Goal: Task Accomplishment & Management: Use online tool/utility

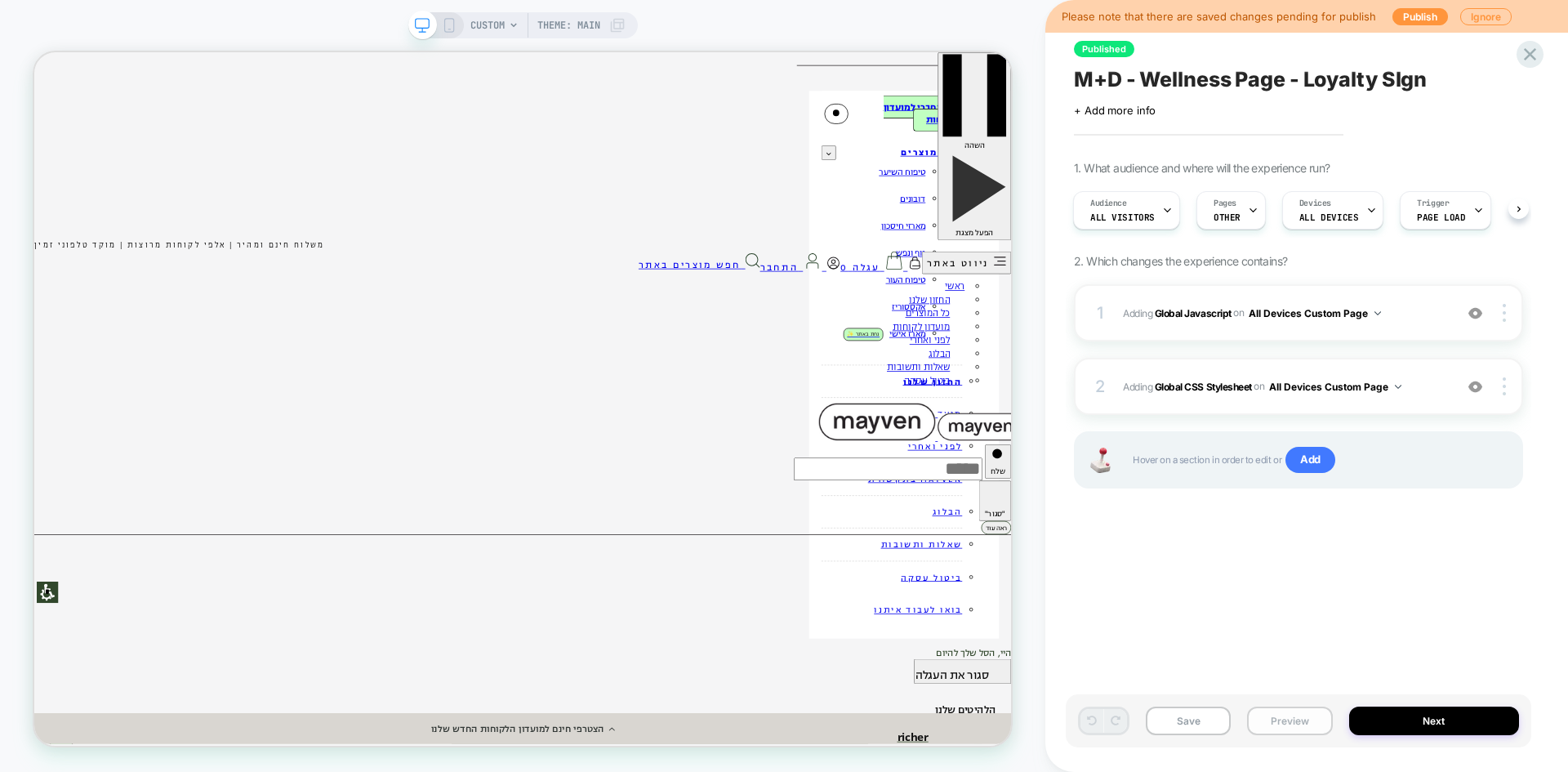
click at [1299, 721] on button "Preview" at bounding box center [1289, 720] width 85 height 28
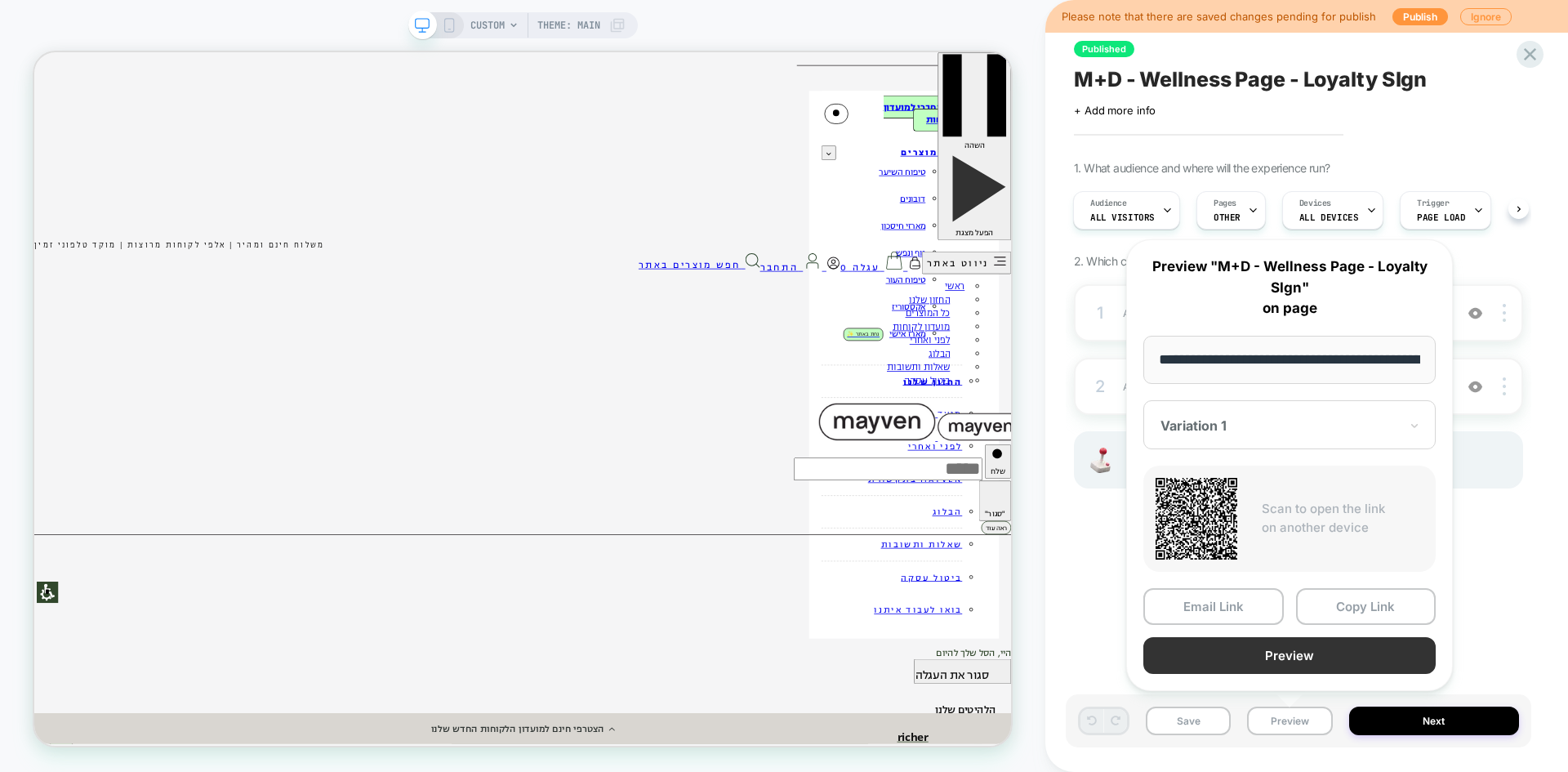
click at [1310, 658] on button "Preview" at bounding box center [1289, 655] width 292 height 37
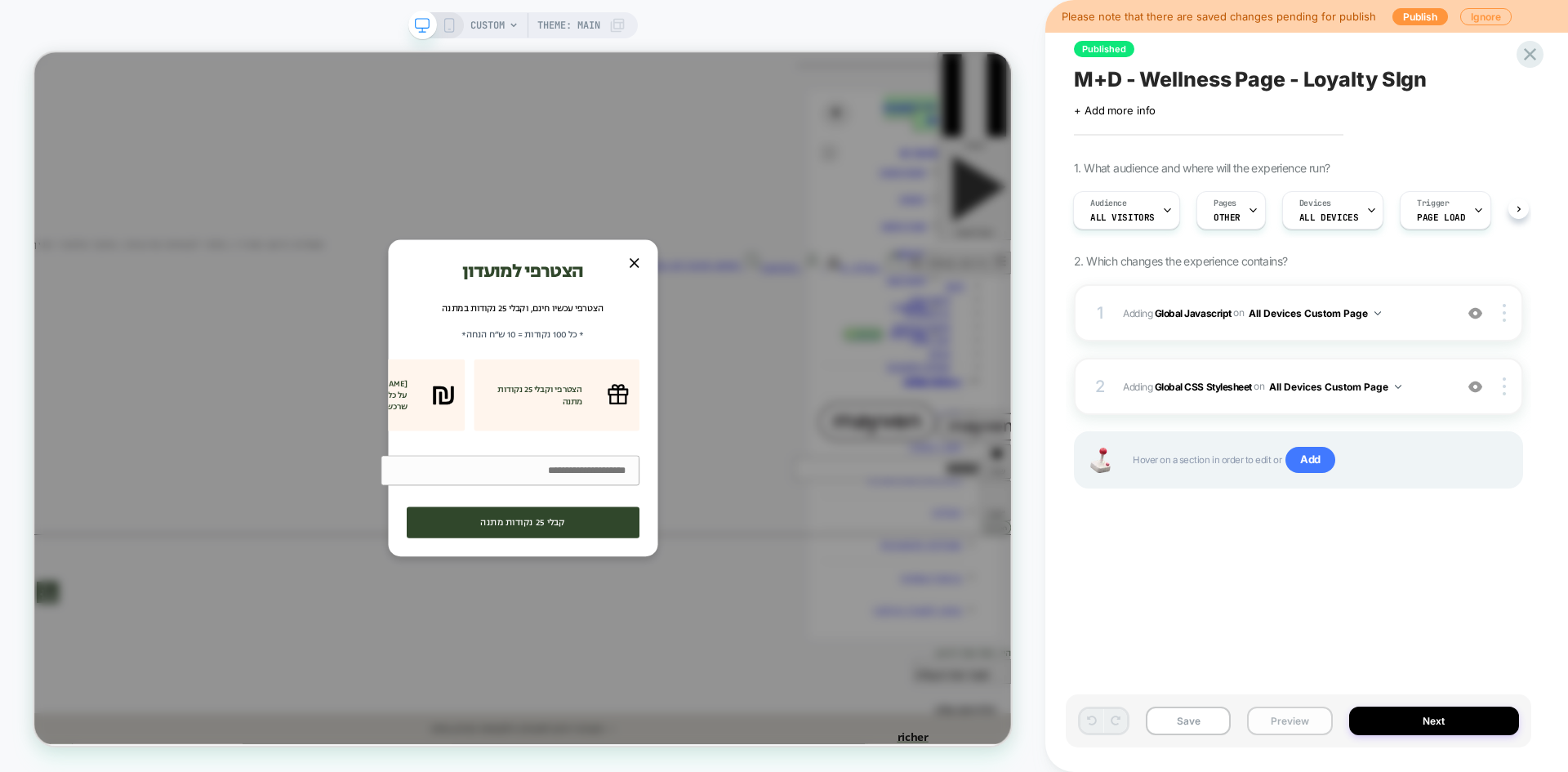
click at [1290, 724] on button "Preview" at bounding box center [1289, 720] width 85 height 28
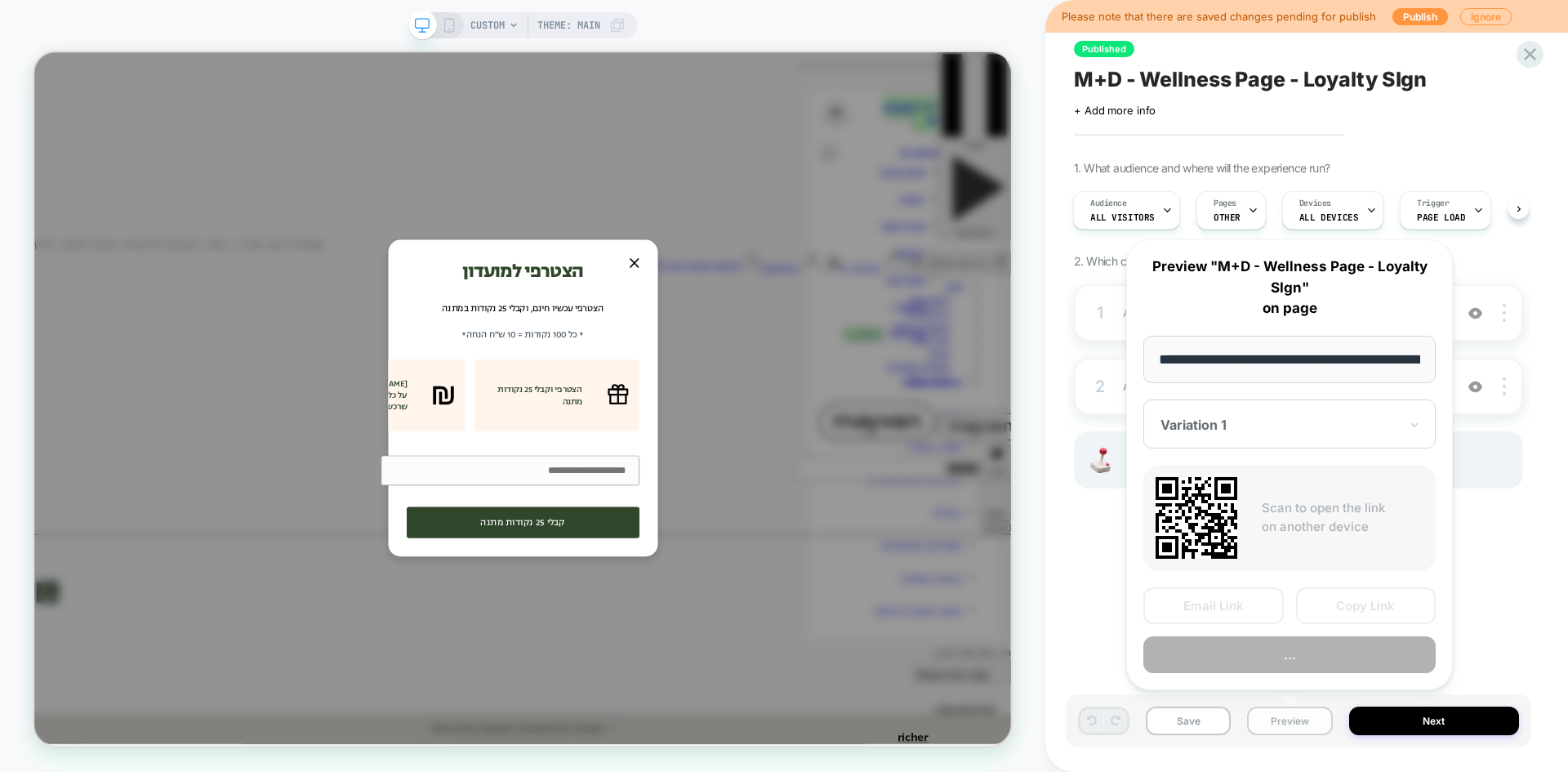
scroll to position [0, 173]
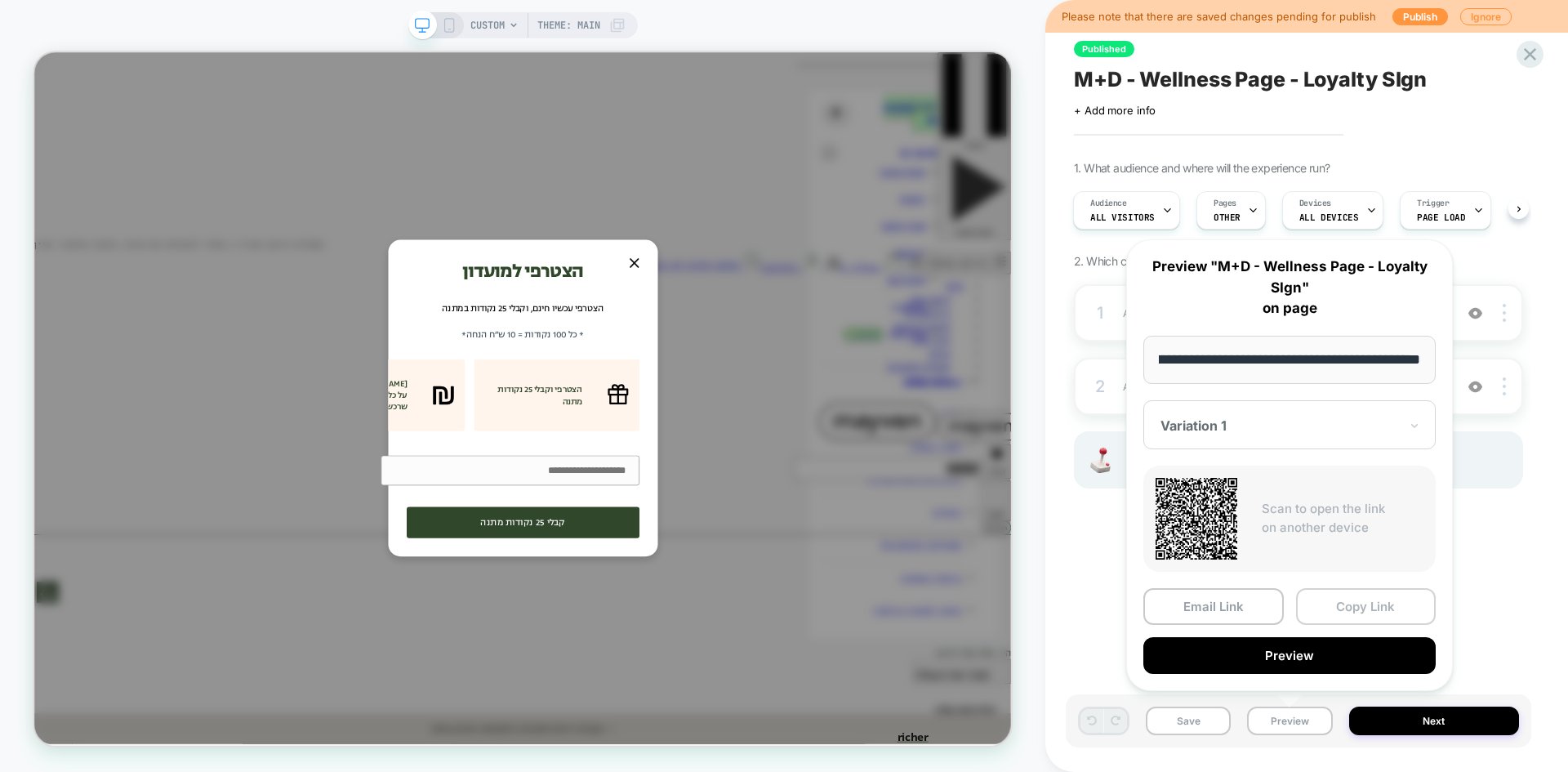
click at [1344, 606] on button "Copy Link" at bounding box center [1366, 606] width 141 height 37
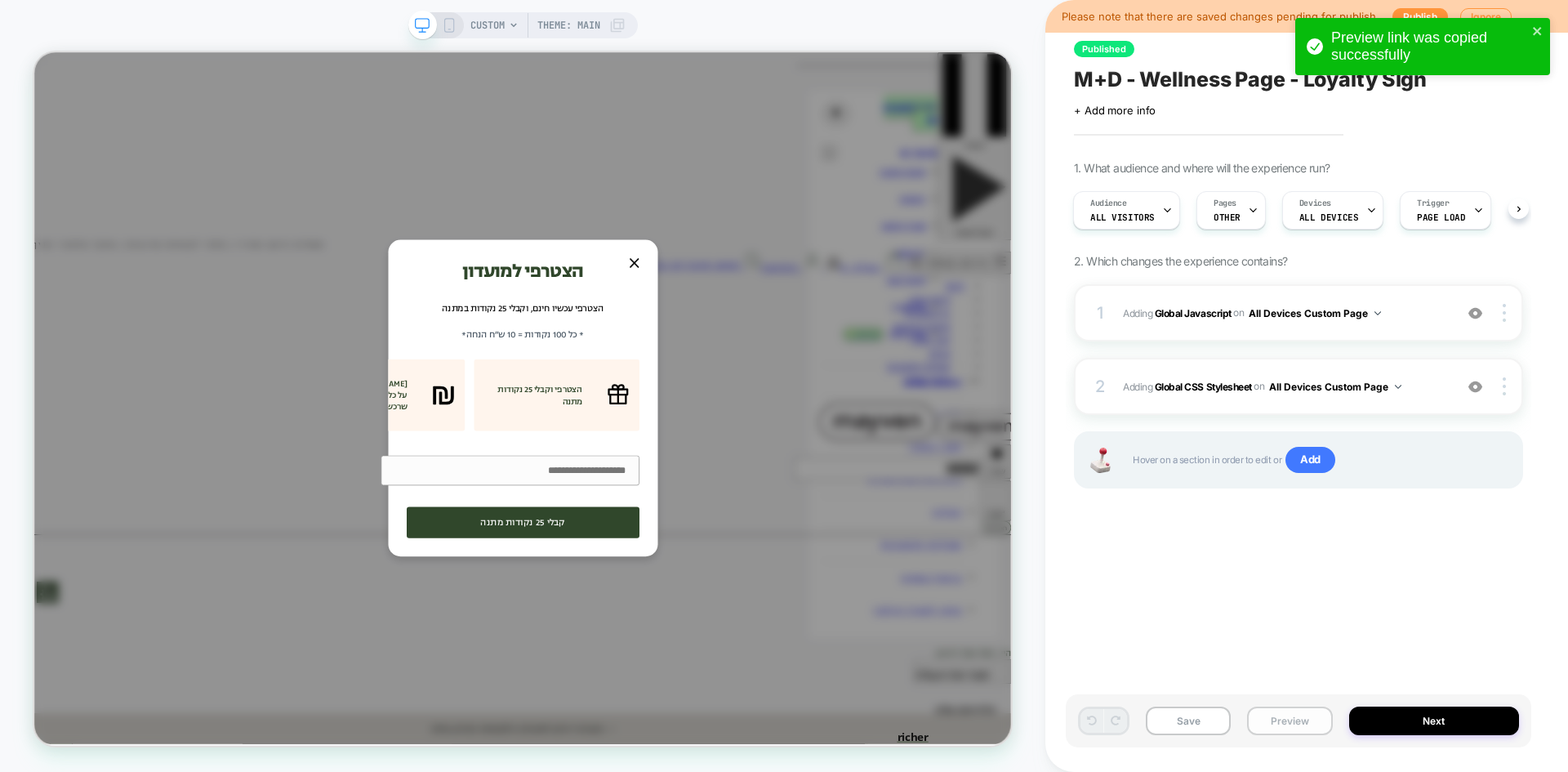
click at [1299, 728] on button "Preview" at bounding box center [1289, 720] width 85 height 28
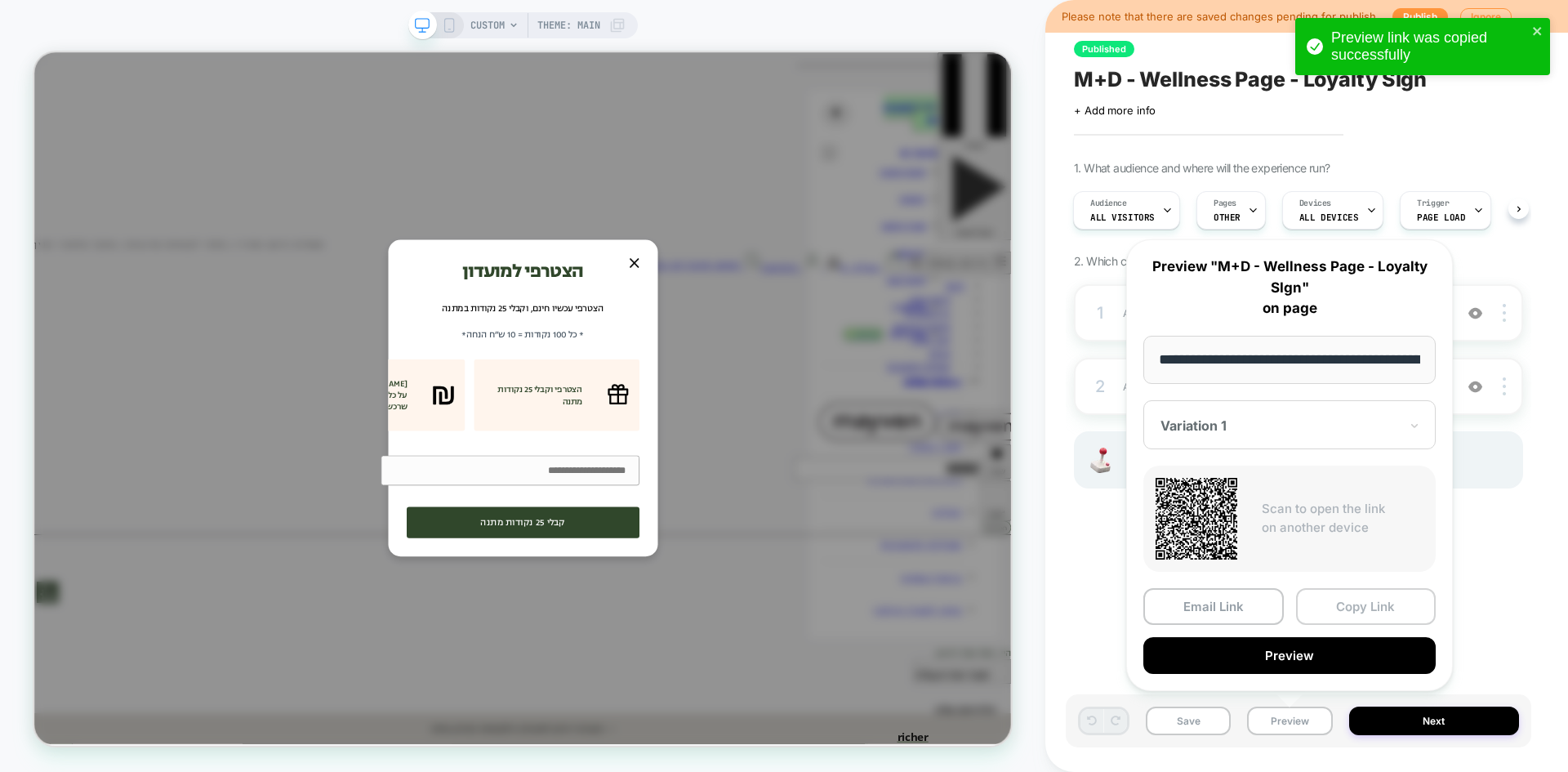
click at [1362, 613] on button "Copy Link" at bounding box center [1366, 606] width 141 height 37
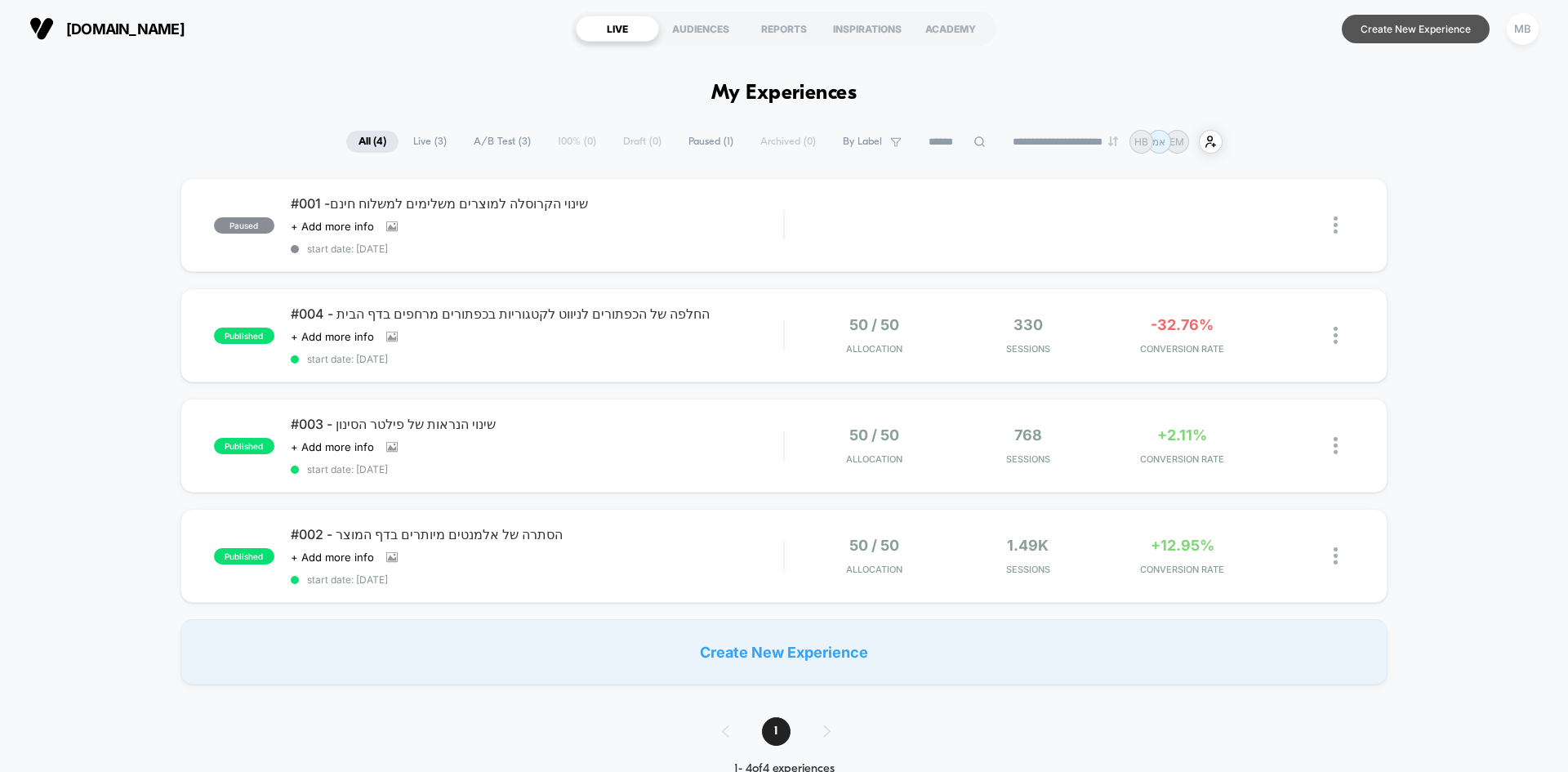
drag, startPoint x: 1423, startPoint y: 30, endPoint x: 1409, endPoint y: 28, distance: 14.1
click at [1423, 29] on button "Create New Experience" at bounding box center [1415, 29] width 147 height 28
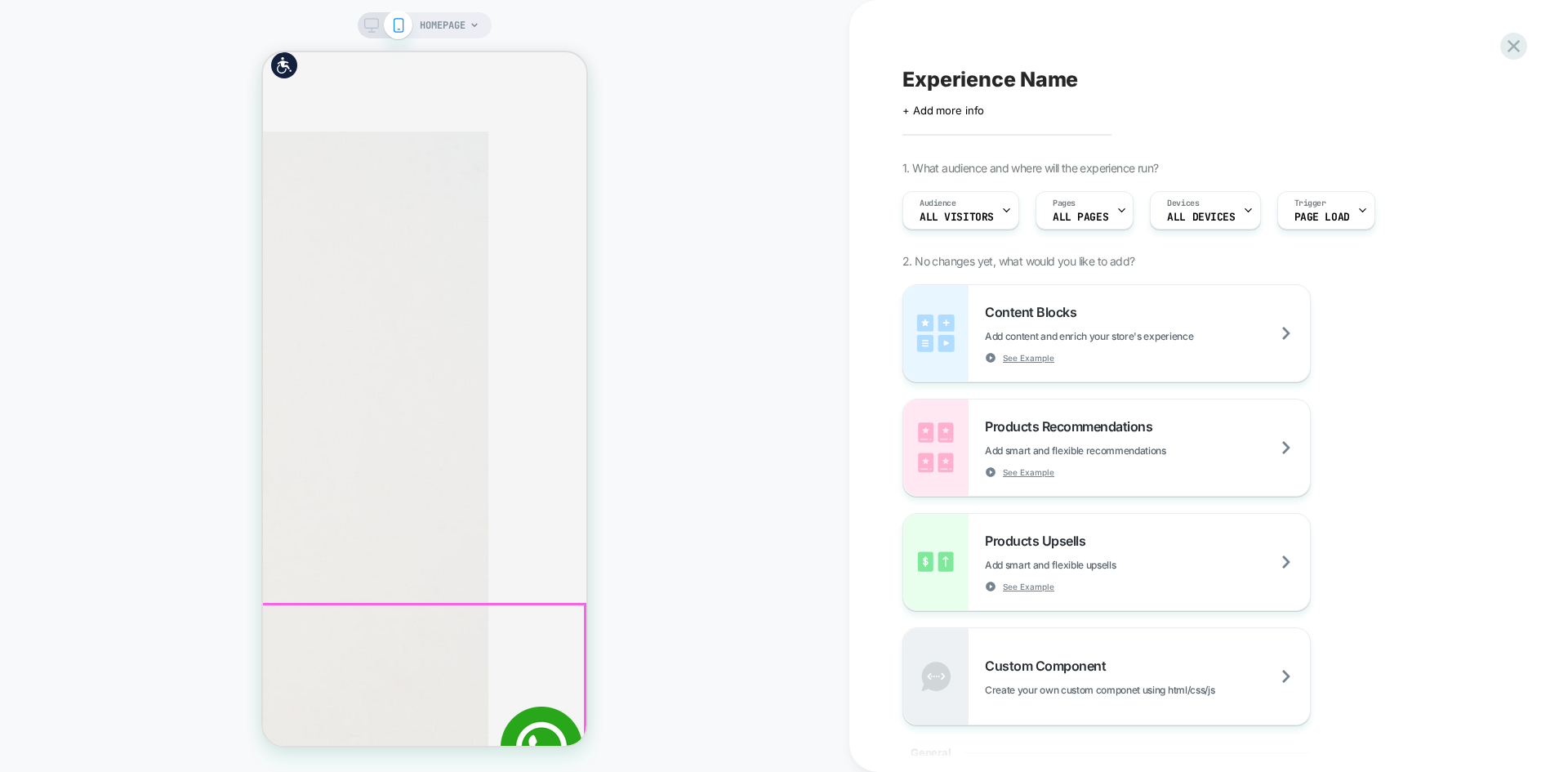
scroll to position [1226, 0]
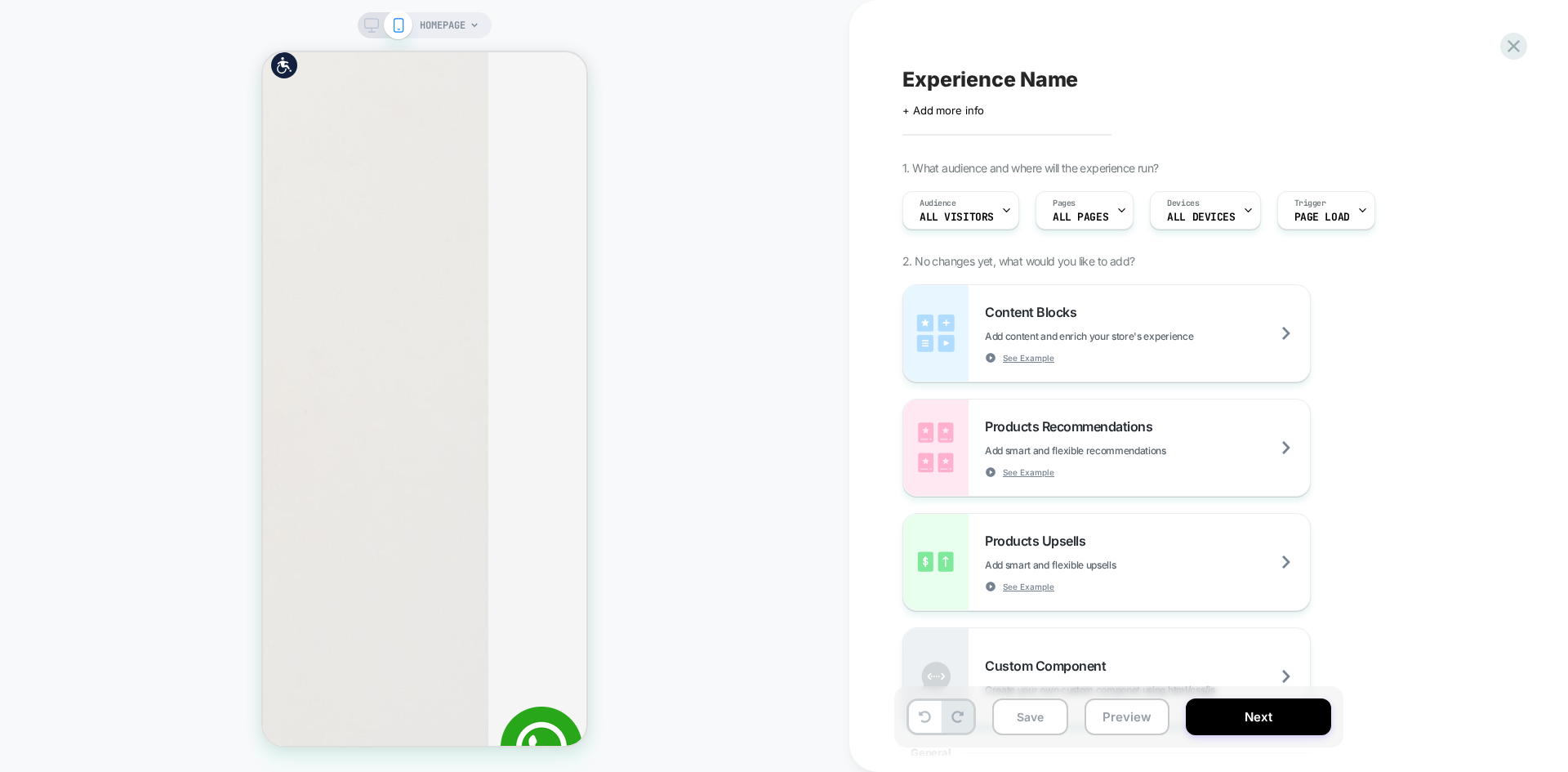
click at [366, 27] on icon at bounding box center [372, 25] width 15 height 15
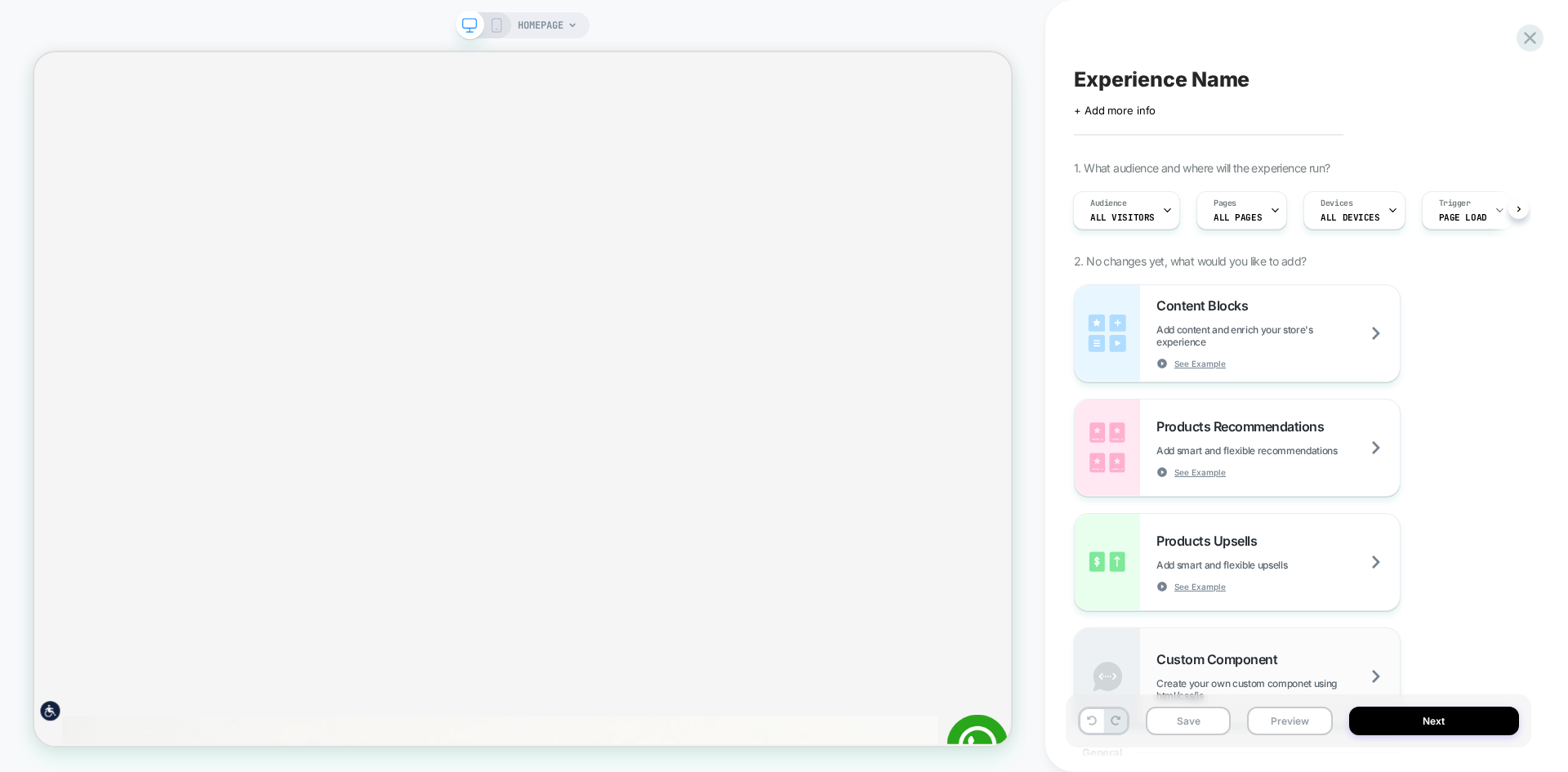
scroll to position [0, 204]
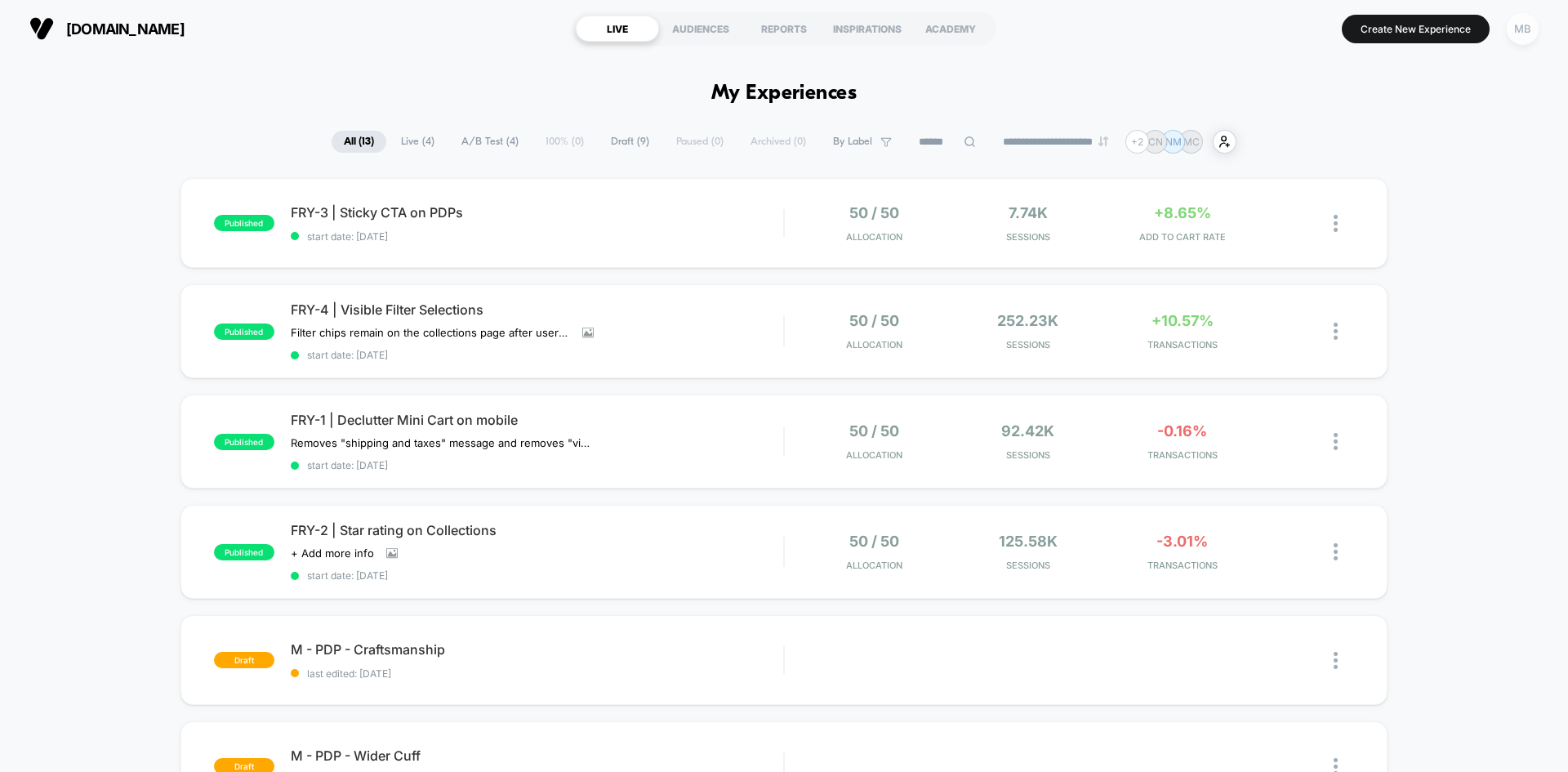
click at [1525, 29] on div "MB" at bounding box center [1523, 29] width 32 height 32
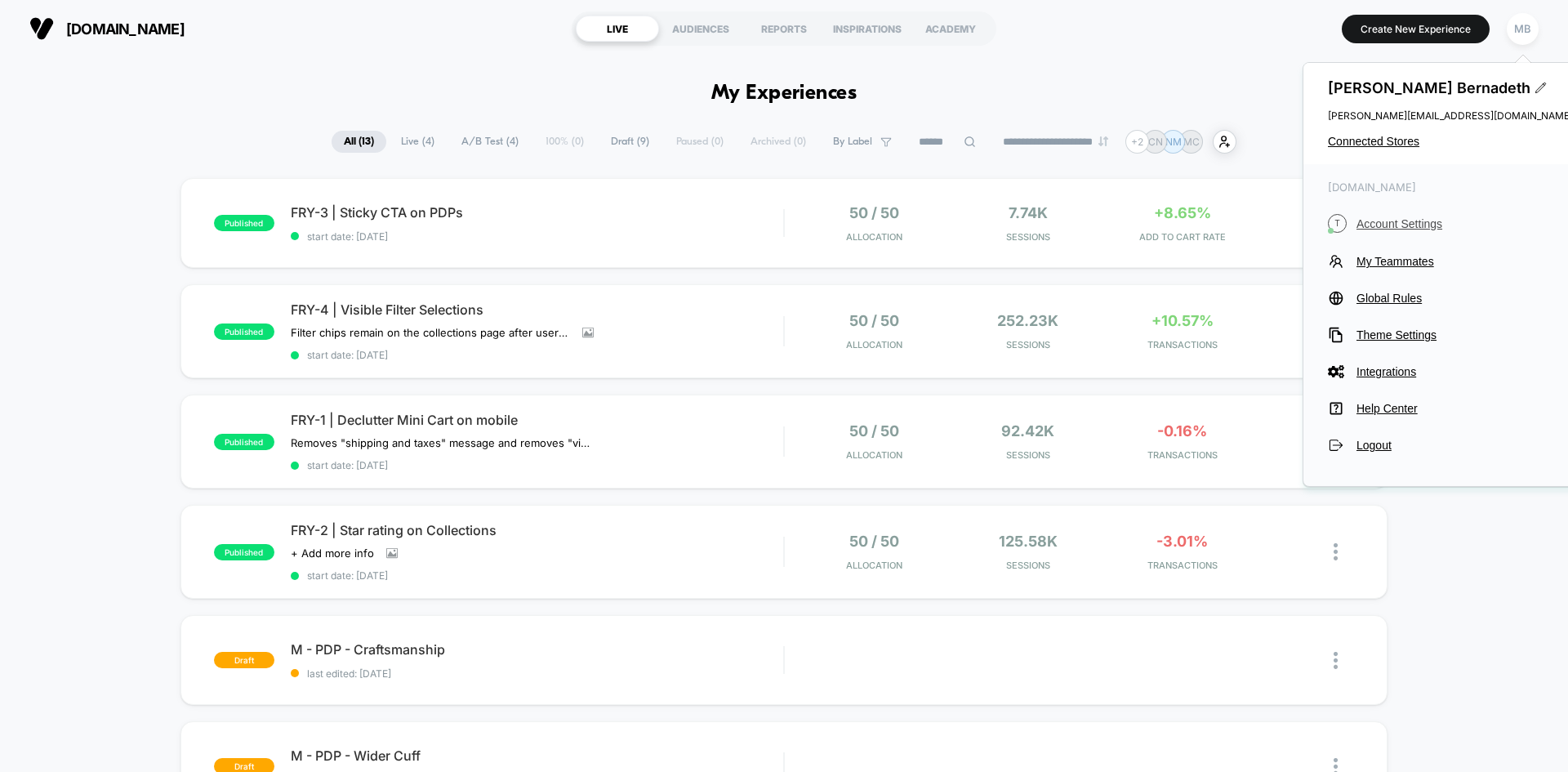
click at [1403, 224] on span "Account Settings" at bounding box center [1465, 224] width 216 height 13
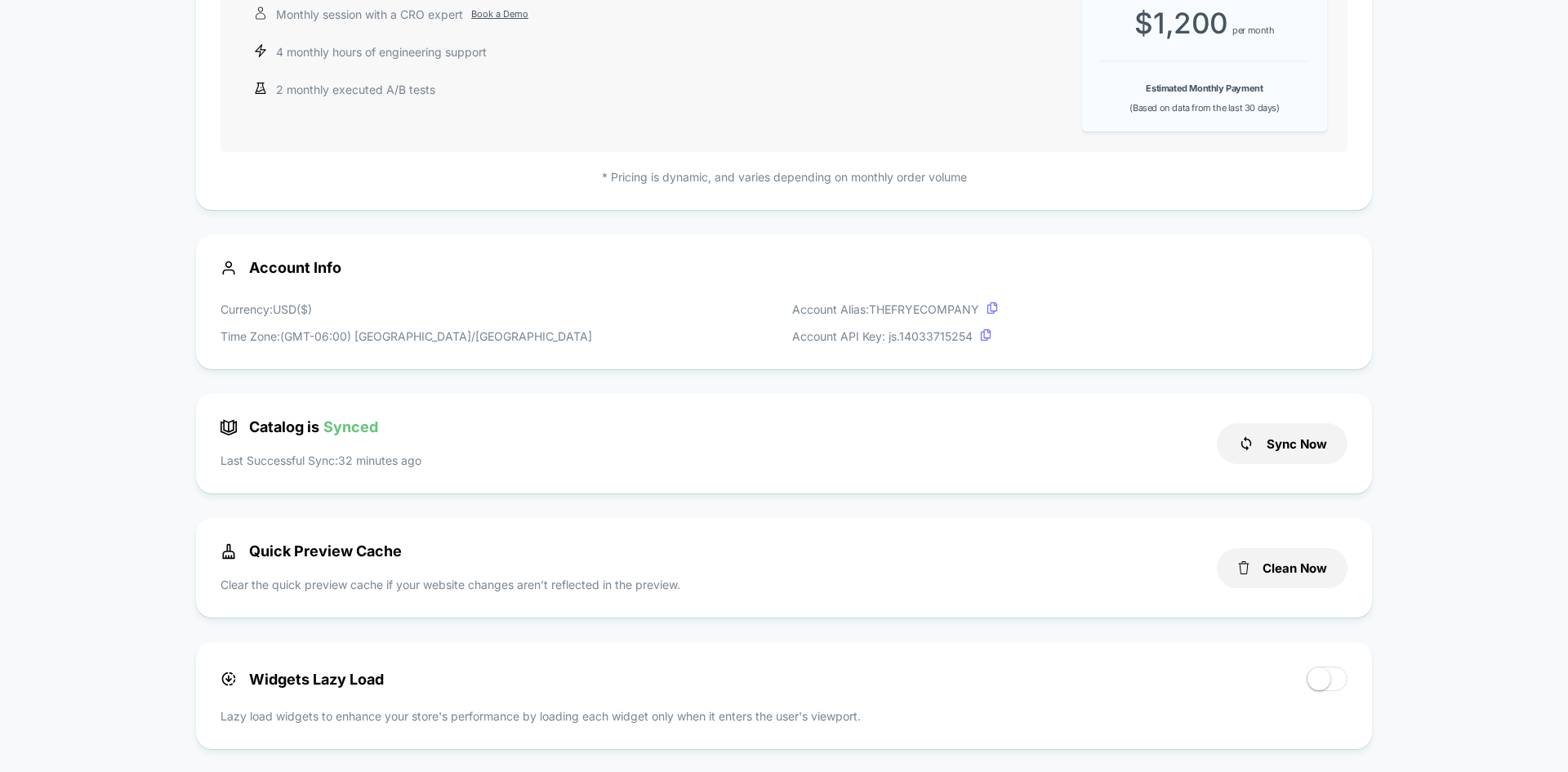
scroll to position [327, 0]
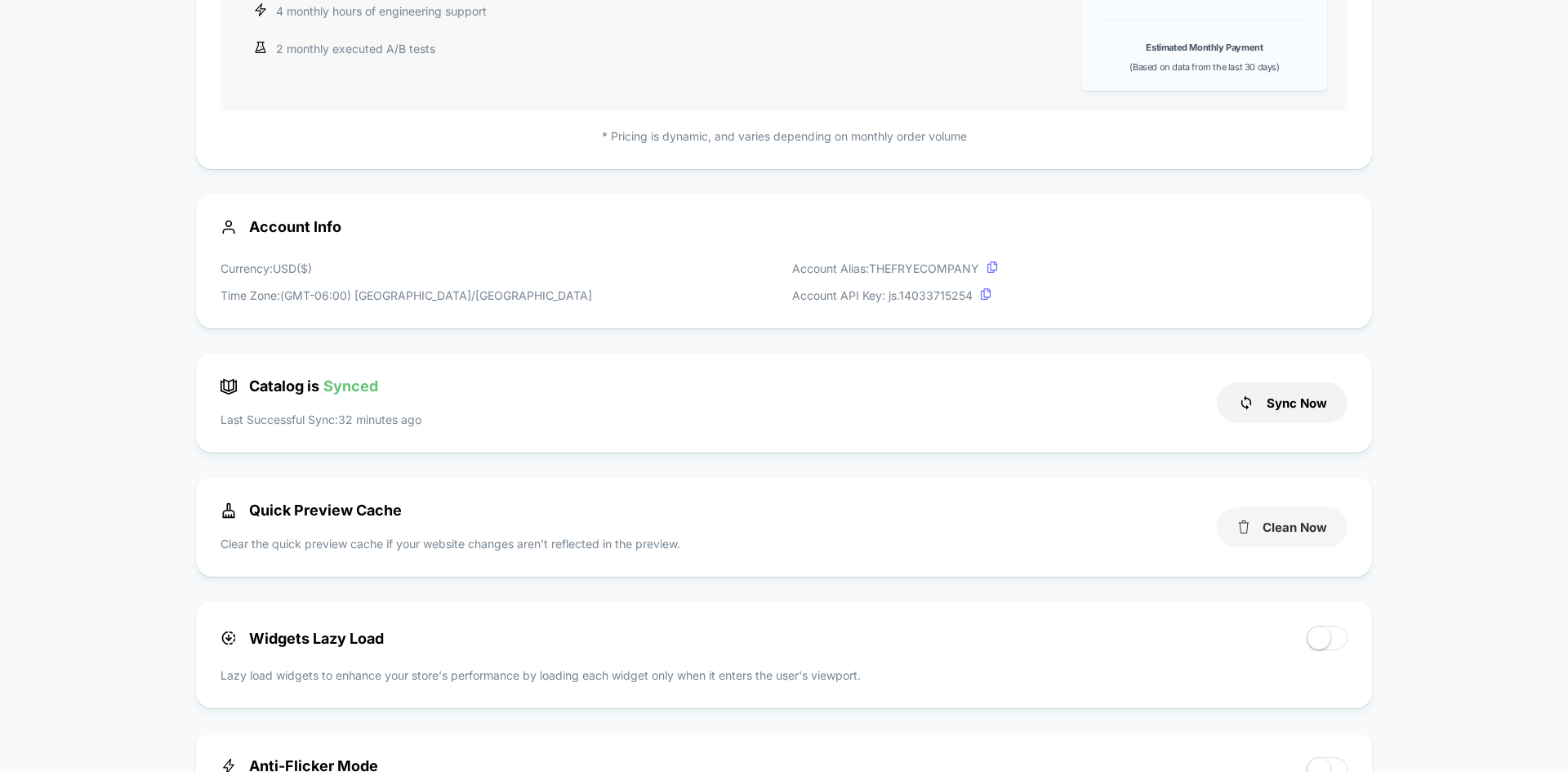
click at [1272, 525] on button "Clean Now" at bounding box center [1282, 527] width 131 height 40
click at [1268, 400] on button "Sync Now" at bounding box center [1282, 402] width 131 height 40
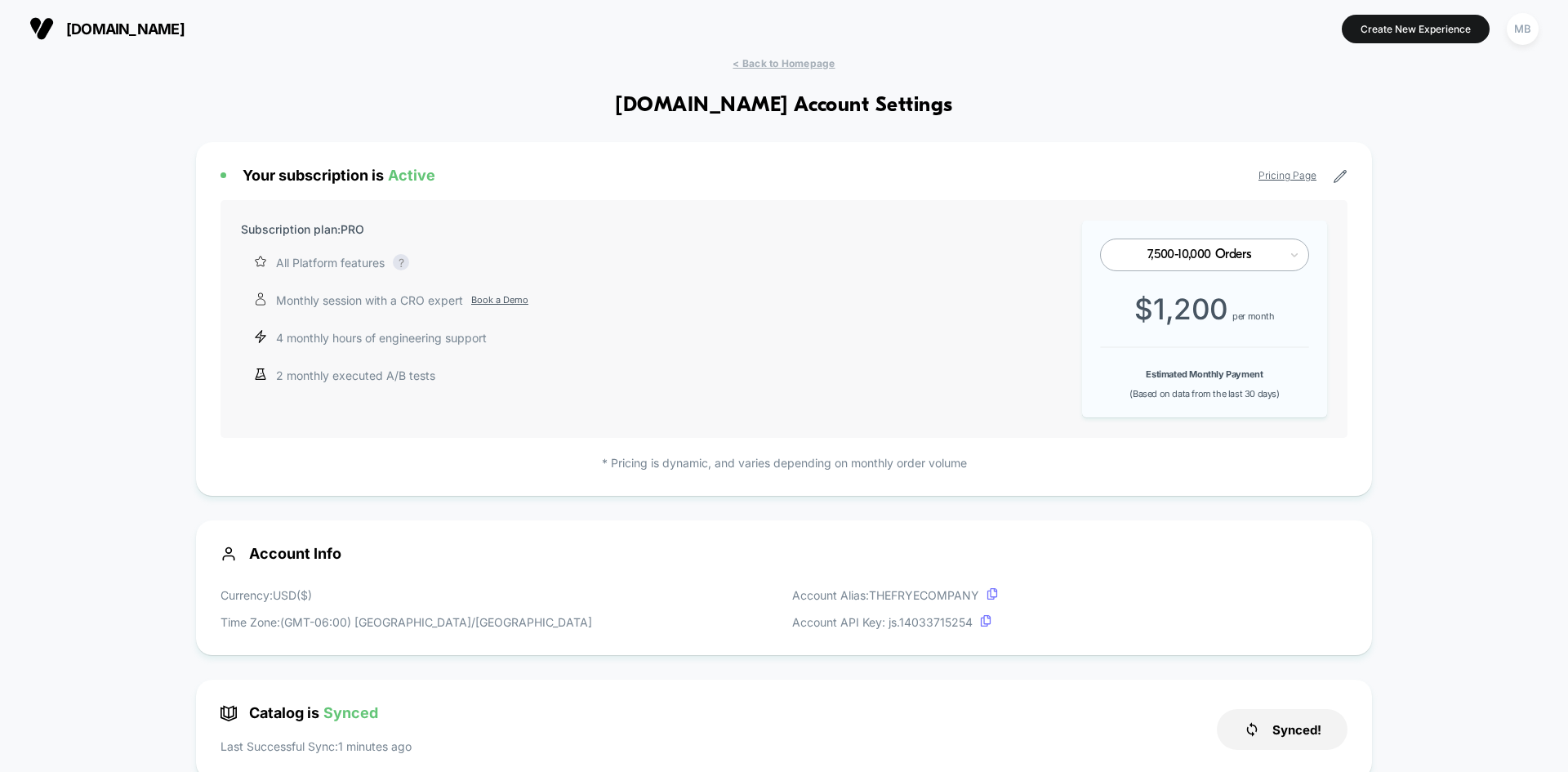
click at [761, 63] on span "< Back to Homepage" at bounding box center [783, 63] width 102 height 12
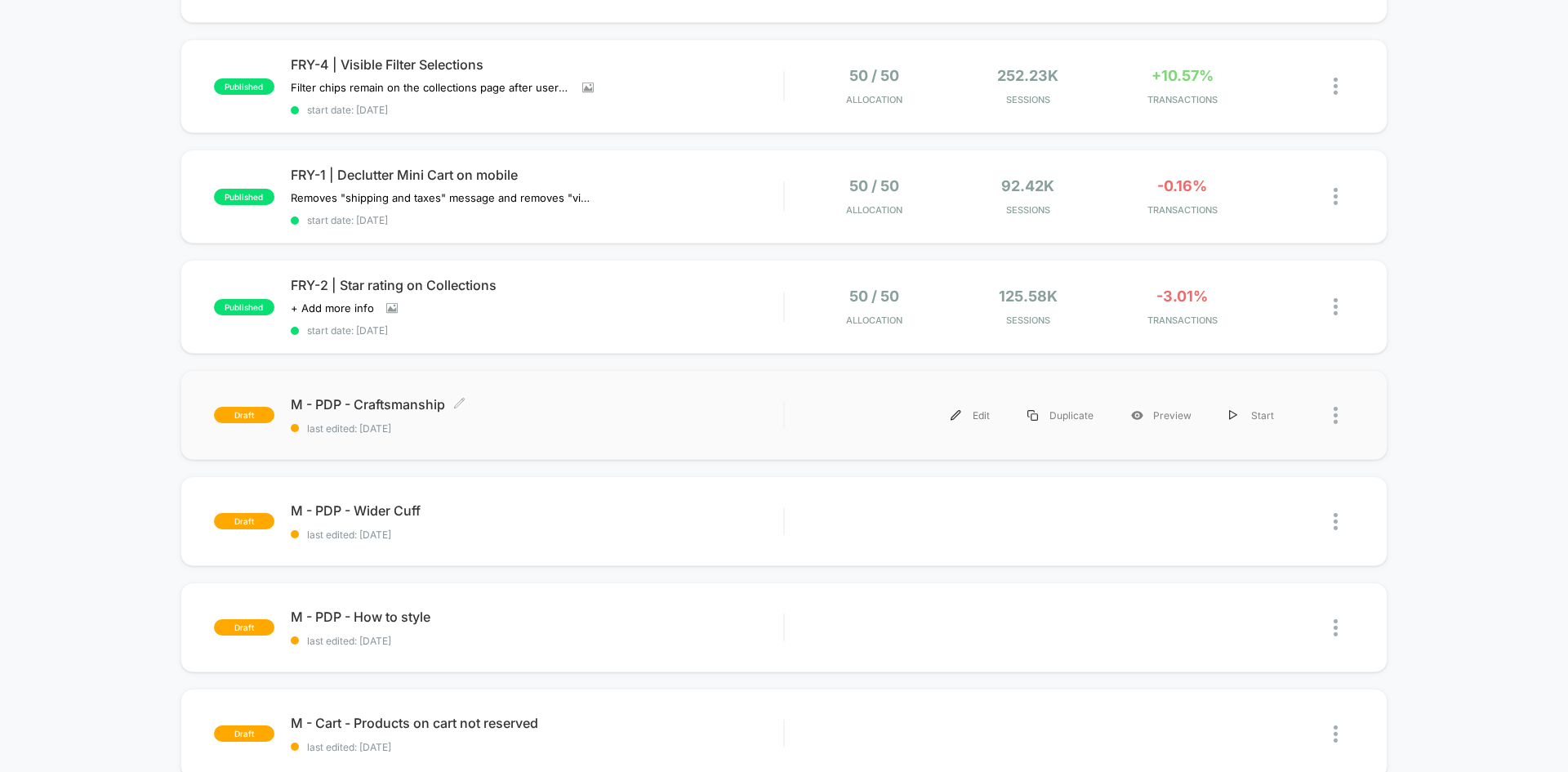
scroll to position [163, 0]
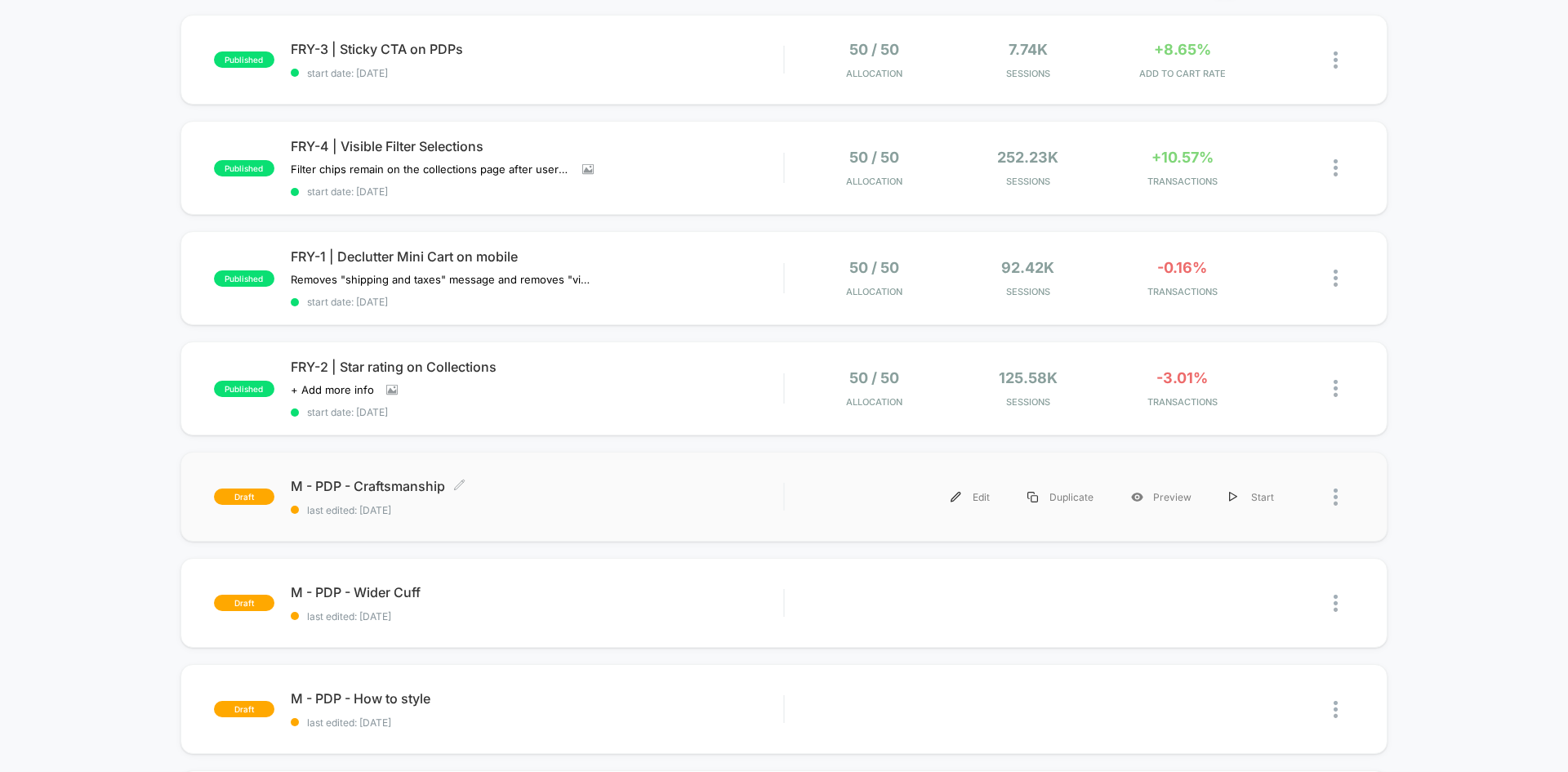
click at [550, 504] on span "last edited: 8/13/2025" at bounding box center [537, 510] width 492 height 12
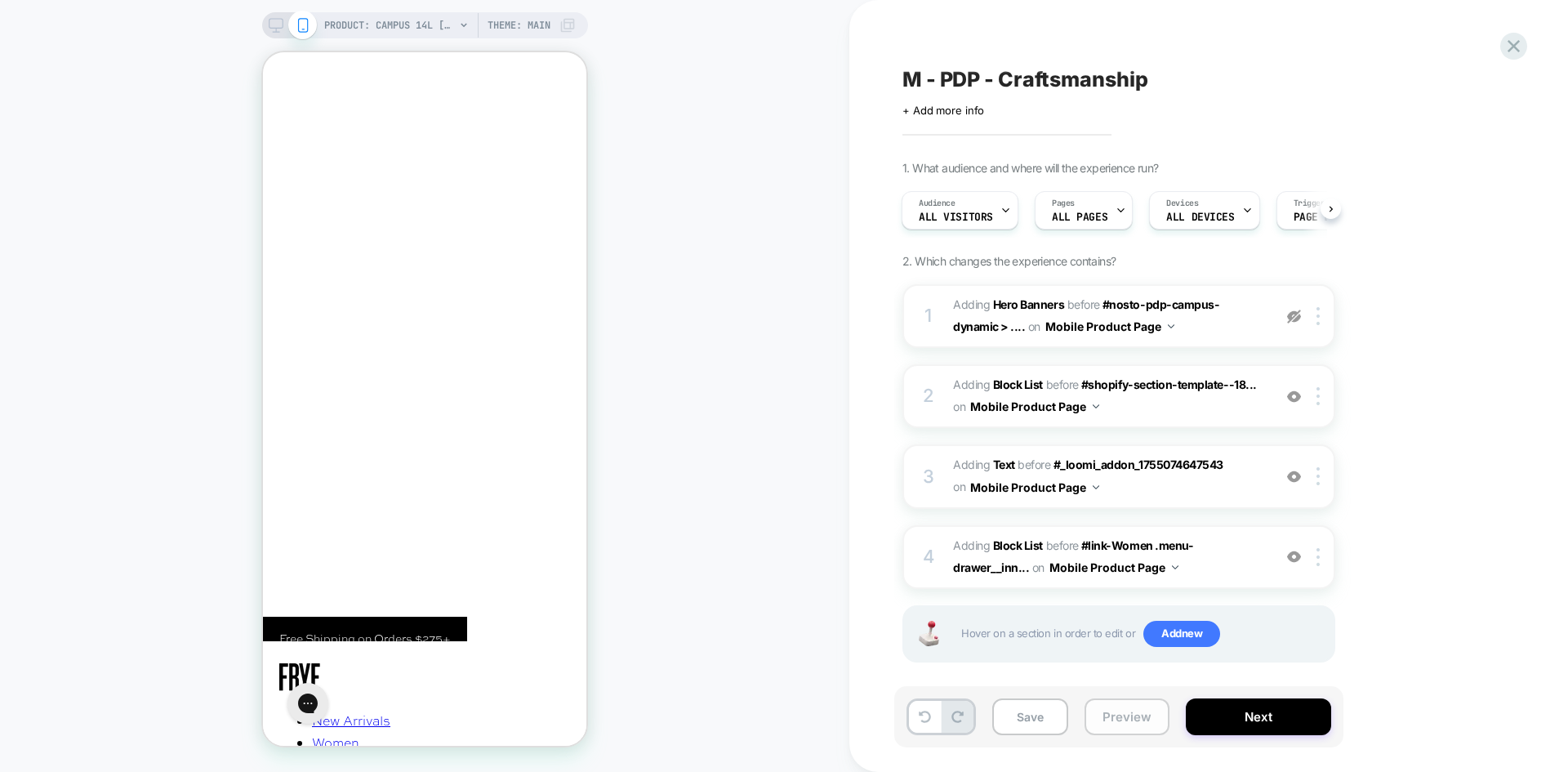
click at [1108, 721] on button "Preview" at bounding box center [1127, 717] width 85 height 37
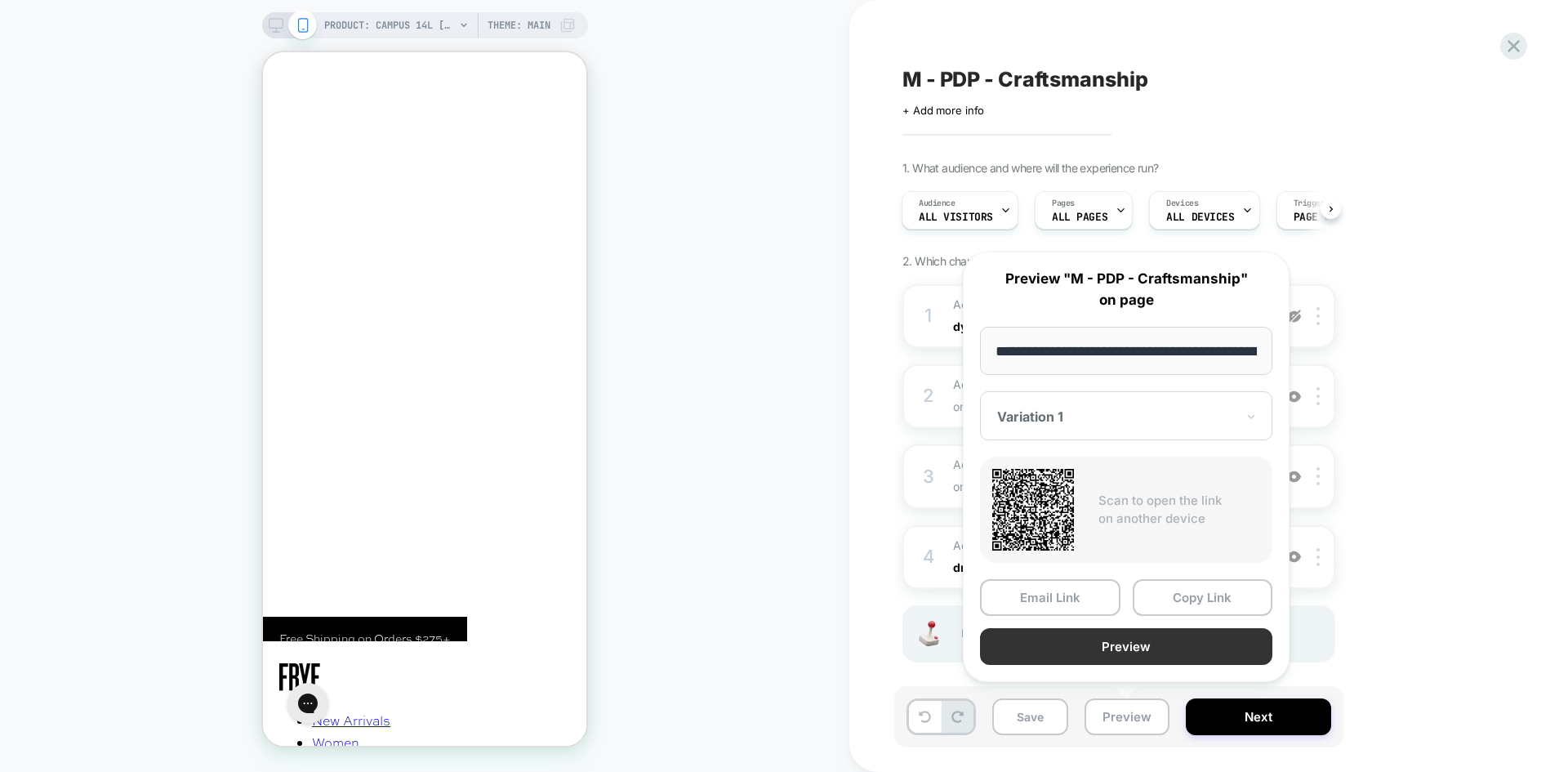
click at [1136, 649] on button "Preview" at bounding box center [1126, 646] width 292 height 37
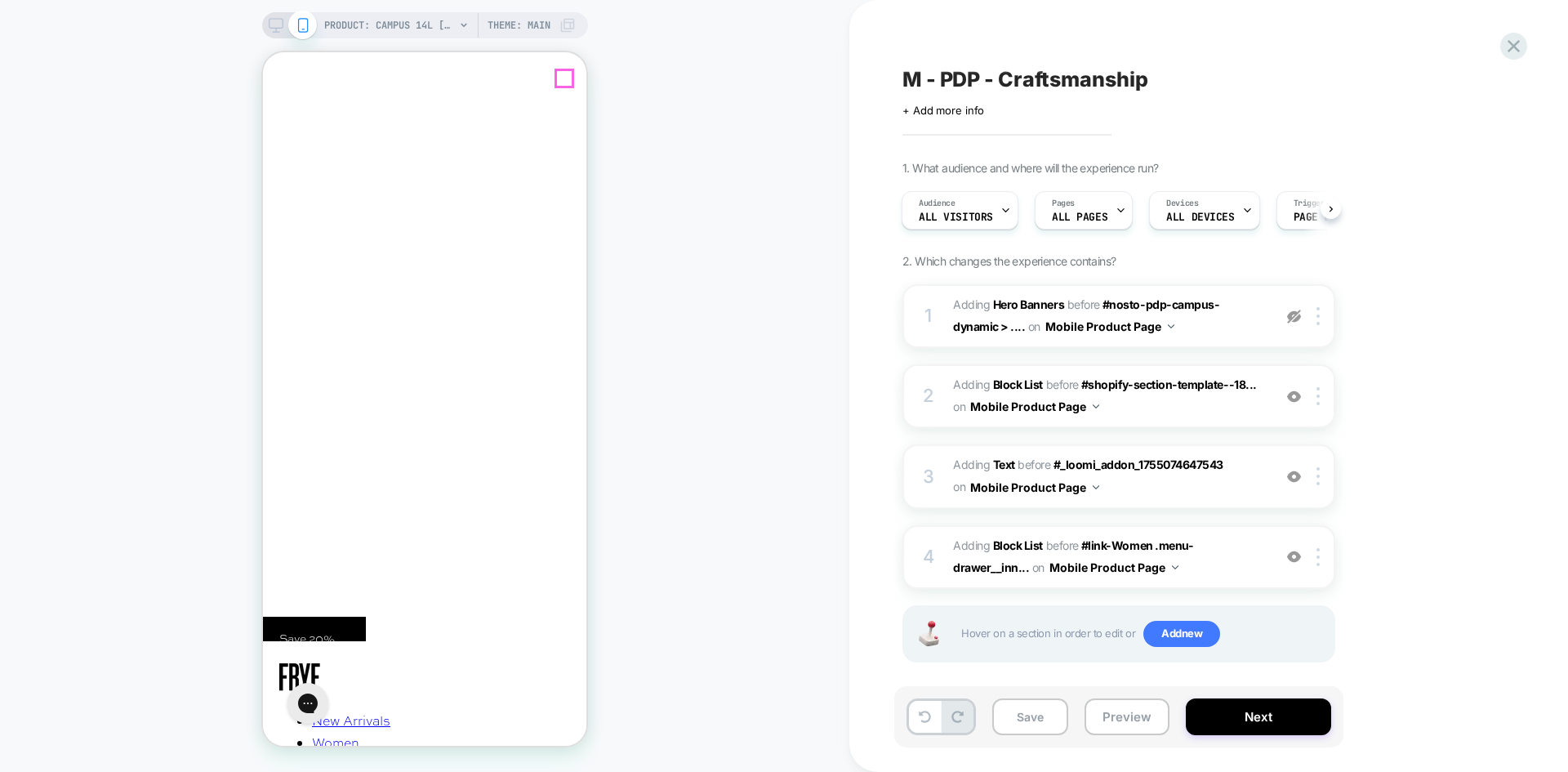
click at [284, 123] on line "Close" at bounding box center [277, 130] width 13 height 13
click at [1290, 399] on img at bounding box center [1294, 396] width 14 height 14
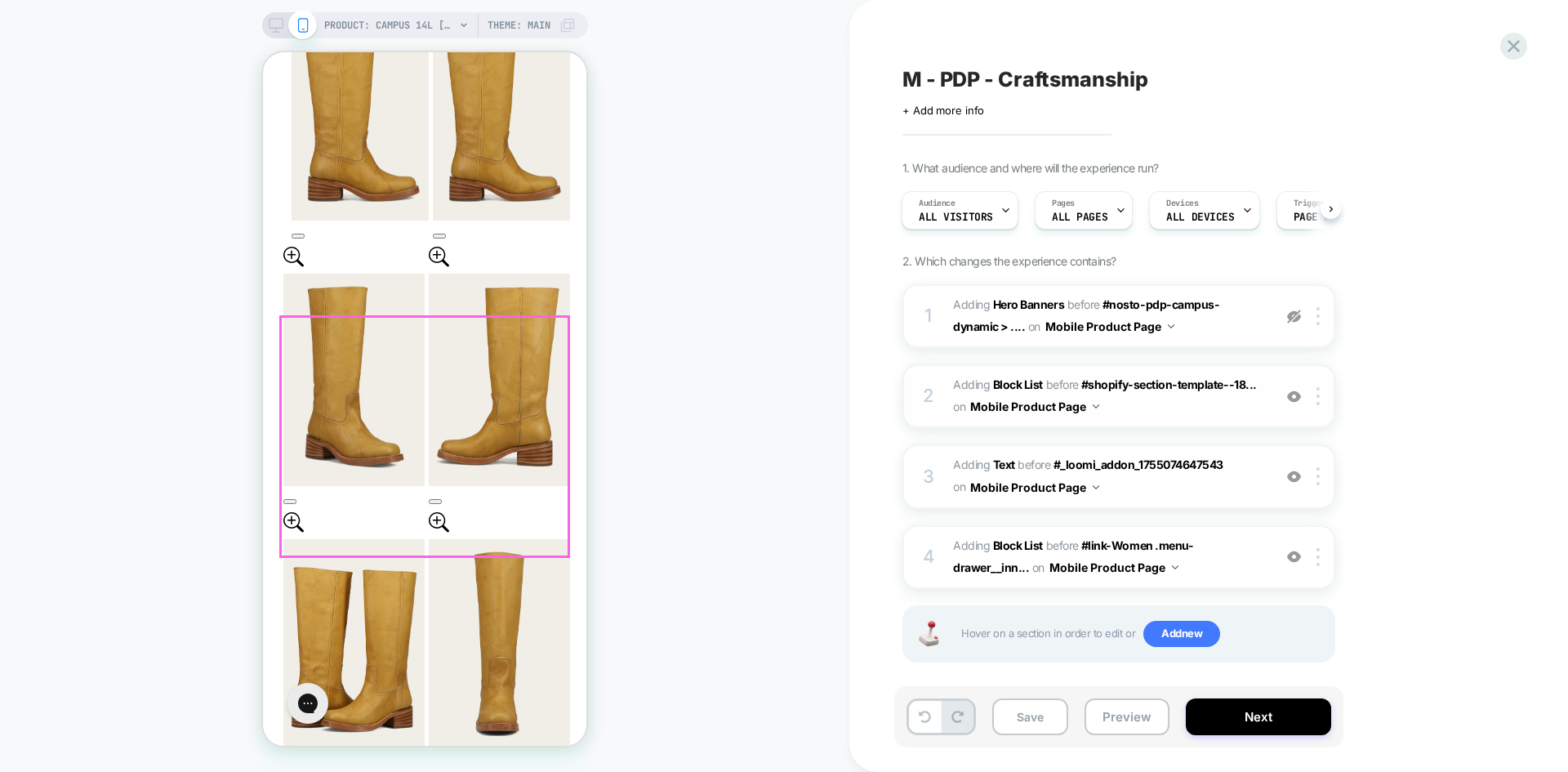
scroll to position [1226, 0]
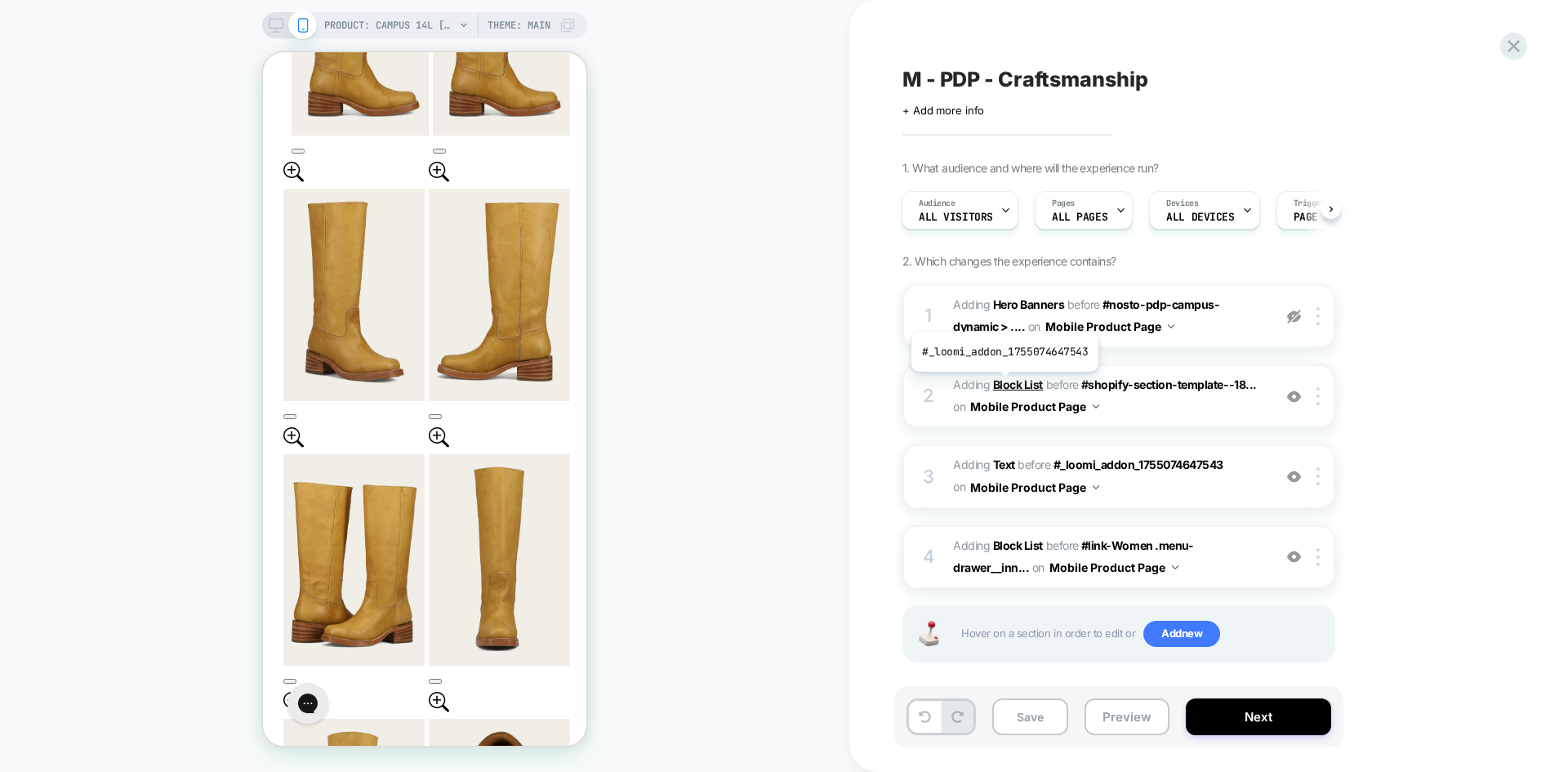
click at [1003, 384] on b "Block List" at bounding box center [1018, 384] width 50 height 14
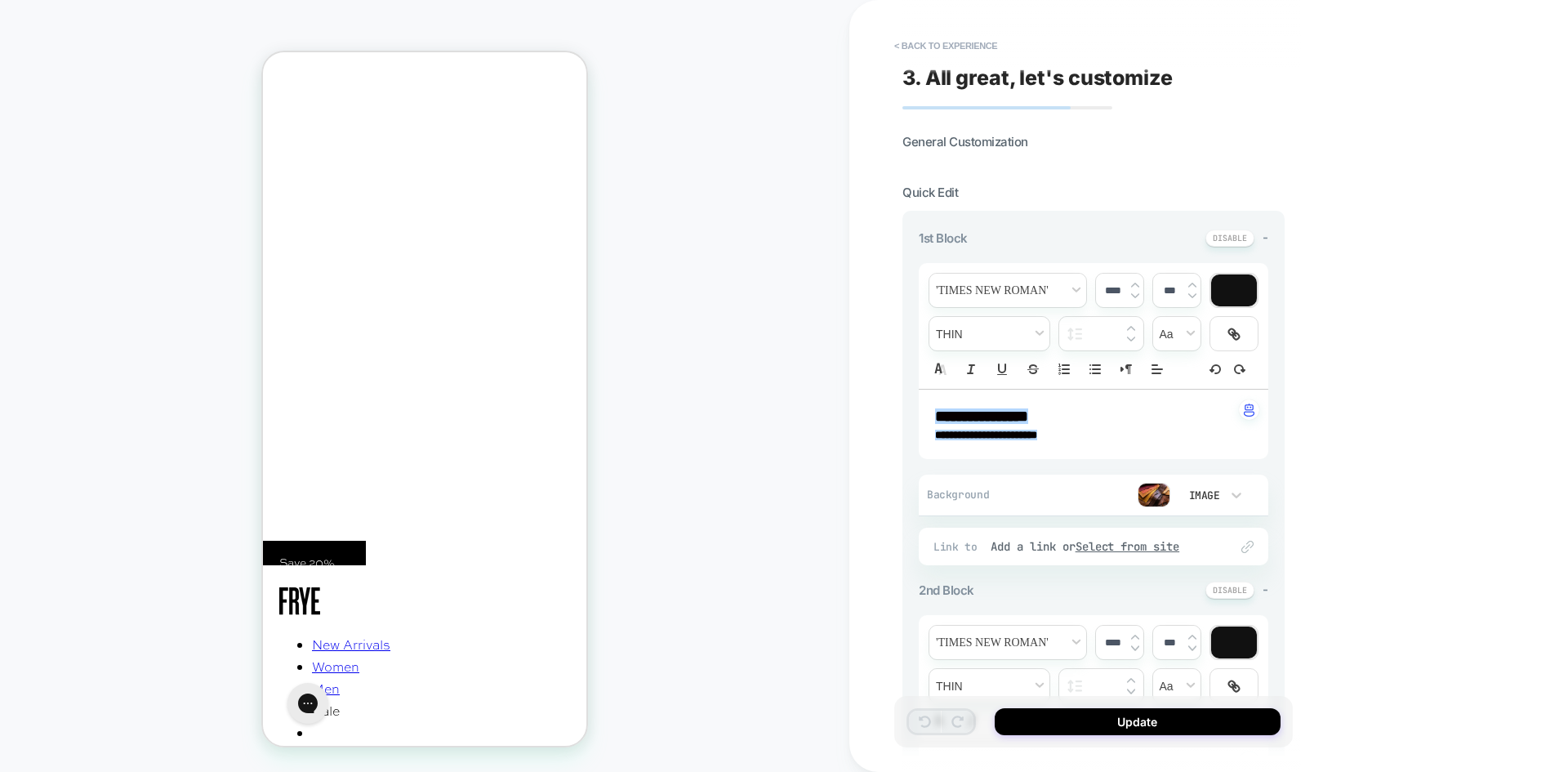
scroll to position [8, 0]
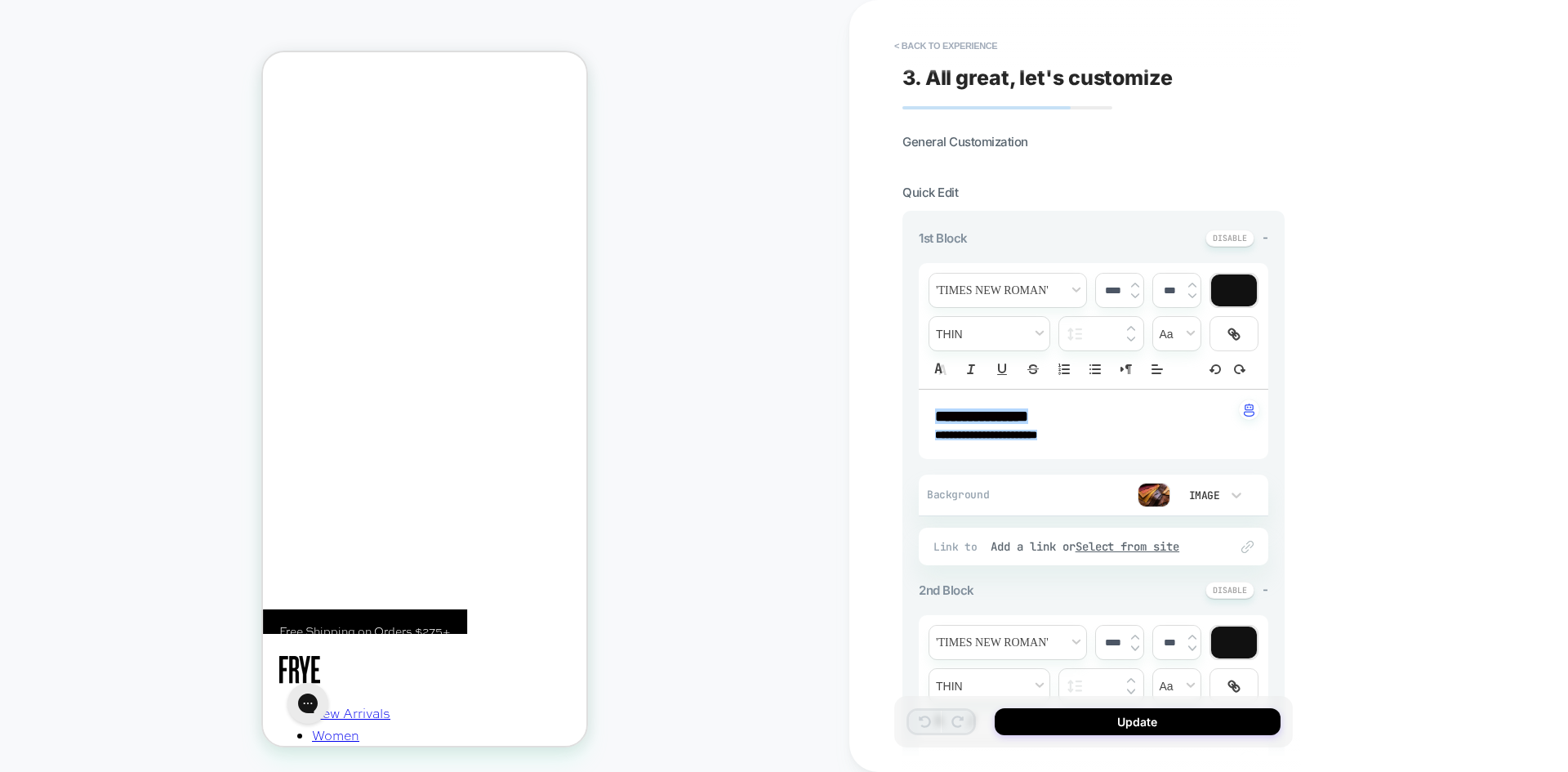
click at [284, 122] on icon "Close" at bounding box center [277, 130] width 15 height 16
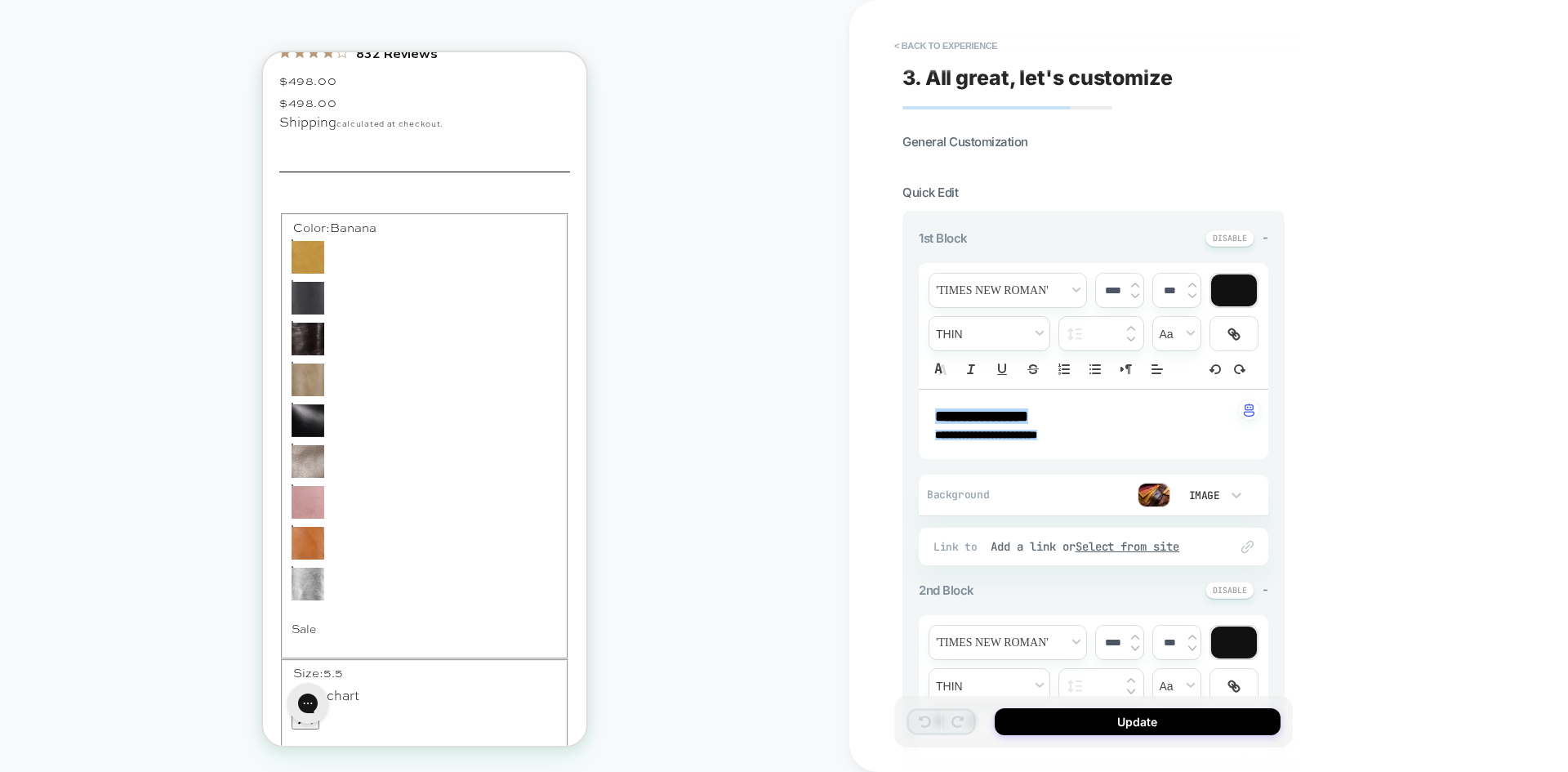
scroll to position [4500, 0]
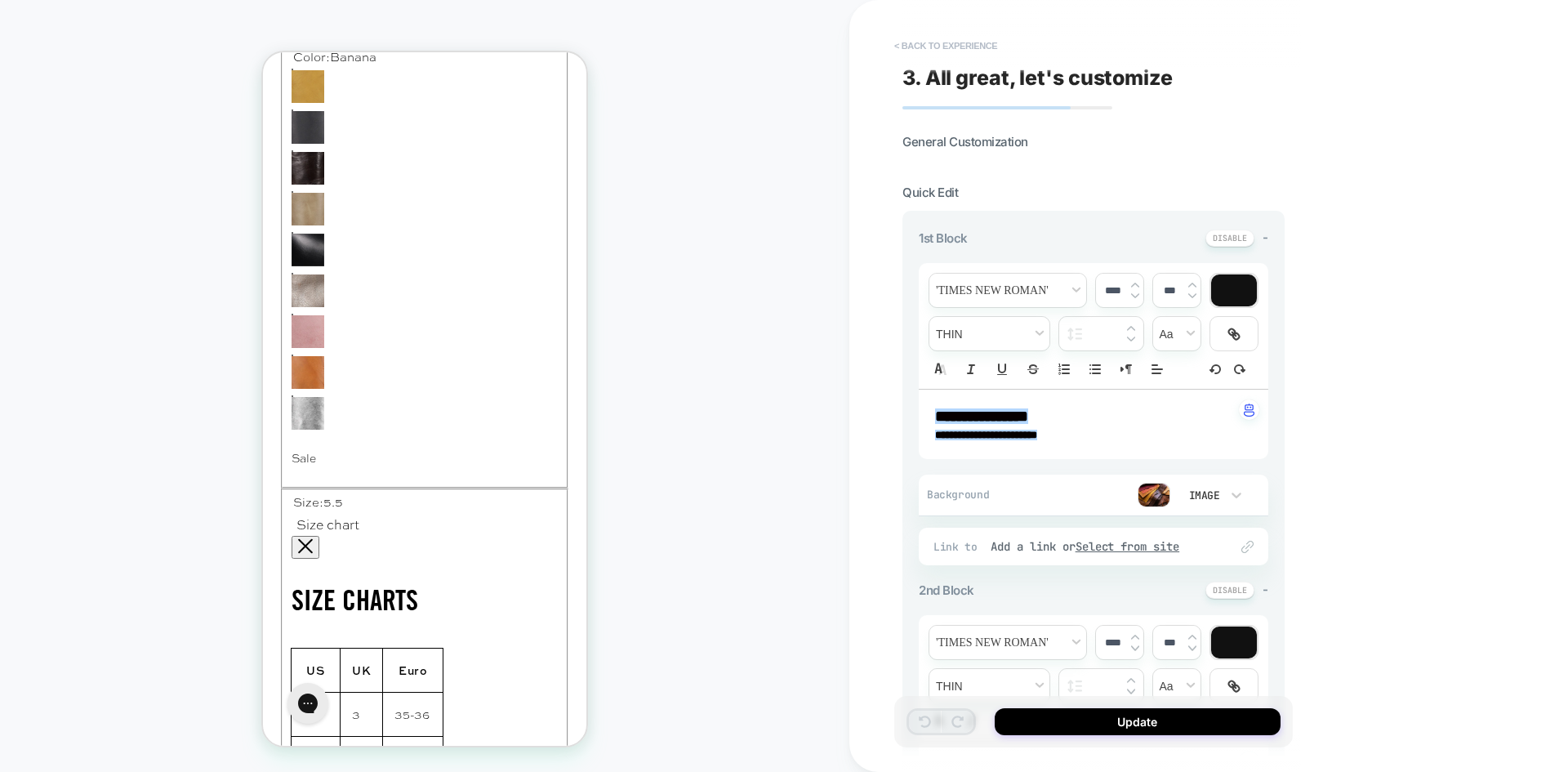
click at [930, 38] on button "< Back to experience" at bounding box center [945, 46] width 119 height 26
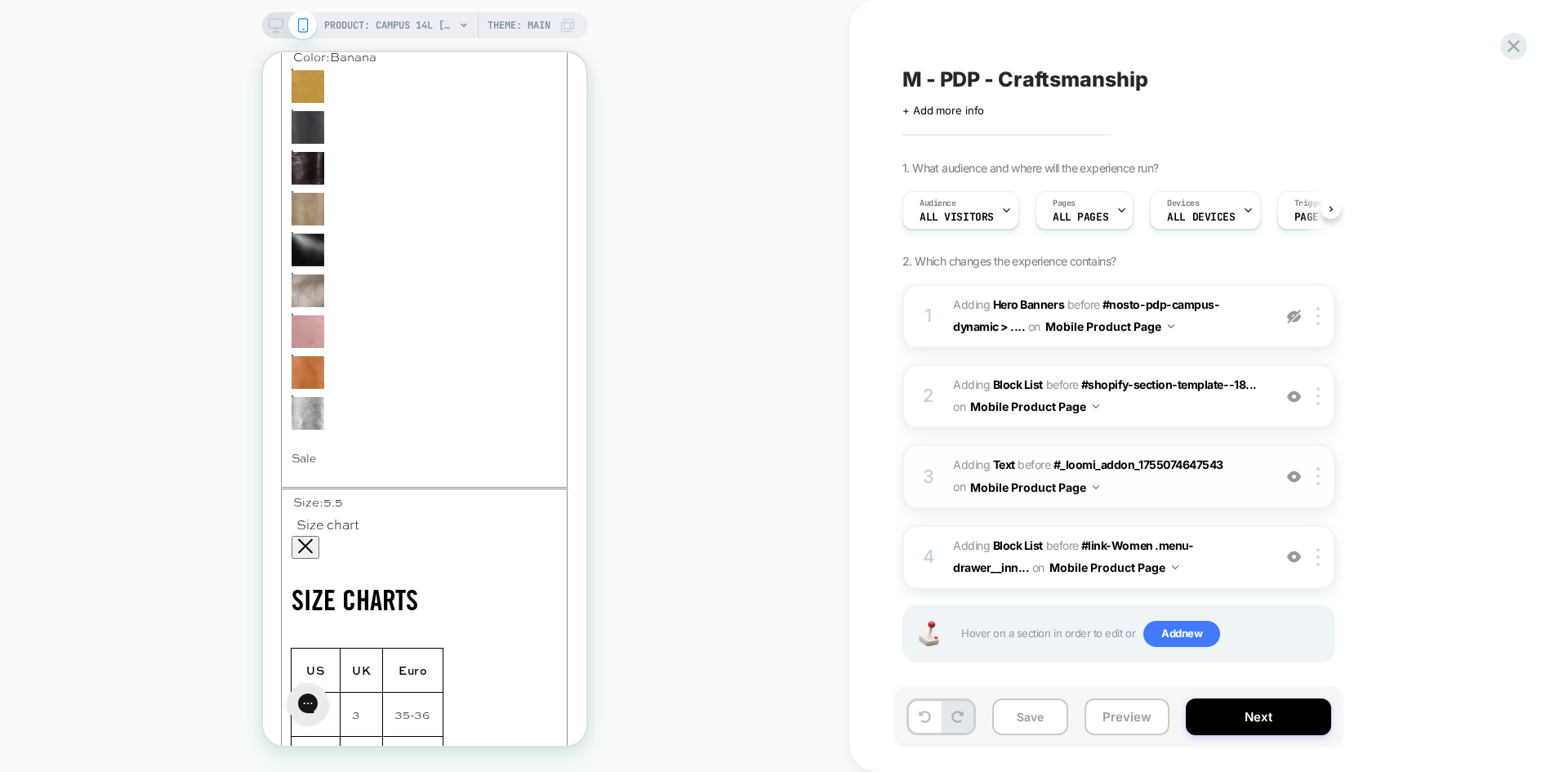
scroll to position [0, 1]
click at [1016, 545] on b "Block List" at bounding box center [1018, 545] width 50 height 14
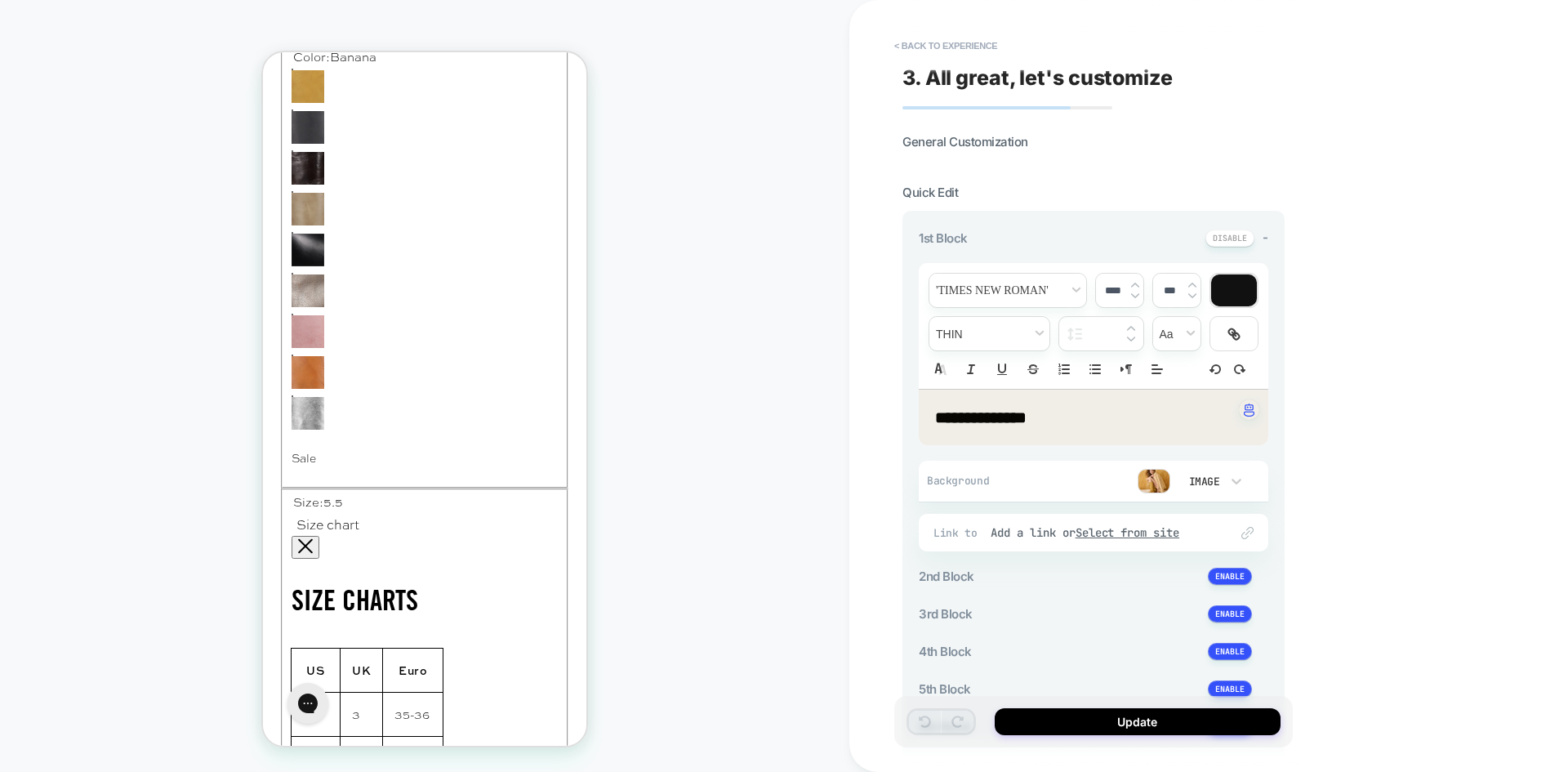
click at [1150, 480] on img at bounding box center [1153, 481] width 33 height 24
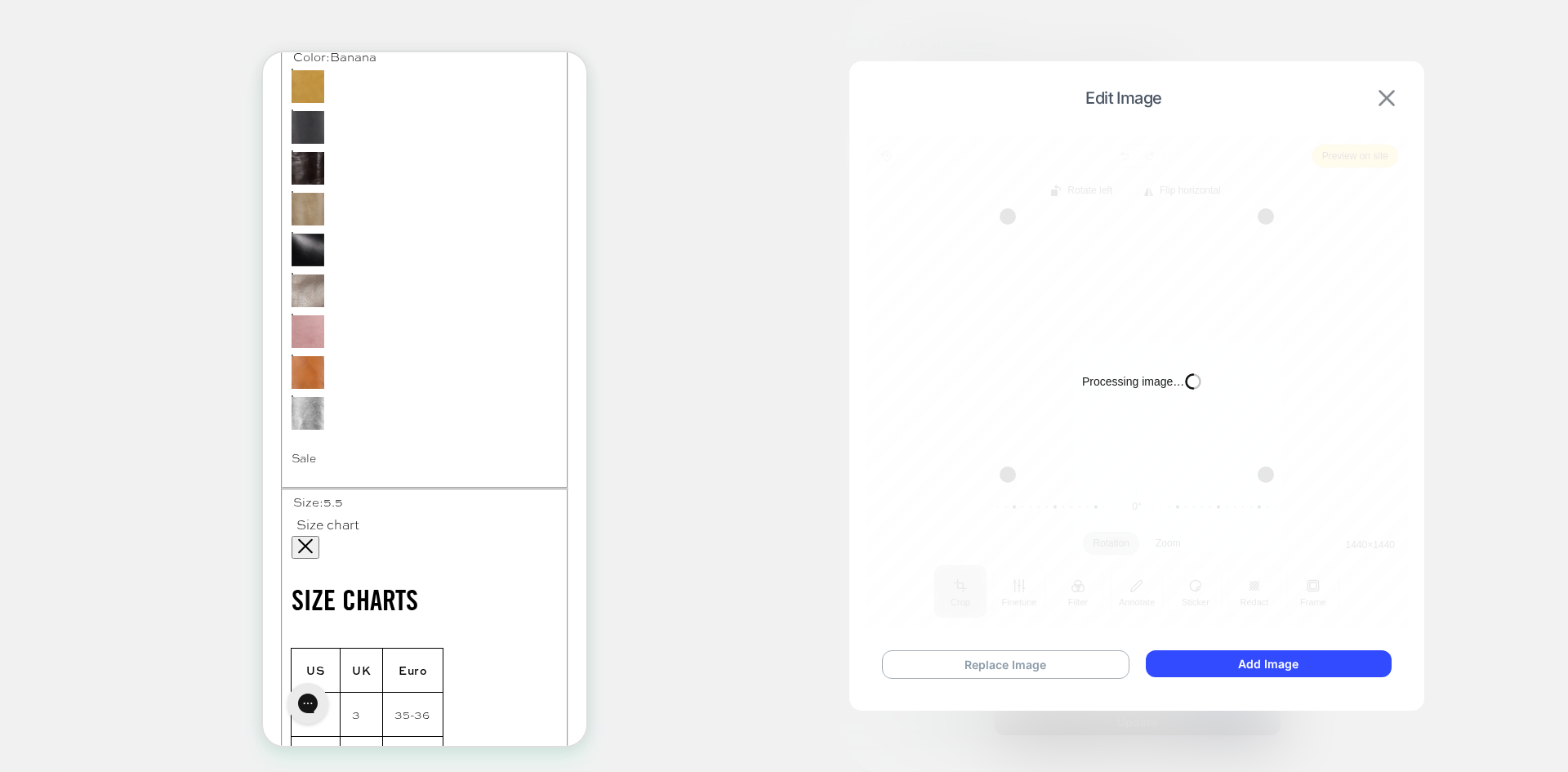
click at [1383, 92] on img at bounding box center [1386, 98] width 16 height 16
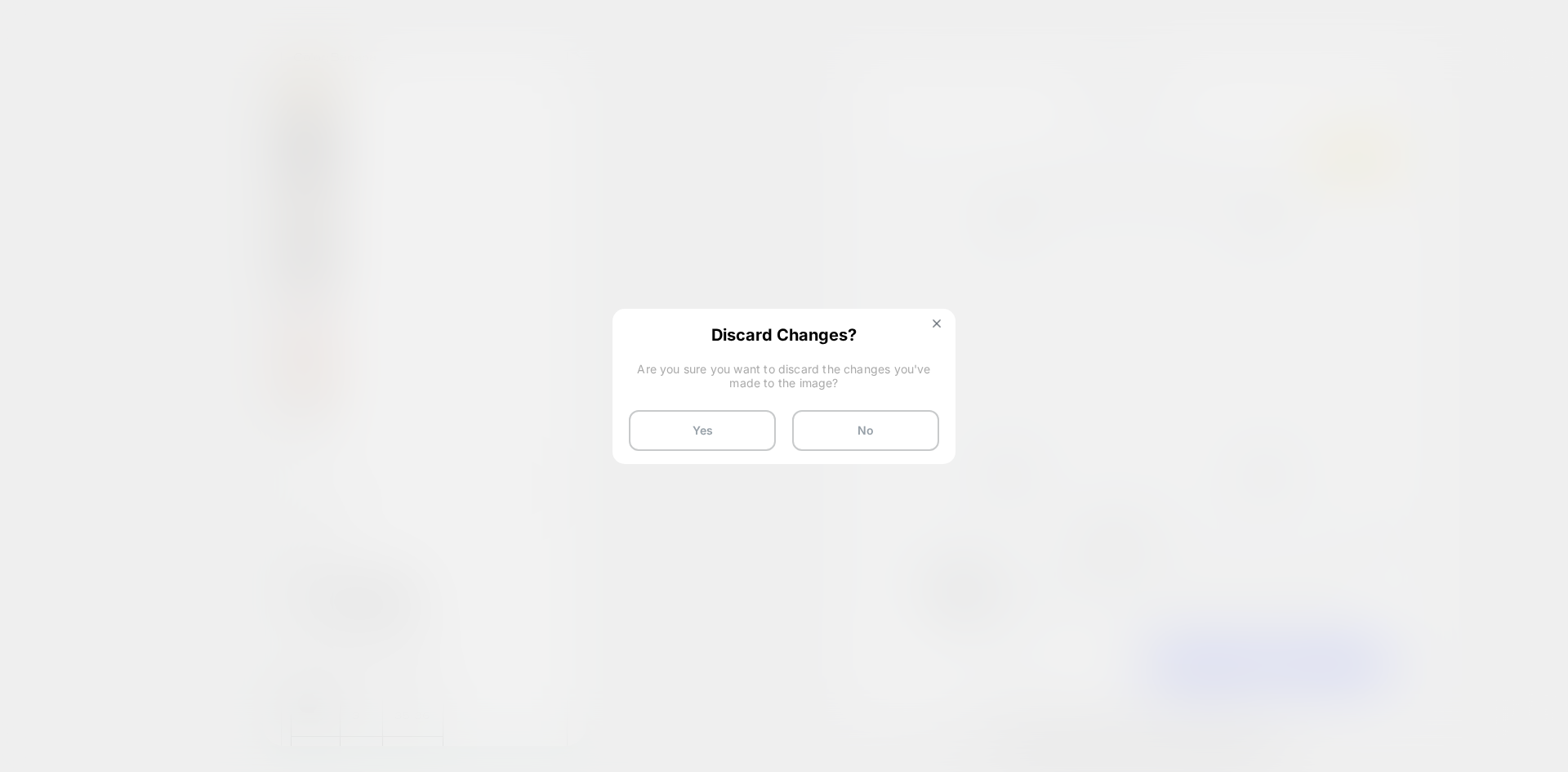
click at [839, 431] on button "No" at bounding box center [866, 430] width 147 height 40
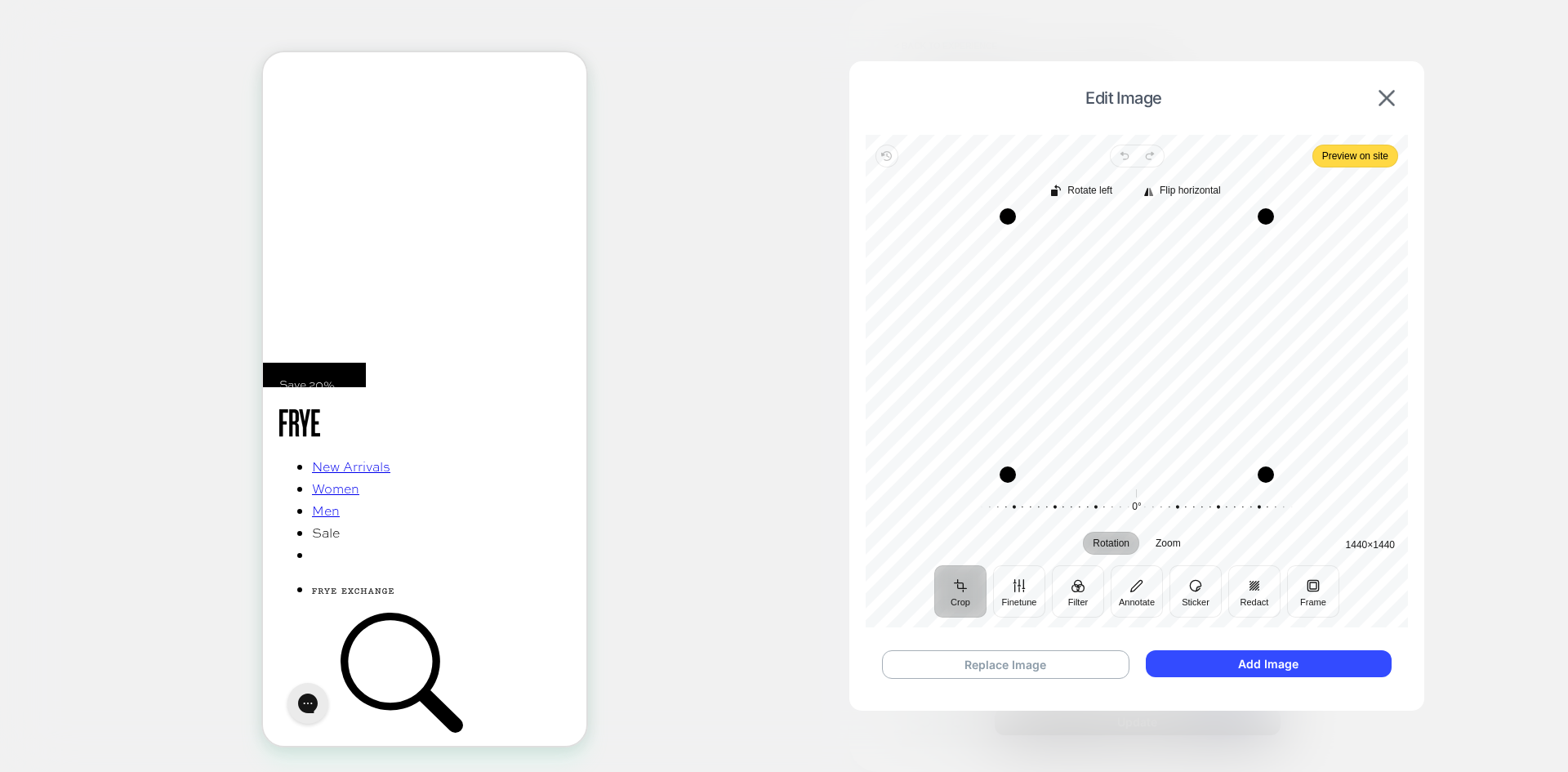
scroll to position [0, 0]
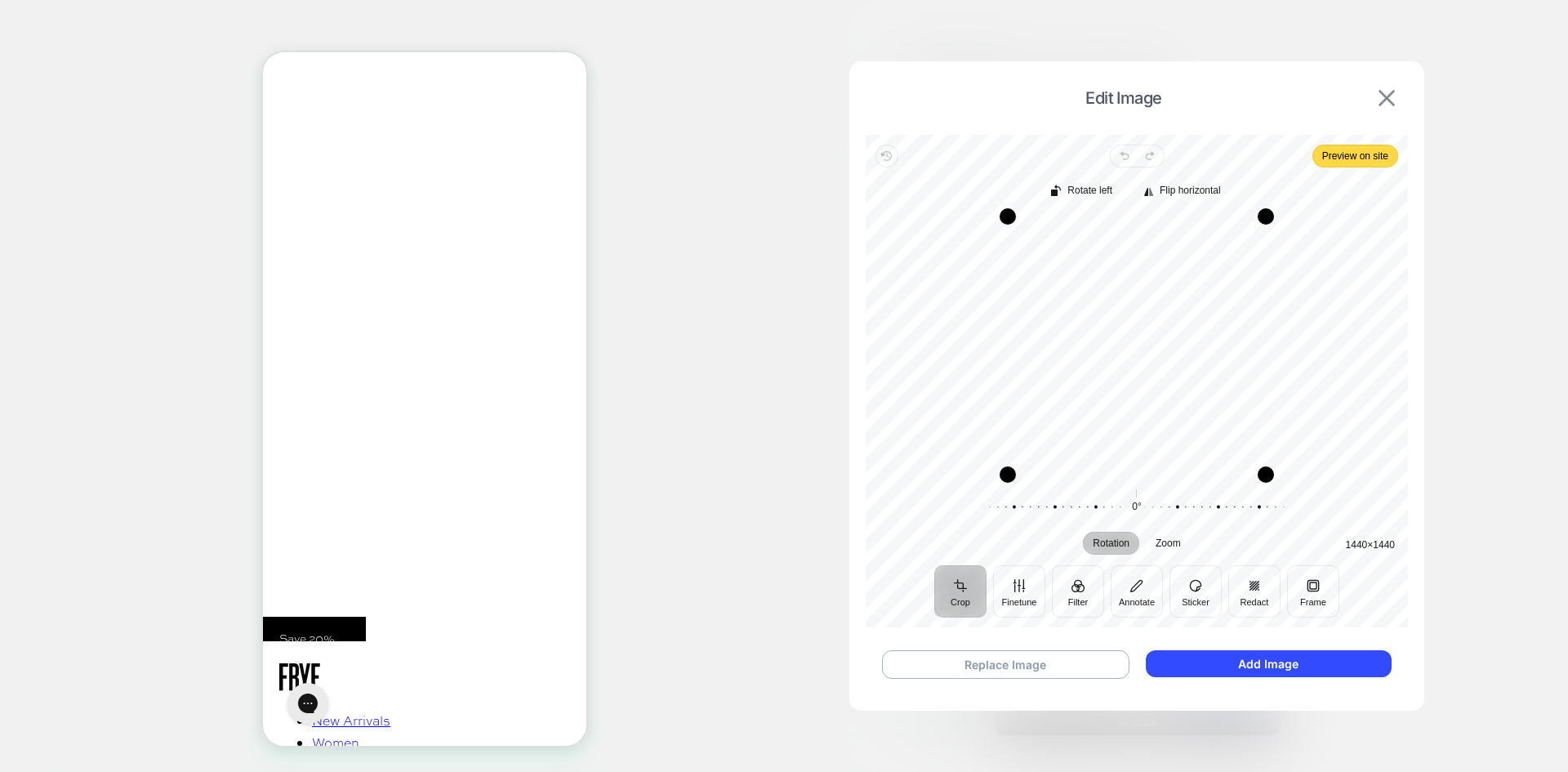
click at [1392, 94] on img at bounding box center [1386, 98] width 16 height 16
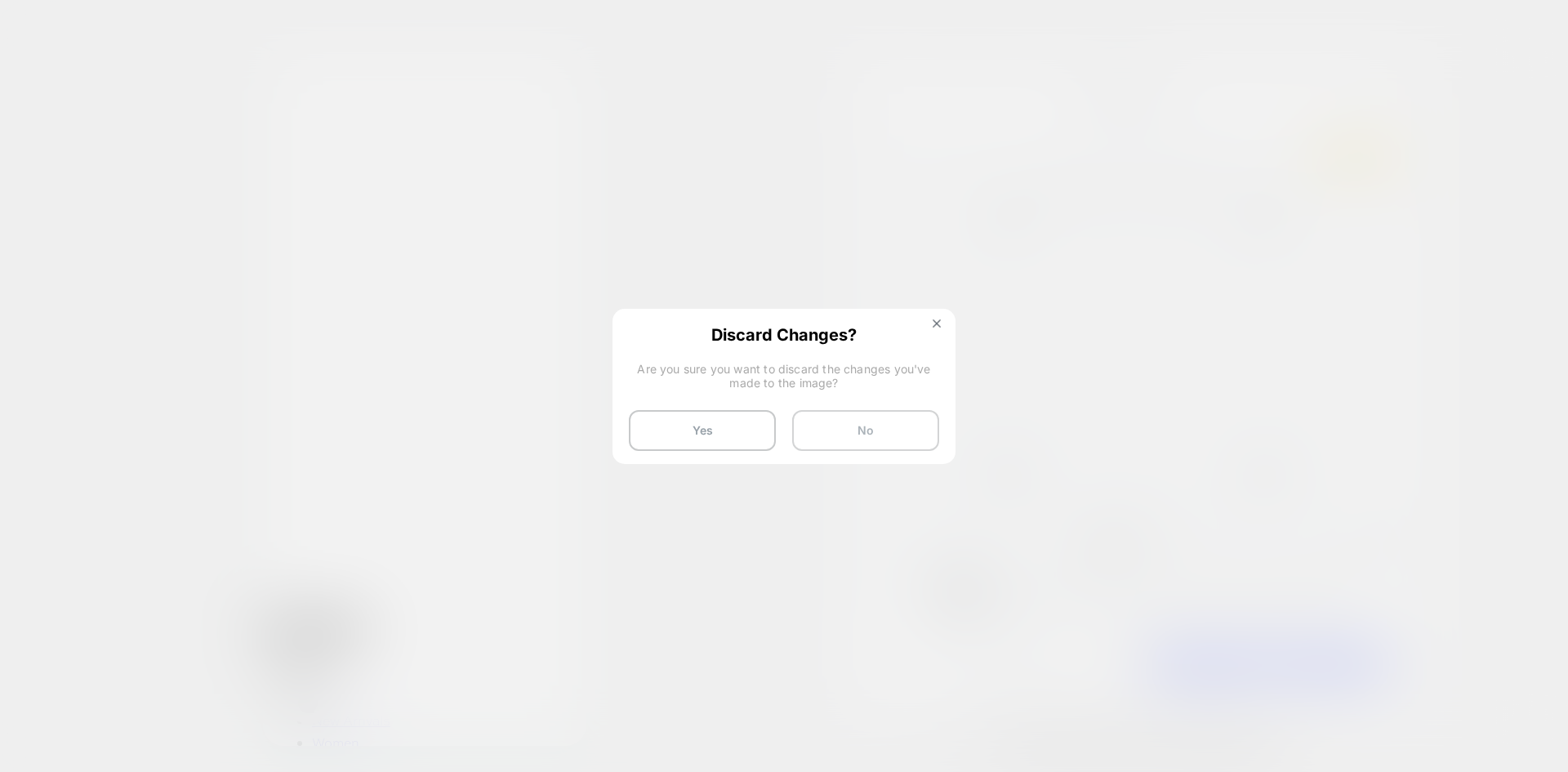
click at [844, 436] on button "No" at bounding box center [866, 430] width 147 height 40
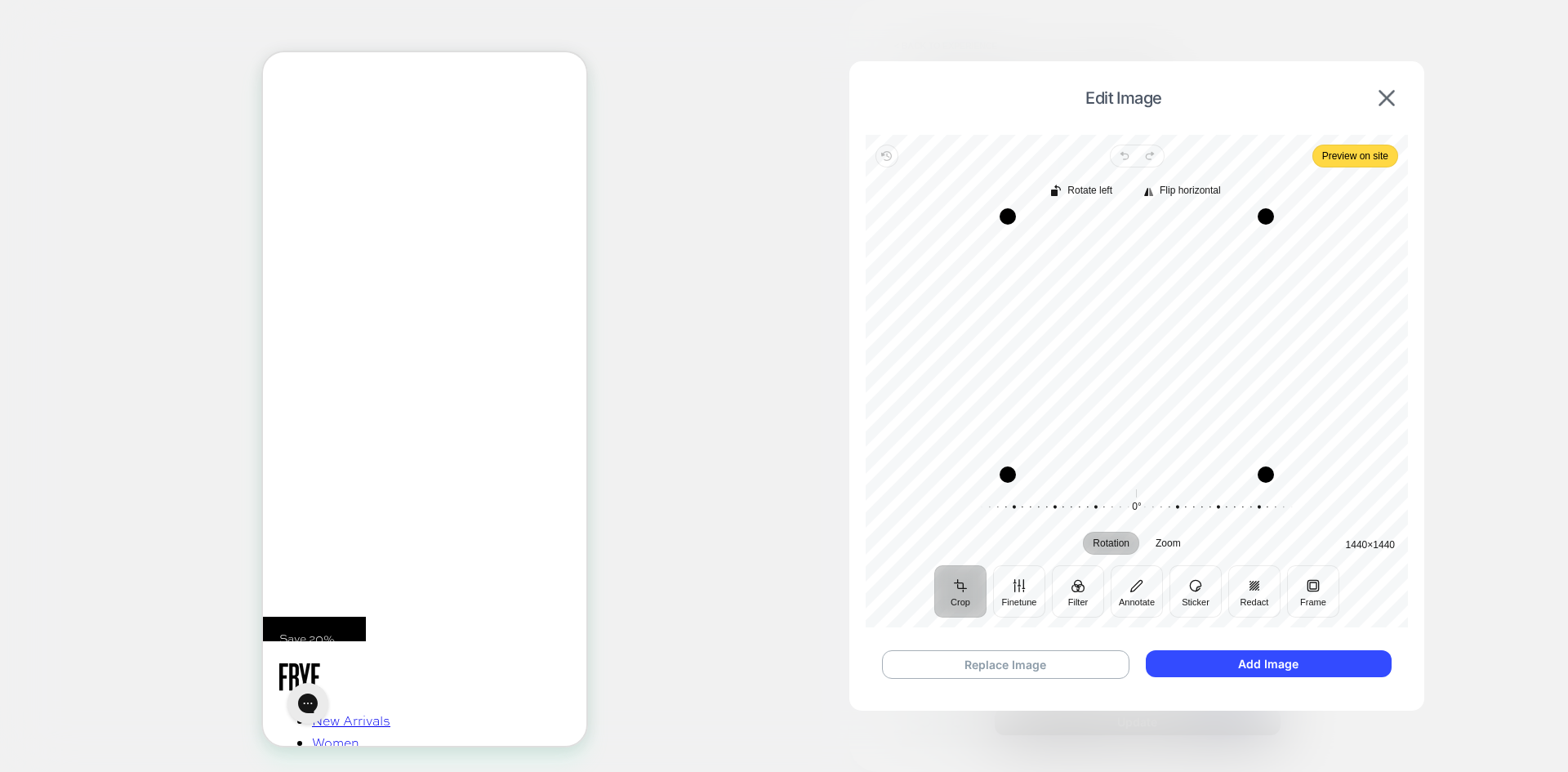
click at [1380, 85] on div "Edit Image" at bounding box center [1136, 98] width 542 height 40
click at [1379, 93] on img at bounding box center [1386, 98] width 16 height 16
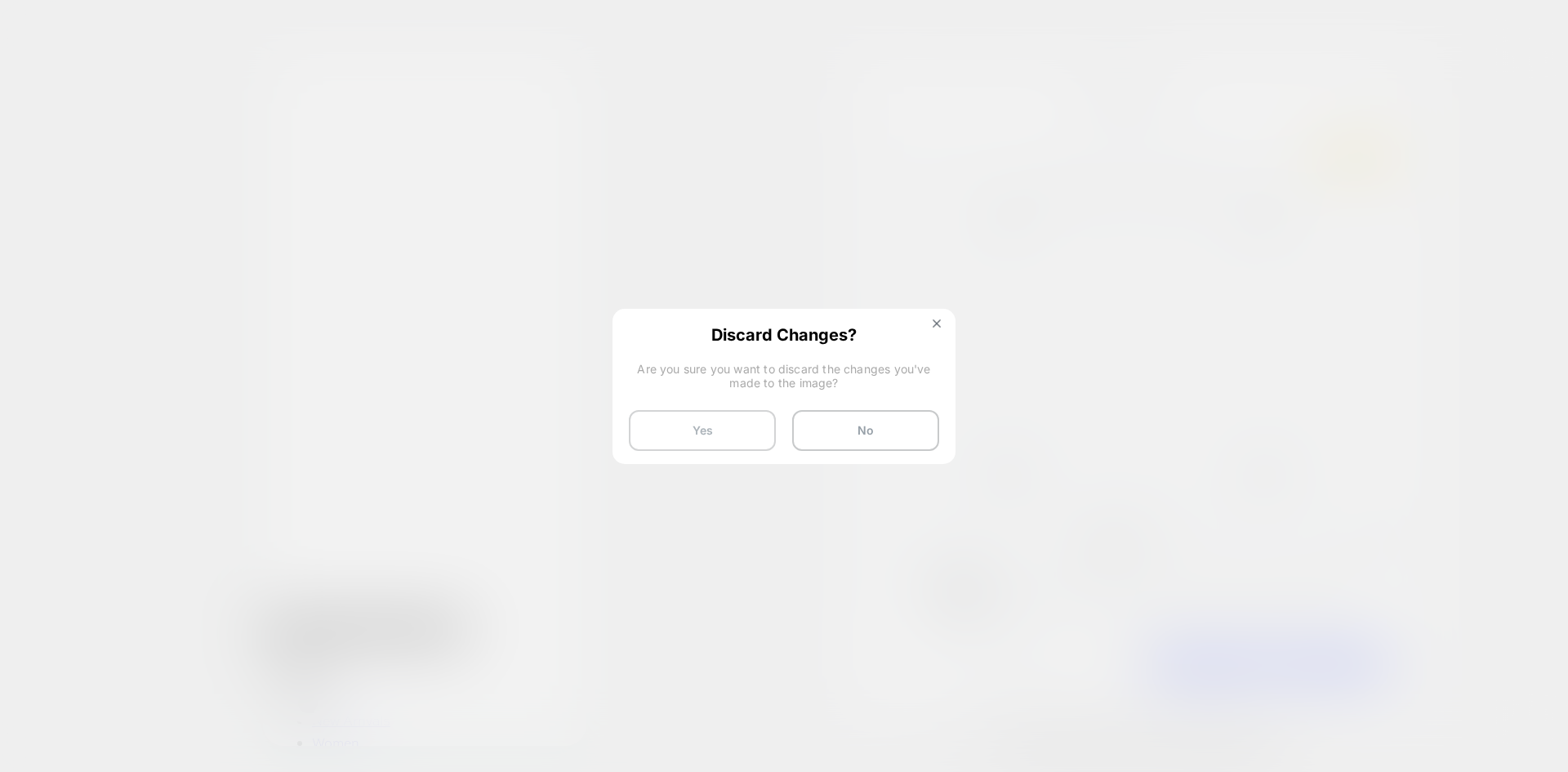
click at [720, 439] on button "Yes" at bounding box center [702, 430] width 147 height 40
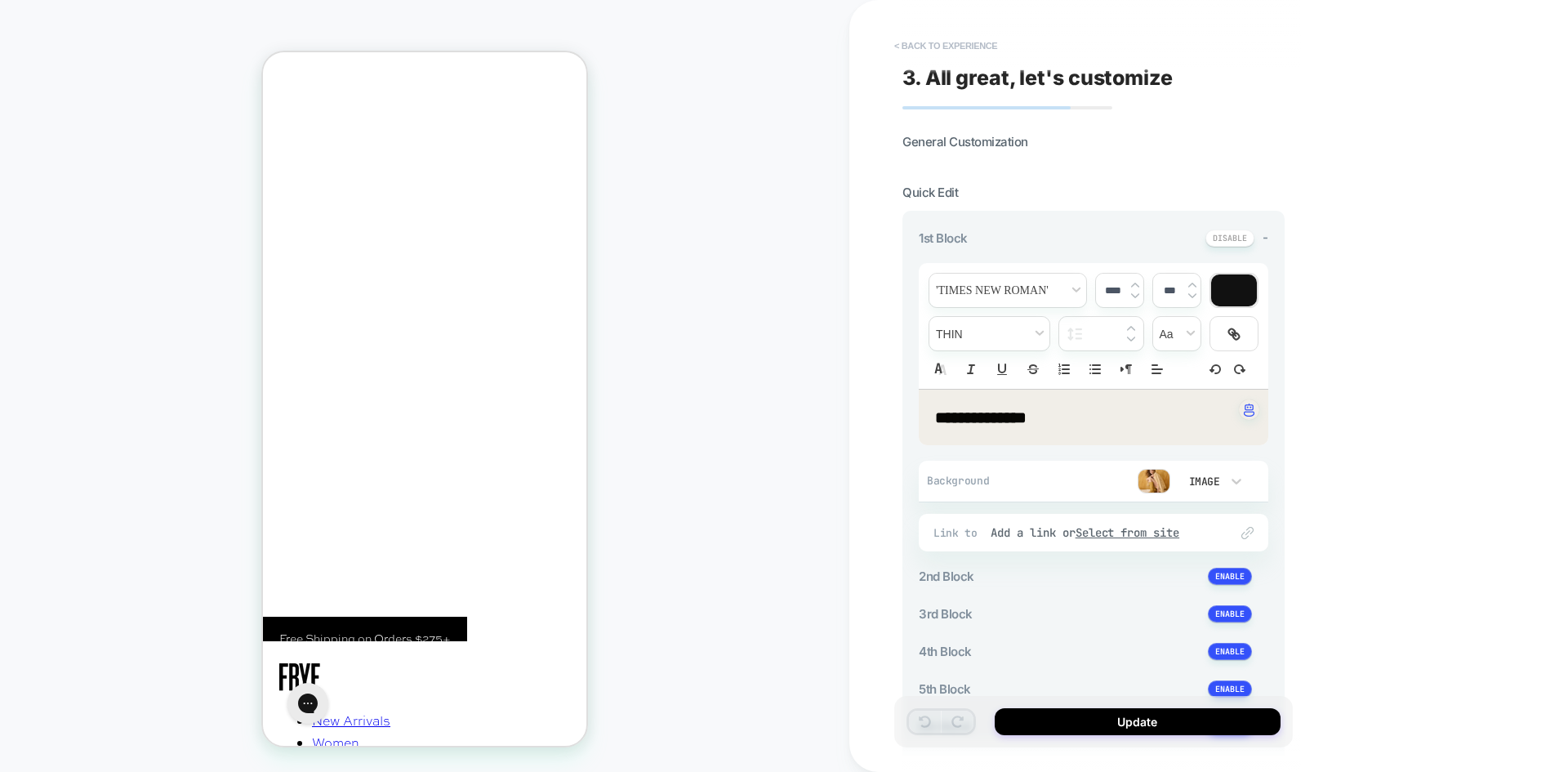
click at [938, 48] on button "< Back to experience" at bounding box center [945, 46] width 119 height 26
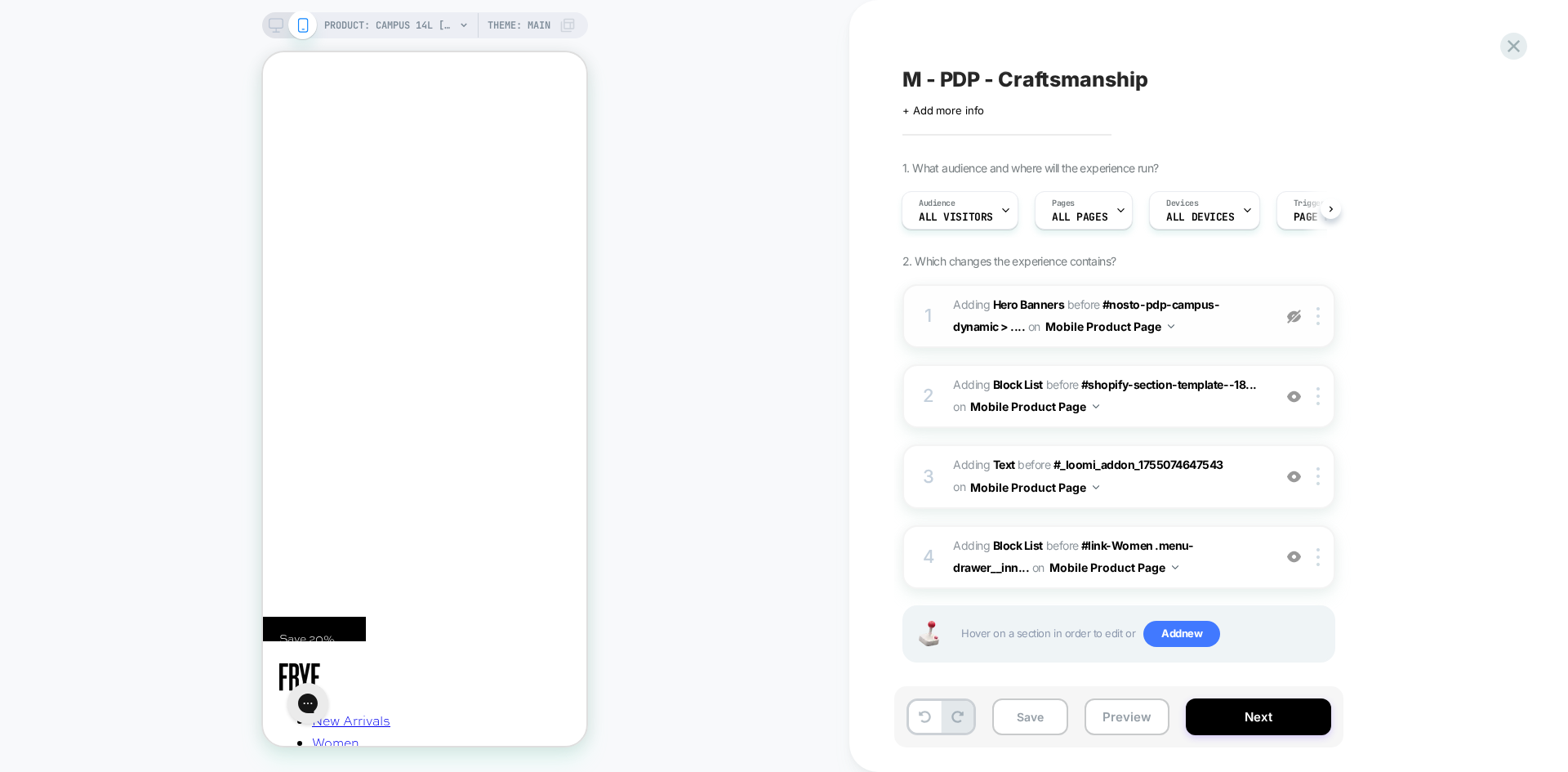
click at [1295, 320] on img at bounding box center [1294, 317] width 14 height 14
click at [362, 35] on span "PRODUCT: Campus 14L [banana]" at bounding box center [389, 25] width 131 height 26
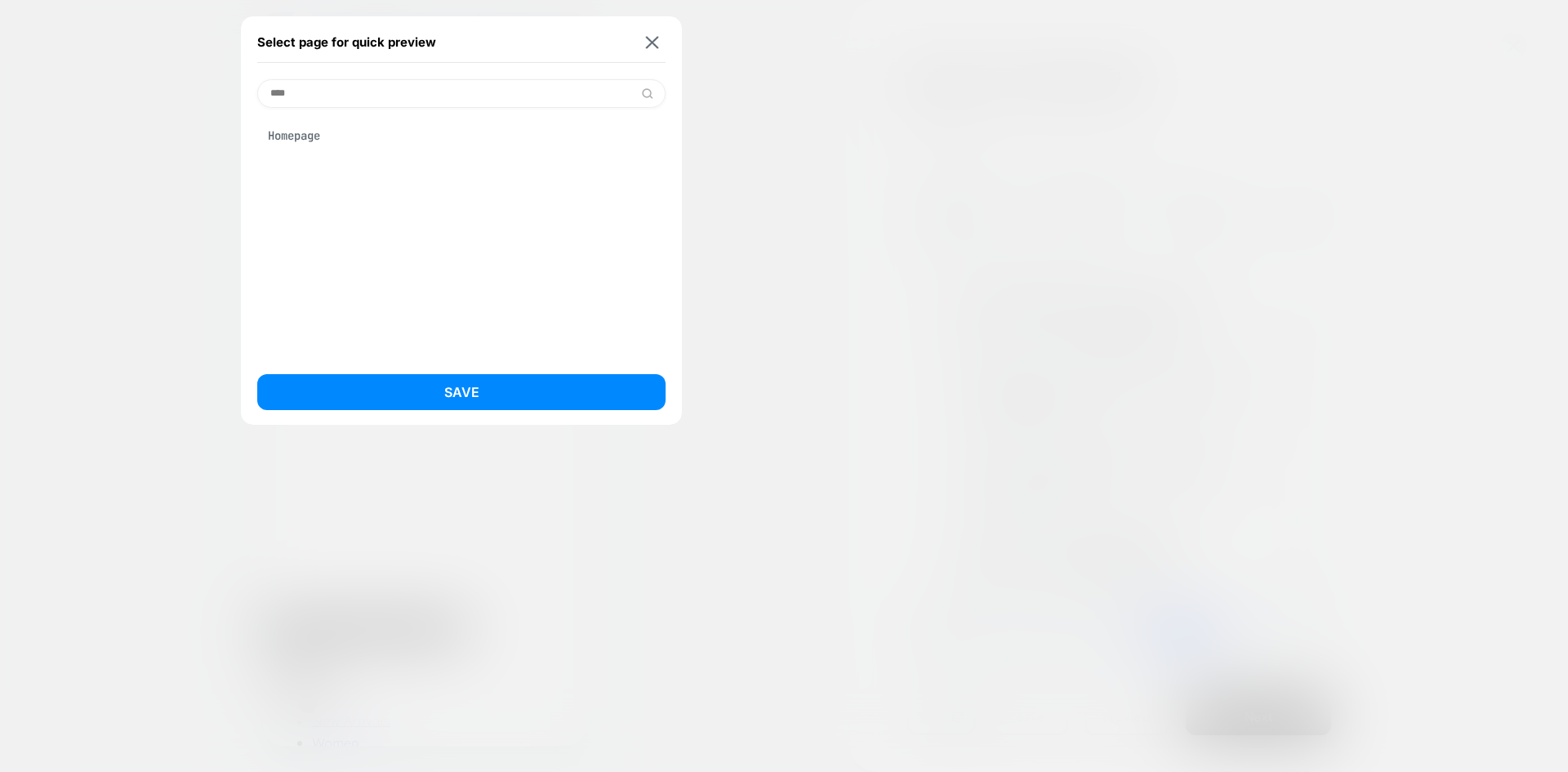
type input "****"
click at [309, 138] on div "Homepage" at bounding box center [461, 135] width 408 height 31
click at [422, 381] on button "Save" at bounding box center [461, 392] width 408 height 36
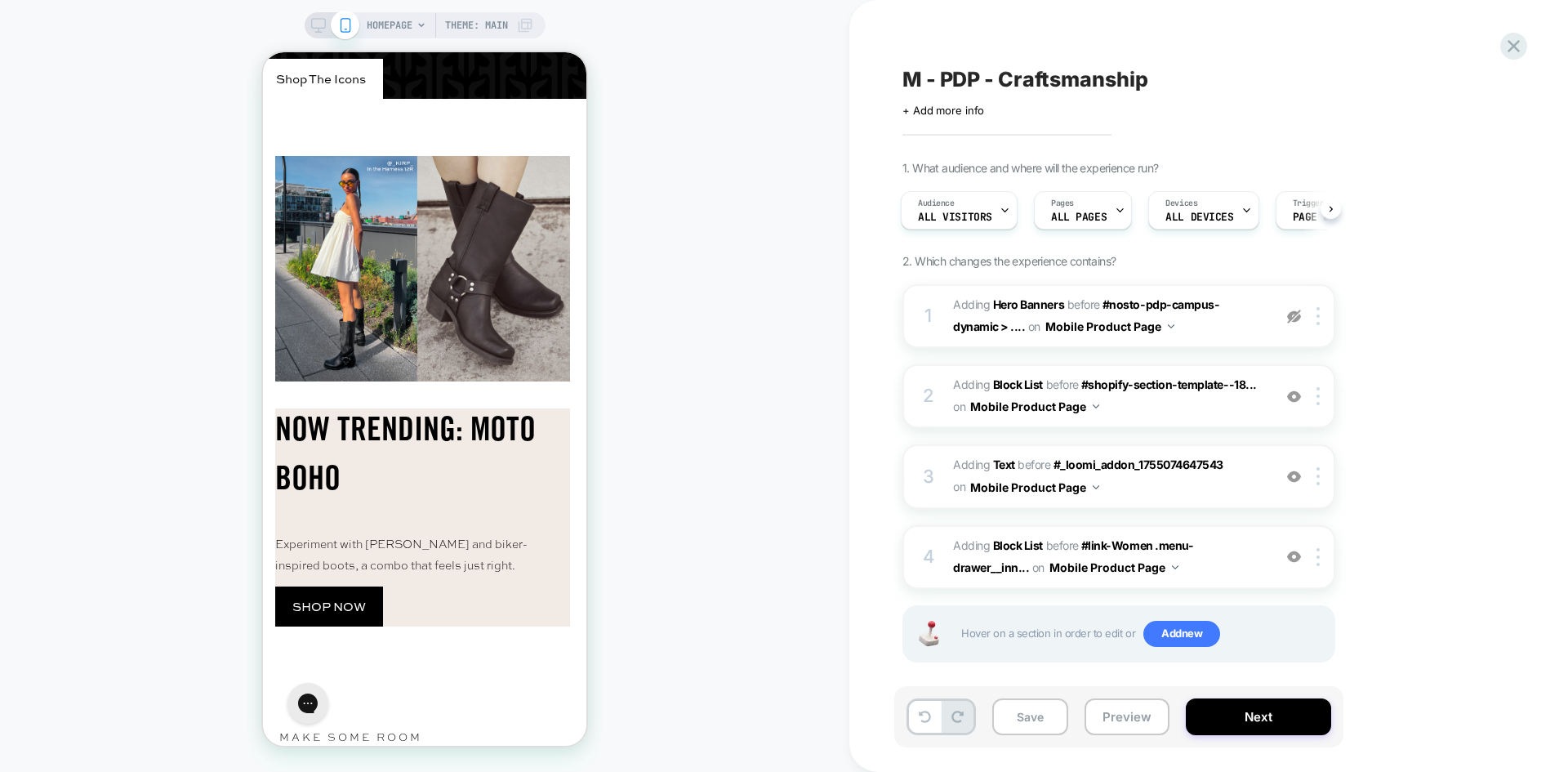
scroll to position [4817, 0]
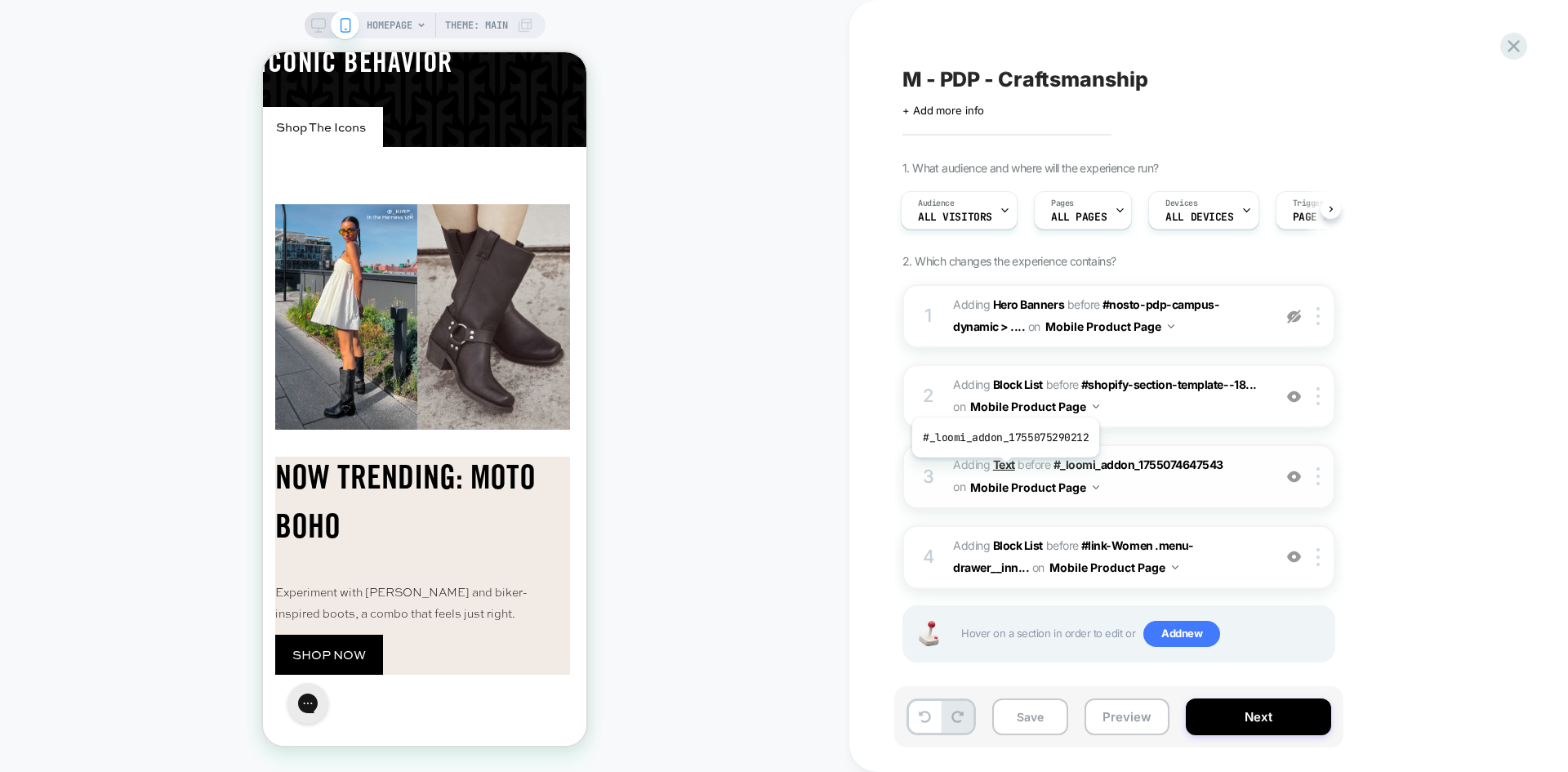
click at [1004, 470] on b "Text" at bounding box center [1004, 464] width 22 height 14
click at [1006, 471] on b "Text" at bounding box center [1004, 464] width 22 height 14
click at [1006, 467] on b "Text" at bounding box center [1004, 464] width 22 height 14
click at [998, 461] on b "Text" at bounding box center [1004, 464] width 22 height 14
click at [1519, 47] on icon at bounding box center [1513, 45] width 22 height 22
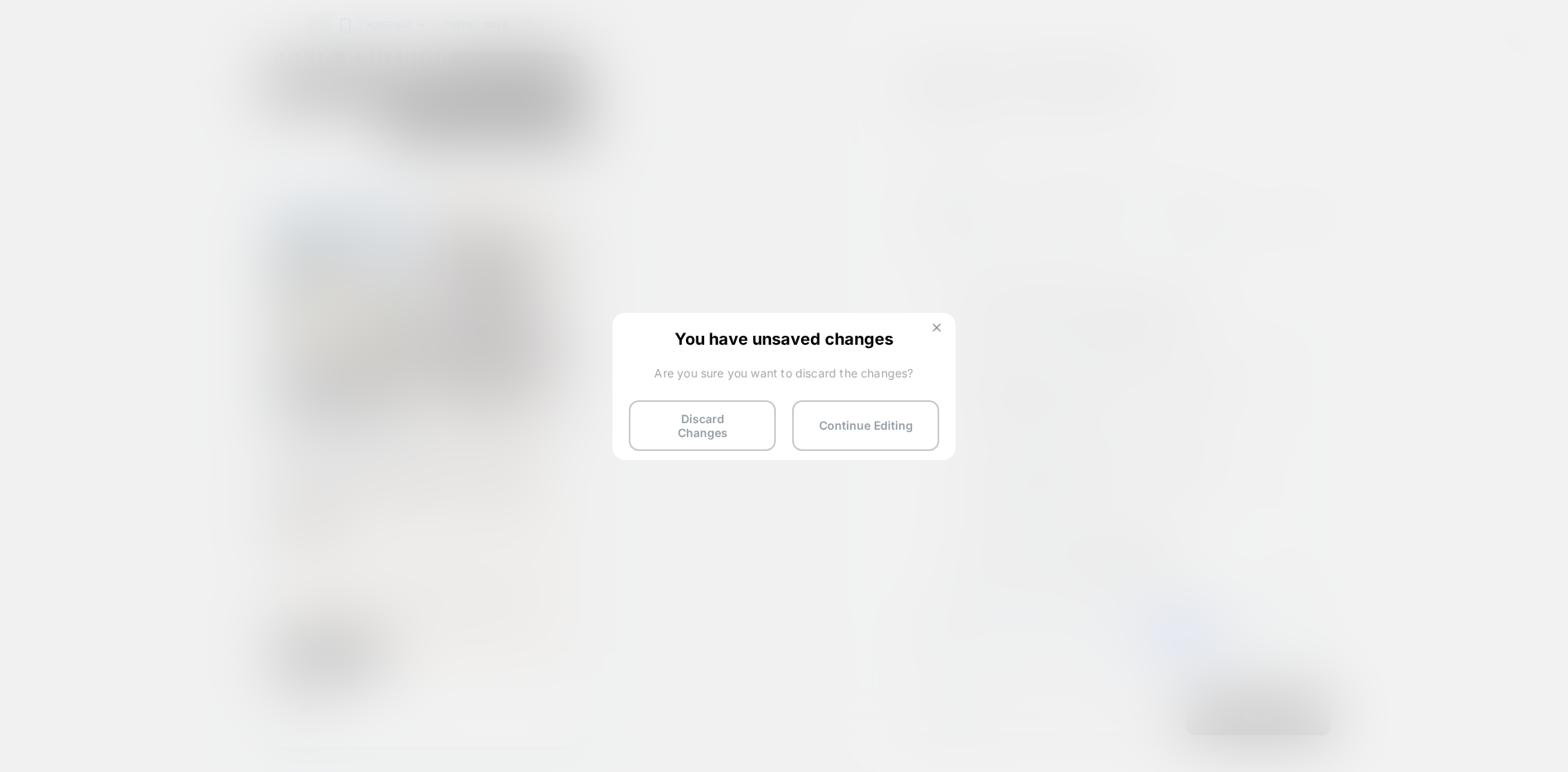
click at [934, 328] on img at bounding box center [936, 327] width 8 height 8
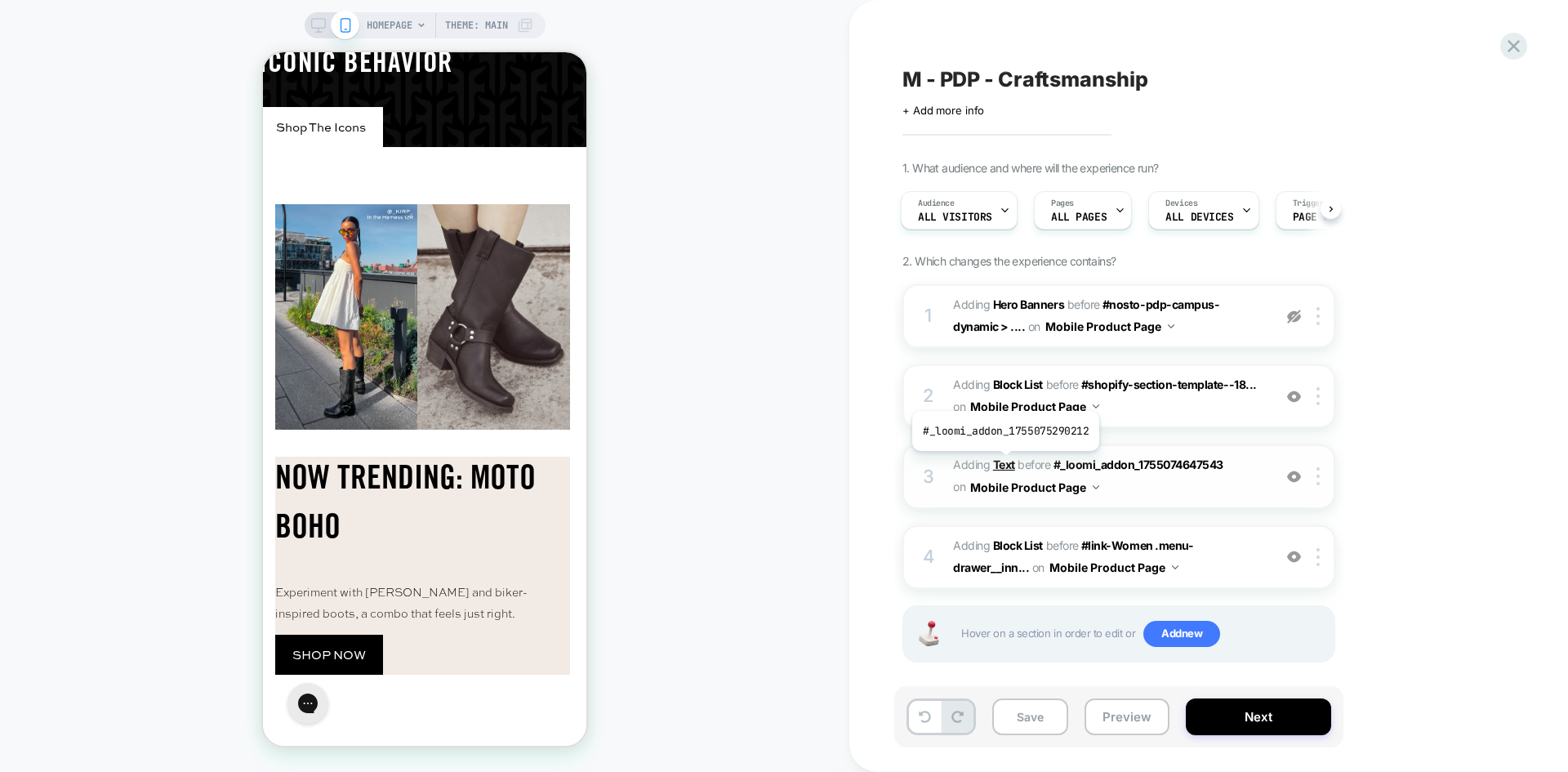
click at [1004, 463] on b "Text" at bounding box center [1004, 464] width 22 height 14
click at [1503, 45] on icon at bounding box center [1513, 45] width 22 height 22
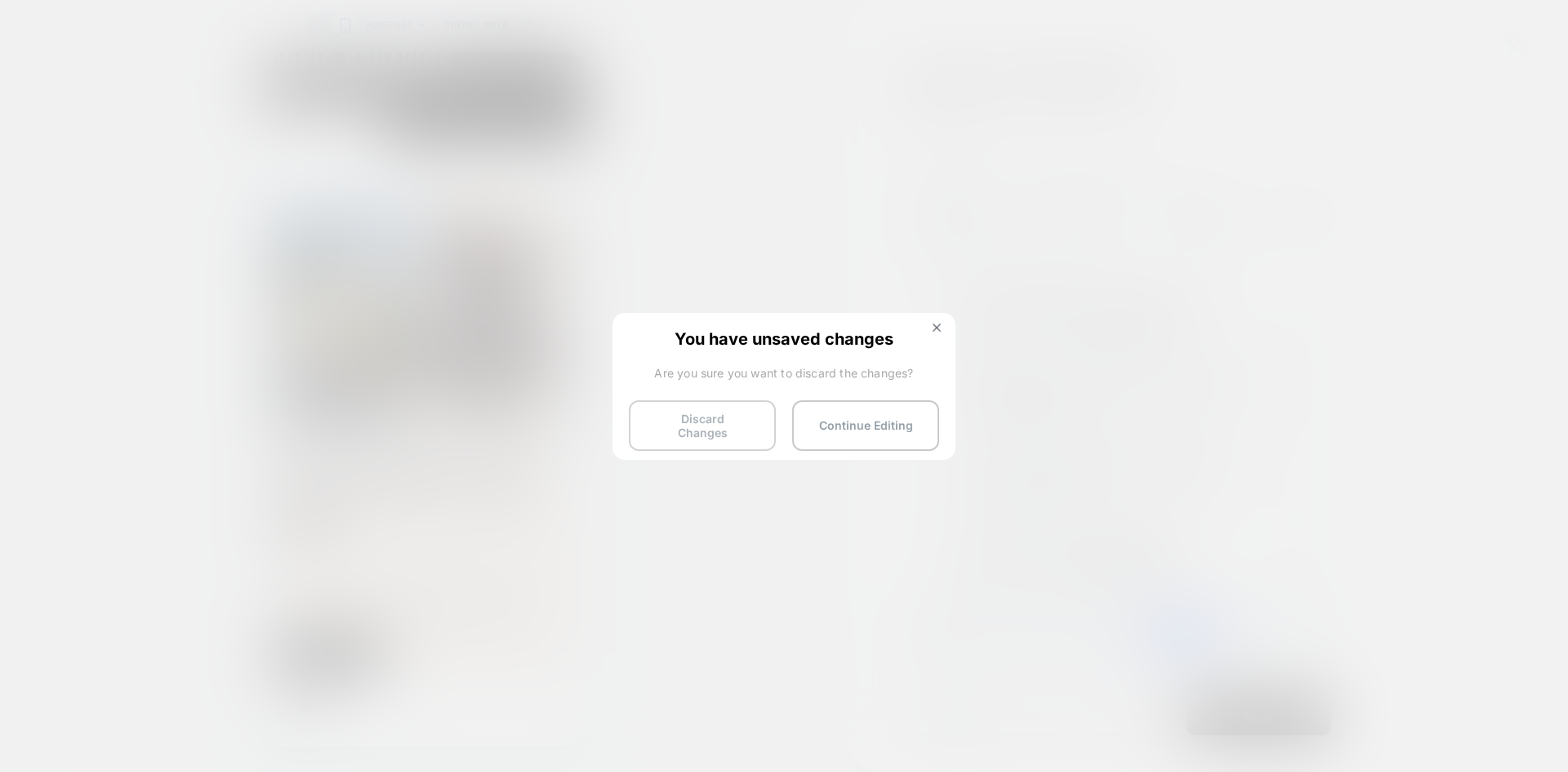
click at [675, 417] on button "Discard Changes" at bounding box center [702, 425] width 147 height 51
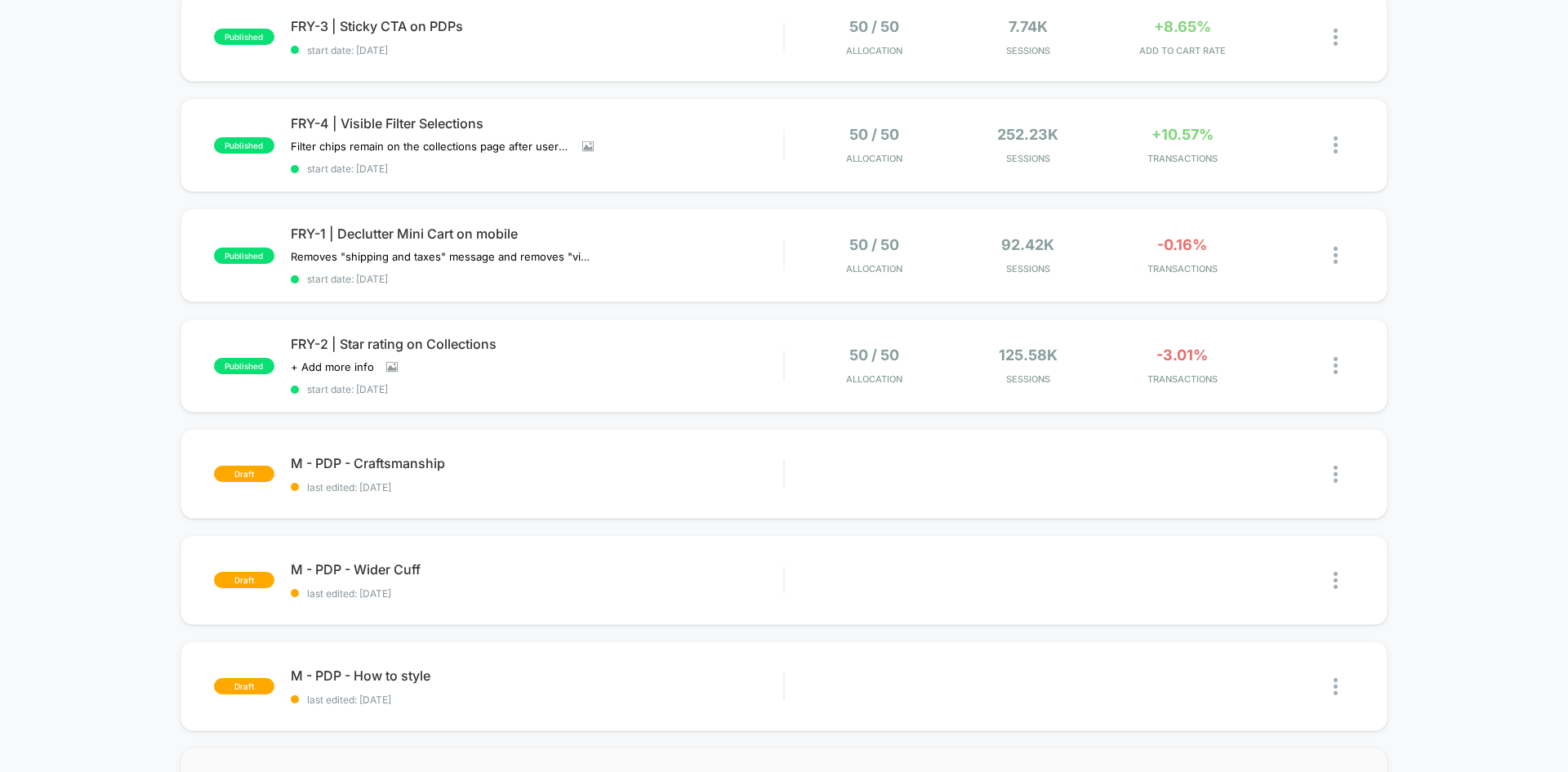
scroll to position [409, 0]
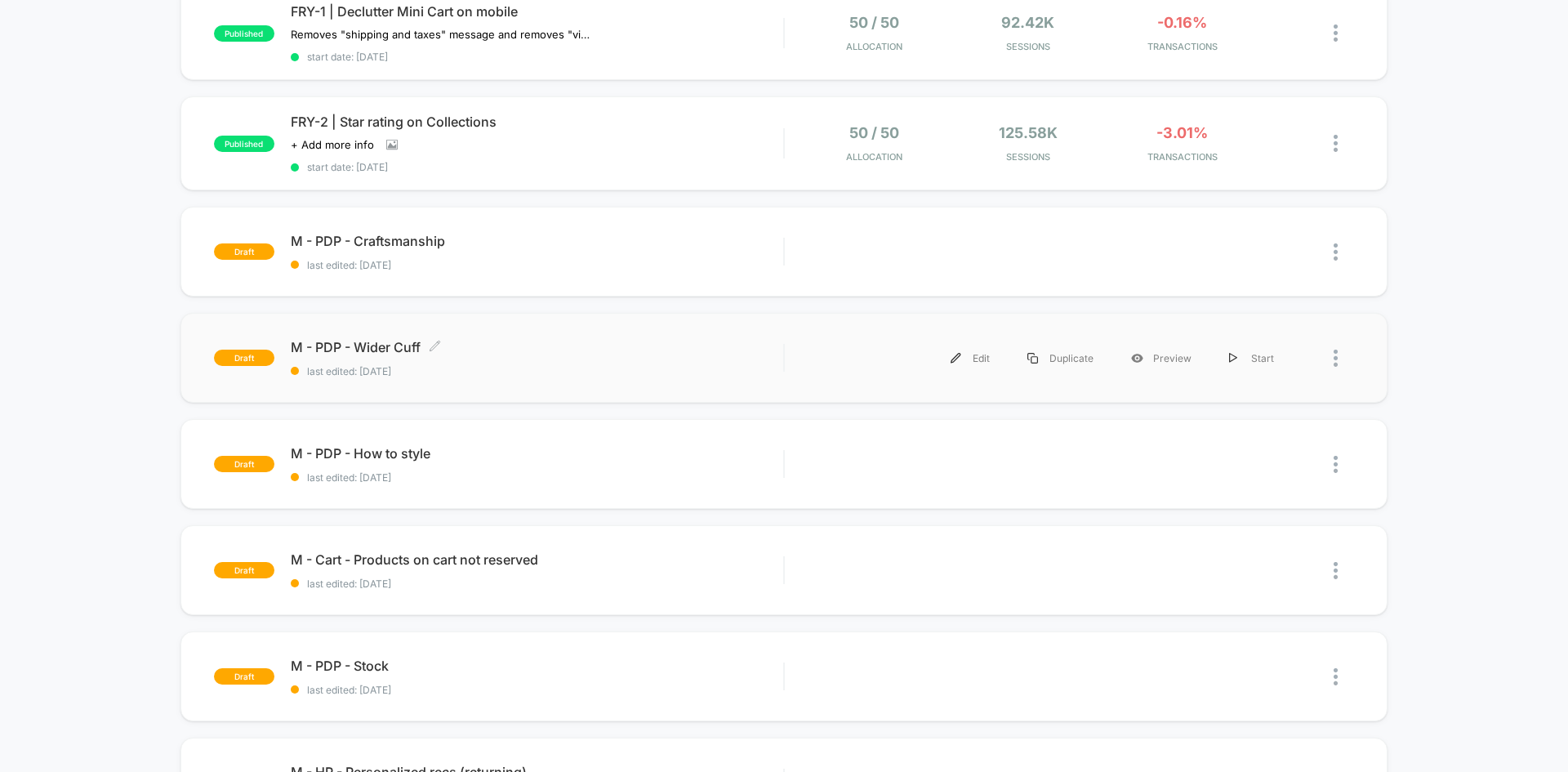
click at [523, 375] on span "last edited: 8/13/2025" at bounding box center [537, 371] width 492 height 12
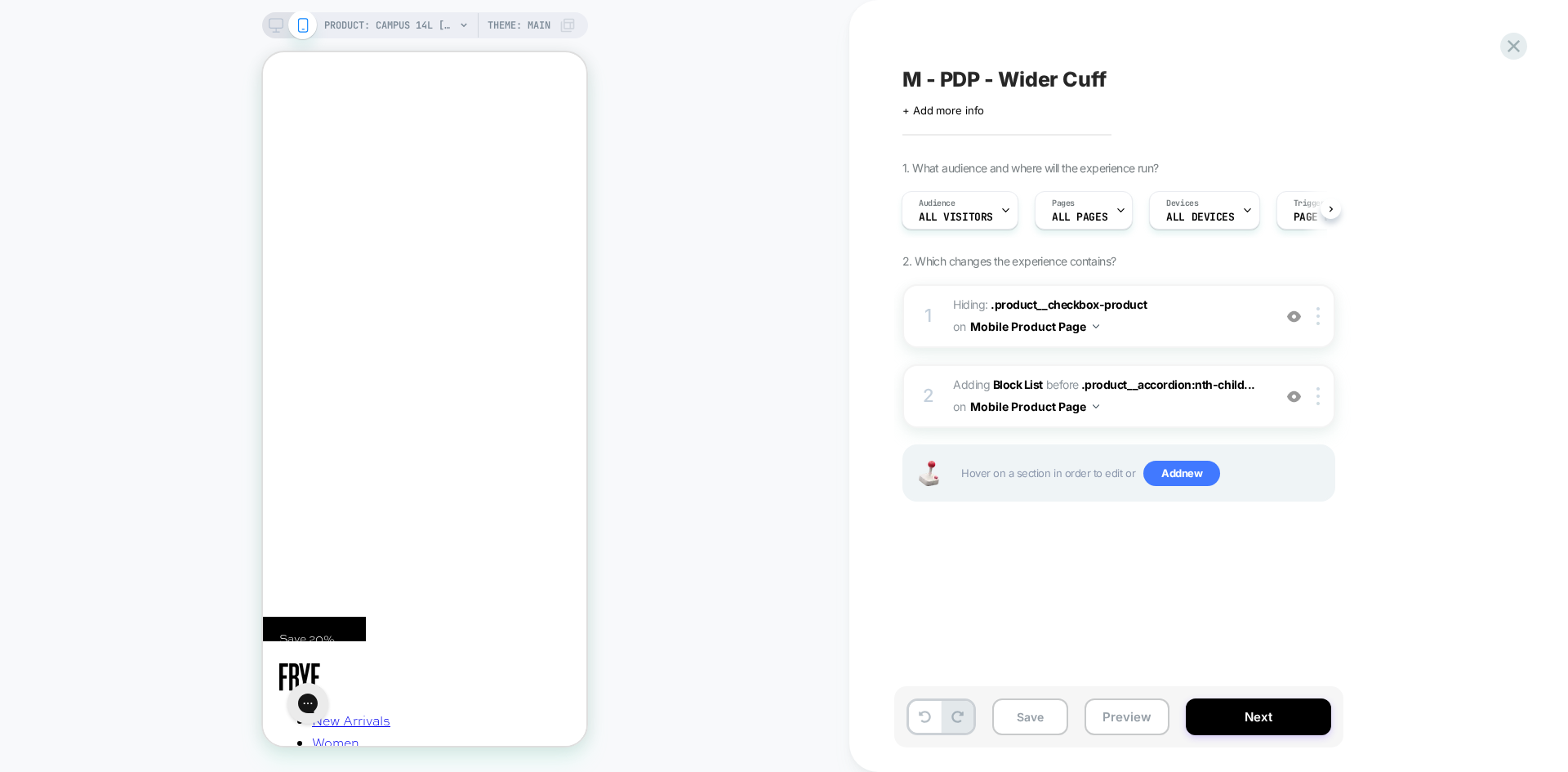
scroll to position [0, 2]
click at [1294, 321] on img at bounding box center [1294, 317] width 14 height 14
click at [1291, 316] on img at bounding box center [1294, 317] width 14 height 14
click at [284, 122] on icon "Close" at bounding box center [277, 130] width 15 height 16
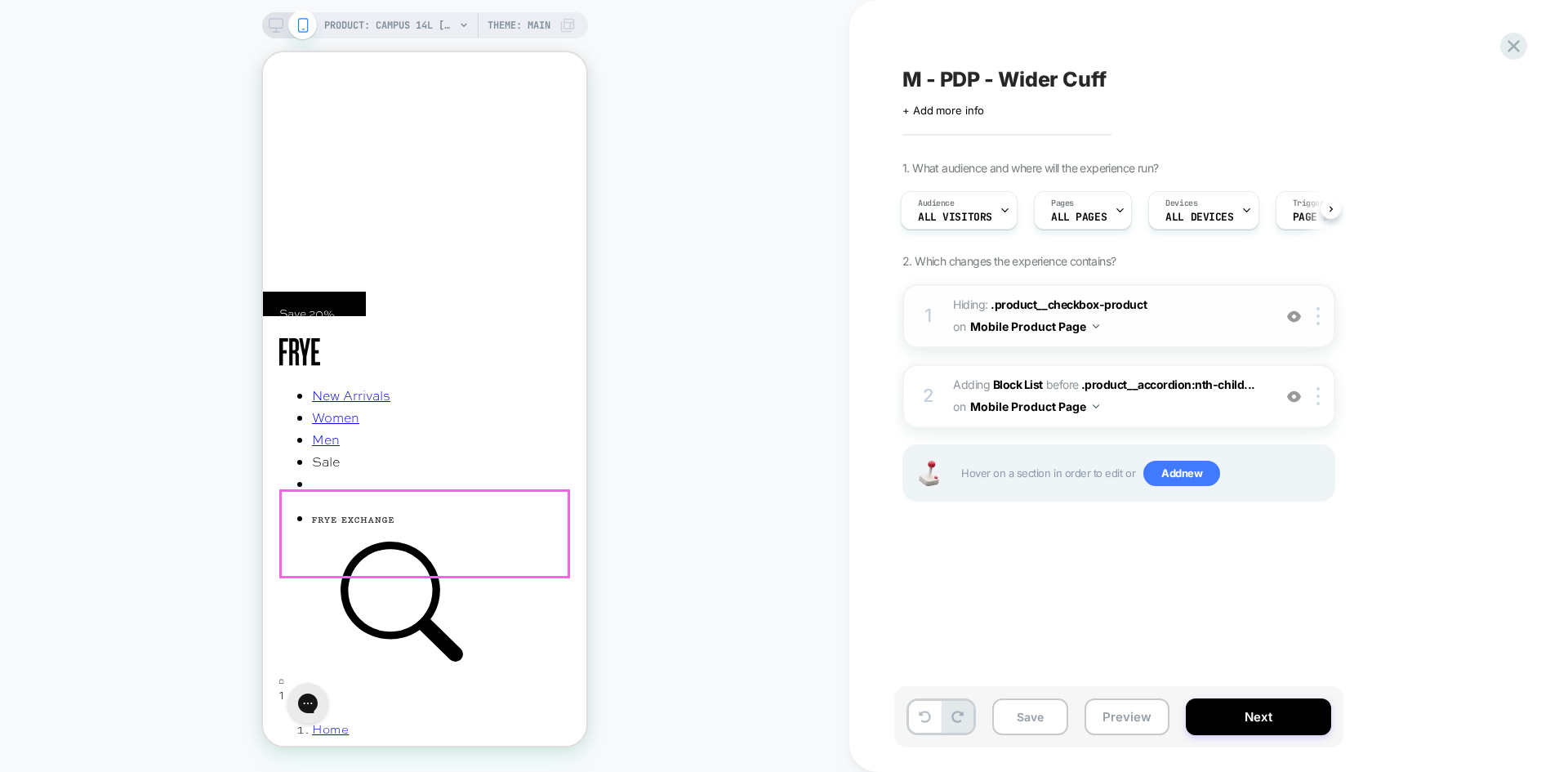
scroll to position [327, 0]
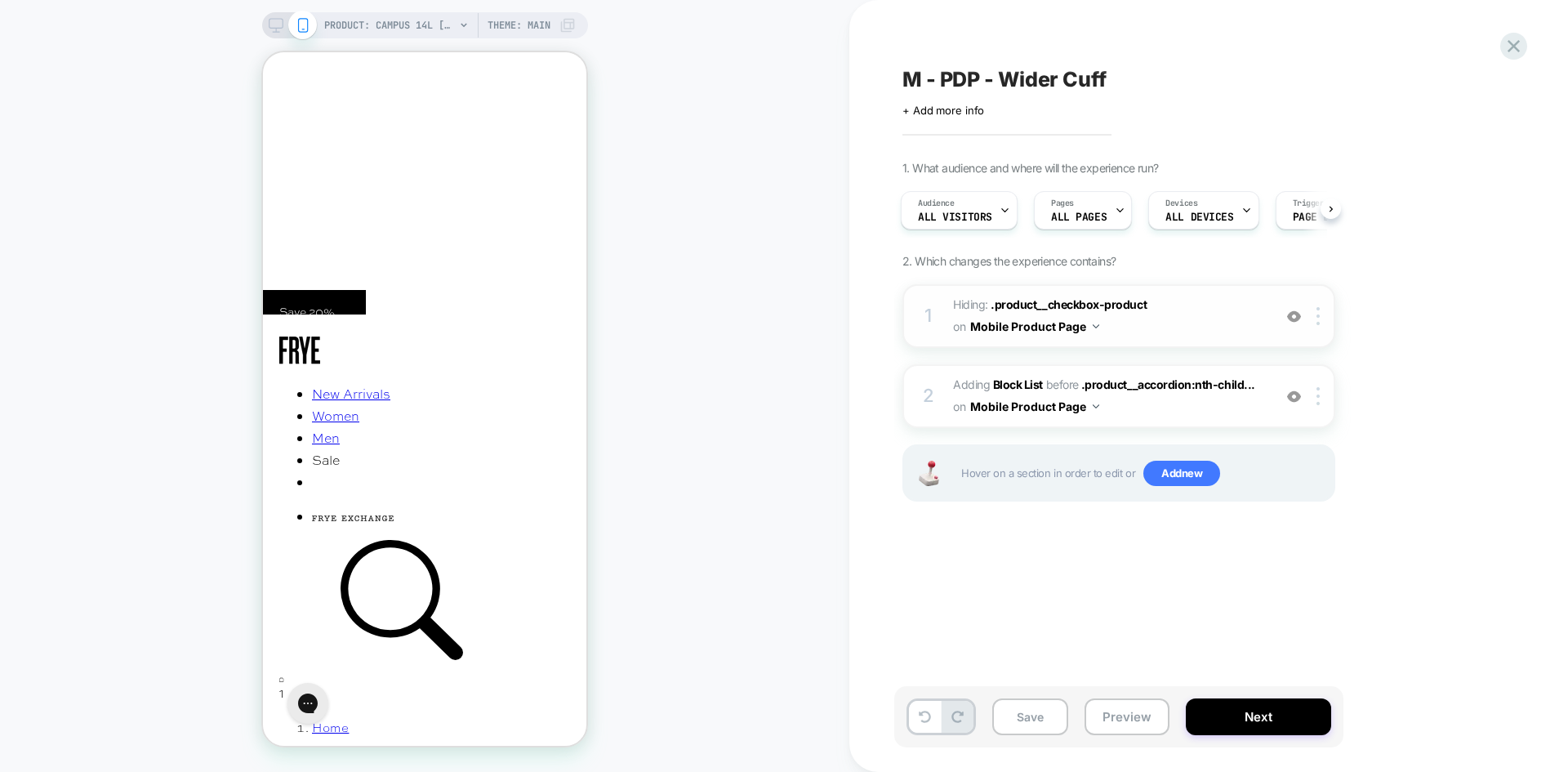
click at [1294, 319] on img at bounding box center [1294, 317] width 14 height 14
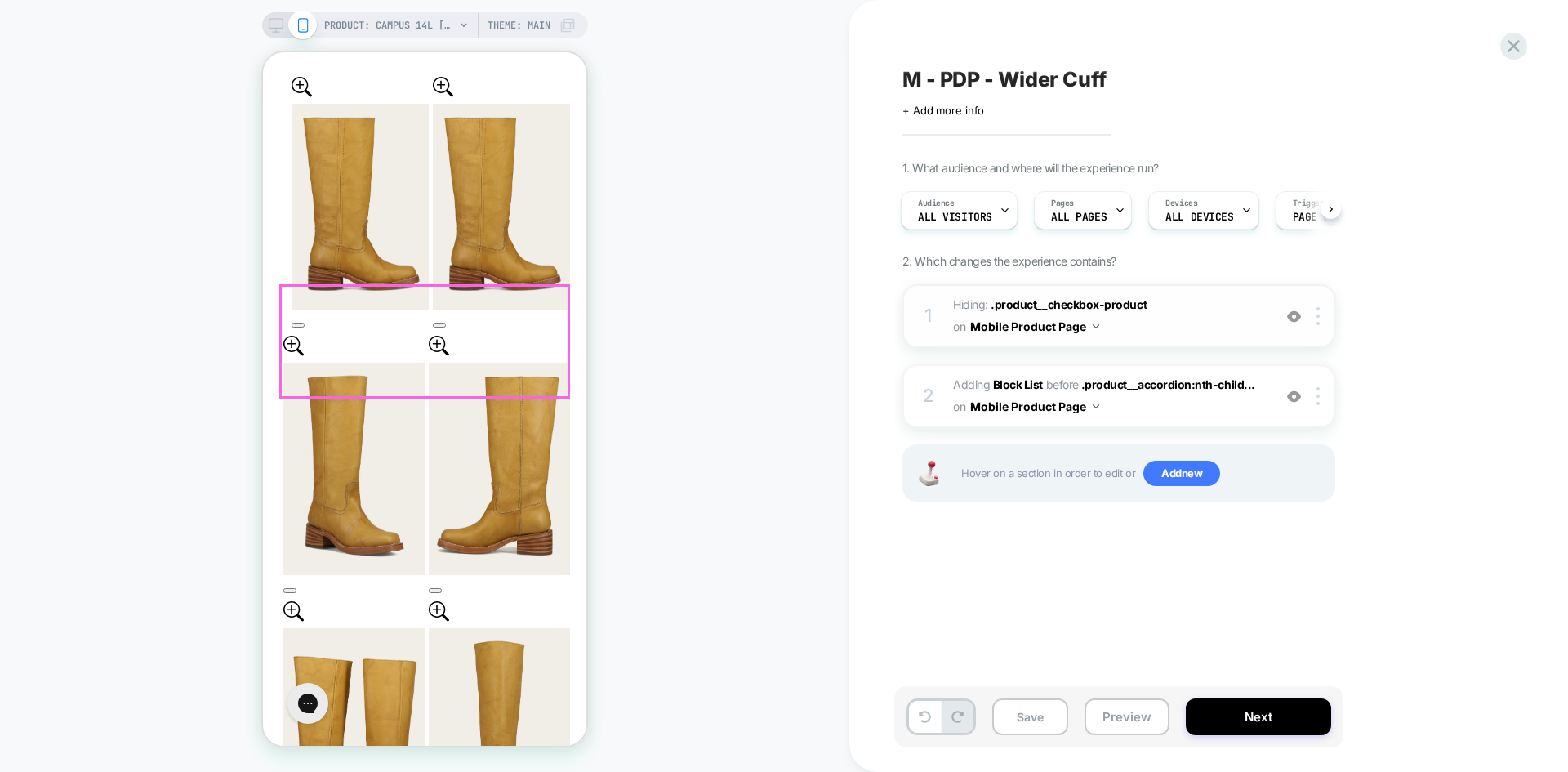
scroll to position [1062, 0]
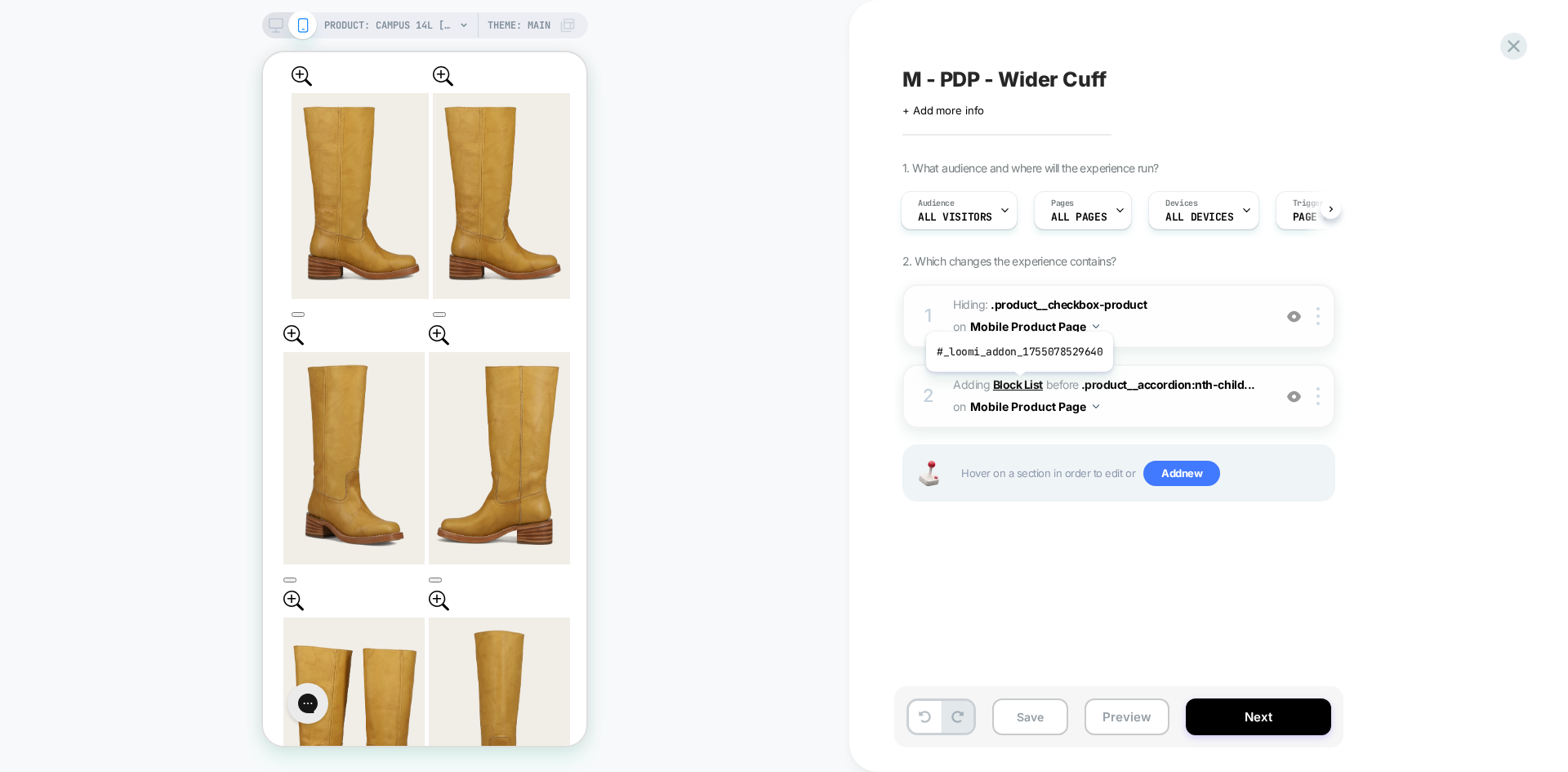
drag, startPoint x: 1018, startPoint y: 384, endPoint x: 213, endPoint y: 410, distance: 805.4
click at [1018, 384] on b "Block List" at bounding box center [1018, 384] width 50 height 14
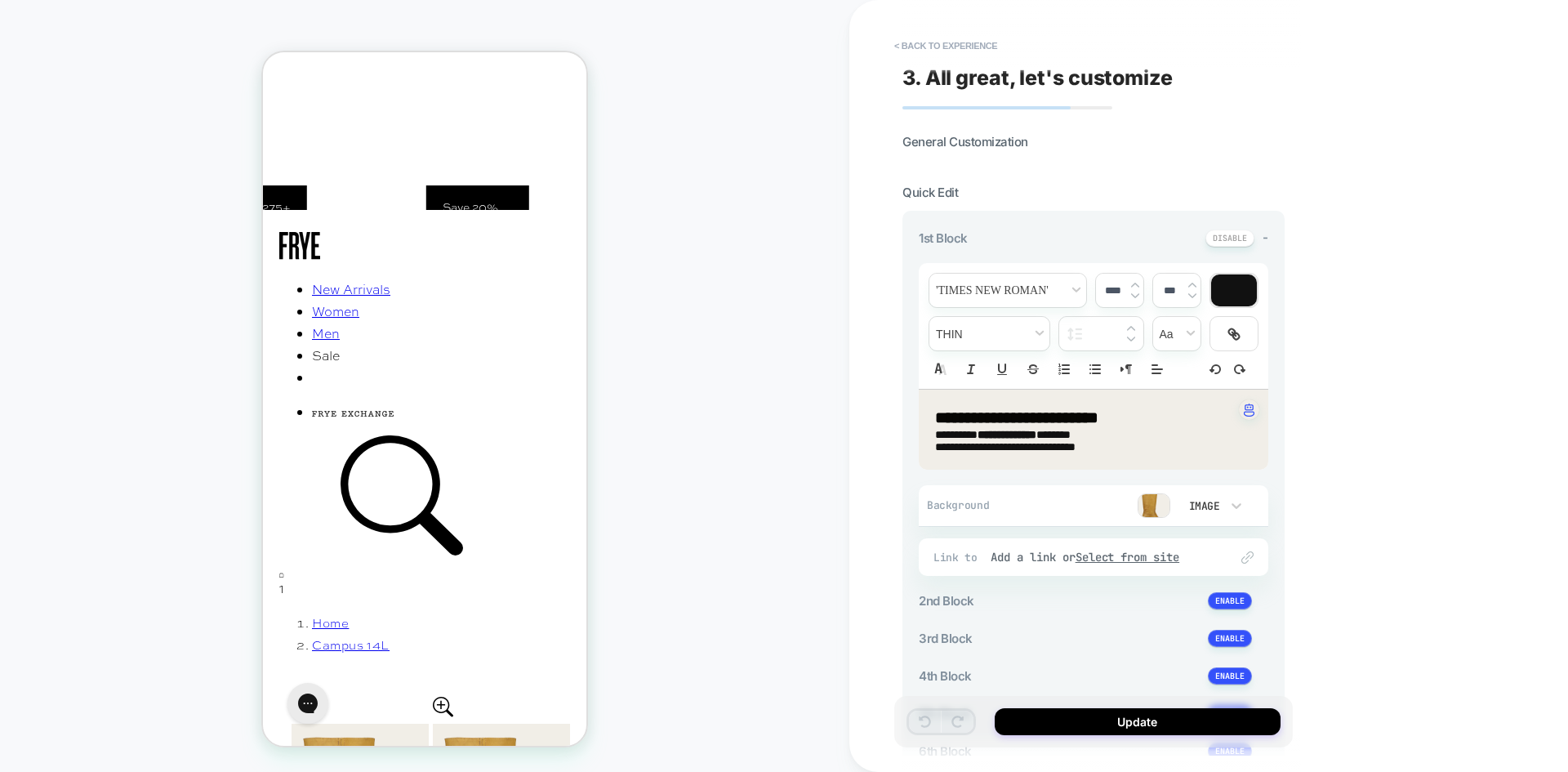
scroll to position [994, 0]
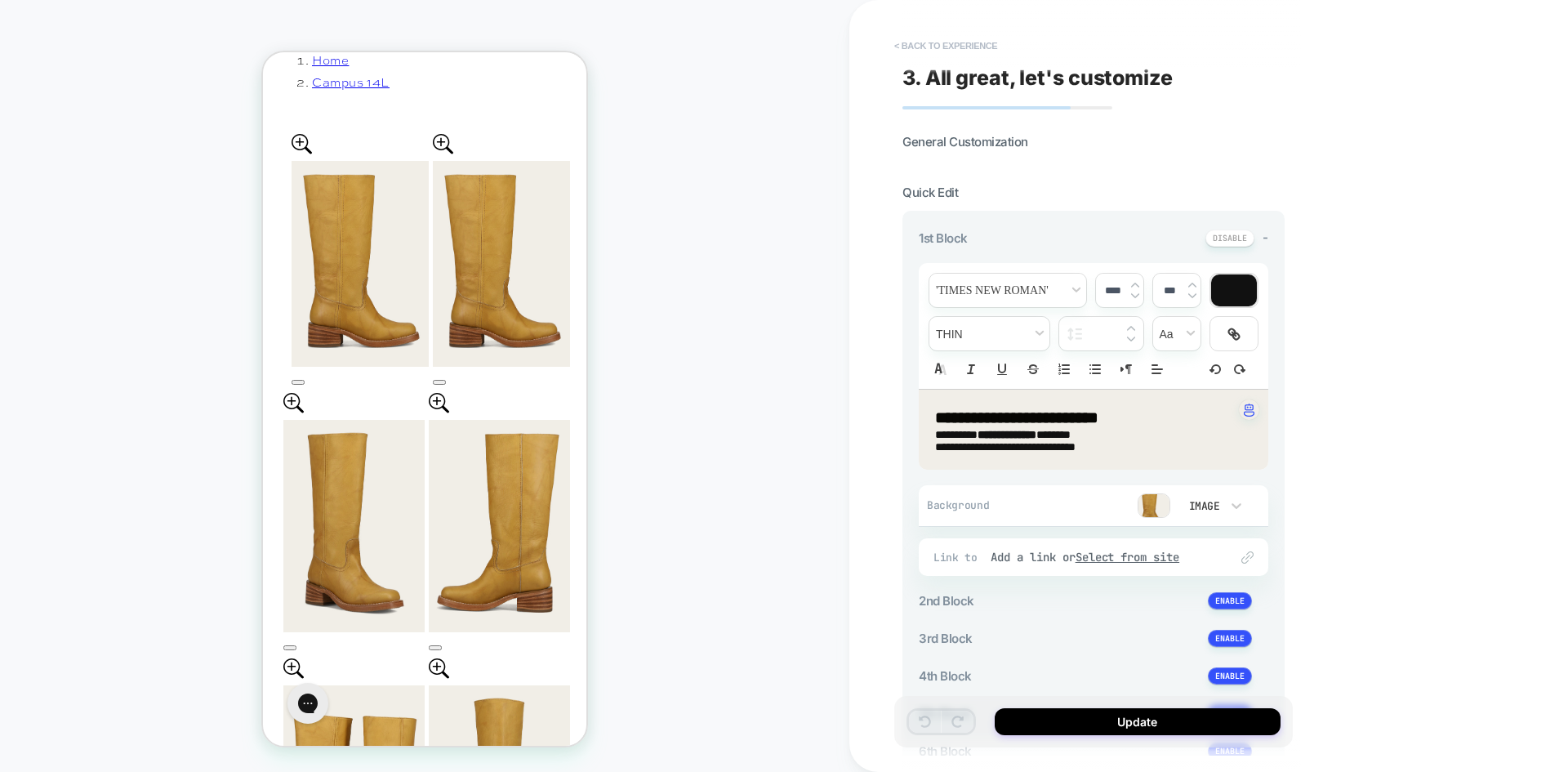
click at [933, 47] on button "< Back to experience" at bounding box center [945, 46] width 119 height 26
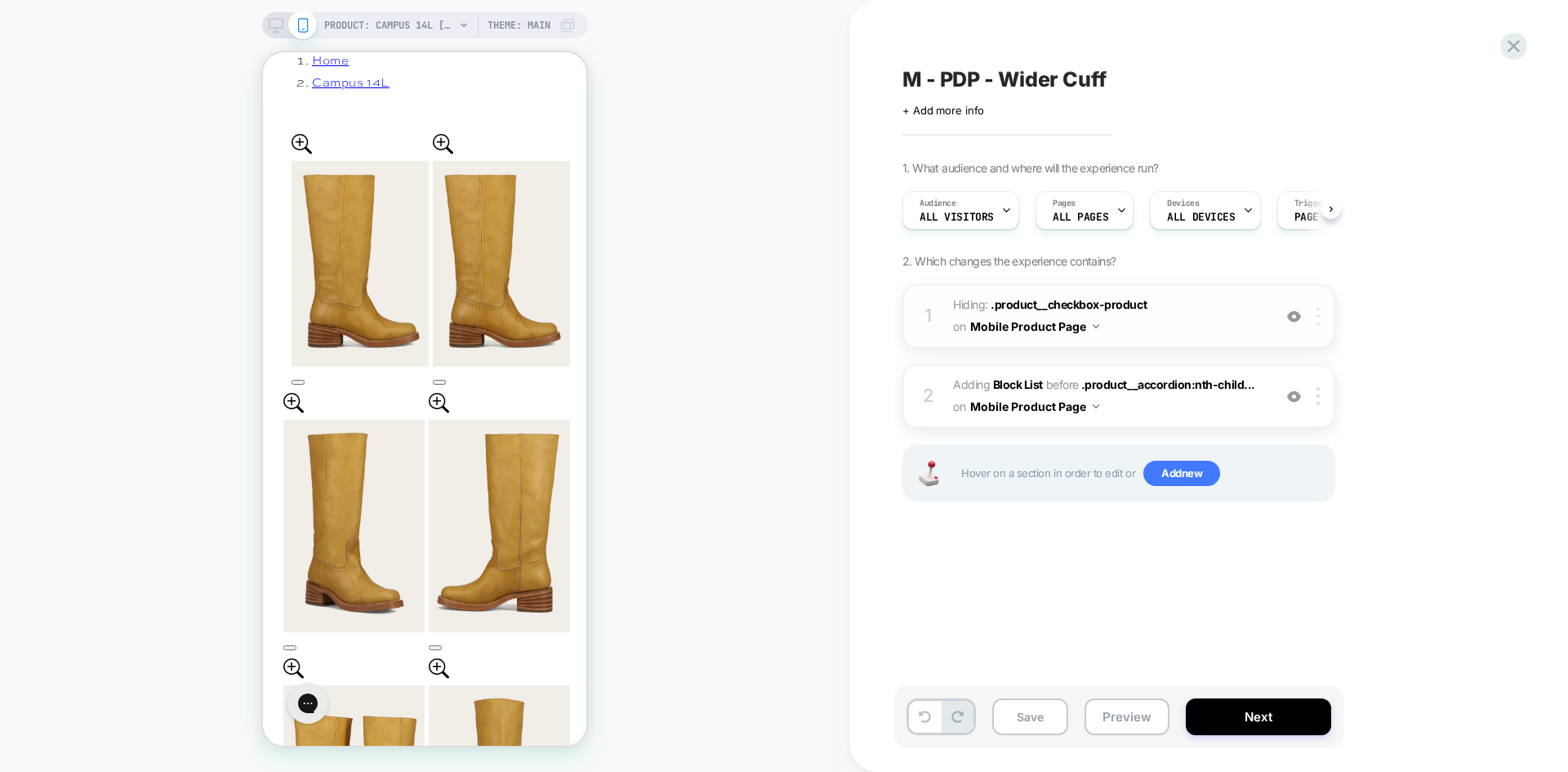
scroll to position [0, 1]
click at [1293, 398] on img at bounding box center [1294, 396] width 14 height 14
click at [1126, 729] on button "Preview" at bounding box center [1127, 717] width 85 height 37
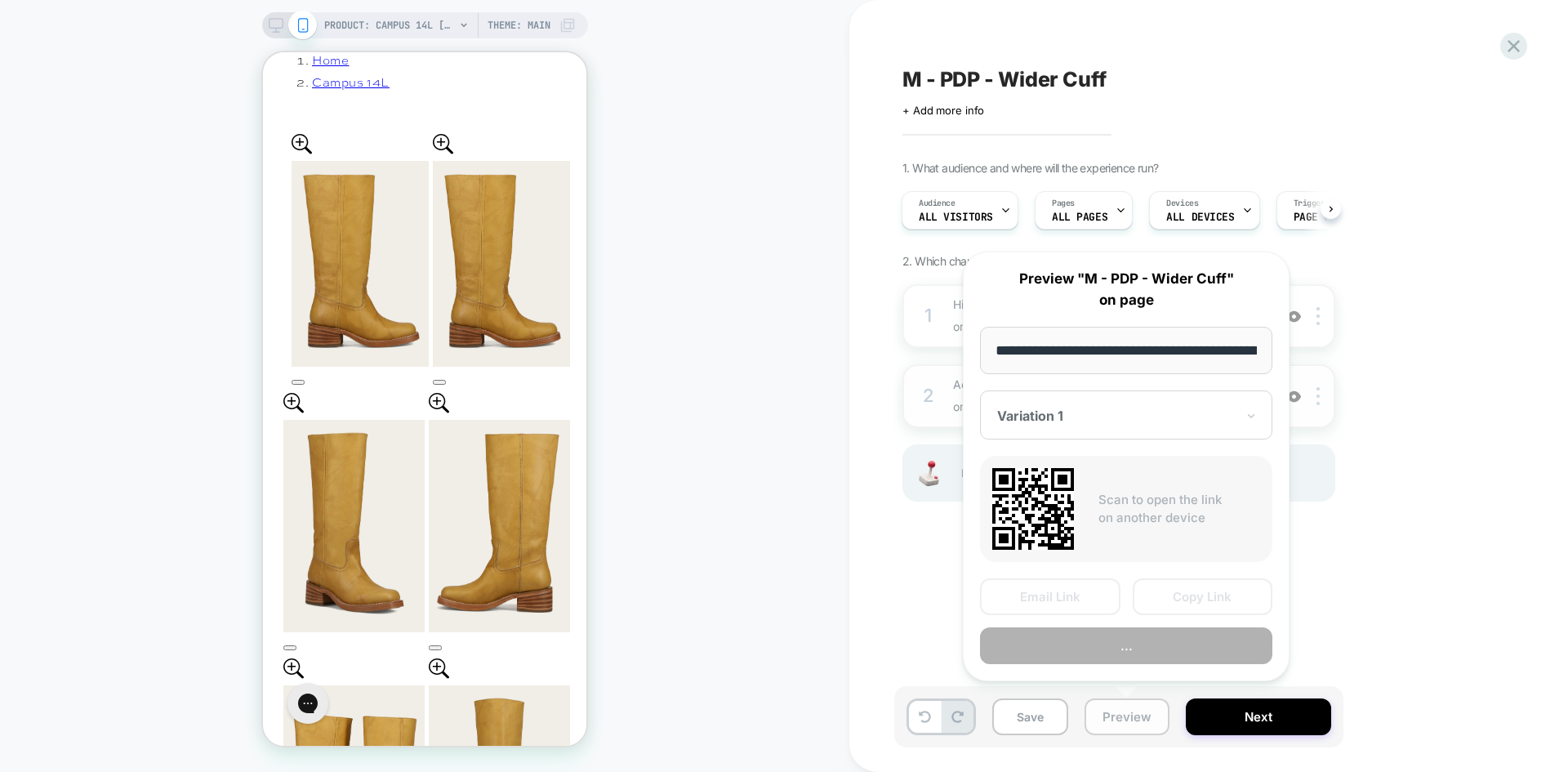
scroll to position [0, 284]
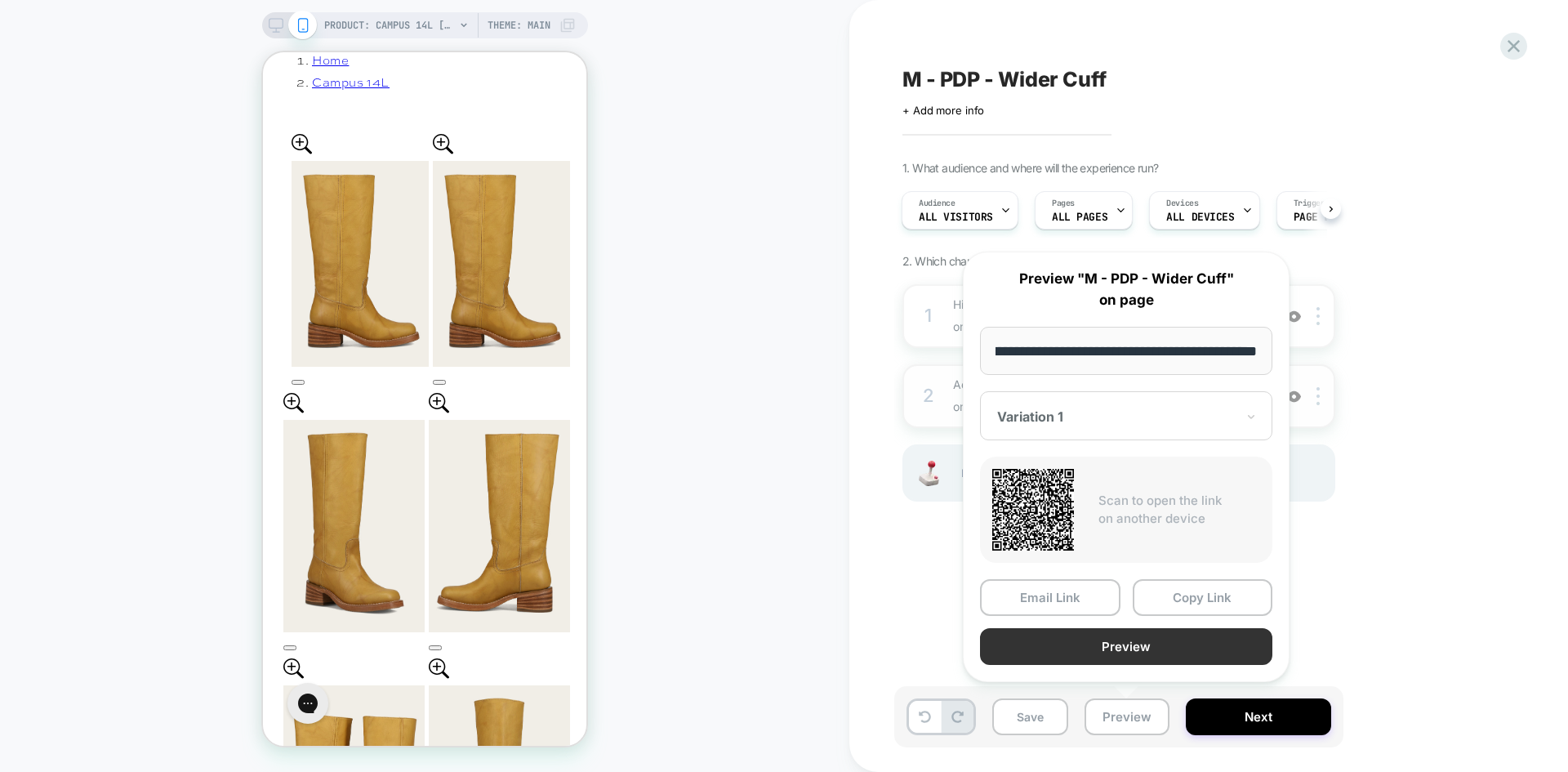
click at [1181, 647] on button "Preview" at bounding box center [1126, 646] width 292 height 37
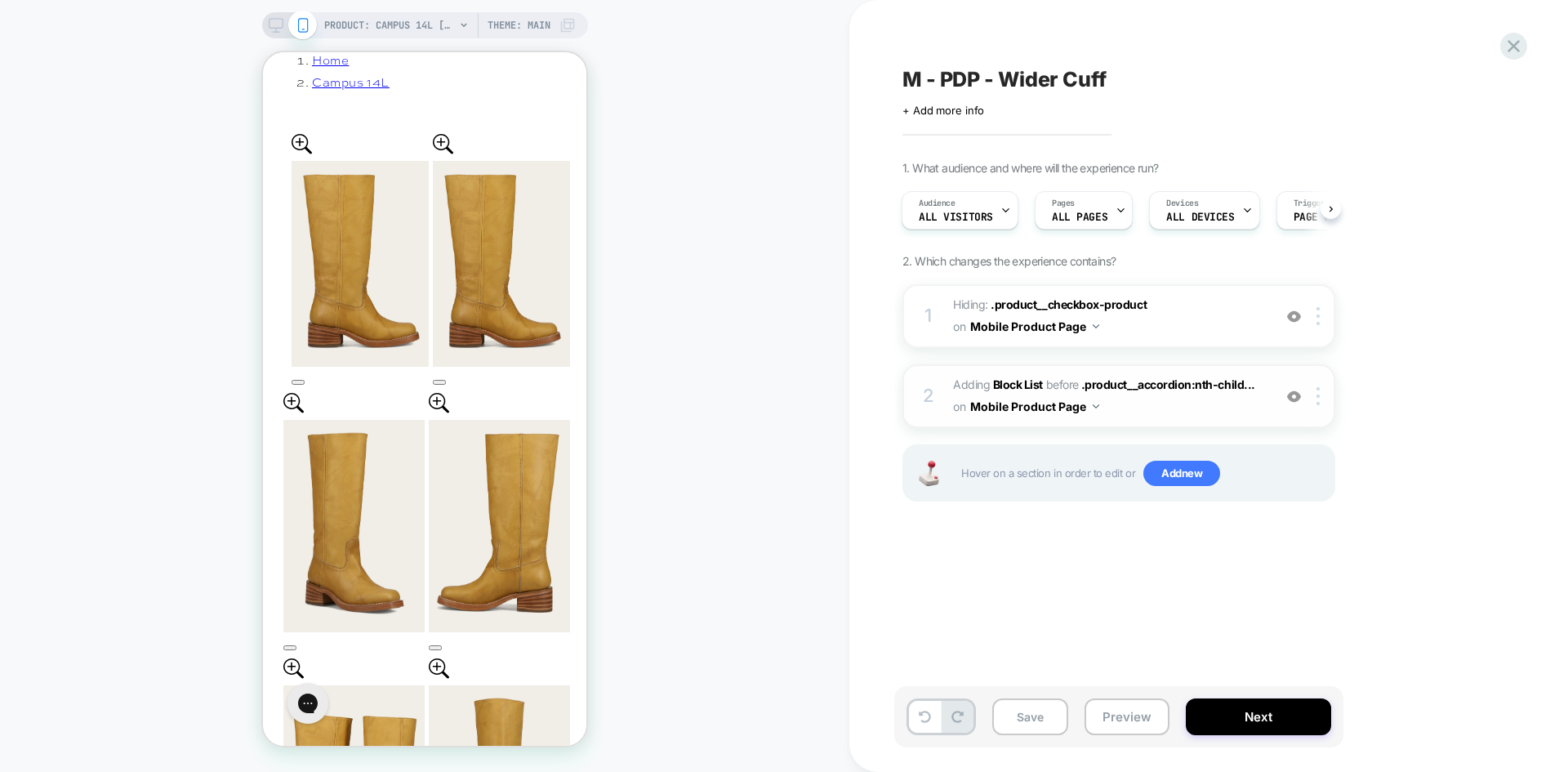
click at [1087, 69] on span "M - PDP - Wider Cuff" at bounding box center [1004, 79] width 204 height 24
click at [1137, 718] on button "Preview" at bounding box center [1127, 717] width 85 height 37
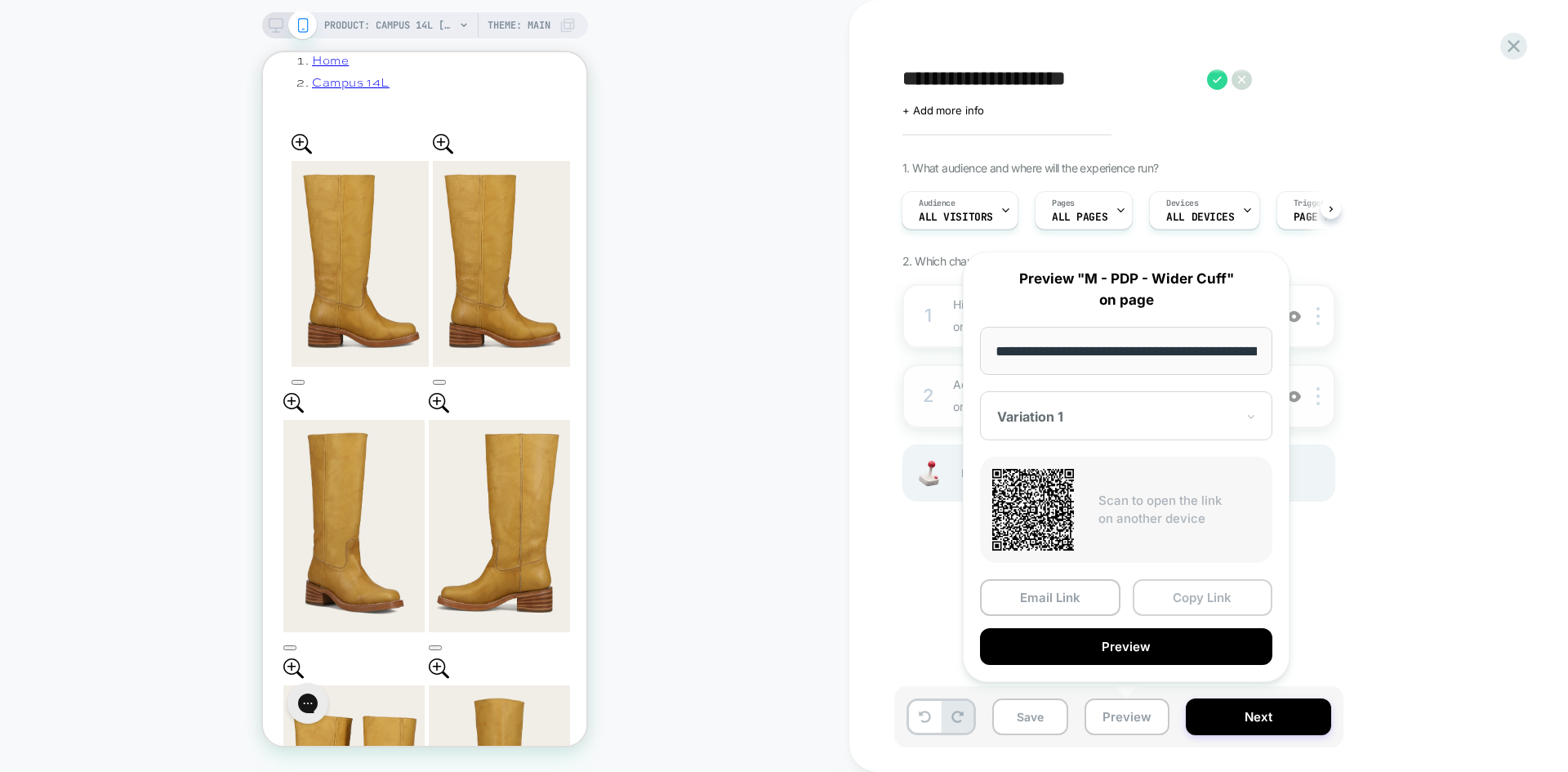
click at [1184, 597] on button "Copy Link" at bounding box center [1203, 597] width 141 height 37
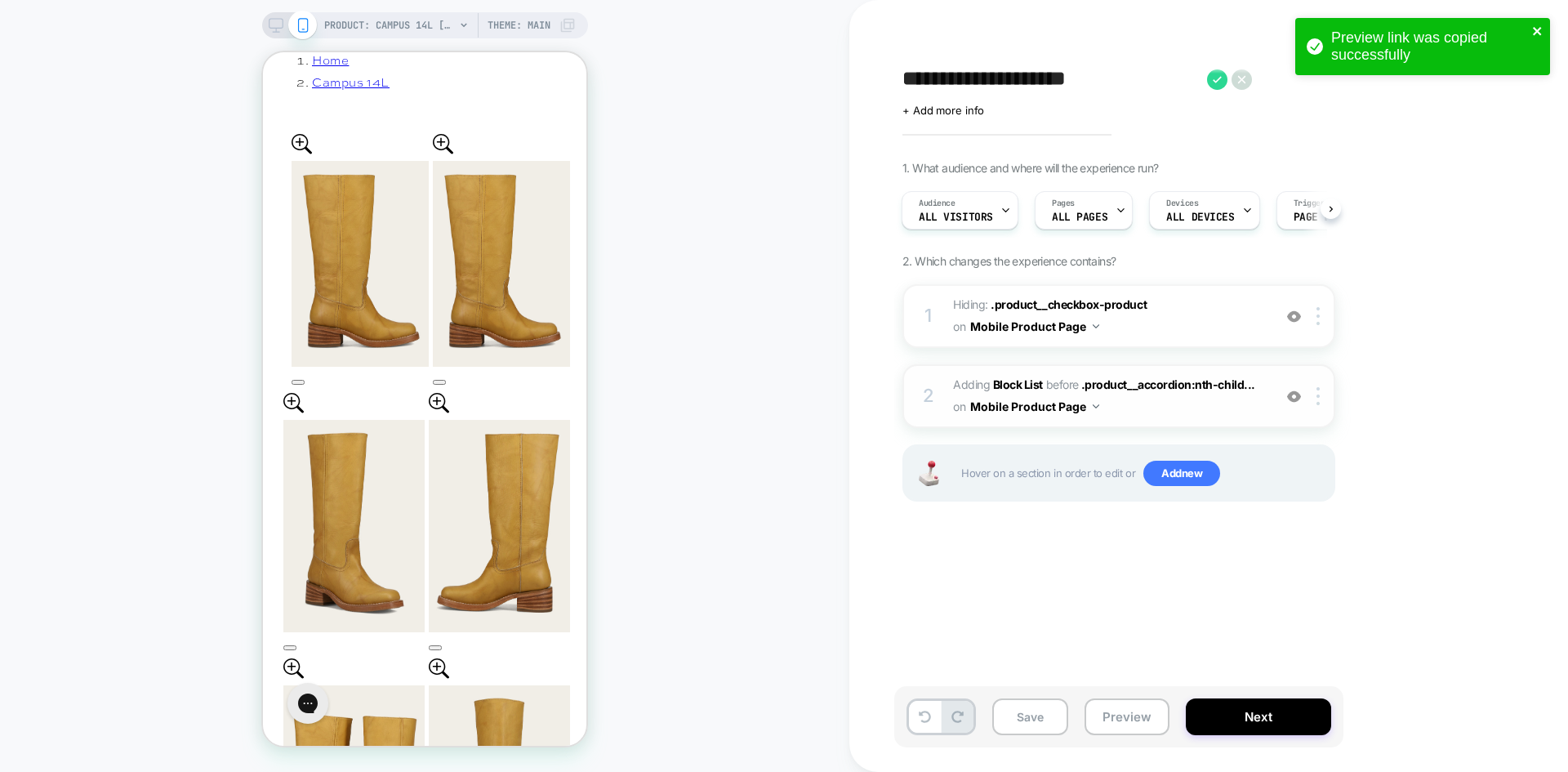
click at [1543, 24] on icon "close" at bounding box center [1538, 31] width 11 height 13
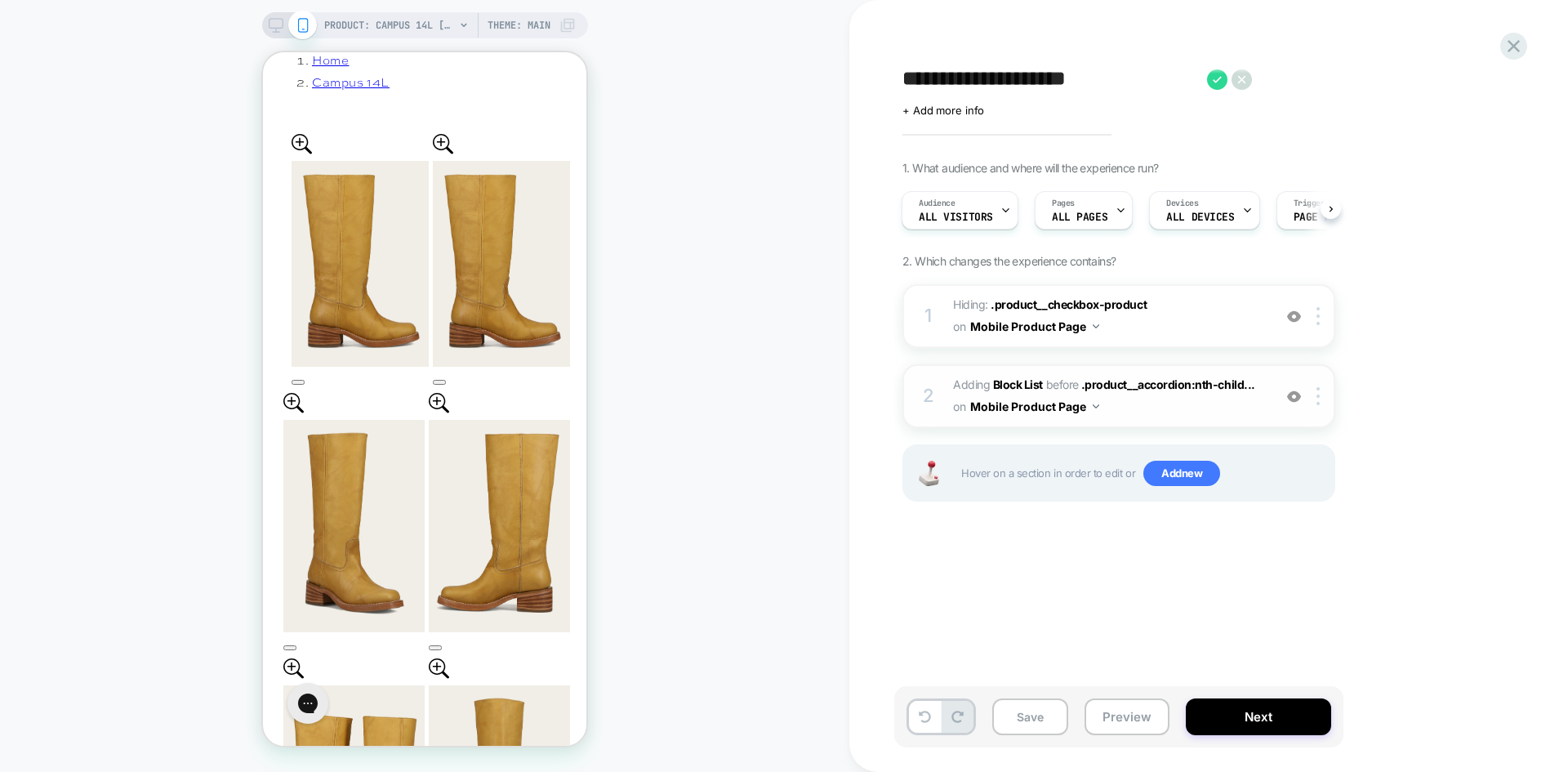
click at [1513, 47] on div "Preview link was copied successfully" at bounding box center [1422, 51] width 261 height 72
click at [1514, 50] on icon at bounding box center [1513, 45] width 22 height 22
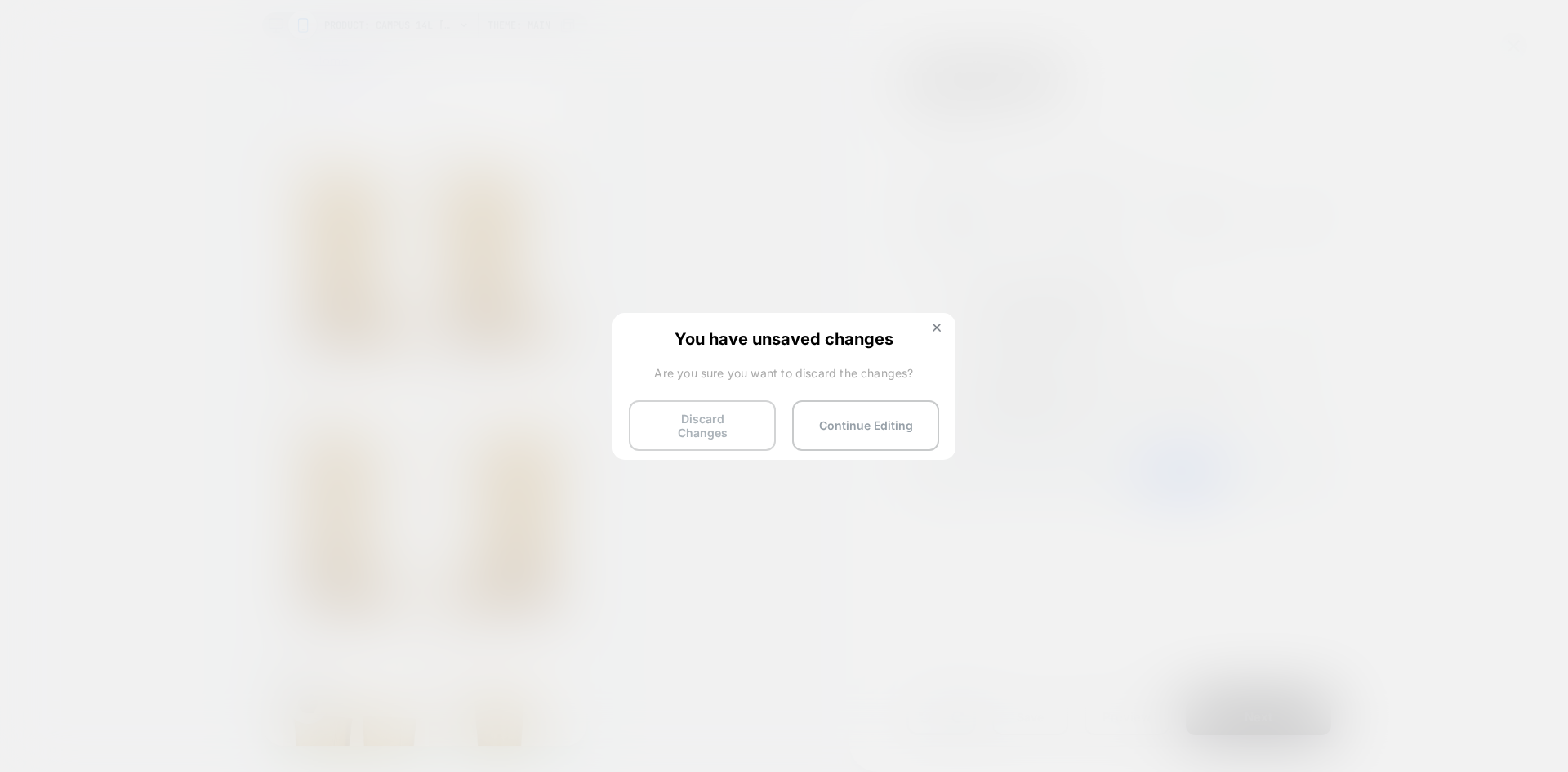
click at [682, 428] on button "Discard Changes" at bounding box center [702, 425] width 147 height 51
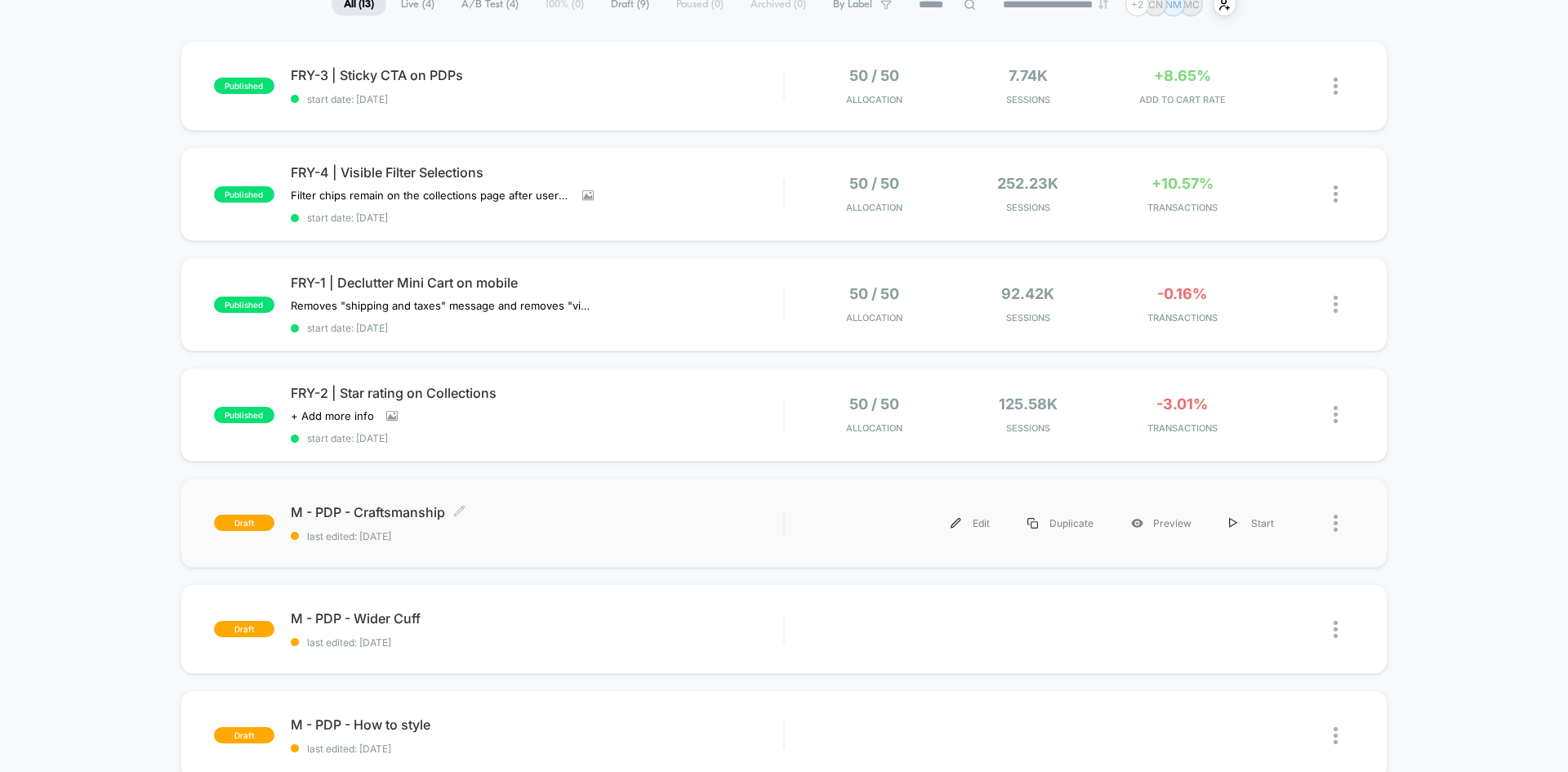
scroll to position [163, 0]
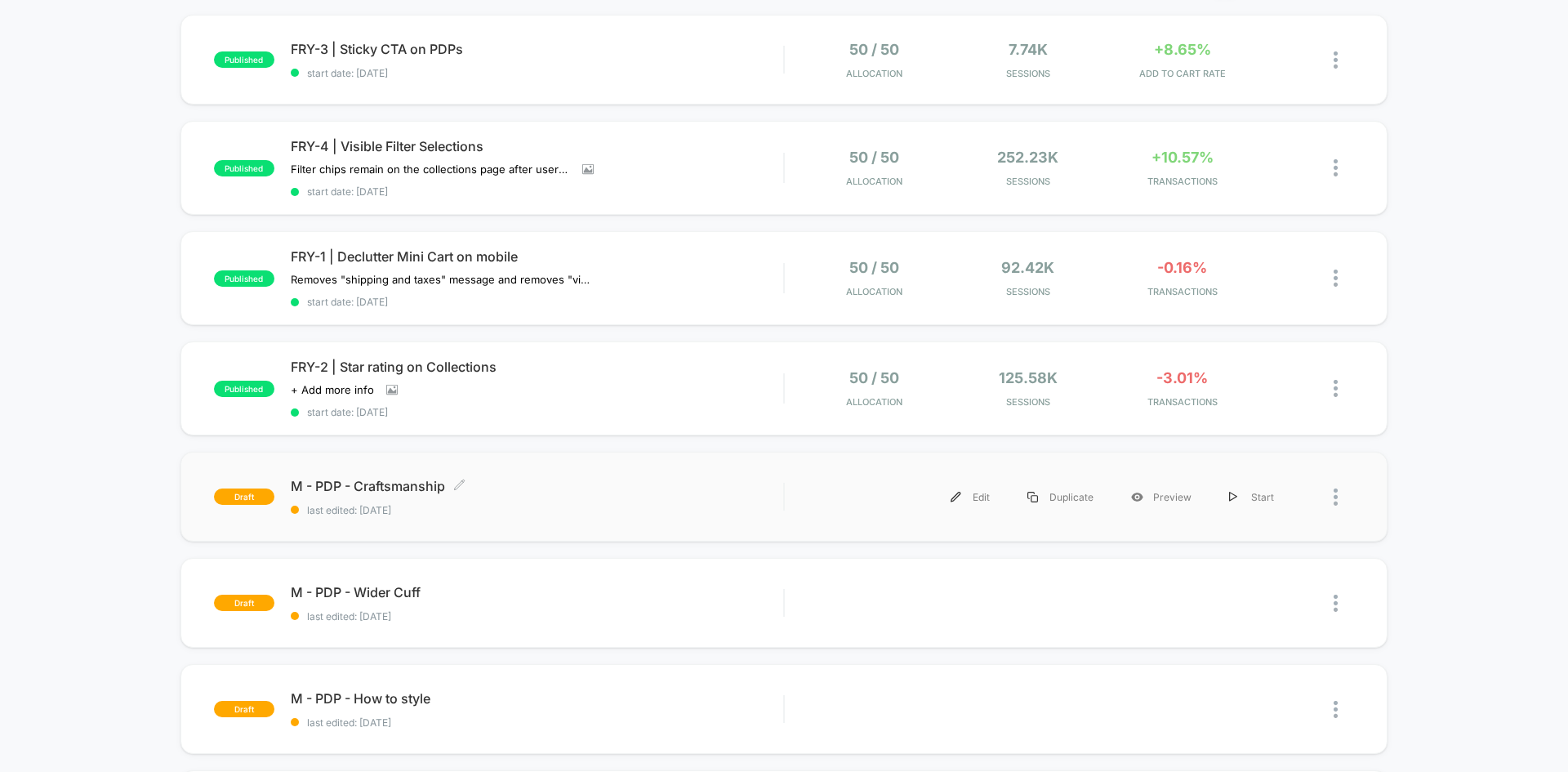
click at [533, 511] on span "last edited: 8/13/2025" at bounding box center [537, 510] width 492 height 12
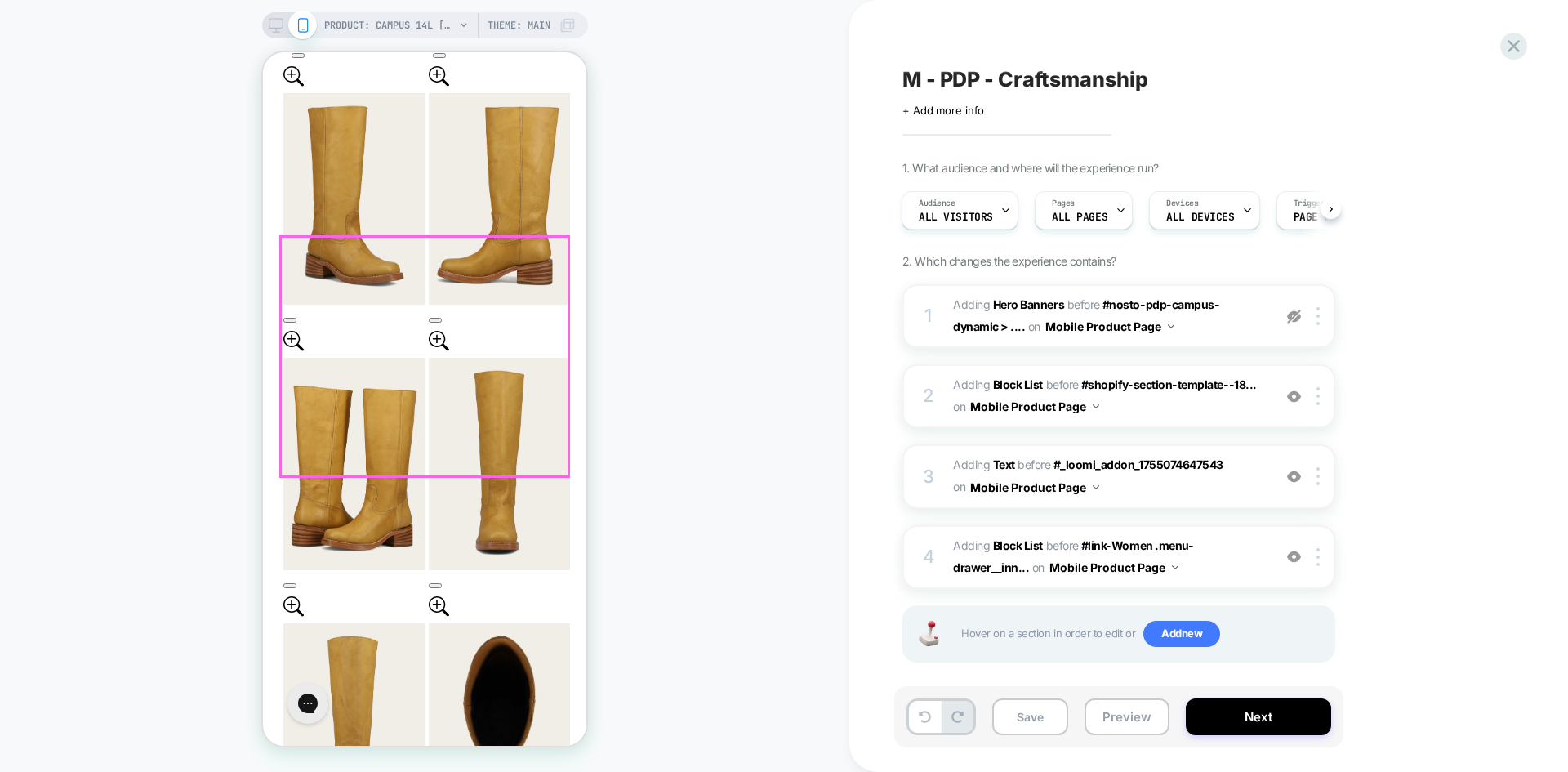
scroll to position [1306, 0]
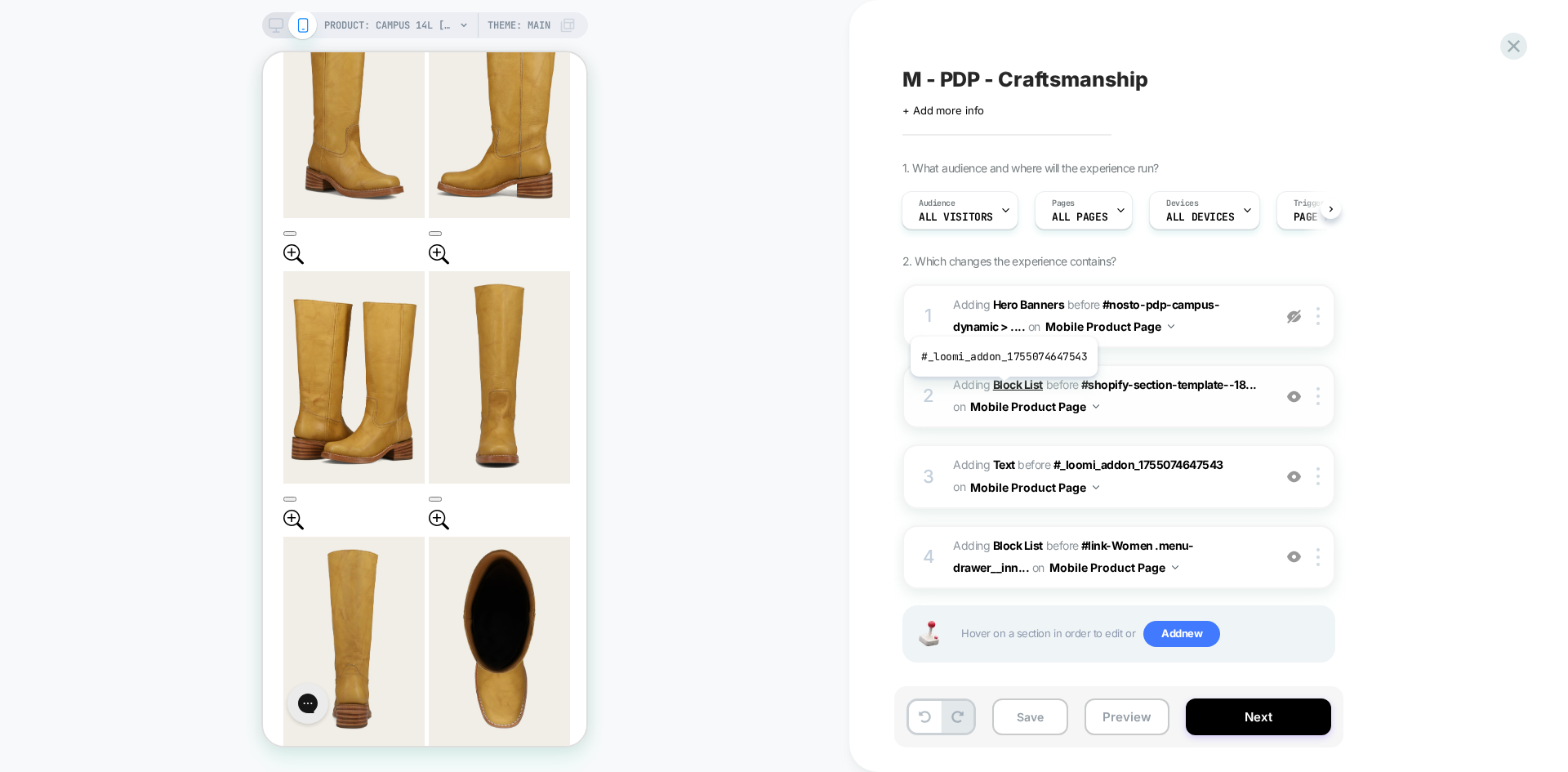
click at [1002, 389] on b "Block List" at bounding box center [1018, 384] width 50 height 14
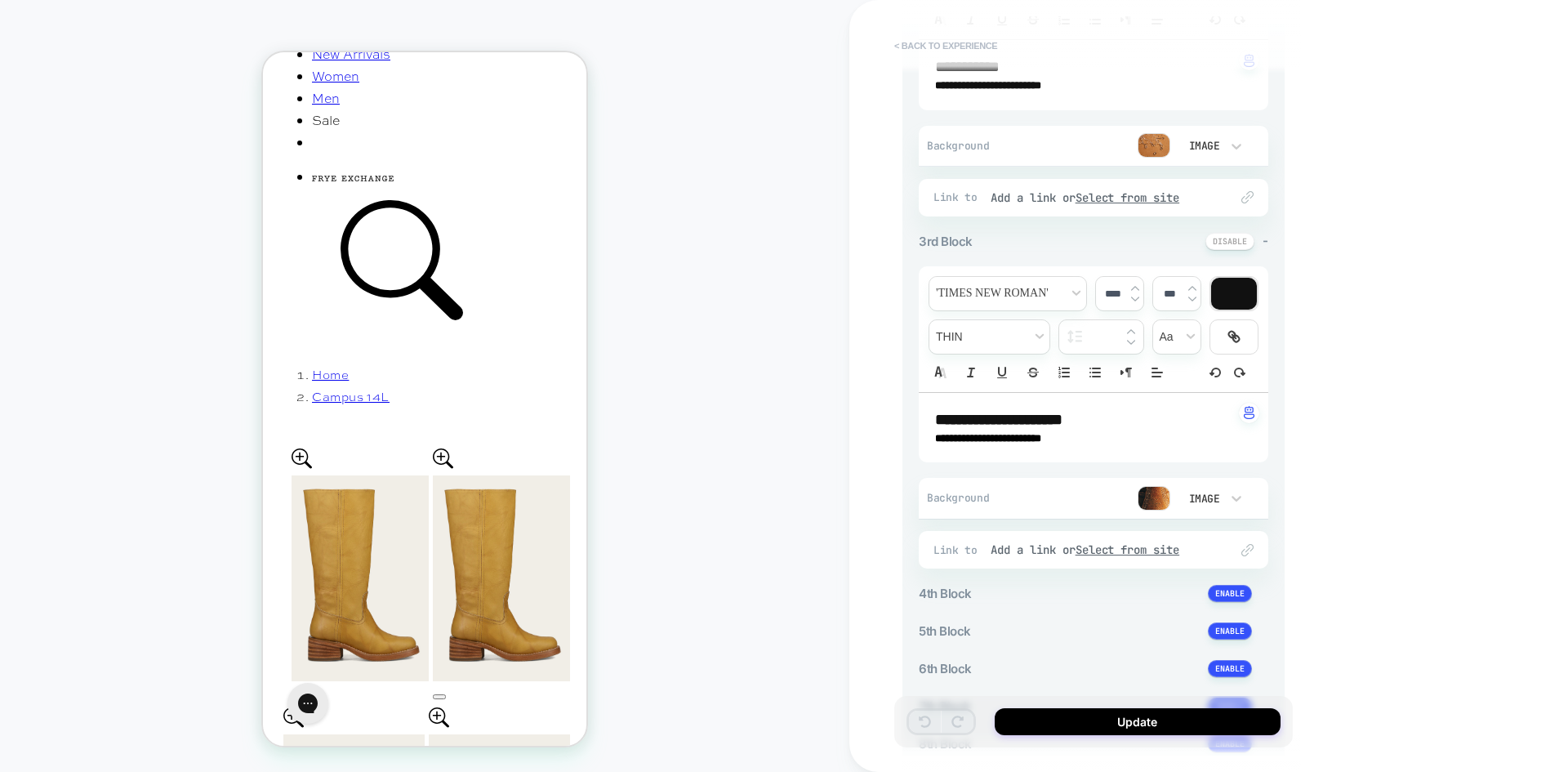
scroll to position [700, 0]
click at [933, 47] on button "< Back to experience" at bounding box center [945, 46] width 119 height 26
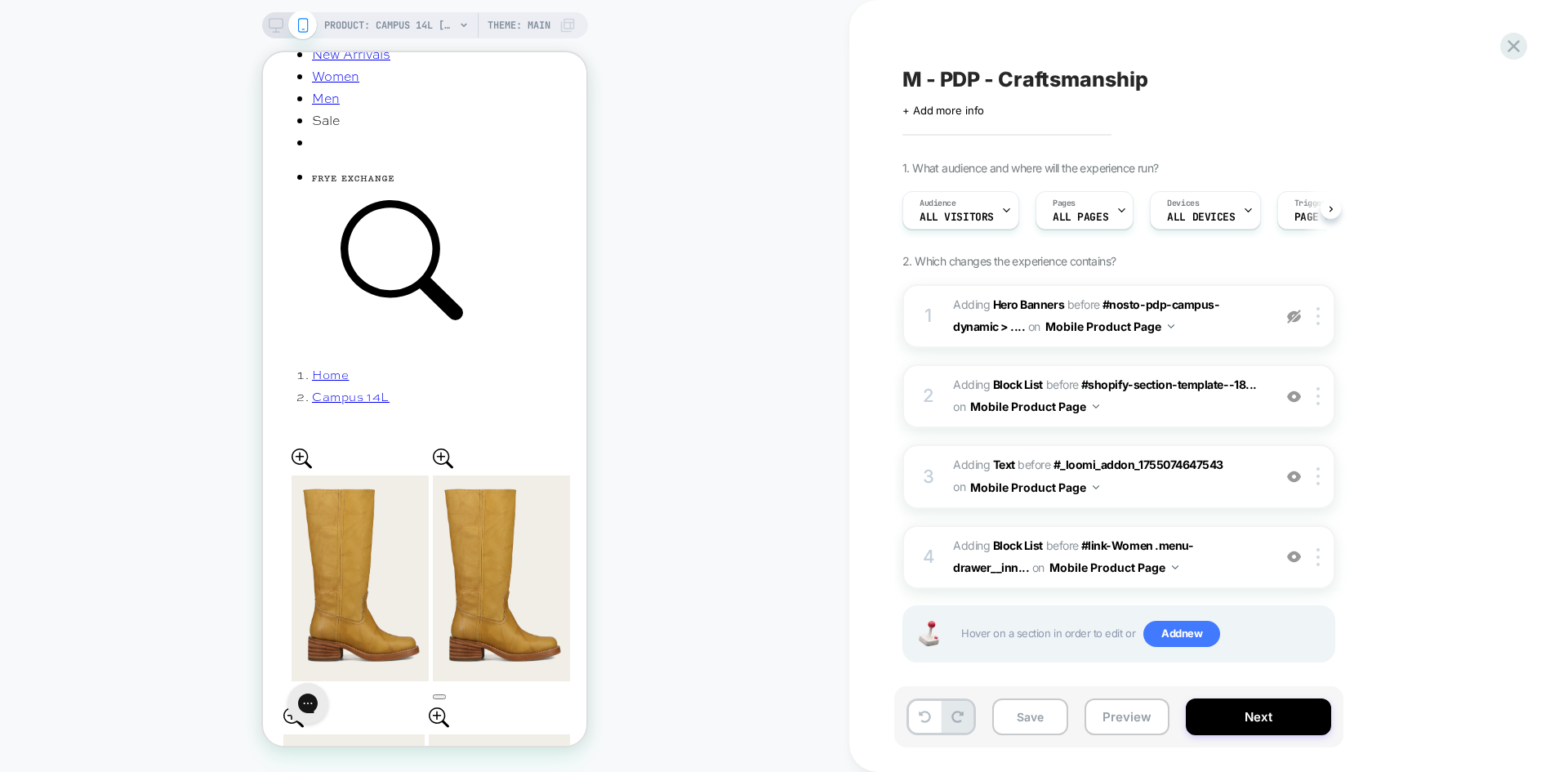
scroll to position [0, 1]
click at [1007, 466] on b "Text" at bounding box center [1004, 464] width 22 height 14
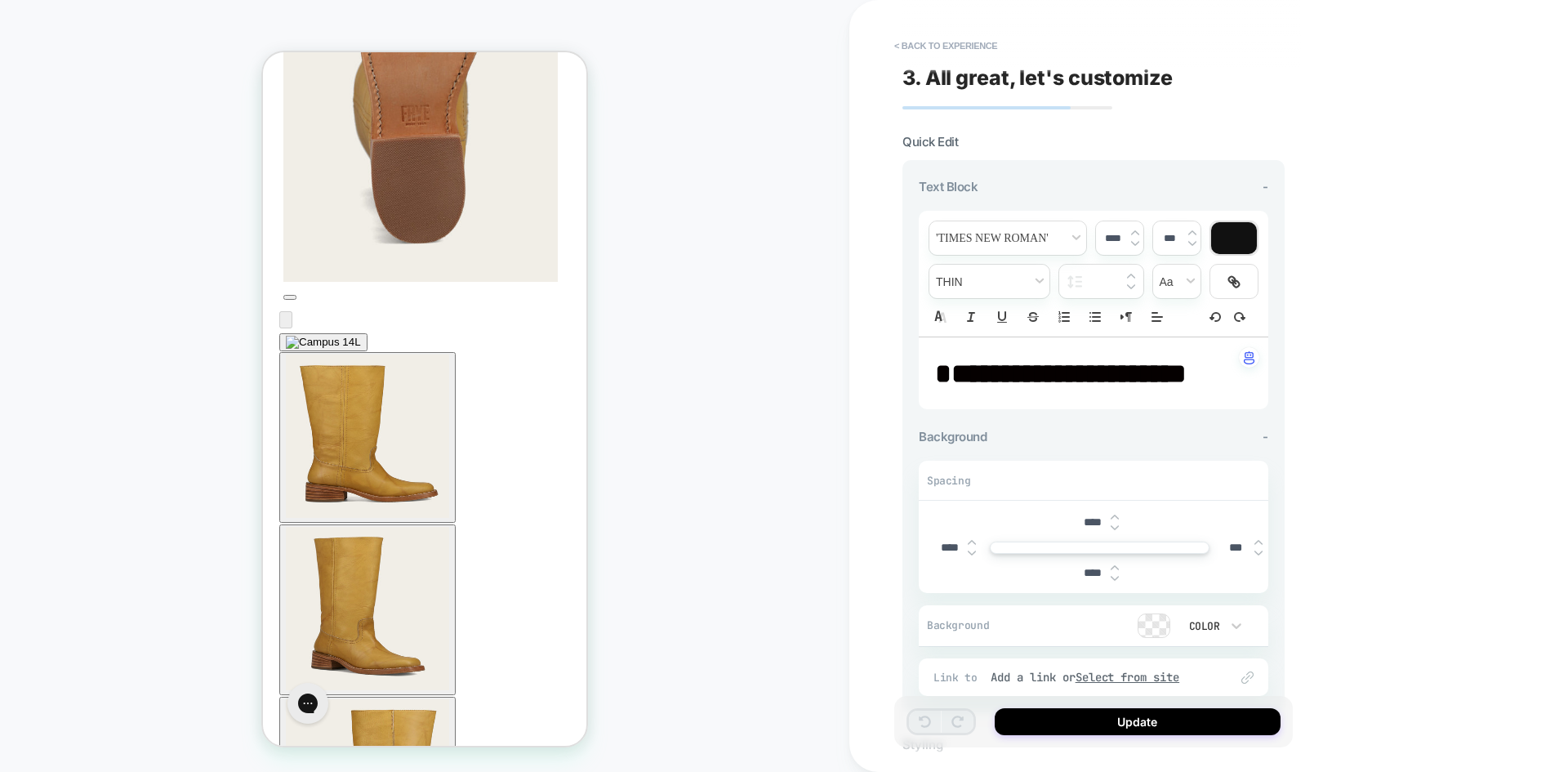
scroll to position [1968, 0]
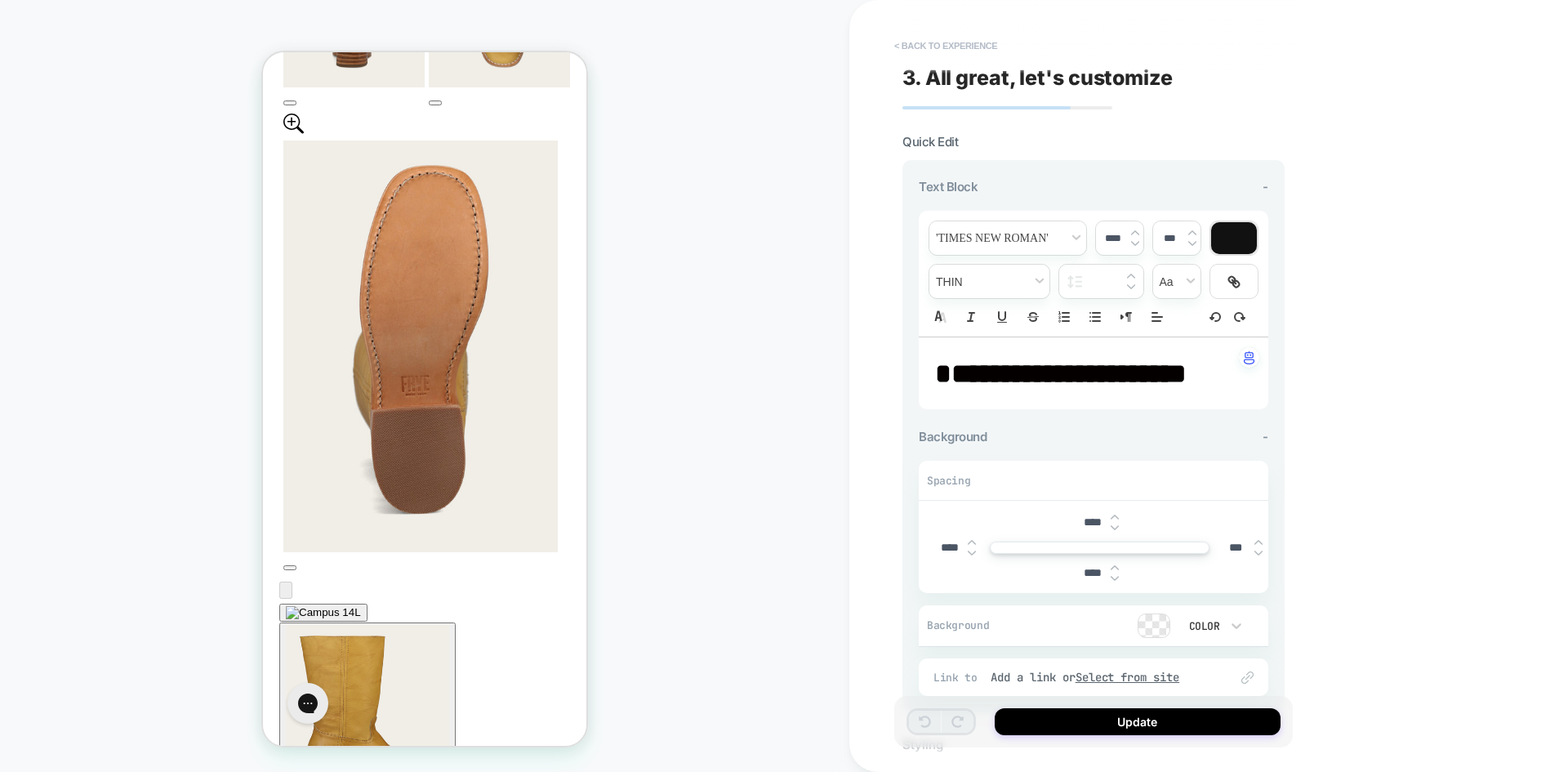
click at [974, 42] on button "< Back to experience" at bounding box center [945, 46] width 119 height 26
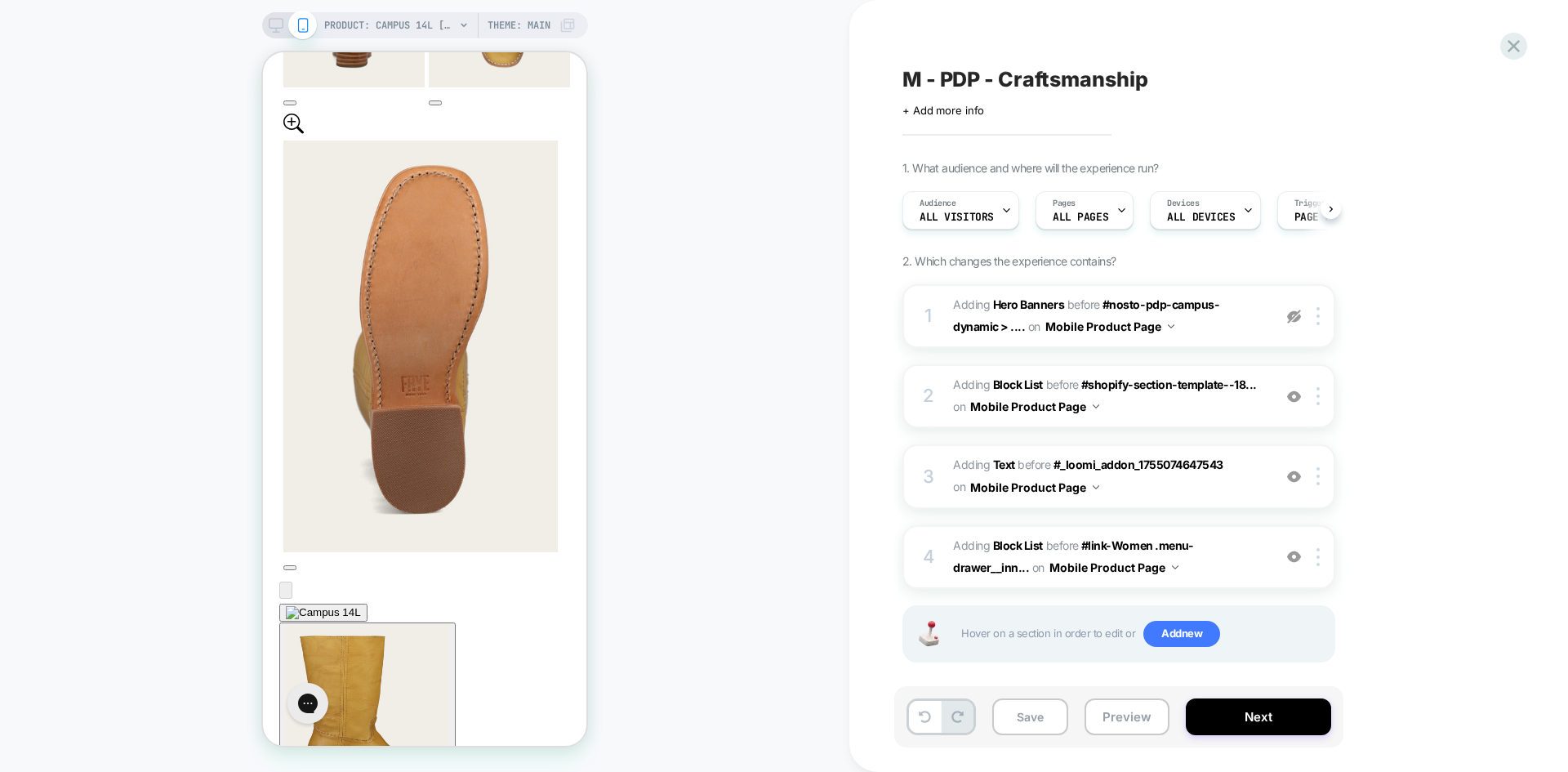
scroll to position [0, 1]
click at [1131, 725] on button "Preview" at bounding box center [1127, 717] width 85 height 37
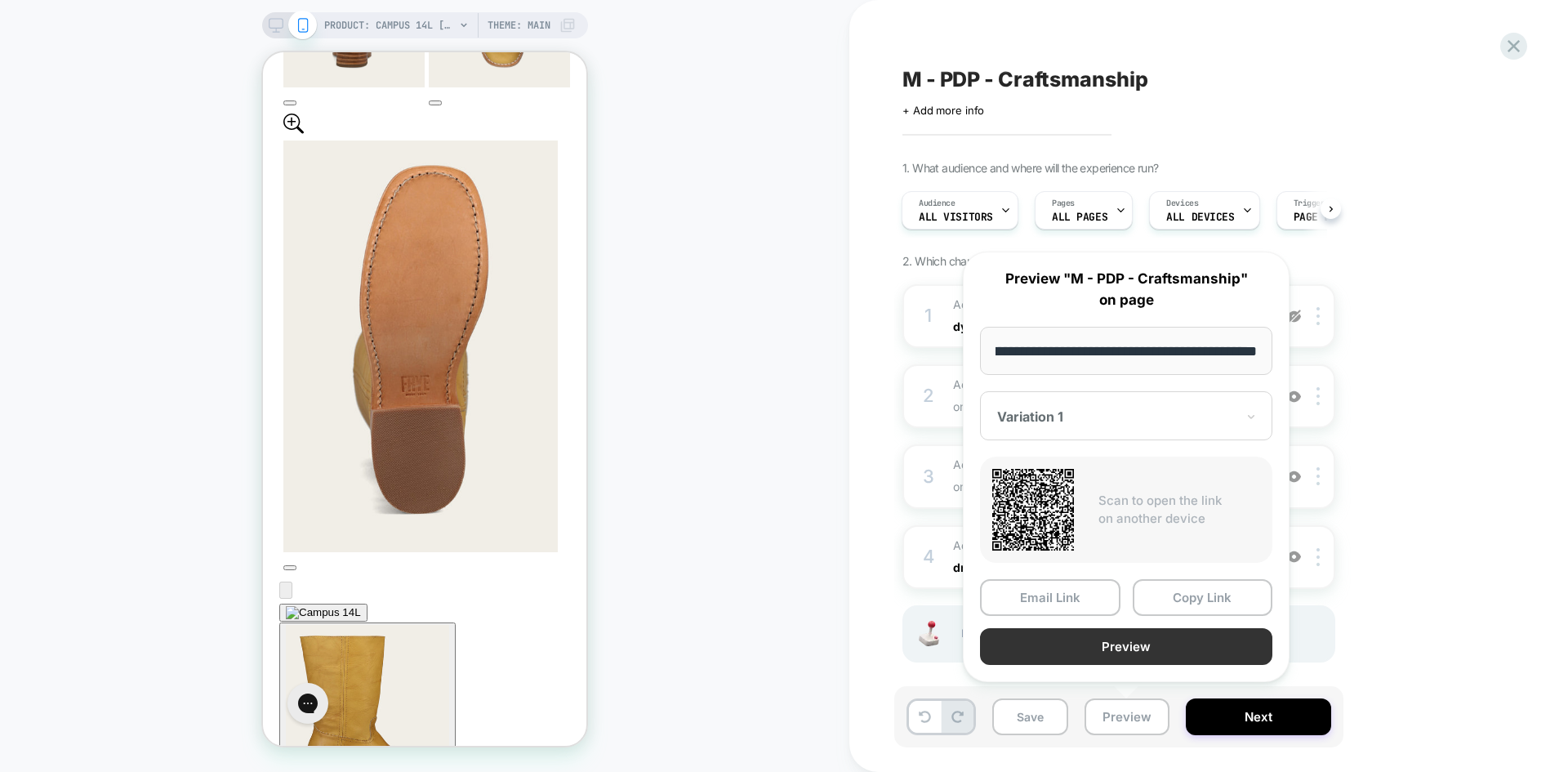
scroll to position [0, 0]
click at [1207, 646] on button "Preview" at bounding box center [1126, 646] width 292 height 37
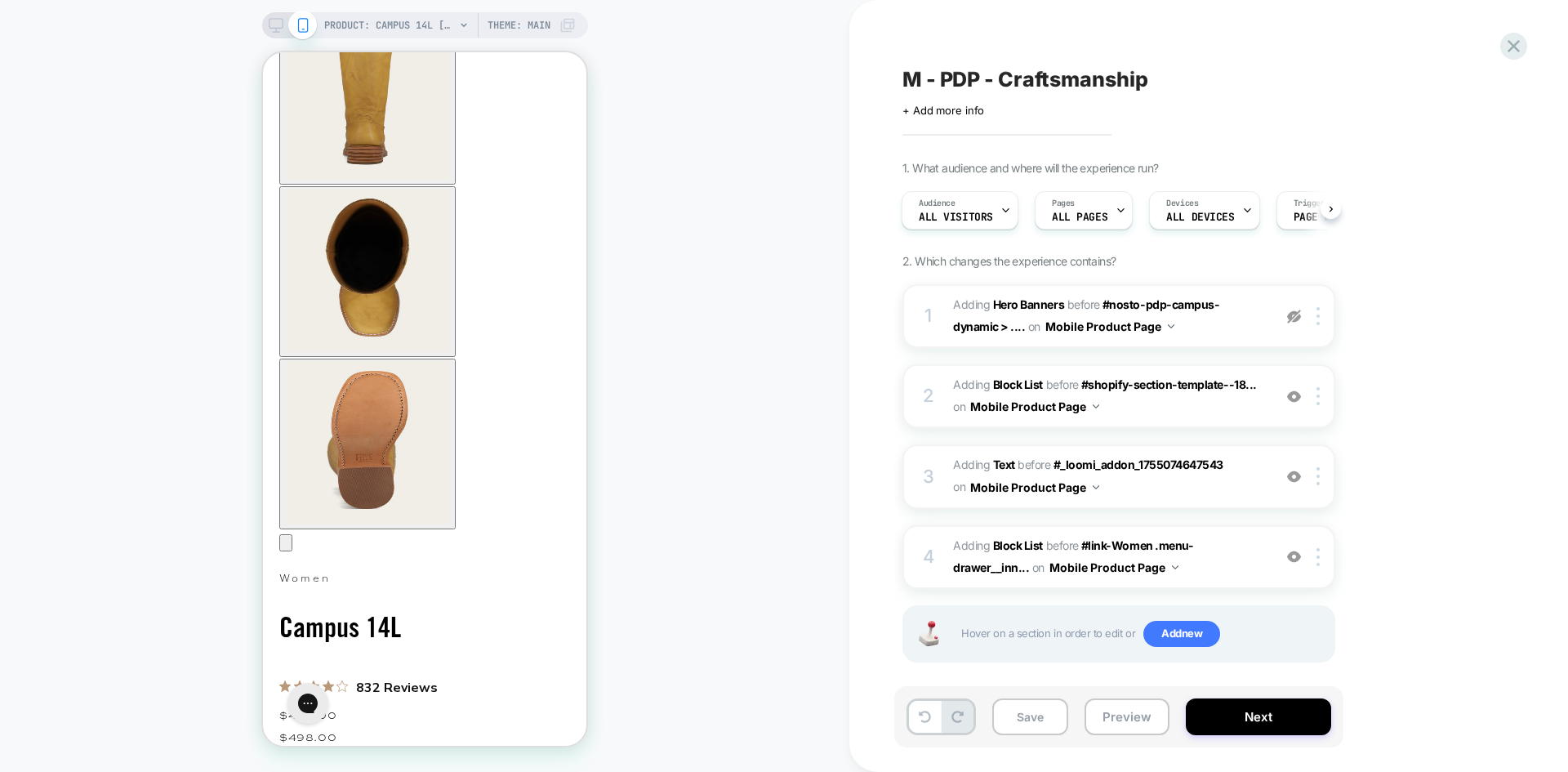
scroll to position [3846, 0]
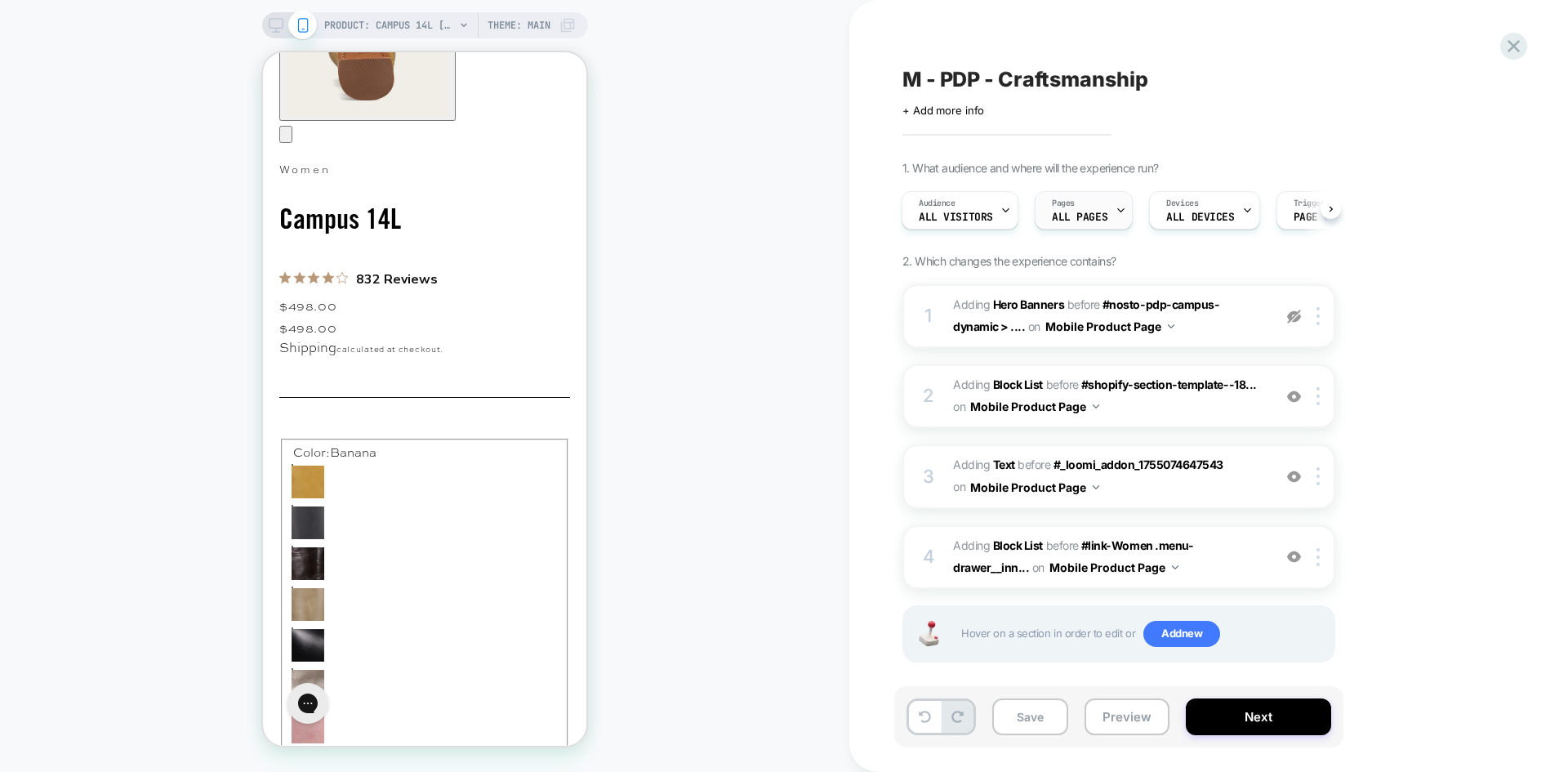
click at [1079, 208] on div "Pages ALL PAGES" at bounding box center [1080, 209] width 88 height 37
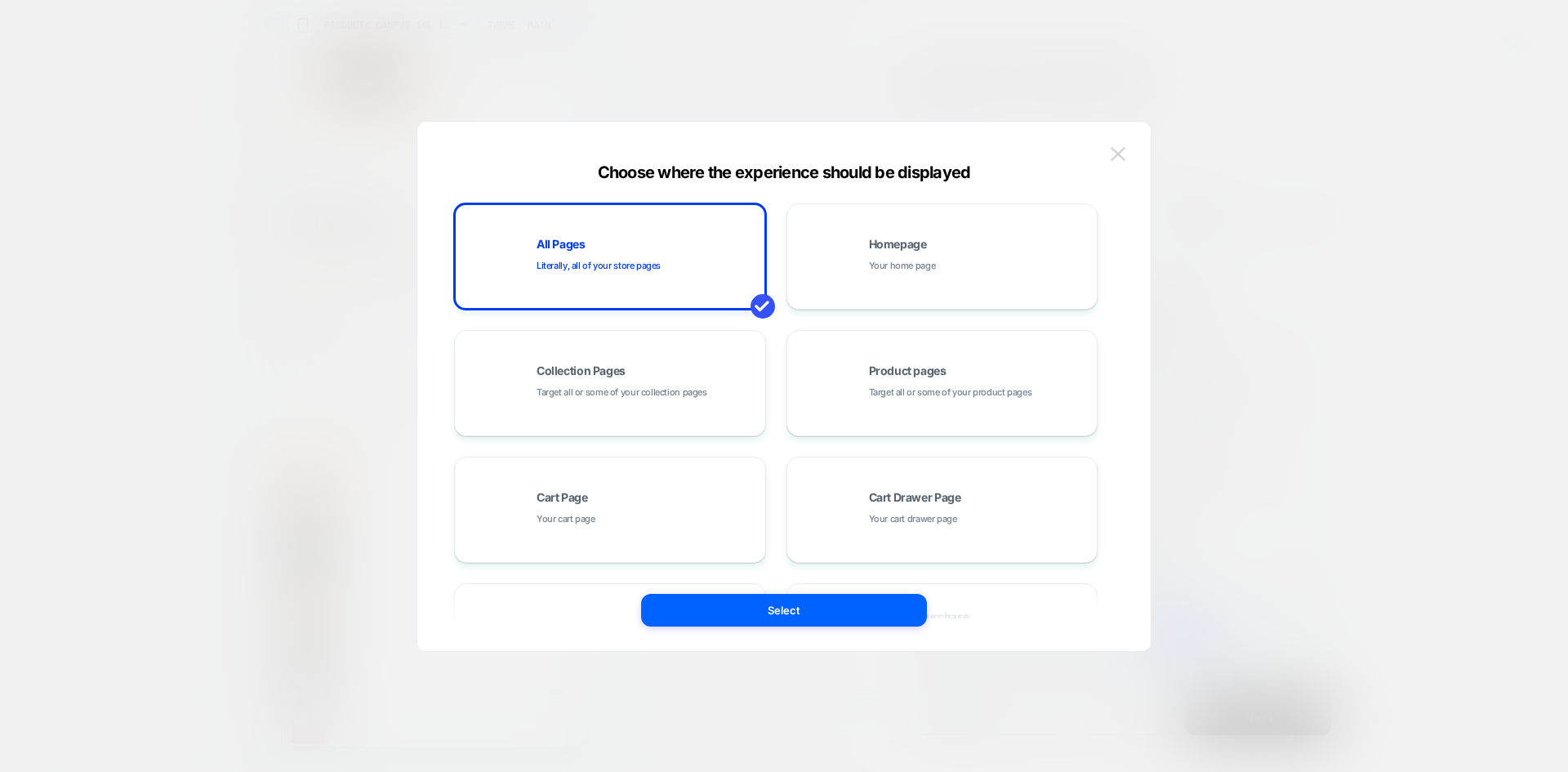
click at [1120, 147] on img at bounding box center [1118, 154] width 15 height 14
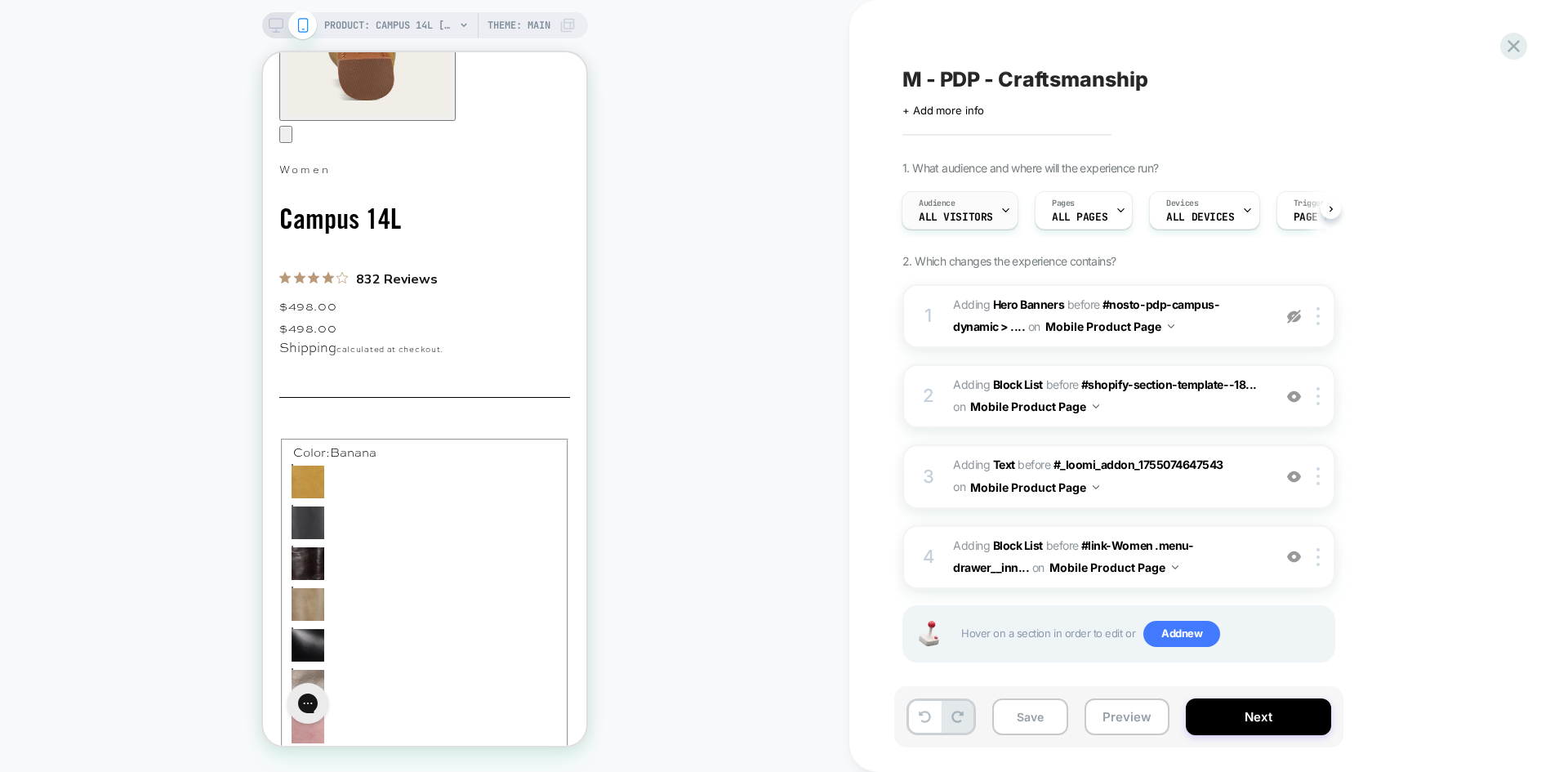
click at [987, 215] on span "All Visitors" at bounding box center [955, 217] width 74 height 11
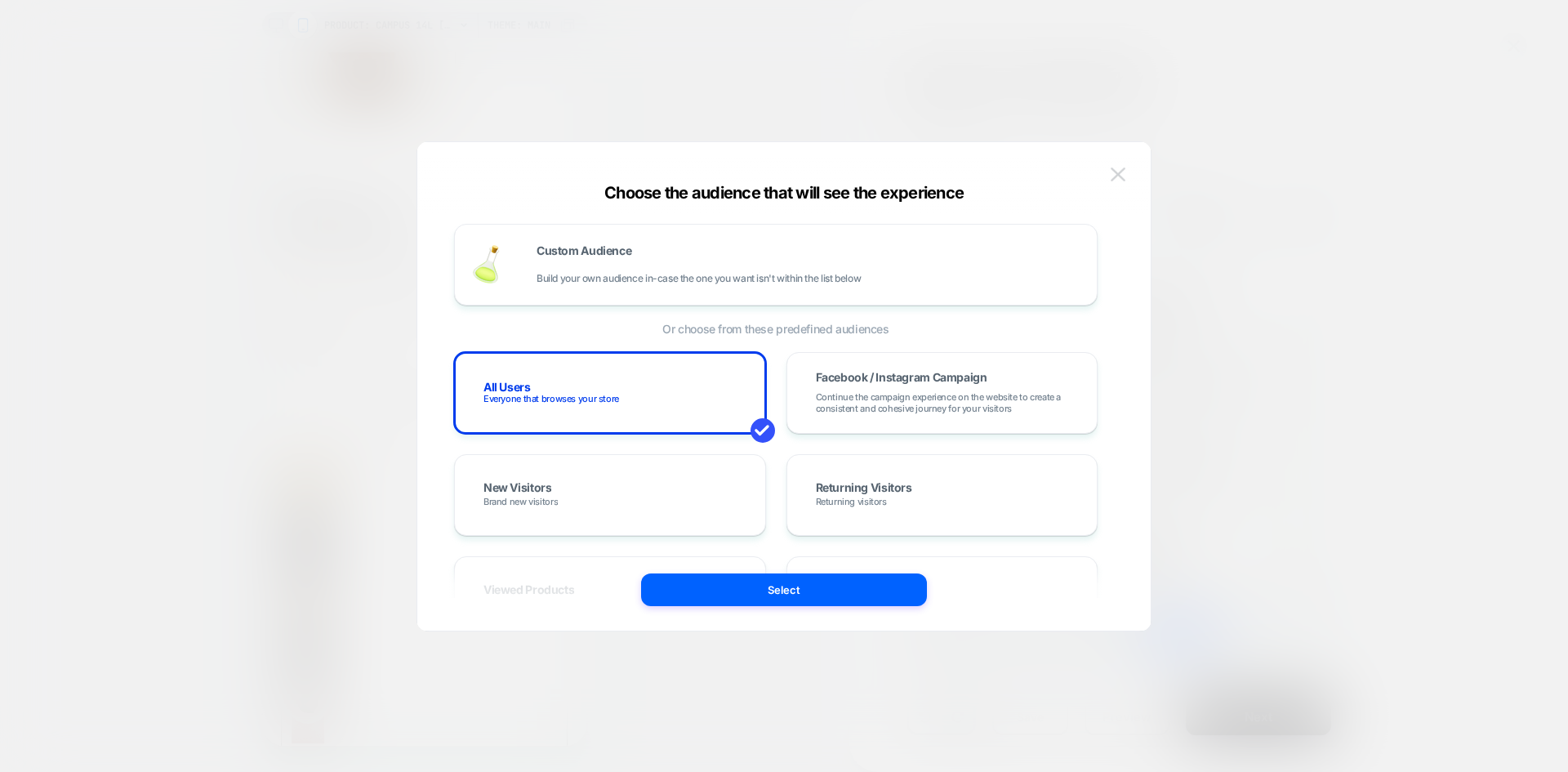
click at [1125, 177] on img at bounding box center [1118, 174] width 15 height 14
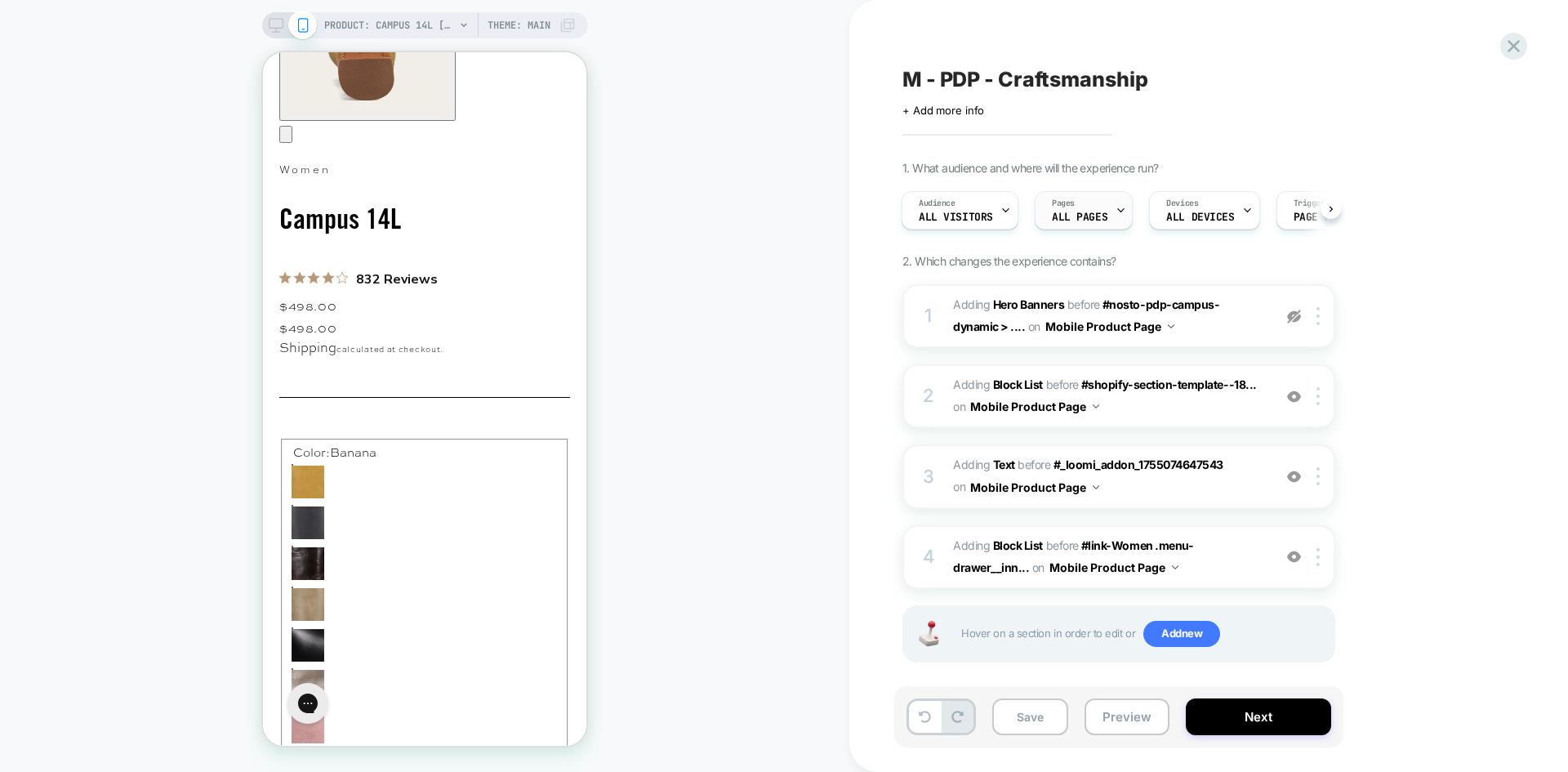
click at [1091, 207] on div "Pages ALL PAGES" at bounding box center [1080, 209] width 88 height 37
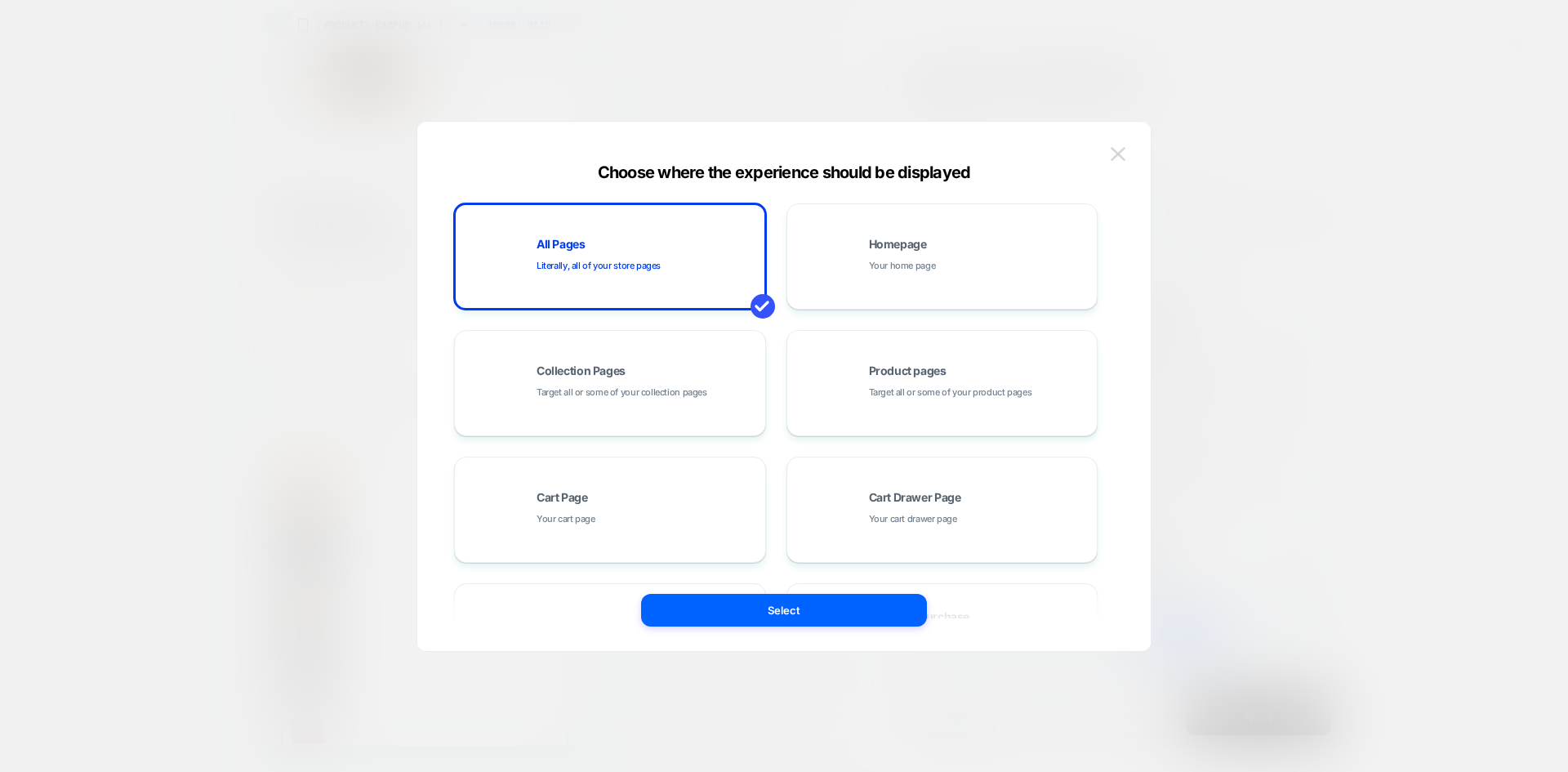
click at [1118, 160] on img at bounding box center [1118, 154] width 15 height 14
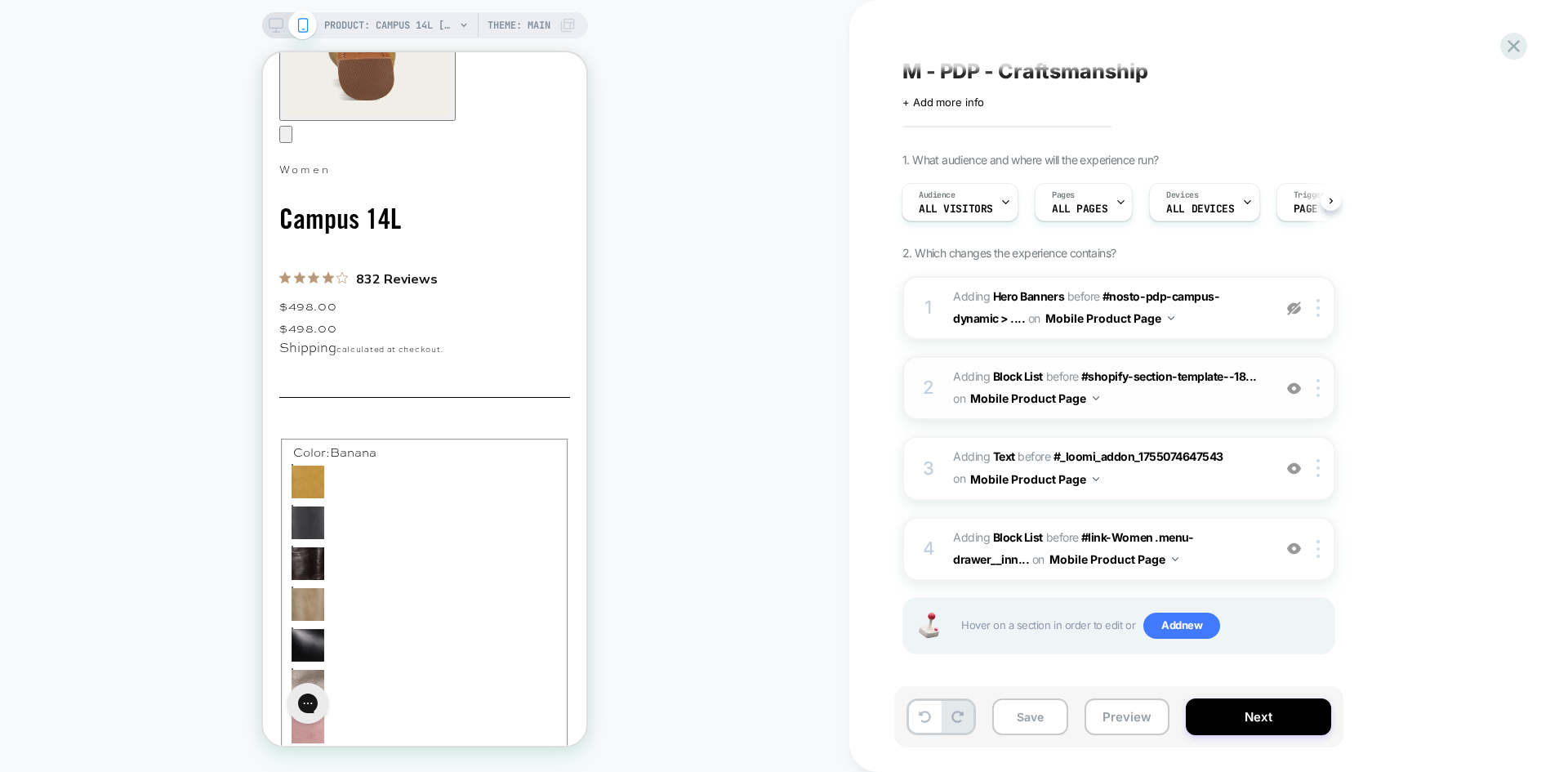
scroll to position [13, 0]
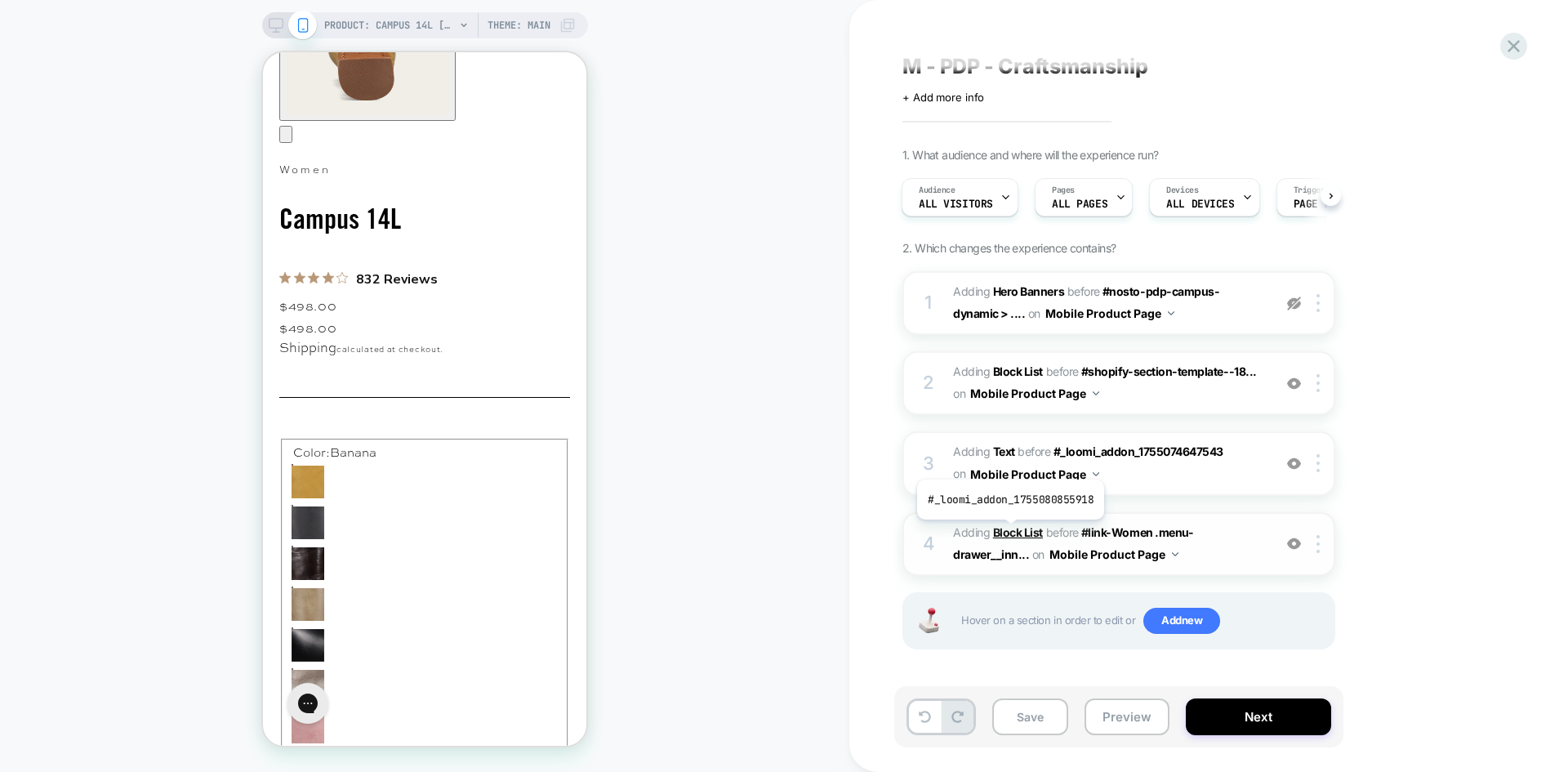
click at [1008, 532] on b "Block List" at bounding box center [1018, 532] width 50 height 14
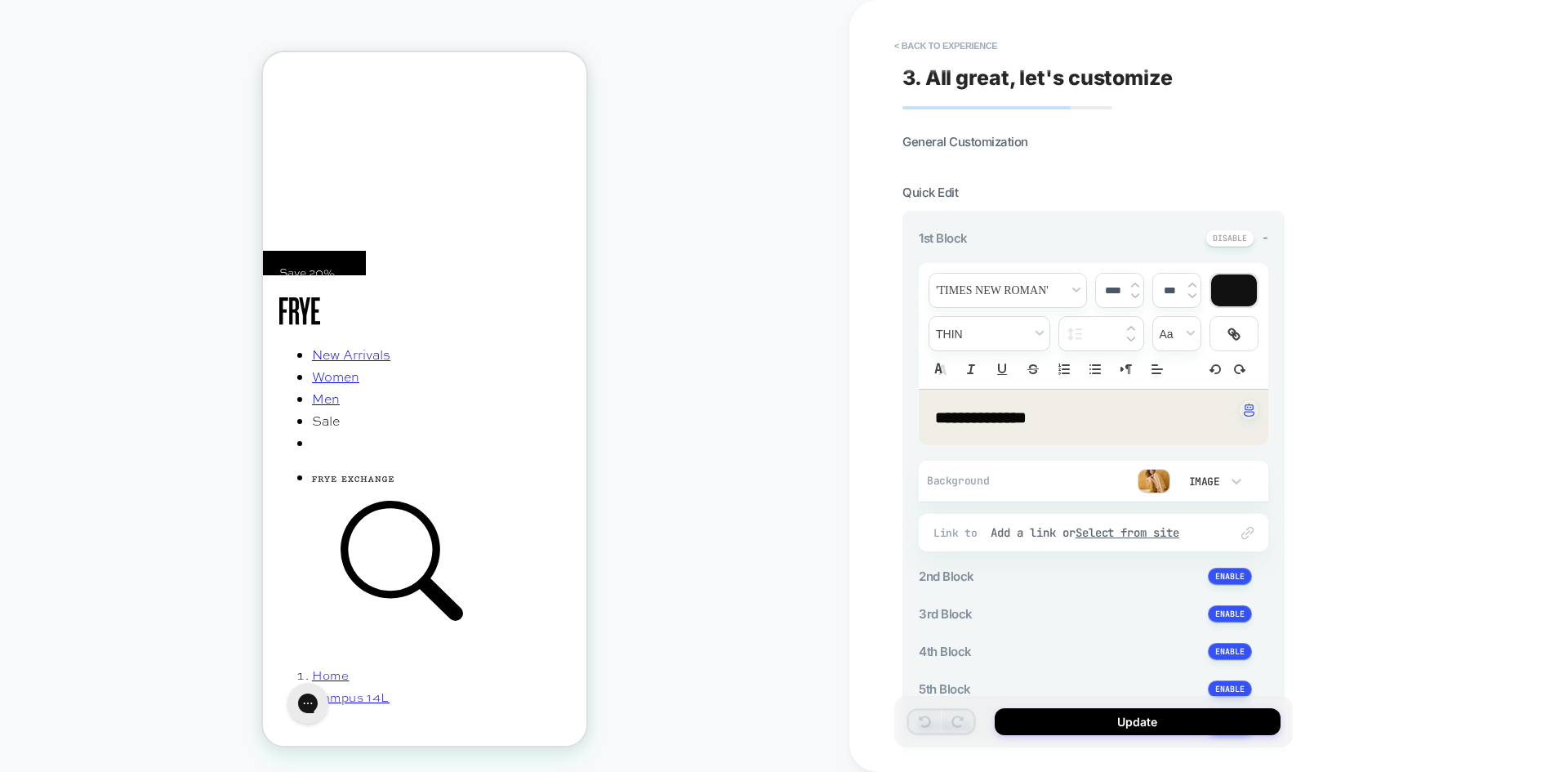
scroll to position [0, 0]
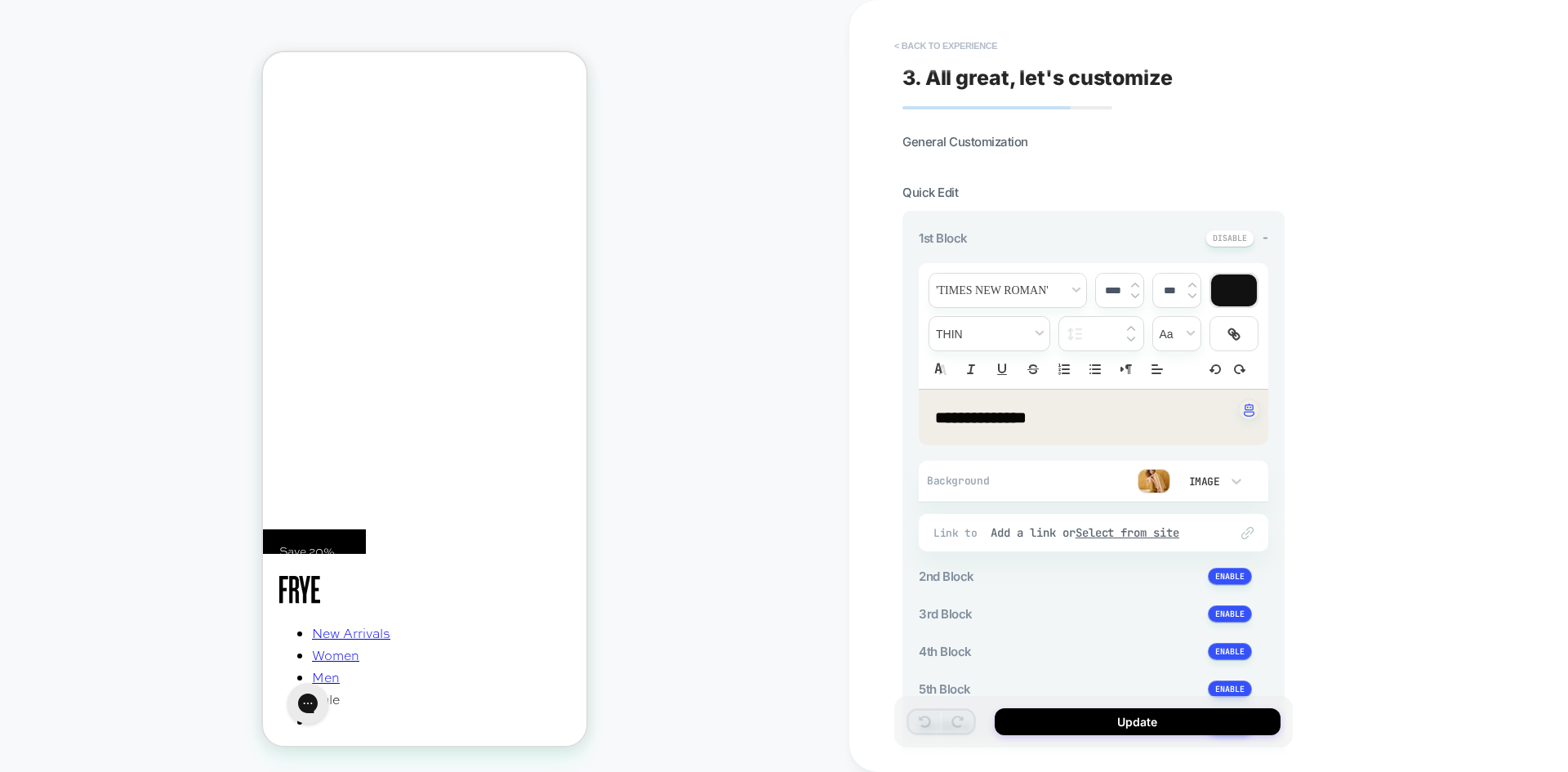
click at [966, 51] on button "< Back to experience" at bounding box center [945, 46] width 119 height 26
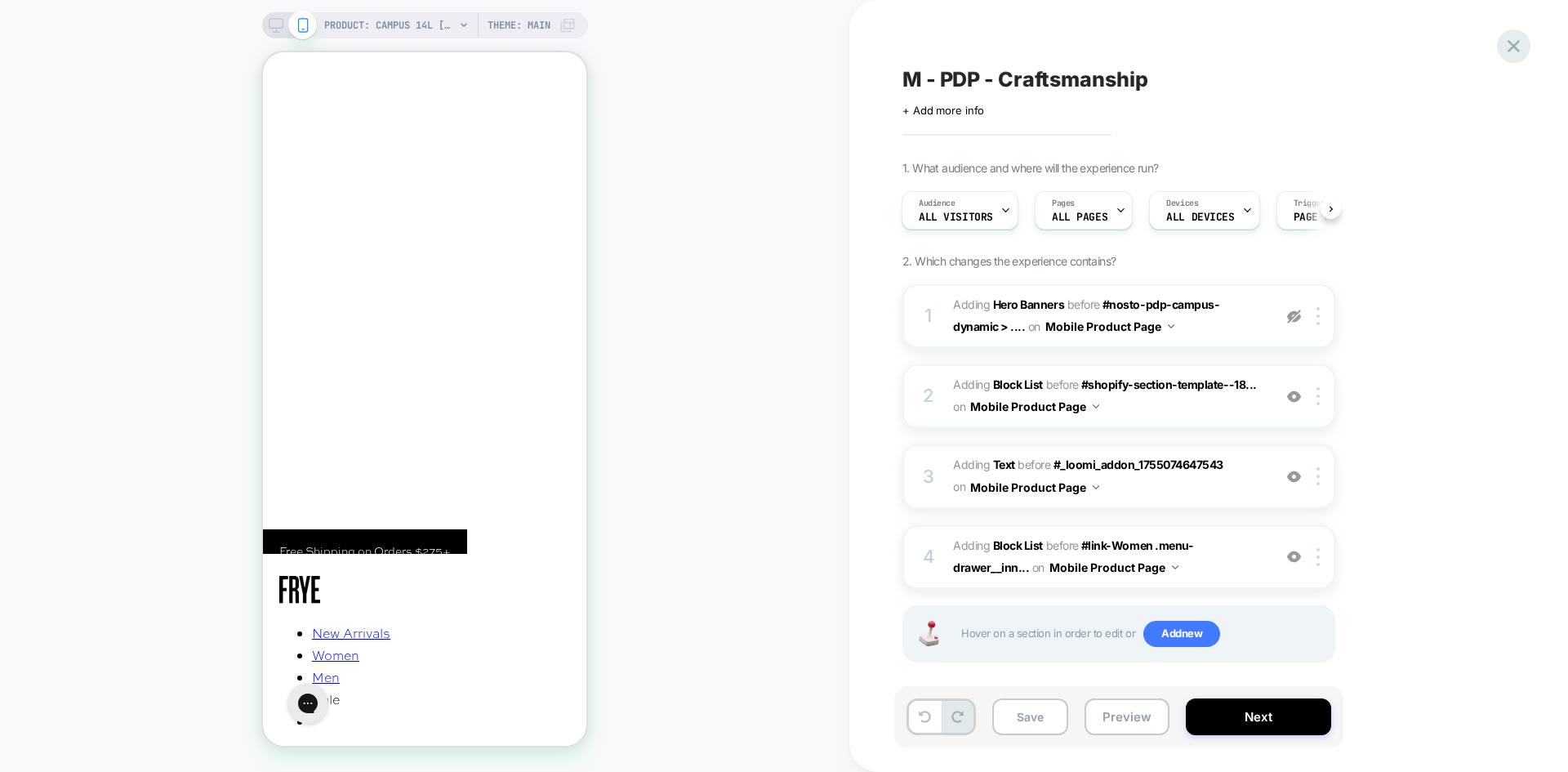
click at [1522, 52] on icon at bounding box center [1513, 45] width 22 height 22
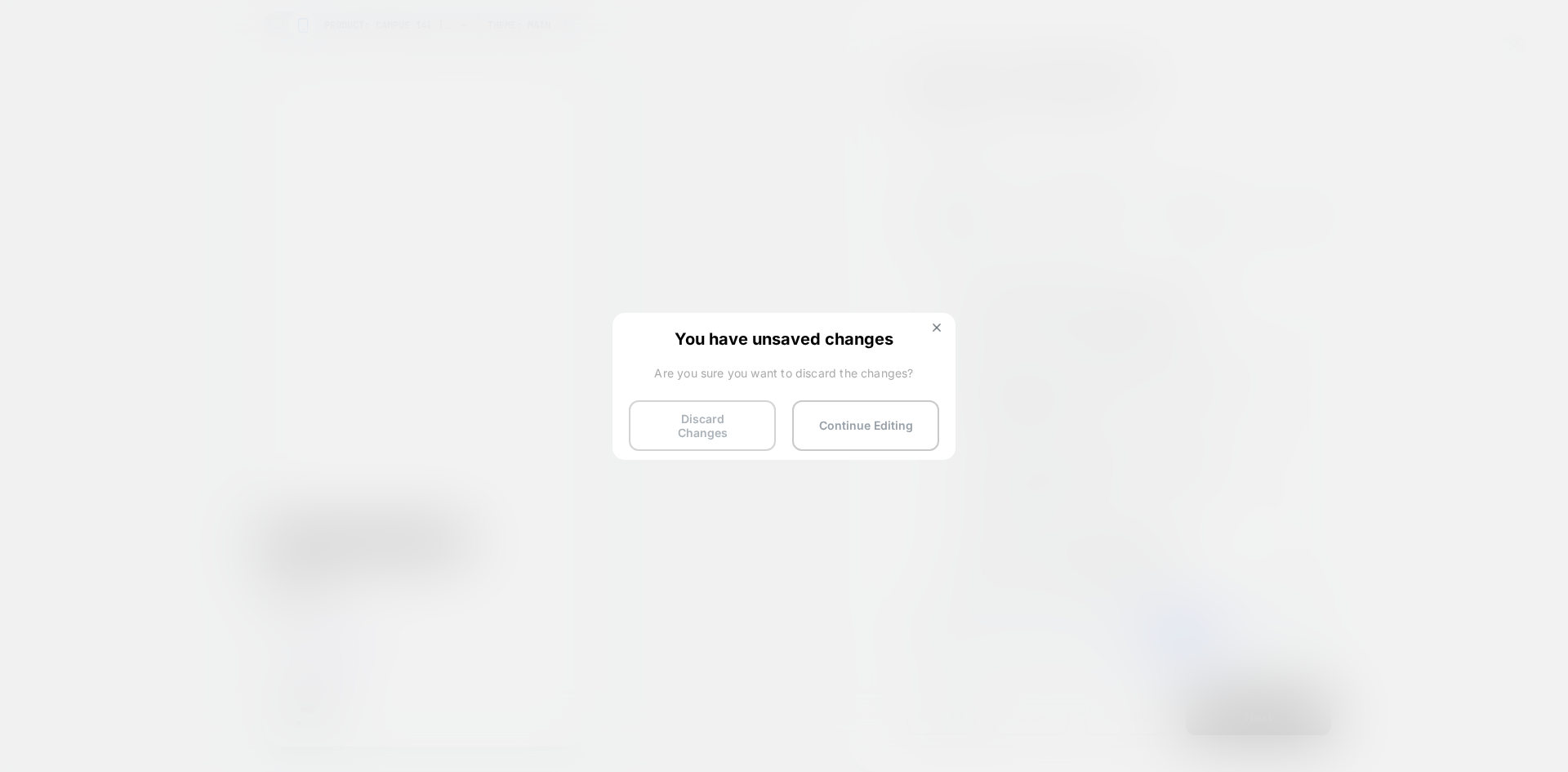
click at [692, 424] on button "Discard Changes" at bounding box center [702, 425] width 147 height 51
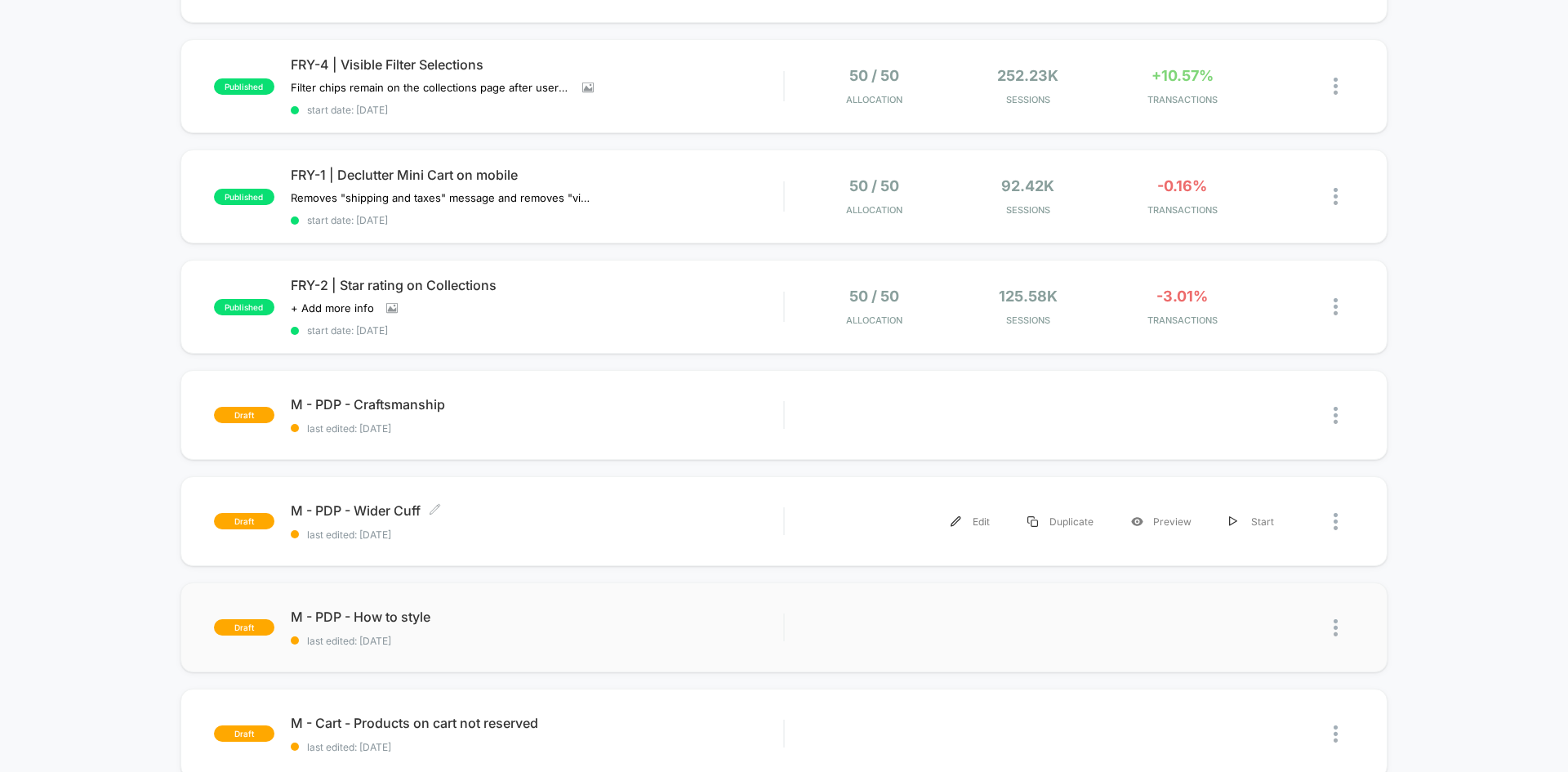
scroll to position [327, 0]
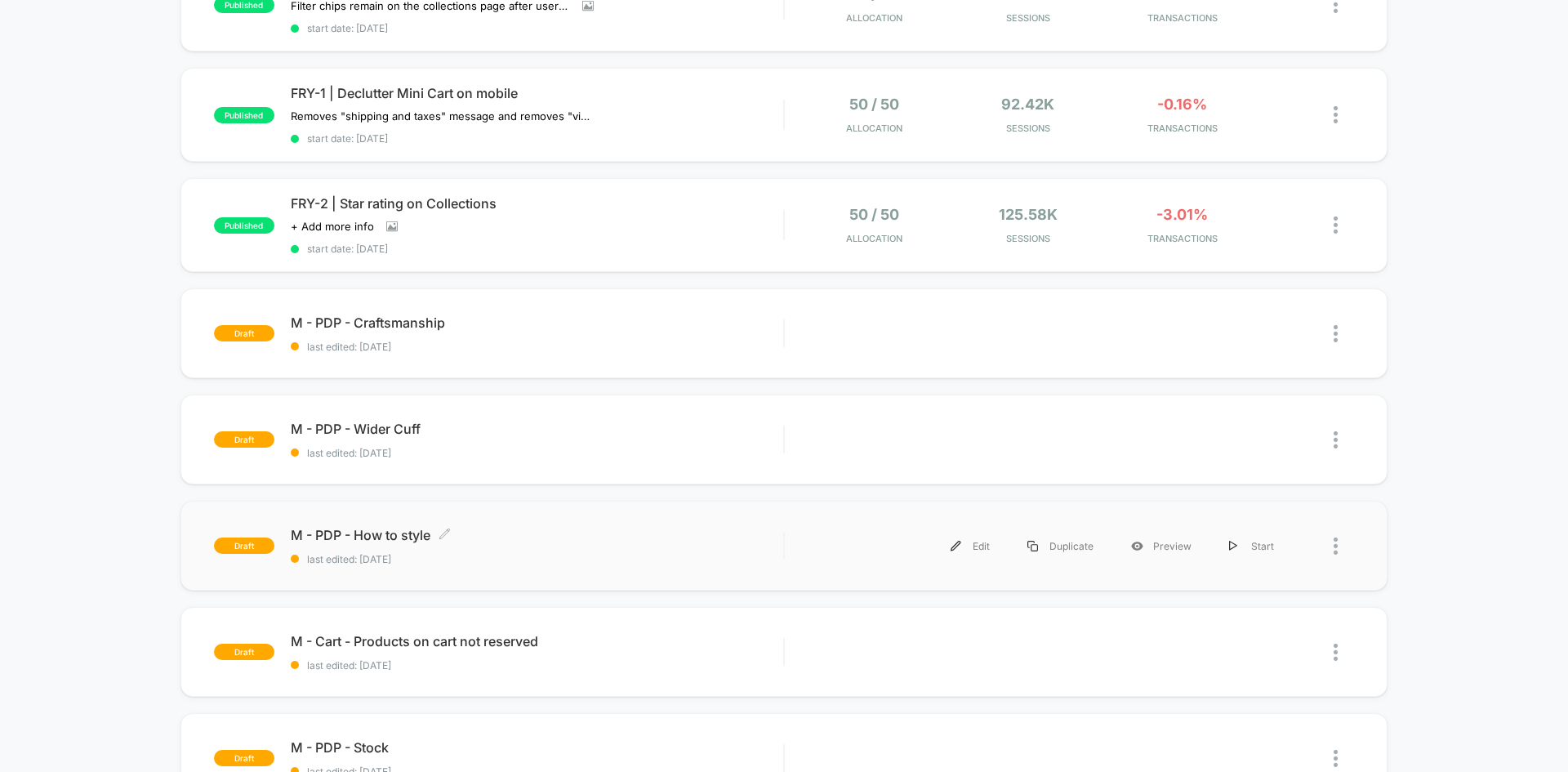
click at [502, 549] on div "M - PDP - How to style Click to edit experience details Click to edit experienc…" at bounding box center [537, 546] width 492 height 39
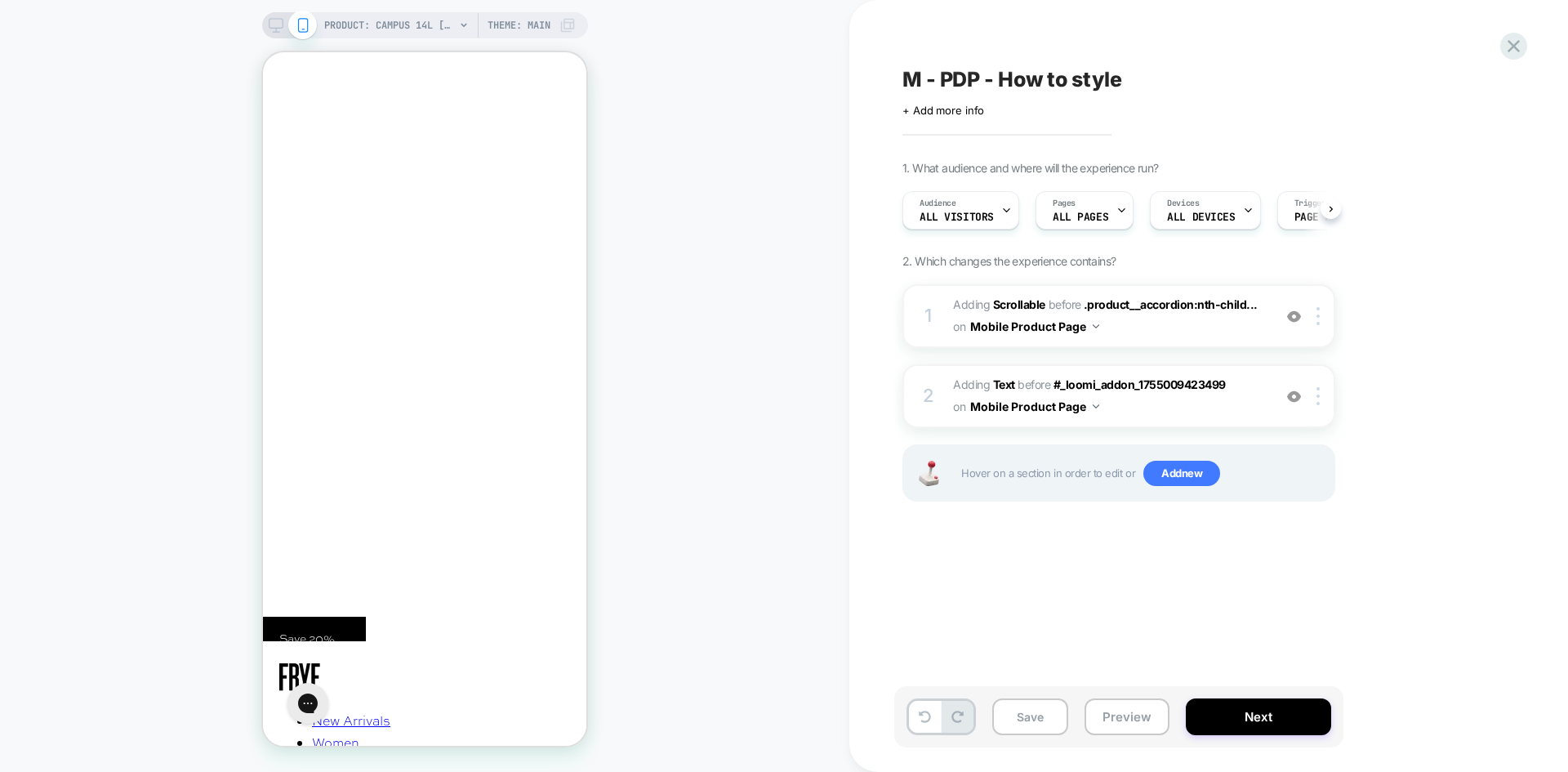
scroll to position [0, 1]
click at [284, 123] on line "Close" at bounding box center [277, 130] width 13 height 13
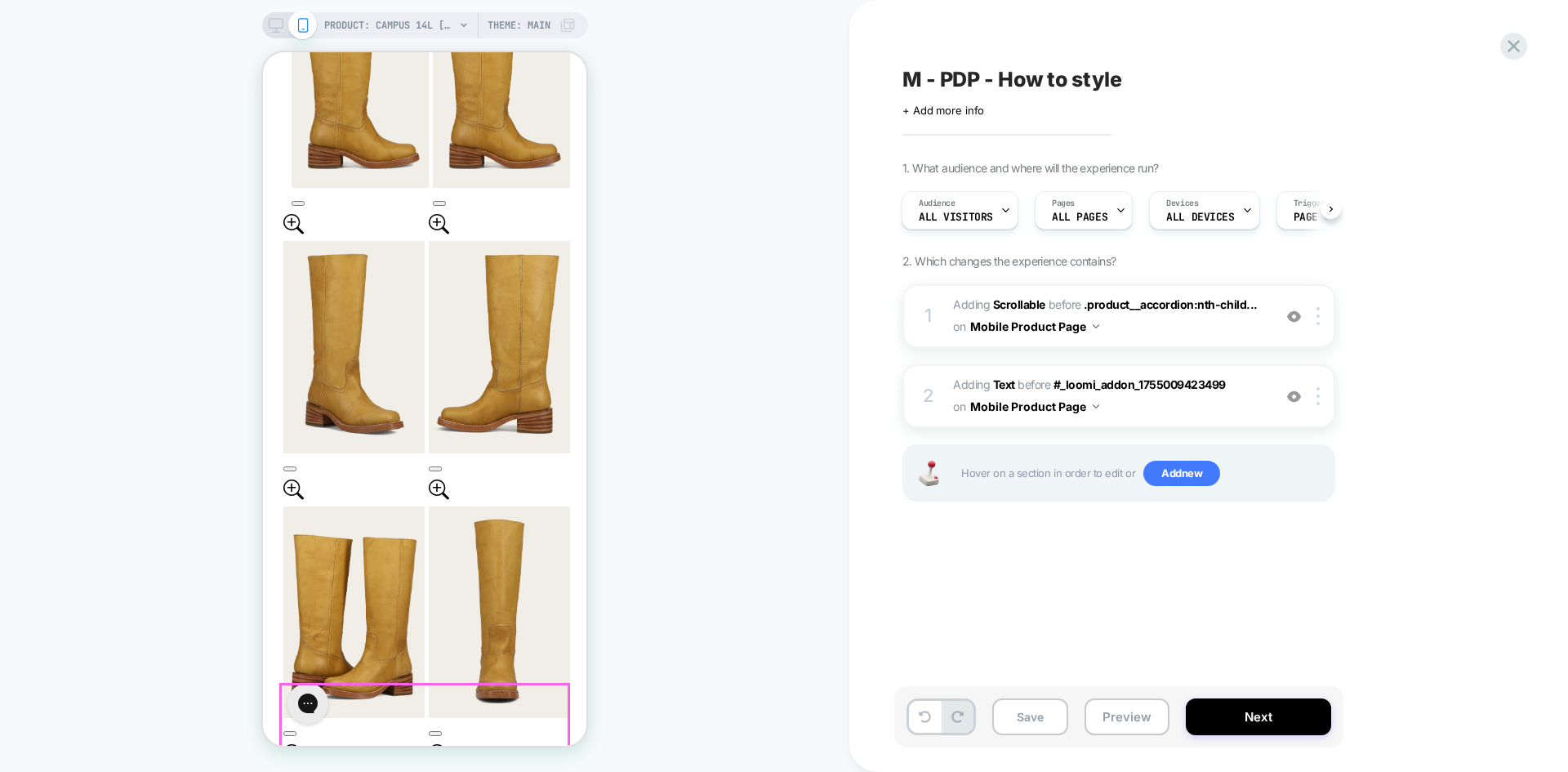
scroll to position [1144, 0]
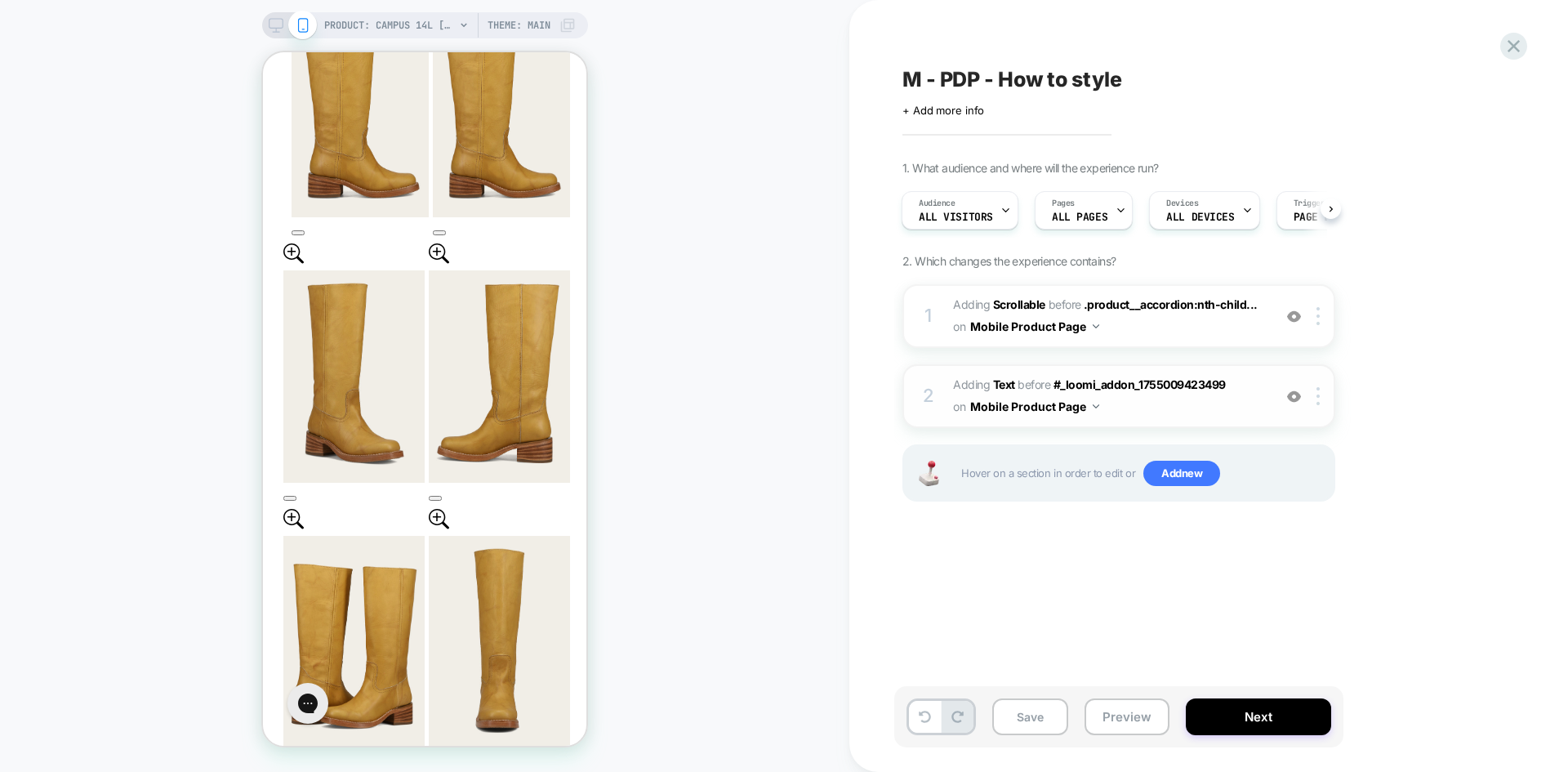
click at [1292, 398] on img at bounding box center [1294, 396] width 14 height 14
click at [1299, 400] on img at bounding box center [1294, 396] width 14 height 14
click at [1298, 315] on img at bounding box center [1294, 317] width 14 height 14
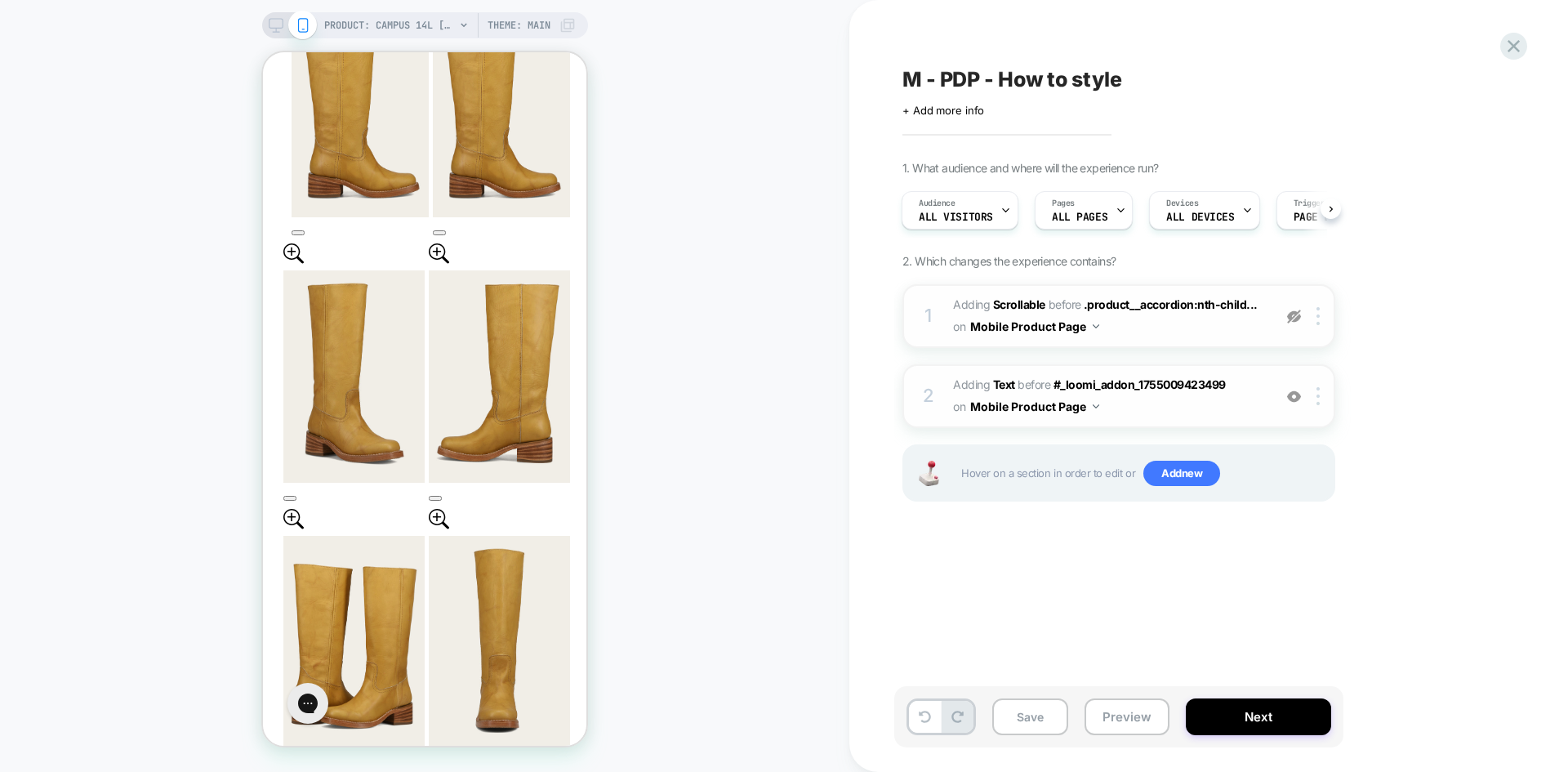
click at [1298, 315] on img at bounding box center [1294, 317] width 14 height 14
click at [1131, 712] on button "Preview" at bounding box center [1127, 717] width 85 height 37
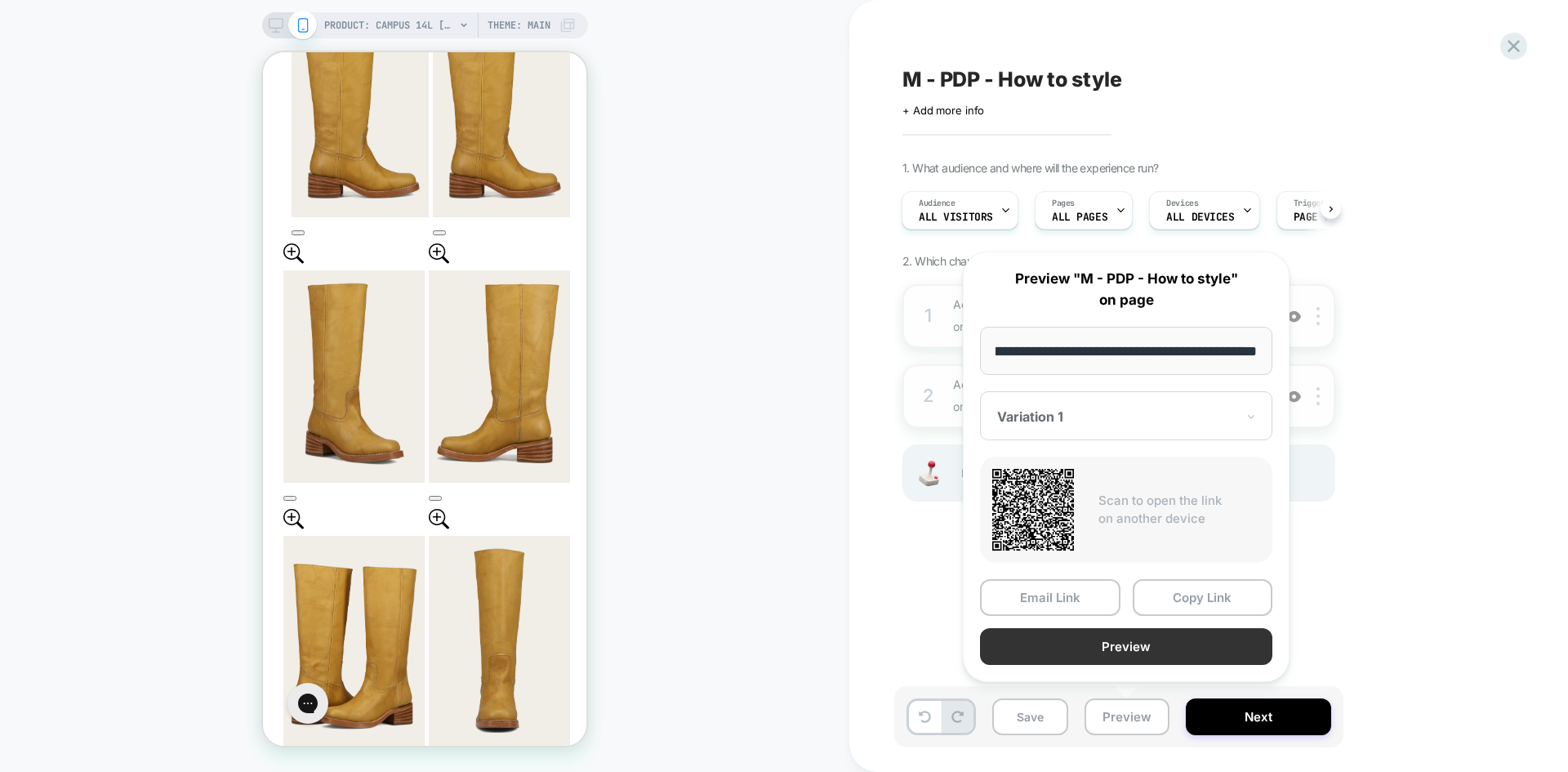
scroll to position [0, 0]
click at [1155, 653] on button "Preview" at bounding box center [1126, 646] width 292 height 37
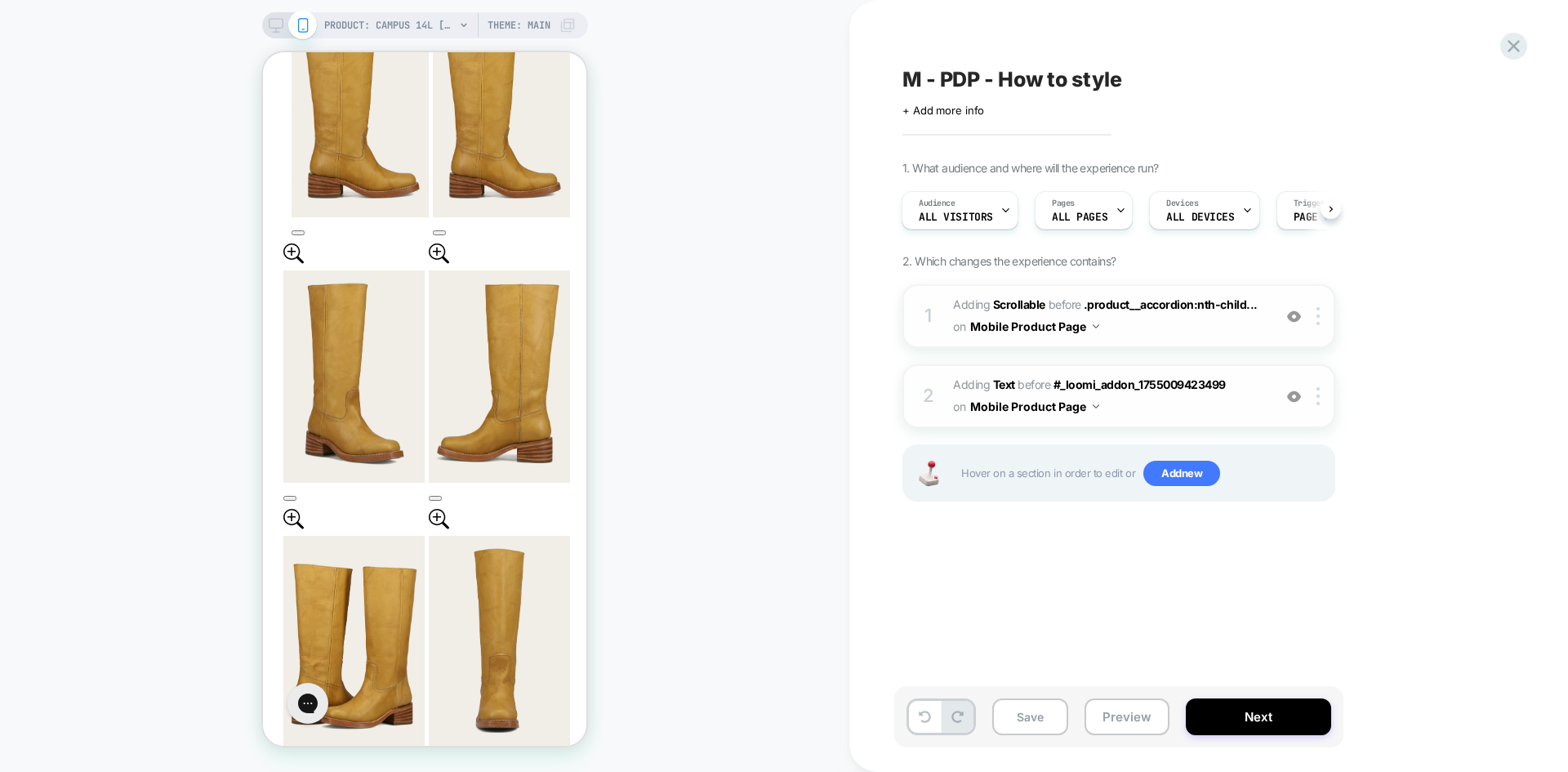
click at [983, 78] on span "M - PDP - How to style" at bounding box center [1012, 79] width 220 height 24
click at [1130, 702] on button "Preview" at bounding box center [1127, 717] width 85 height 37
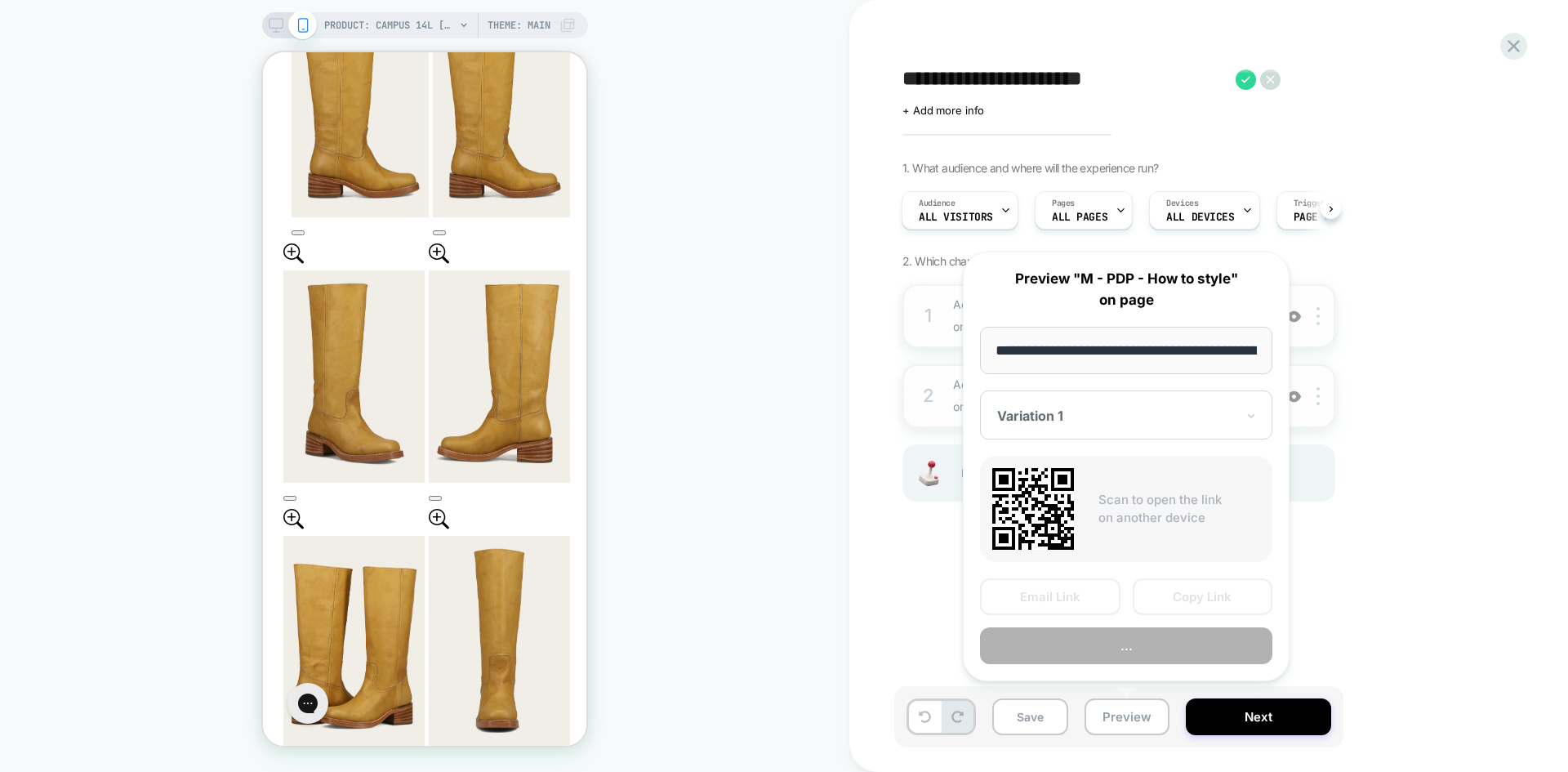
scroll to position [0, 284]
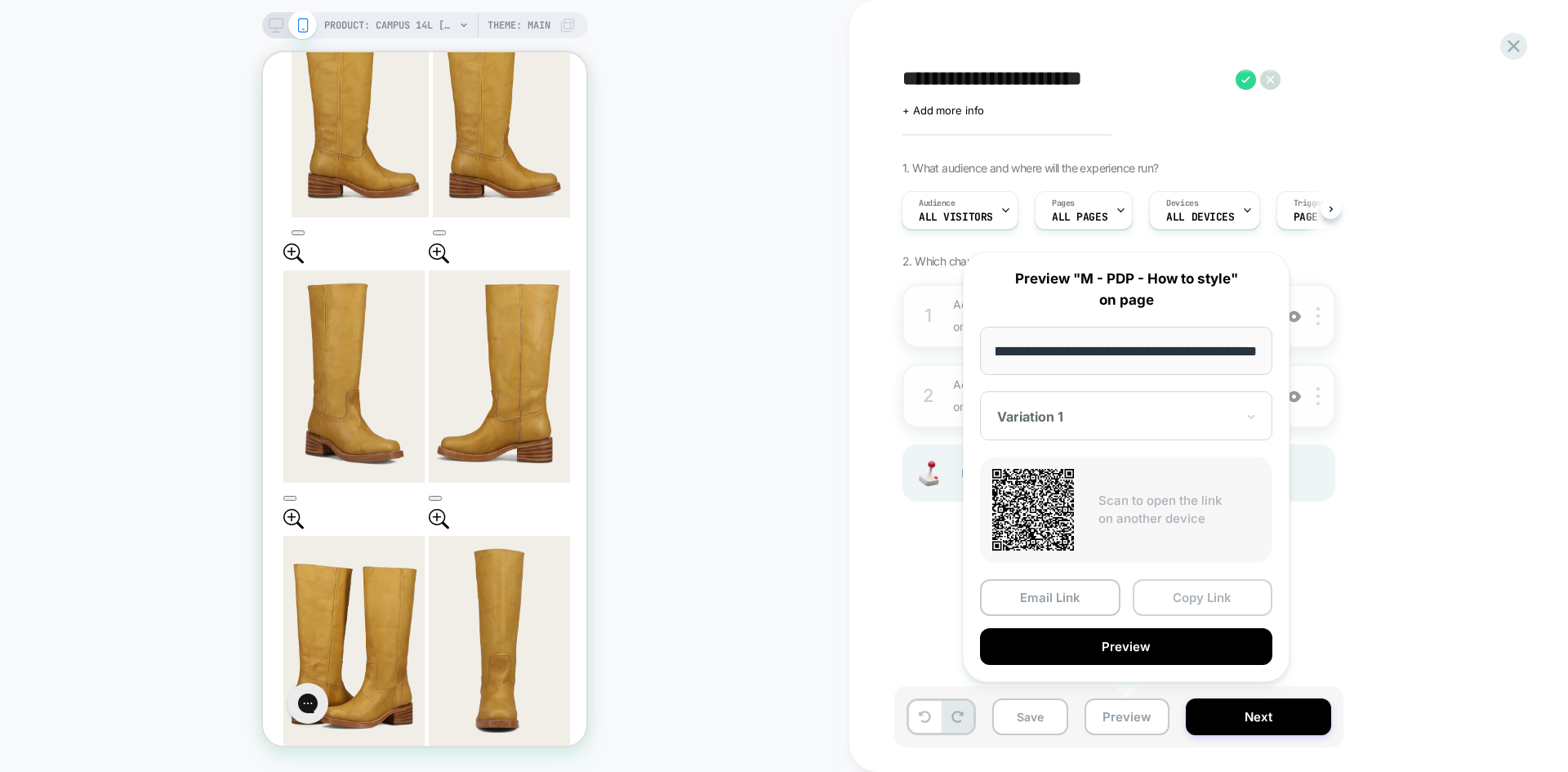
click at [1207, 610] on button "Copy Link" at bounding box center [1203, 597] width 141 height 37
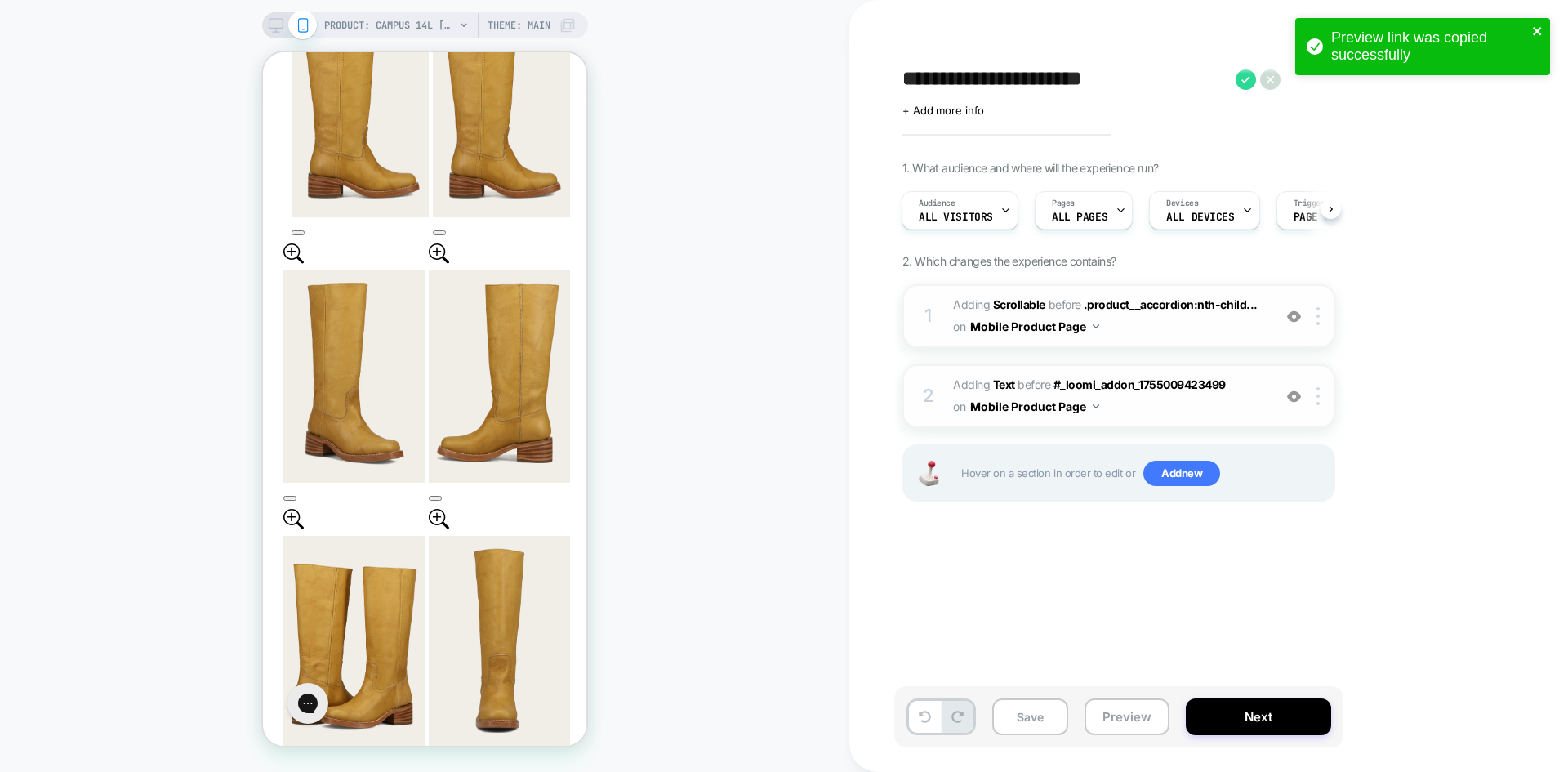
click at [1532, 28] on icon "close" at bounding box center [1538, 31] width 11 height 13
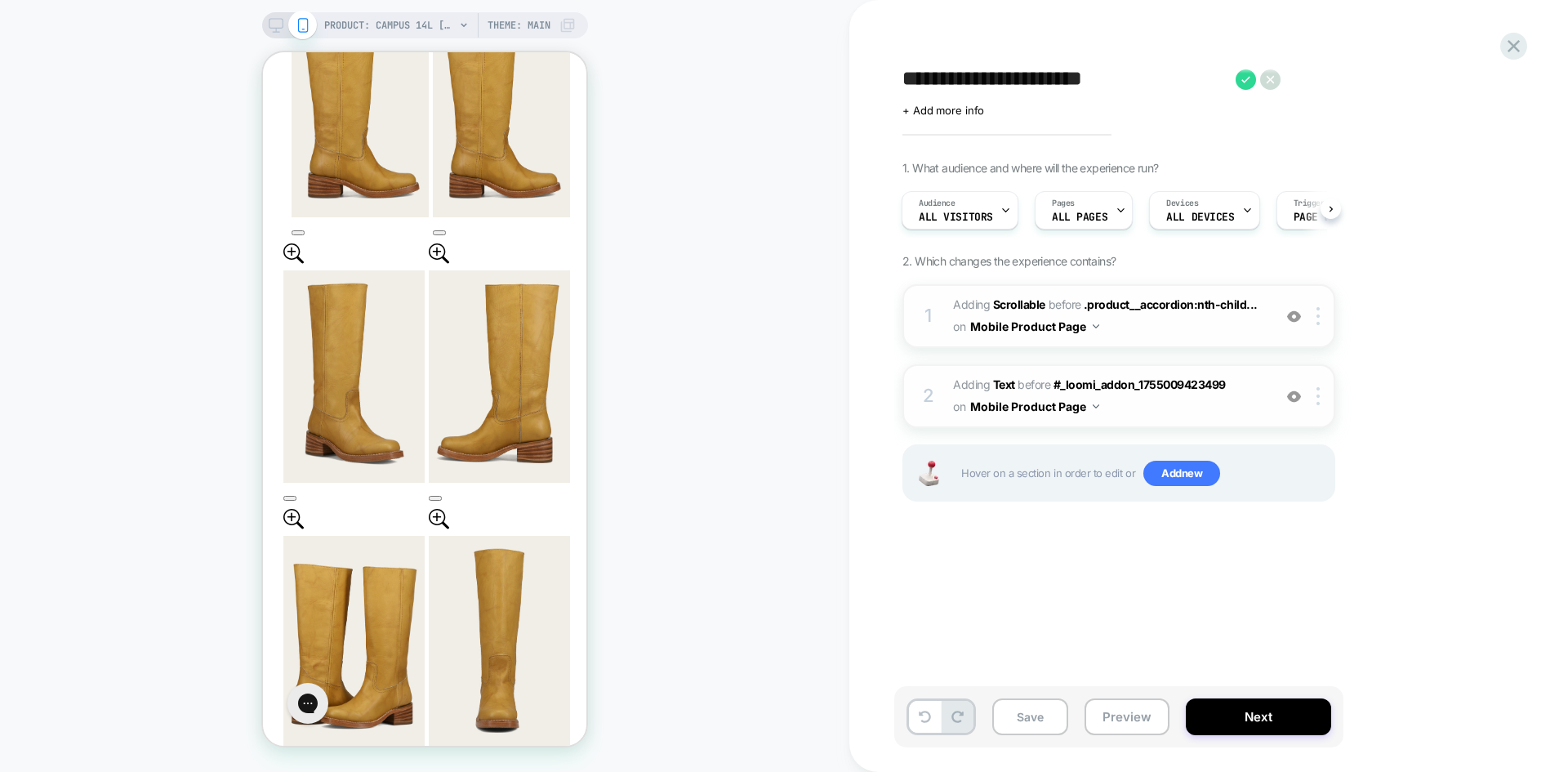
click at [1519, 41] on div "Preview link was copied successfully" at bounding box center [1422, 51] width 261 height 72
click at [1516, 44] on icon at bounding box center [1513, 46] width 12 height 12
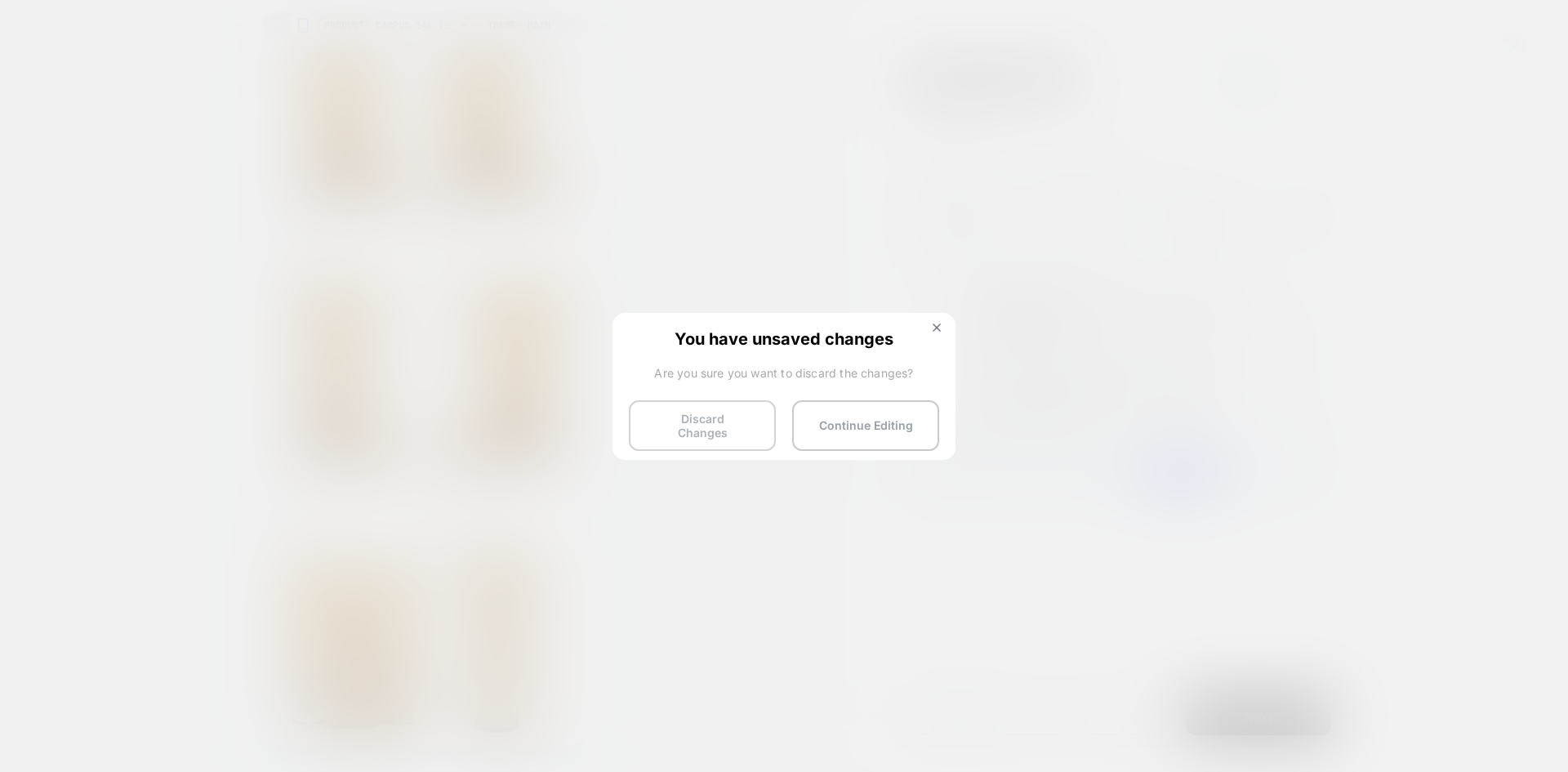
click at [697, 425] on button "Discard Changes" at bounding box center [702, 425] width 147 height 51
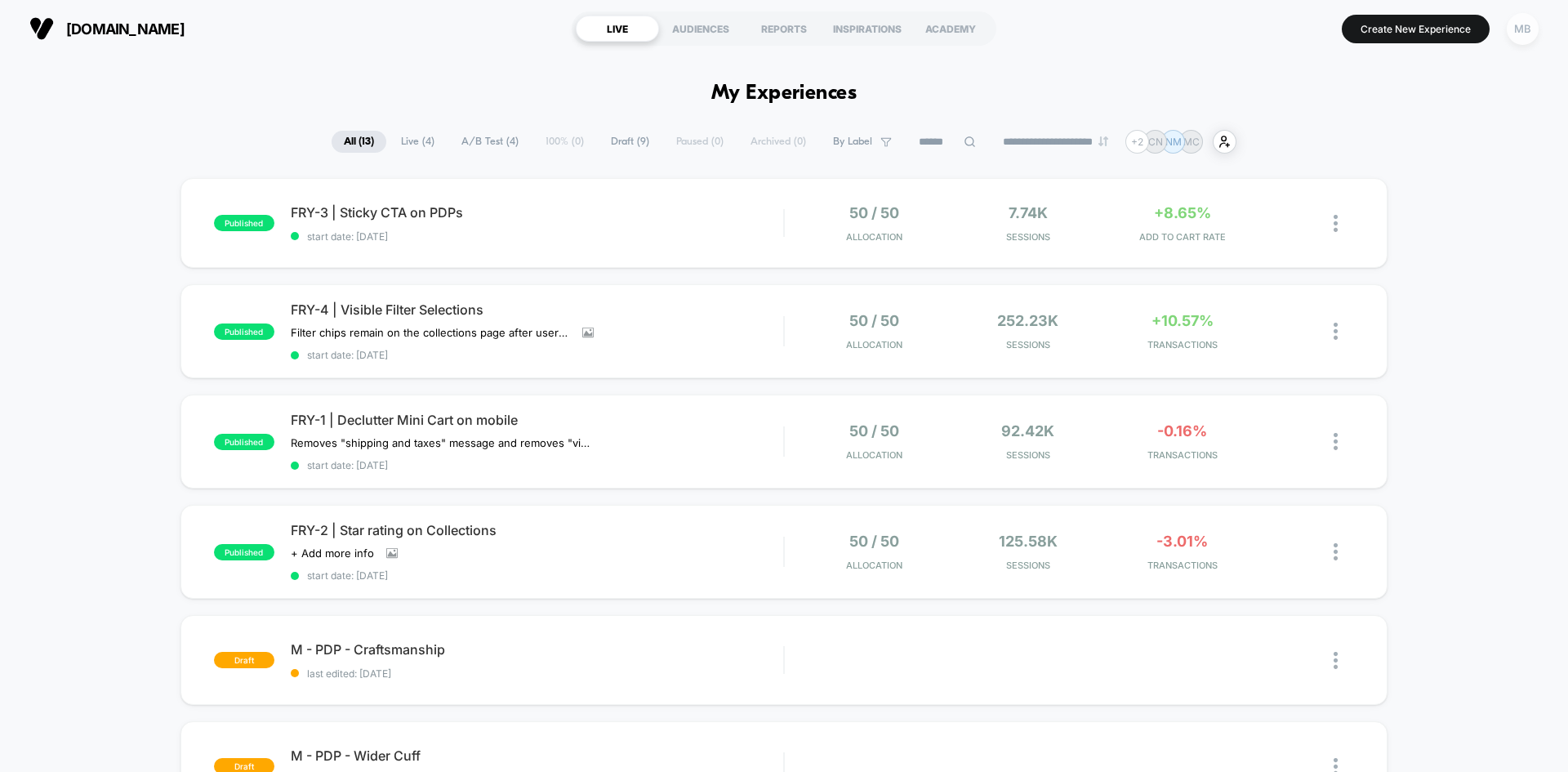
click at [1522, 28] on div "MB" at bounding box center [1523, 29] width 32 height 32
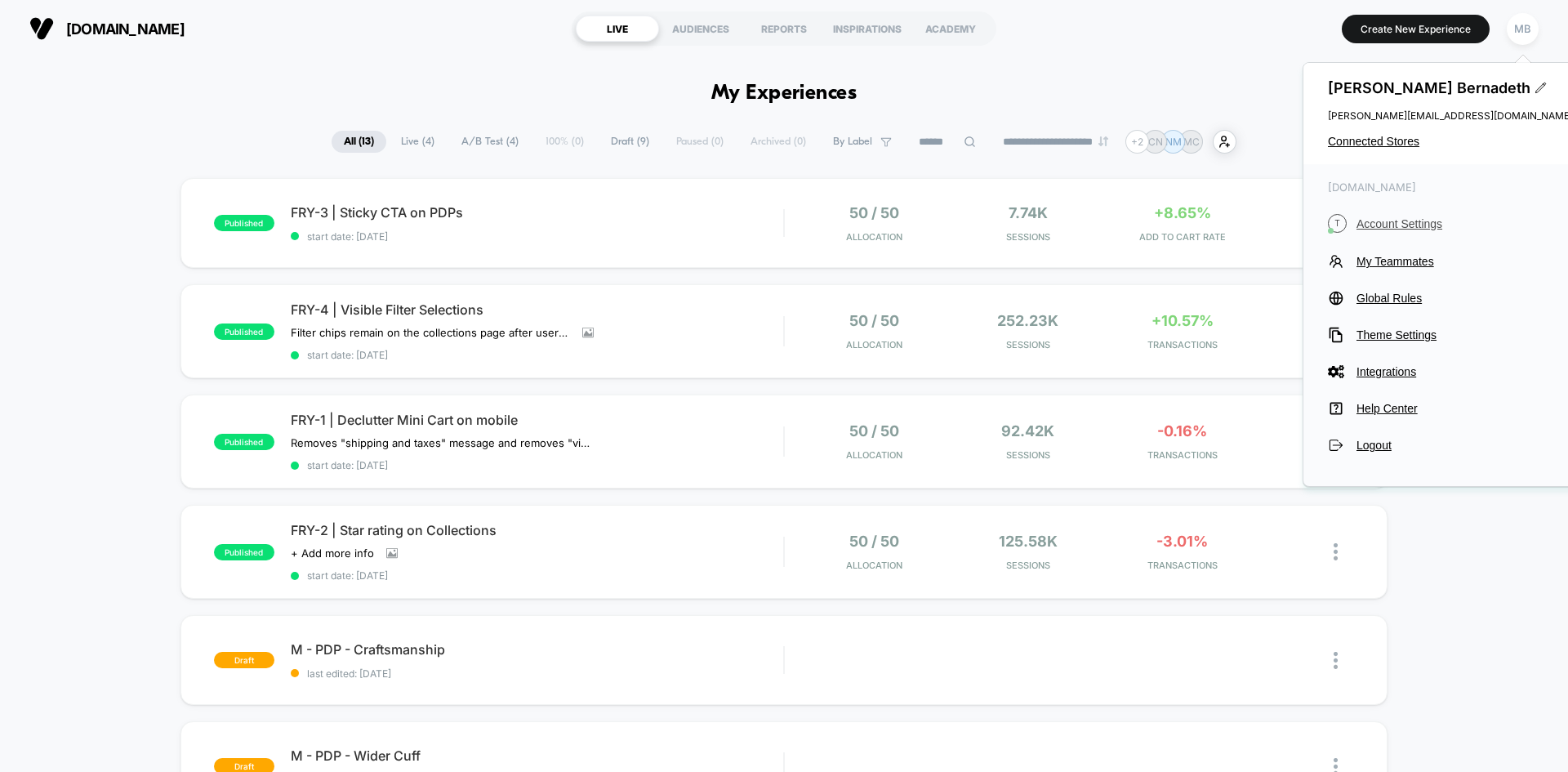
click at [1393, 221] on span "Account Settings" at bounding box center [1465, 224] width 216 height 13
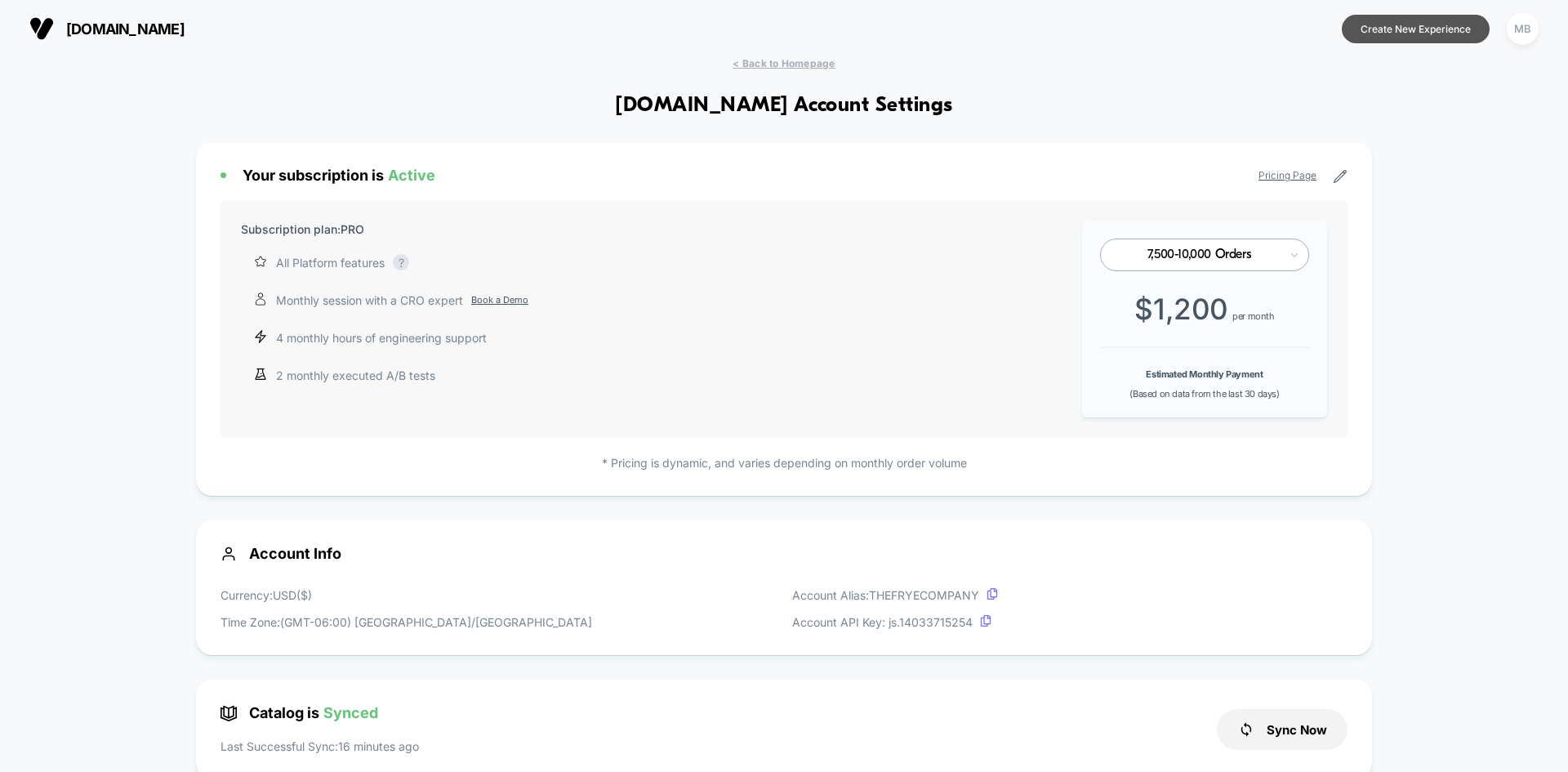
click at [1467, 33] on button "Create New Experience" at bounding box center [1415, 29] width 147 height 28
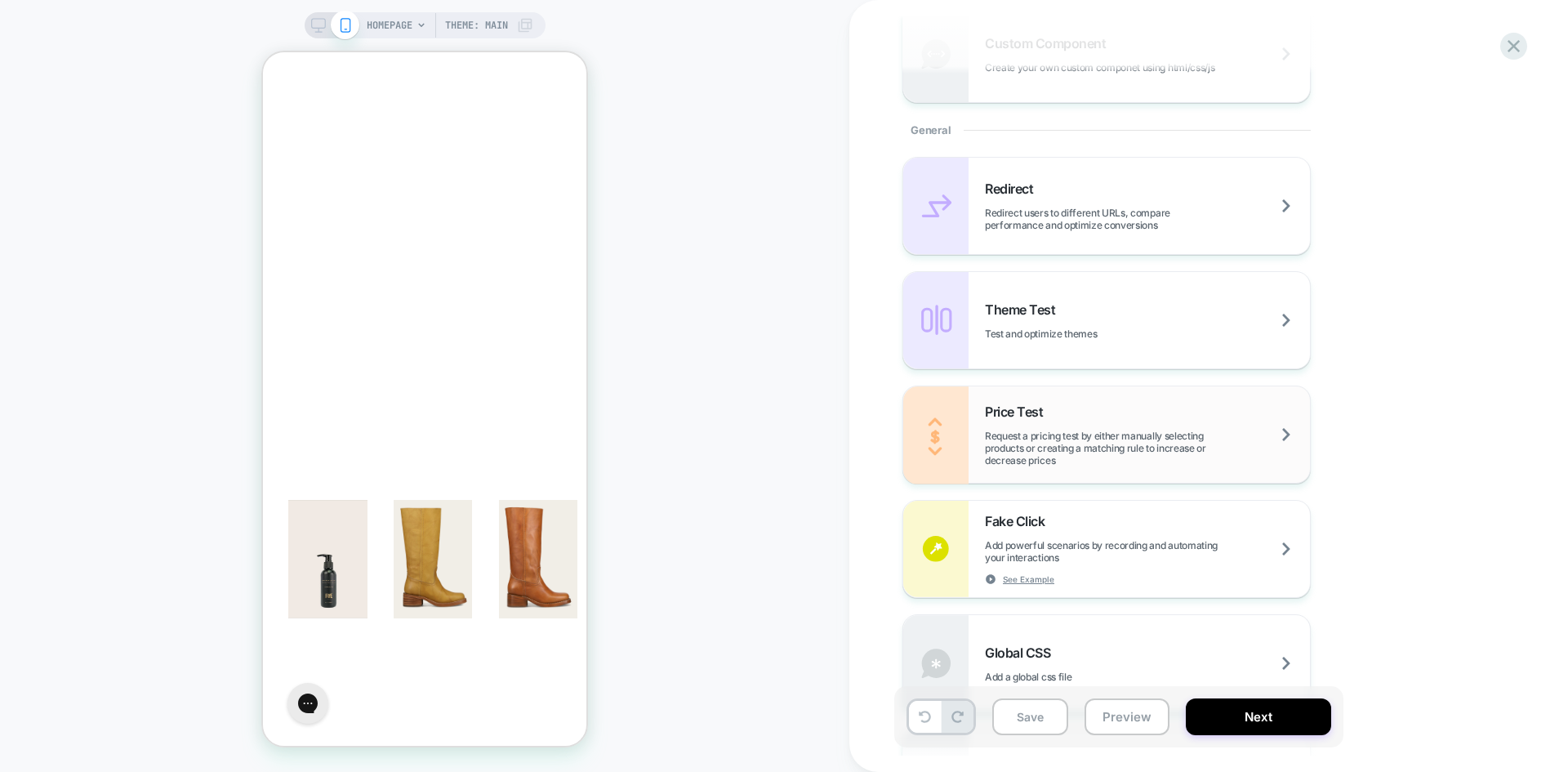
scroll to position [654, 0]
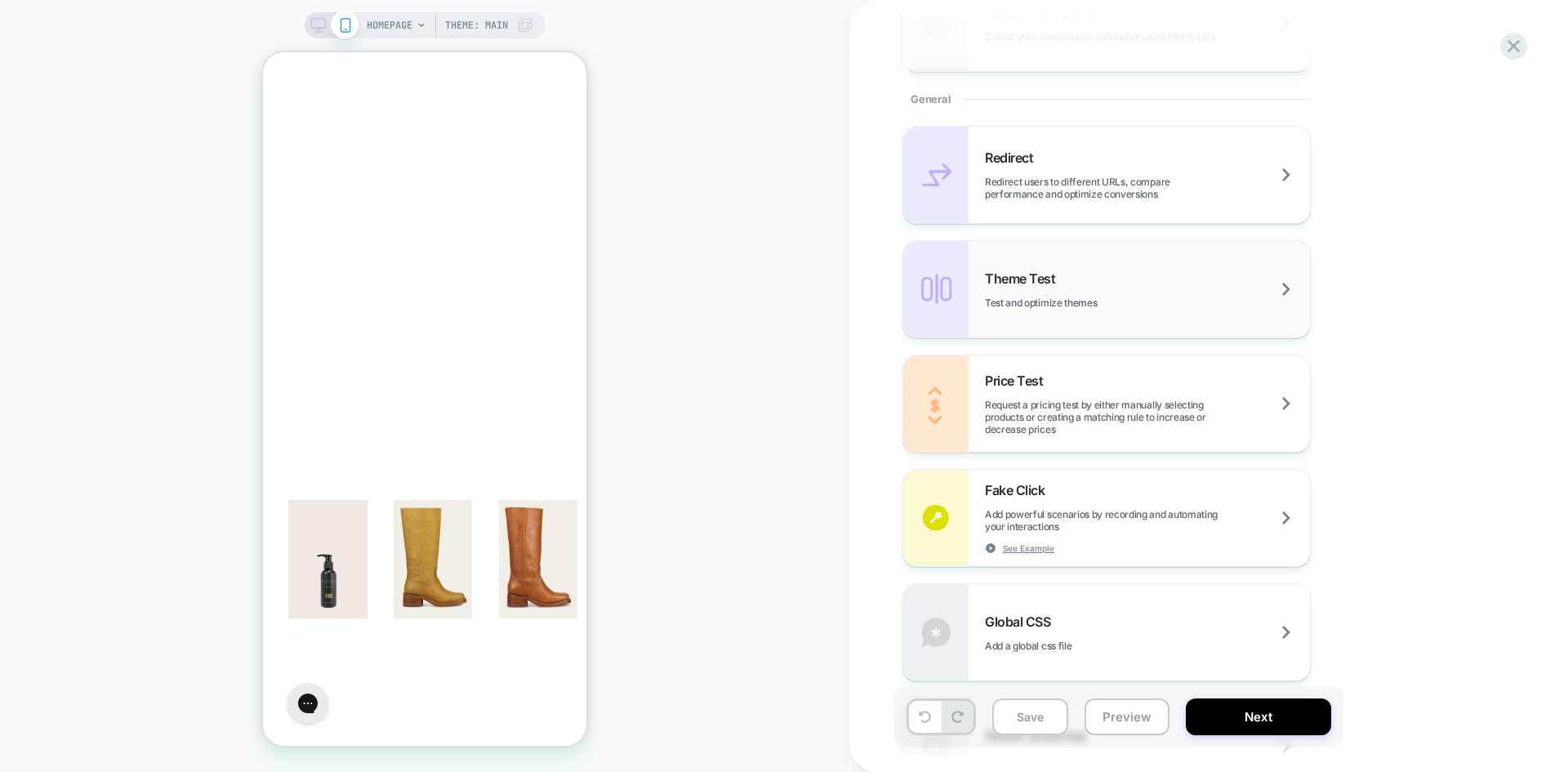
click at [1068, 286] on div "Theme Test Test and optimize themes" at bounding box center [1147, 289] width 325 height 39
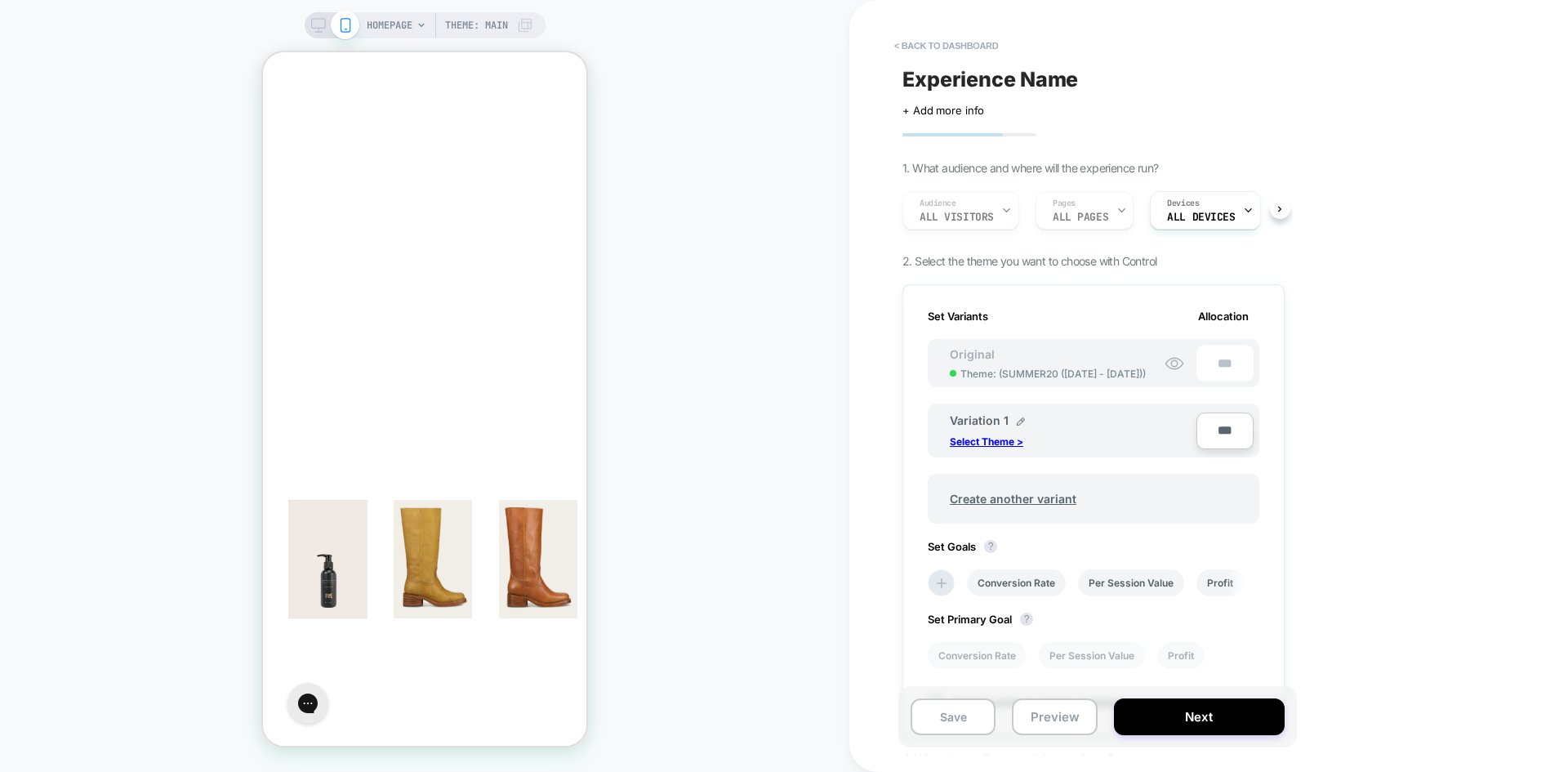
scroll to position [0, 2]
click at [1005, 443] on p "Select Theme >" at bounding box center [986, 441] width 73 height 12
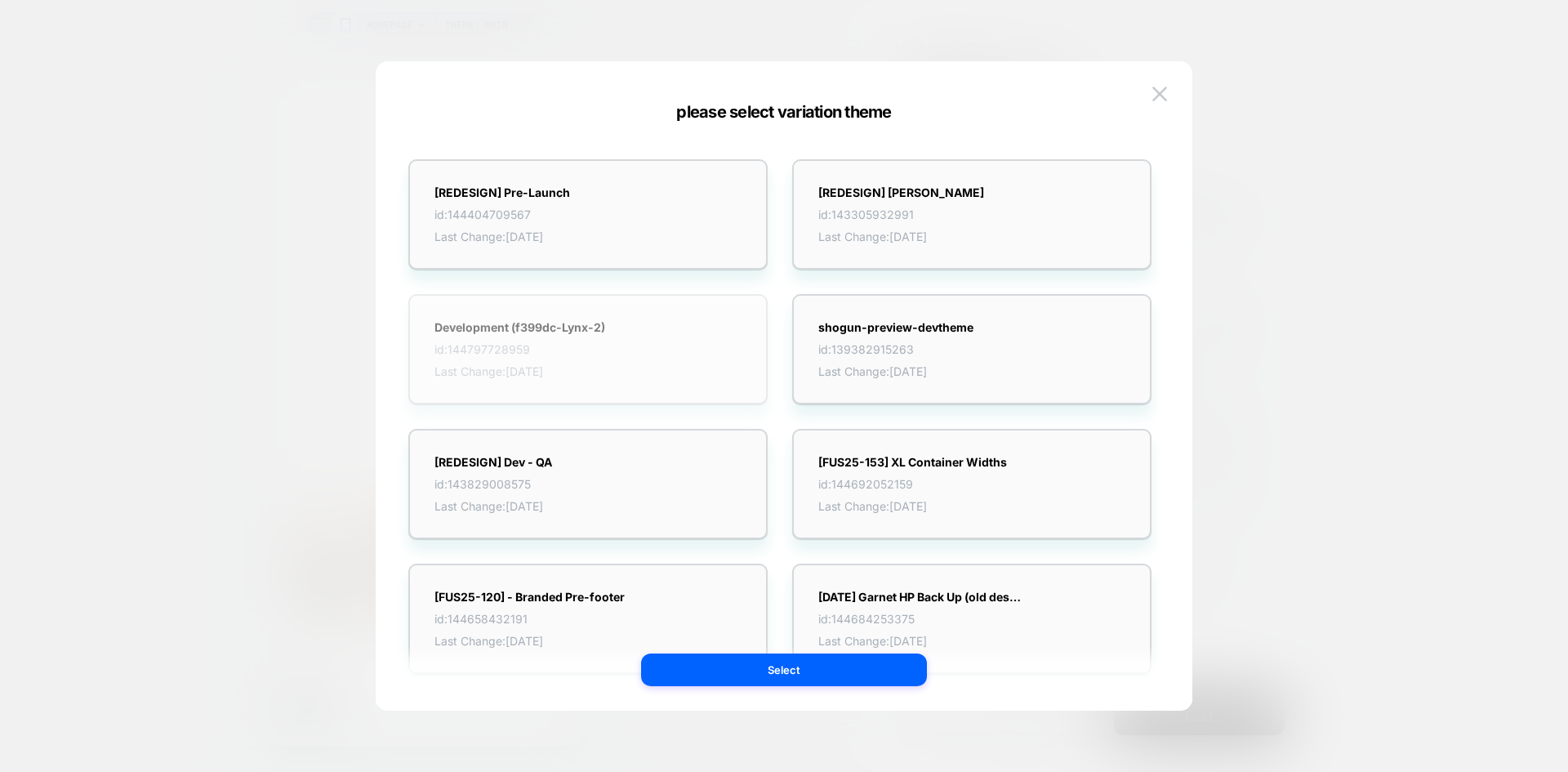
click at [611, 332] on div "Development (f399dc-Lynx-2) id: 144797728959 Last Change: 8/19/2025" at bounding box center [588, 348] width 360 height 110
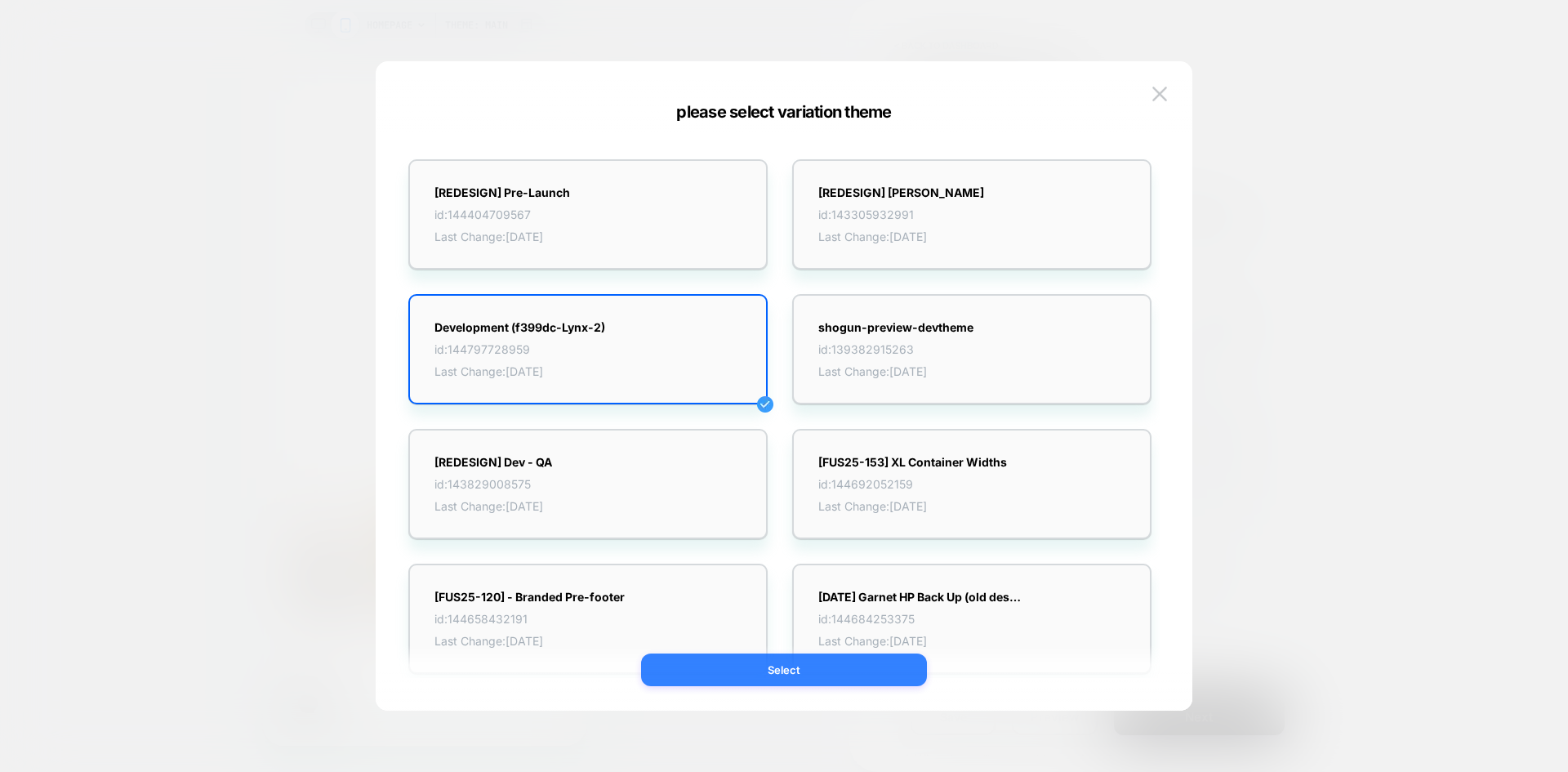
click at [811, 671] on button "Select" at bounding box center [784, 670] width 285 height 33
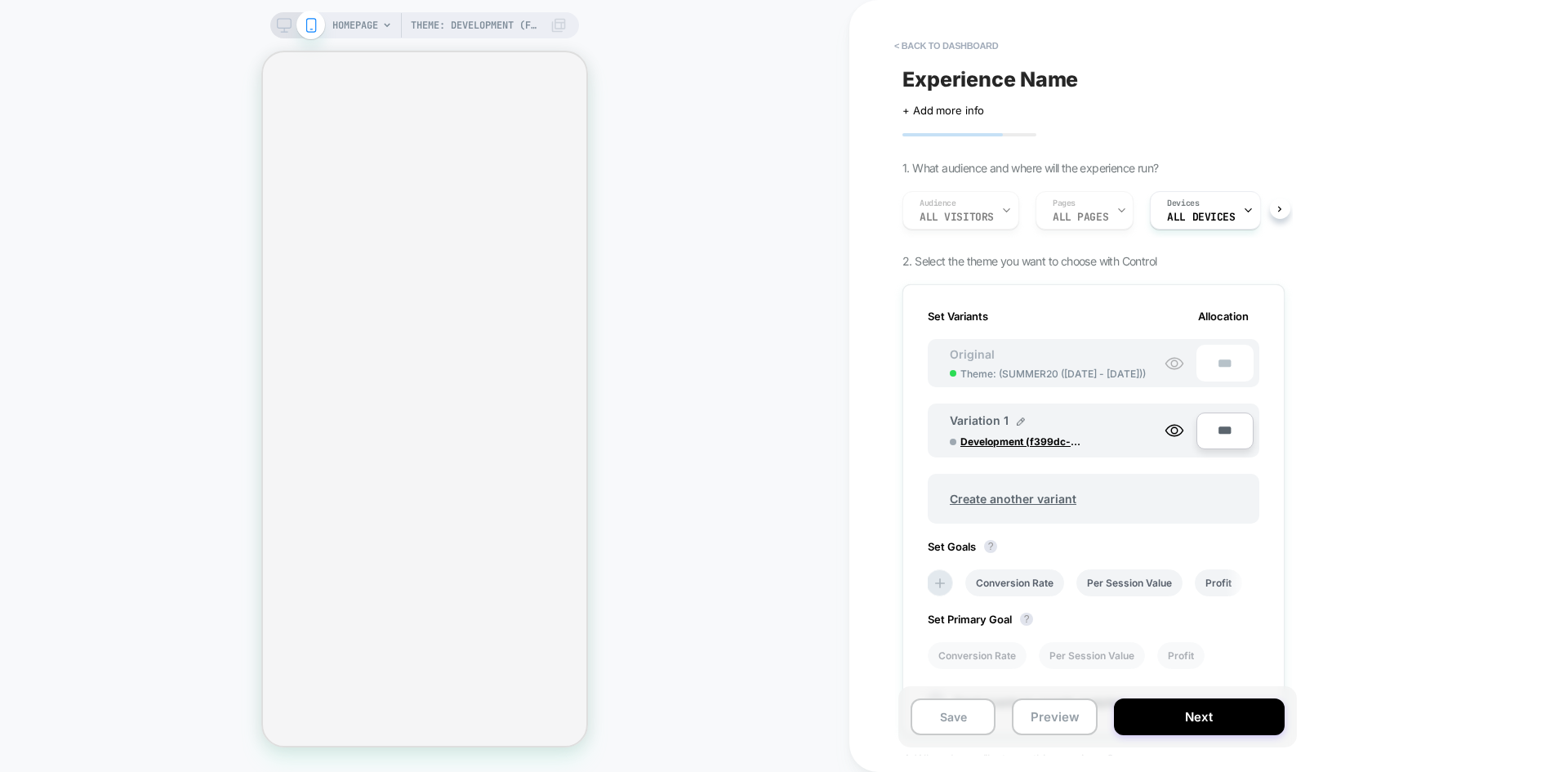
click at [1099, 215] on div "Audience All Visitors Pages ALL PAGES Devices ALL DEVICES" at bounding box center [1084, 210] width 382 height 54
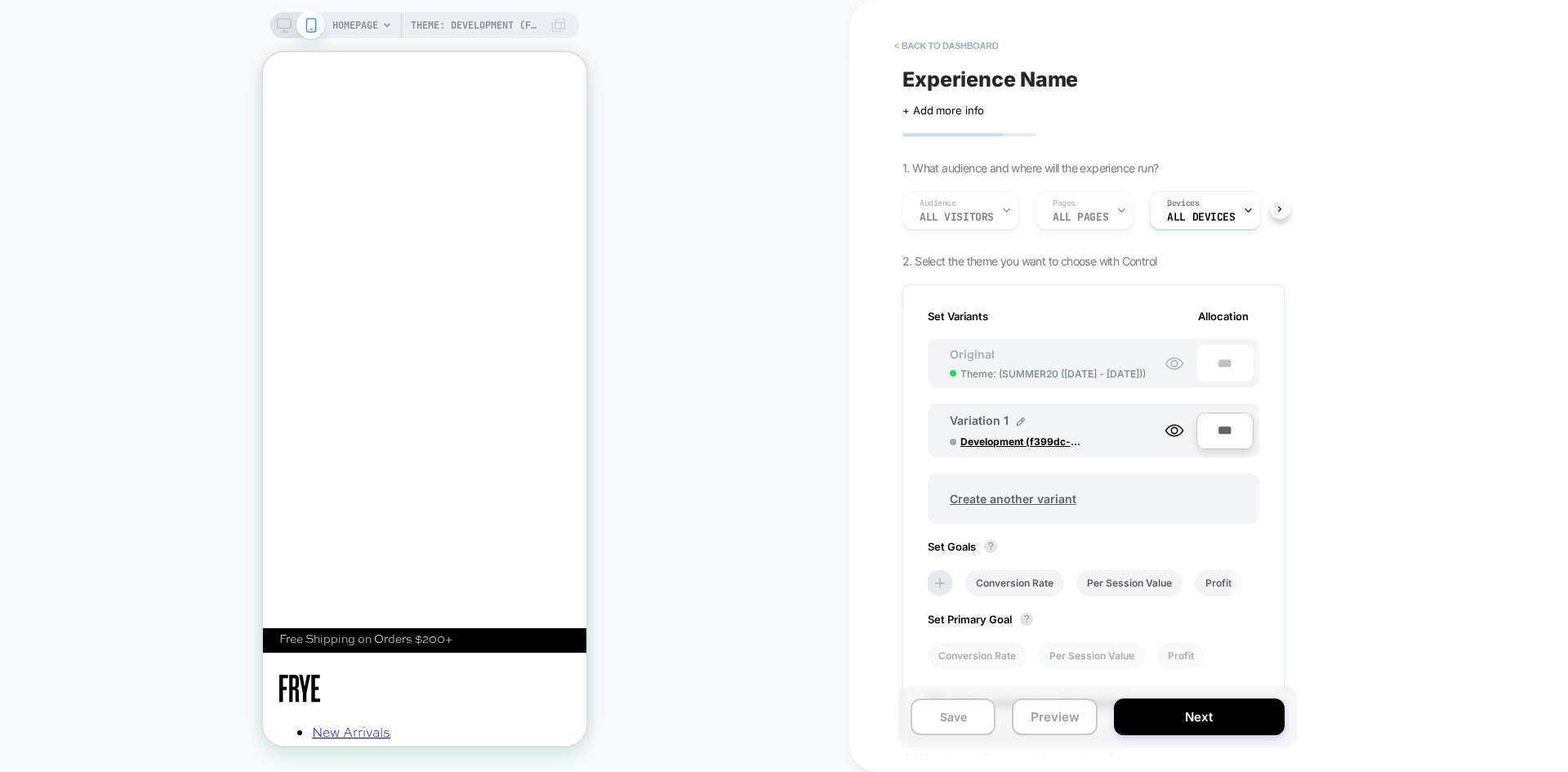
scroll to position [0, 0]
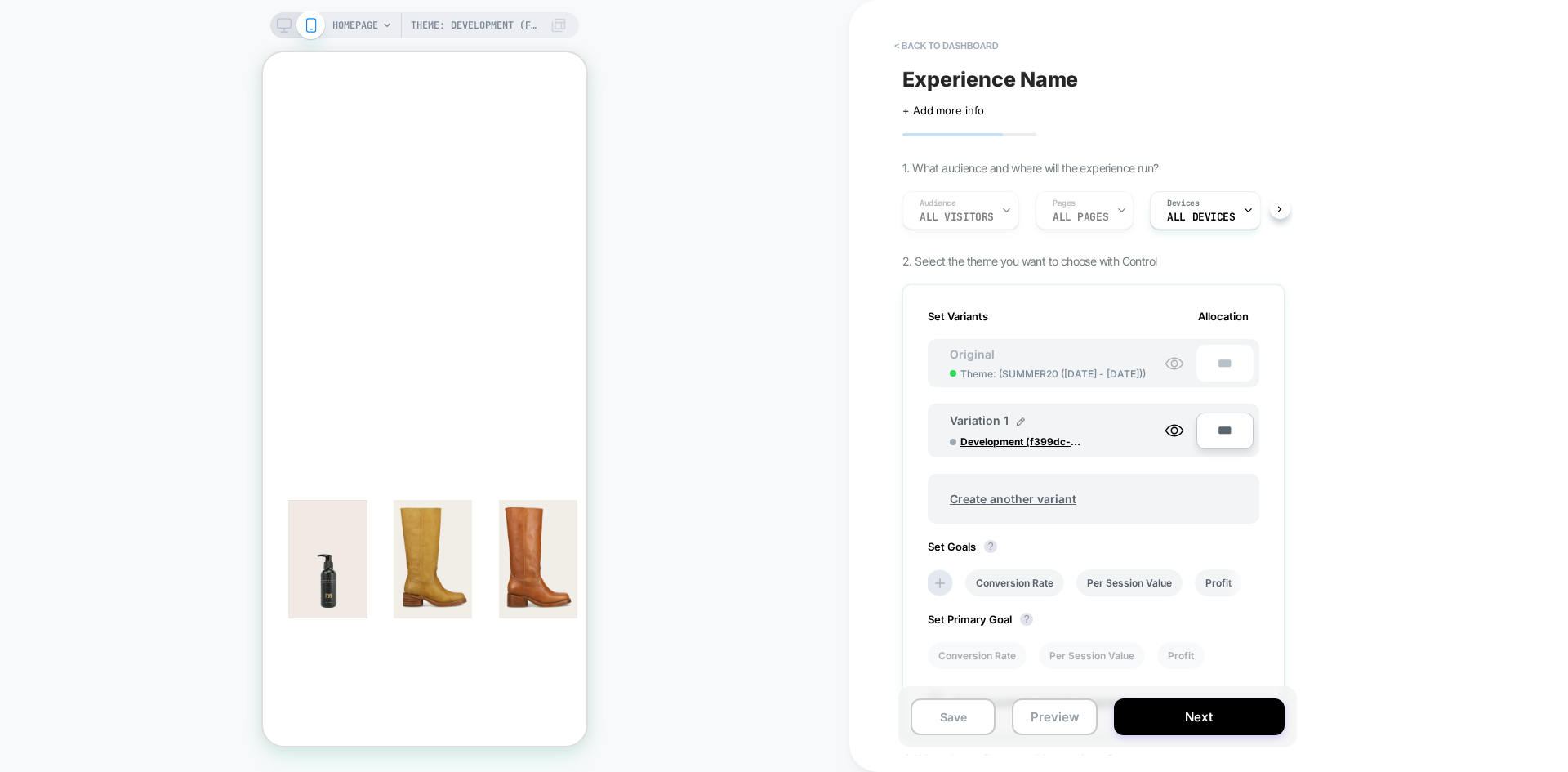
click at [1095, 216] on div "Audience All Visitors Pages ALL PAGES Devices ALL DEVICES" at bounding box center [1084, 210] width 382 height 54
click at [383, 25] on icon at bounding box center [387, 25] width 9 height 9
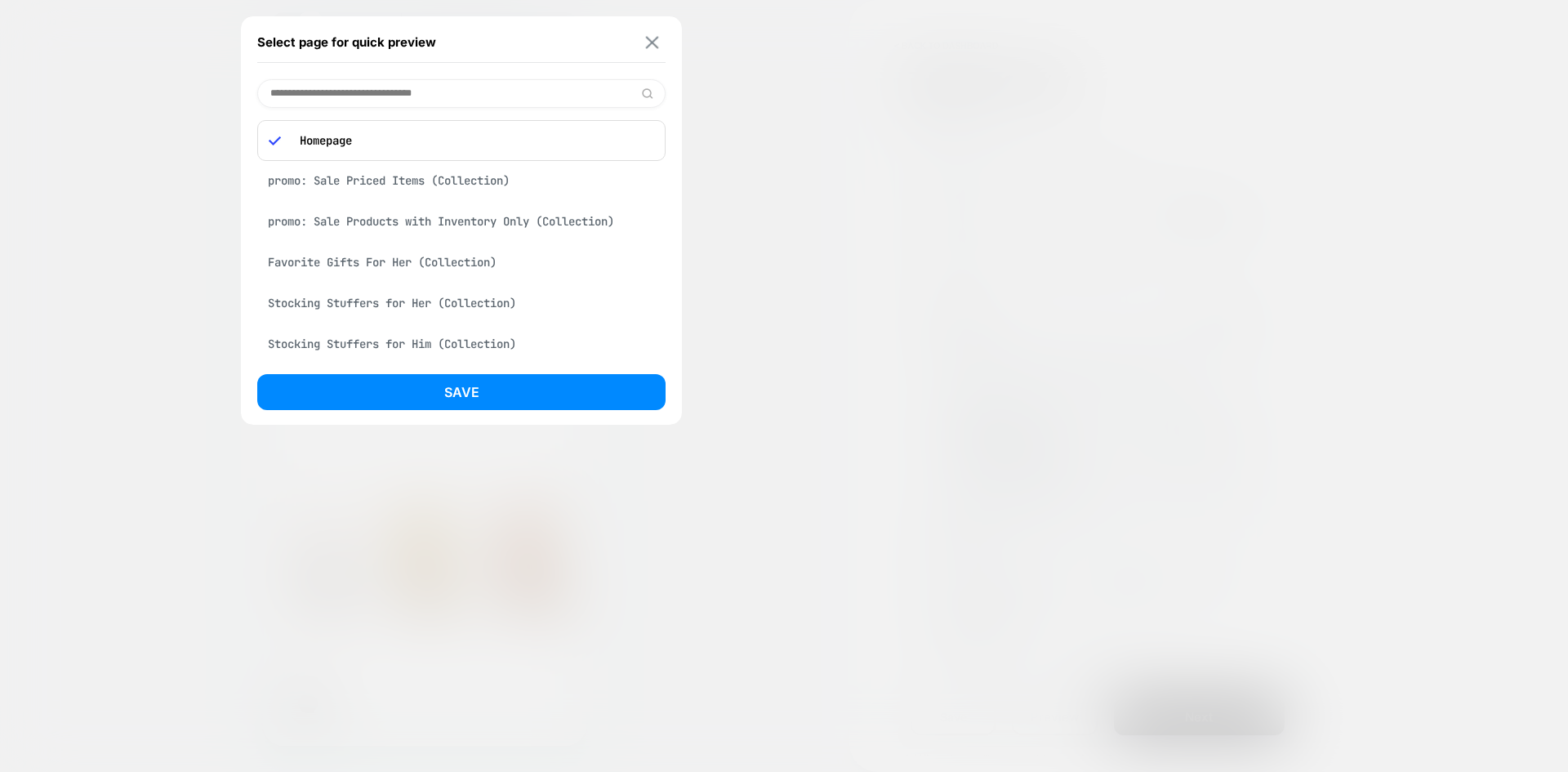
click at [660, 47] on button at bounding box center [653, 41] width 21 height 14
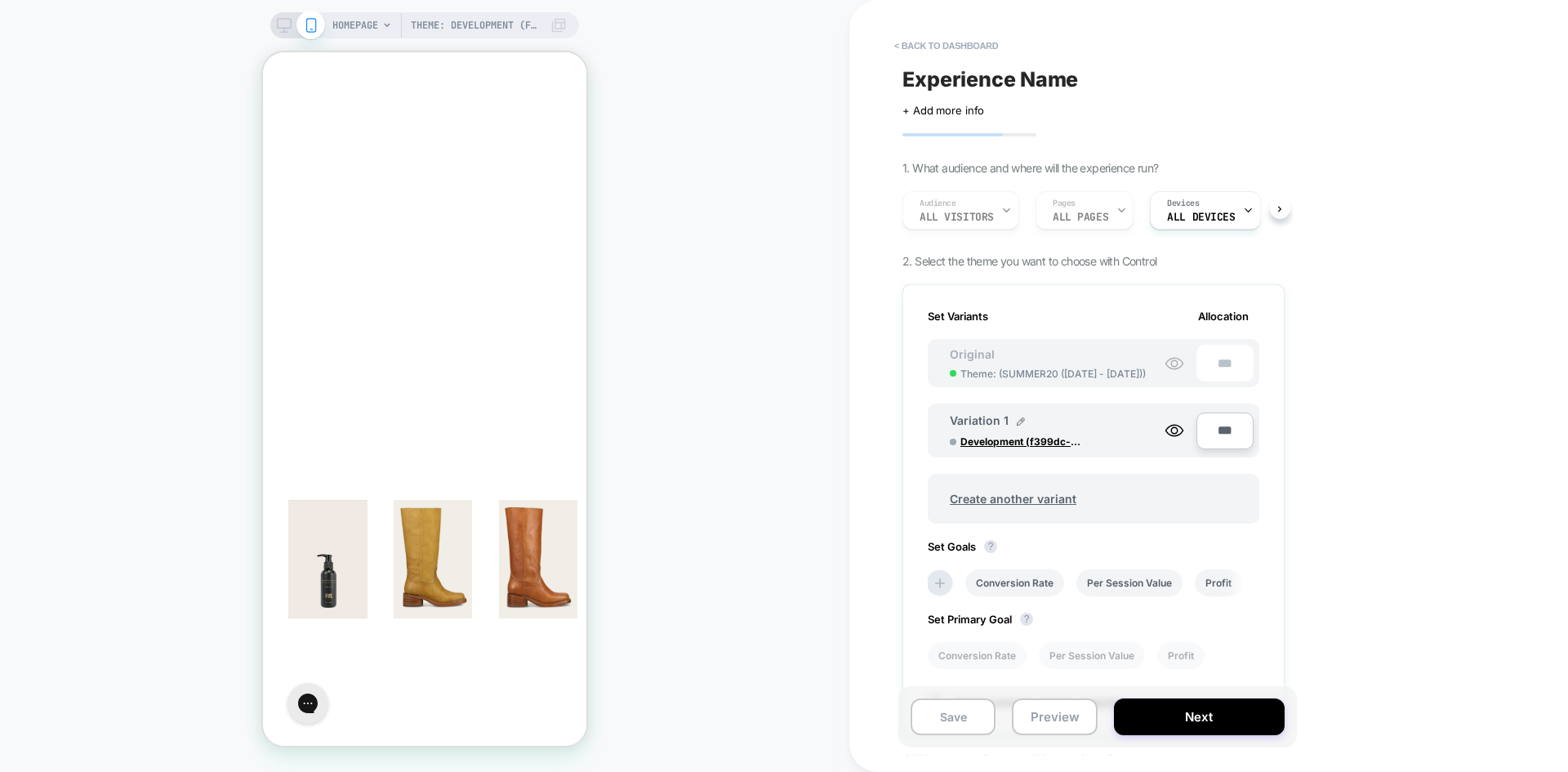
click at [379, 23] on div "HOMEPAGE Theme: Development (f399dc-Lynx-2)" at bounding box center [450, 25] width 235 height 26
click at [354, 22] on span "HOMEPAGE" at bounding box center [355, 25] width 46 height 26
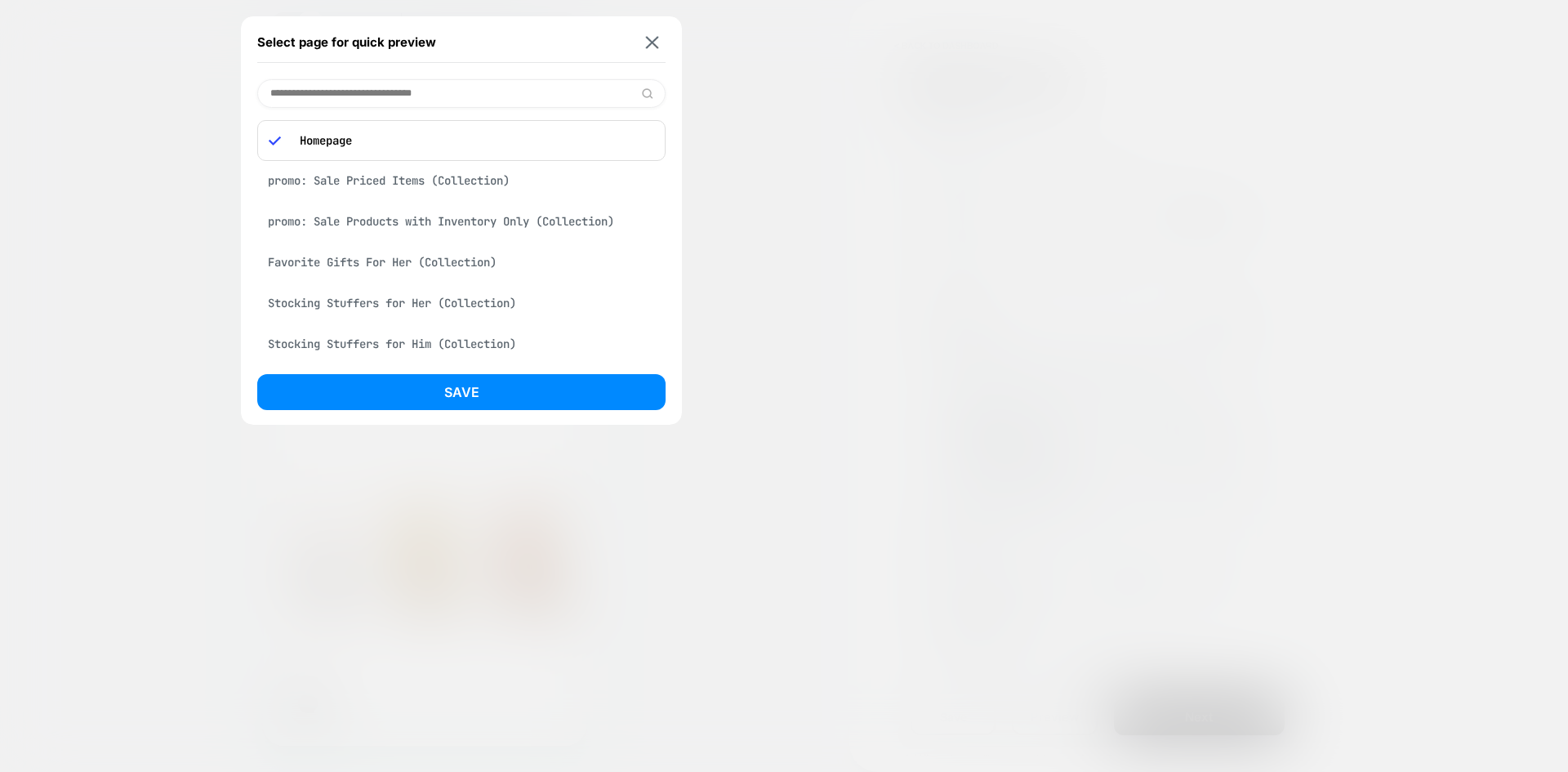
click at [407, 90] on input at bounding box center [461, 93] width 408 height 28
drag, startPoint x: 825, startPoint y: 116, endPoint x: 841, endPoint y: 129, distance: 20.6
click at [826, 116] on div at bounding box center [784, 386] width 1568 height 772
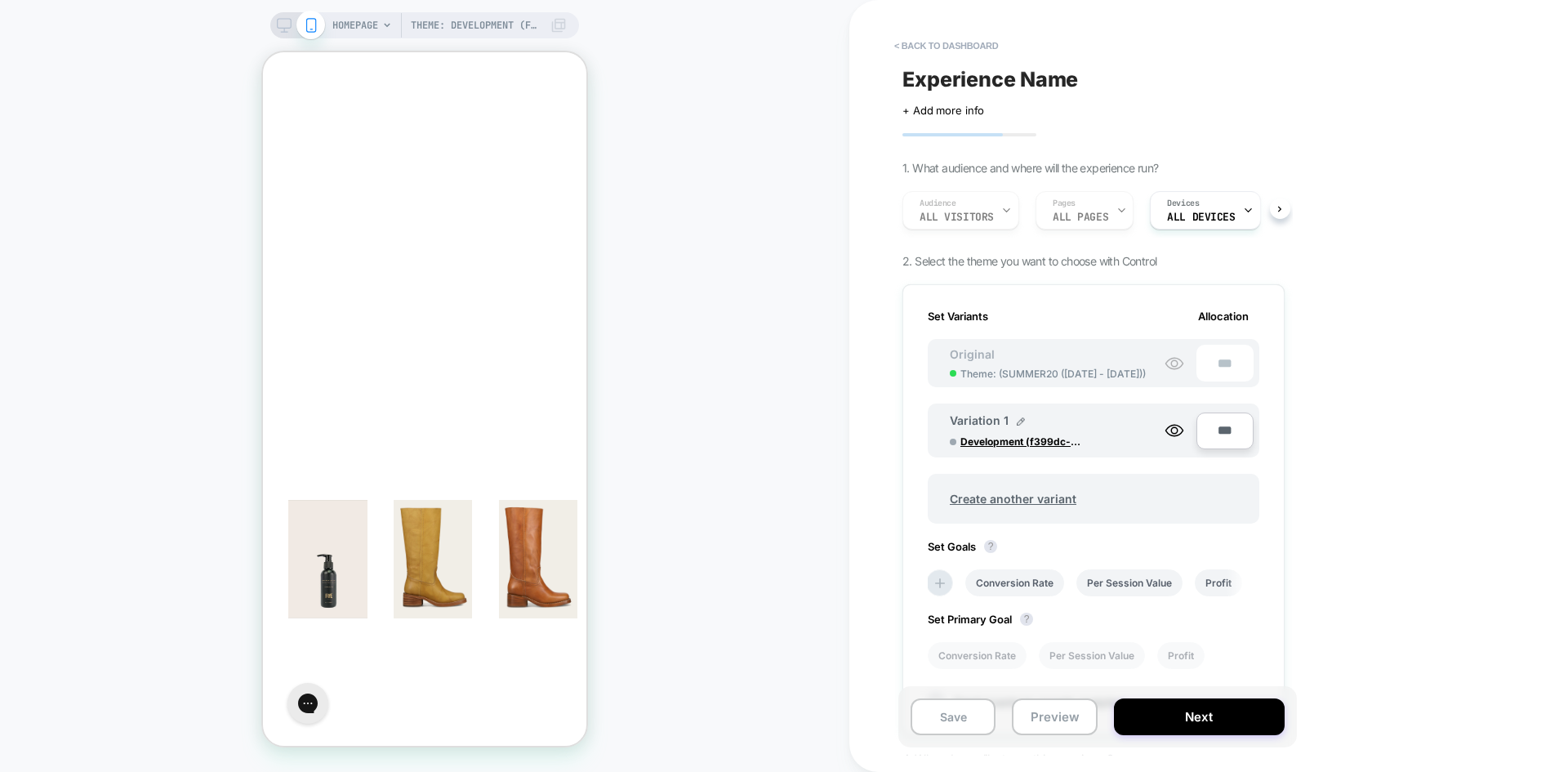
click at [1095, 214] on div "Audience All Visitors Pages ALL PAGES Devices ALL DEVICES" at bounding box center [1084, 210] width 382 height 54
click at [371, 29] on span "HOMEPAGE" at bounding box center [355, 25] width 46 height 26
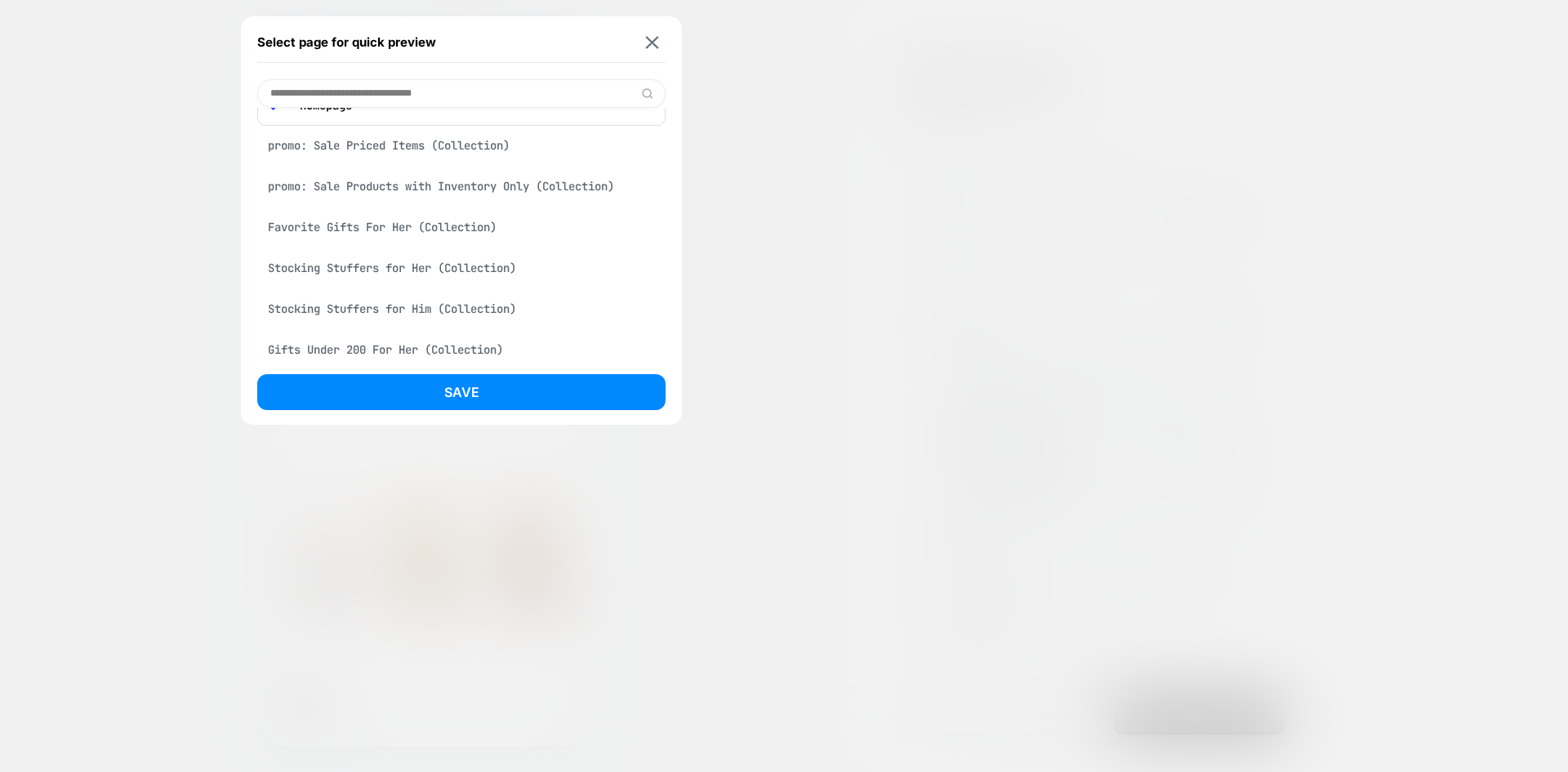
scroll to position [82, 0]
click at [417, 337] on div "Favorite Gifts For Him (Collection)" at bounding box center [461, 344] width 408 height 31
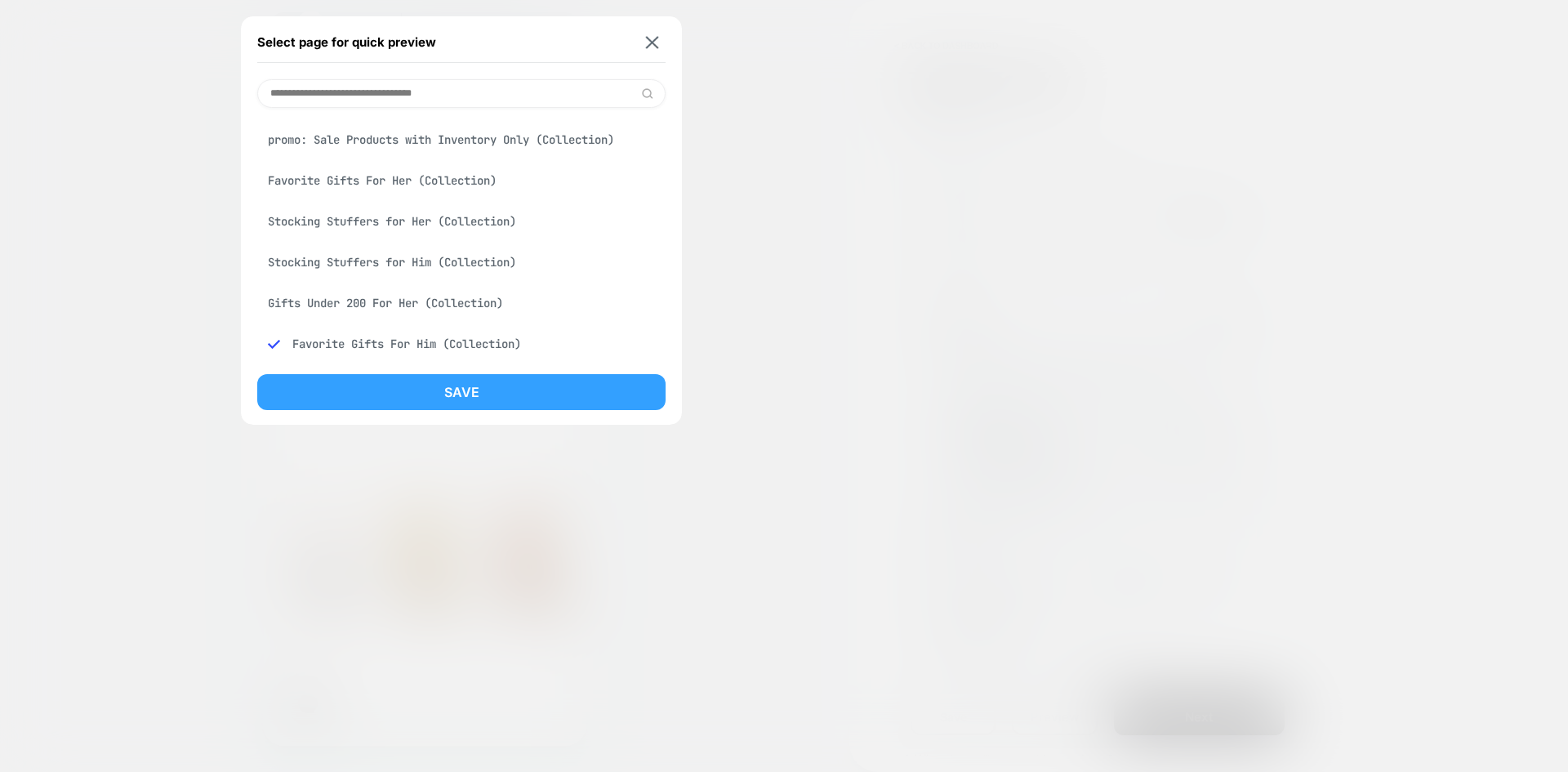
click at [535, 399] on button "Save" at bounding box center [461, 392] width 408 height 36
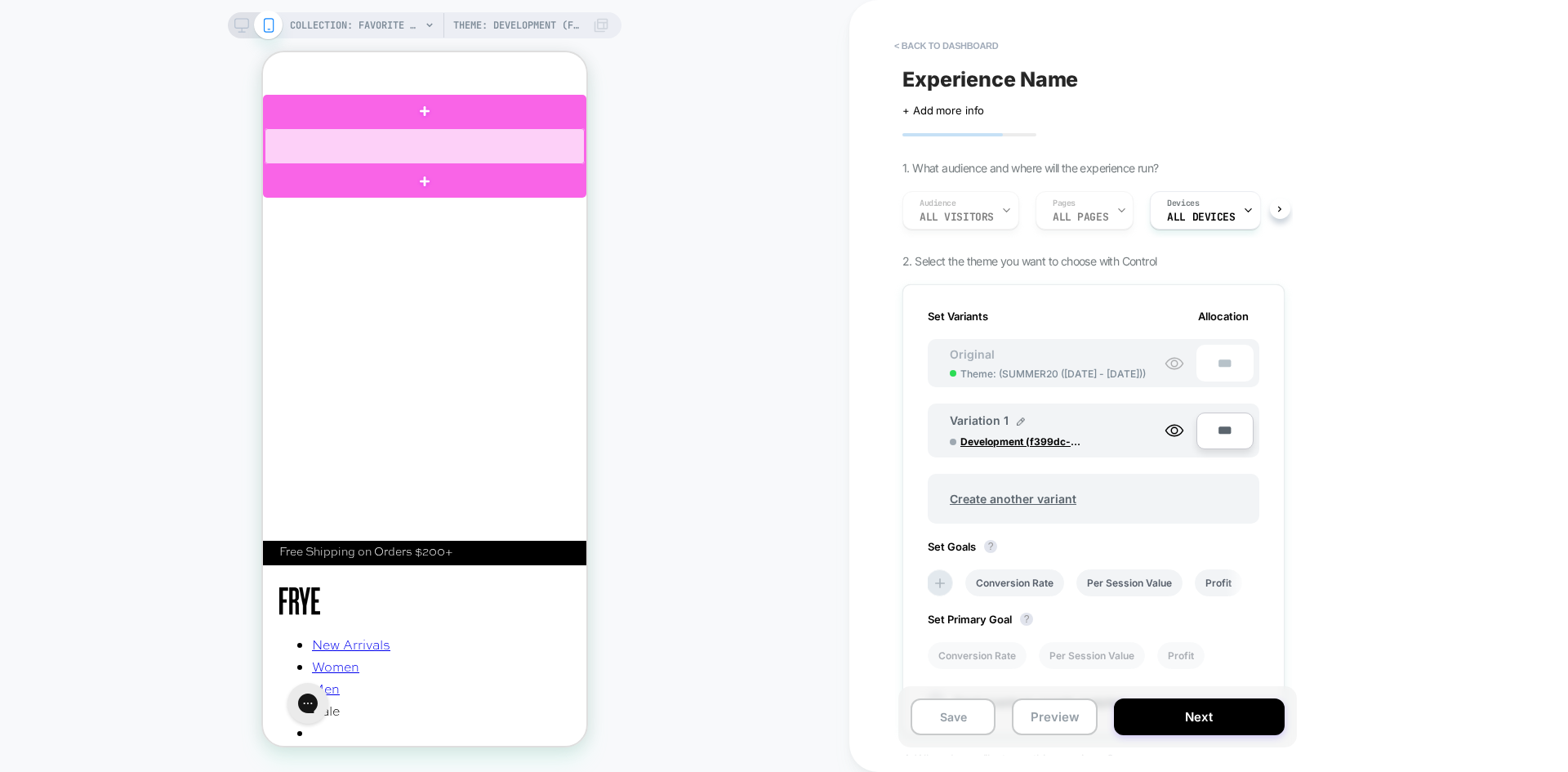
scroll to position [0, 0]
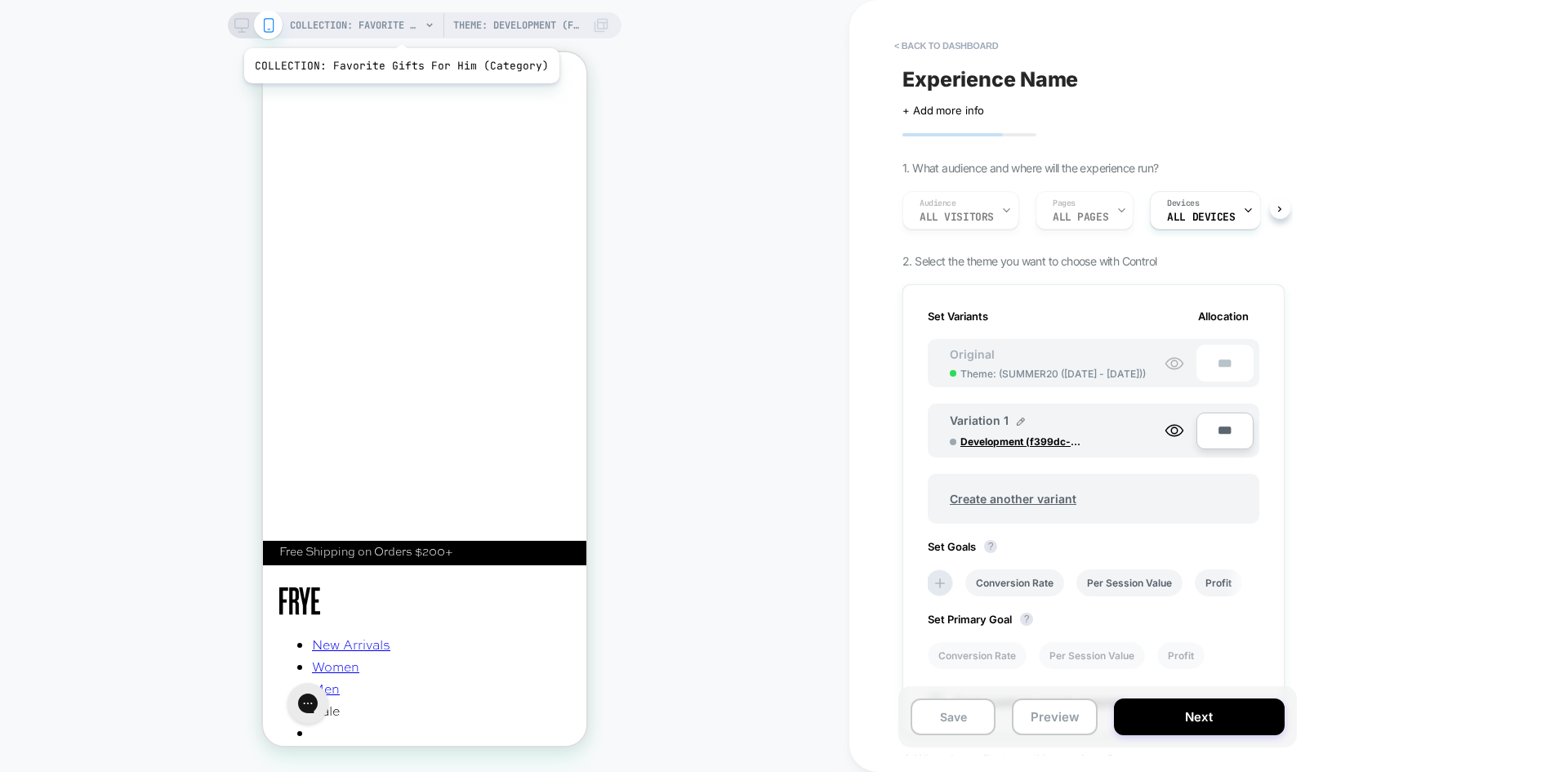
click at [398, 28] on span "COLLECTION: Favorite Gifts For Him (Category)" at bounding box center [355, 25] width 131 height 26
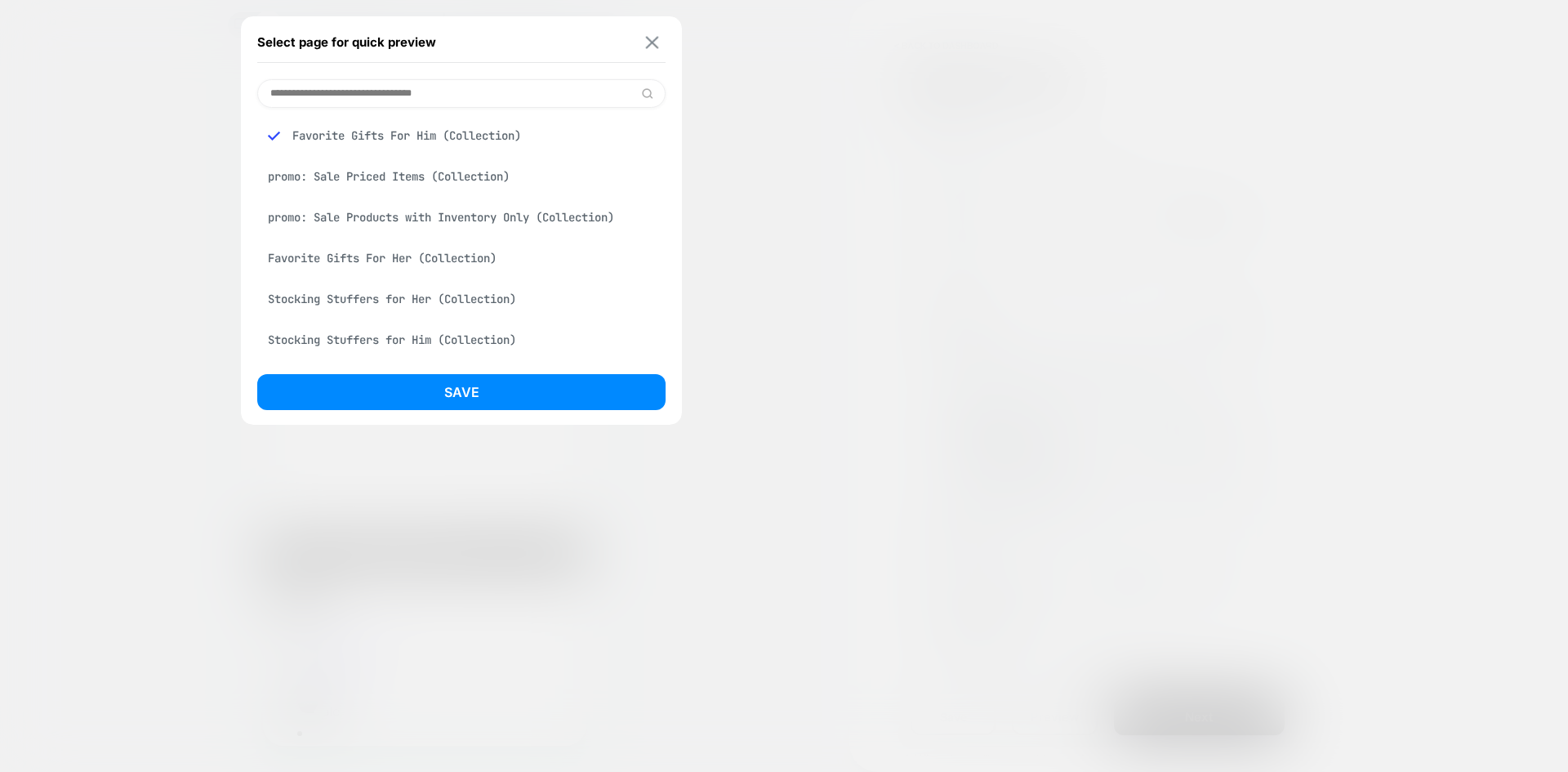
click at [650, 47] on img at bounding box center [653, 41] width 13 height 12
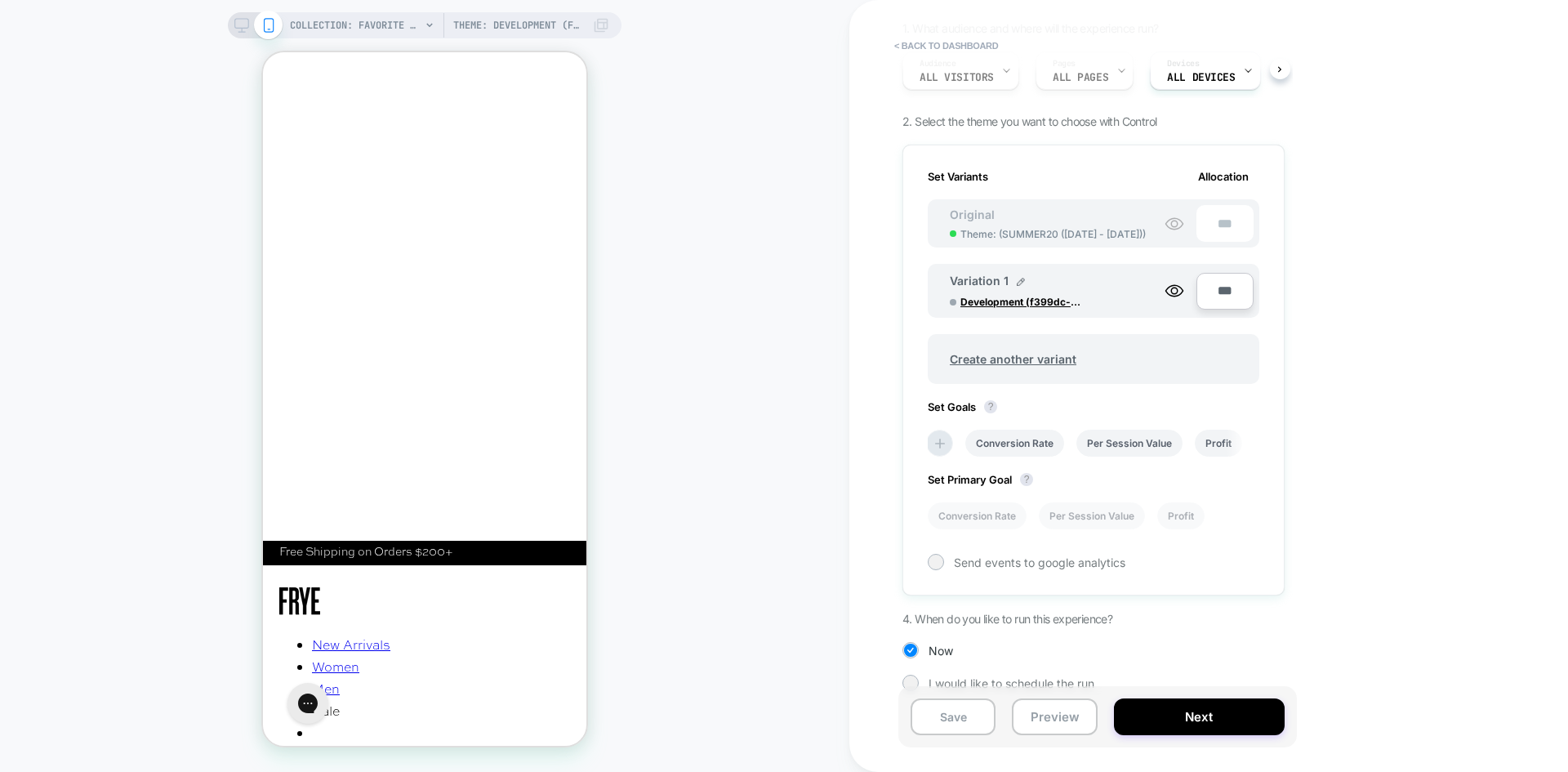
scroll to position [157, 0]
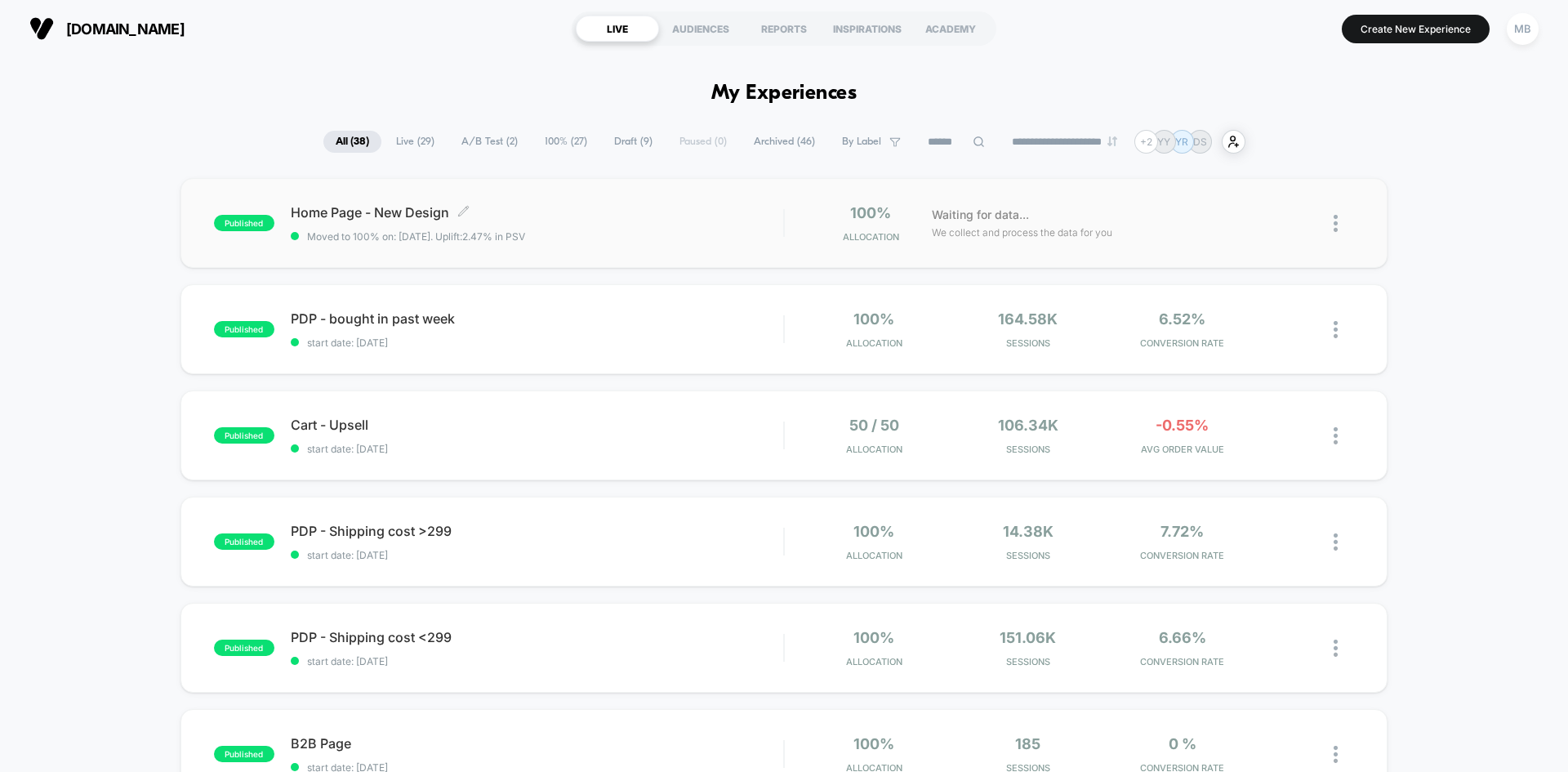
click at [593, 219] on span "Home Page - New Design Click to edit experience details" at bounding box center [537, 211] width 492 height 16
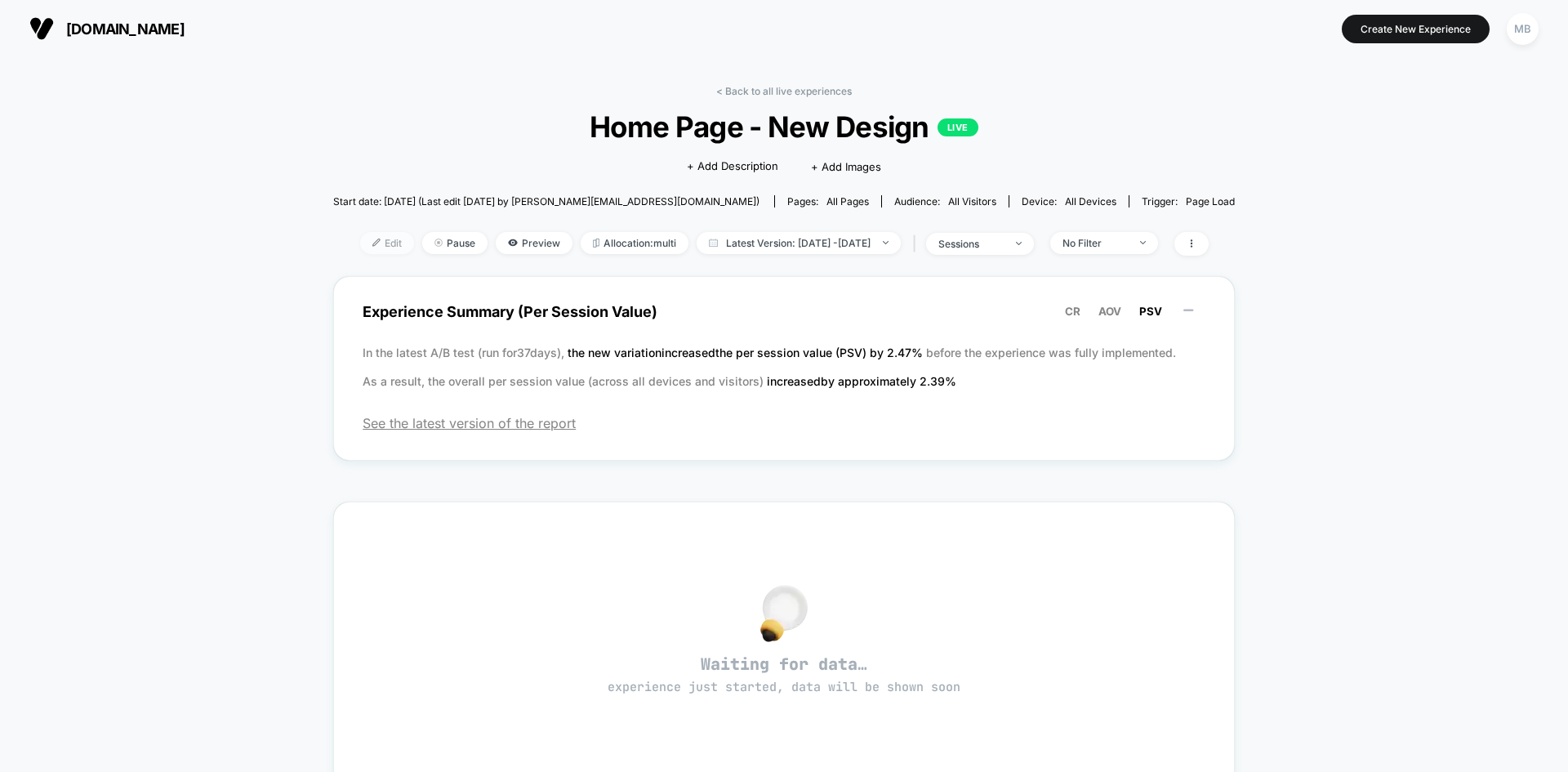
click at [361, 247] on span "Edit" at bounding box center [387, 242] width 54 height 22
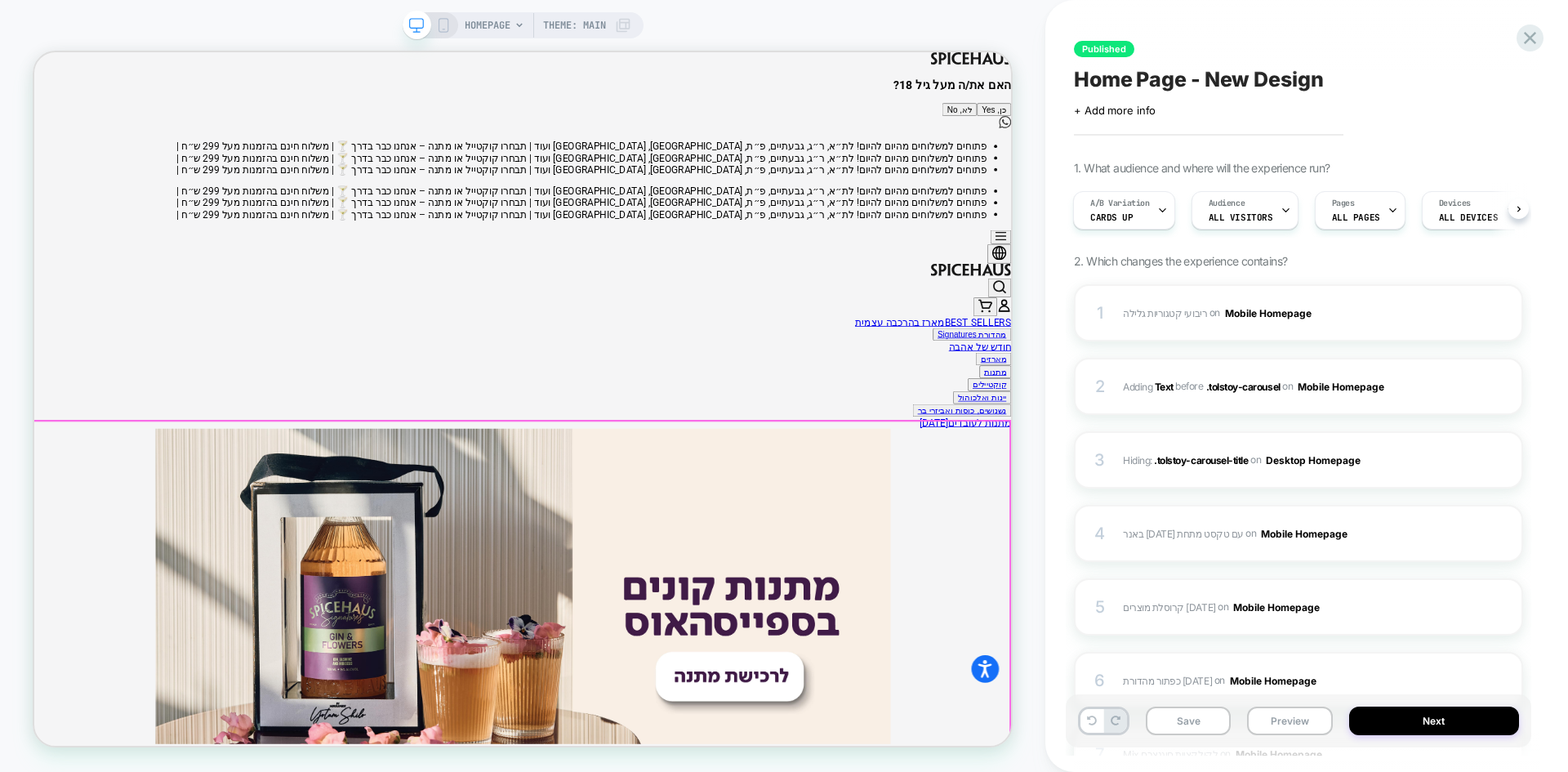
scroll to position [490, 0]
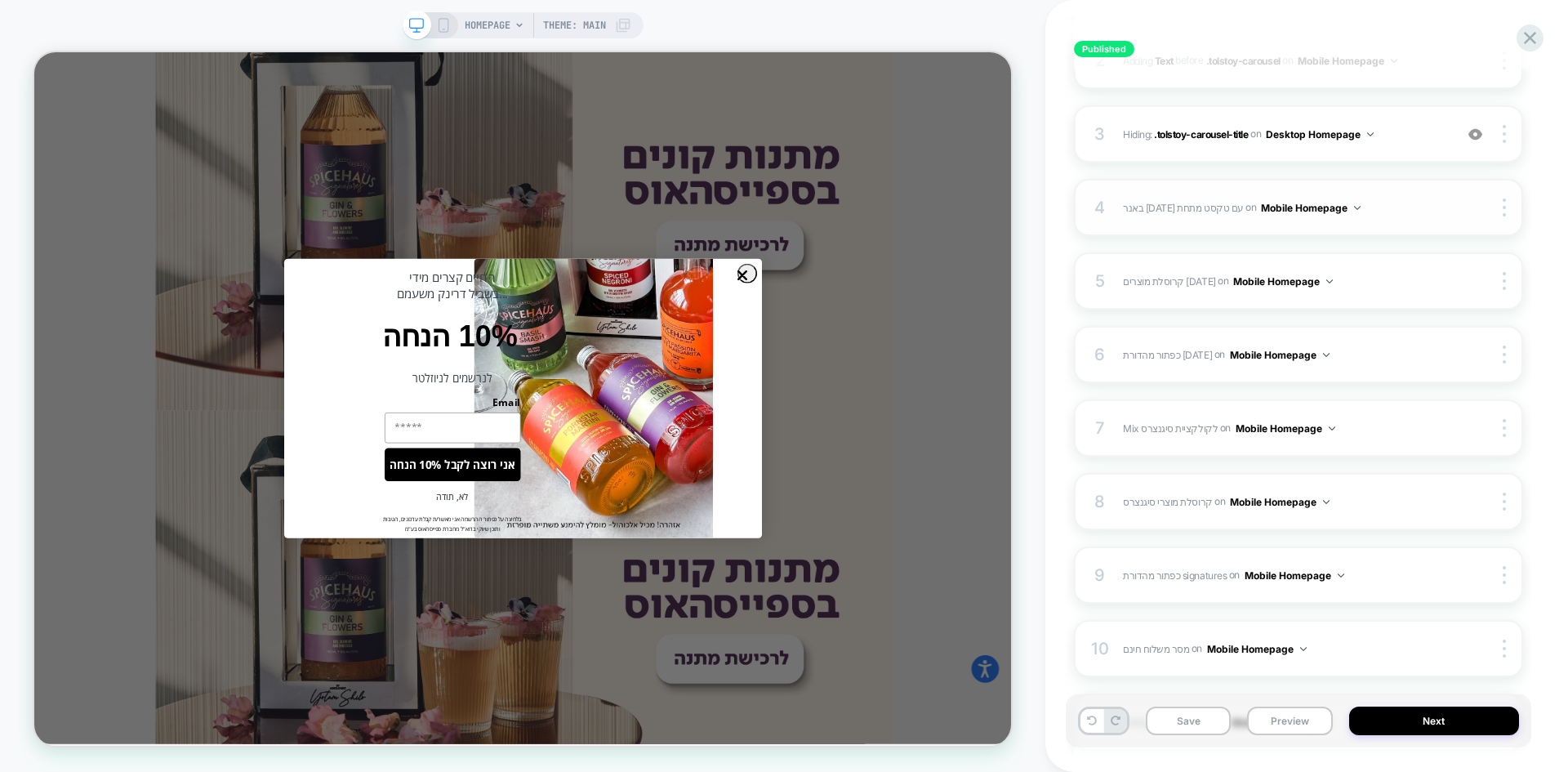
scroll to position [327, 0]
click at [980, 350] on icon "Close dialog" at bounding box center [977, 348] width 10 height 10
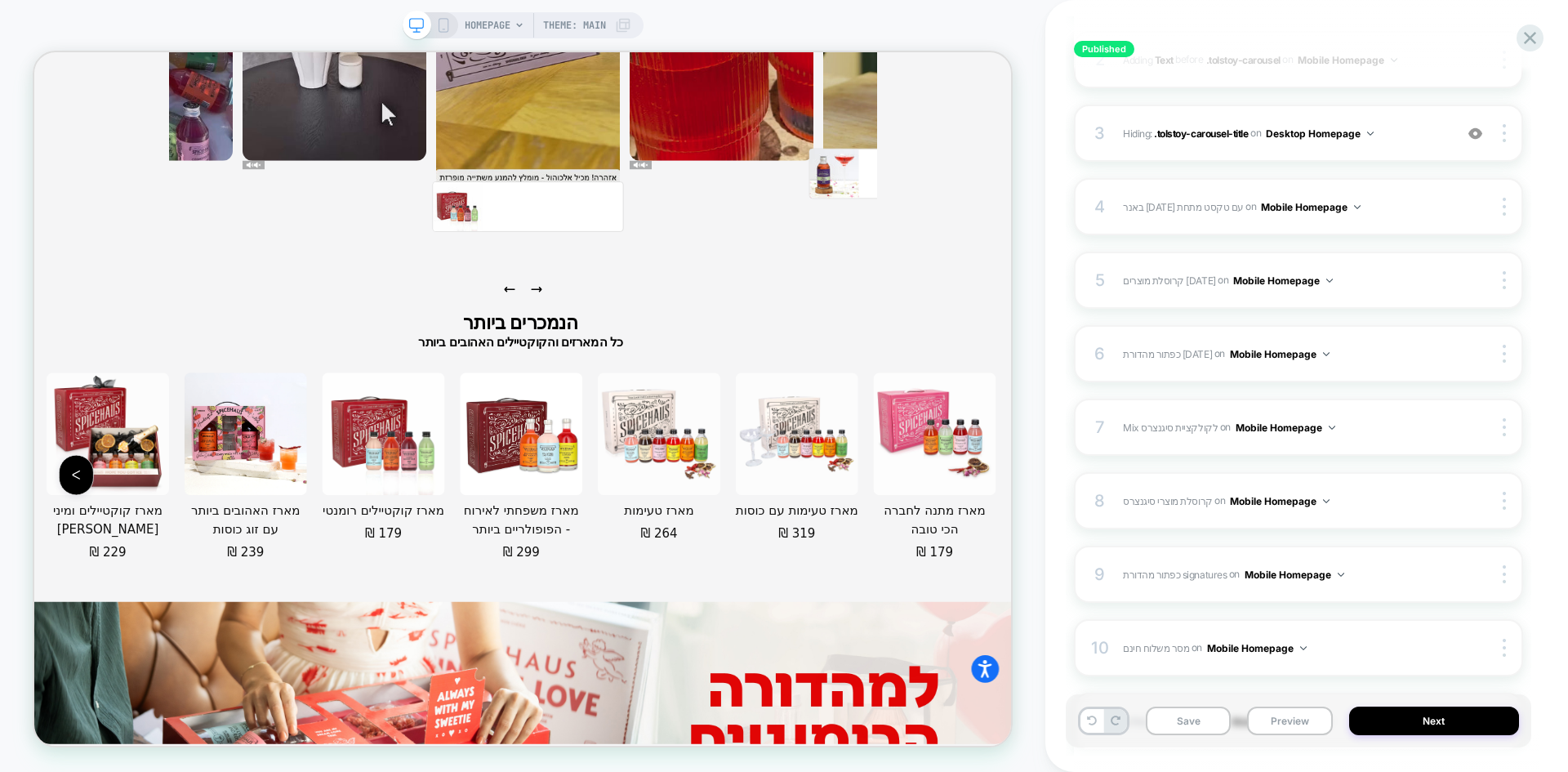
scroll to position [0, 0]
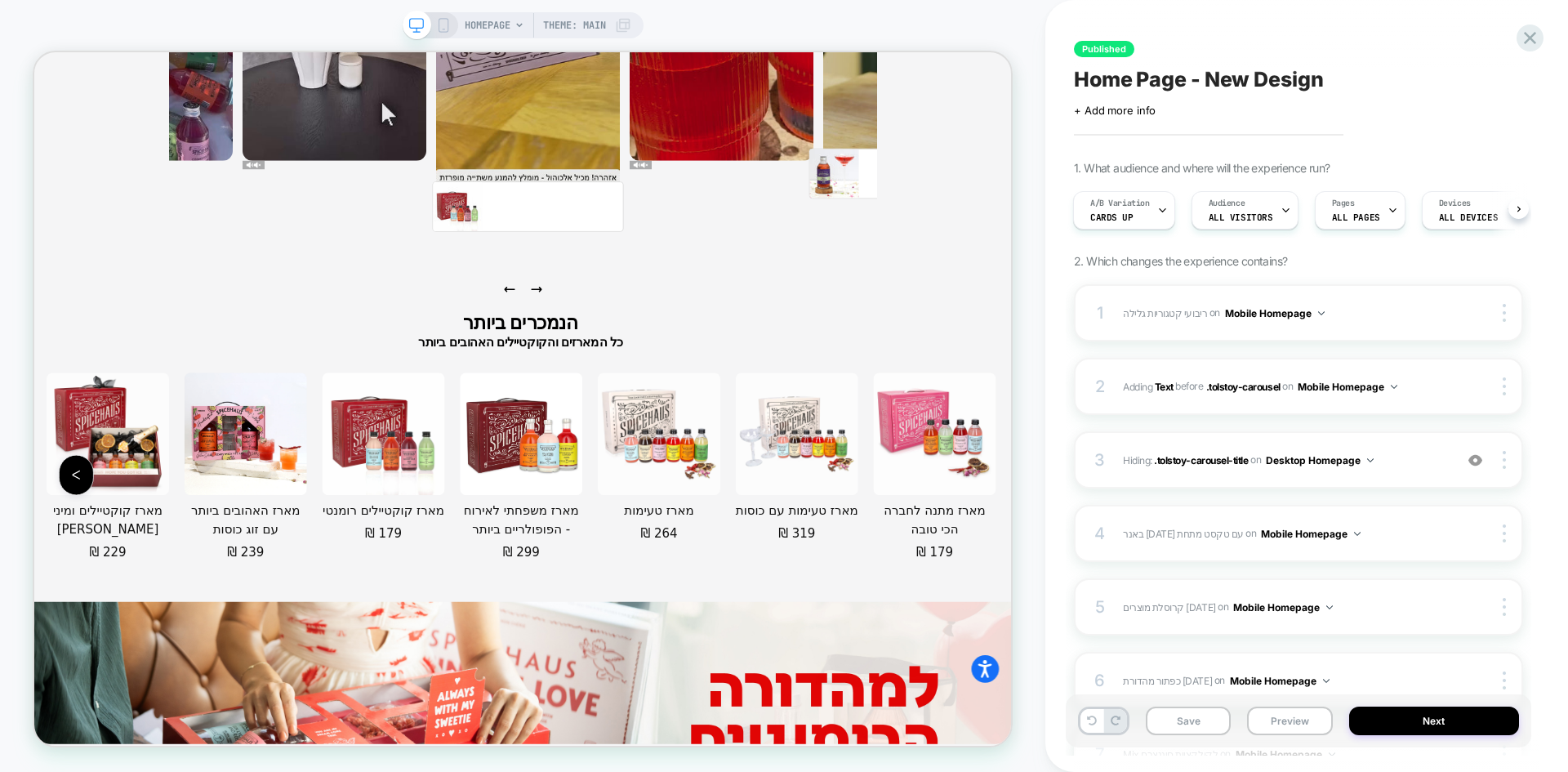
click at [1188, 74] on span "Home Page - New Design" at bounding box center [1199, 79] width 250 height 24
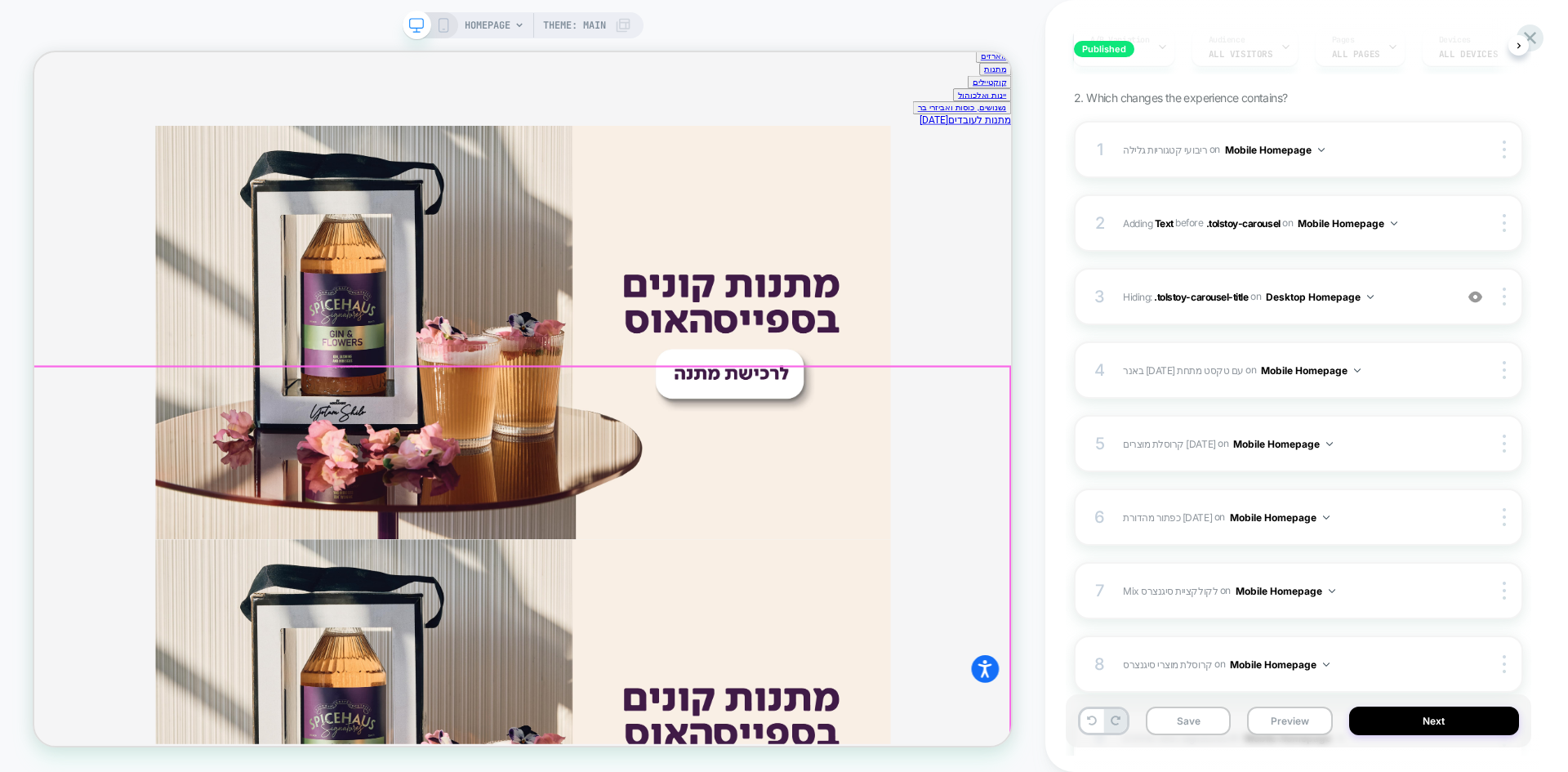
scroll to position [327, 0]
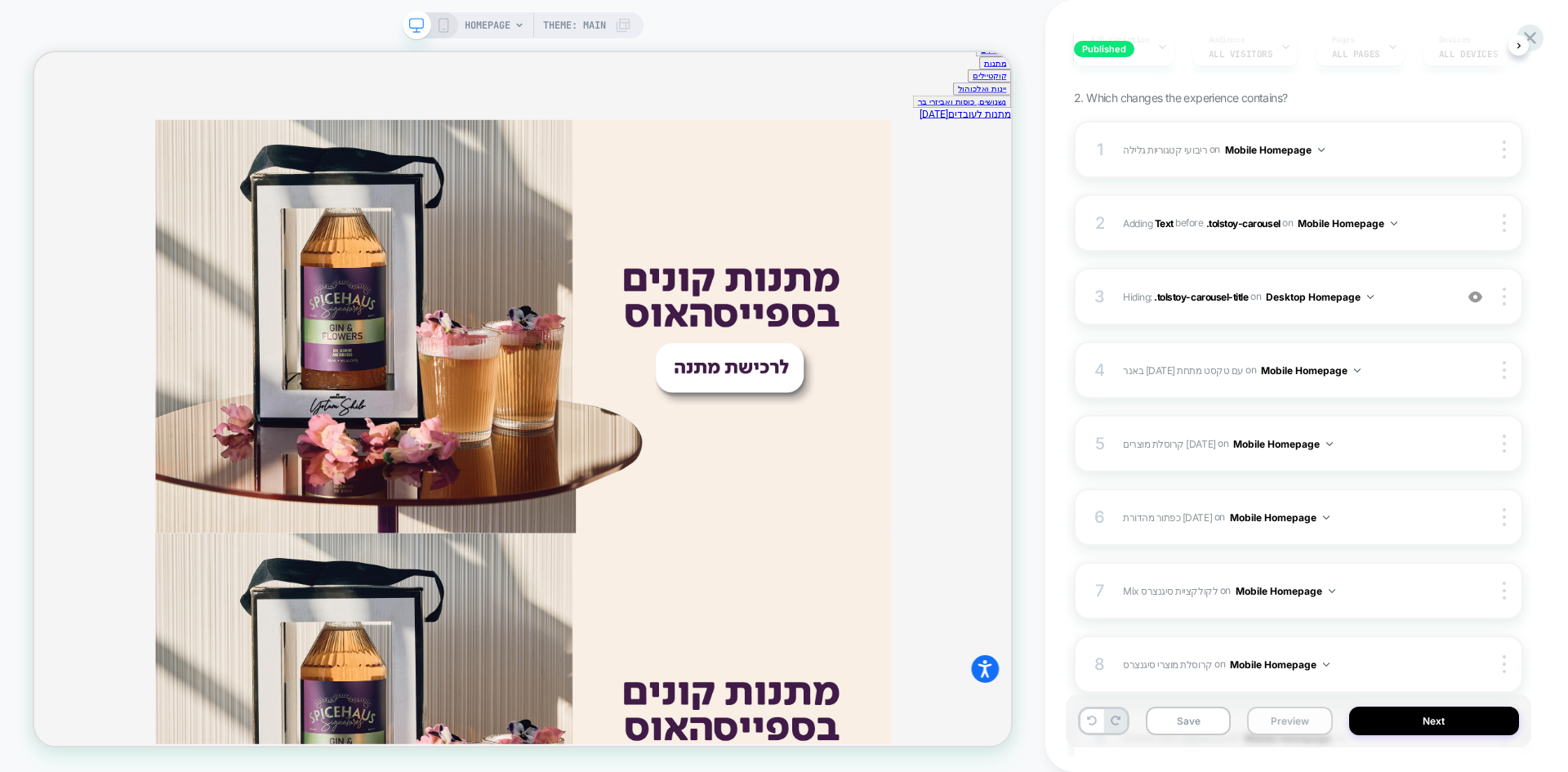
drag, startPoint x: 1282, startPoint y: 710, endPoint x: 1290, endPoint y: 818, distance: 108.3
click at [1282, 710] on button "Preview" at bounding box center [1289, 720] width 85 height 28
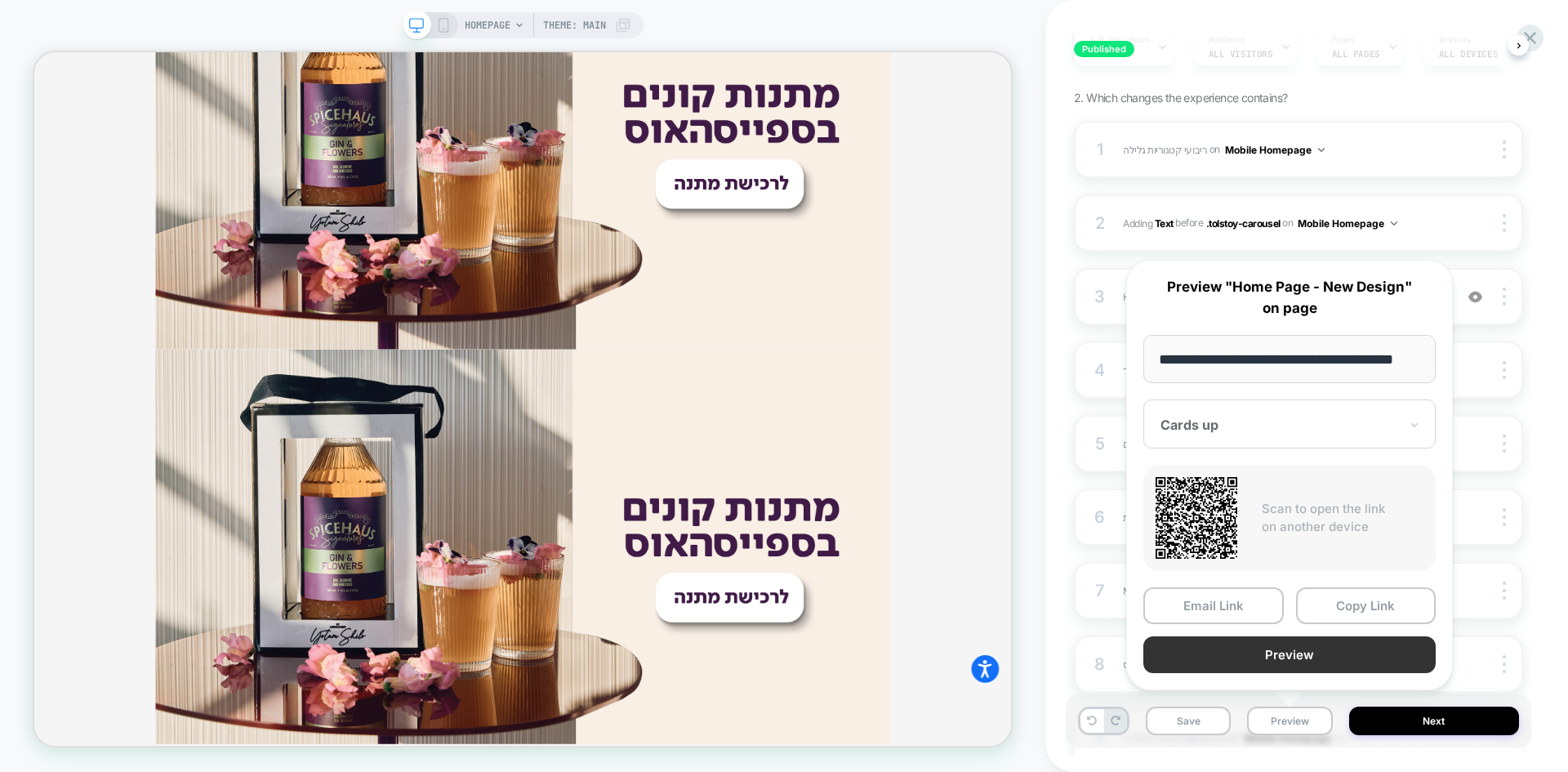
scroll to position [0, 0]
click at [1306, 668] on button "Preview" at bounding box center [1289, 654] width 292 height 37
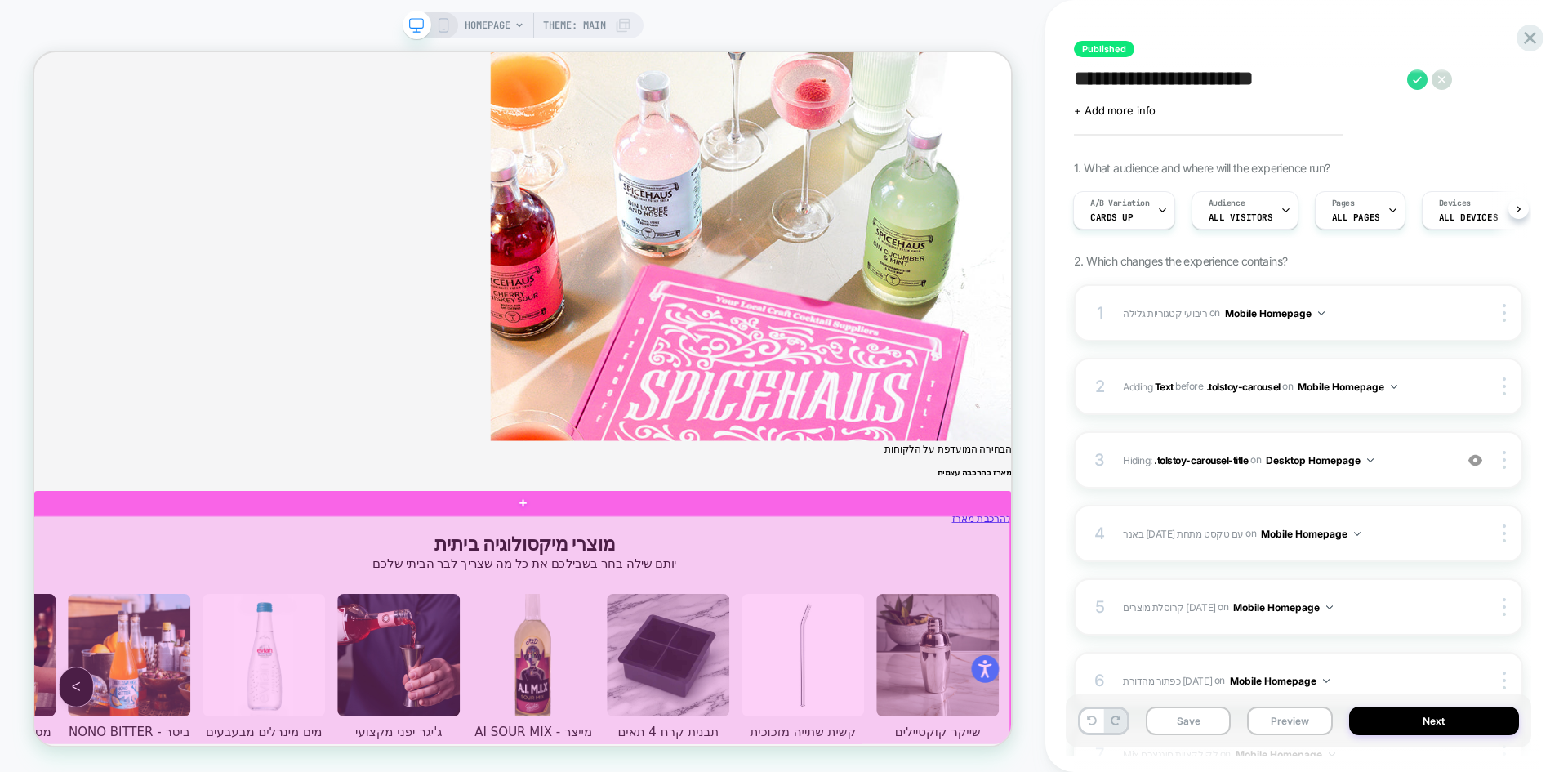
scroll to position [5799, 0]
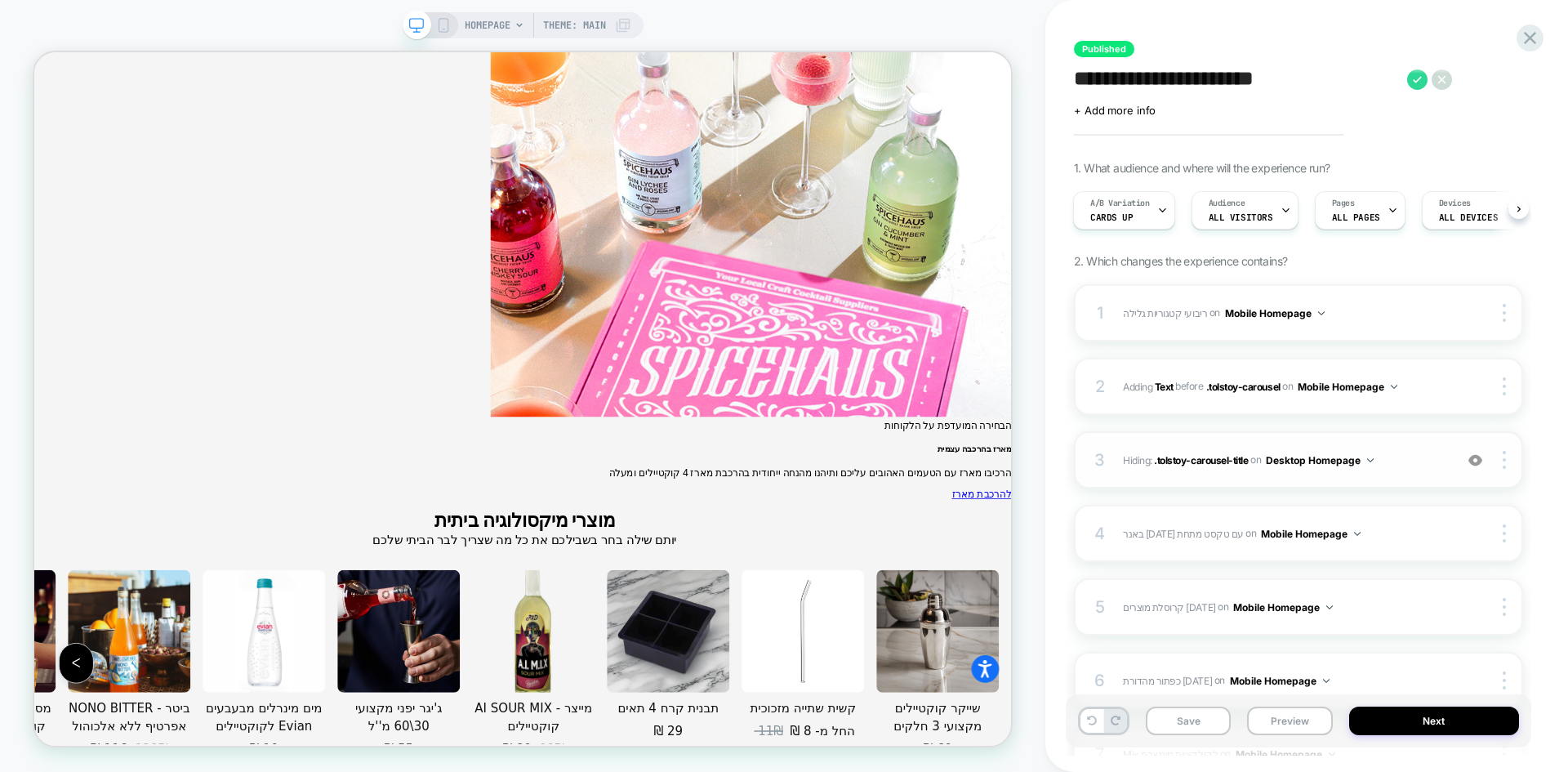
click at [1478, 460] on img at bounding box center [1475, 460] width 14 height 14
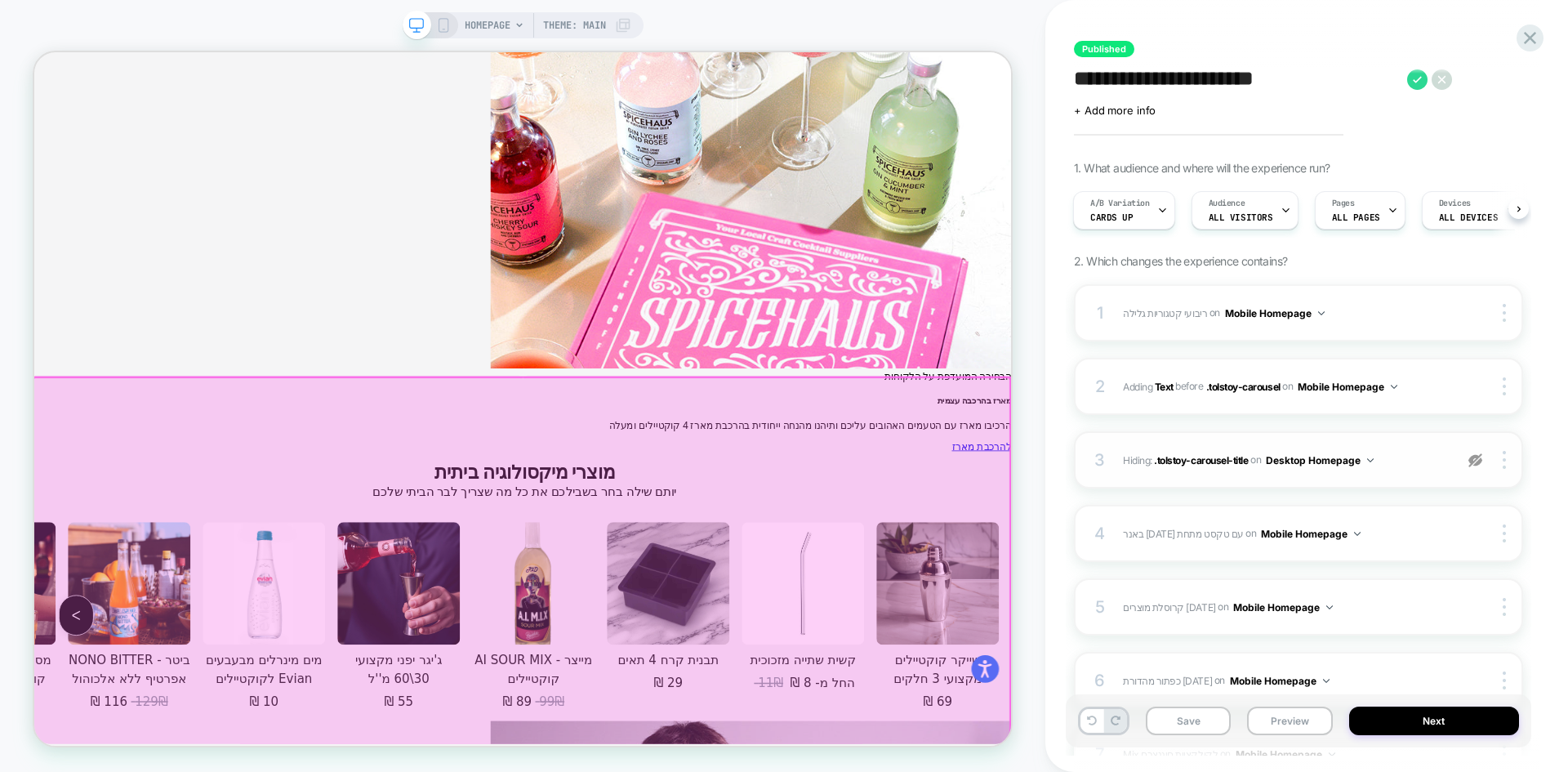
scroll to position [7234, 0]
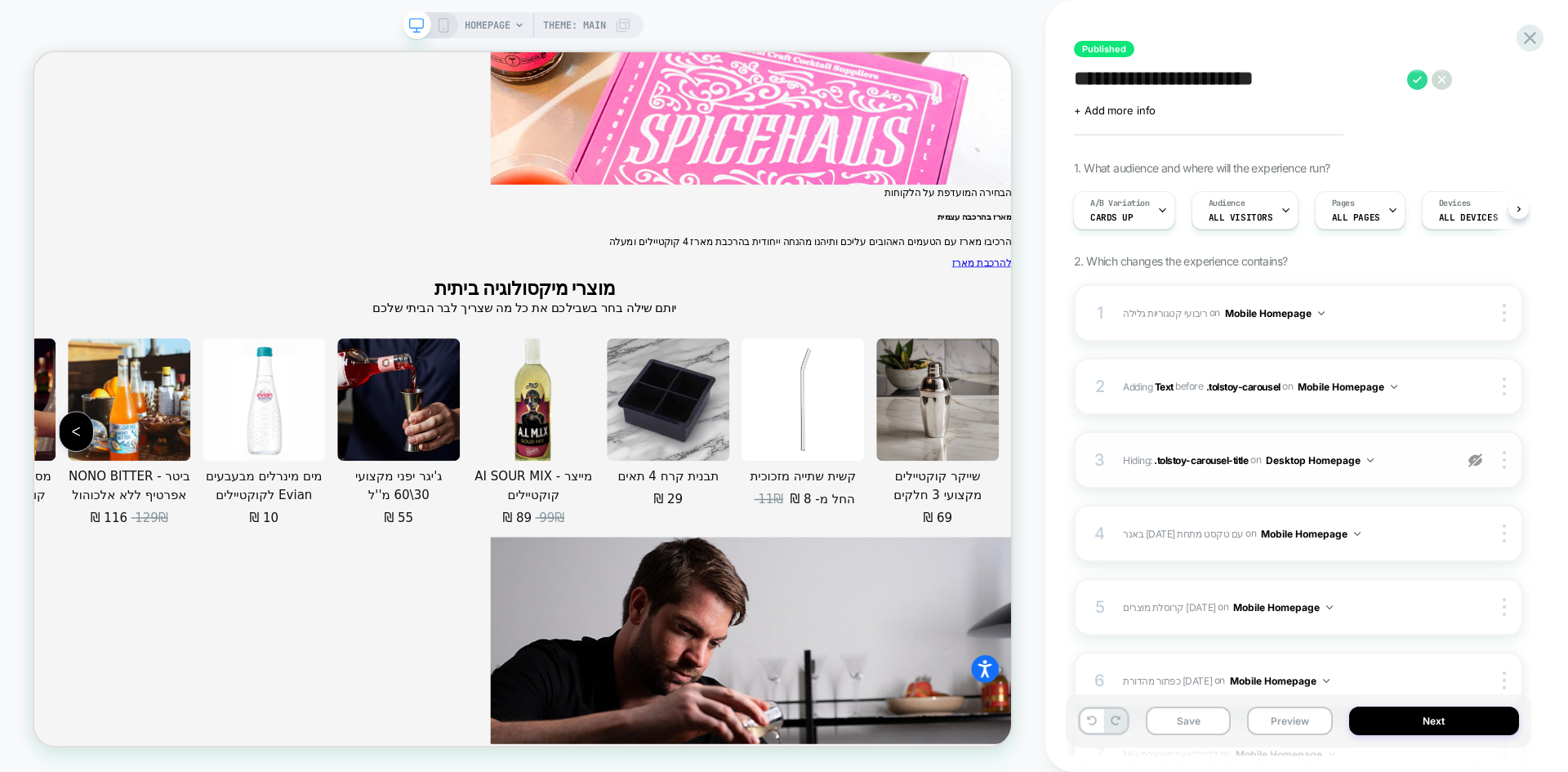
click at [1470, 461] on img at bounding box center [1475, 460] width 14 height 14
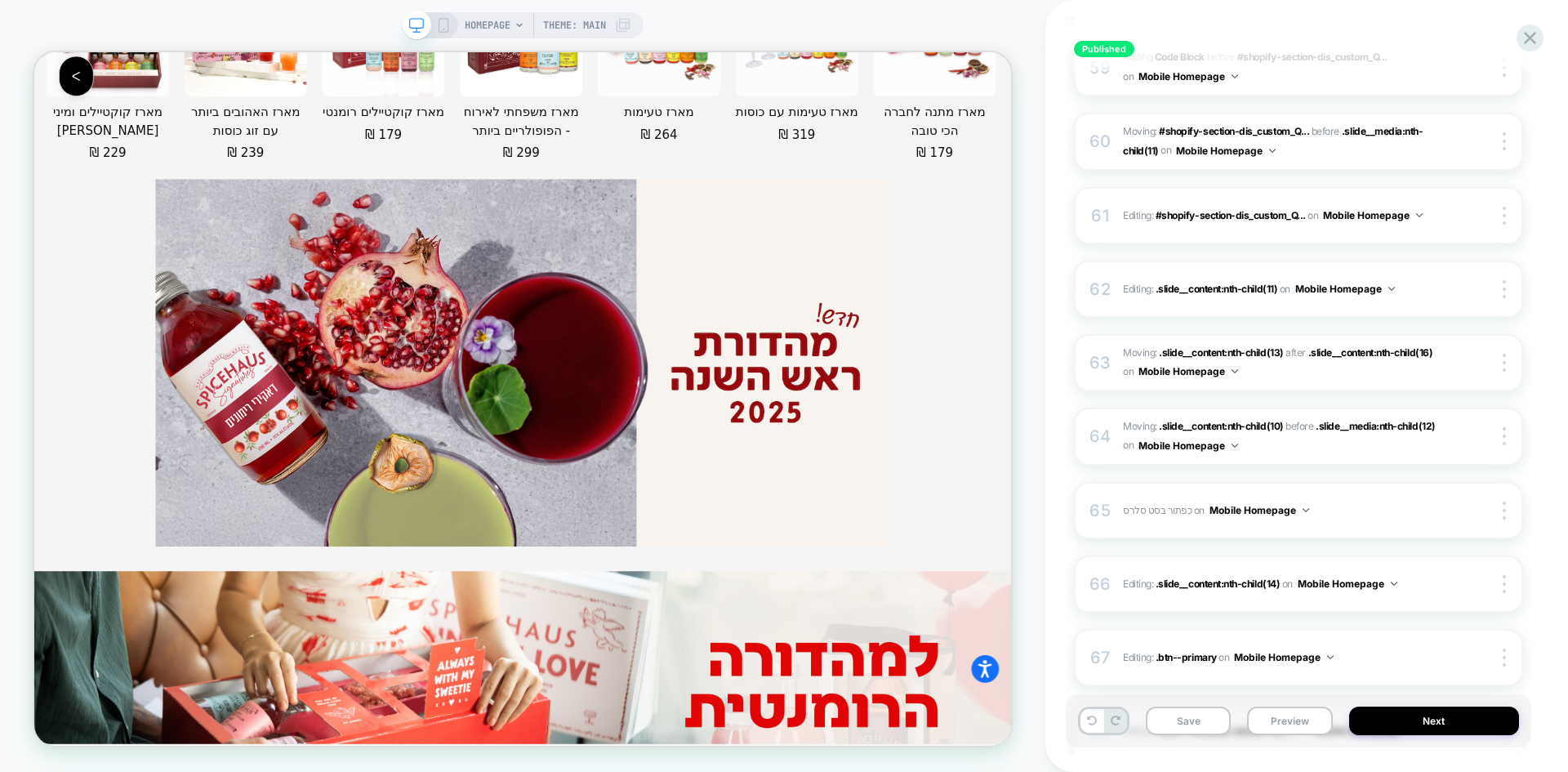
scroll to position [4773, 0]
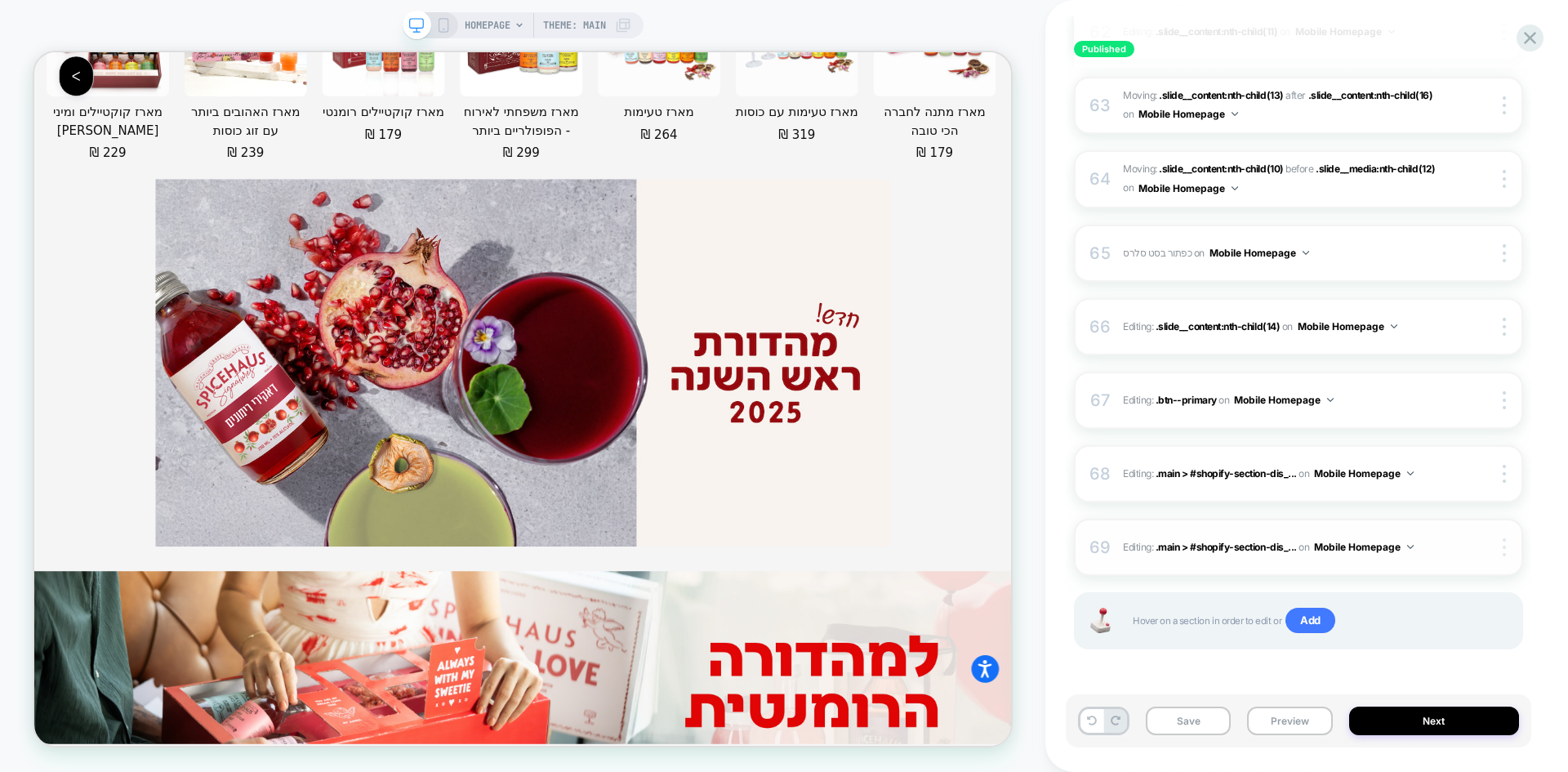
click at [1506, 552] on div at bounding box center [1506, 547] width 31 height 18
click at [1537, 589] on div "**********" at bounding box center [1307, 386] width 466 height 772
click at [1181, 402] on span ".btn--primary" at bounding box center [1186, 399] width 61 height 12
click at [1177, 398] on span ".btn--primary" at bounding box center [1186, 399] width 61 height 12
click at [1177, 399] on span ".btn--primary" at bounding box center [1186, 399] width 61 height 12
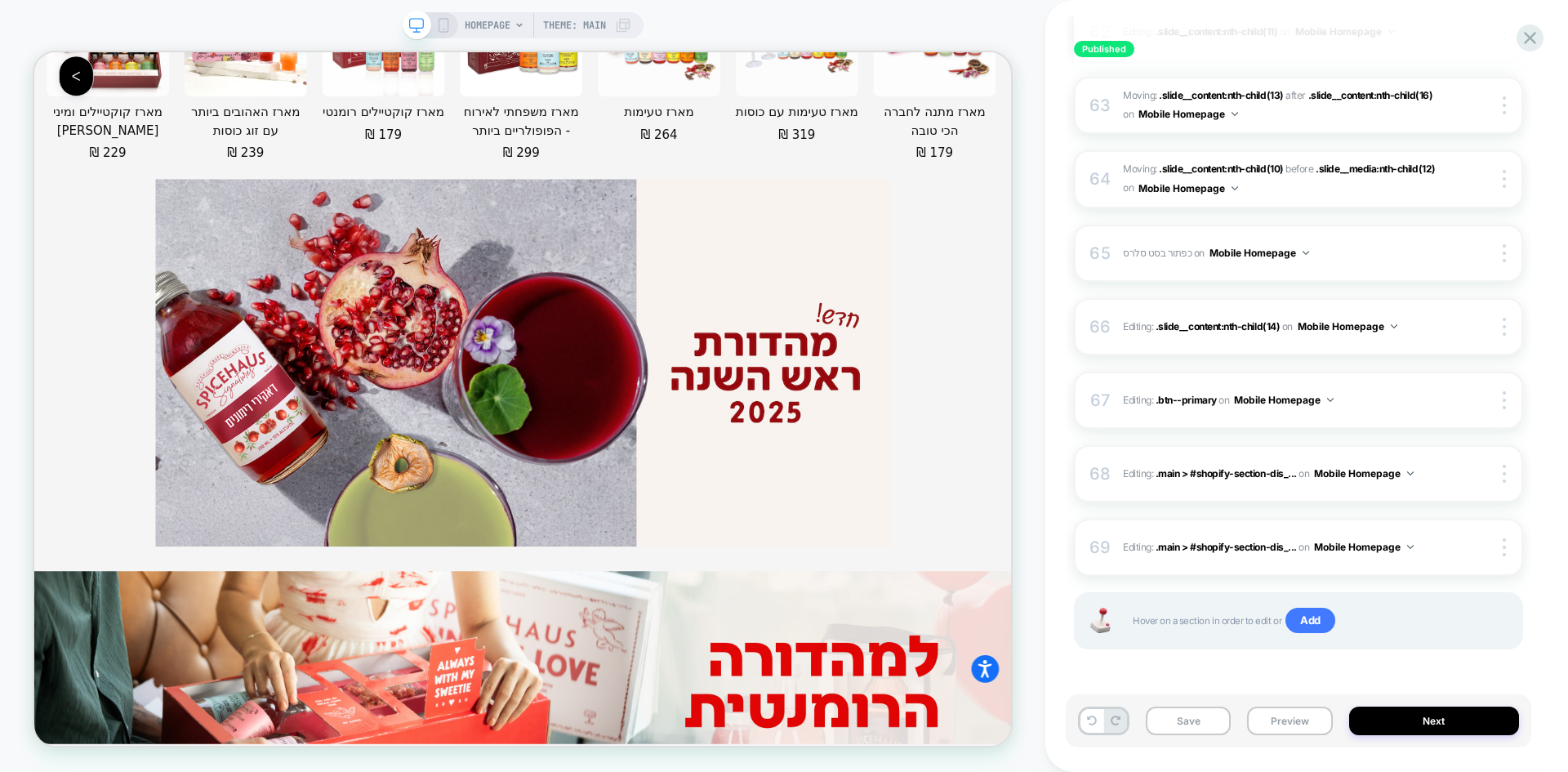
click at [441, 29] on rect at bounding box center [442, 28] width 3 height 1
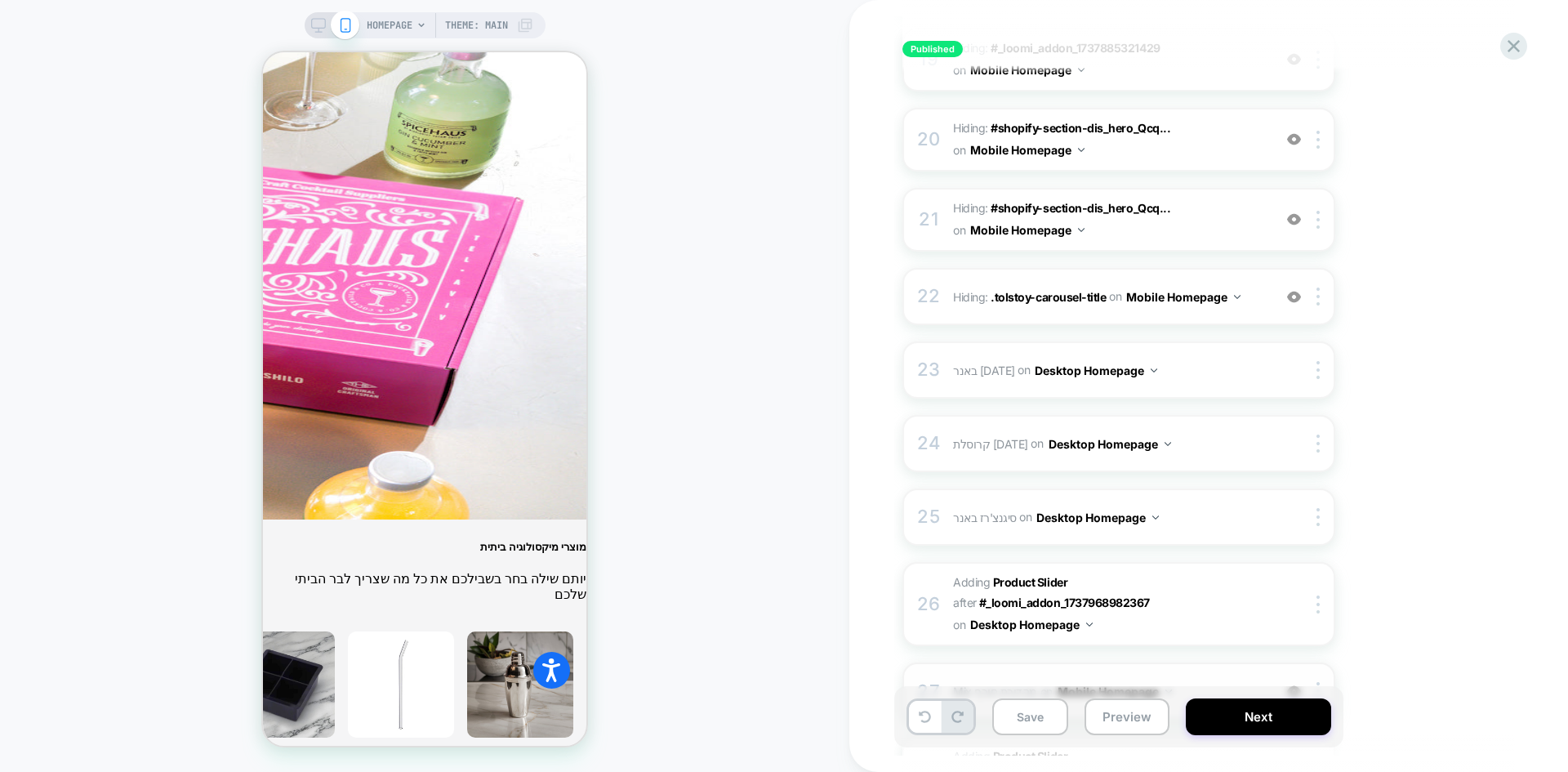
scroll to position [1797, 0]
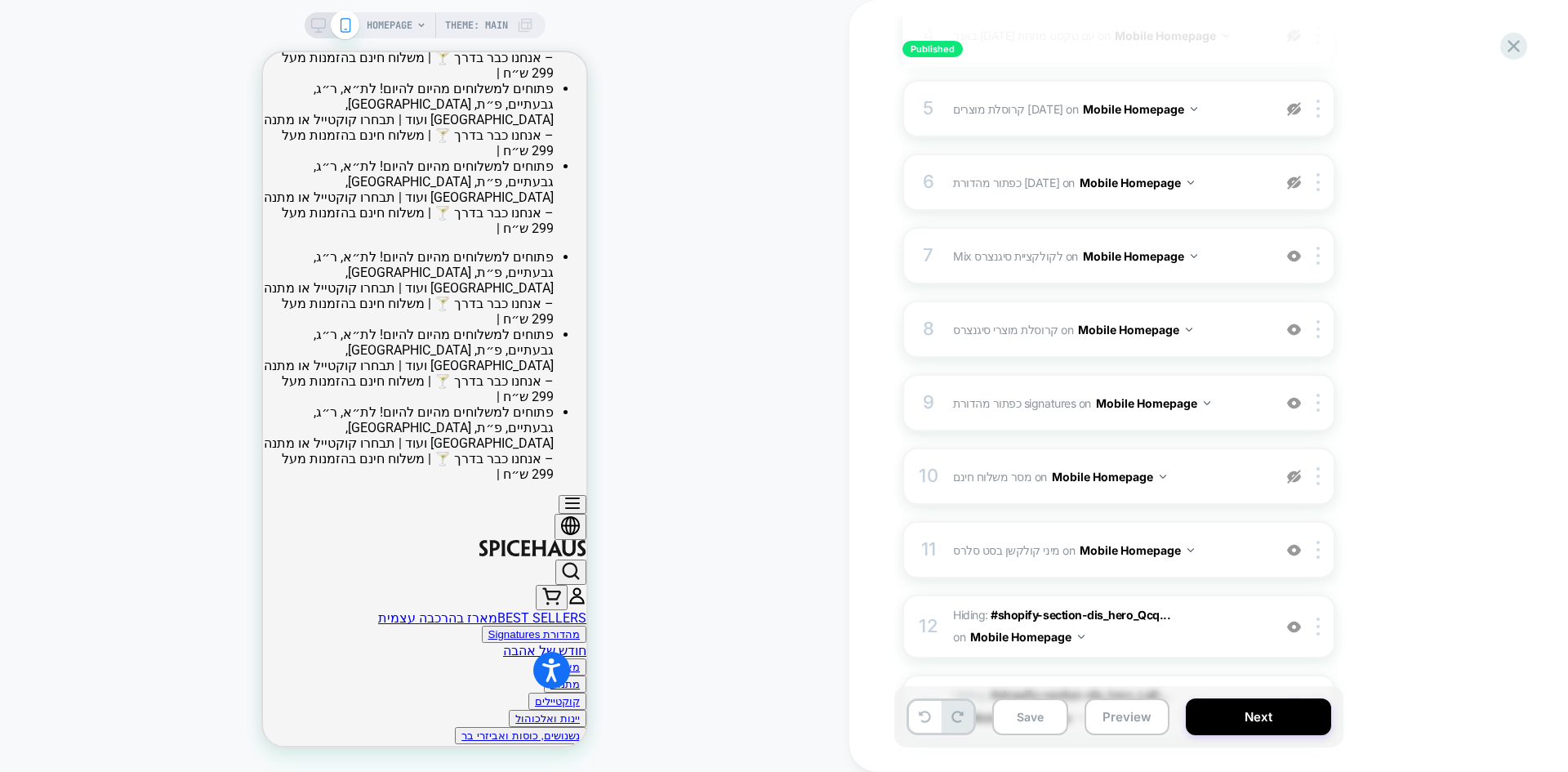
scroll to position [572, 0]
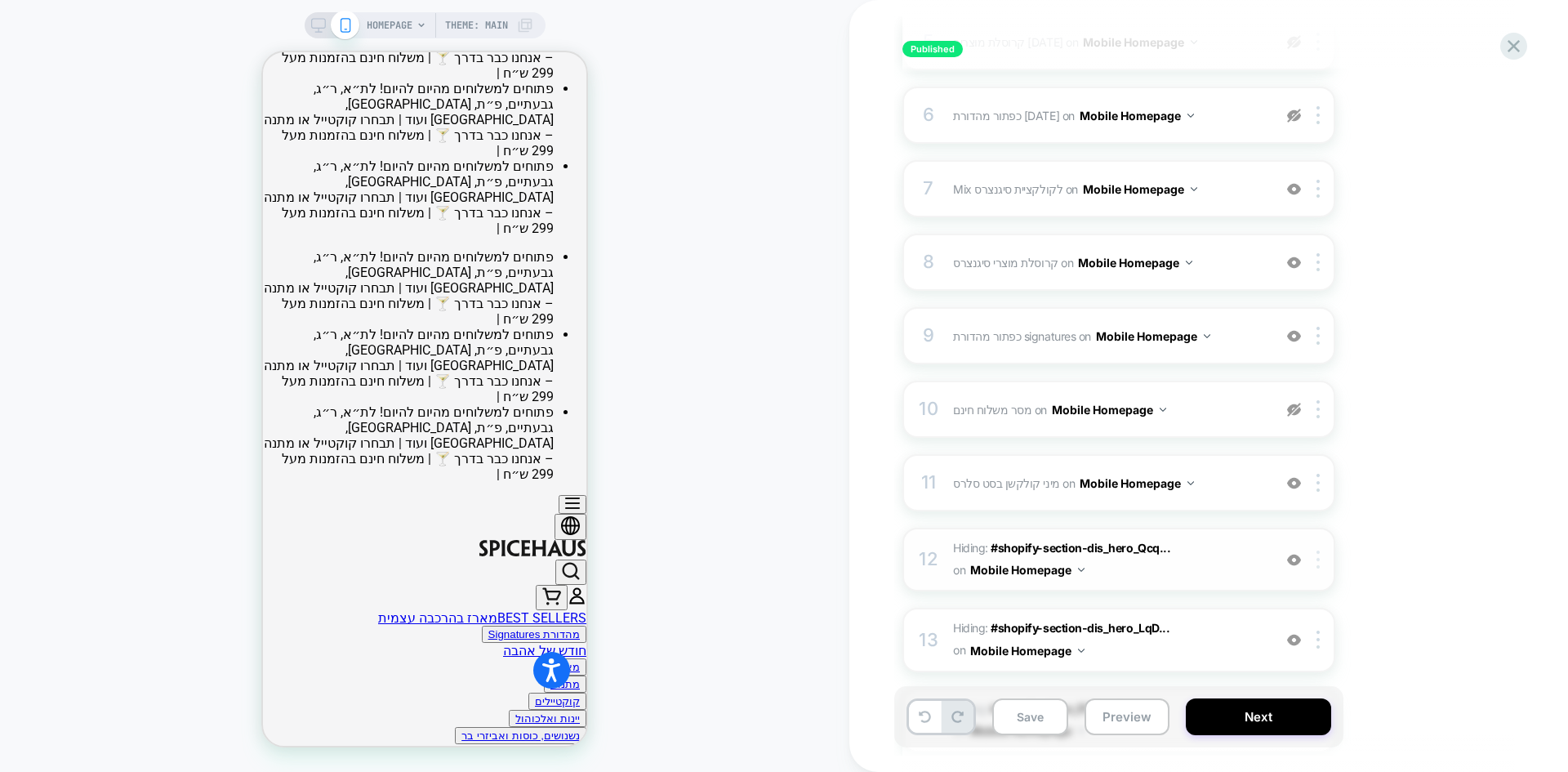
click at [1317, 567] on img at bounding box center [1317, 559] width 3 height 18
click at [1013, 544] on span "#shopify-section-dis_hero_Qcq..." at bounding box center [1080, 548] width 179 height 14
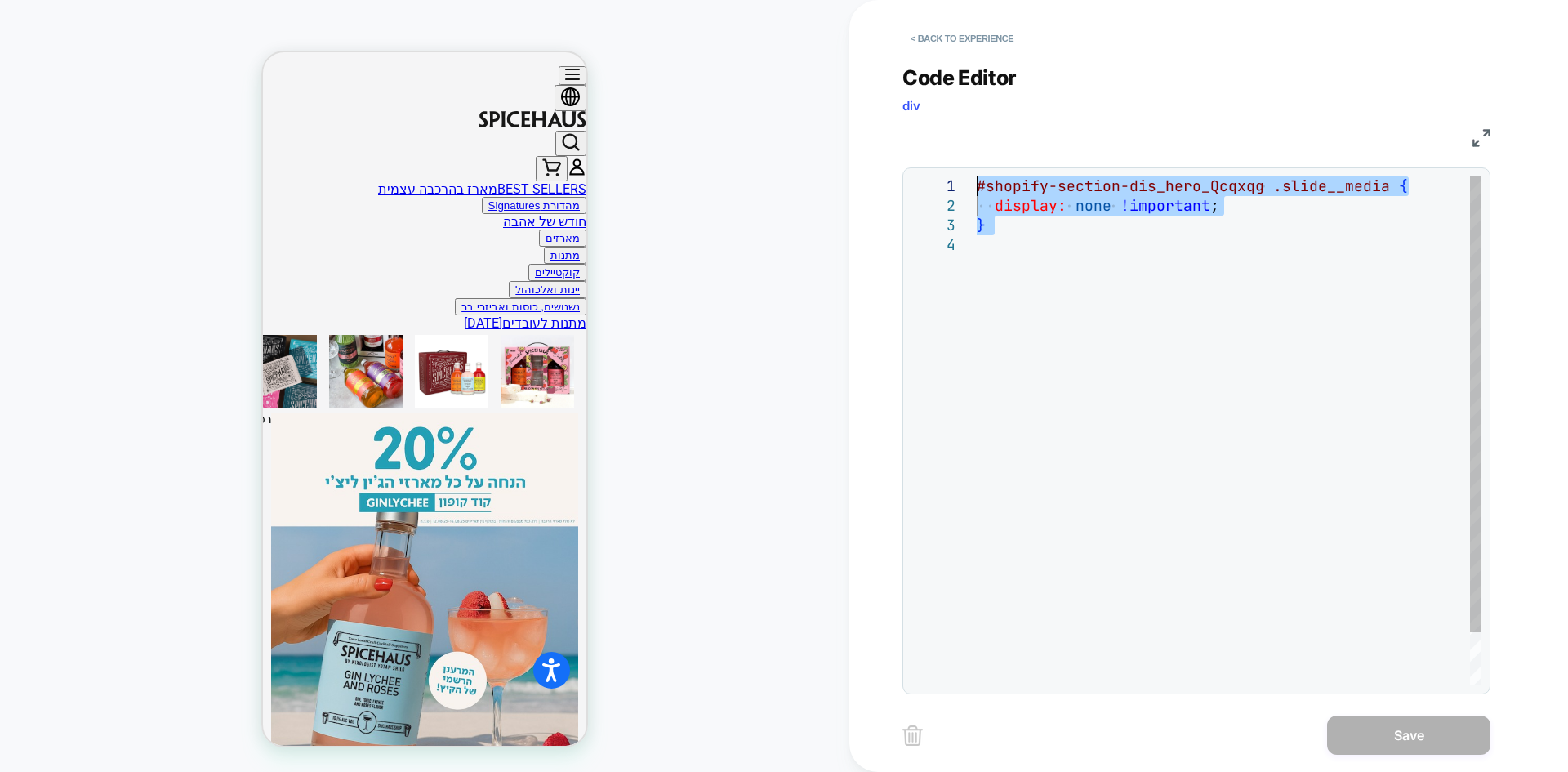
scroll to position [82, 0]
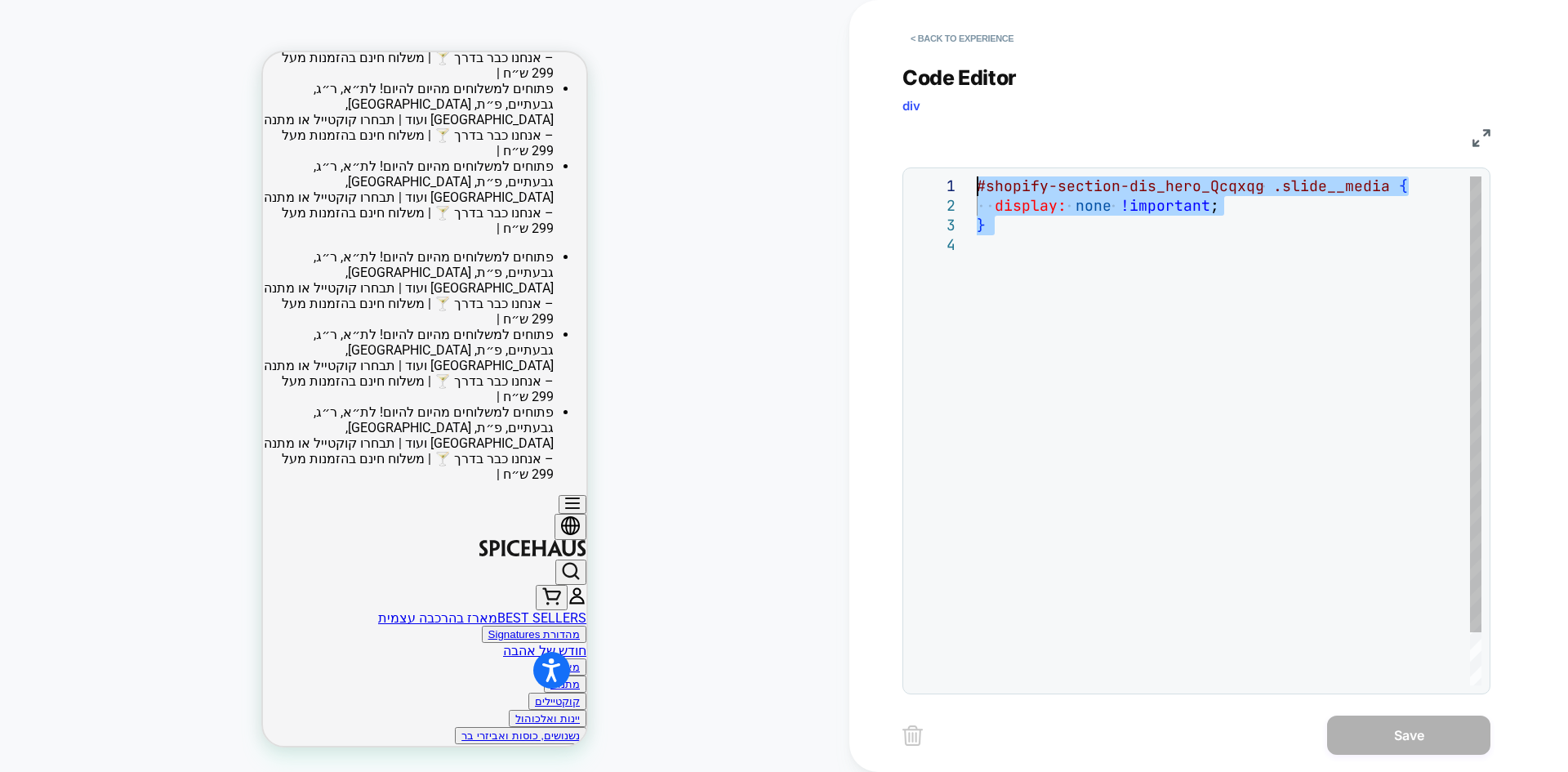
drag, startPoint x: 1006, startPoint y: 248, endPoint x: 956, endPoint y: 176, distance: 87.7
click at [976, 177] on div "#shopify-section-dis_hero_Qcqxqg .slide__media { display: none !important ; }" at bounding box center [1228, 460] width 504 height 567
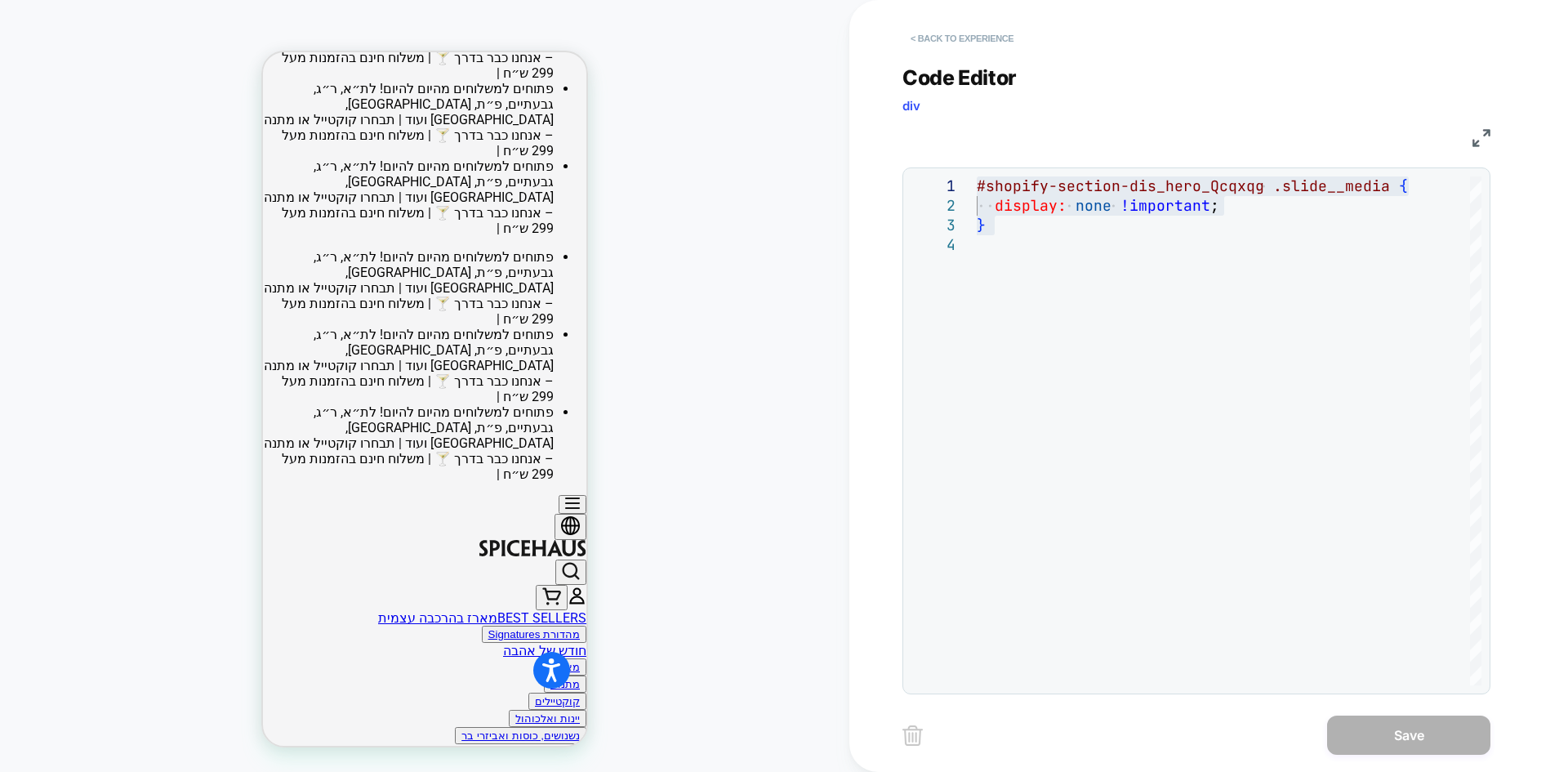
click at [968, 40] on button "< Back to experience" at bounding box center [961, 39] width 119 height 26
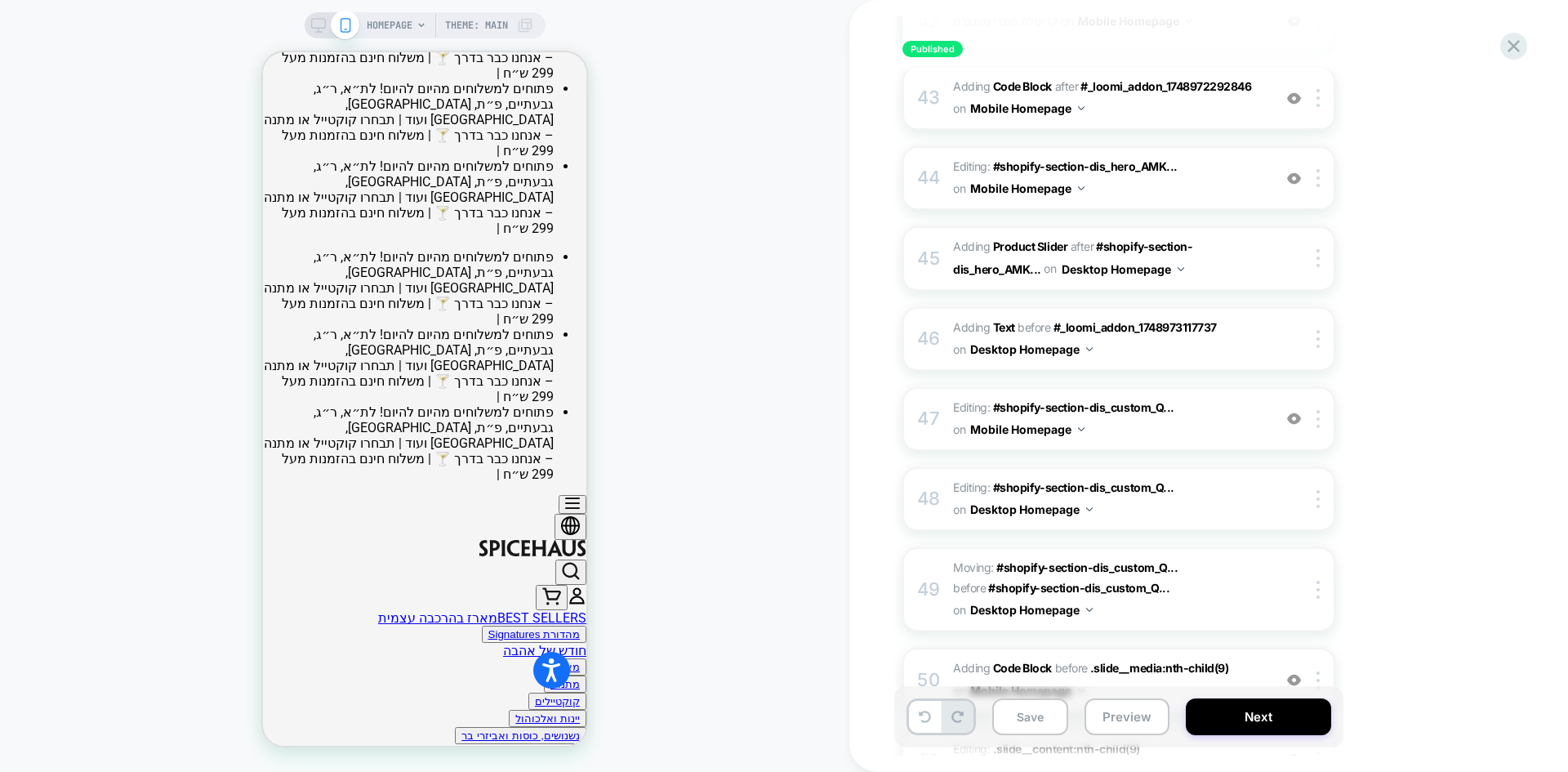
scroll to position [3431, 0]
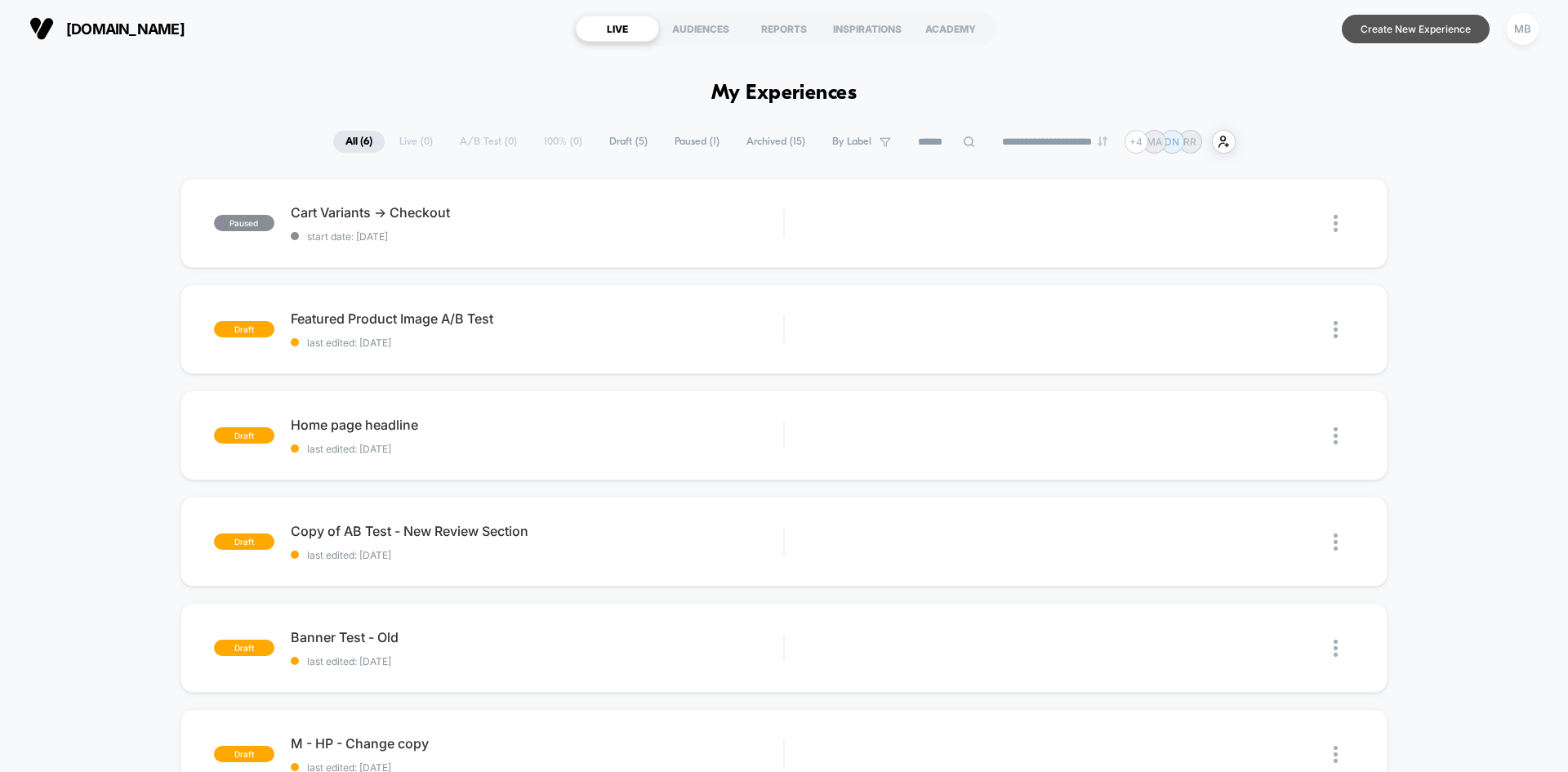
click at [1435, 41] on button "Create New Experience" at bounding box center [1415, 29] width 147 height 28
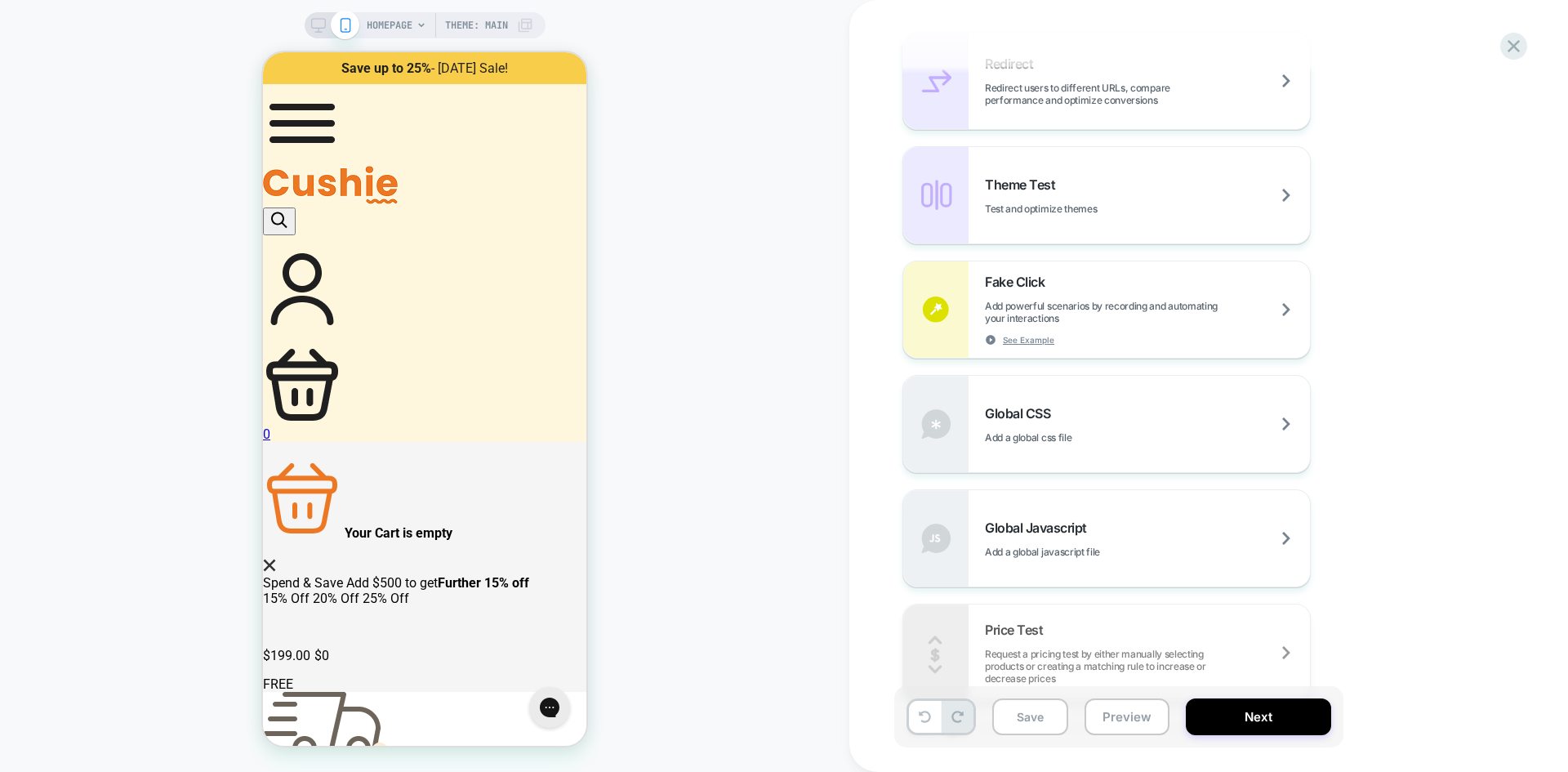
scroll to position [735, 0]
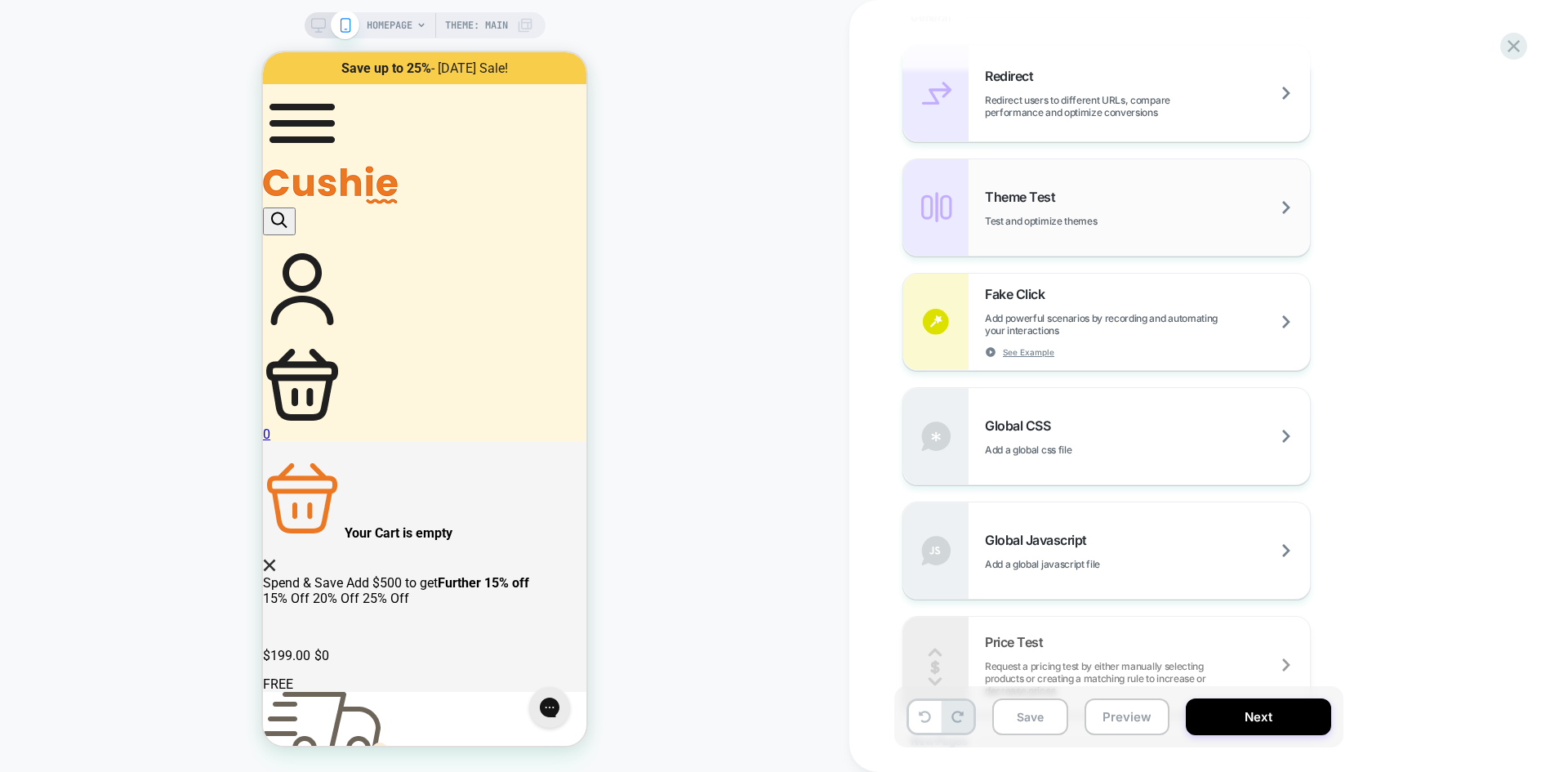
click at [1012, 199] on span "Theme Test" at bounding box center [1023, 196] width 78 height 16
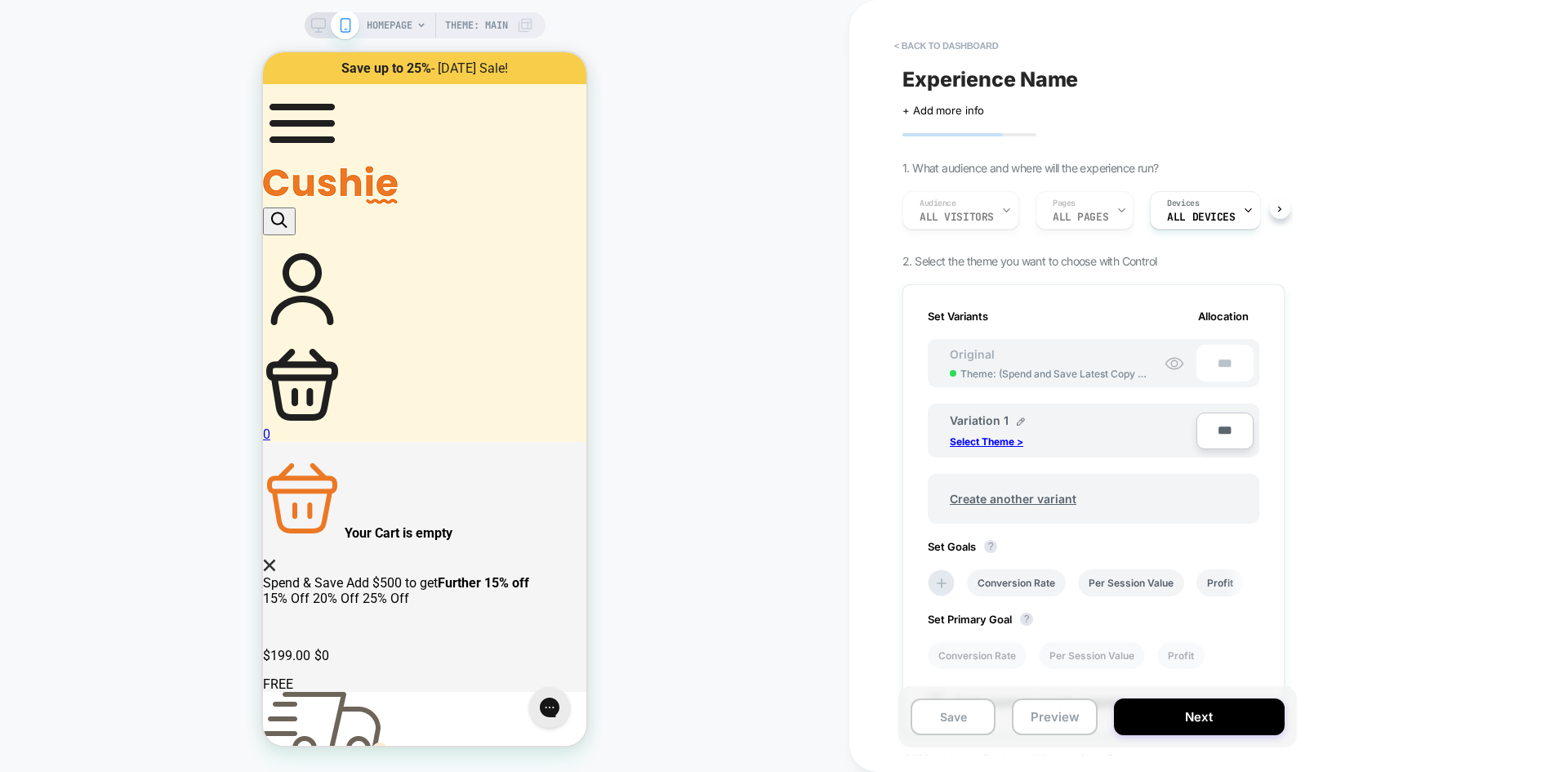
scroll to position [0, 2]
click at [996, 444] on p "Select Theme >" at bounding box center [986, 441] width 73 height 12
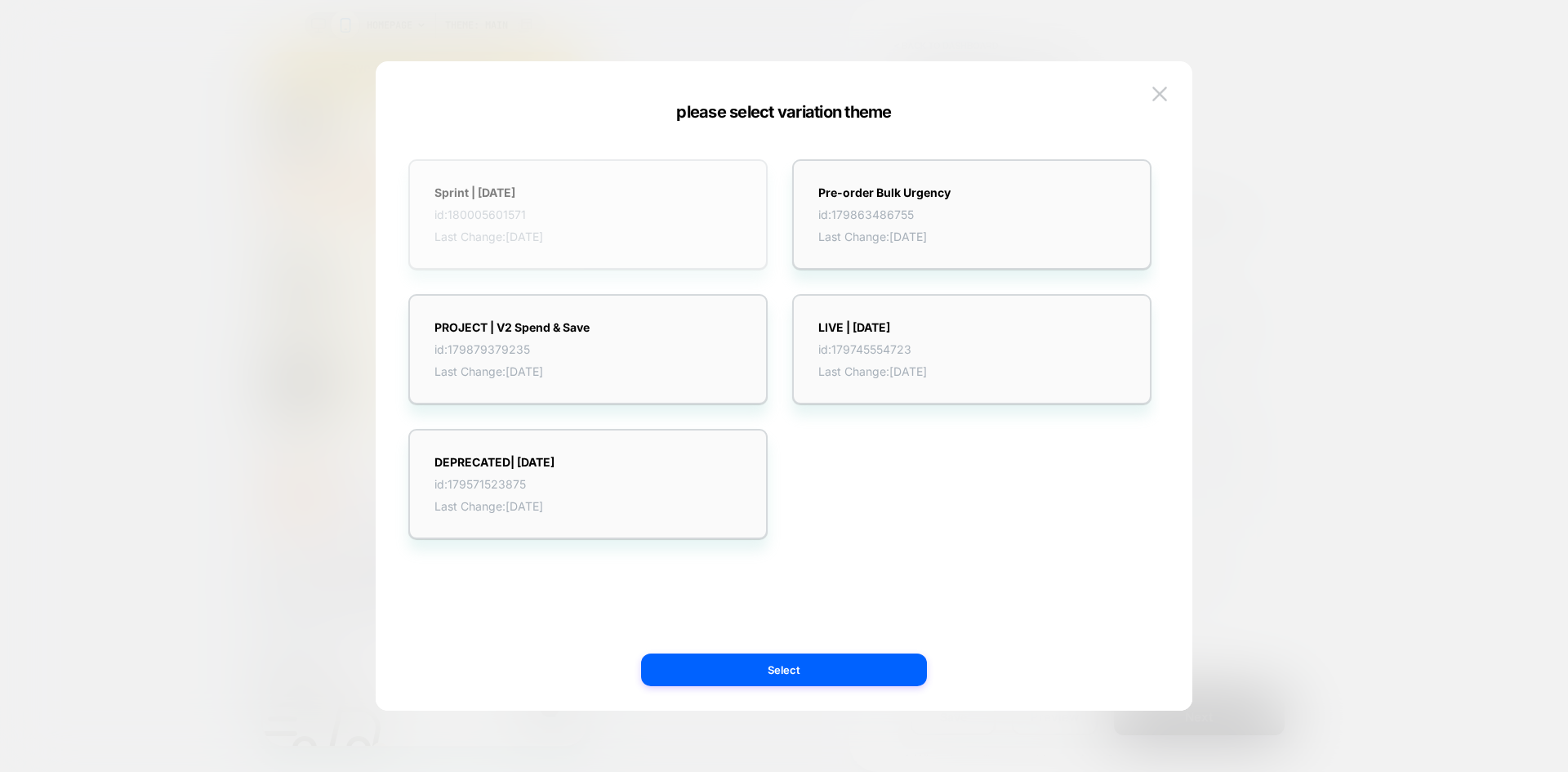
click at [625, 202] on div "Sprint | [DATE] id: 180005601571 Last Change: [DATE]" at bounding box center [588, 214] width 360 height 110
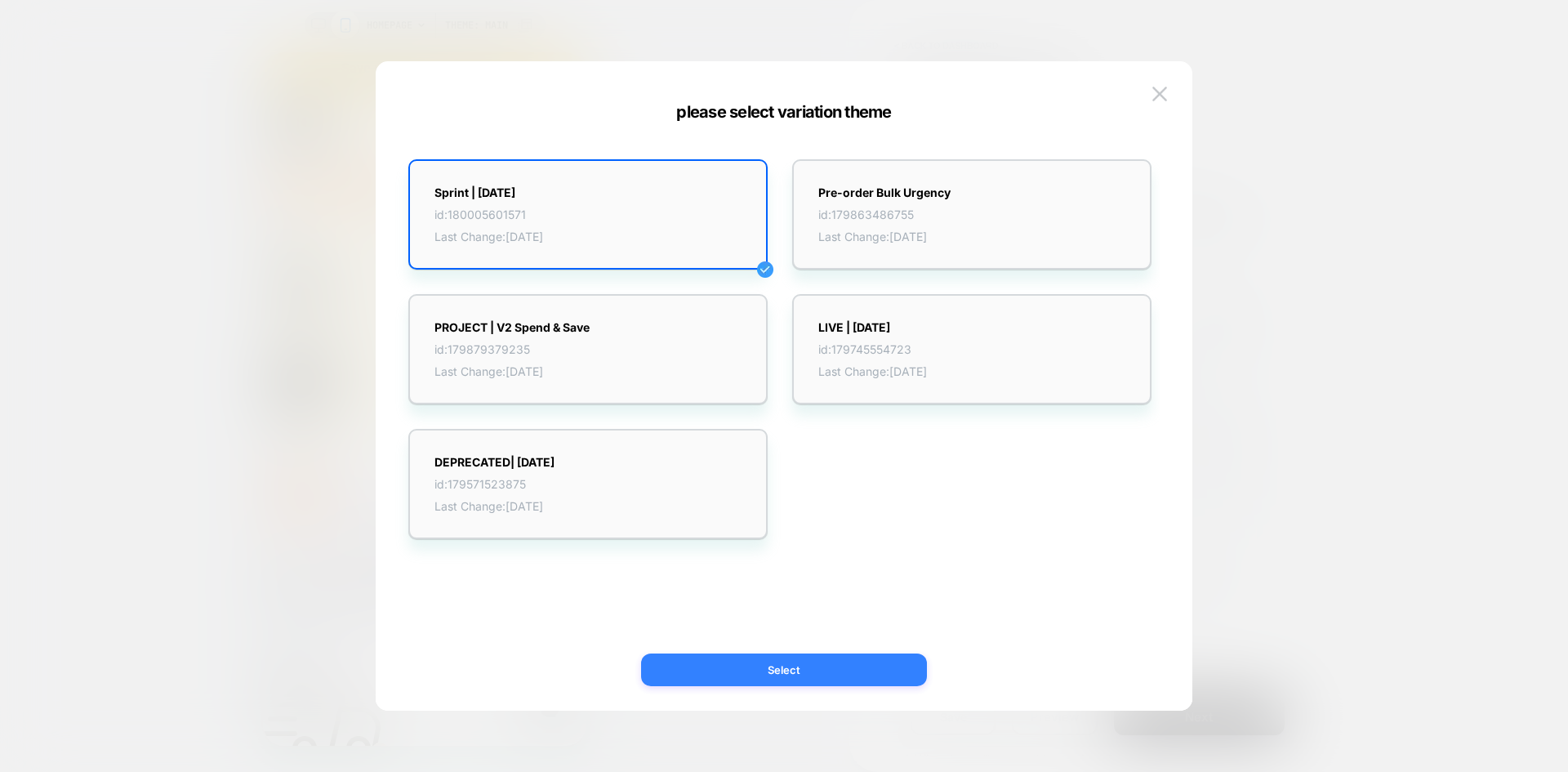
click at [814, 665] on button "Select" at bounding box center [784, 670] width 285 height 33
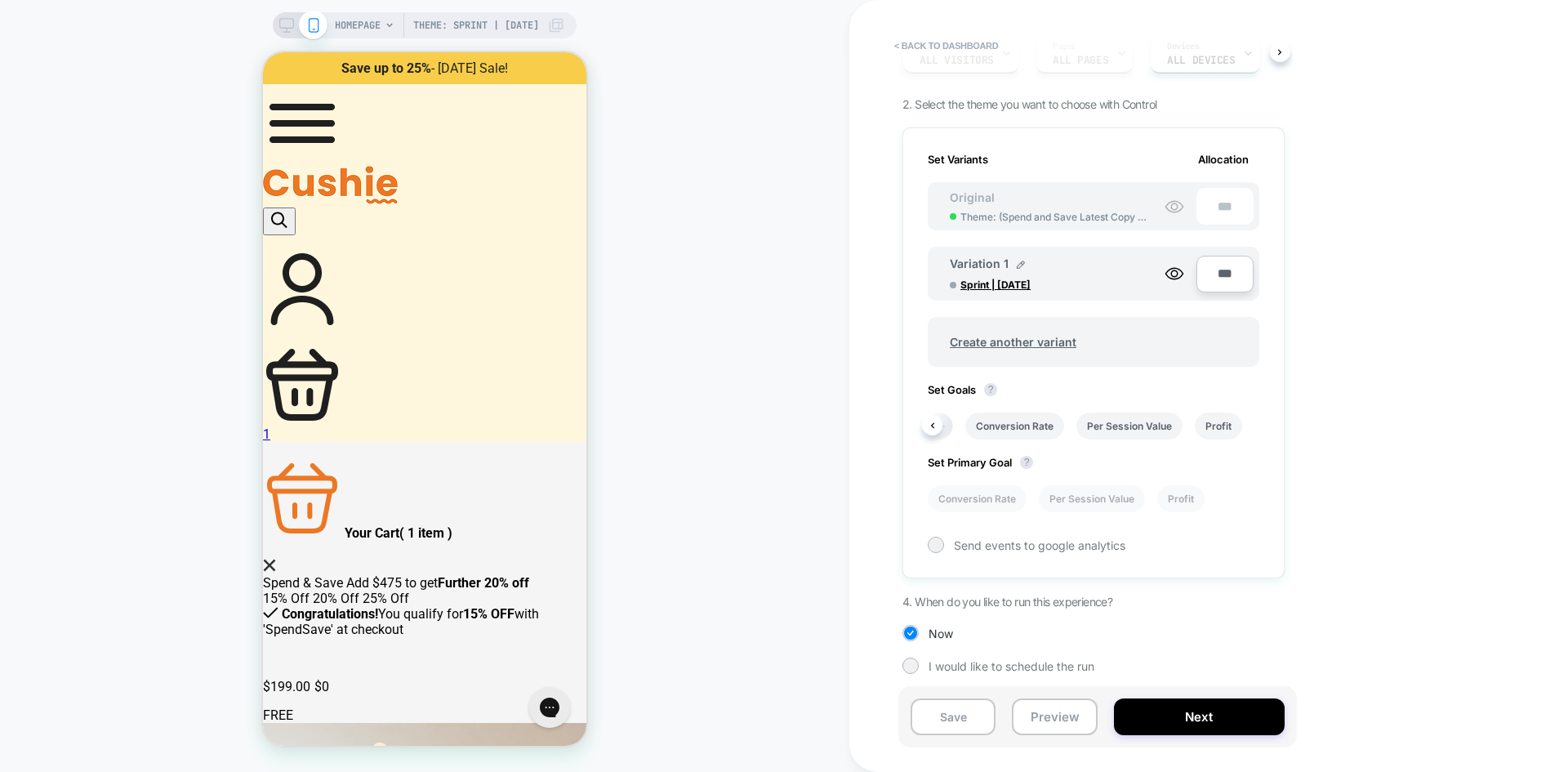
scroll to position [0, 29]
click at [1256, 429] on div "Conversion Rate Per Session Value Profit" at bounding box center [1093, 425] width 331 height 27
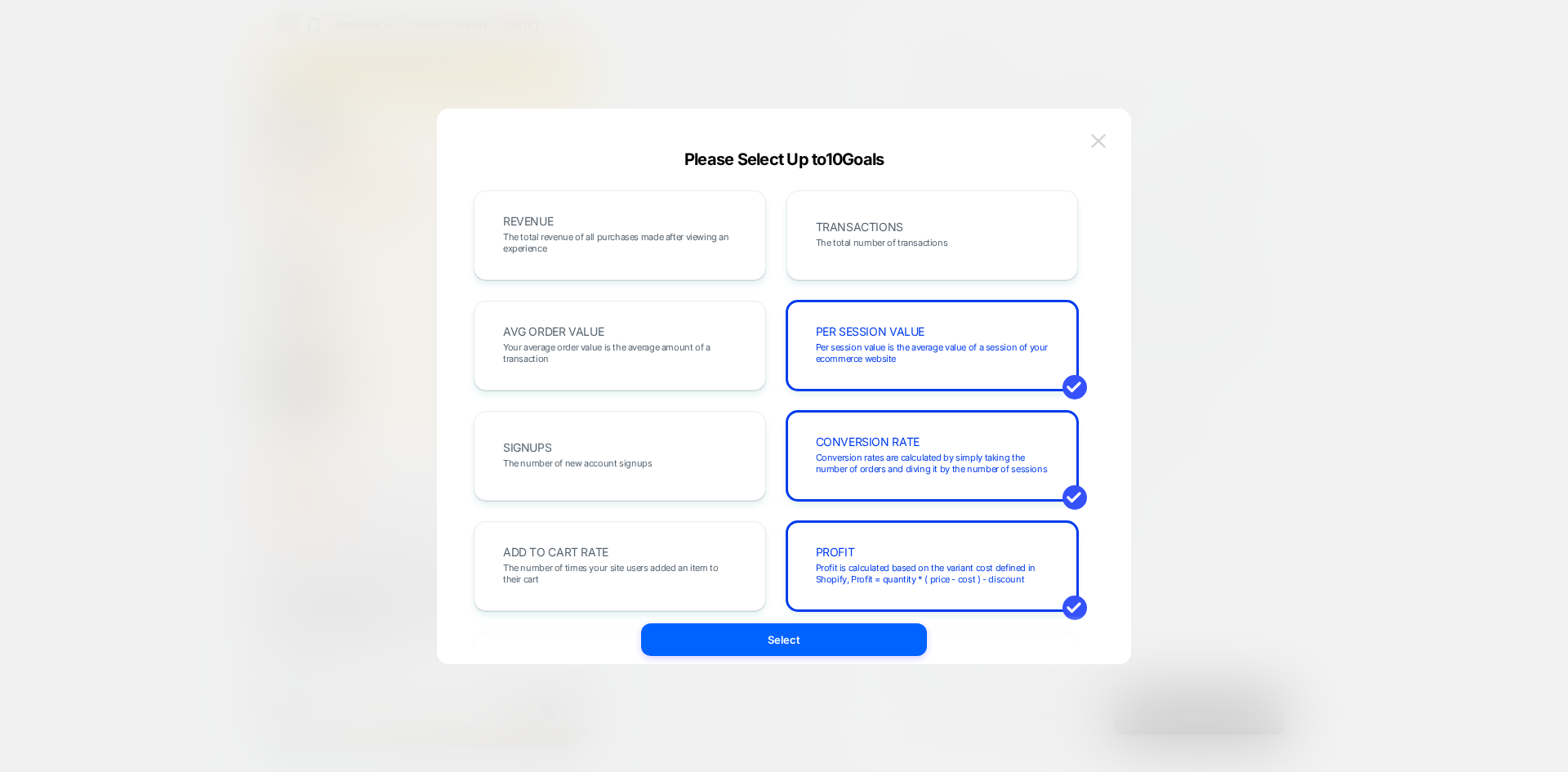
click at [1103, 143] on img at bounding box center [1099, 141] width 15 height 14
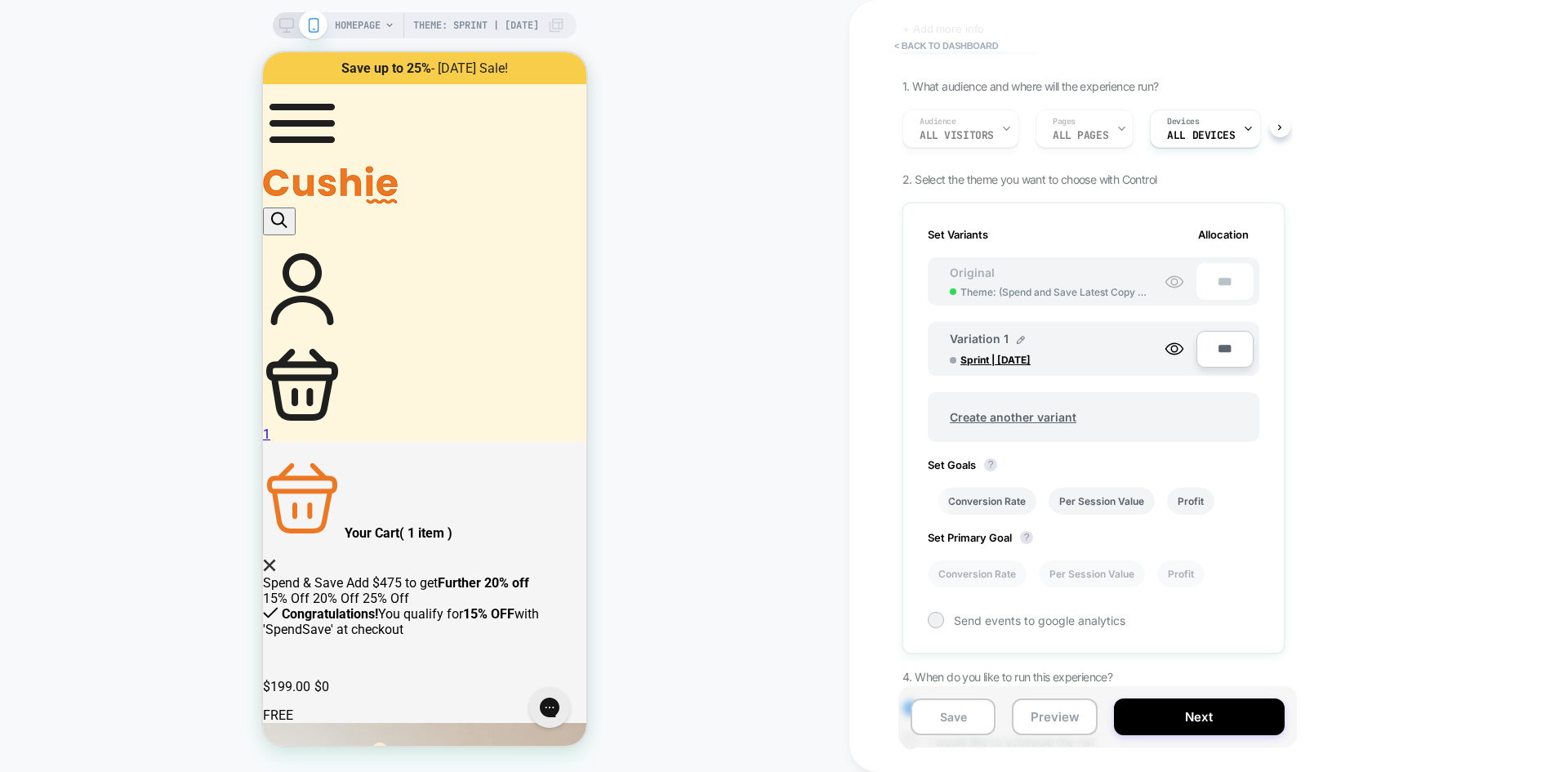
scroll to position [157, 0]
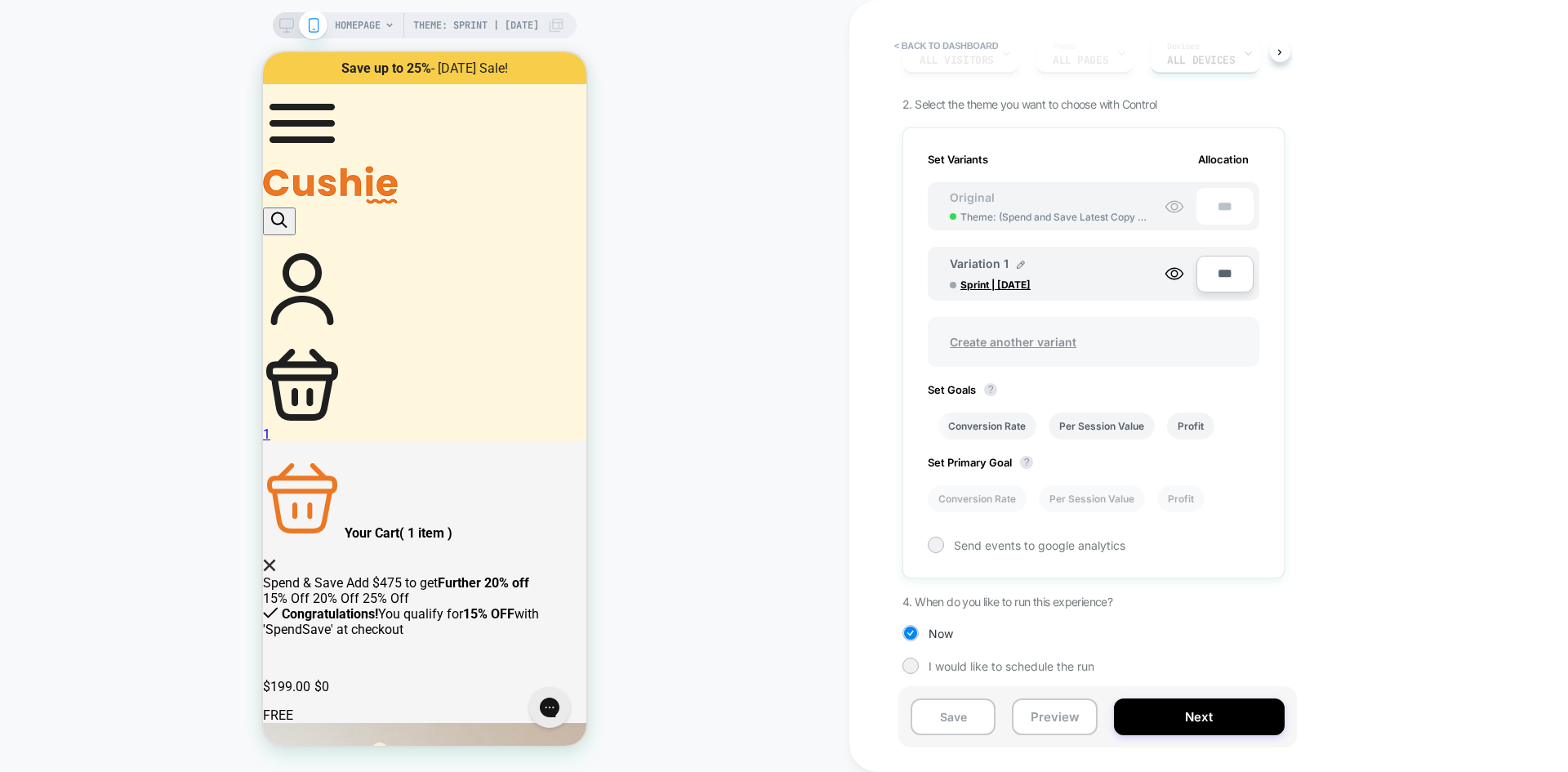
click at [1012, 342] on span "Create another variant" at bounding box center [1013, 342] width 160 height 39
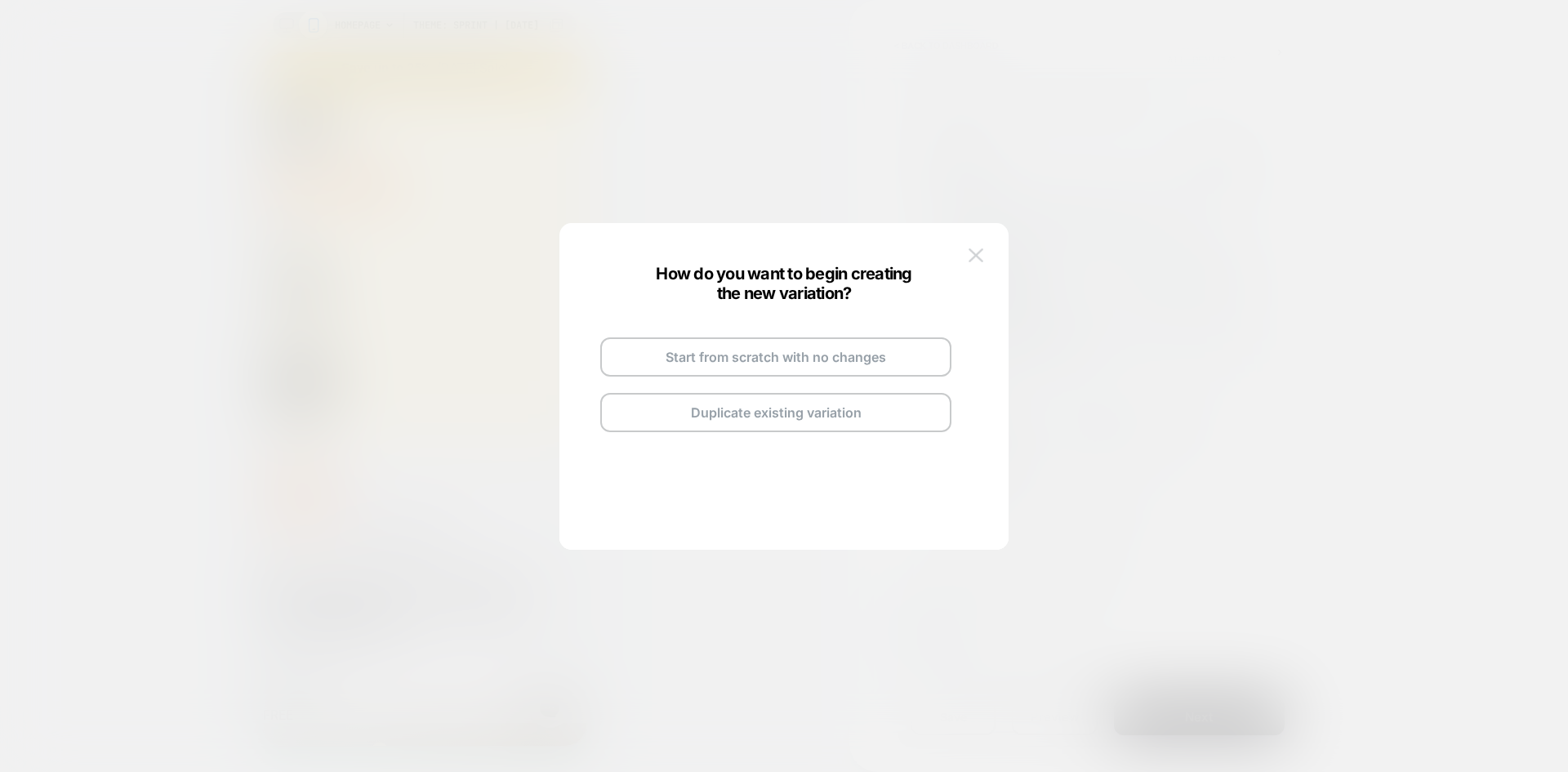
click at [981, 246] on button at bounding box center [976, 255] width 24 height 24
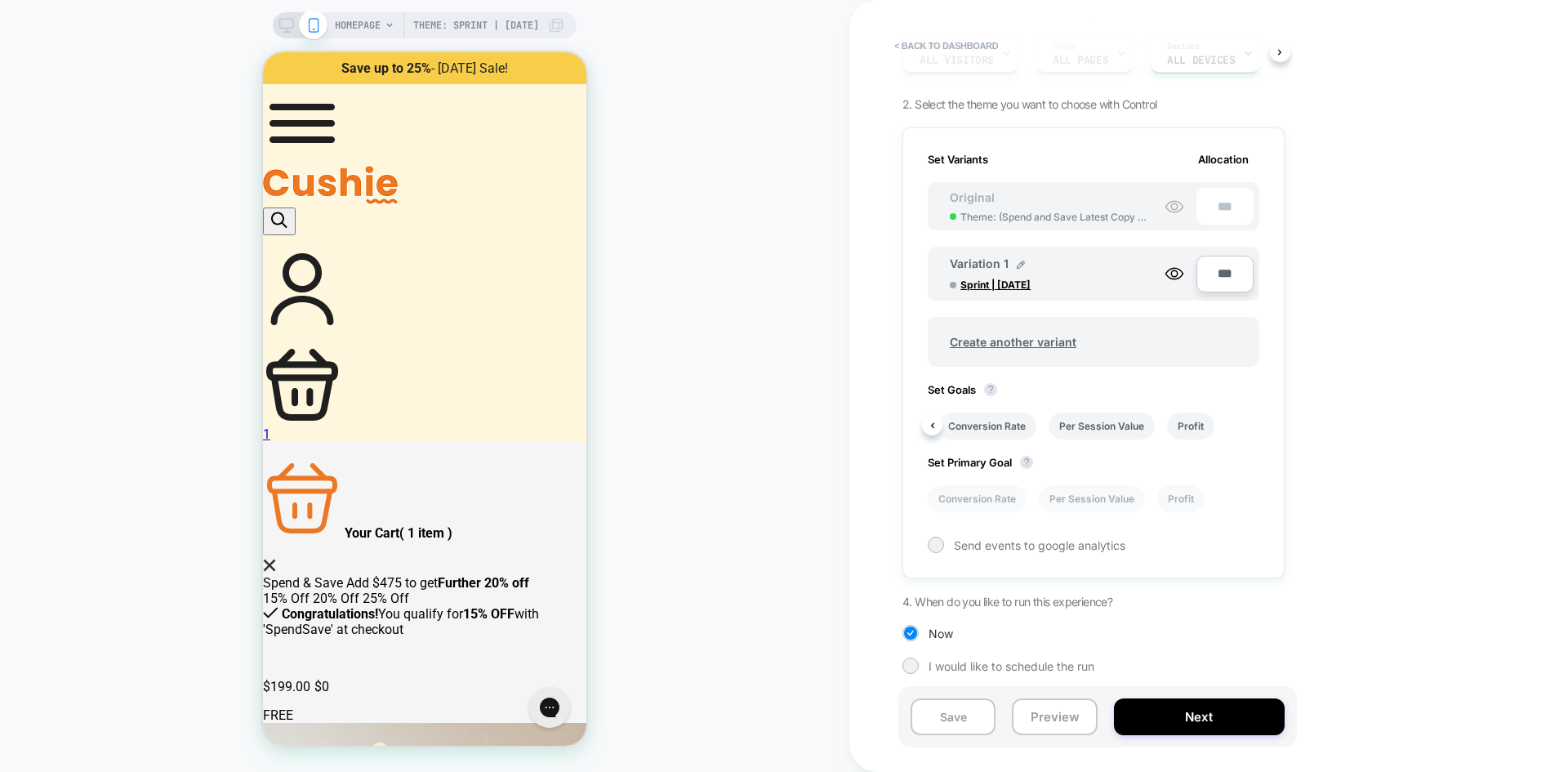
scroll to position [0, 0]
click at [983, 499] on li "Conversion Rate" at bounding box center [976, 499] width 99 height 27
click at [1083, 497] on li "Per Session Value" at bounding box center [1091, 499] width 106 height 27
click at [992, 500] on li "Conversion Rate" at bounding box center [976, 499] width 99 height 27
click at [942, 662] on span "I would like to schedule the run" at bounding box center [1011, 666] width 166 height 14
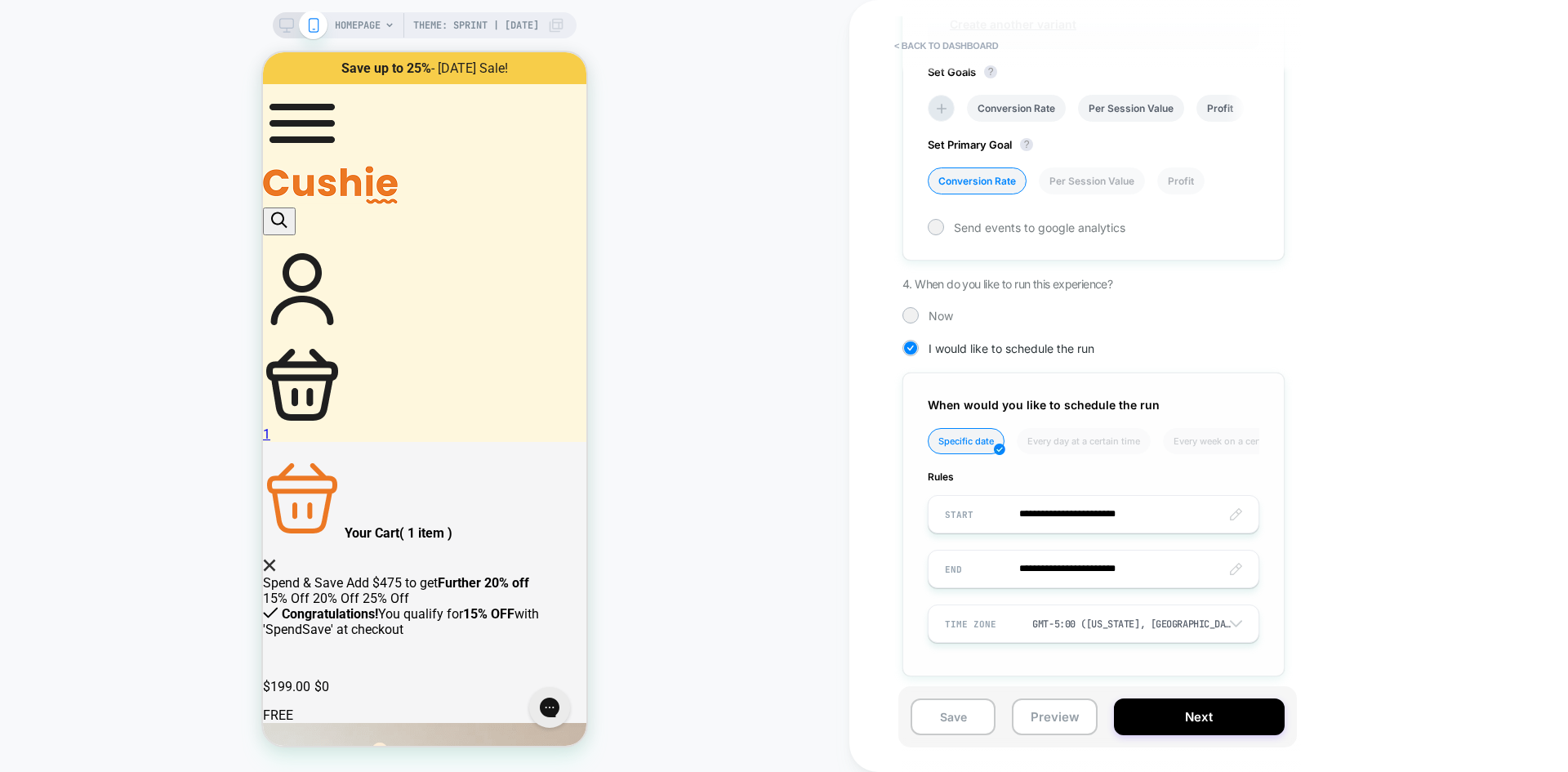
scroll to position [477, 0]
click at [910, 313] on div at bounding box center [910, 312] width 12 height 12
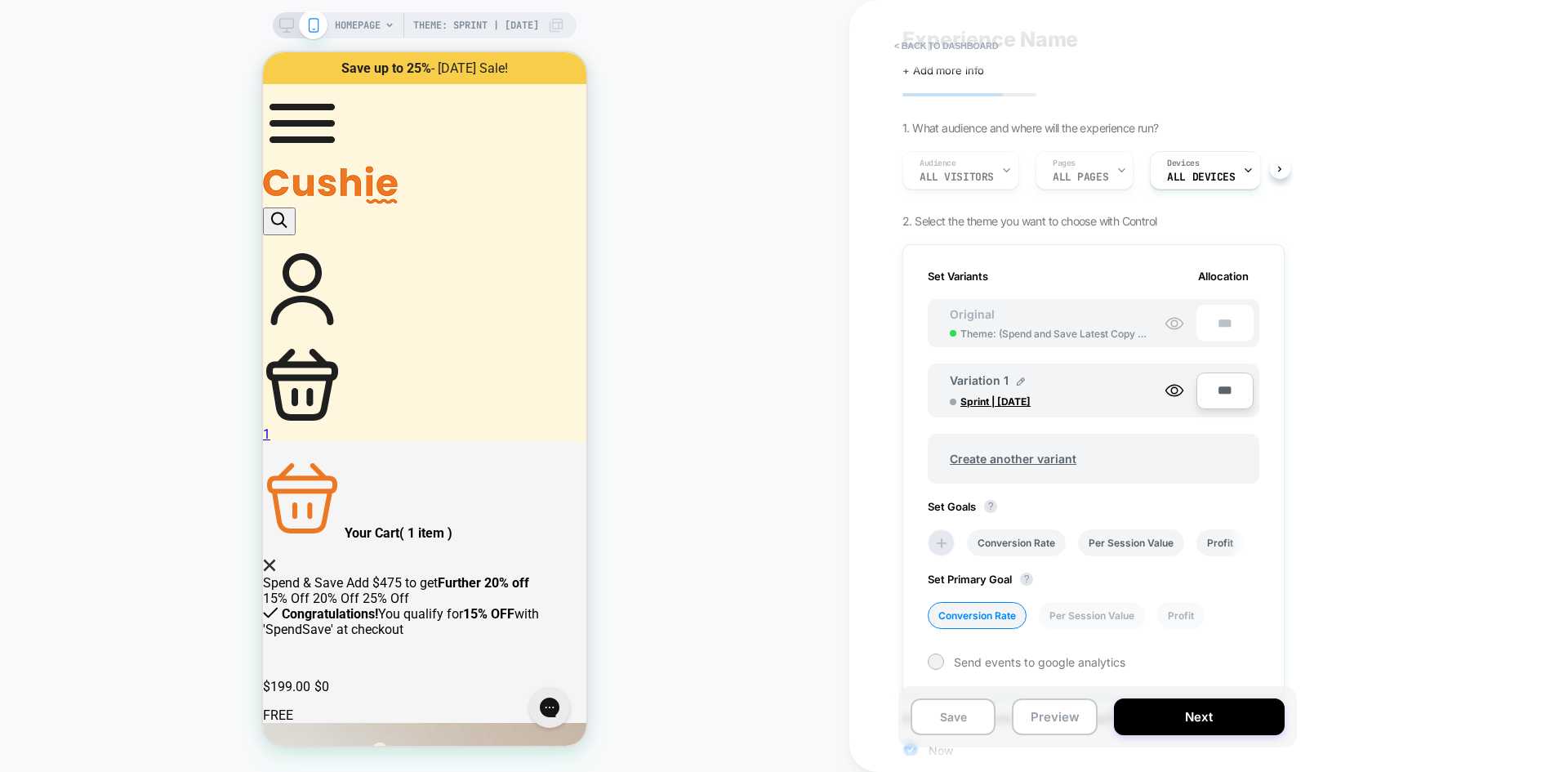
scroll to position [0, 0]
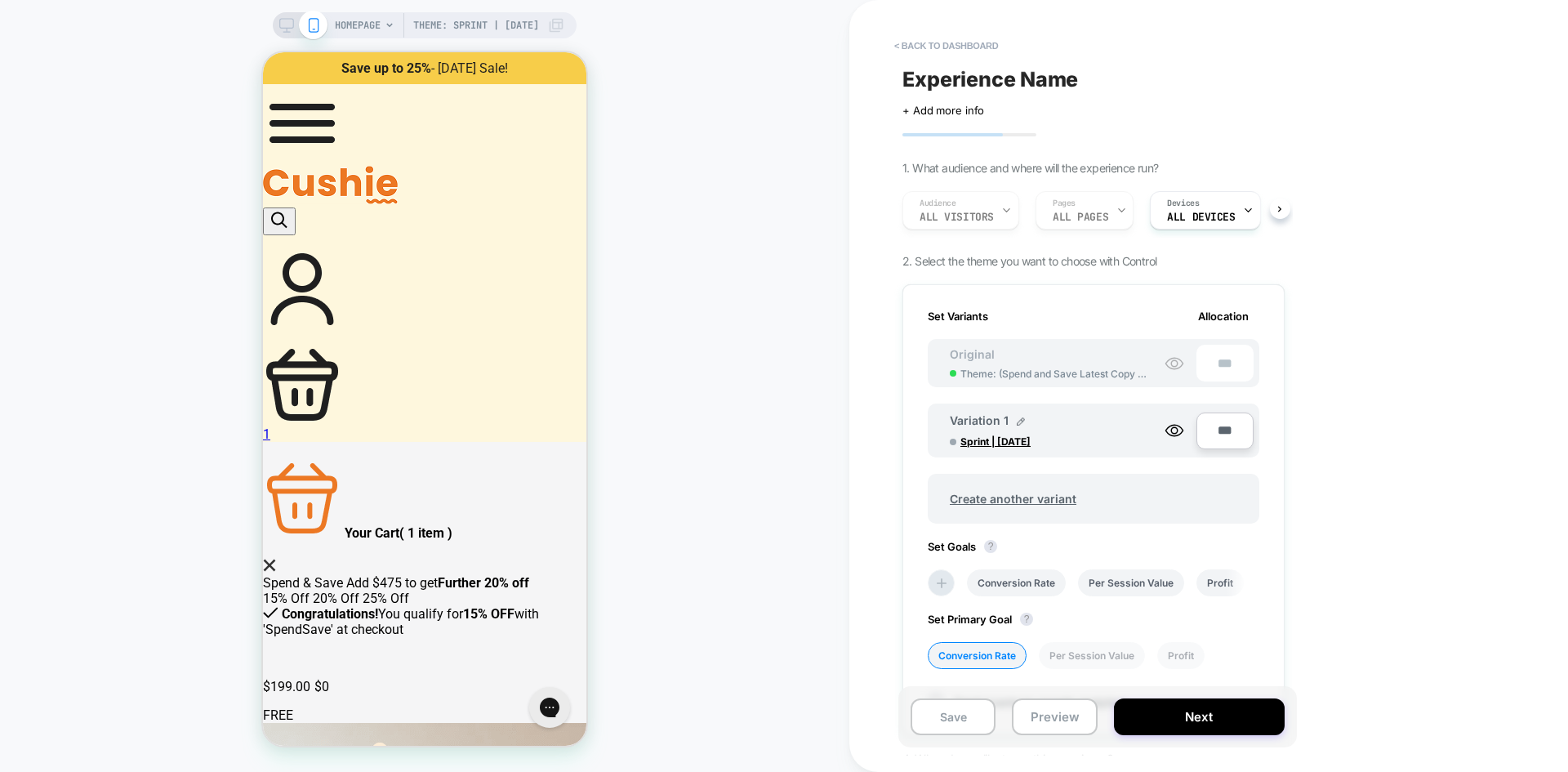
click at [1009, 75] on span "Experience Name" at bounding box center [990, 79] width 176 height 24
click at [925, 83] on textarea at bounding box center [914, 79] width 23 height 24
type textarea "**********"
click at [951, 715] on button "Save" at bounding box center [953, 717] width 85 height 37
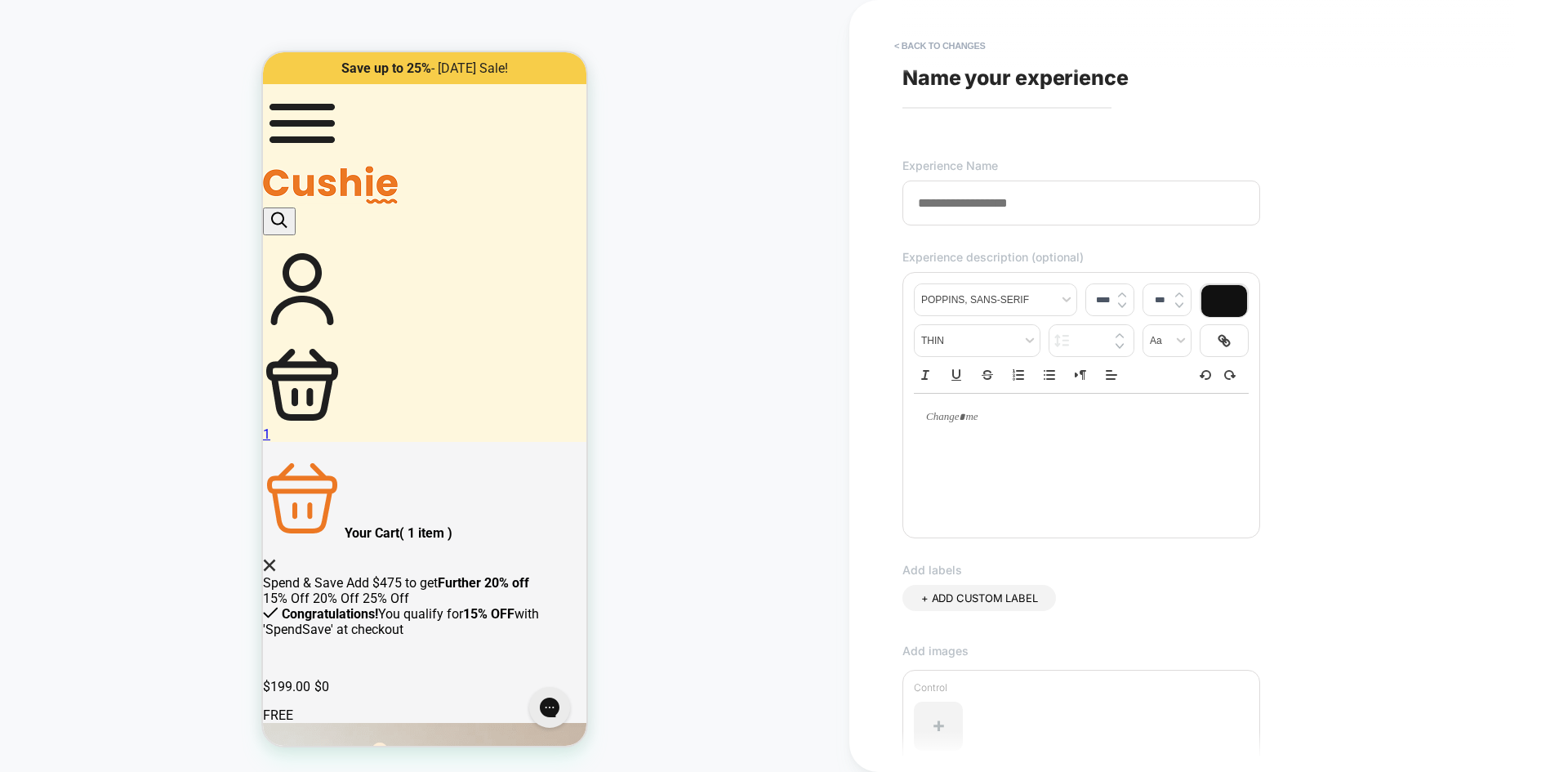
click at [980, 83] on span "Name your experience" at bounding box center [1015, 78] width 226 height 24
click at [912, 74] on span "Name your experience" at bounding box center [1015, 78] width 226 height 24
click at [919, 74] on span "Name your experience" at bounding box center [1015, 78] width 226 height 24
click at [993, 76] on span "Name your experience" at bounding box center [1015, 78] width 226 height 24
click at [975, 206] on input at bounding box center [1081, 203] width 358 height 45
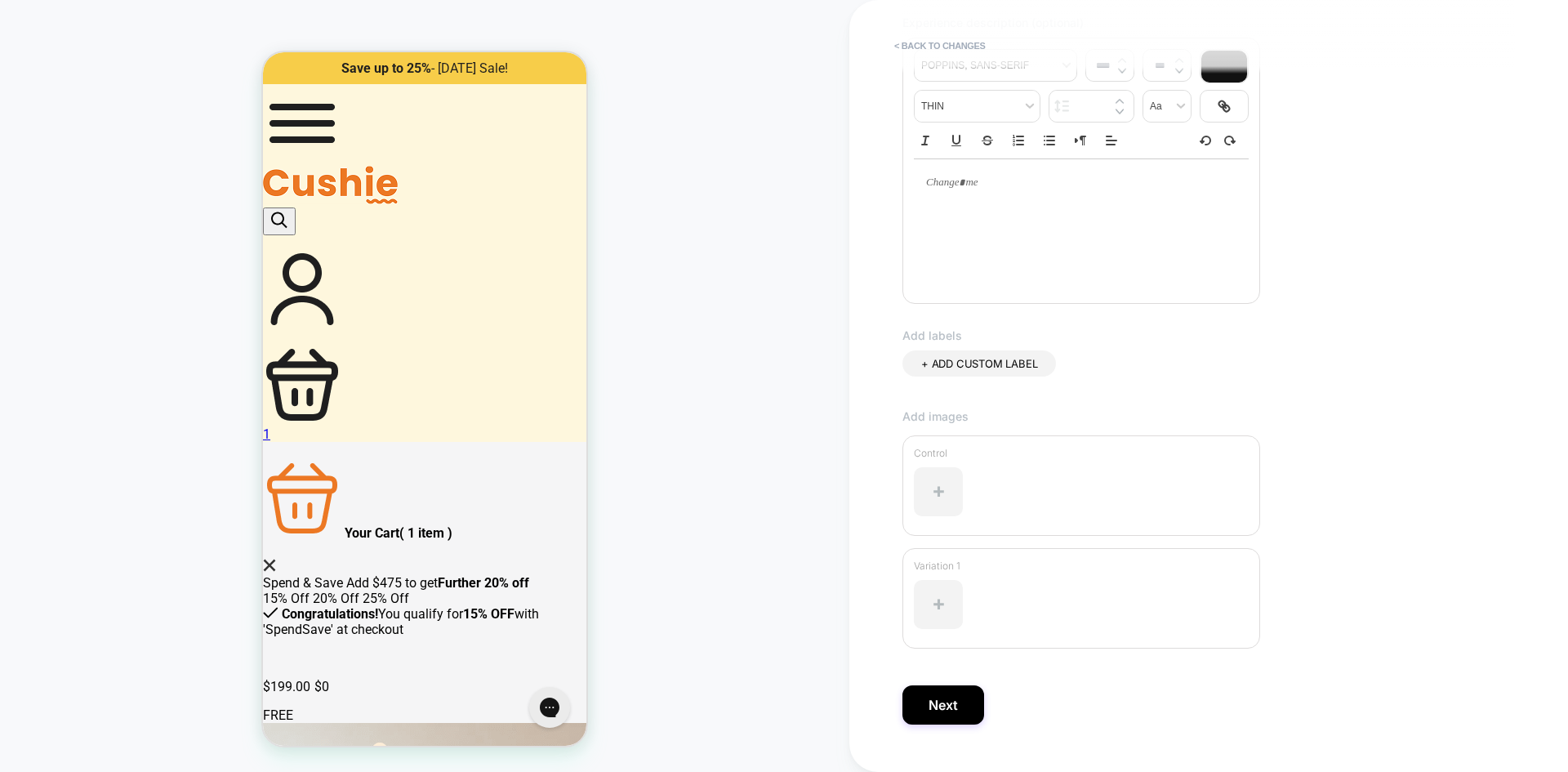
scroll to position [271, 0]
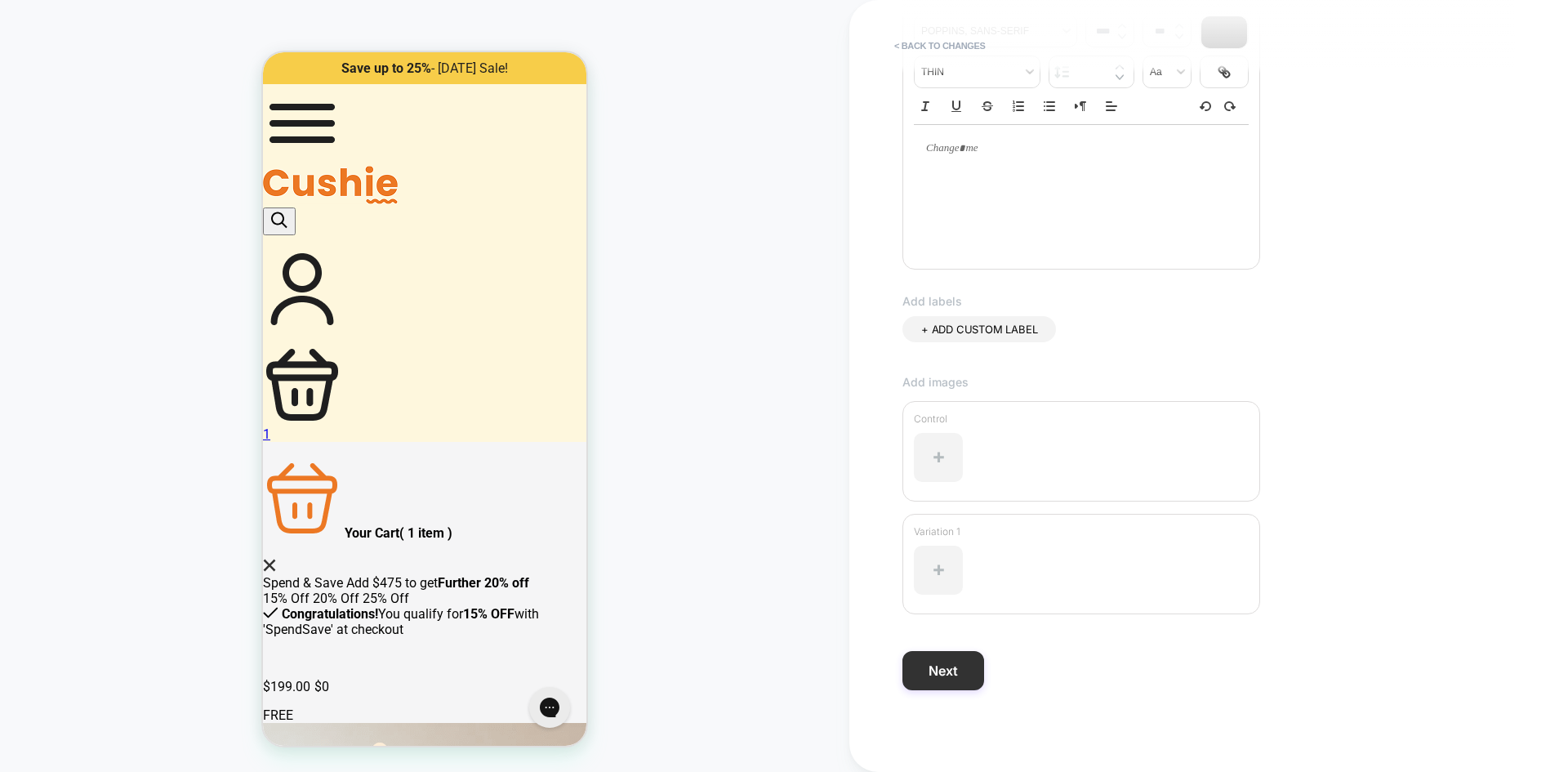
type input "**********"
click at [930, 679] on button "Next" at bounding box center [943, 671] width 82 height 39
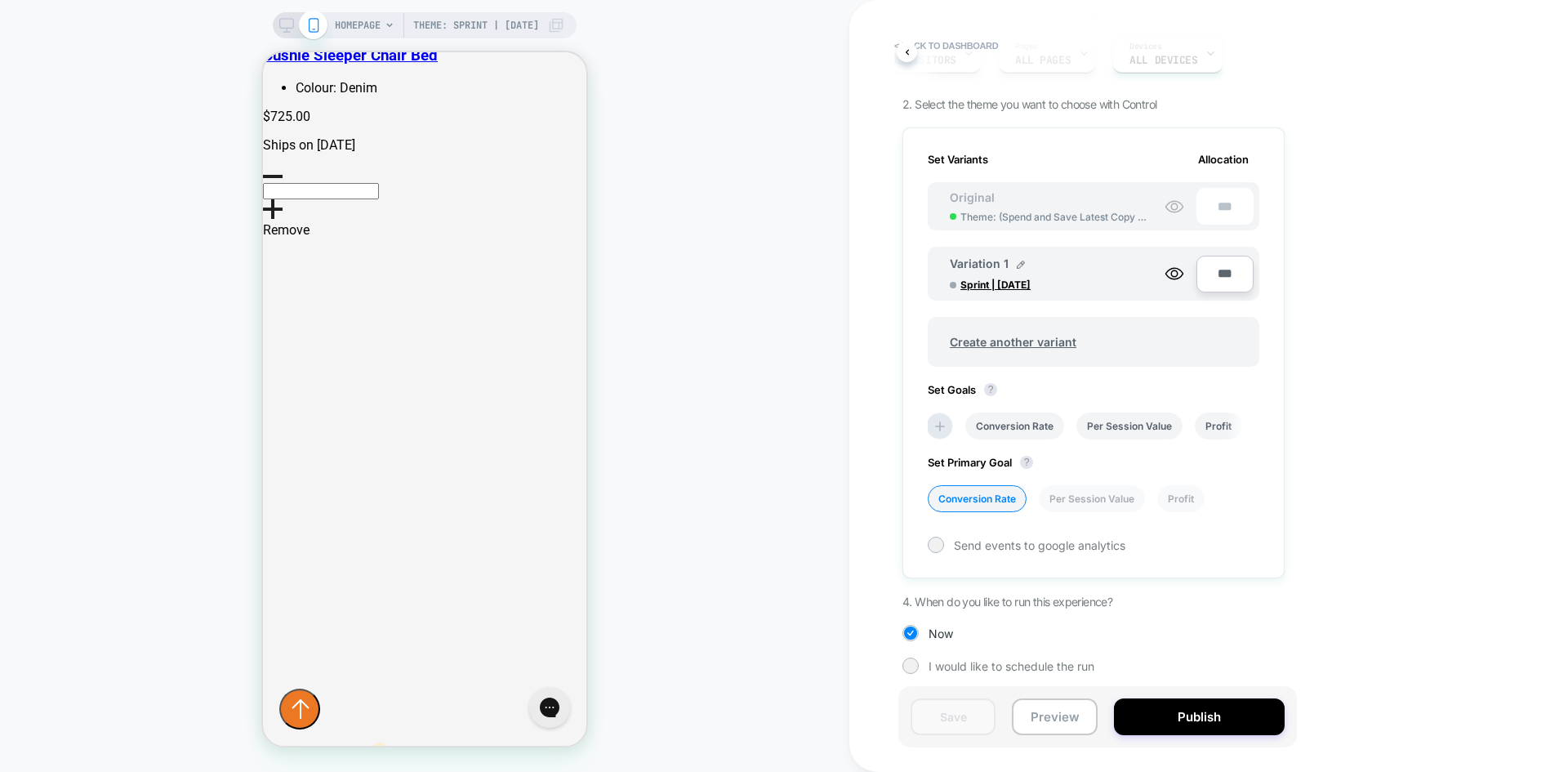
scroll to position [0, 0]
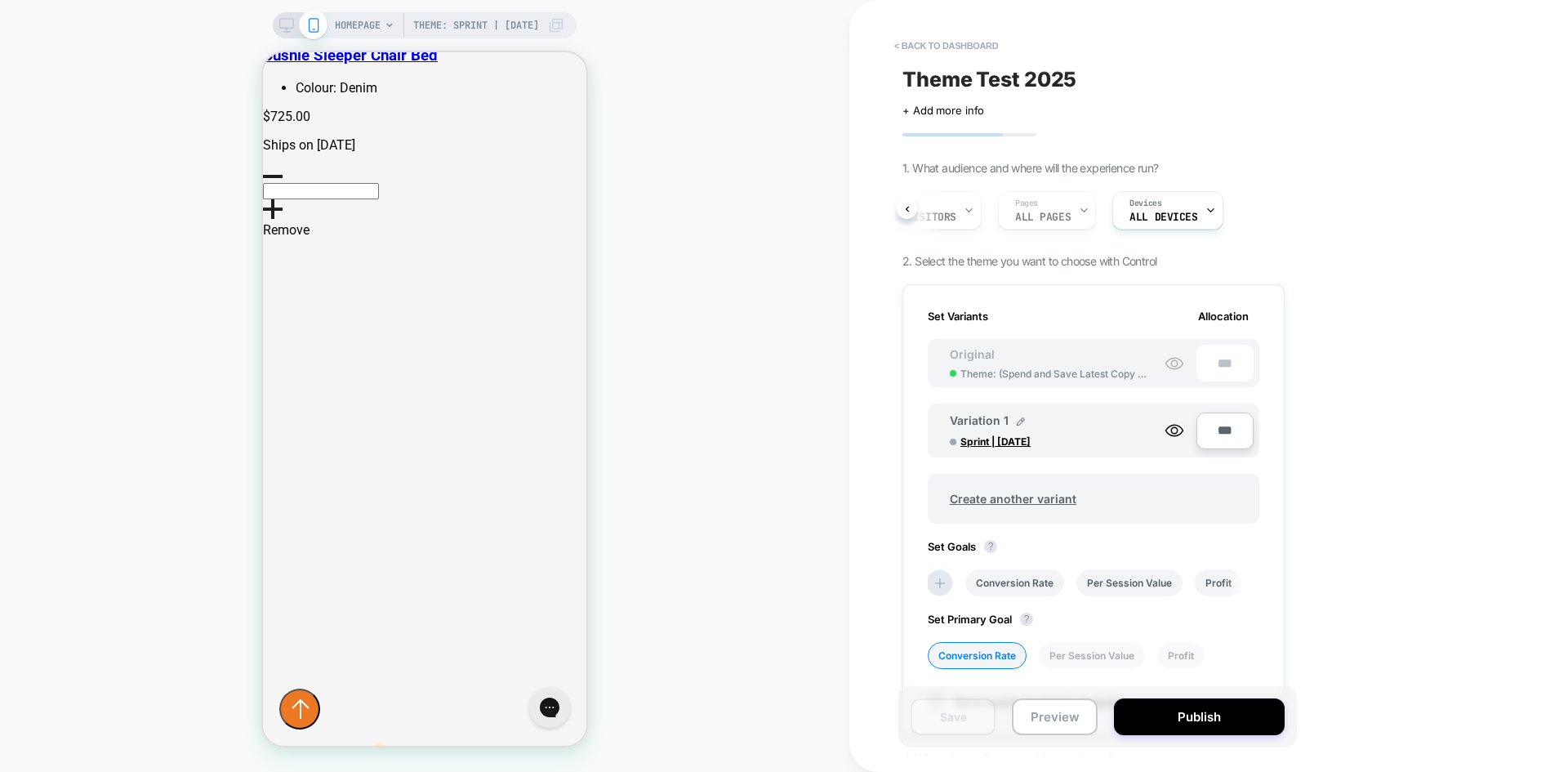
click at [976, 76] on span "Theme Test 2025" at bounding box center [989, 79] width 174 height 24
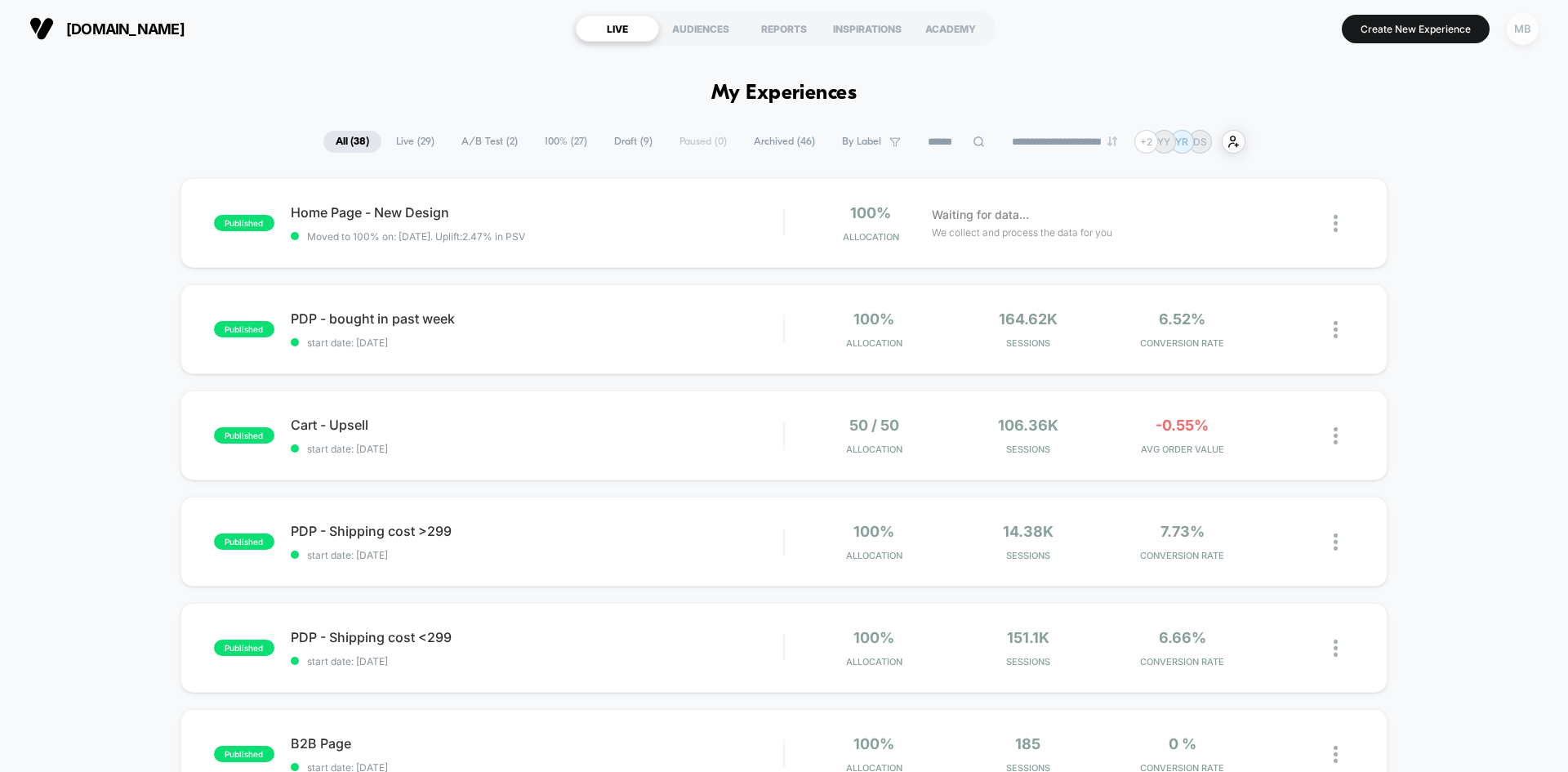
click at [1526, 35] on div "MB" at bounding box center [1523, 29] width 32 height 32
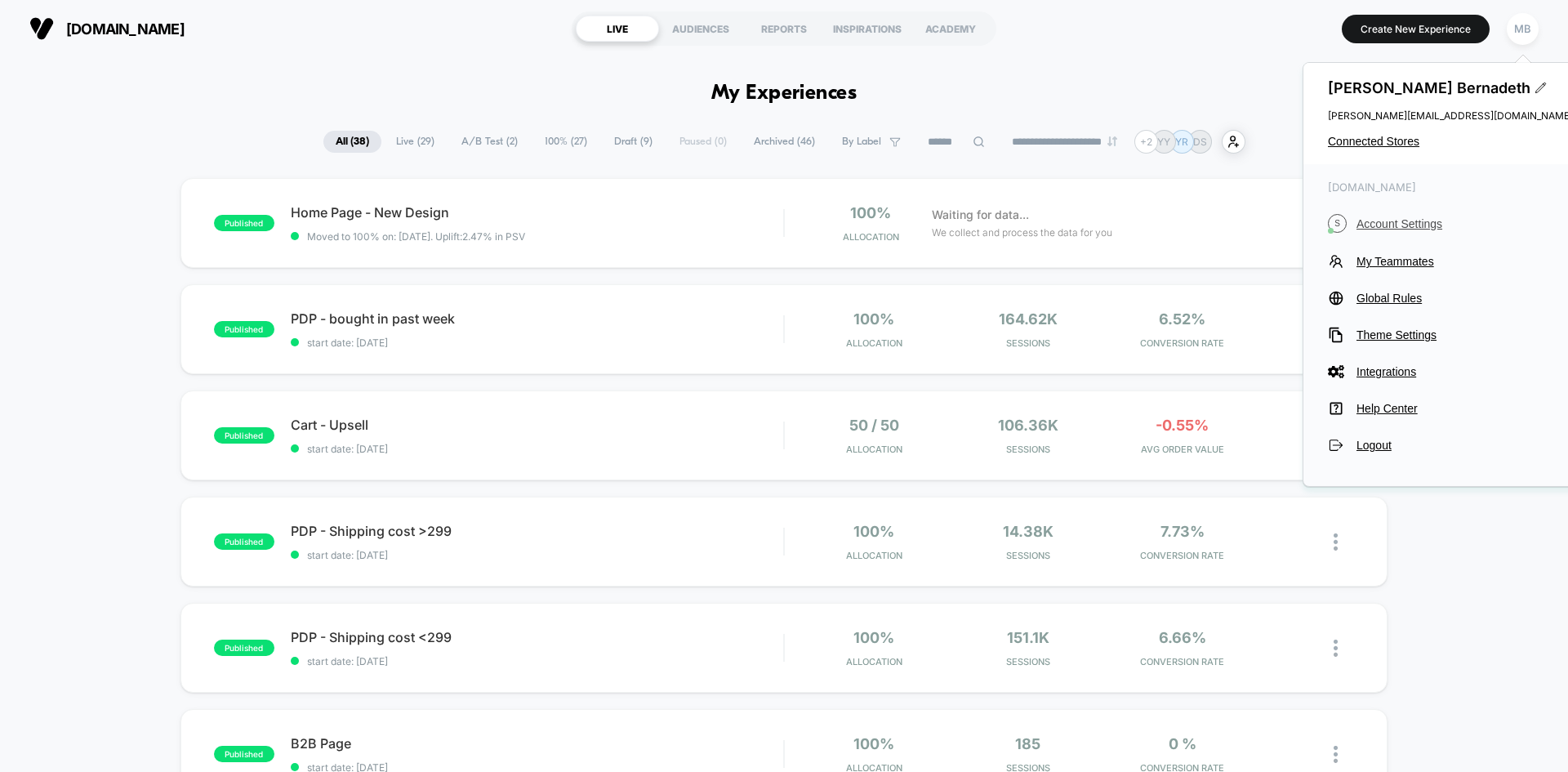
click at [1379, 225] on span "Account Settings" at bounding box center [1465, 224] width 216 height 13
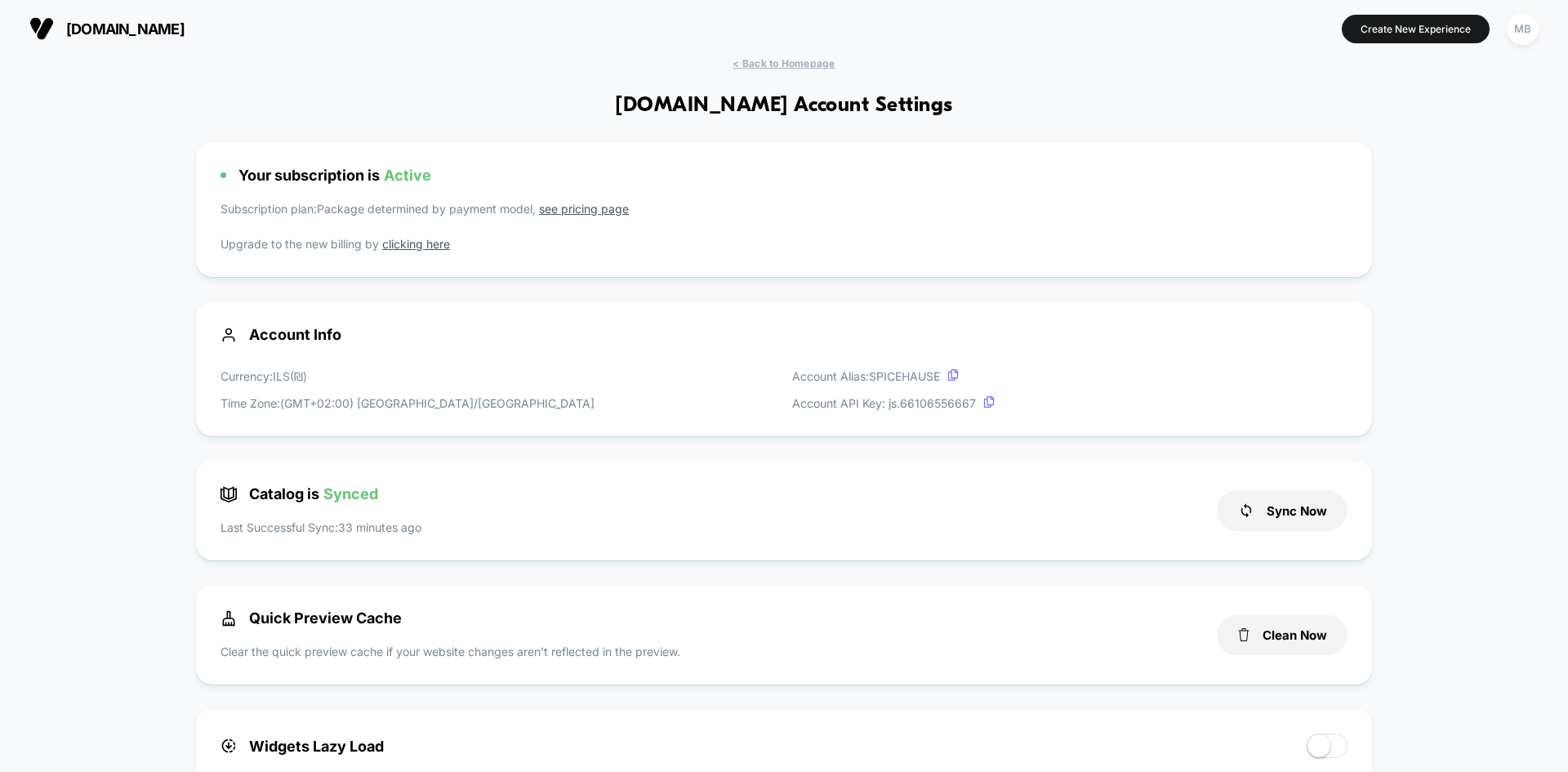
click at [417, 246] on link "clicking here" at bounding box center [416, 243] width 68 height 14
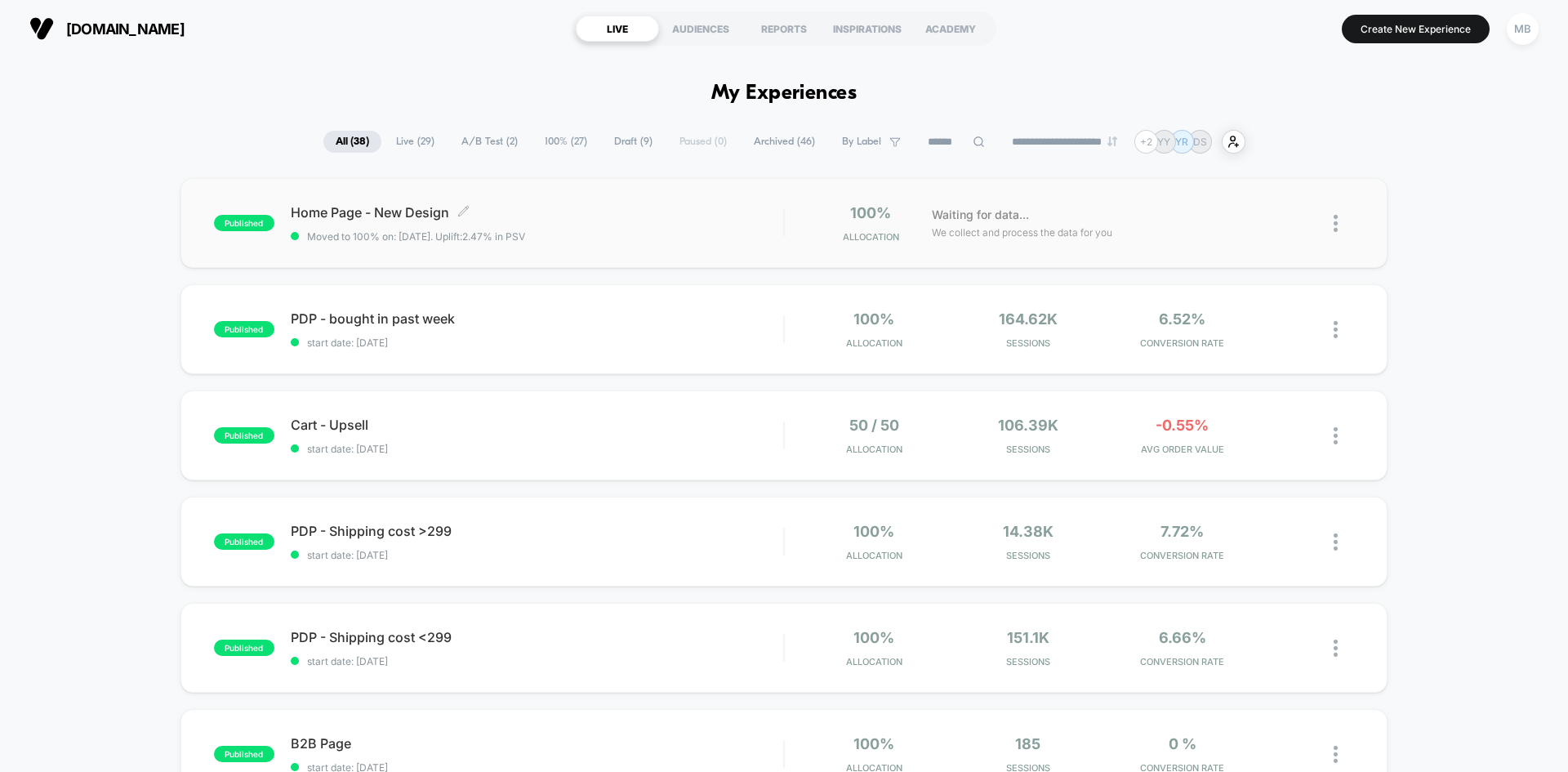
click at [457, 210] on span "Home Page - New Design Click to edit experience details" at bounding box center [537, 211] width 492 height 16
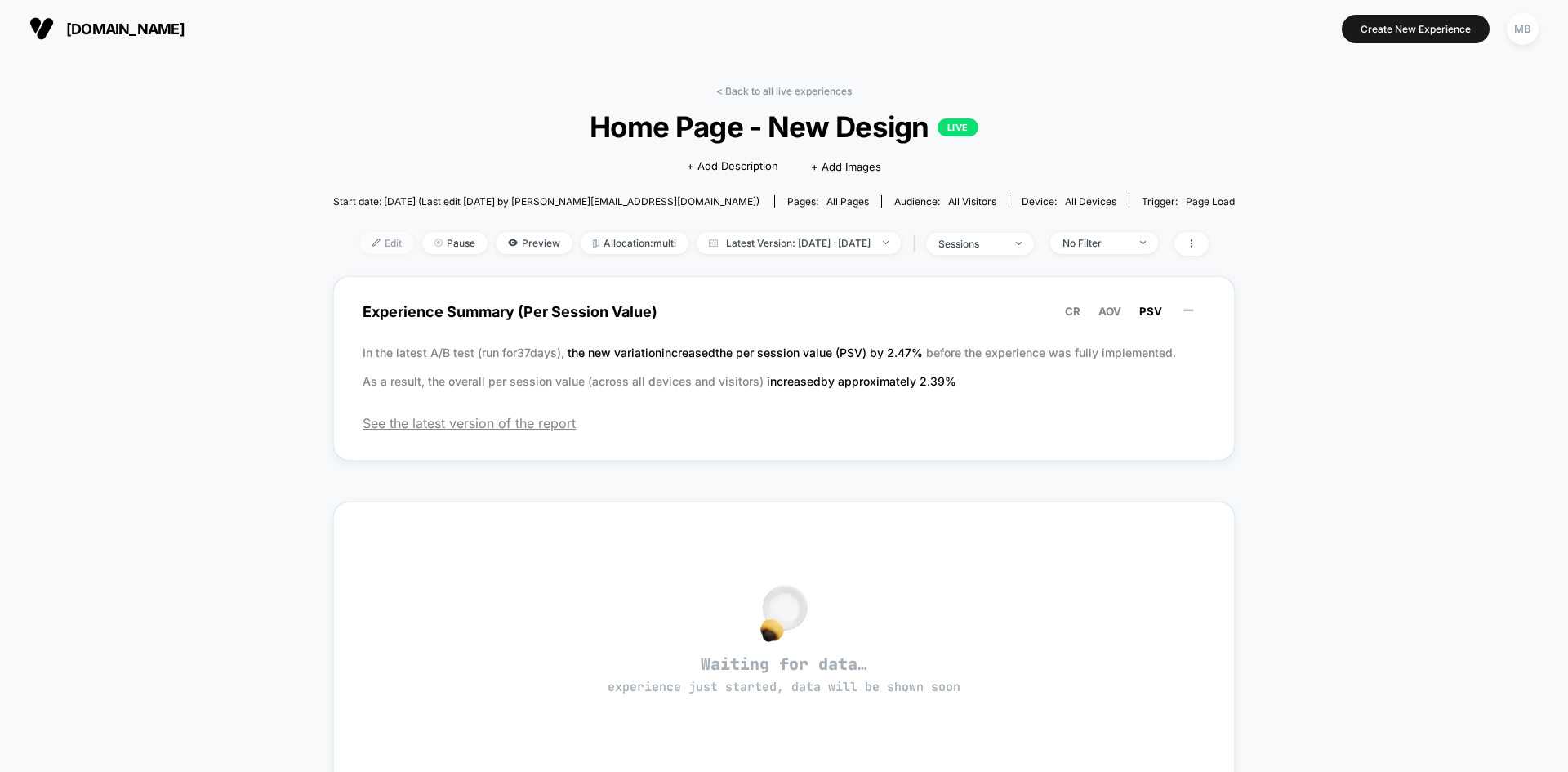
click at [366, 245] on span "Edit" at bounding box center [387, 242] width 54 height 22
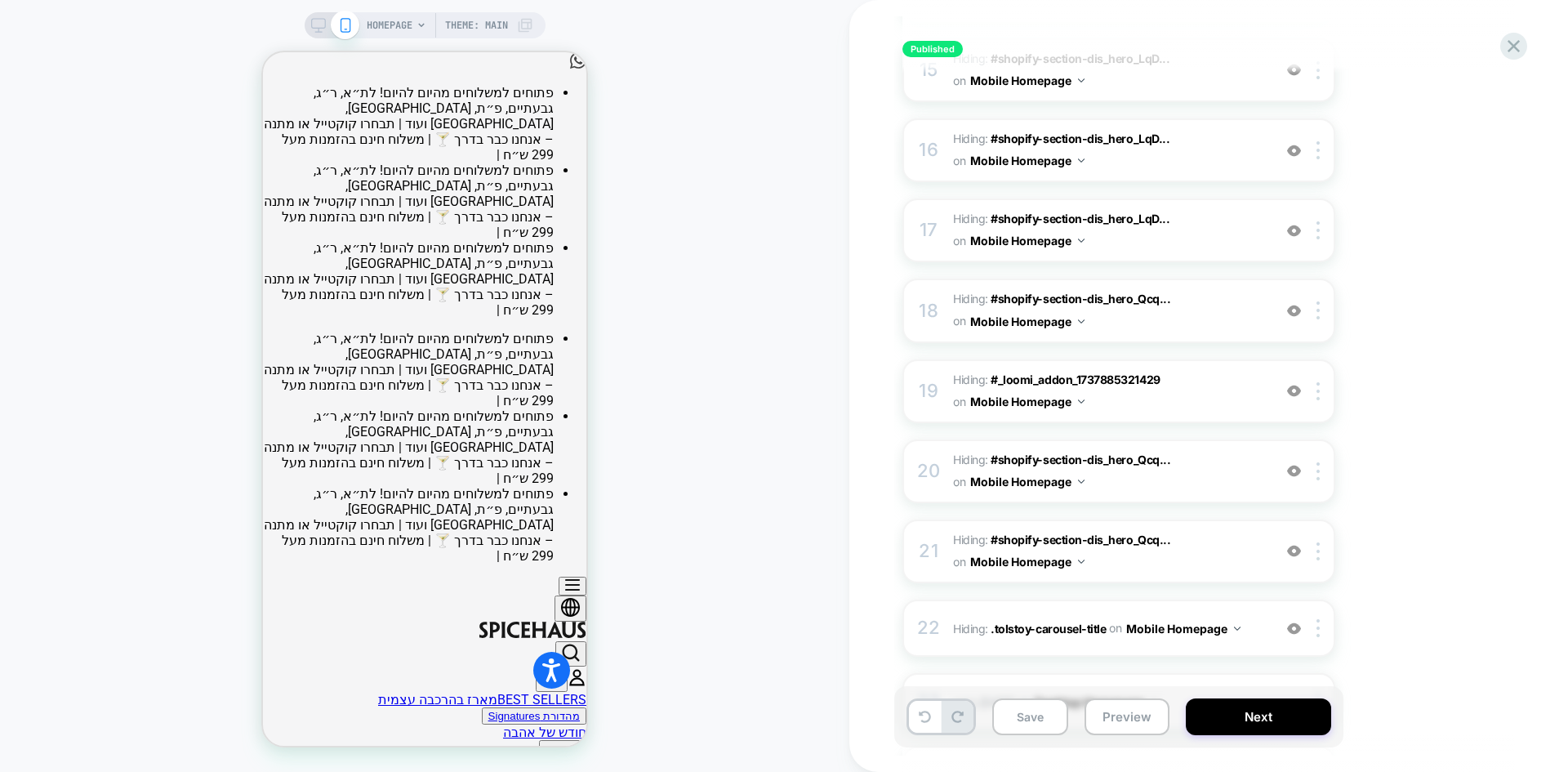
scroll to position [1383, 0]
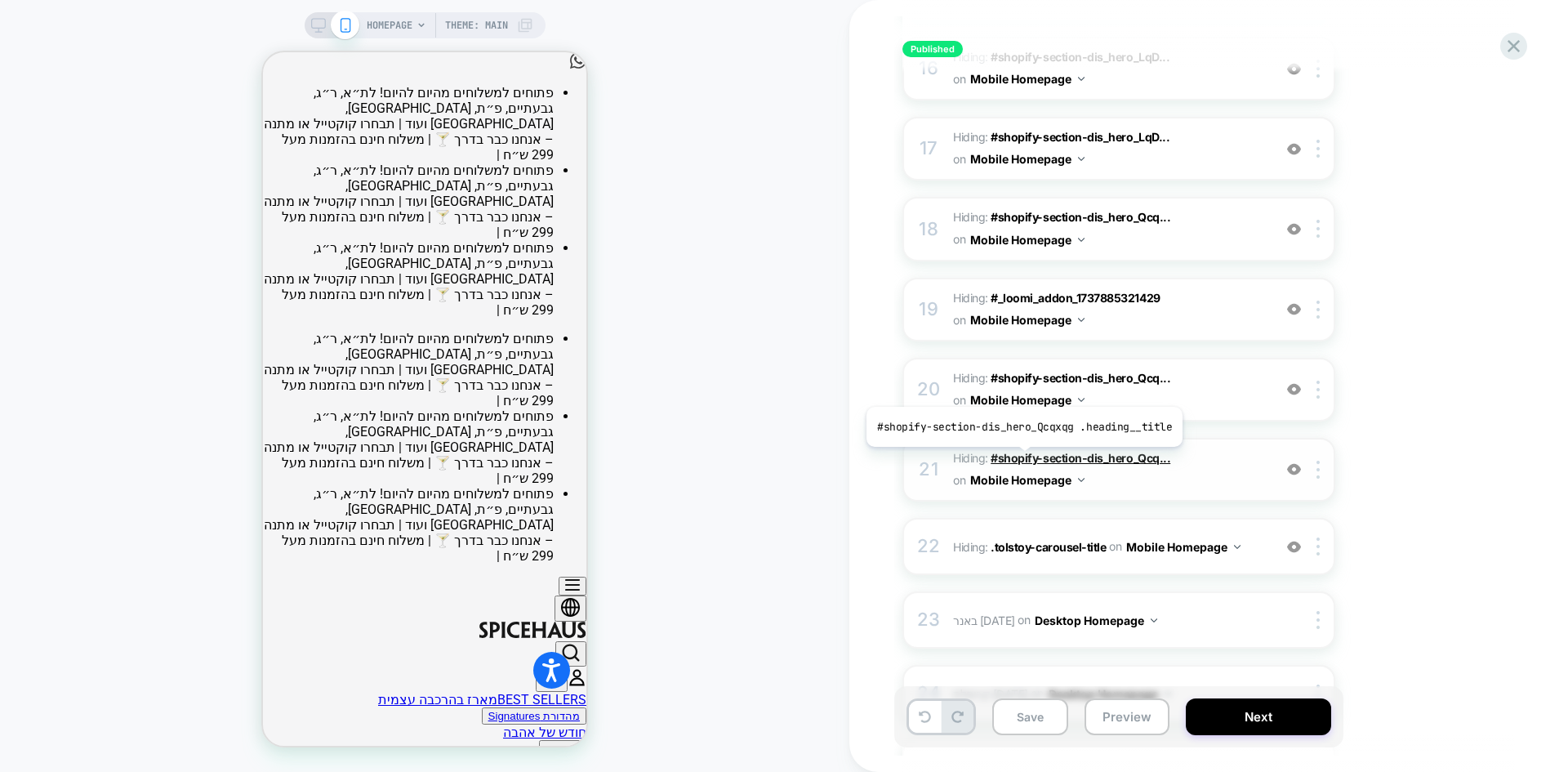
click at [1021, 459] on span "#shopify-section-dis_hero_Qcq..." at bounding box center [1080, 457] width 179 height 14
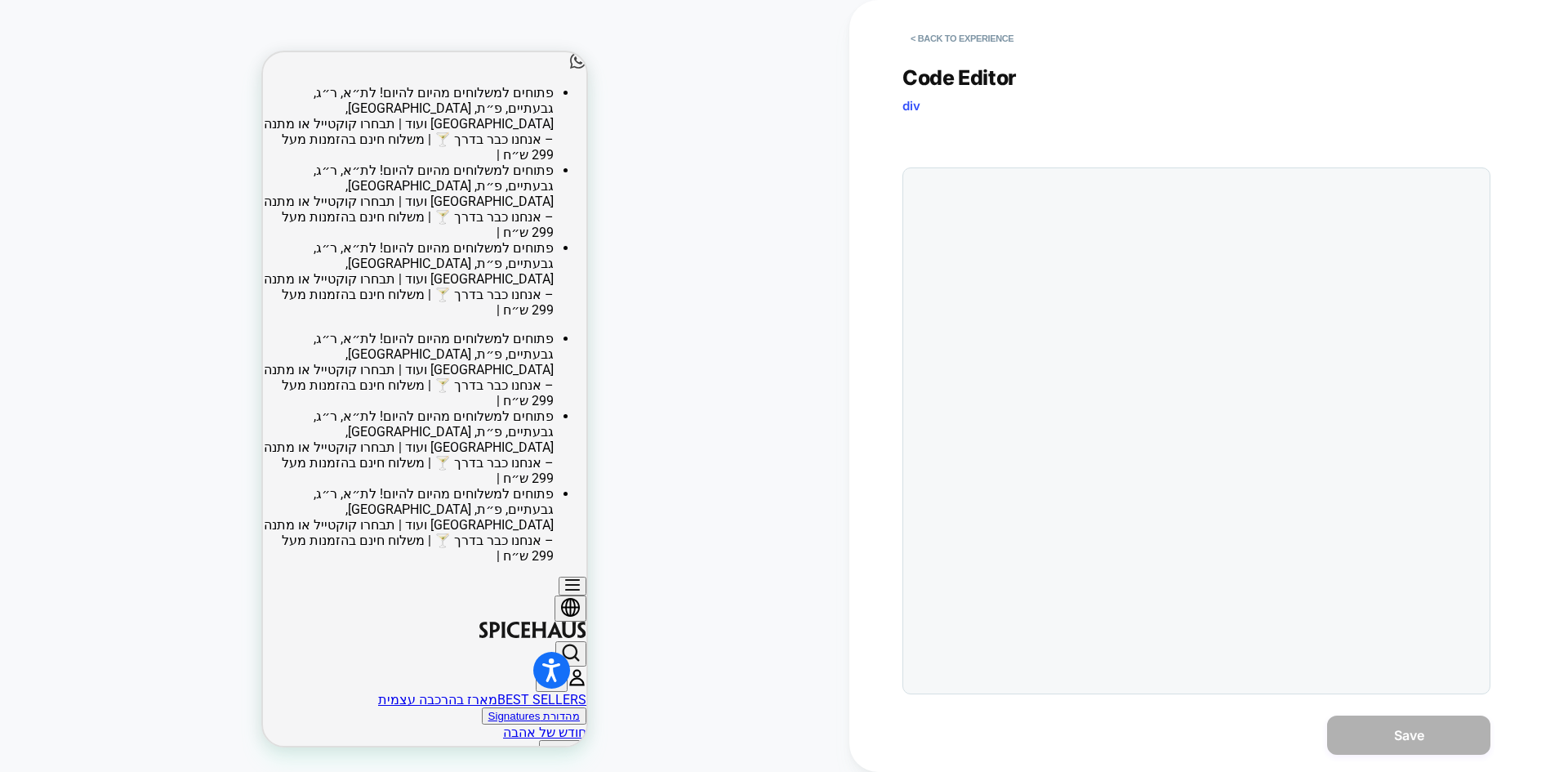
click at [1021, 459] on div at bounding box center [1196, 430] width 588 height 527
click at [1064, 244] on div "#shopify-section-dis_hero_Qcqxqg .heading__title { display: none !important; }" at bounding box center [1228, 460] width 504 height 567
click at [979, 40] on button "< Back to experience" at bounding box center [961, 39] width 119 height 26
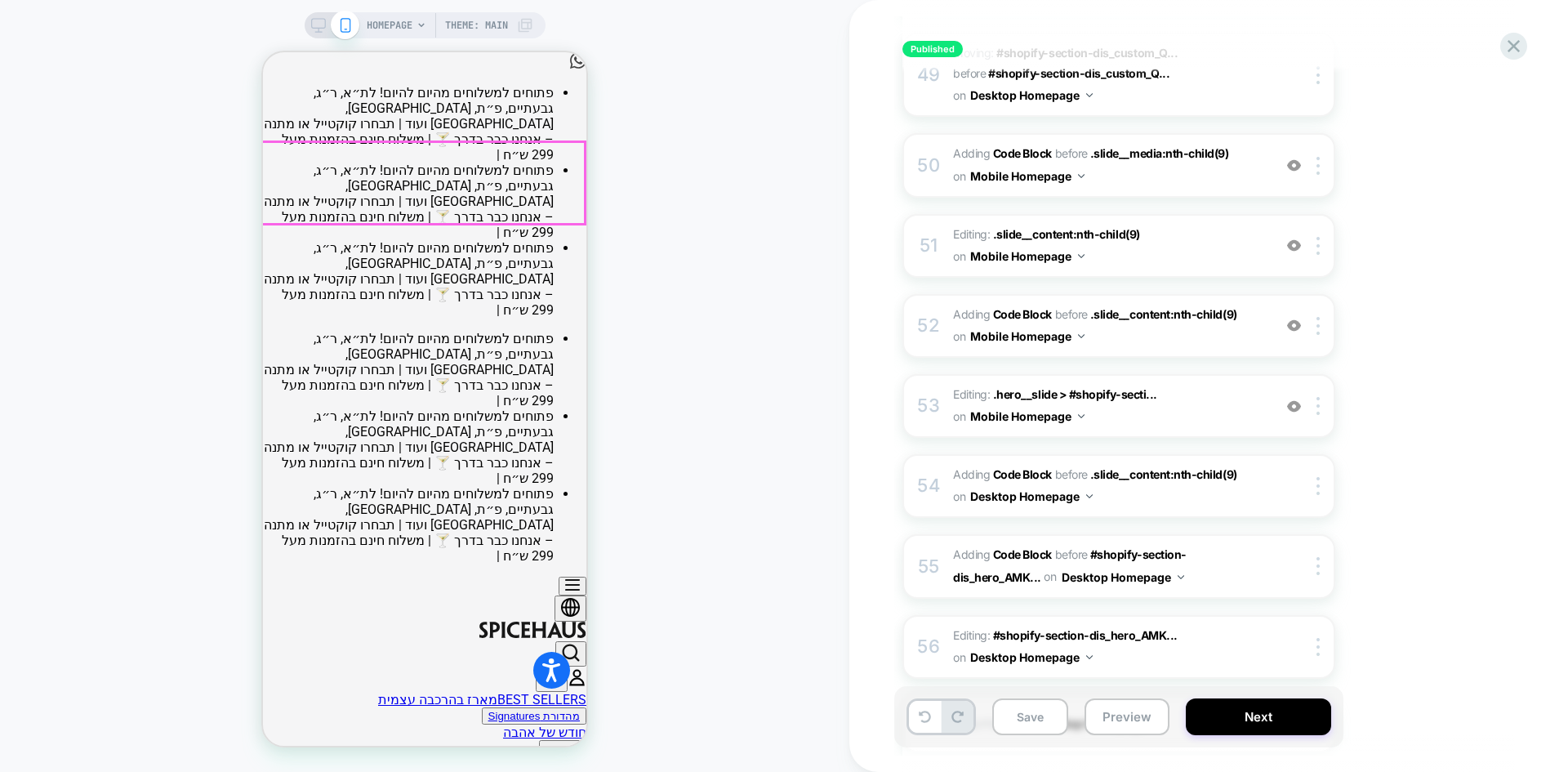
scroll to position [5059, 0]
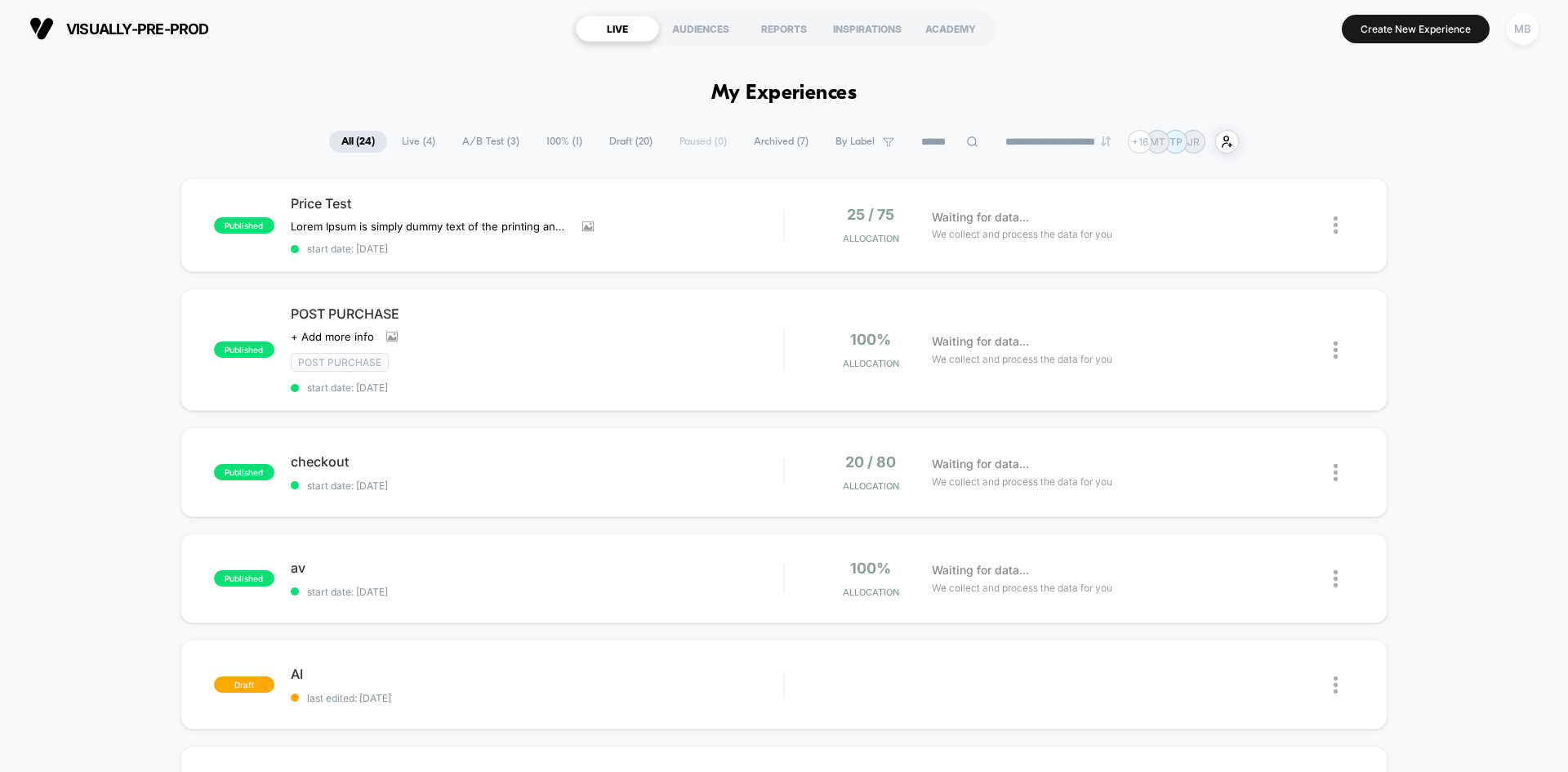
click at [1510, 26] on div "MB" at bounding box center [1523, 29] width 32 height 32
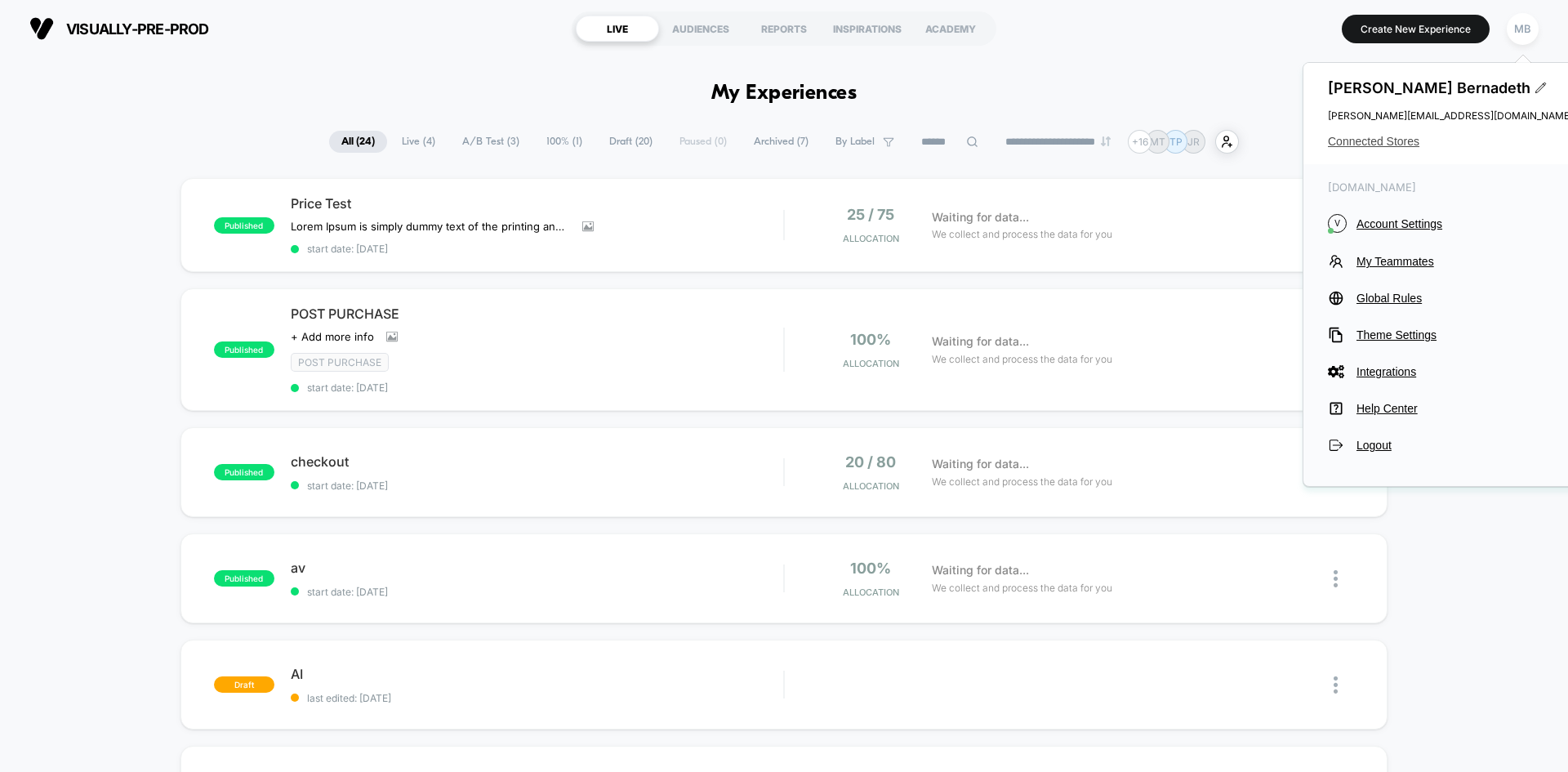
click at [1385, 140] on span "Connected Stores" at bounding box center [1450, 141] width 245 height 13
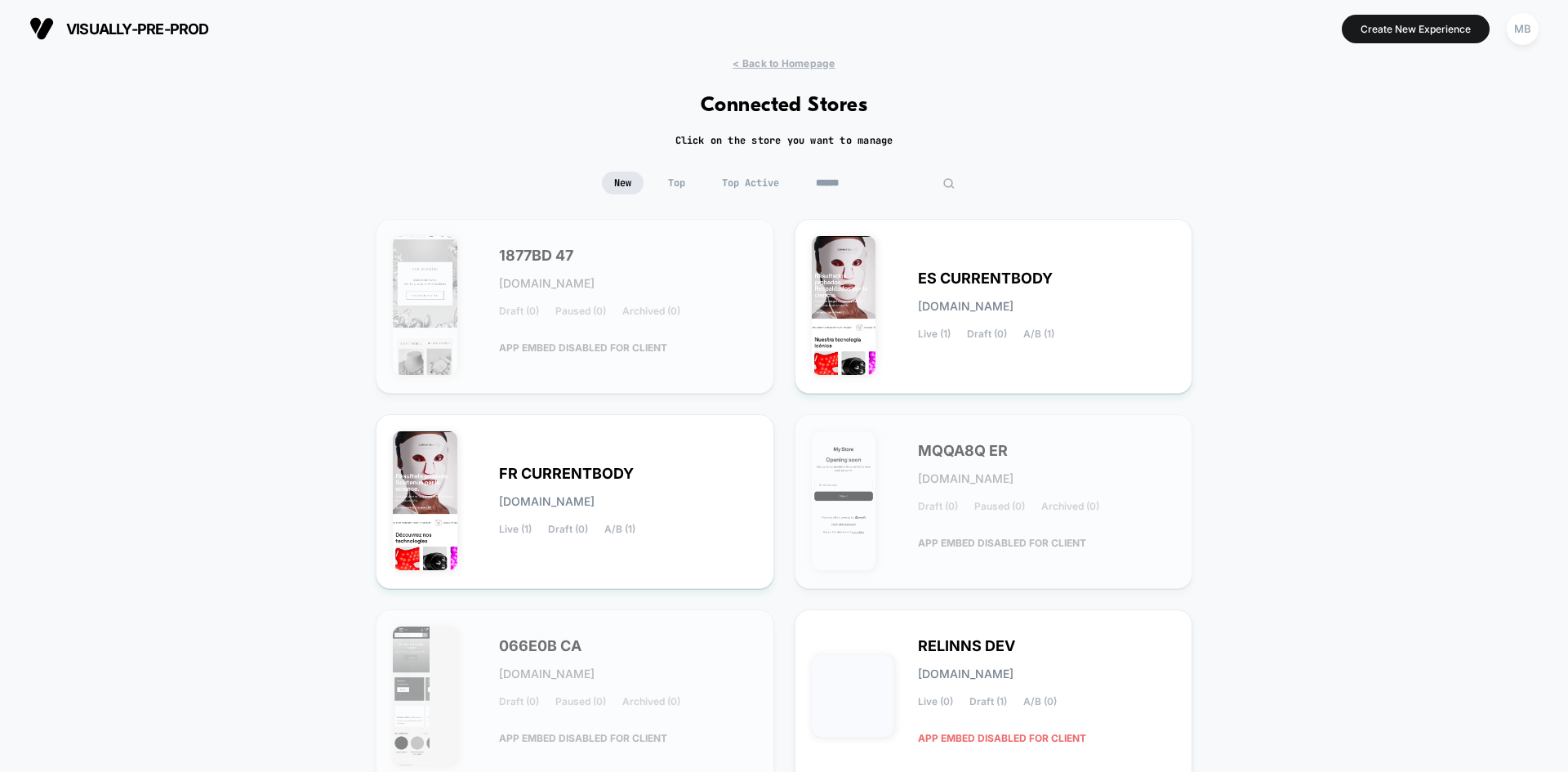
click at [879, 182] on input at bounding box center [885, 183] width 163 height 23
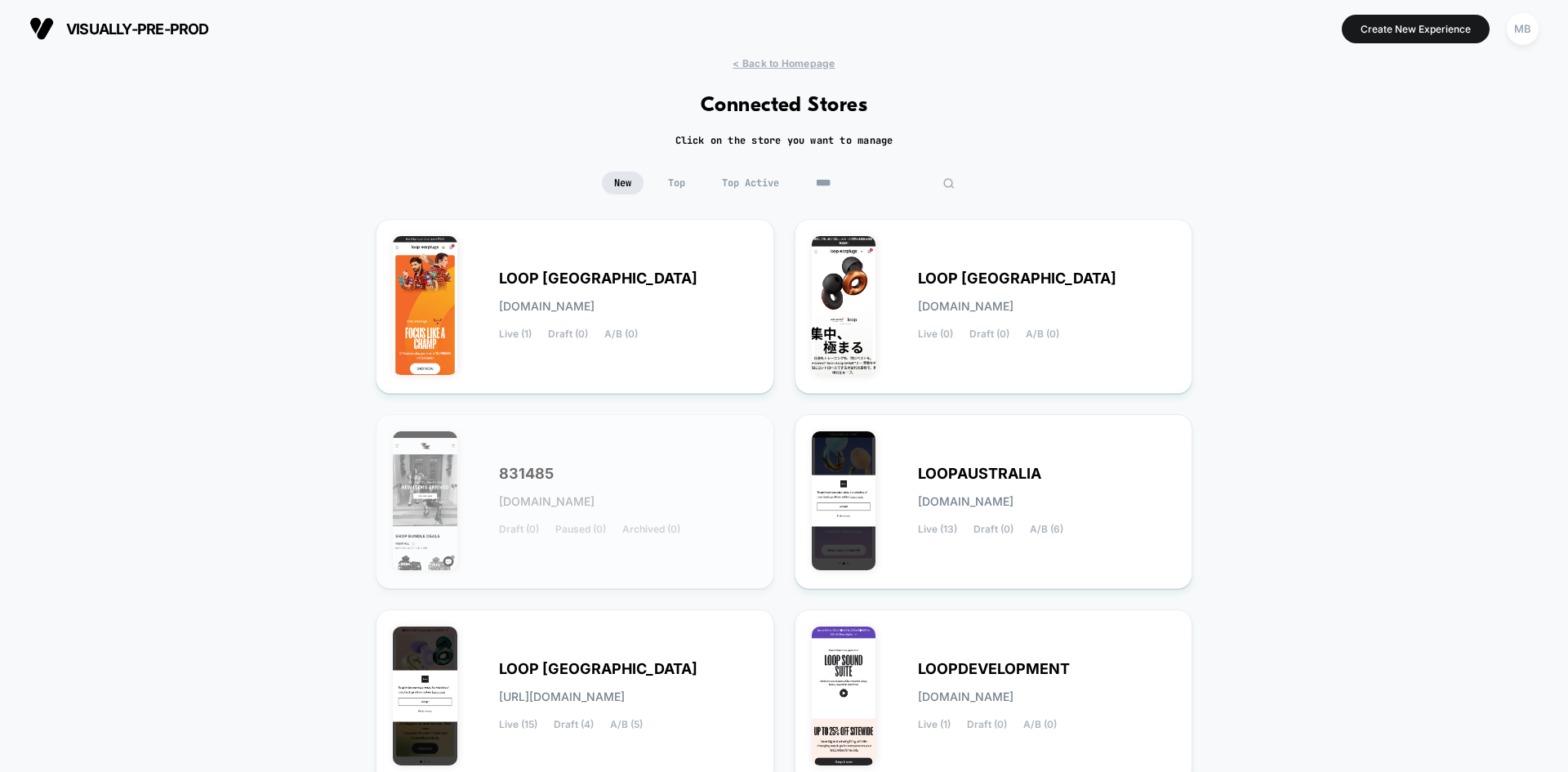
type input "****"
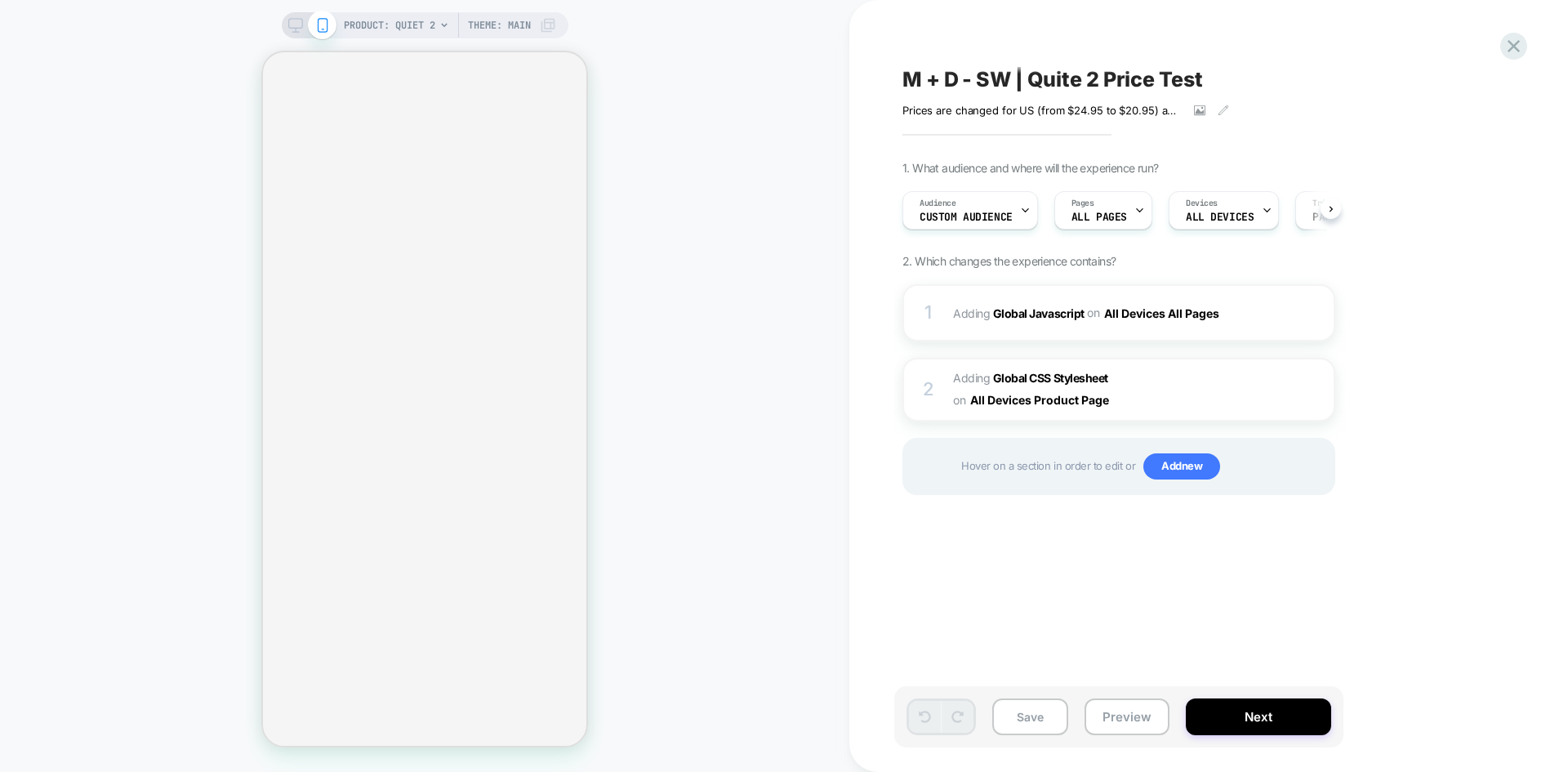
scroll to position [0, 1]
click at [1358, 147] on div "M + D - SW | Quite 2 Price Test Prices are changed for US (from $24.95 to $20.9…" at bounding box center [1200, 385] width 612 height 739
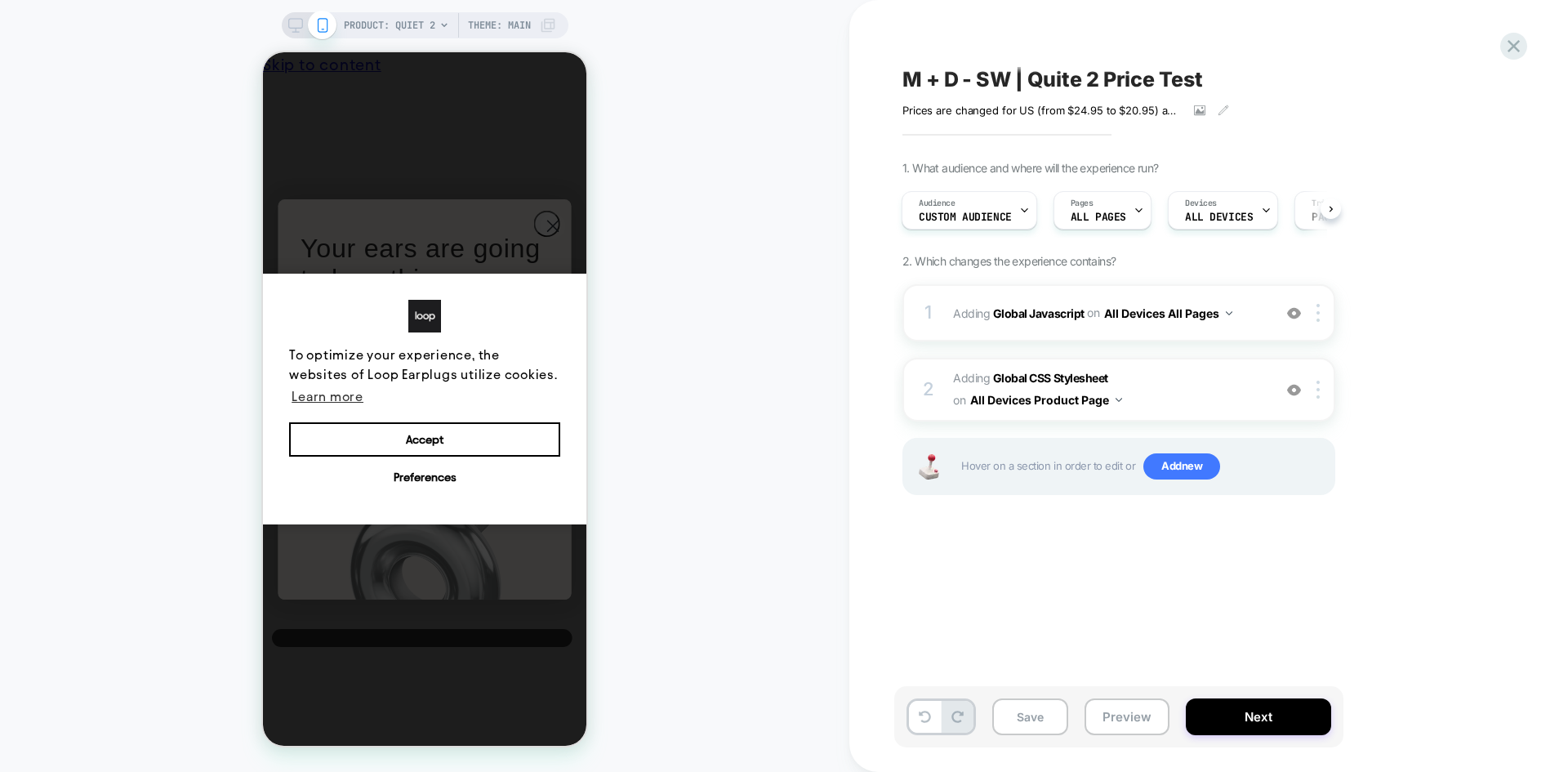
scroll to position [0, 12]
click at [1130, 716] on button "Preview" at bounding box center [1127, 717] width 85 height 37
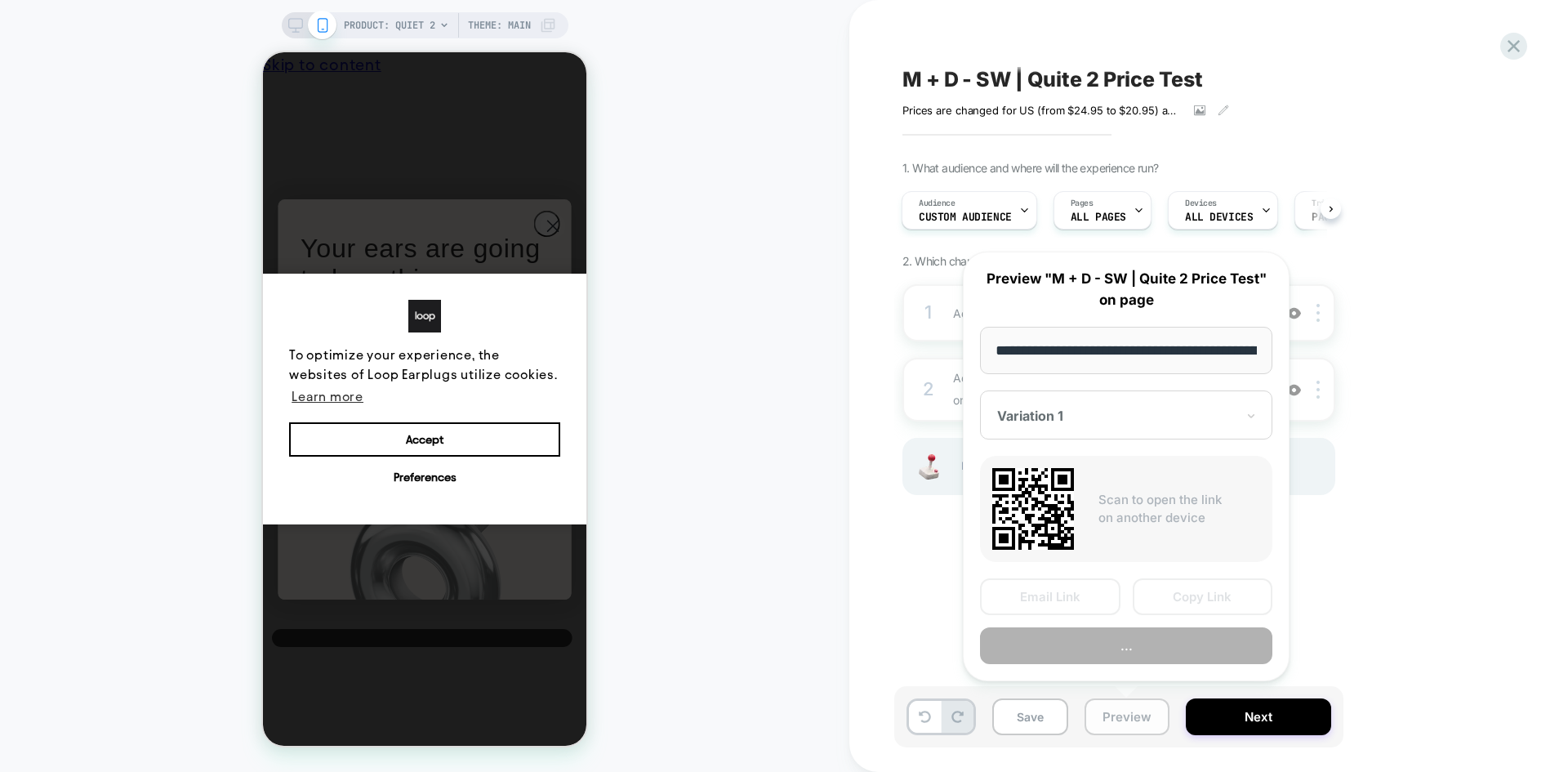
scroll to position [0, 151]
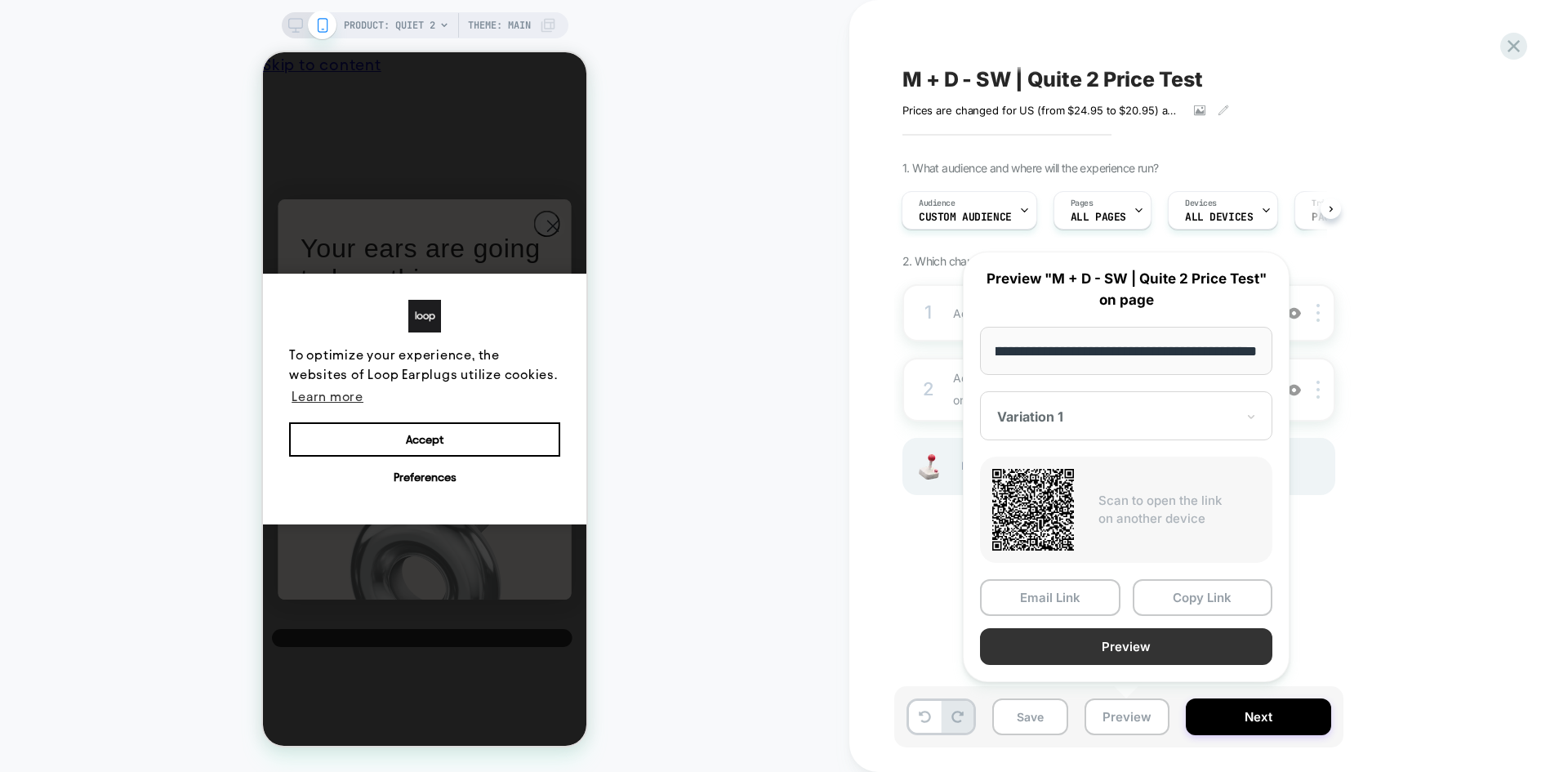
click at [1199, 646] on button "Preview" at bounding box center [1126, 646] width 292 height 37
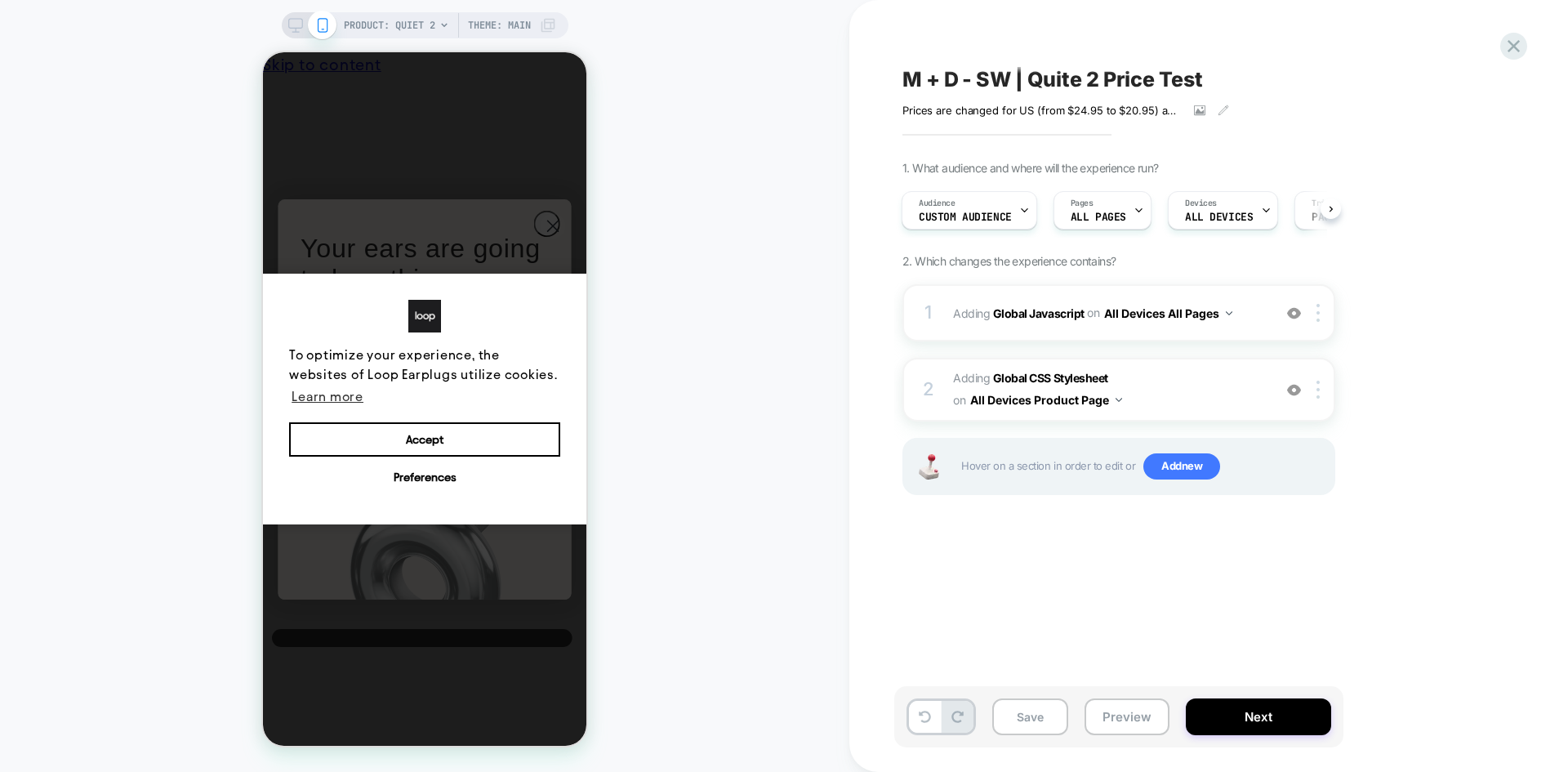
scroll to position [0, 0]
click at [1511, 48] on icon at bounding box center [1513, 46] width 12 height 12
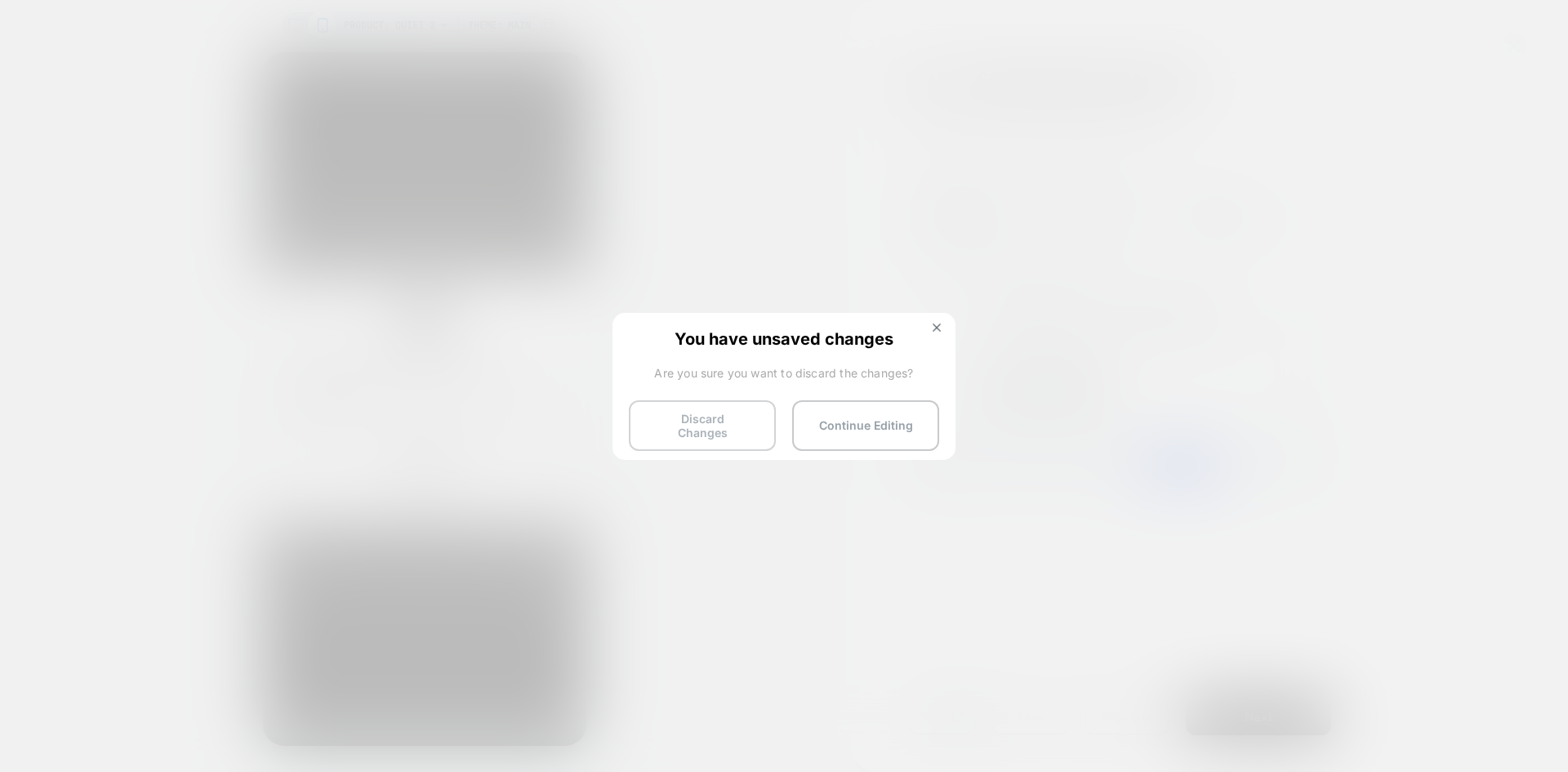
click at [712, 423] on button "Discard Changes" at bounding box center [702, 425] width 147 height 51
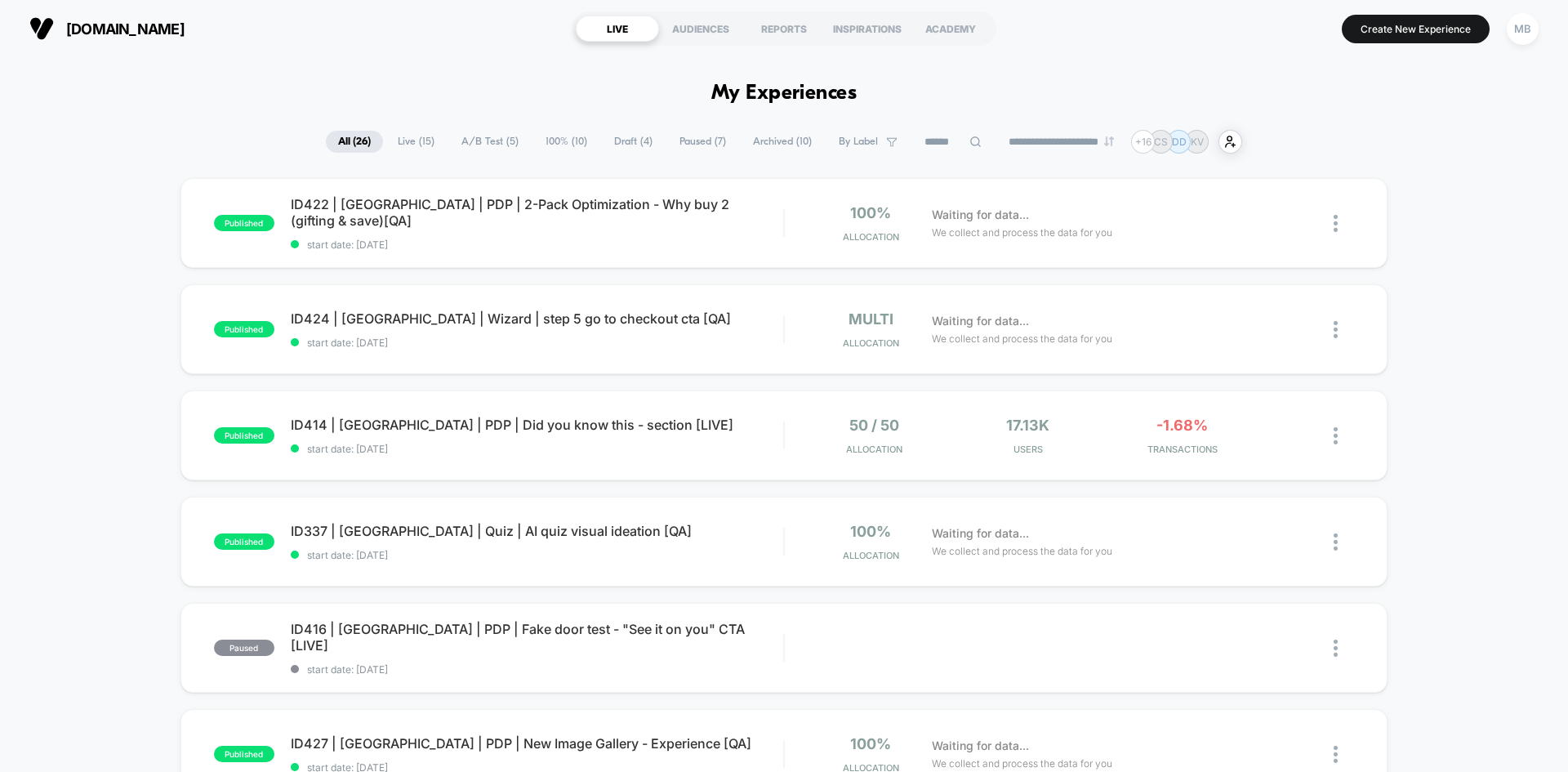
click at [955, 147] on input at bounding box center [953, 142] width 163 height 20
paste input "**********"
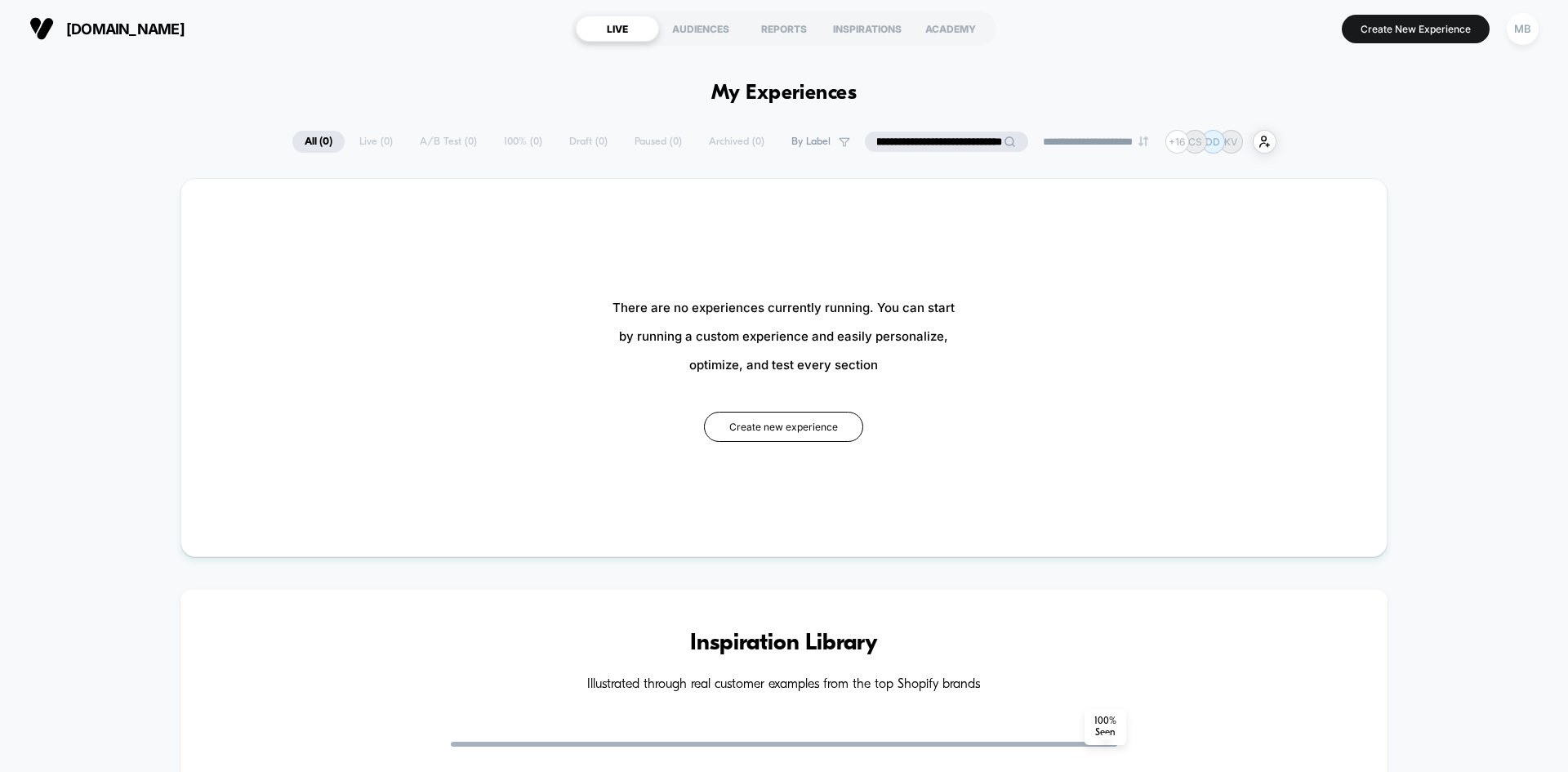
click at [954, 148] on input "**********" at bounding box center [946, 142] width 163 height 21
drag, startPoint x: 935, startPoint y: 137, endPoint x: 1145, endPoint y: 200, distance: 219.2
click at [1145, 200] on div "**********" at bounding box center [784, 751] width 1568 height 1244
type input "**********"
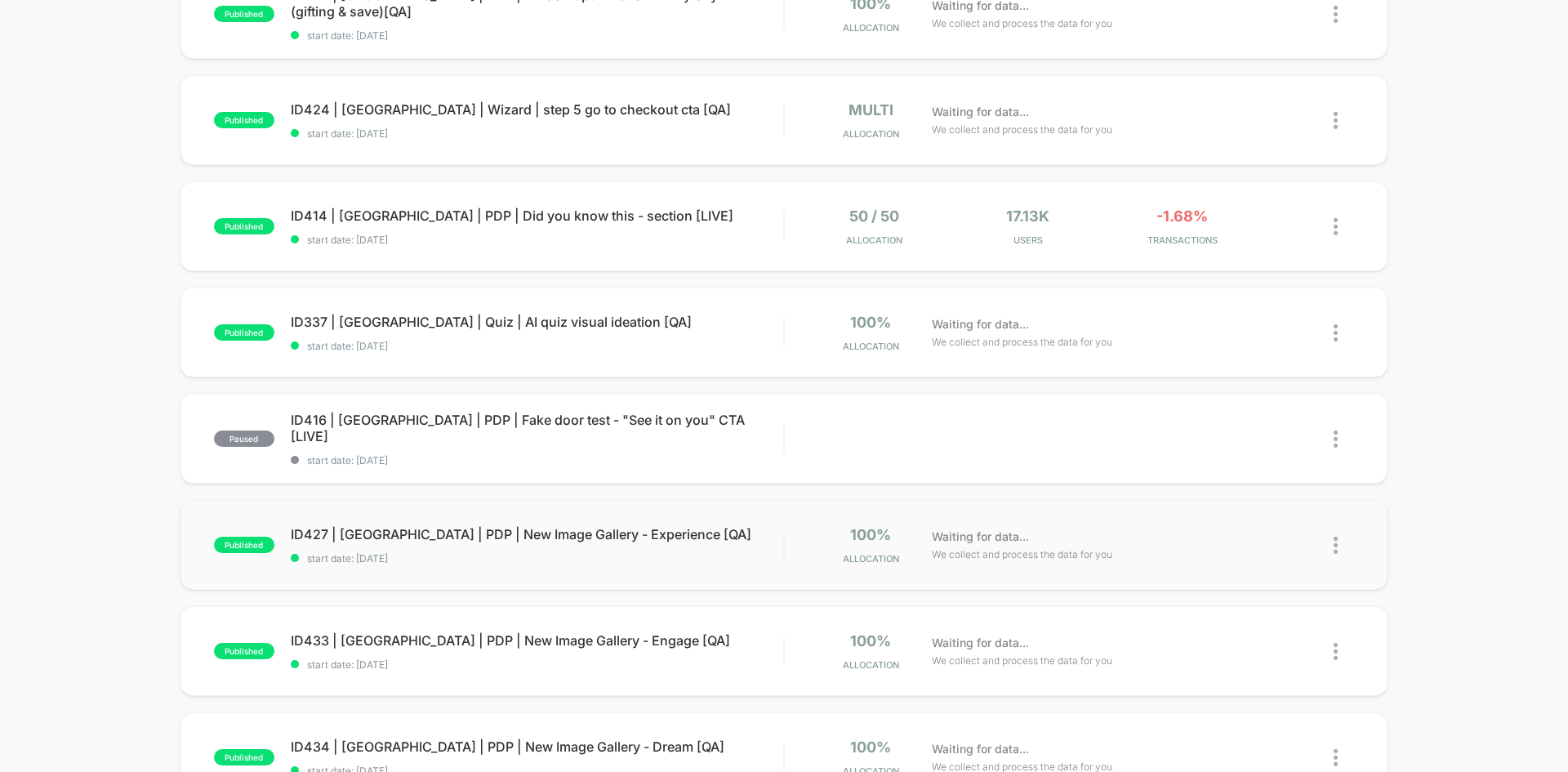
scroll to position [245, 0]
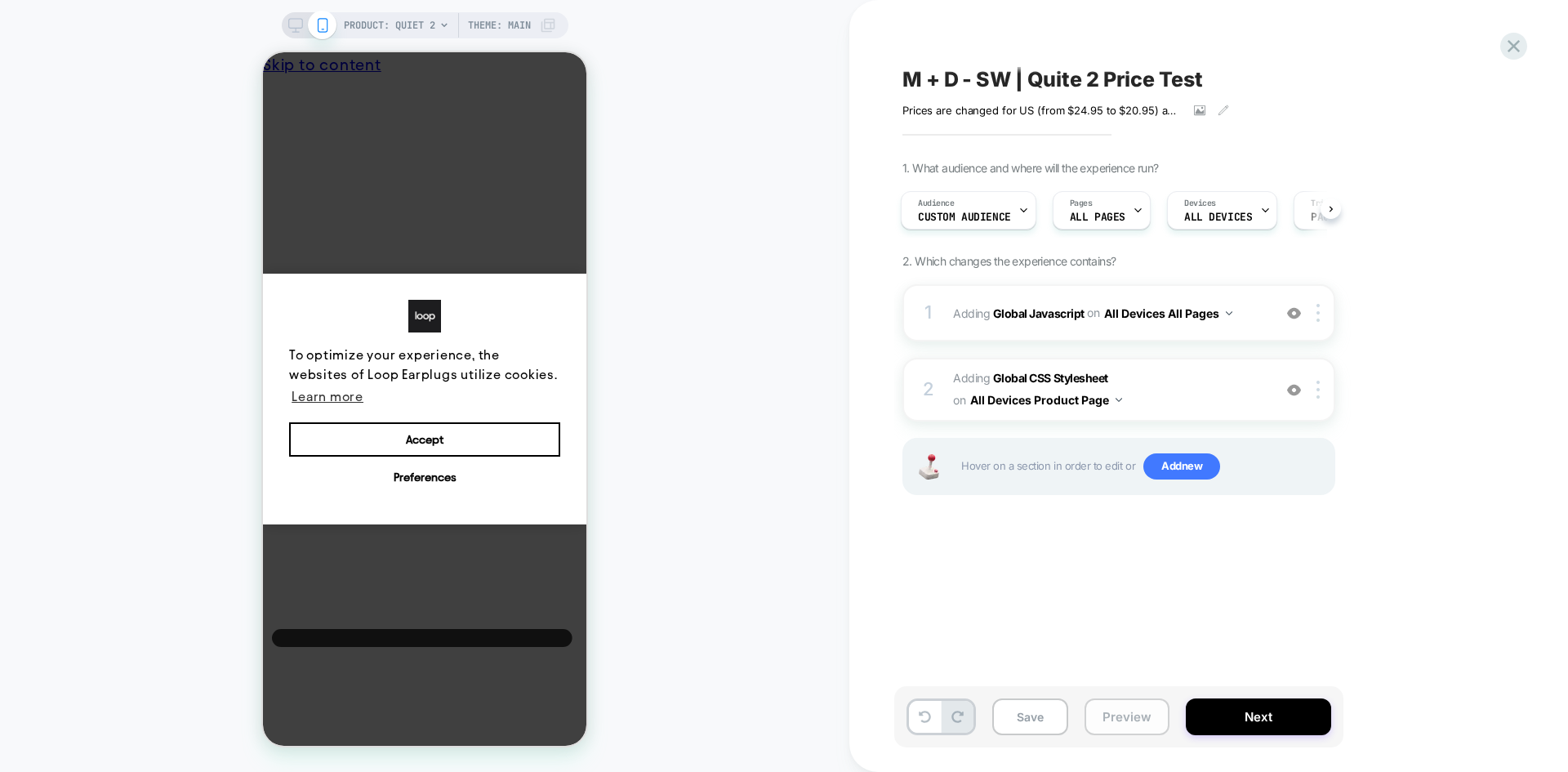
click at [1115, 722] on button "Preview" at bounding box center [1127, 717] width 85 height 37
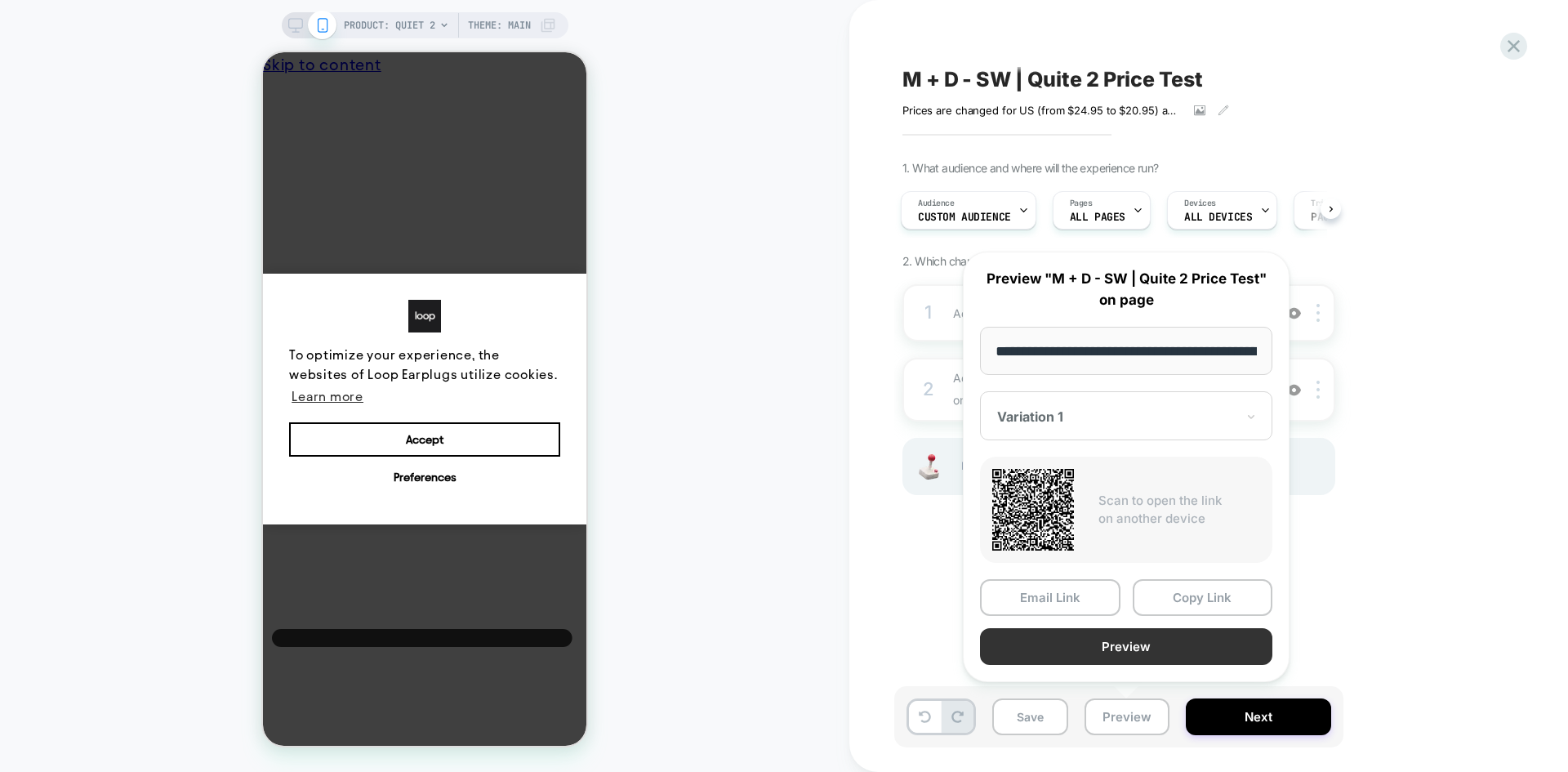
click at [1187, 645] on button "Preview" at bounding box center [1126, 646] width 292 height 37
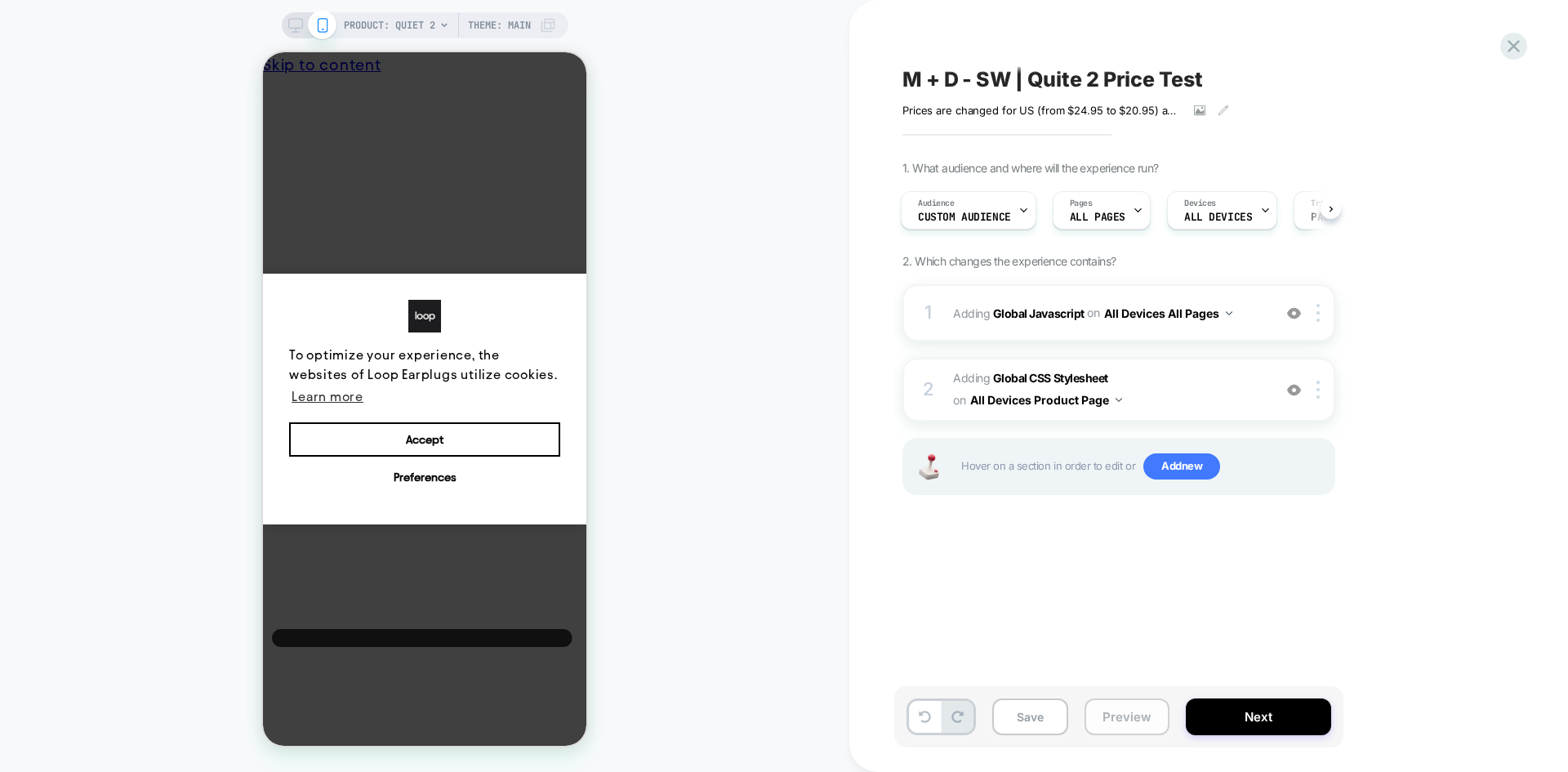
click at [1118, 723] on button "Preview" at bounding box center [1127, 717] width 85 height 37
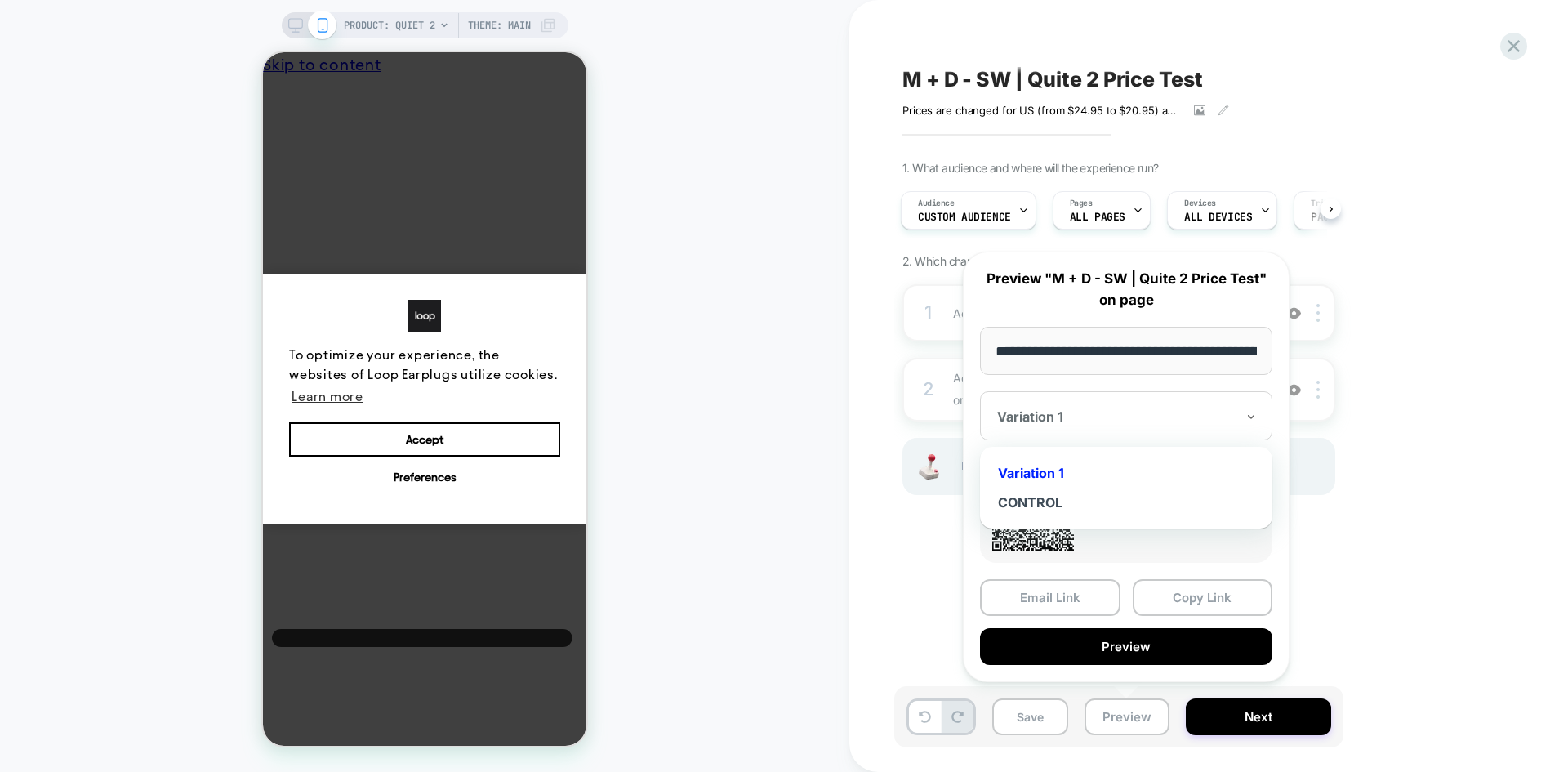
click at [1117, 432] on div "Variation 1" at bounding box center [1126, 416] width 292 height 49
click at [1085, 502] on div "CONTROL" at bounding box center [1126, 502] width 276 height 29
click at [1208, 602] on button "Copy Link" at bounding box center [1203, 597] width 141 height 37
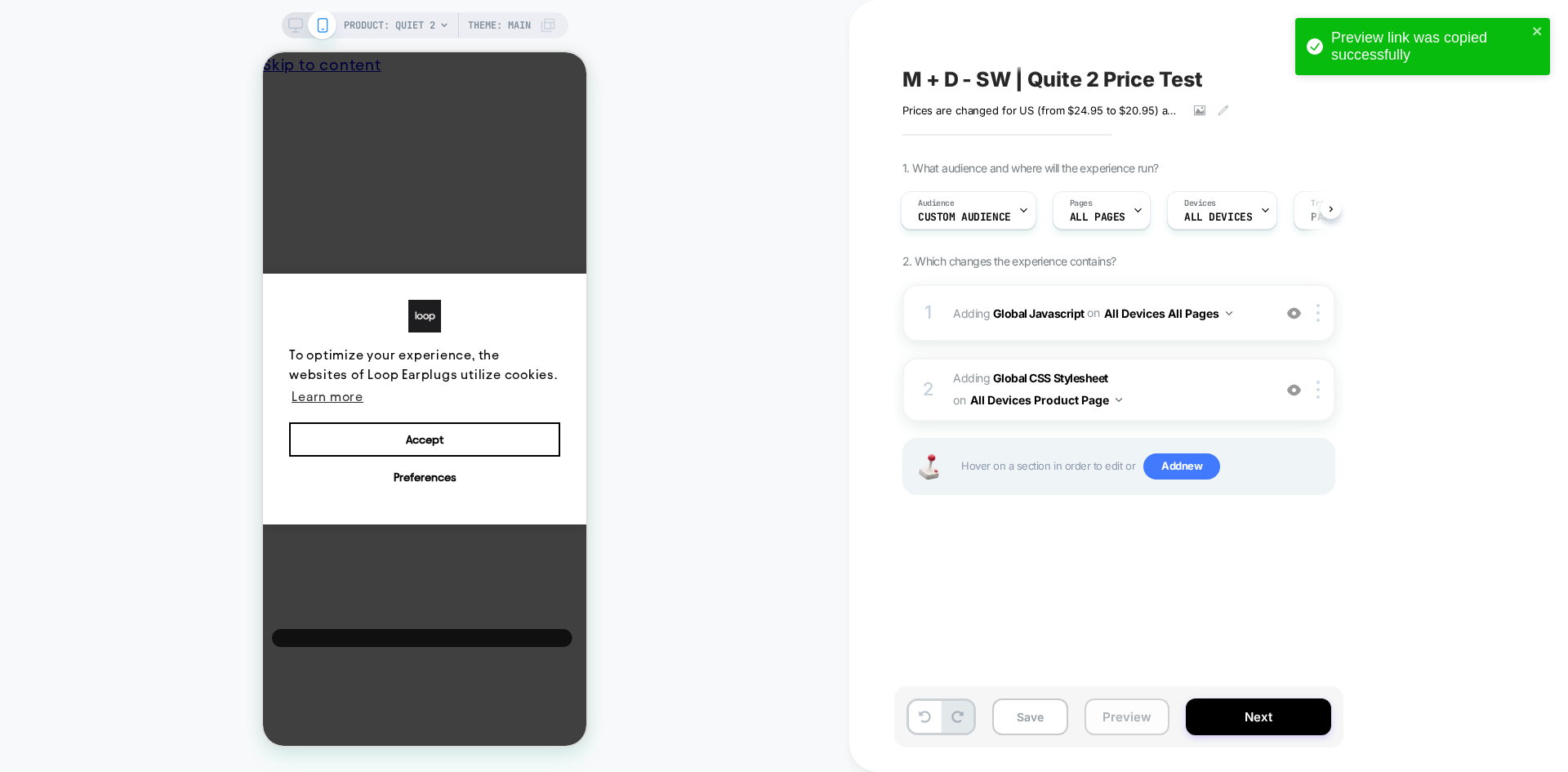
click at [1117, 703] on button "Preview" at bounding box center [1127, 717] width 85 height 37
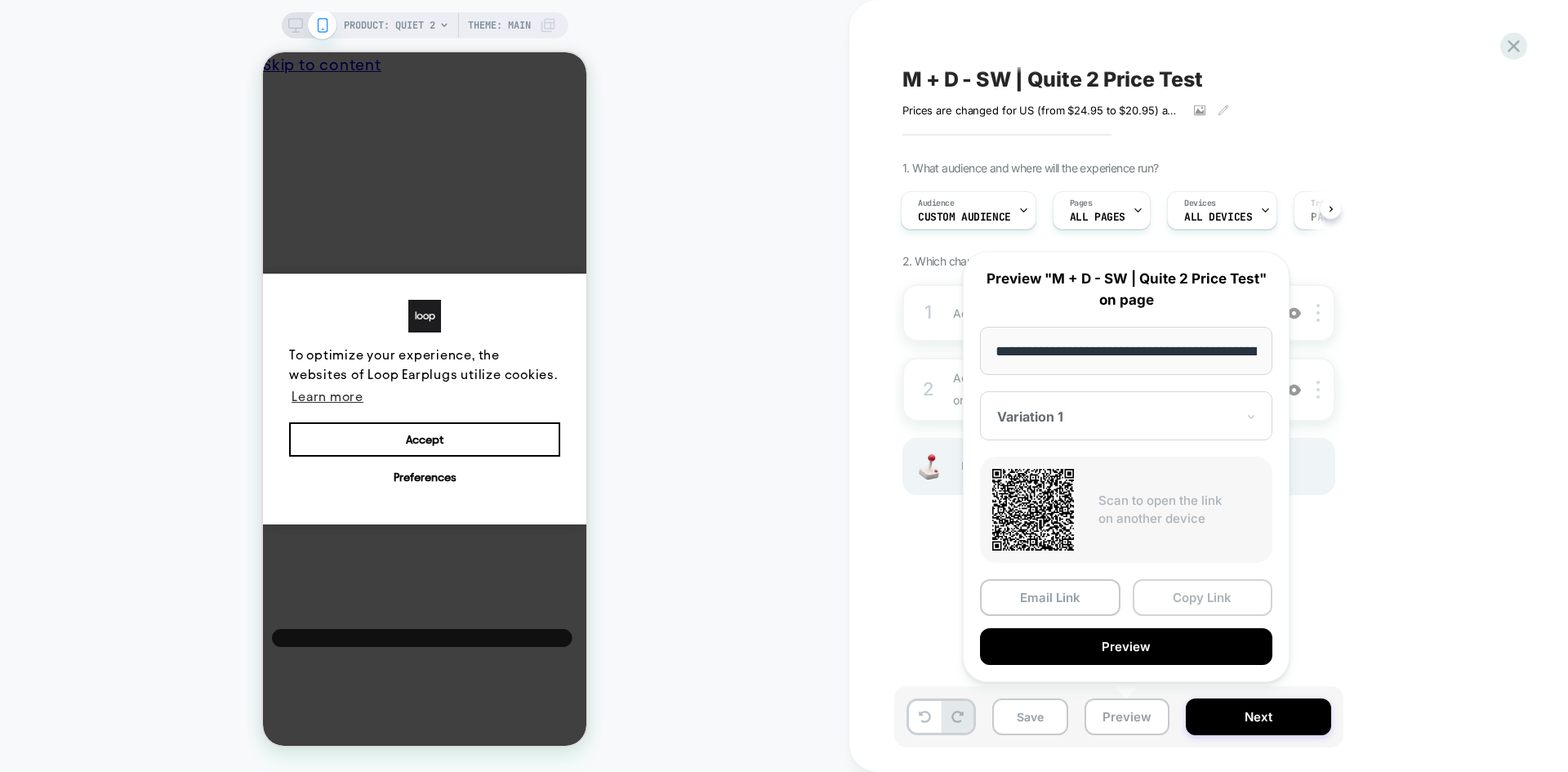
click at [1185, 584] on button "Copy Link" at bounding box center [1203, 597] width 141 height 37
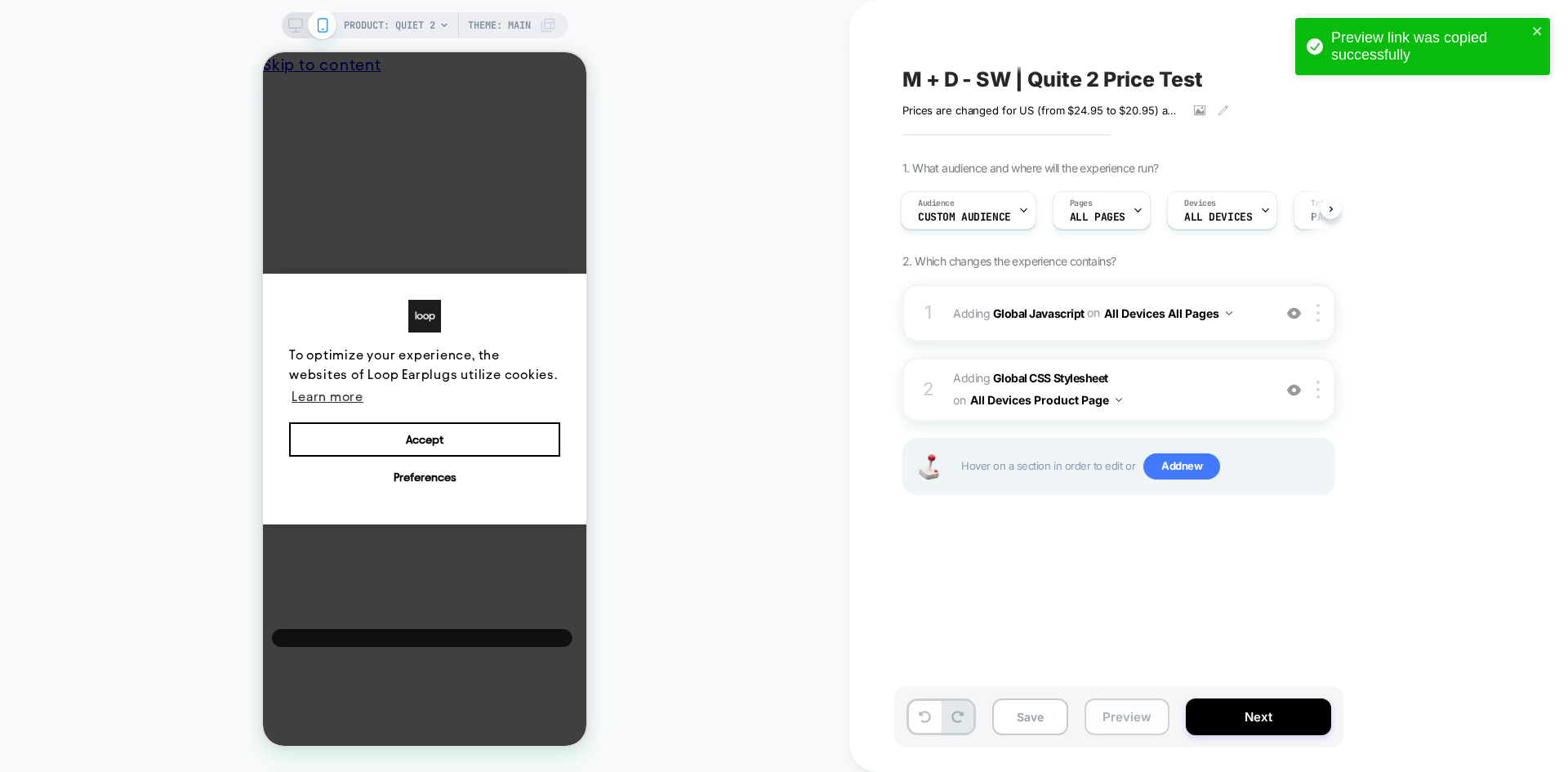
click at [1123, 726] on button "Preview" at bounding box center [1127, 717] width 85 height 37
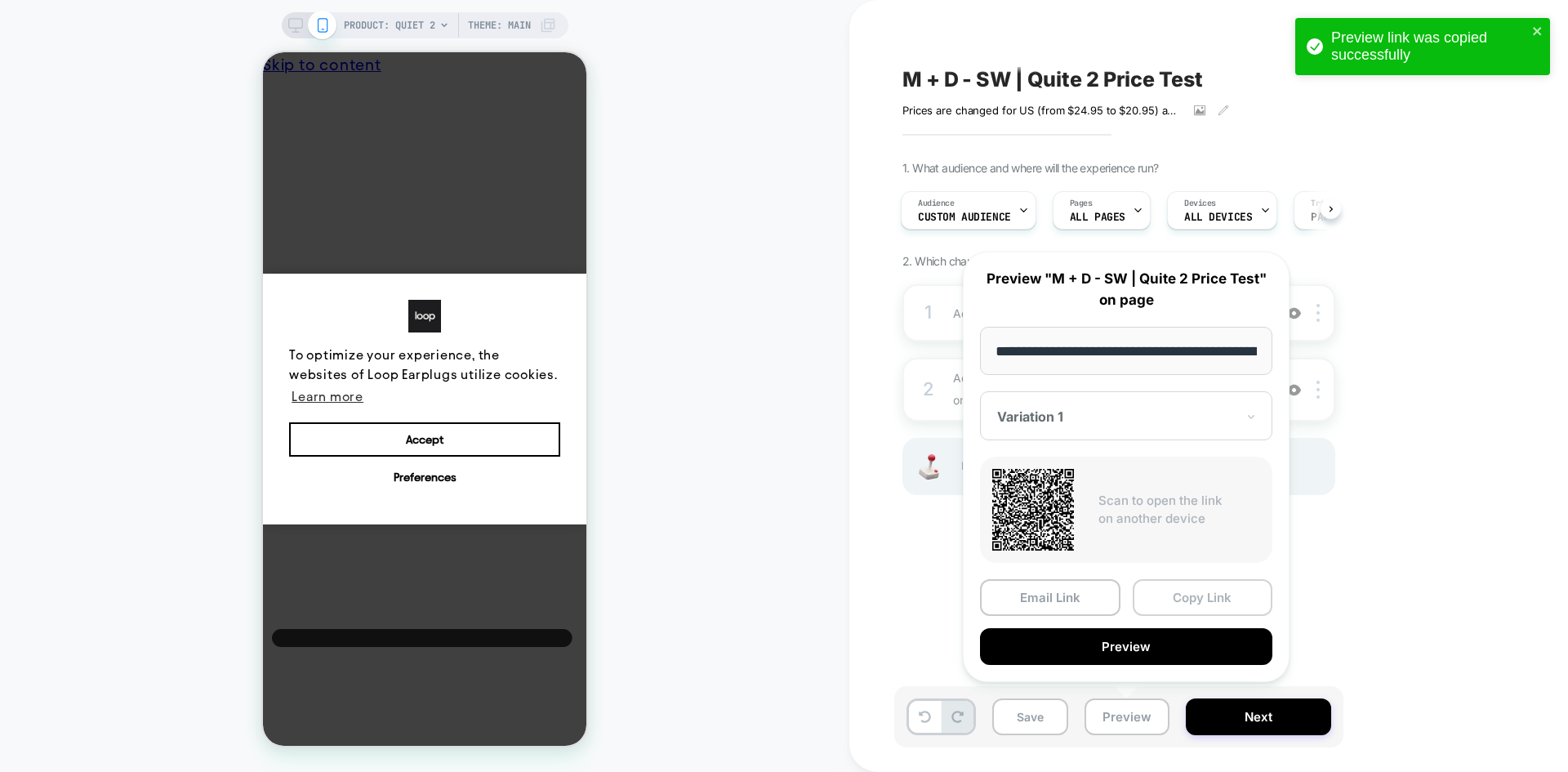
click at [1200, 594] on button "Copy Link" at bounding box center [1203, 597] width 141 height 37
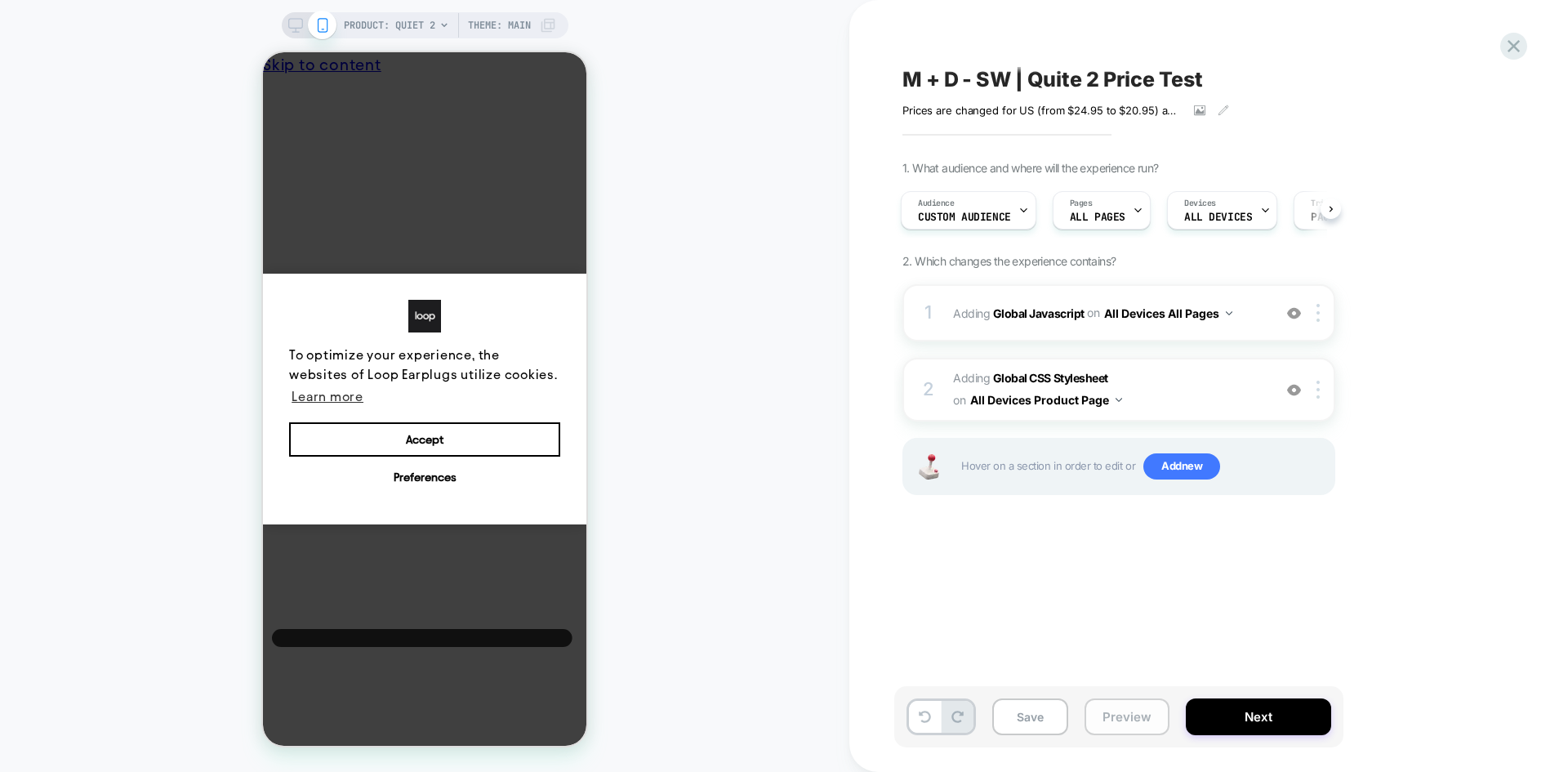
click at [1129, 718] on button "Preview" at bounding box center [1127, 717] width 85 height 37
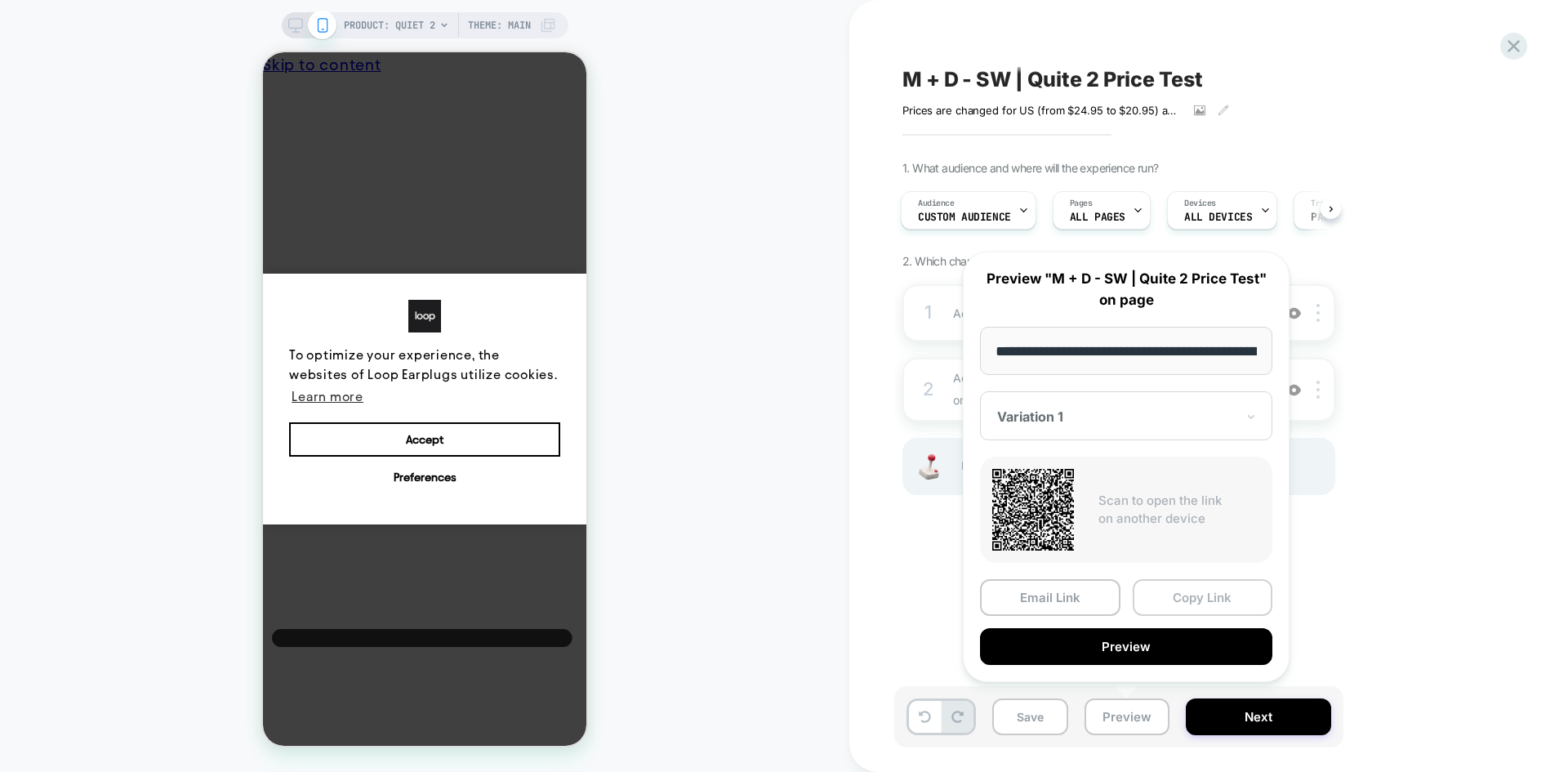
click at [1197, 598] on button "Copy Link" at bounding box center [1203, 597] width 141 height 37
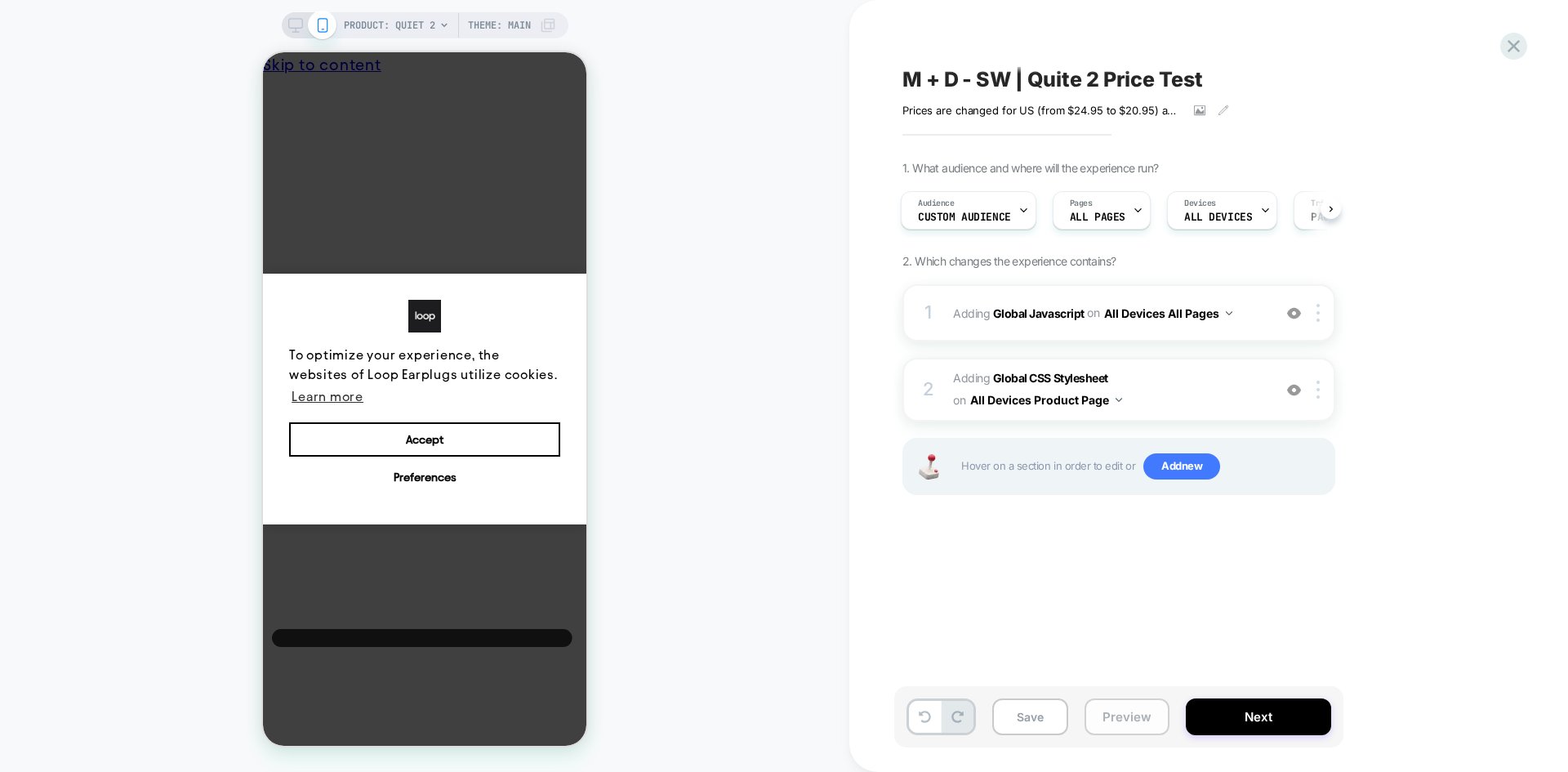
click at [1125, 712] on button "Preview" at bounding box center [1127, 717] width 85 height 37
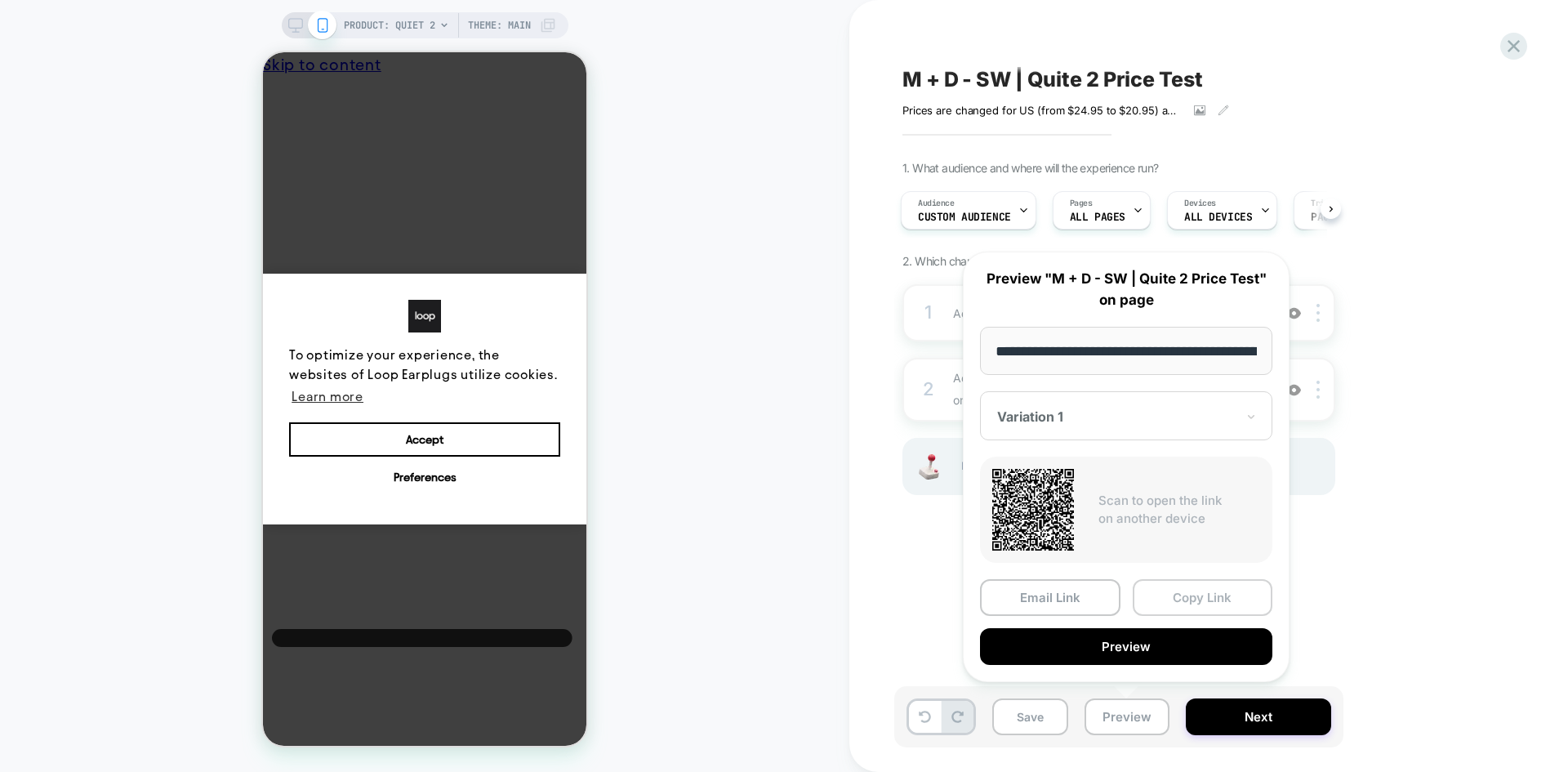
click at [1193, 599] on button "Copy Link" at bounding box center [1203, 597] width 141 height 37
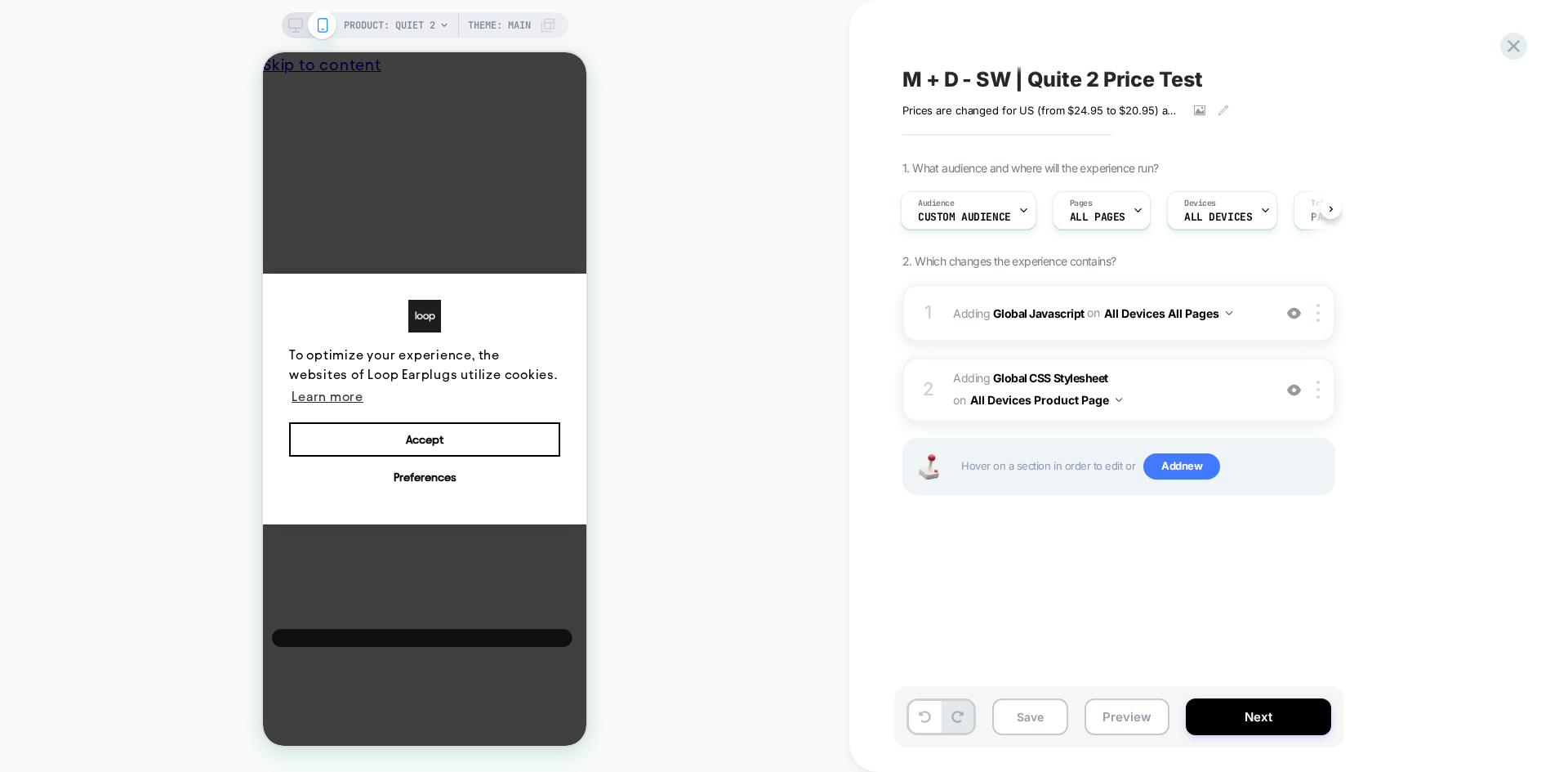
click at [1038, 84] on span "M + D - SW | Quite 2 Price Test" at bounding box center [1053, 79] width 300 height 24
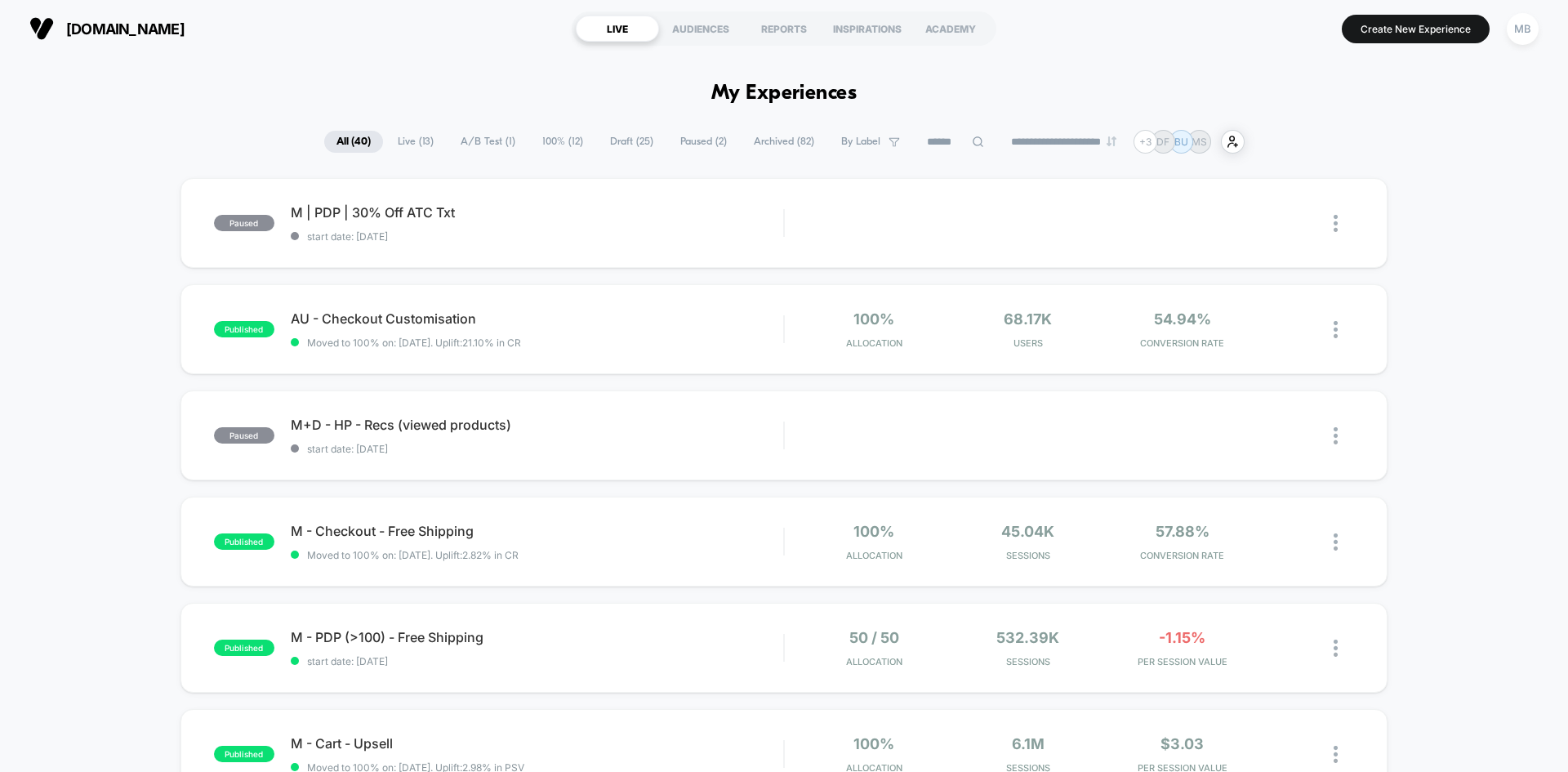
click at [1425, 151] on div "**********" at bounding box center [784, 141] width 1568 height 23
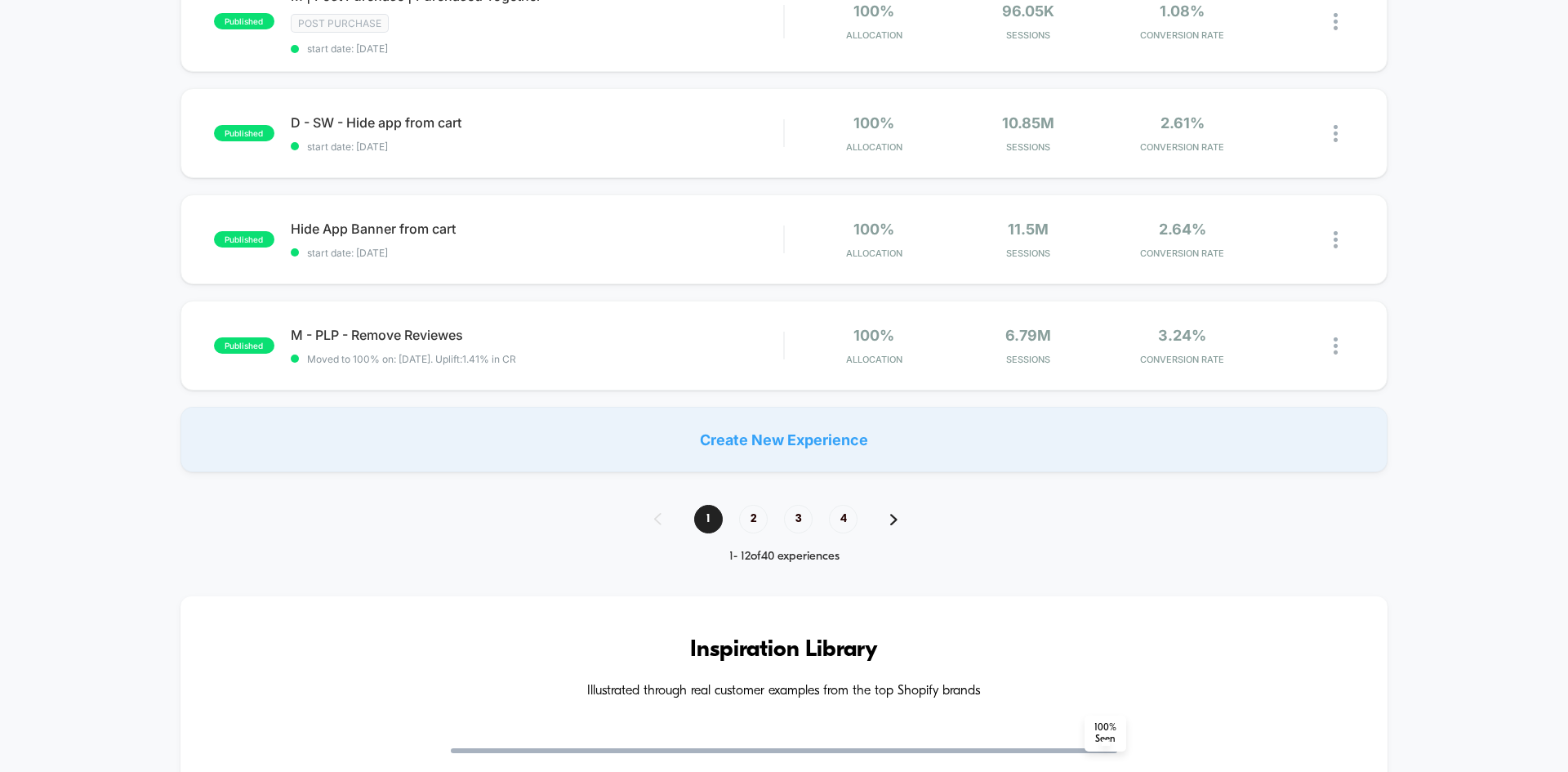
scroll to position [1062, 0]
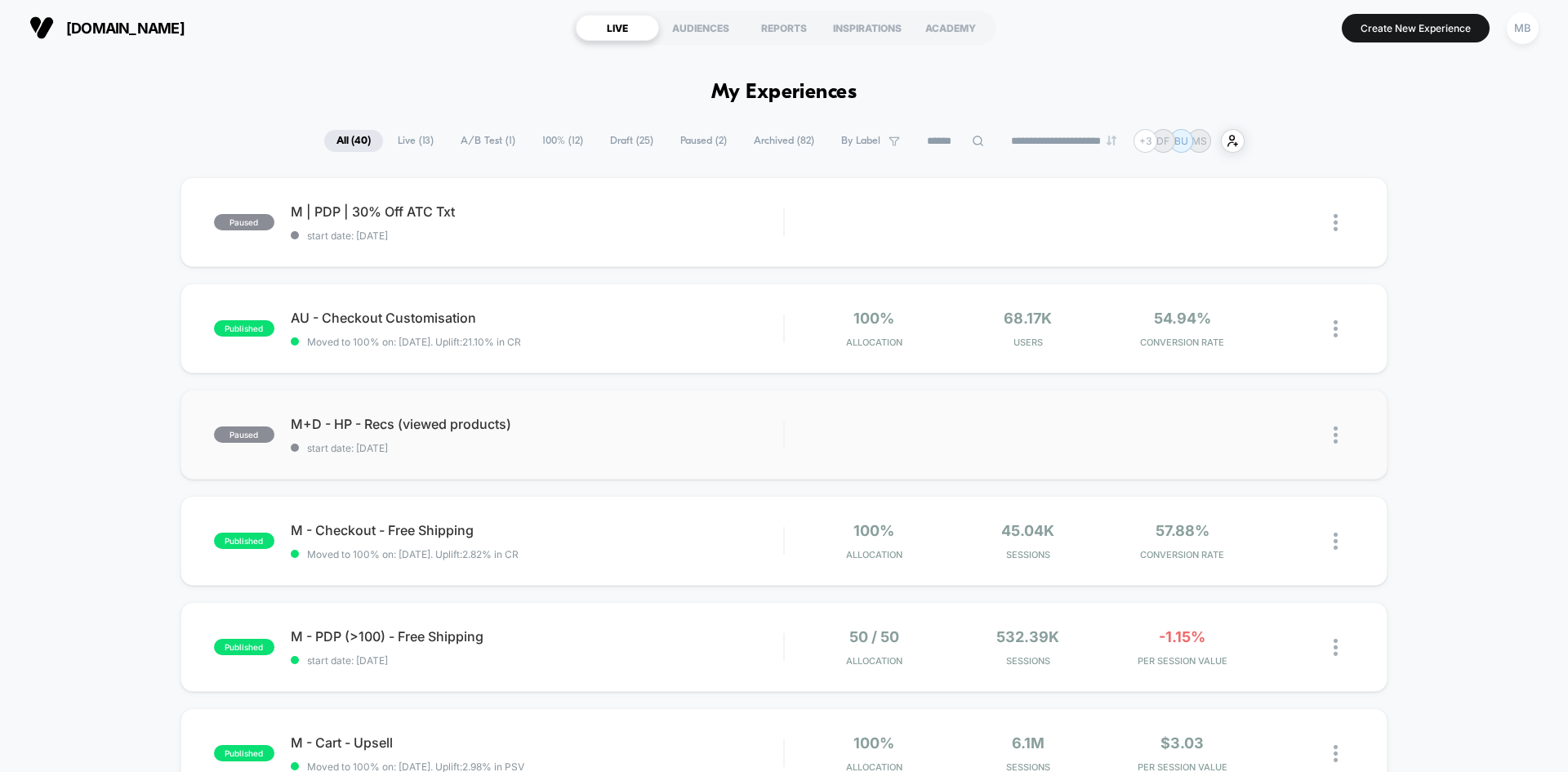
scroll to position [0, 0]
click at [948, 141] on input at bounding box center [956, 142] width 163 height 20
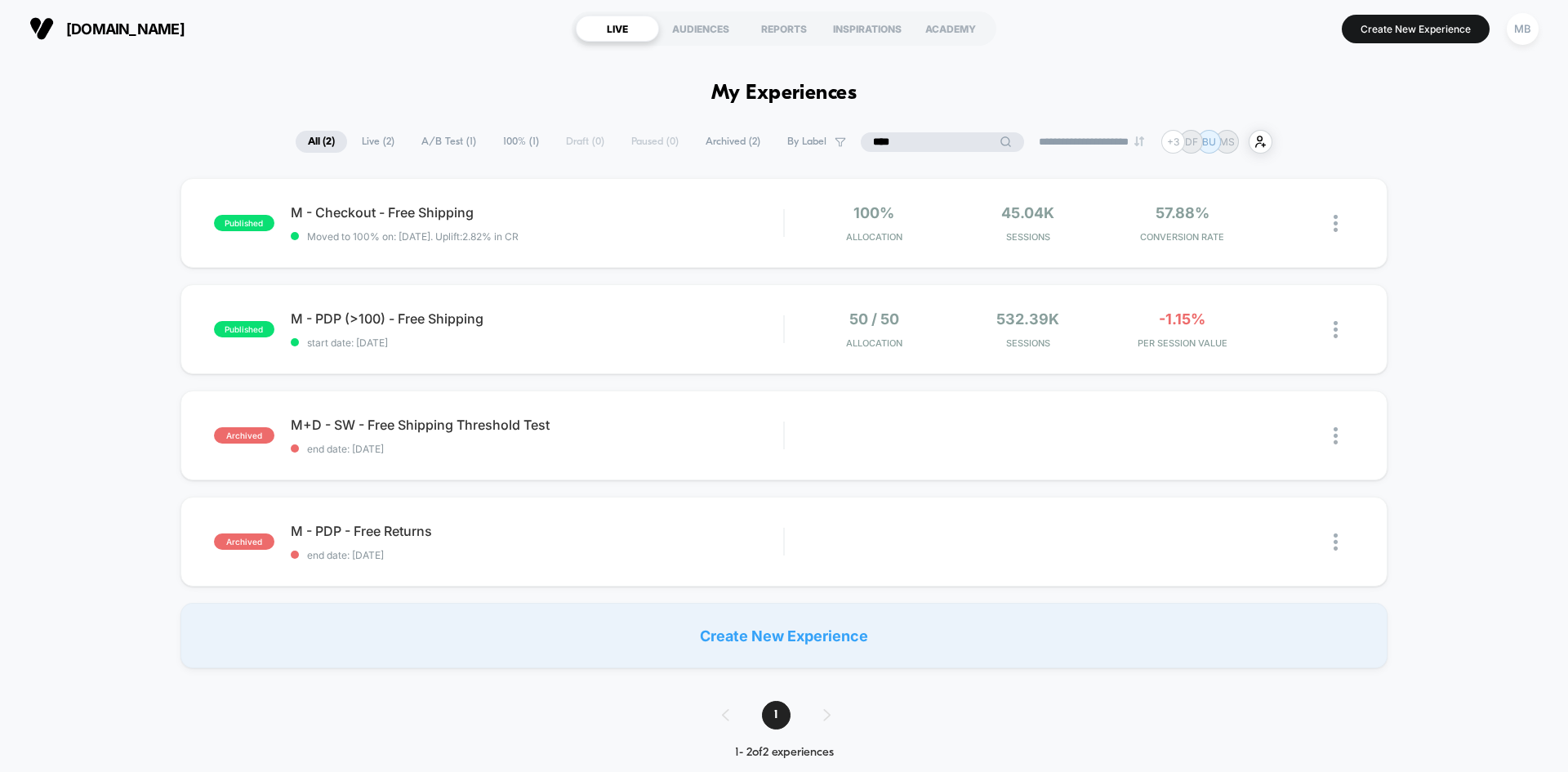
type input "****"
click at [454, 347] on span "start date: [DATE]" at bounding box center [537, 342] width 492 height 12
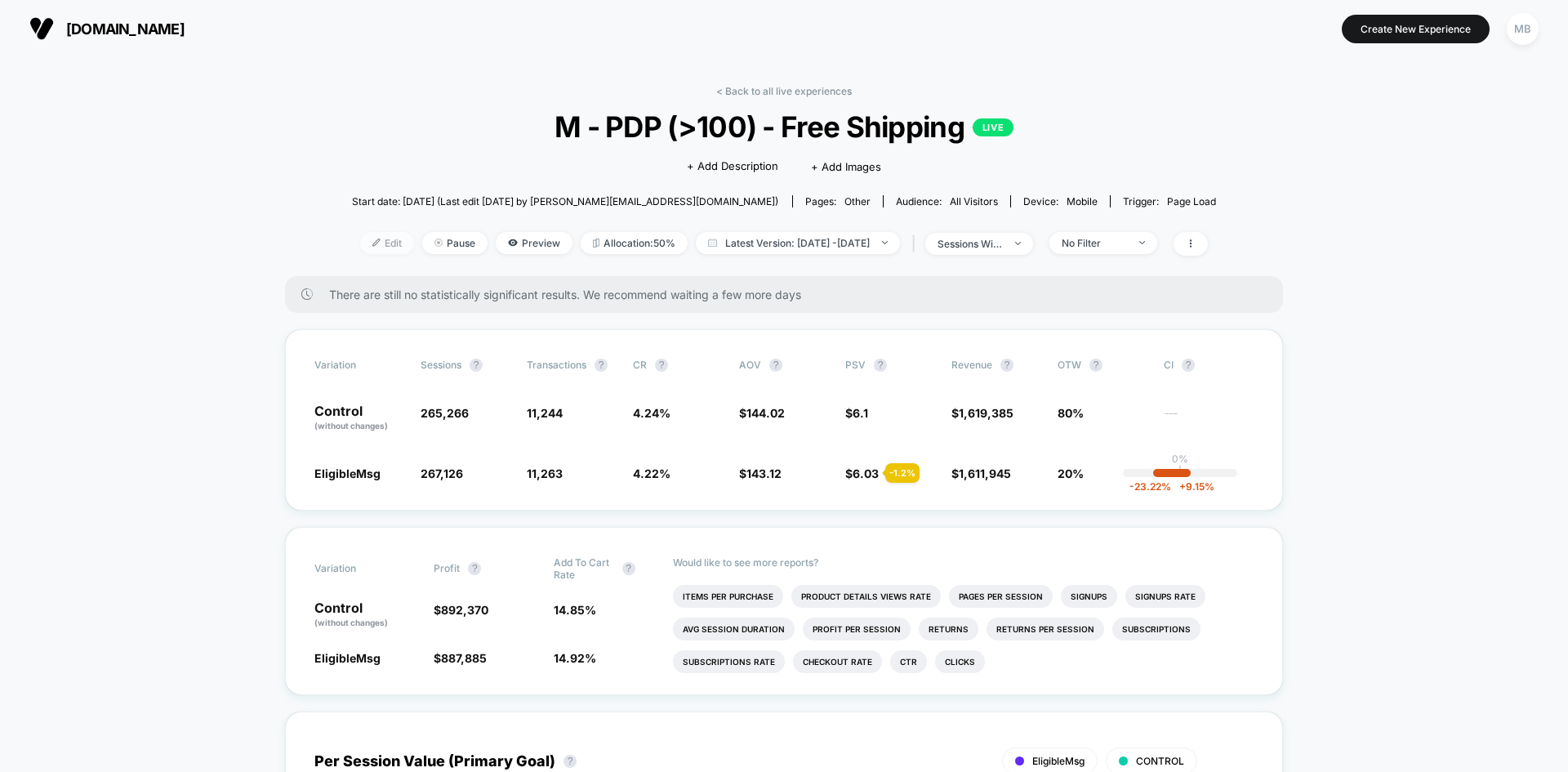
click at [361, 248] on span "Edit" at bounding box center [387, 242] width 54 height 22
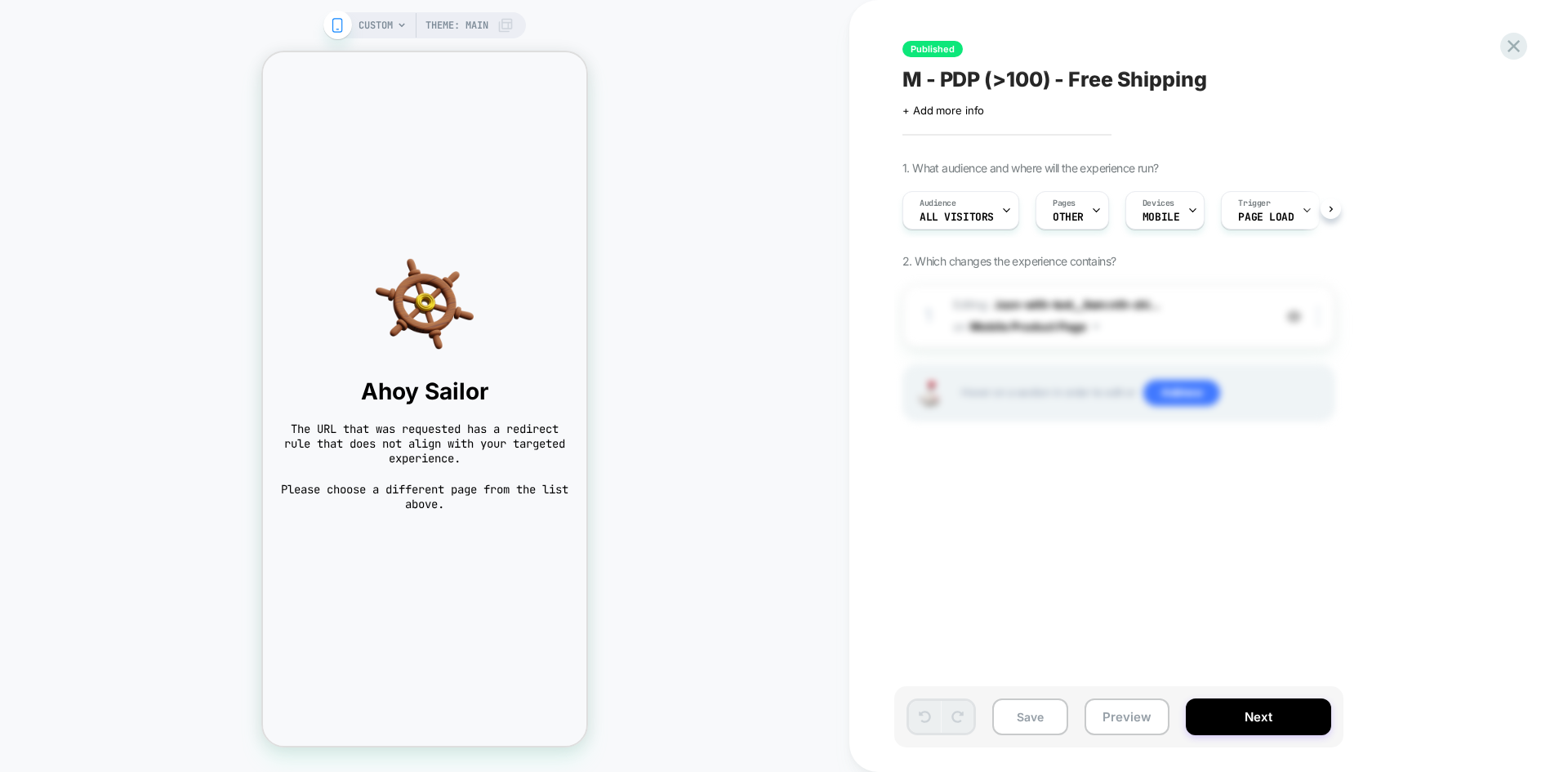
scroll to position [0, 1]
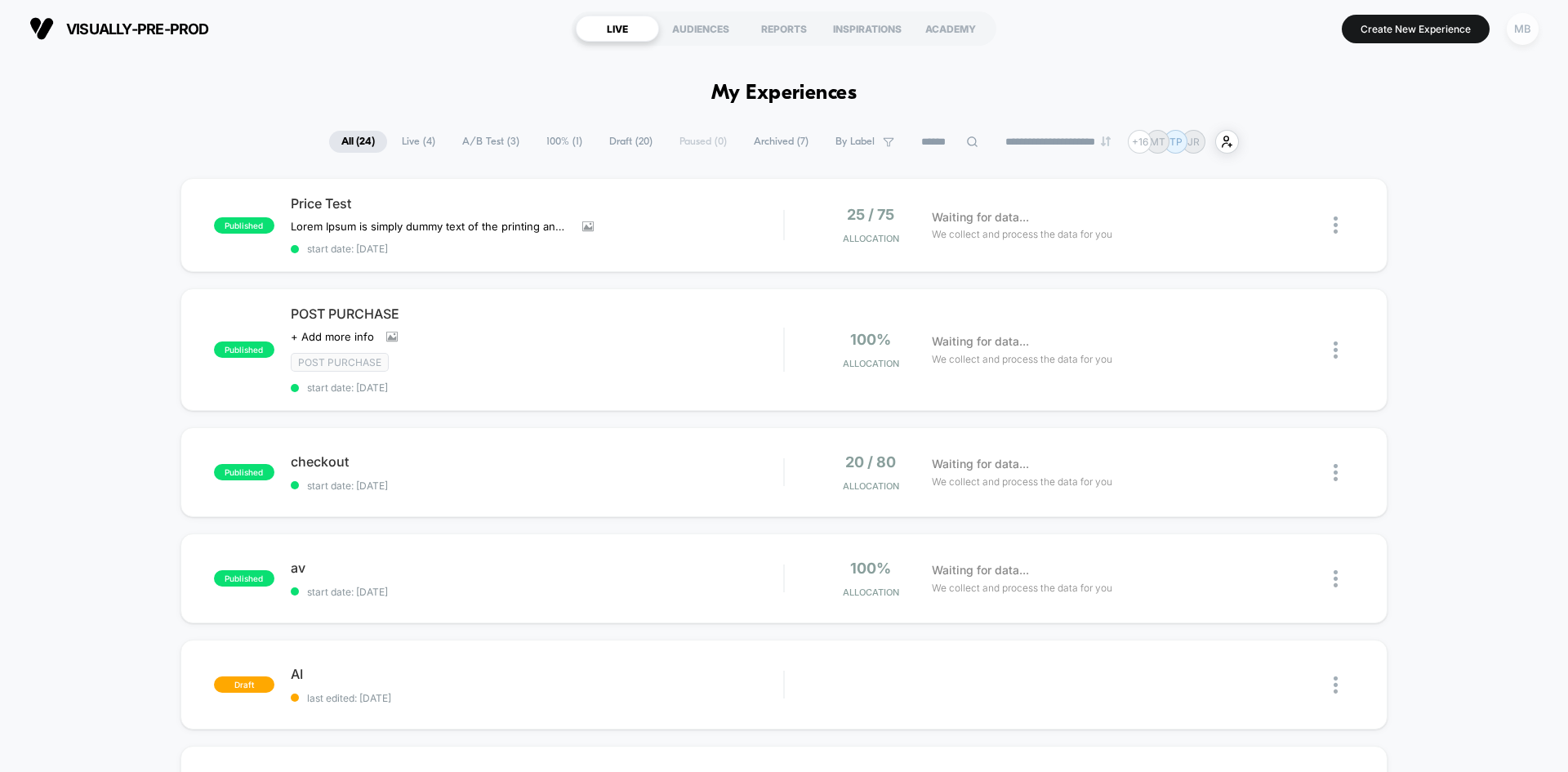
click at [1520, 35] on div "MB" at bounding box center [1523, 29] width 32 height 32
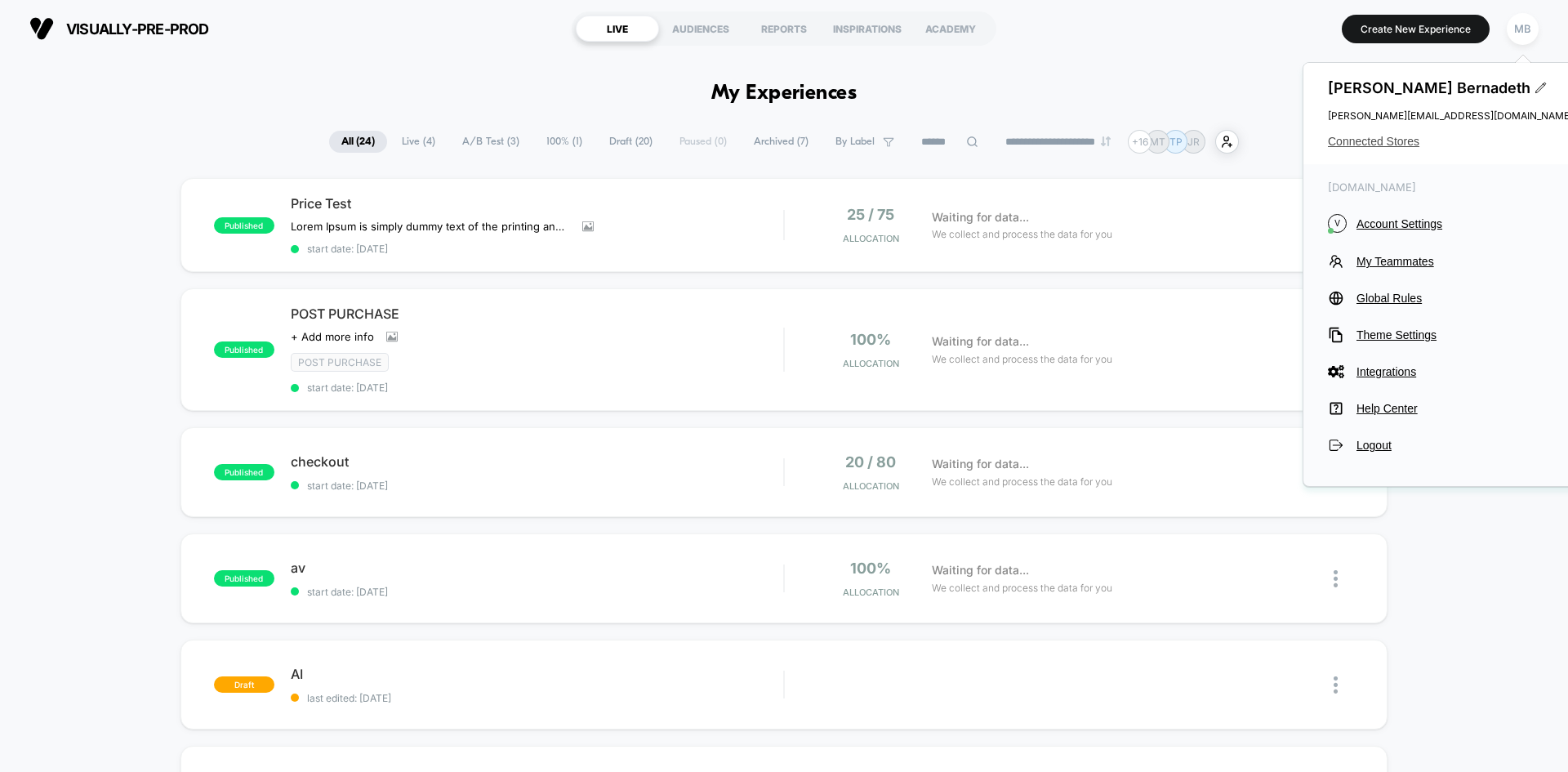
click at [1376, 143] on span "Connected Stores" at bounding box center [1450, 141] width 245 height 13
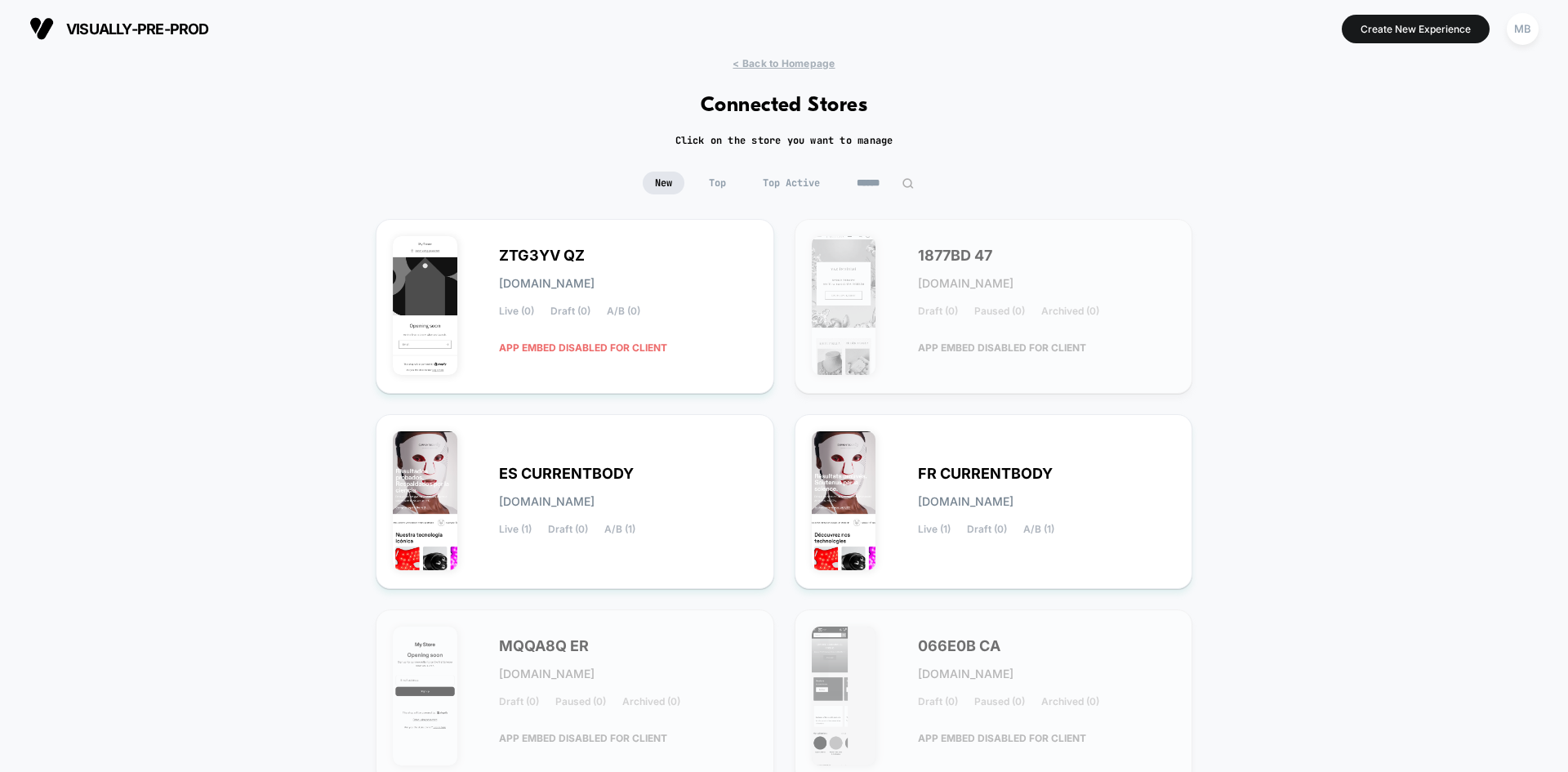
click at [869, 182] on input at bounding box center [884, 183] width 82 height 23
paste input "********"
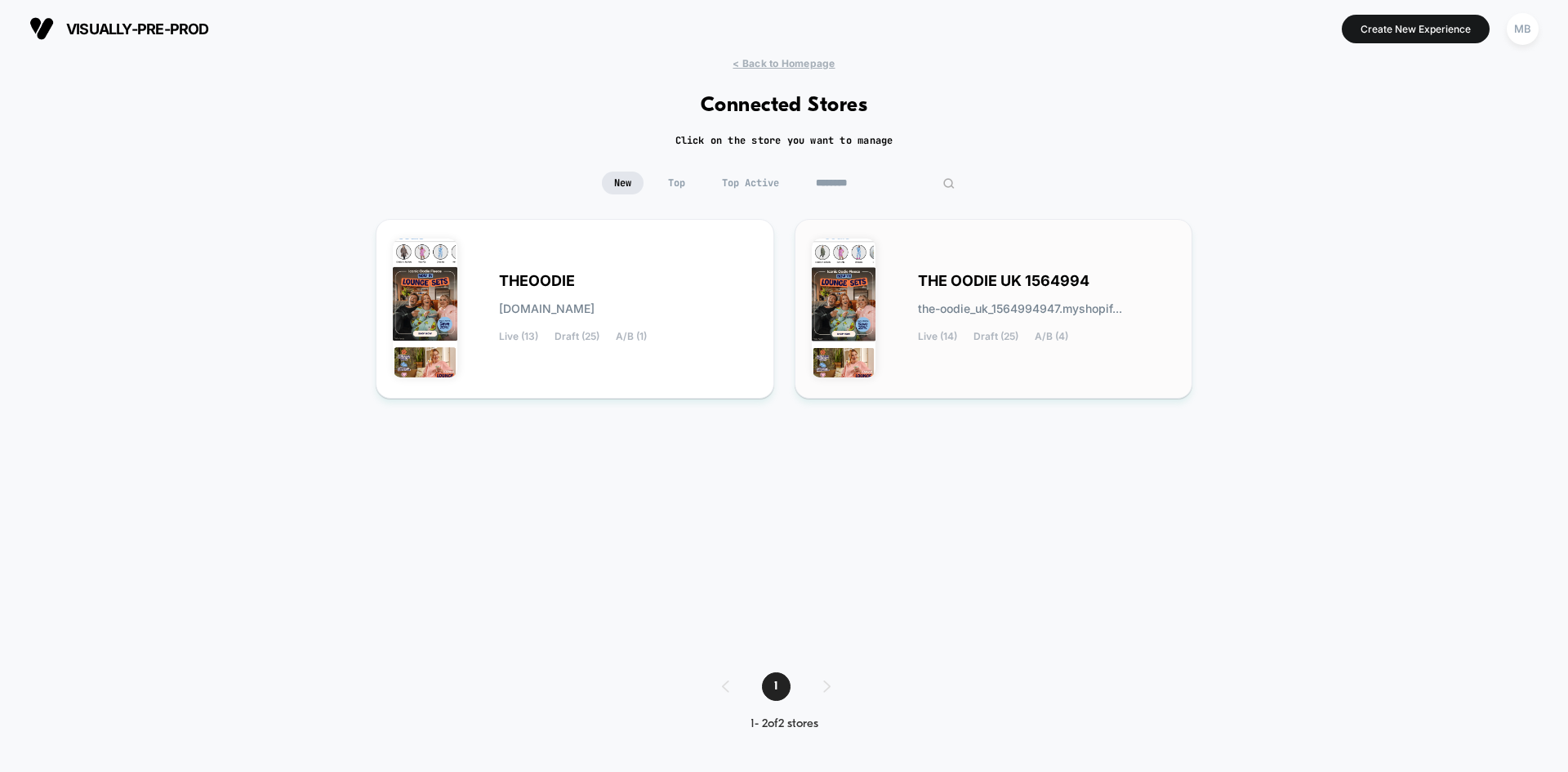
type input "********"
click at [922, 361] on div "THE OODIE UK 1564994 the-oodie_uk_1564994947.myshopif... Live (14) Draft (25) A…" at bounding box center [993, 308] width 364 height 146
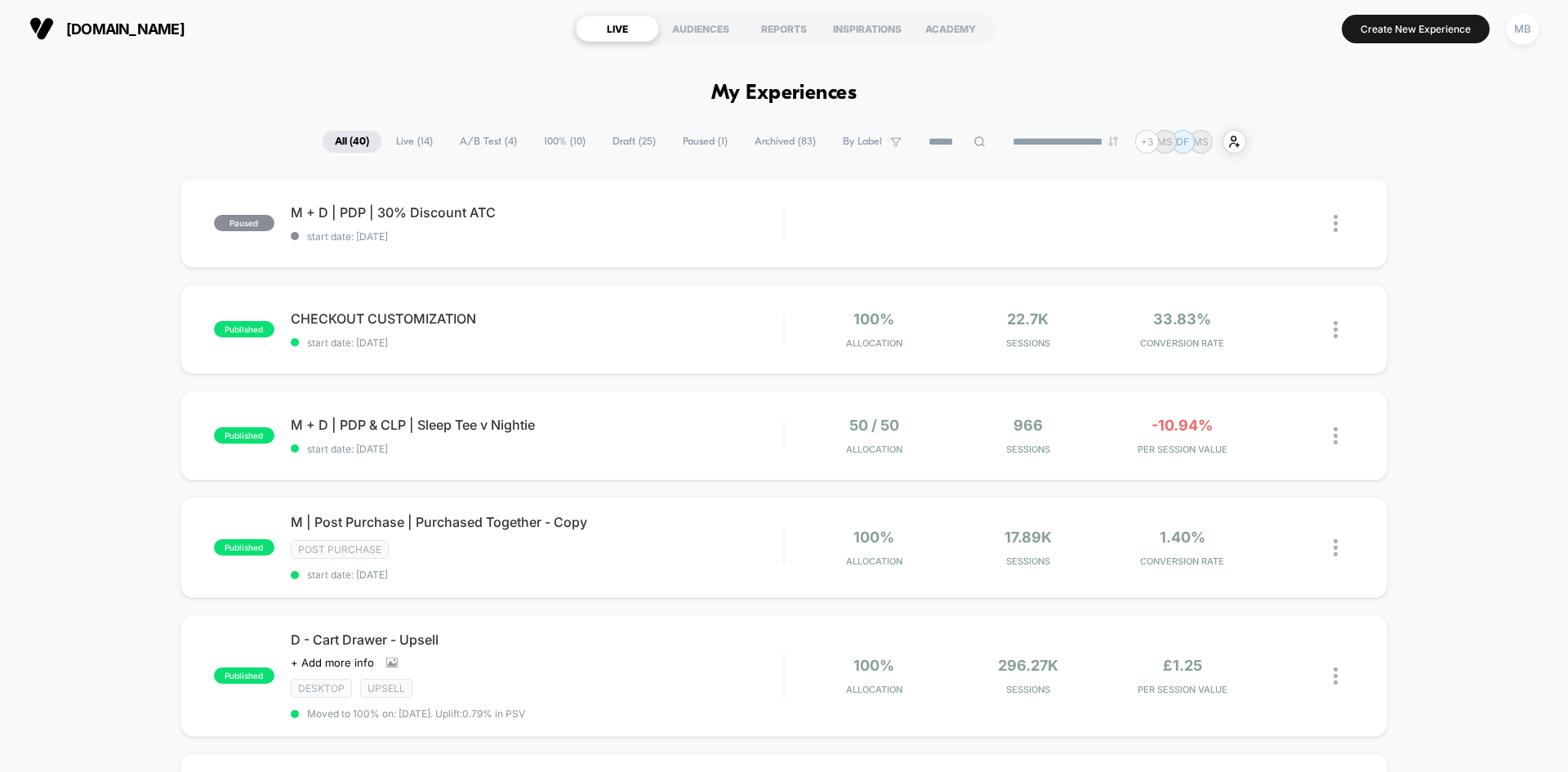
click at [1413, 152] on div "**********" at bounding box center [784, 141] width 1568 height 23
click at [935, 145] on input at bounding box center [957, 142] width 163 height 20
type input "**********"
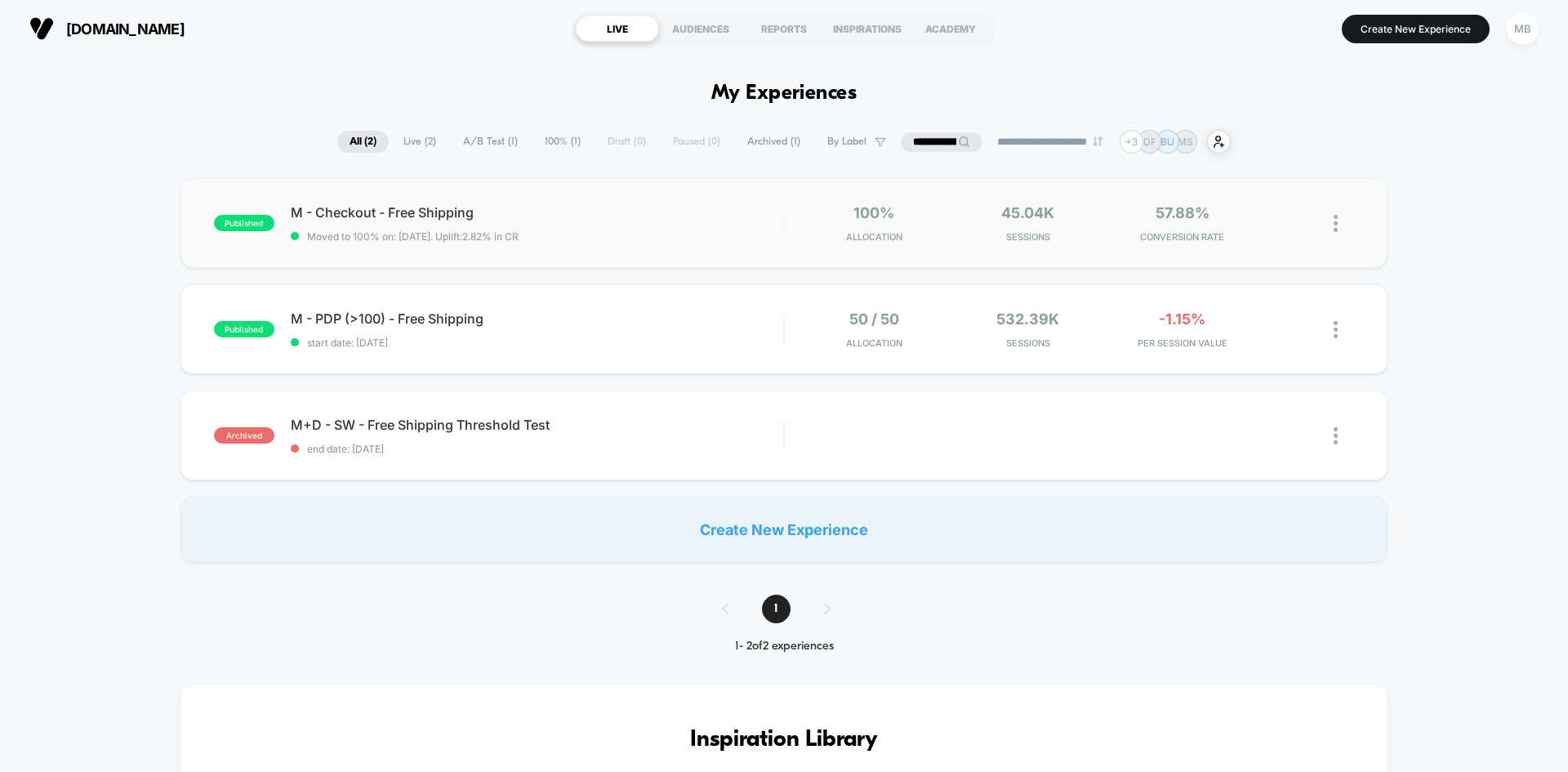
click at [507, 248] on div "published M - Checkout - Free Shipping Moved to 100% on: [DATE] . Uplift: 2.82%…" at bounding box center [783, 224] width 1207 height 90
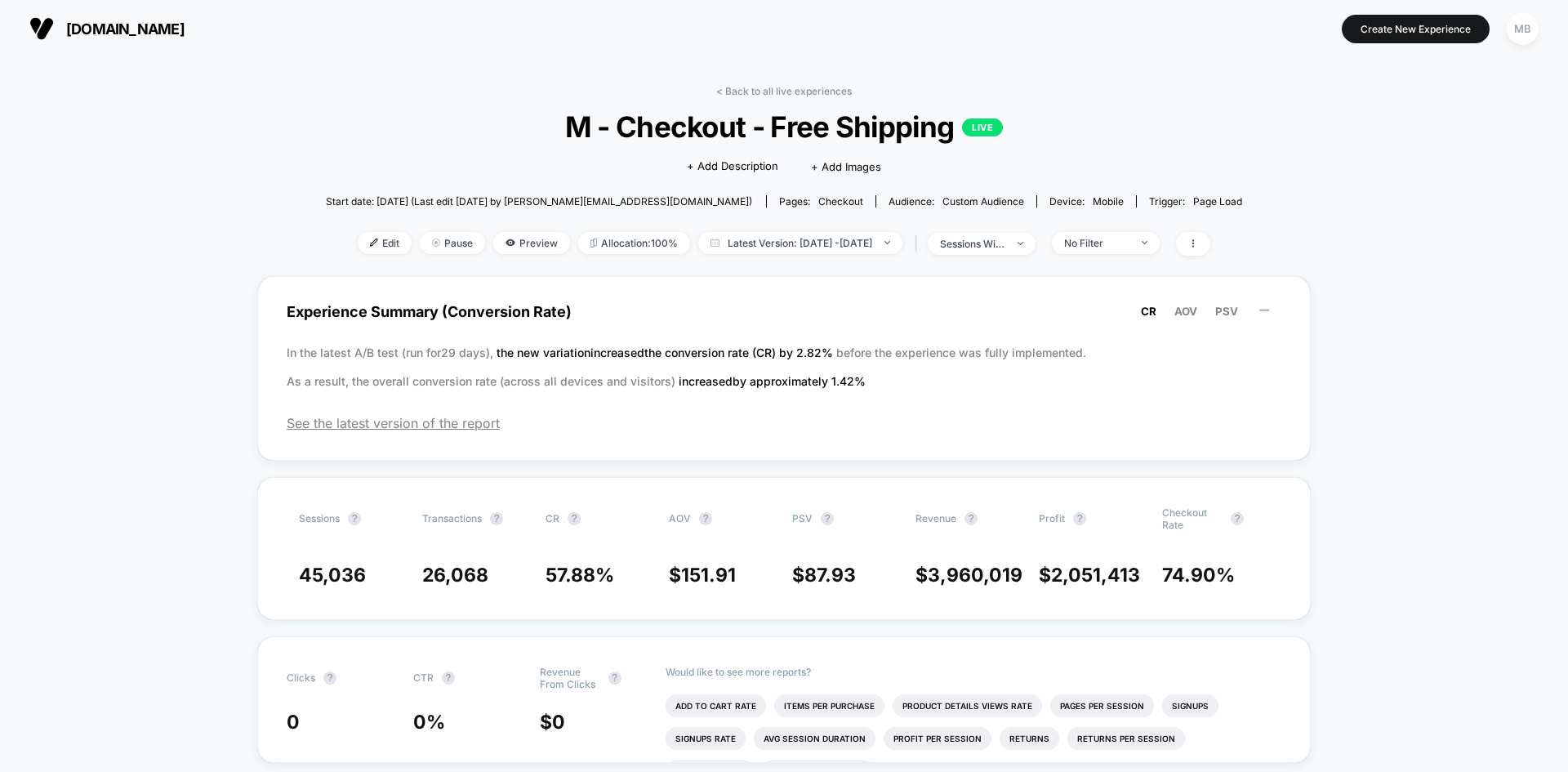
click at [358, 247] on span "Edit" at bounding box center [384, 242] width 54 height 22
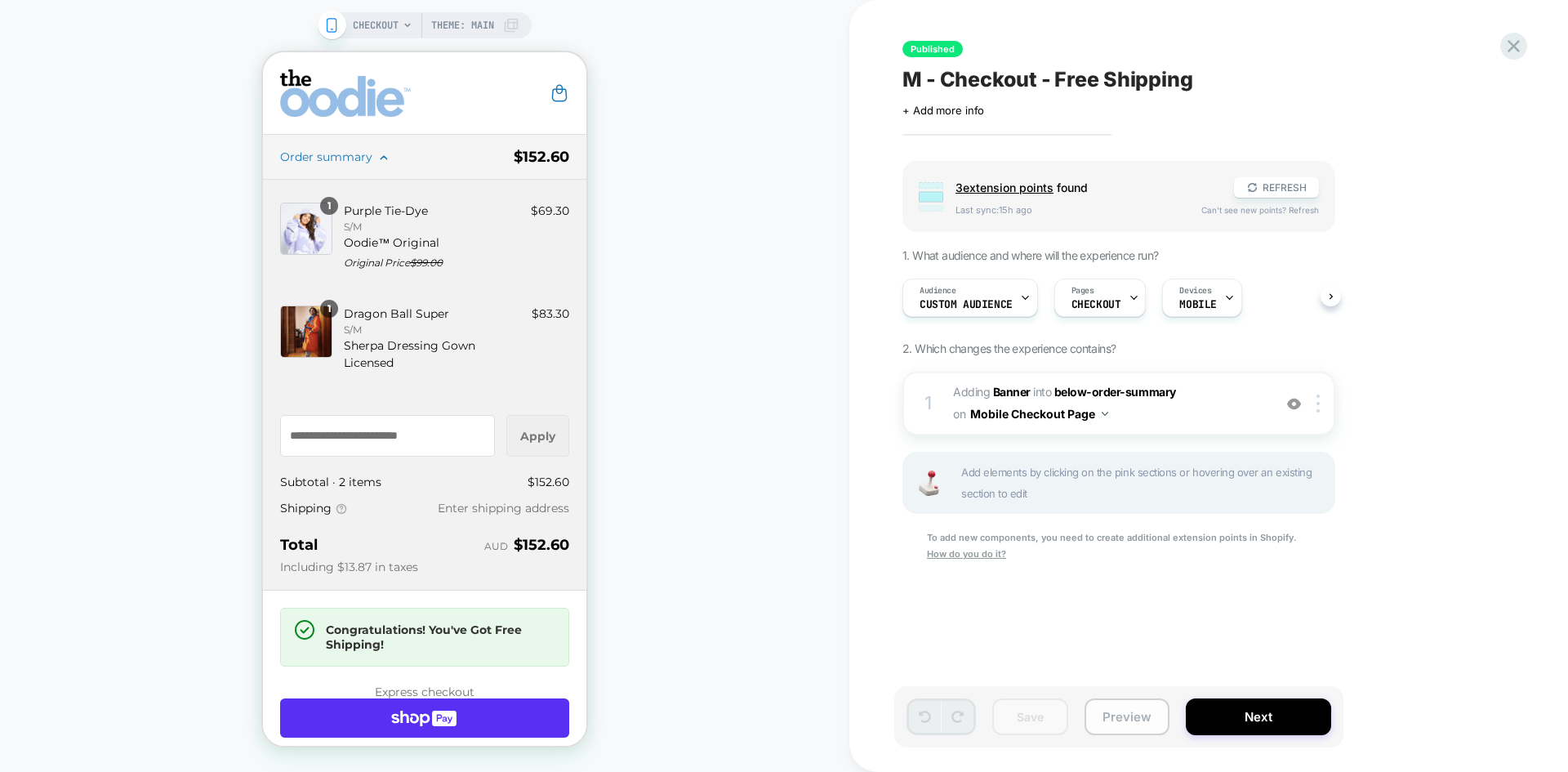
click at [1118, 713] on button "Preview" at bounding box center [1127, 717] width 85 height 37
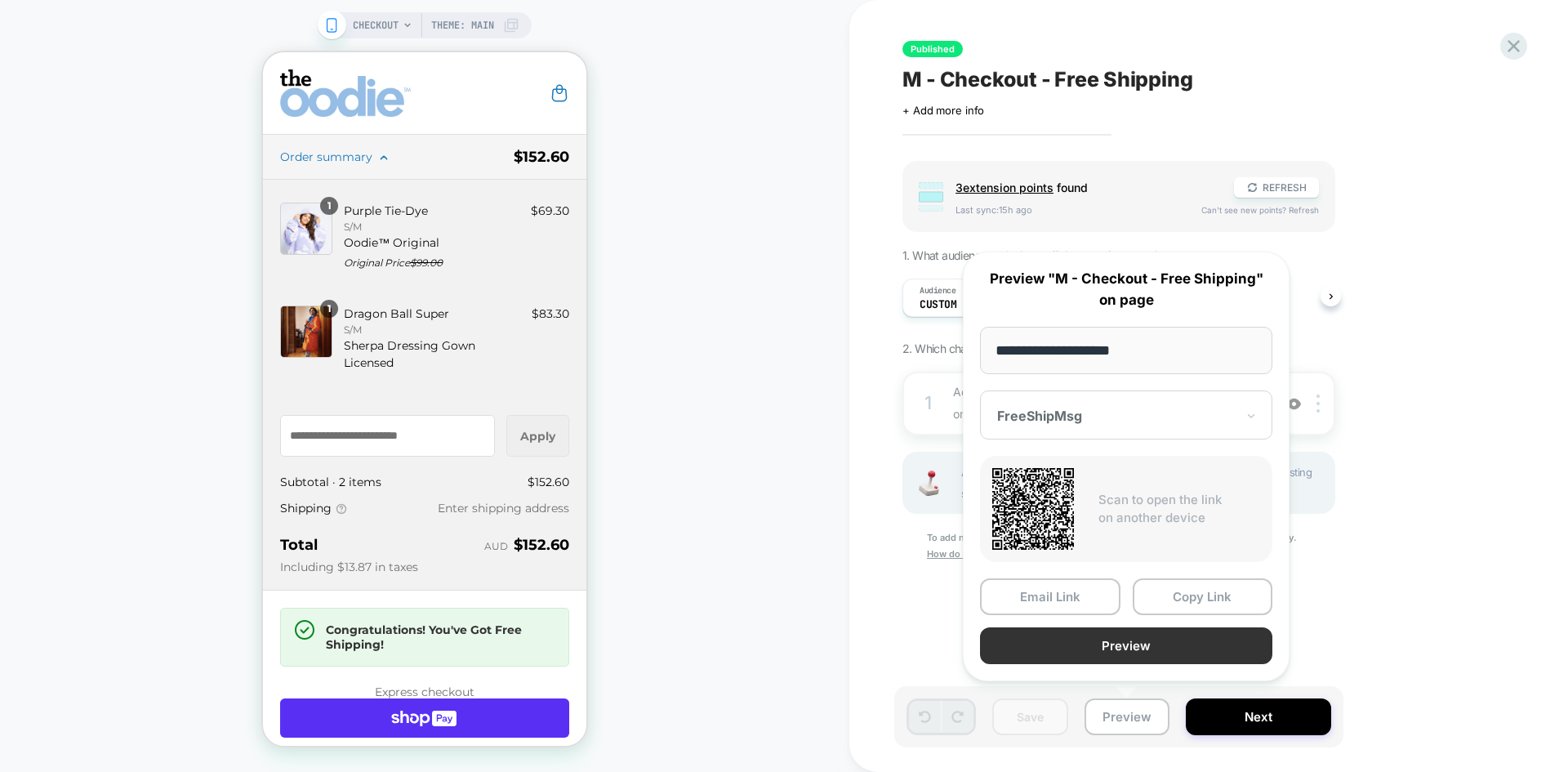
click at [1169, 653] on button "Preview" at bounding box center [1126, 645] width 292 height 37
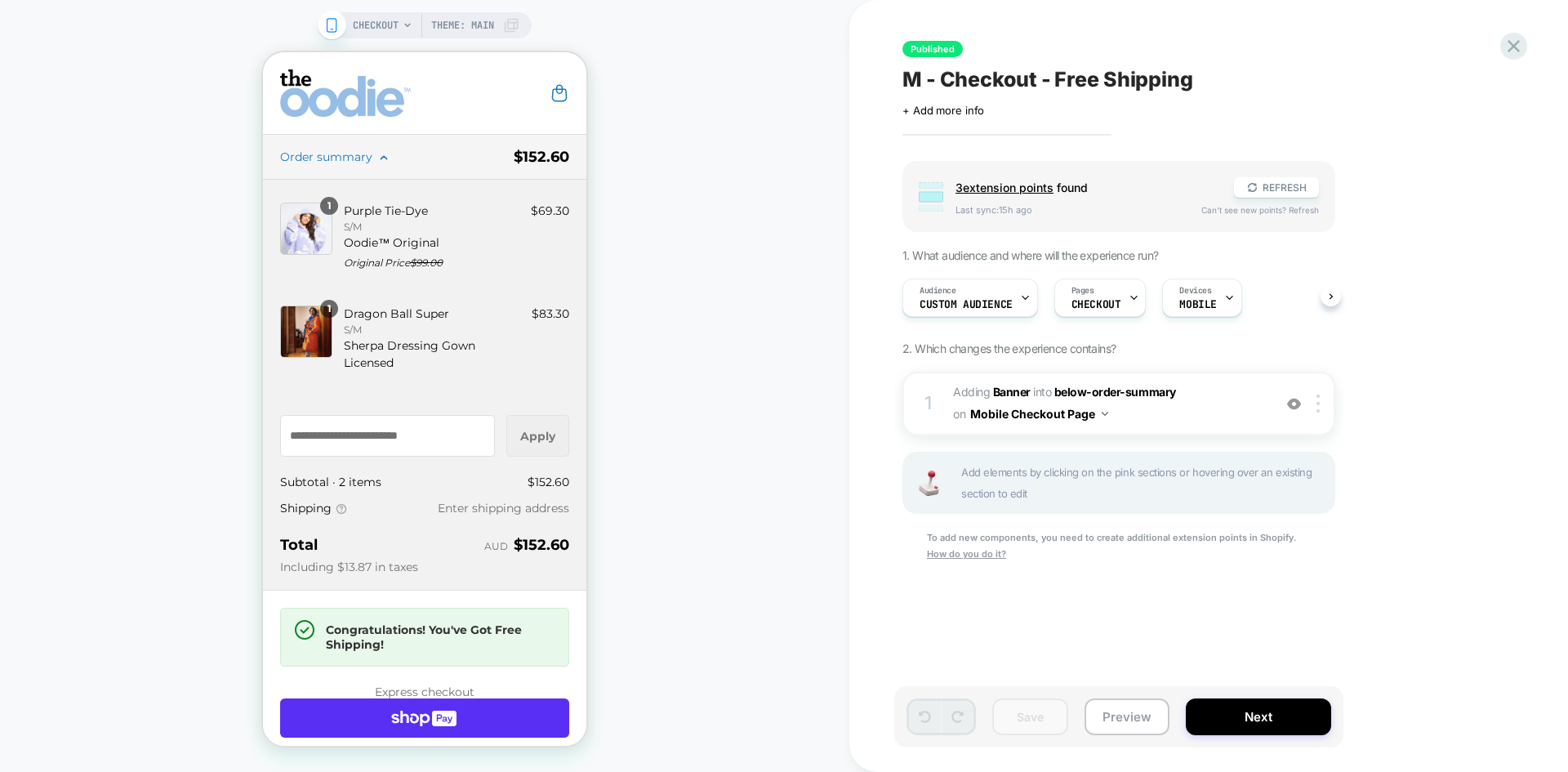
click at [1498, 46] on div "Published M - Checkout - Free Shipping Click to edit experience details + Add m…" at bounding box center [1200, 385] width 612 height 739
click at [1509, 44] on icon at bounding box center [1513, 45] width 22 height 22
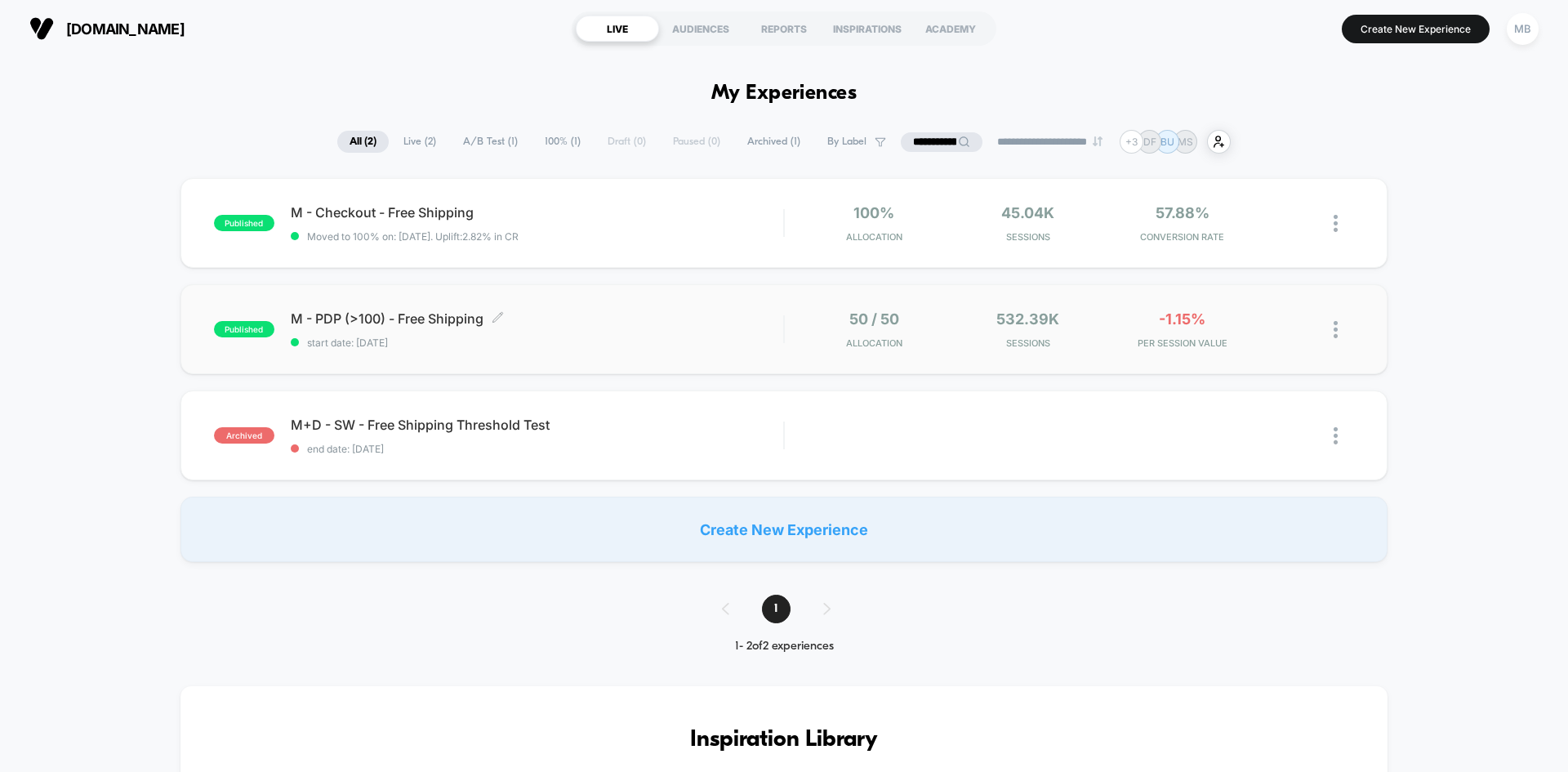
click at [530, 353] on div "published M - PDP (>100) - Free Shipping Click to edit experience details Click…" at bounding box center [783, 330] width 1207 height 90
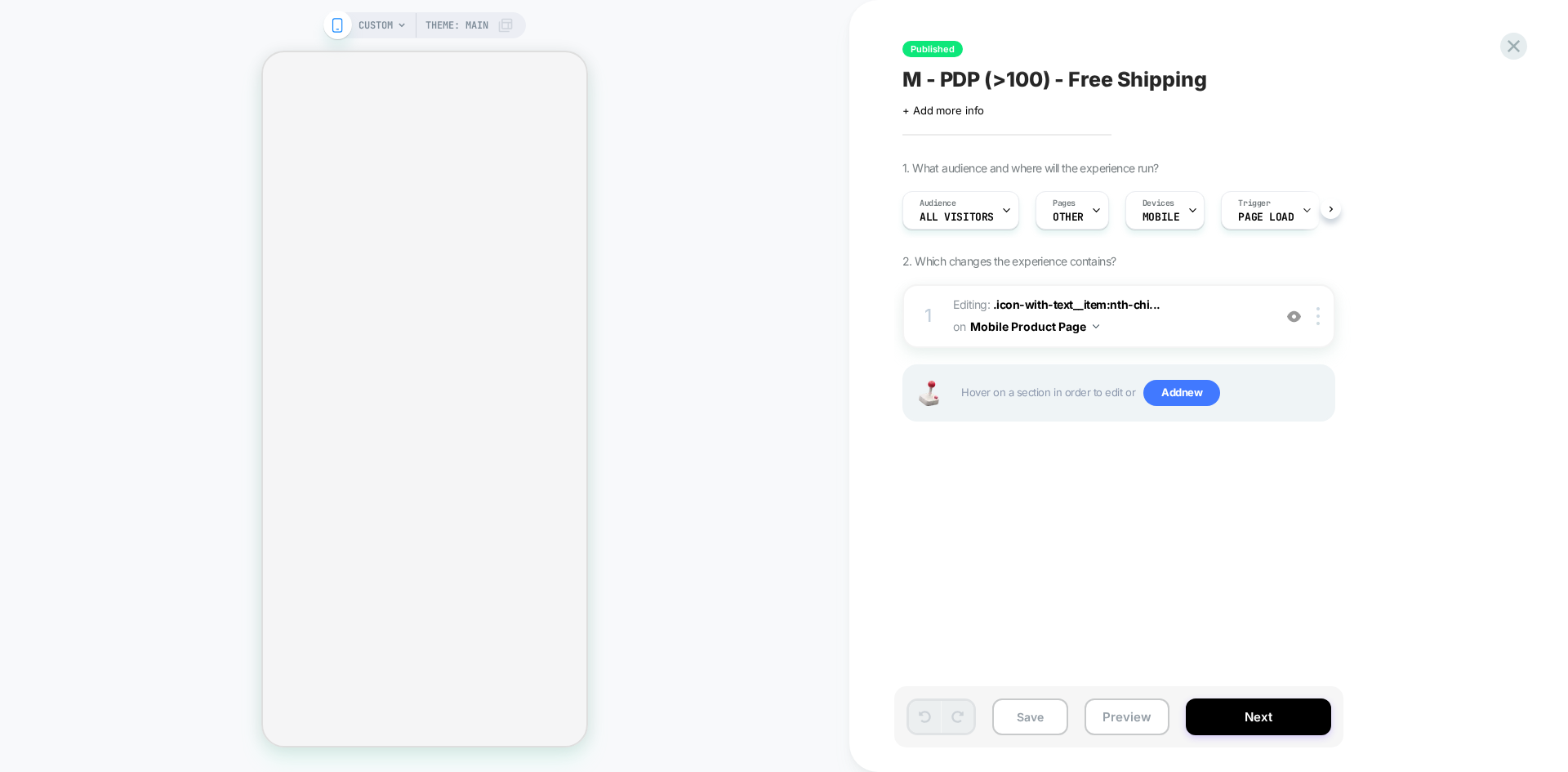
scroll to position [0, 1]
click at [1076, 210] on div "Pages OTHER" at bounding box center [1068, 209] width 64 height 37
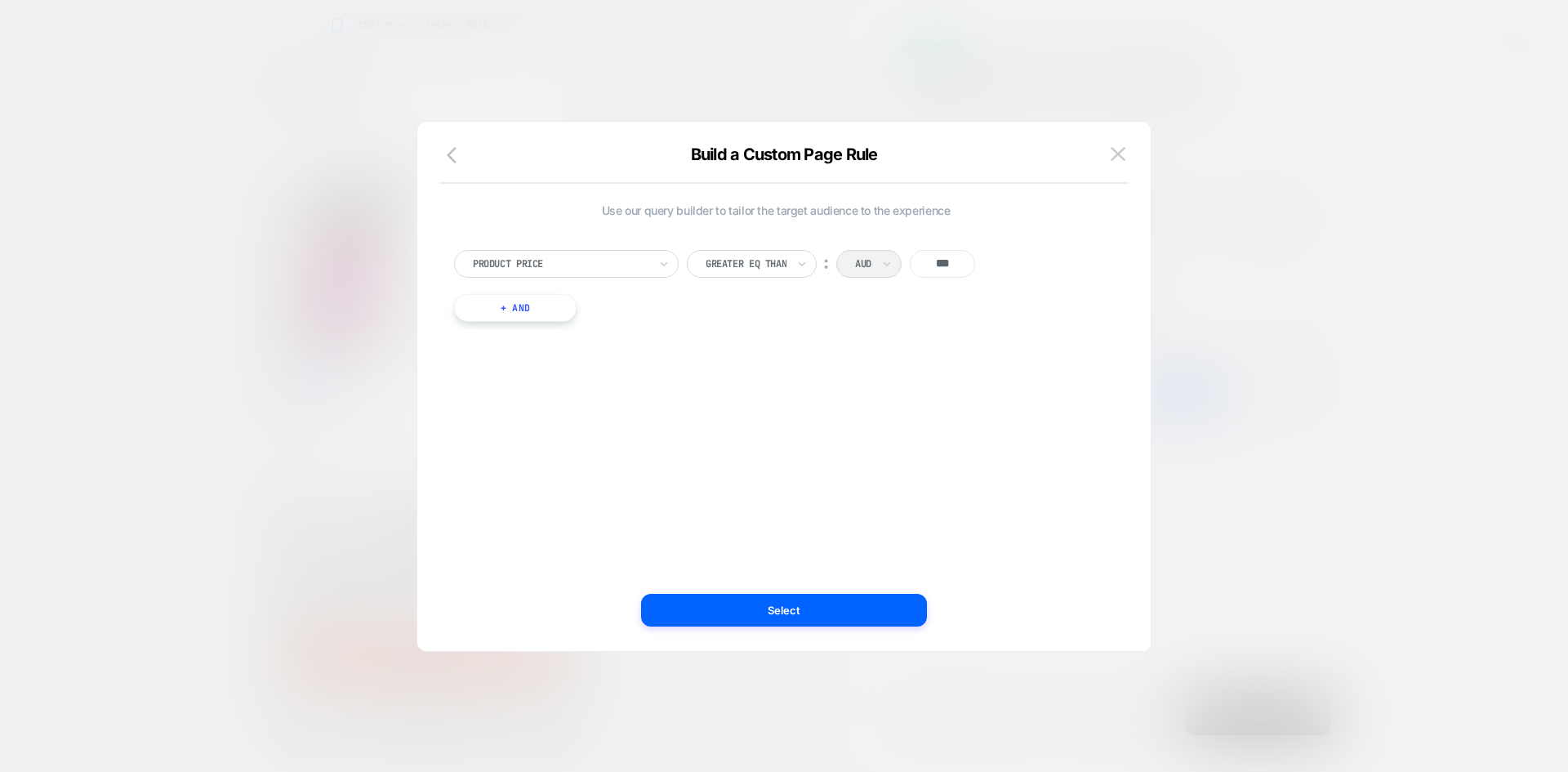
scroll to position [0, 0]
click at [1115, 155] on img at bounding box center [1118, 154] width 15 height 14
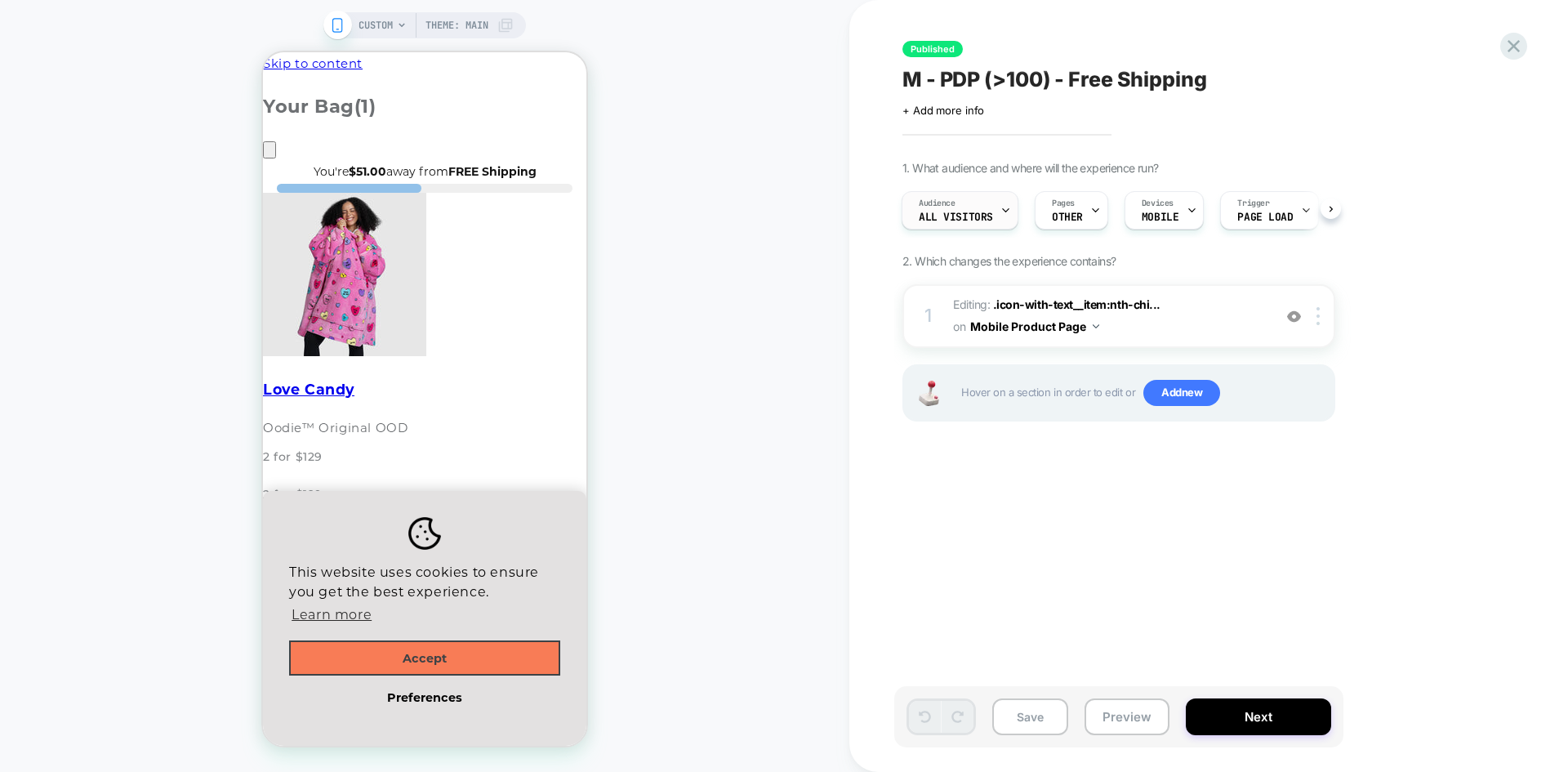
click at [976, 215] on span "All Visitors" at bounding box center [955, 217] width 74 height 11
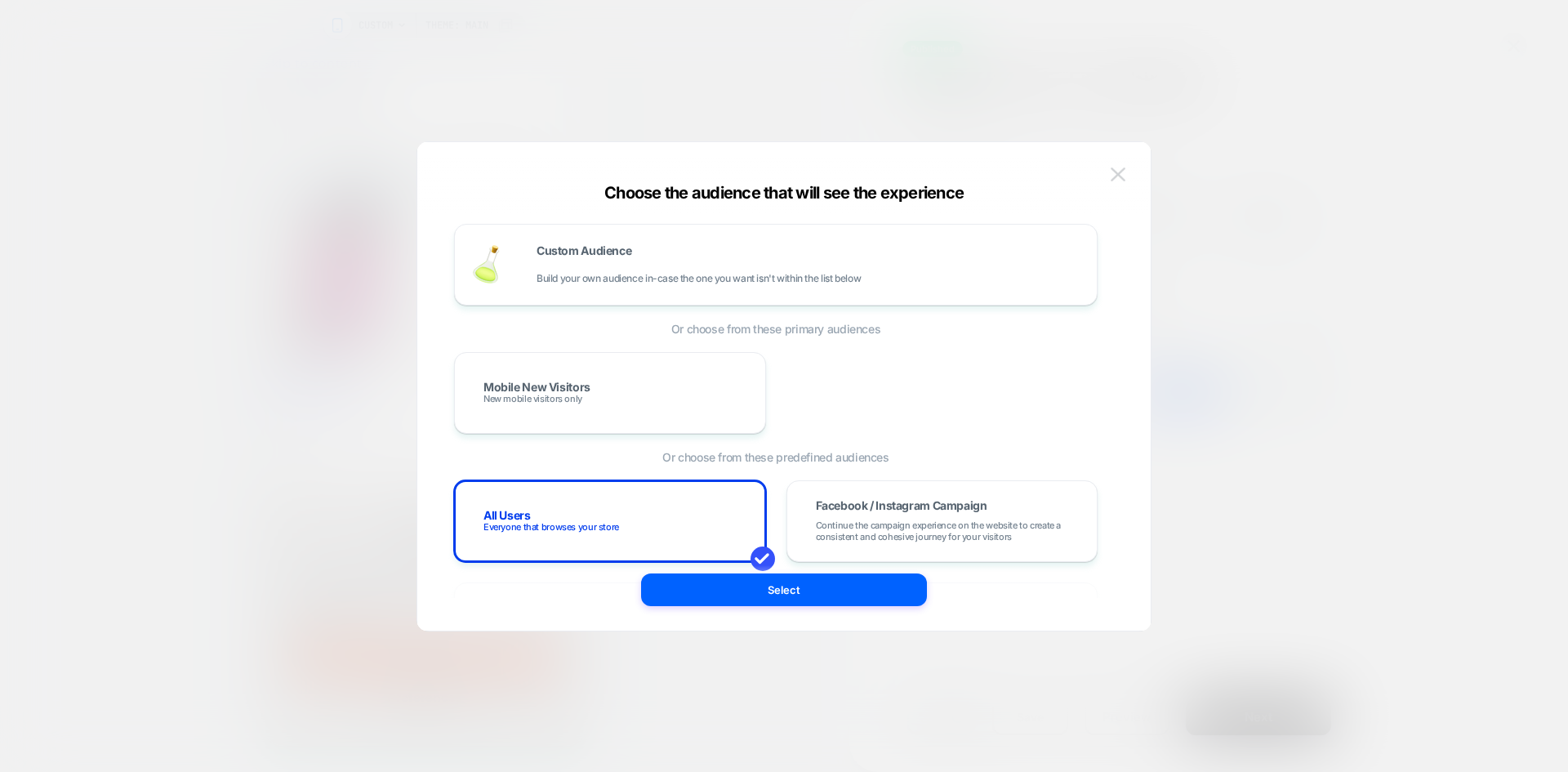
click at [1122, 173] on img at bounding box center [1118, 174] width 15 height 14
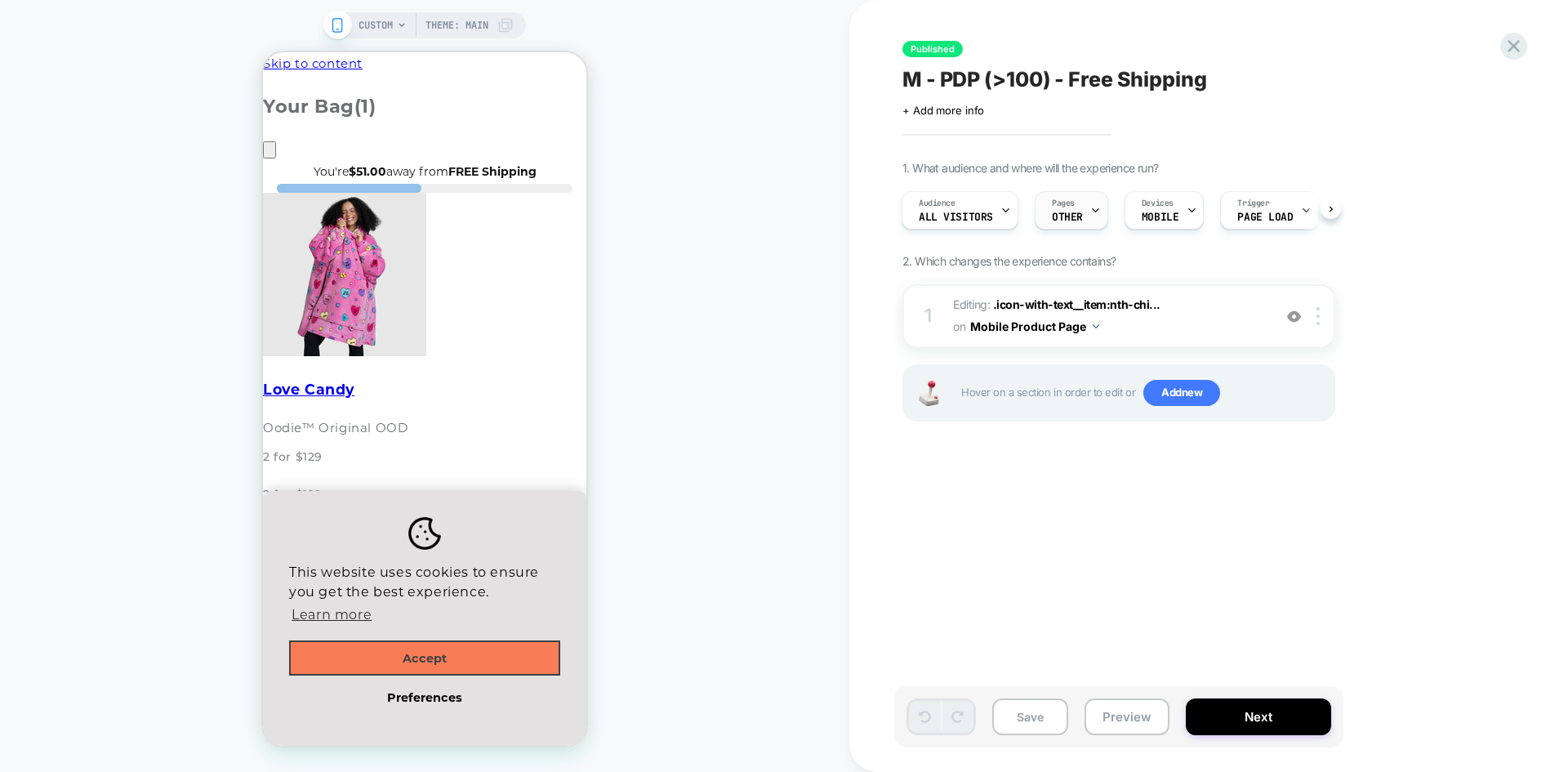
click at [1078, 207] on div "Pages OTHER" at bounding box center [1068, 209] width 64 height 37
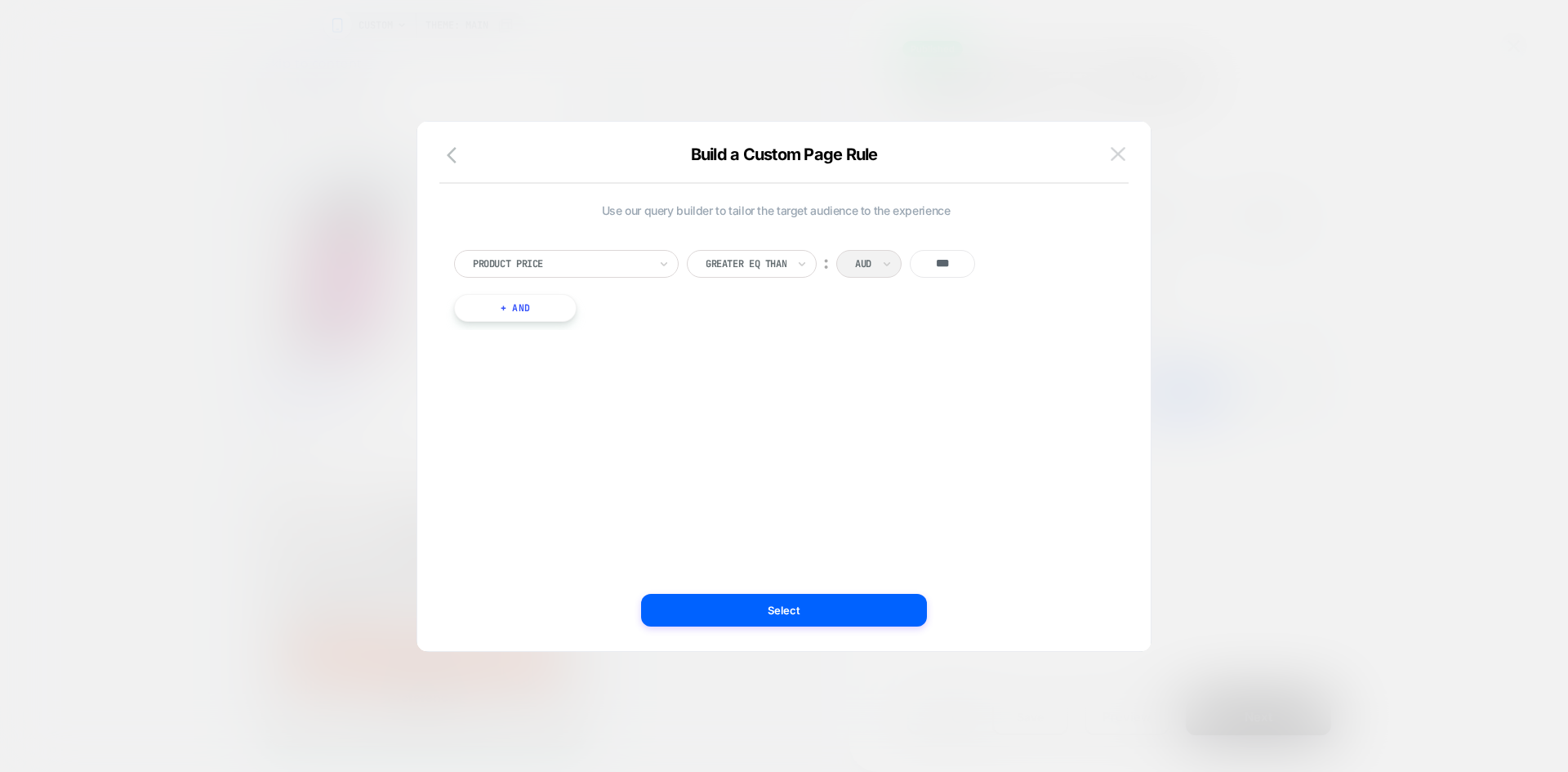
click at [1119, 151] on img at bounding box center [1118, 154] width 15 height 14
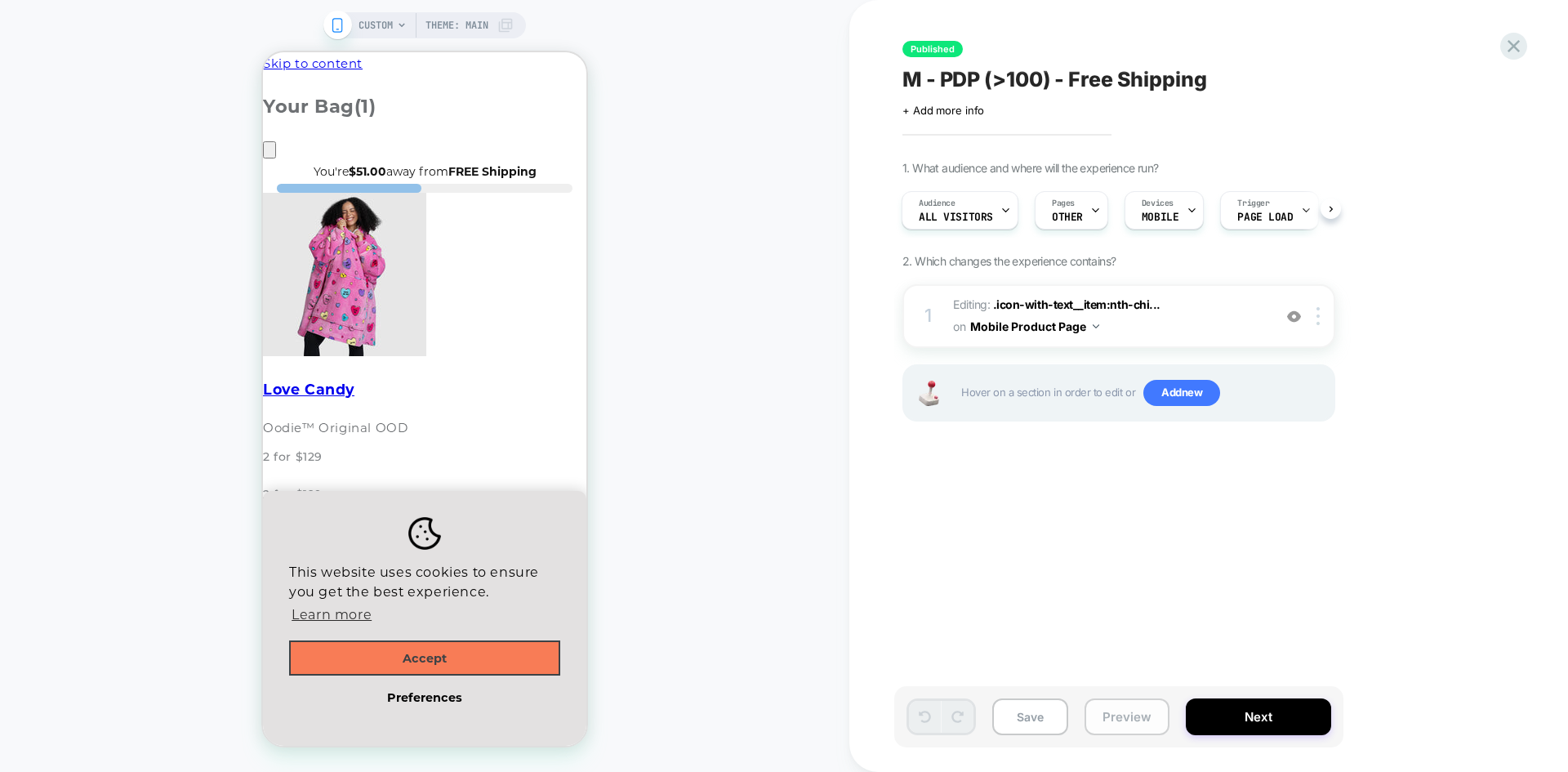
click at [1131, 721] on button "Preview" at bounding box center [1127, 717] width 85 height 37
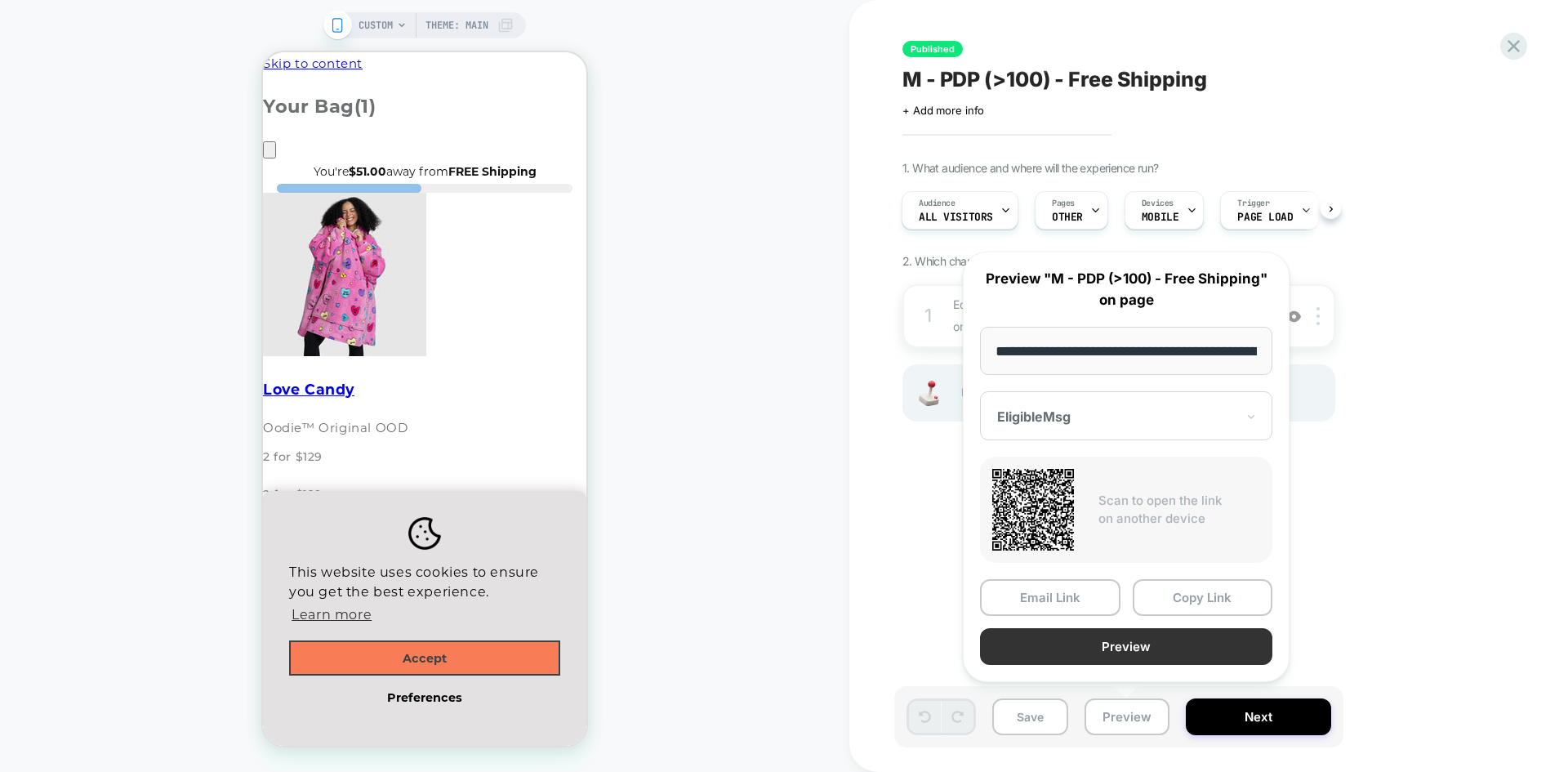
click at [1159, 641] on button "Preview" at bounding box center [1126, 646] width 292 height 37
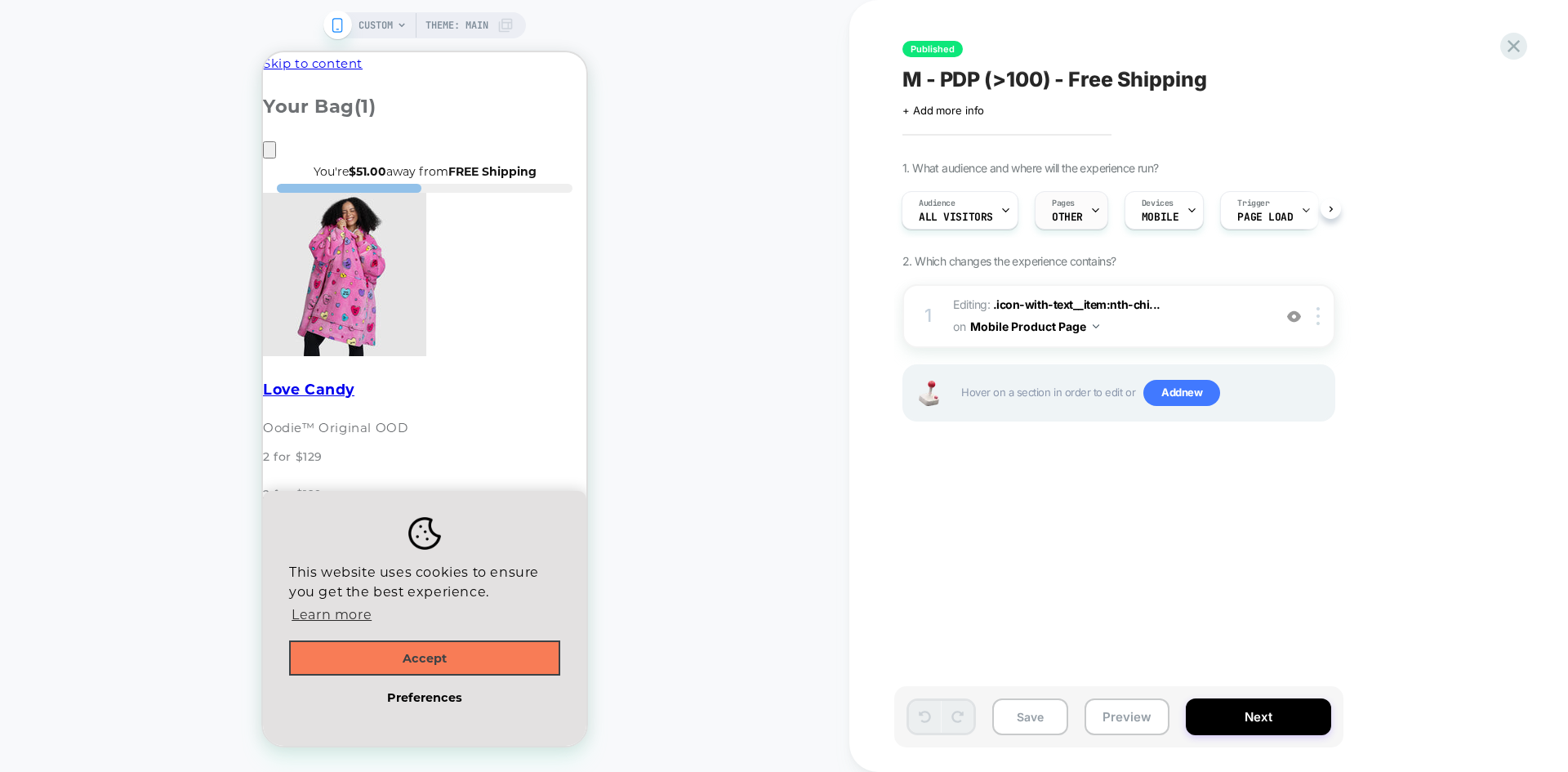
click at [1066, 209] on div "Pages OTHER" at bounding box center [1068, 209] width 64 height 37
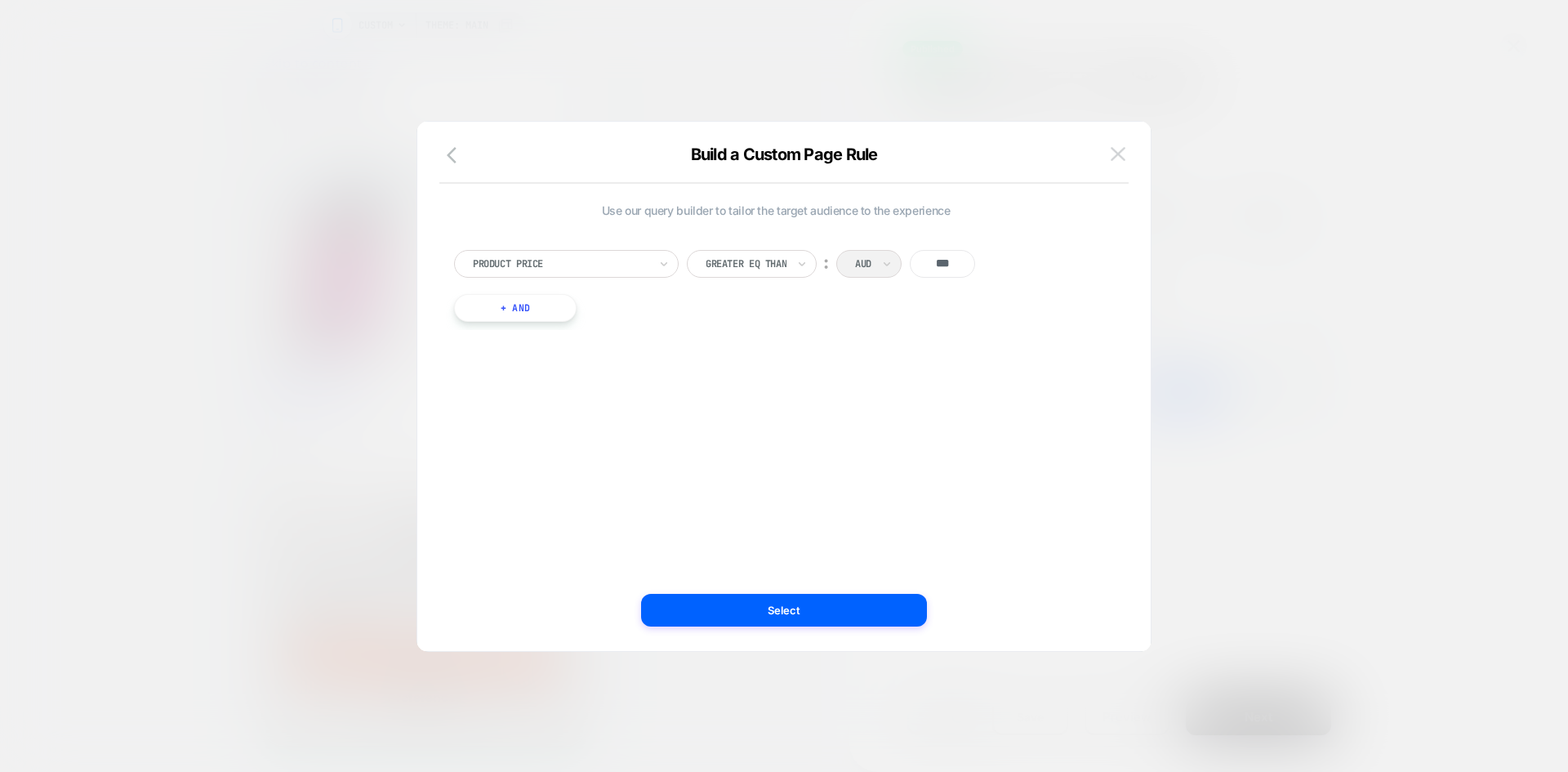
click at [1111, 150] on img at bounding box center [1118, 154] width 15 height 14
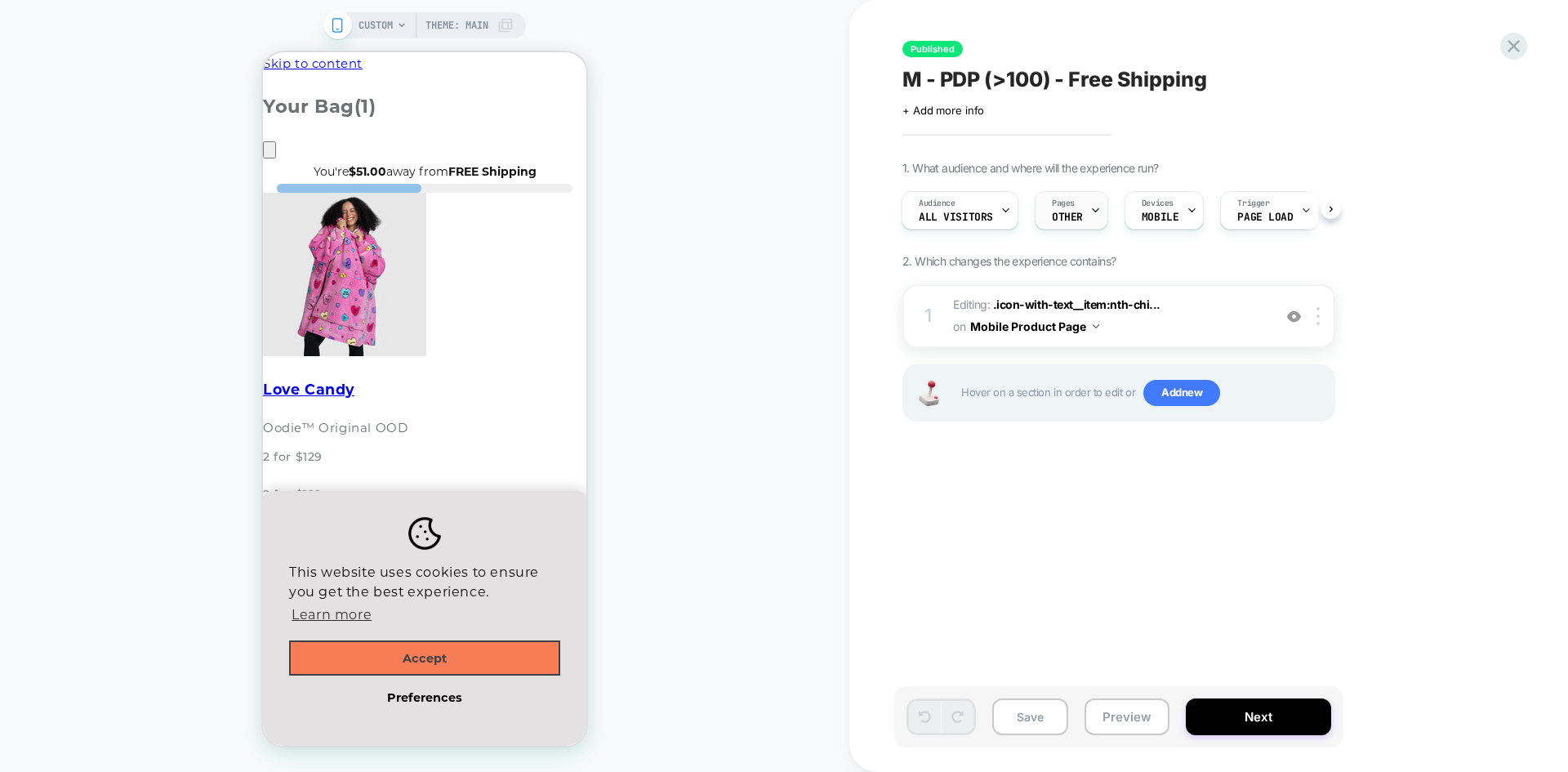
click at [1069, 211] on span "OTHER" at bounding box center [1067, 217] width 31 height 11
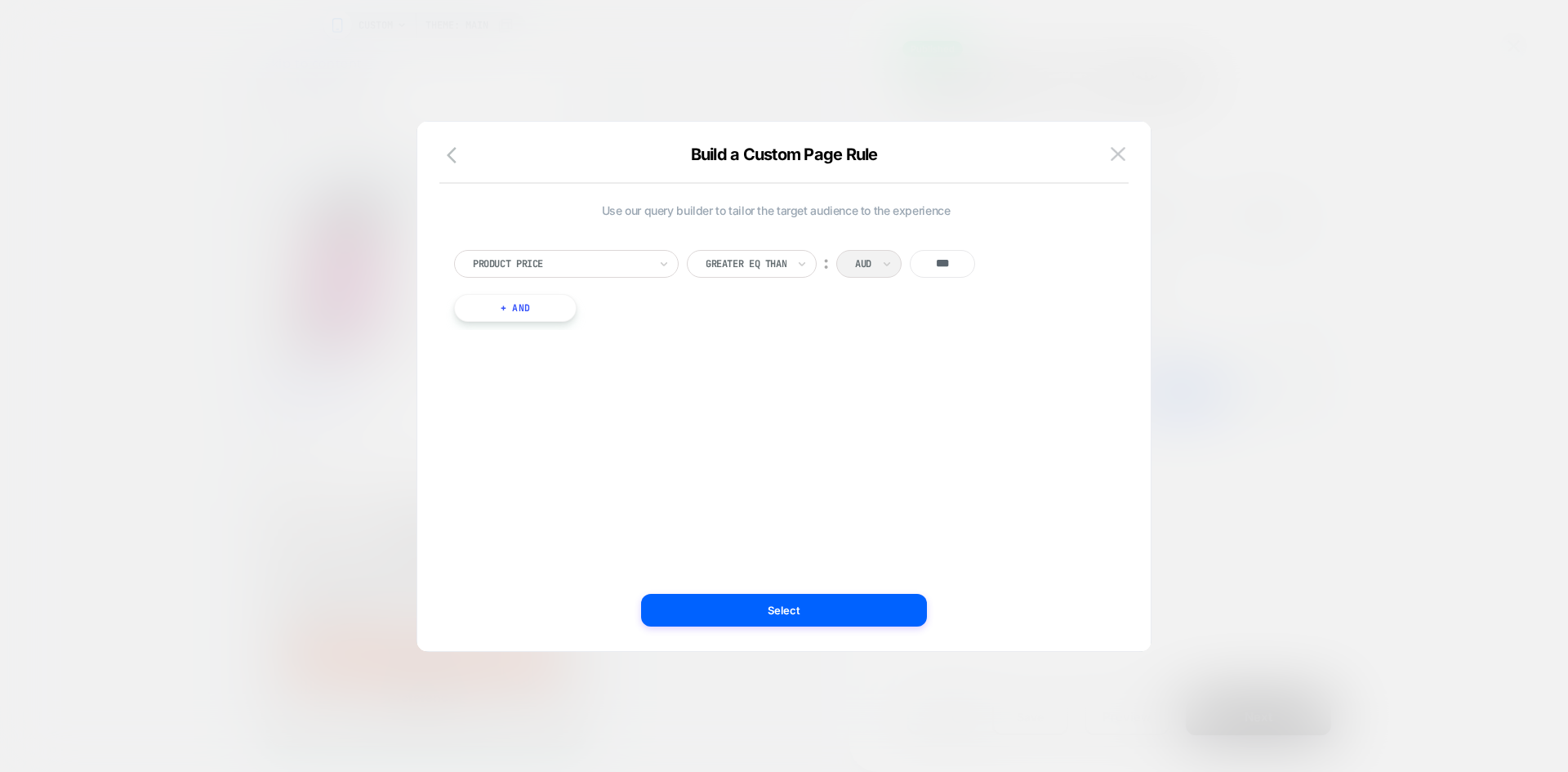
click at [1111, 146] on button at bounding box center [1118, 154] width 24 height 24
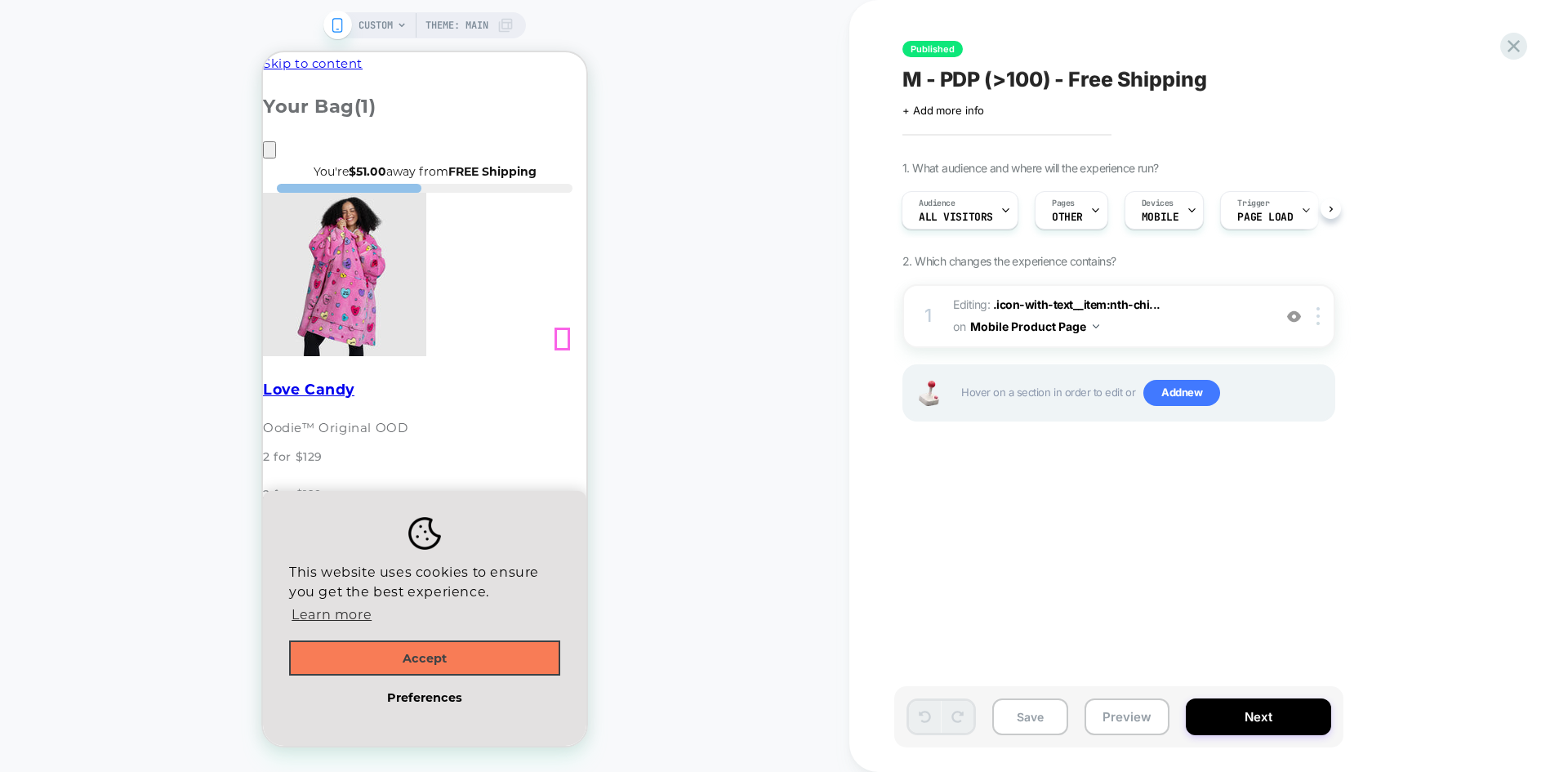
drag, startPoint x: 561, startPoint y: 330, endPoint x: 1048, endPoint y: 370, distance: 488.6
click at [1512, 40] on icon at bounding box center [1513, 45] width 22 height 22
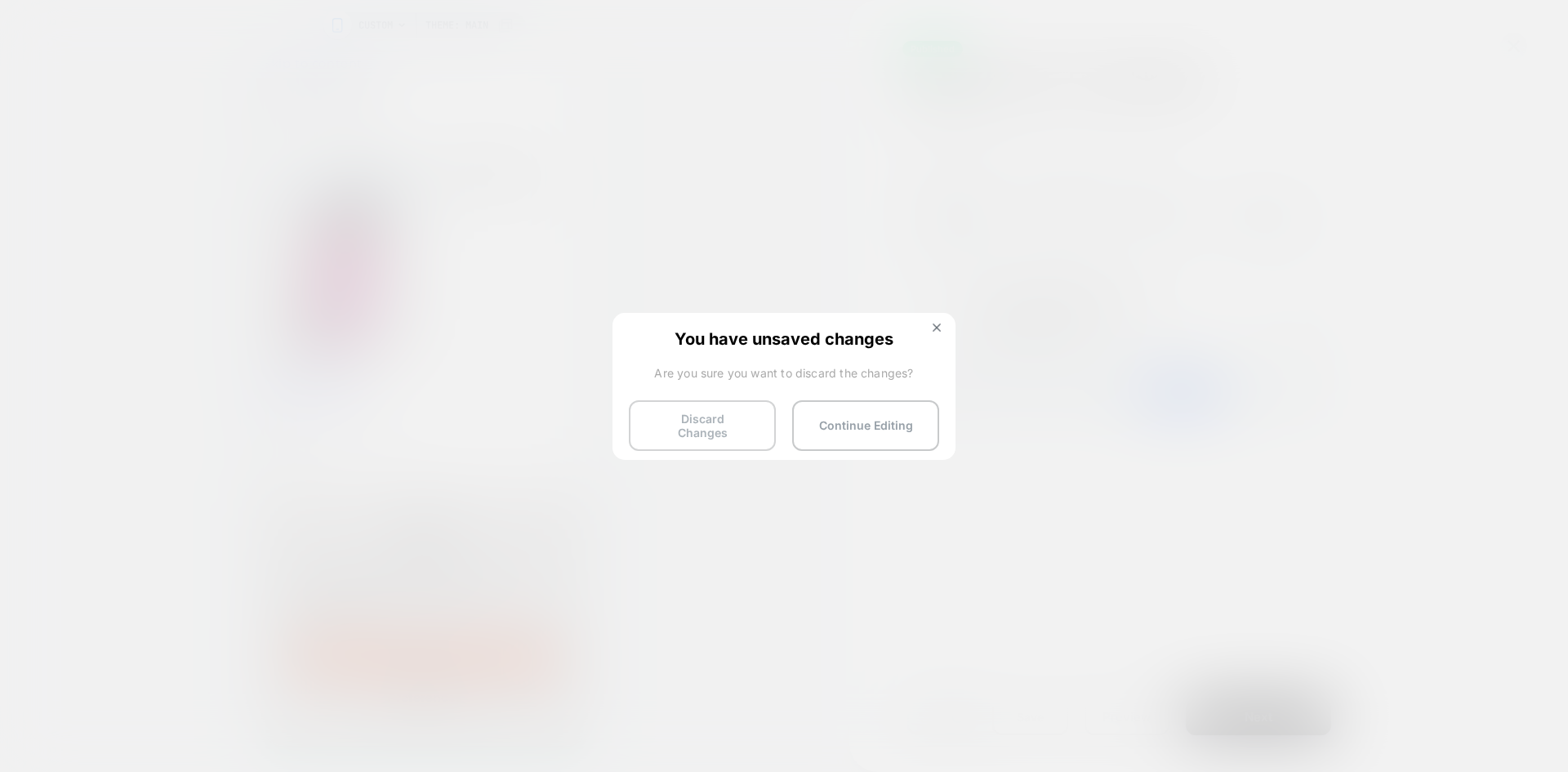
click at [705, 420] on button "Discard Changes" at bounding box center [702, 425] width 147 height 51
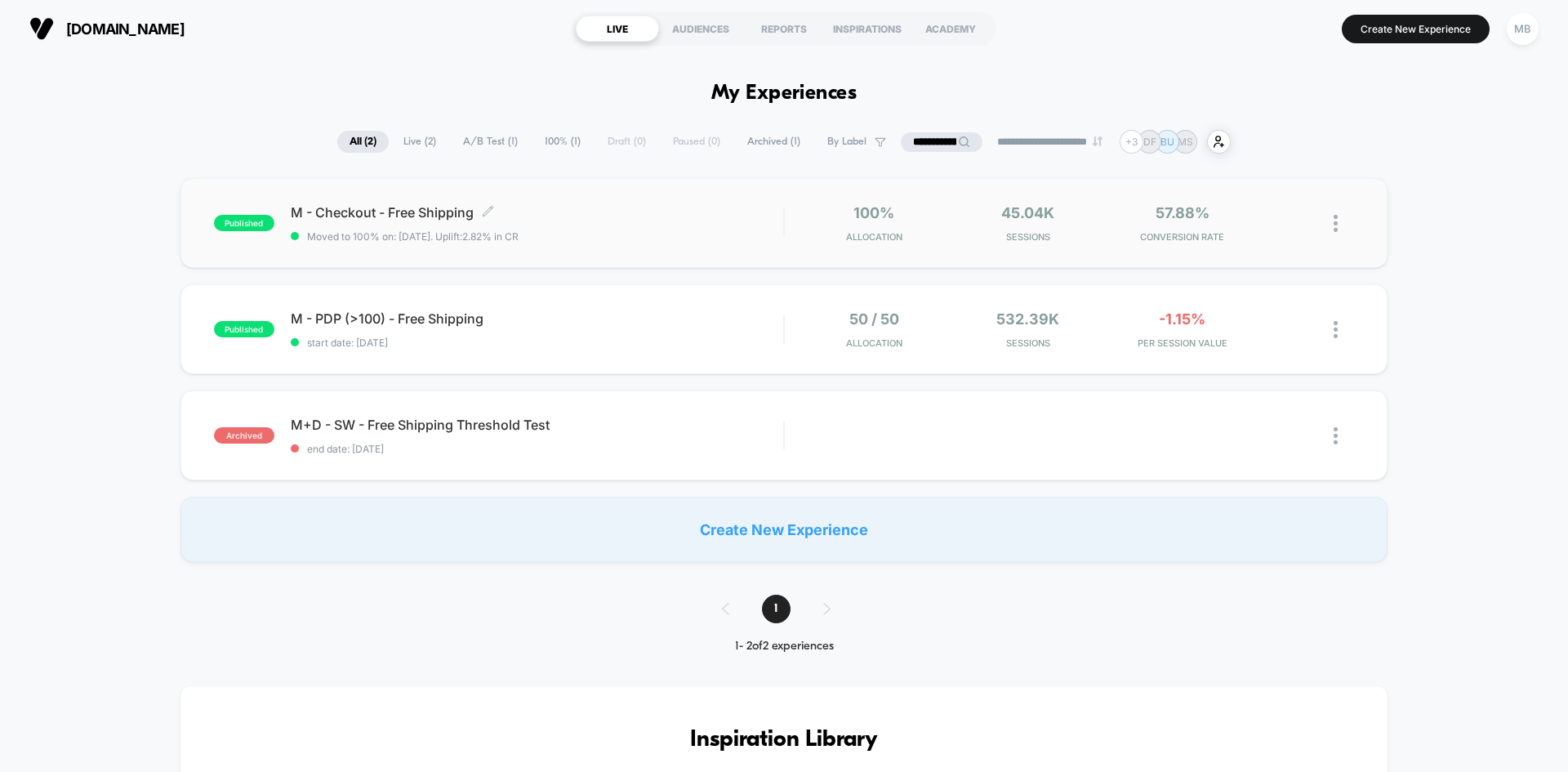
click at [593, 239] on span "Moved to 100% on: 6/17/2025 . Uplift: 2.82% in CR" at bounding box center [537, 236] width 492 height 12
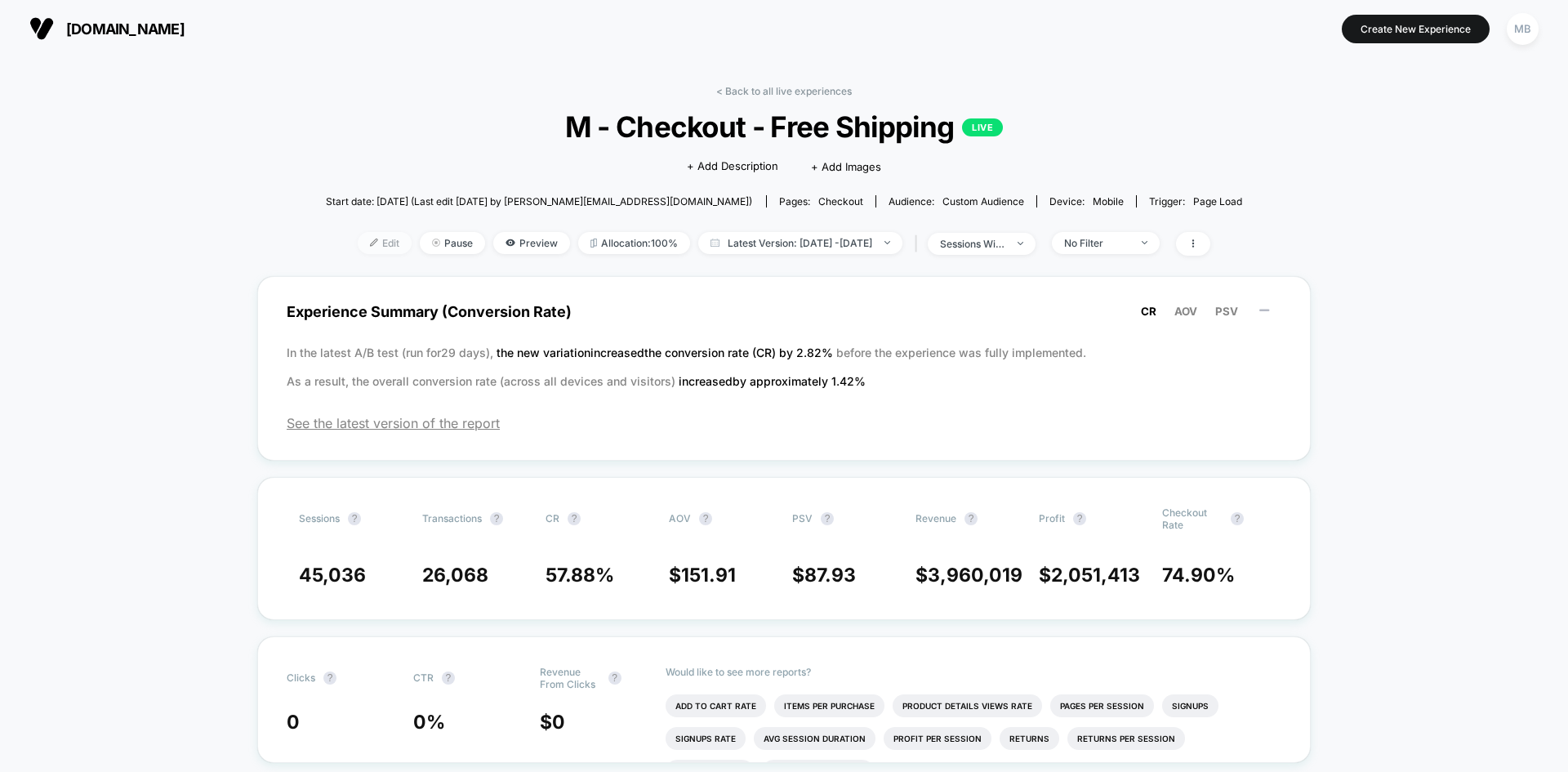
click at [360, 248] on span "Edit" at bounding box center [384, 242] width 54 height 22
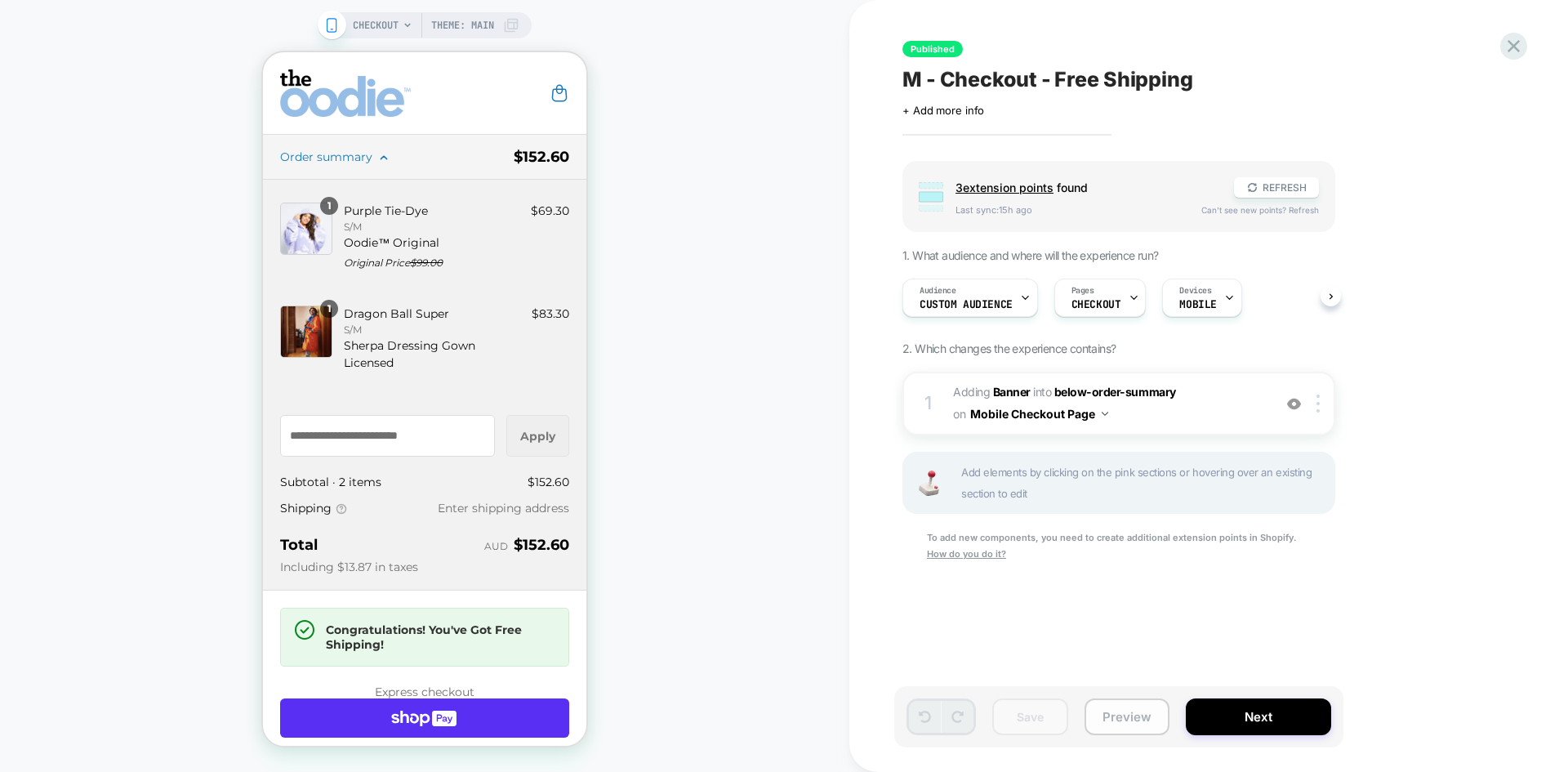
click at [1123, 710] on button "Preview" at bounding box center [1127, 717] width 85 height 37
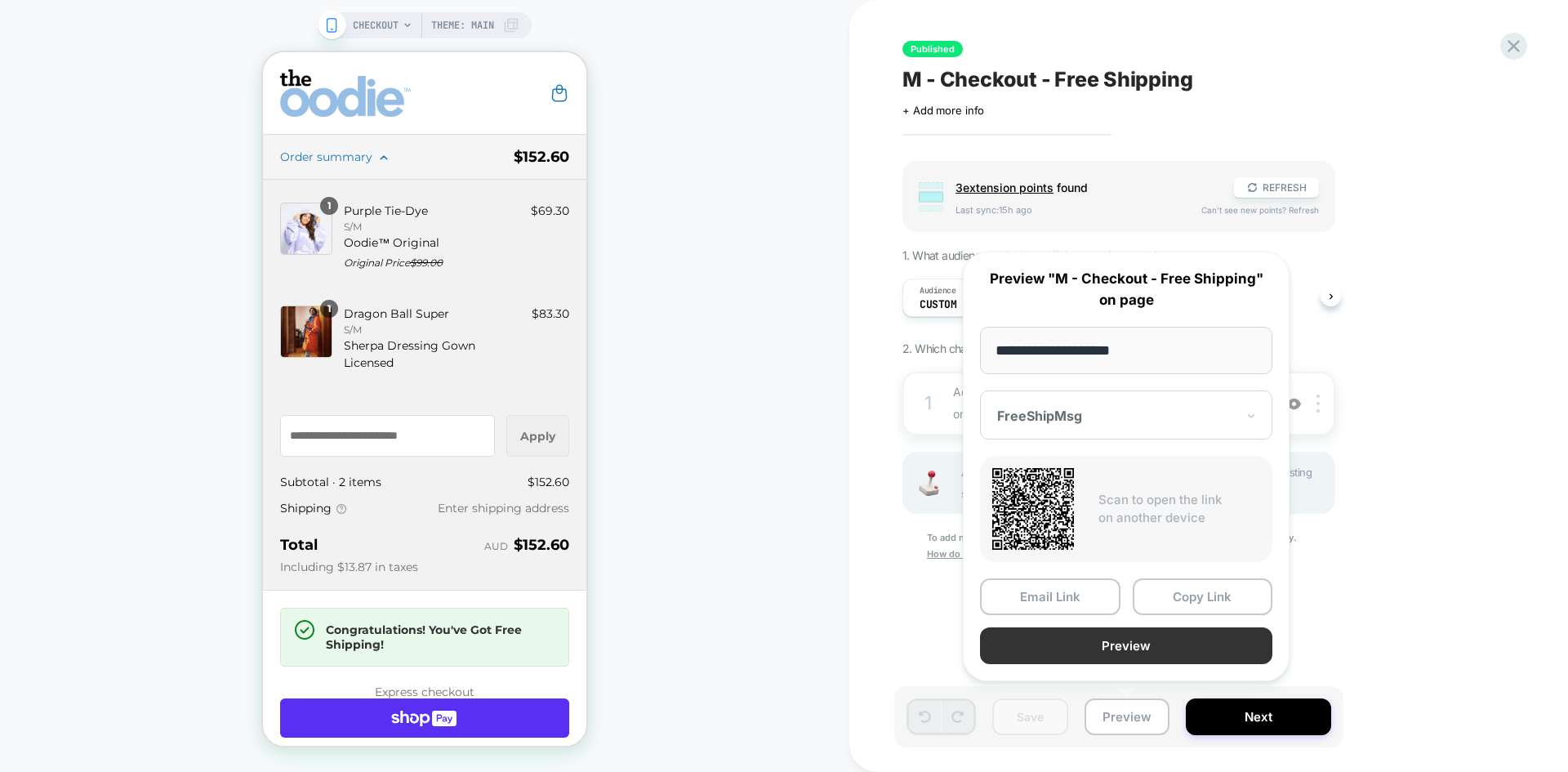
click at [1151, 655] on button "Preview" at bounding box center [1126, 645] width 292 height 37
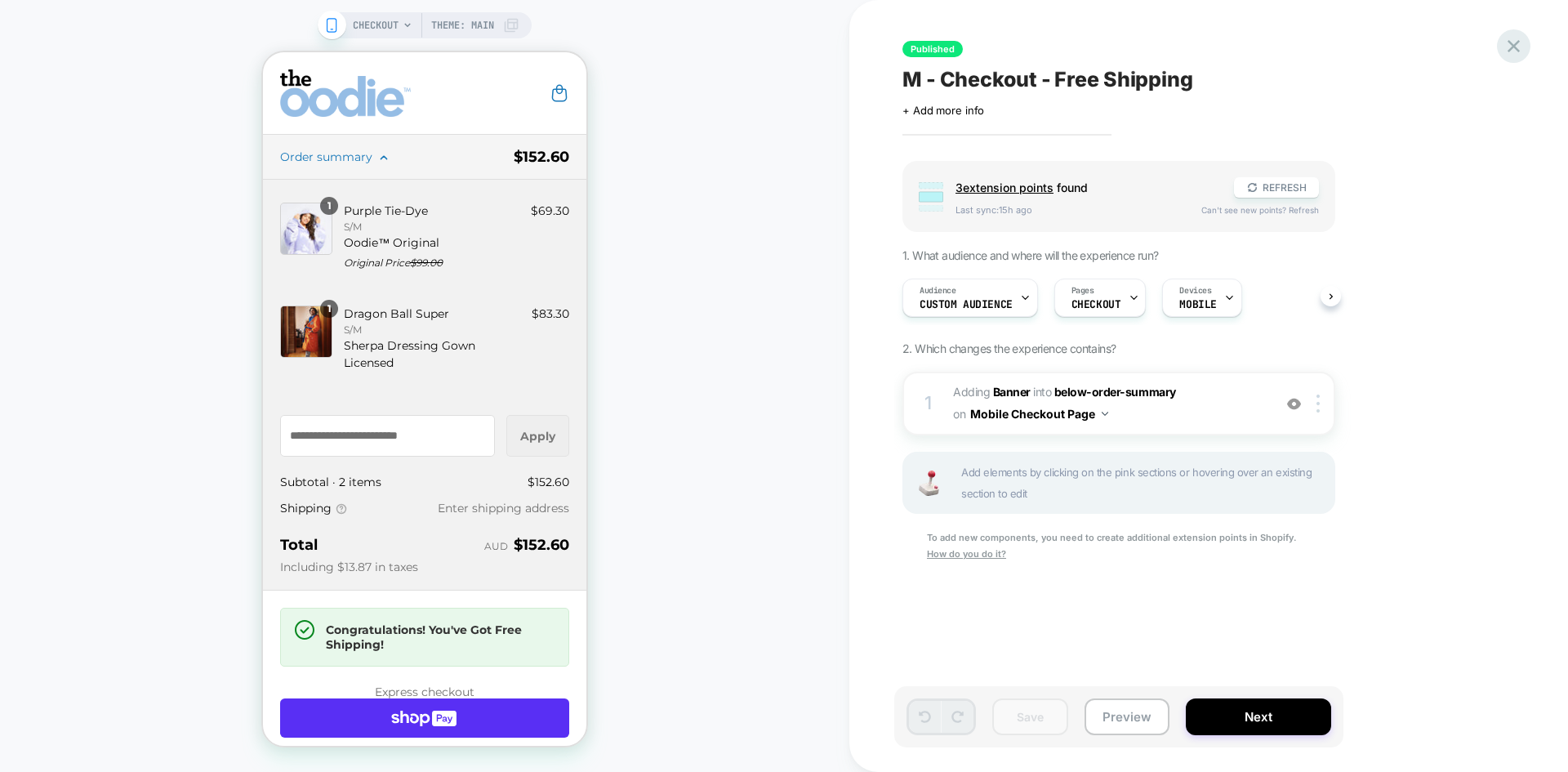
click at [1514, 34] on div at bounding box center [1514, 46] width 34 height 34
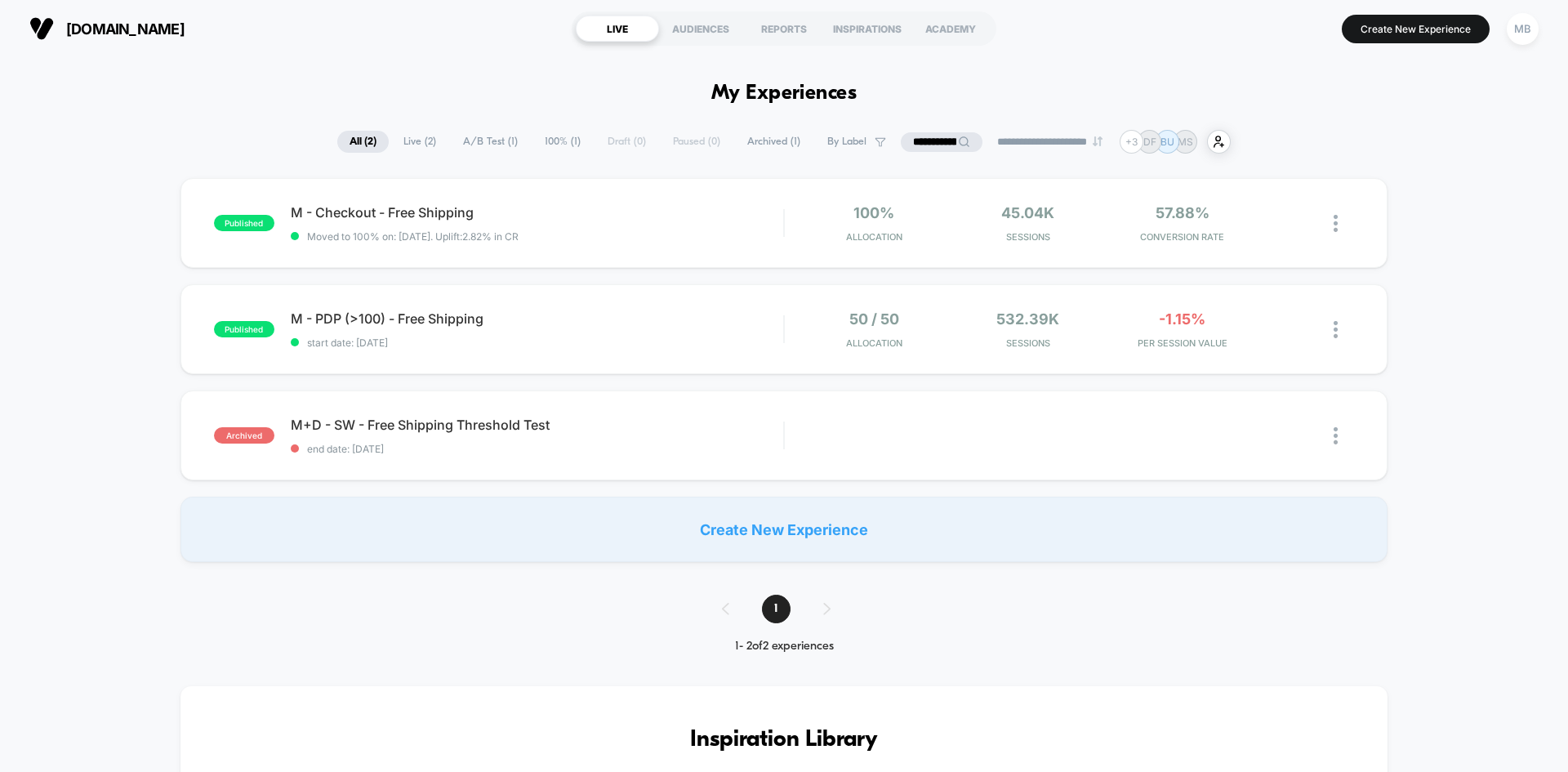
click at [938, 145] on input "**********" at bounding box center [941, 142] width 82 height 20
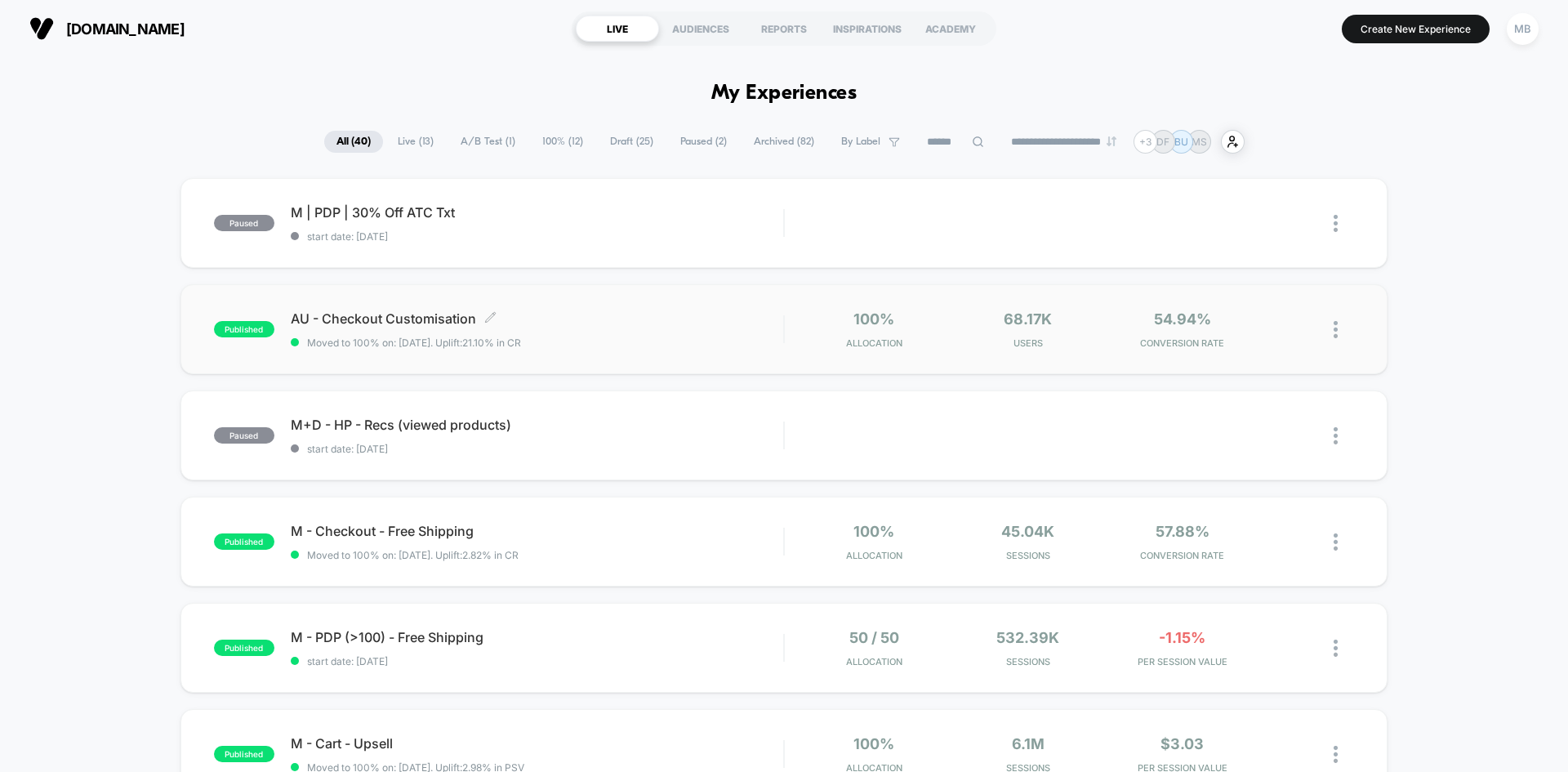
click at [628, 342] on span "Moved to 100% on: 7/8/2025 . Uplift: 21.10% in CR" at bounding box center [537, 342] width 492 height 12
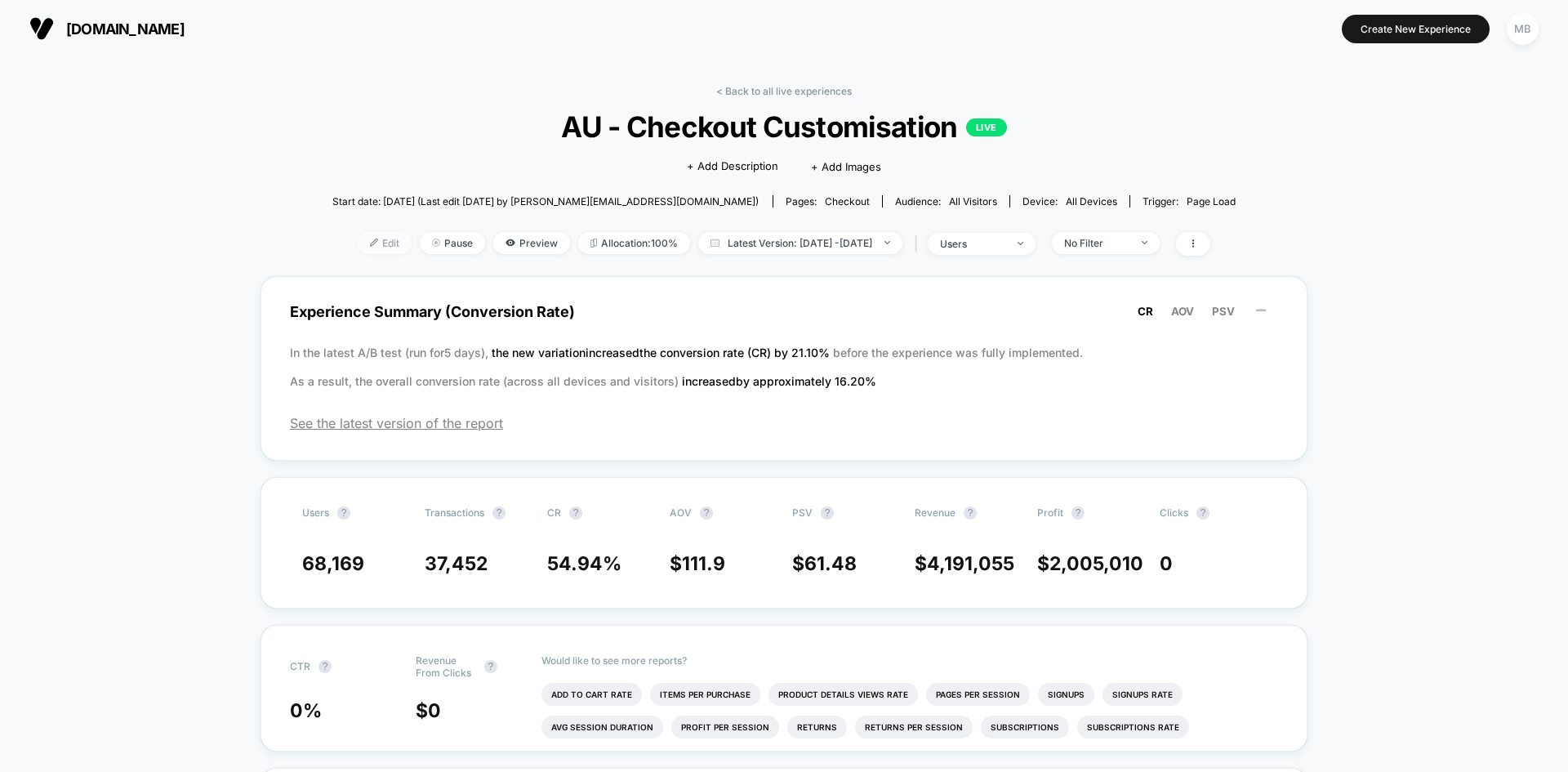
click at [358, 240] on span "Edit" at bounding box center [384, 242] width 54 height 22
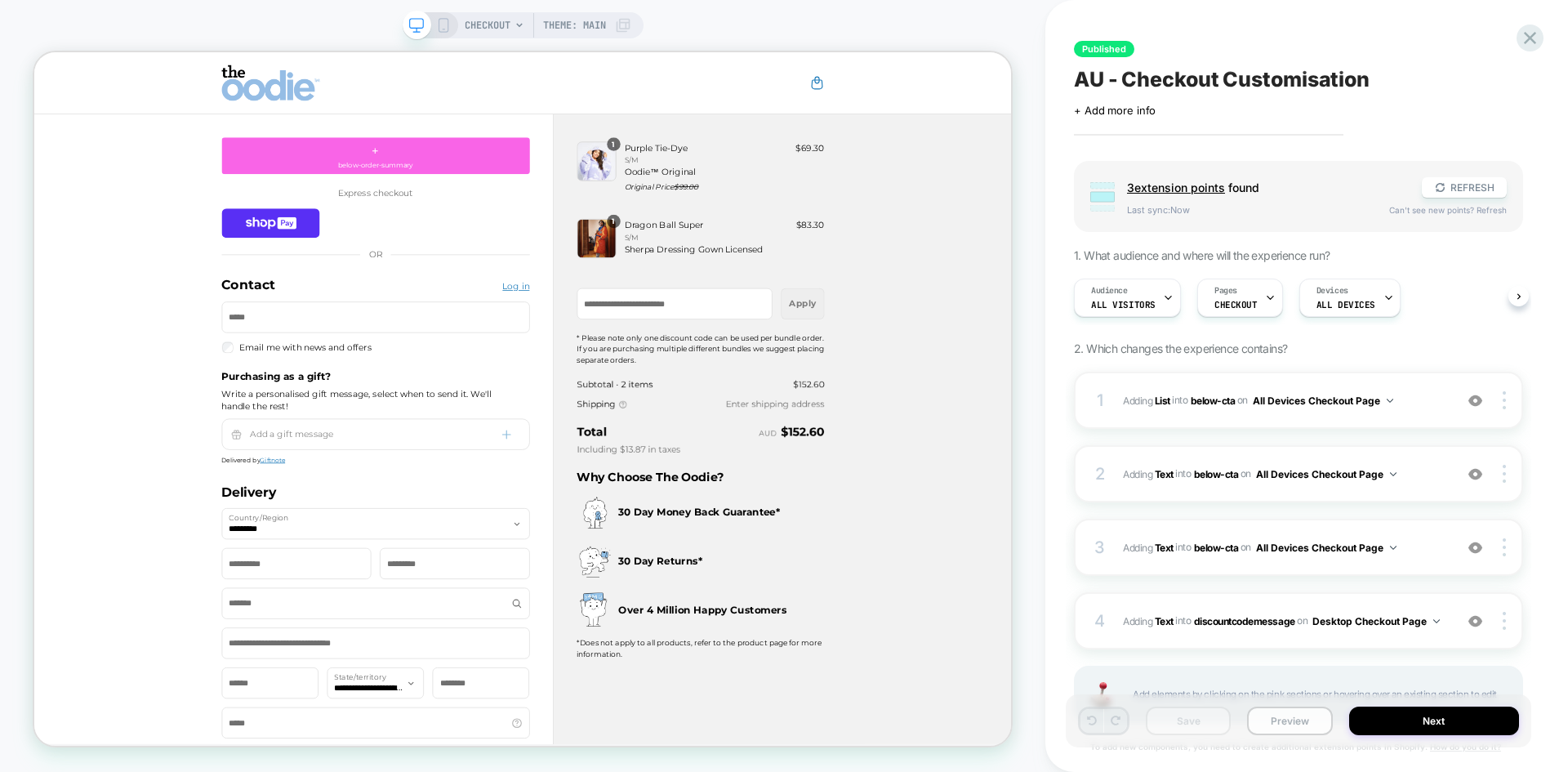
click at [1294, 724] on button "Preview" at bounding box center [1289, 720] width 85 height 28
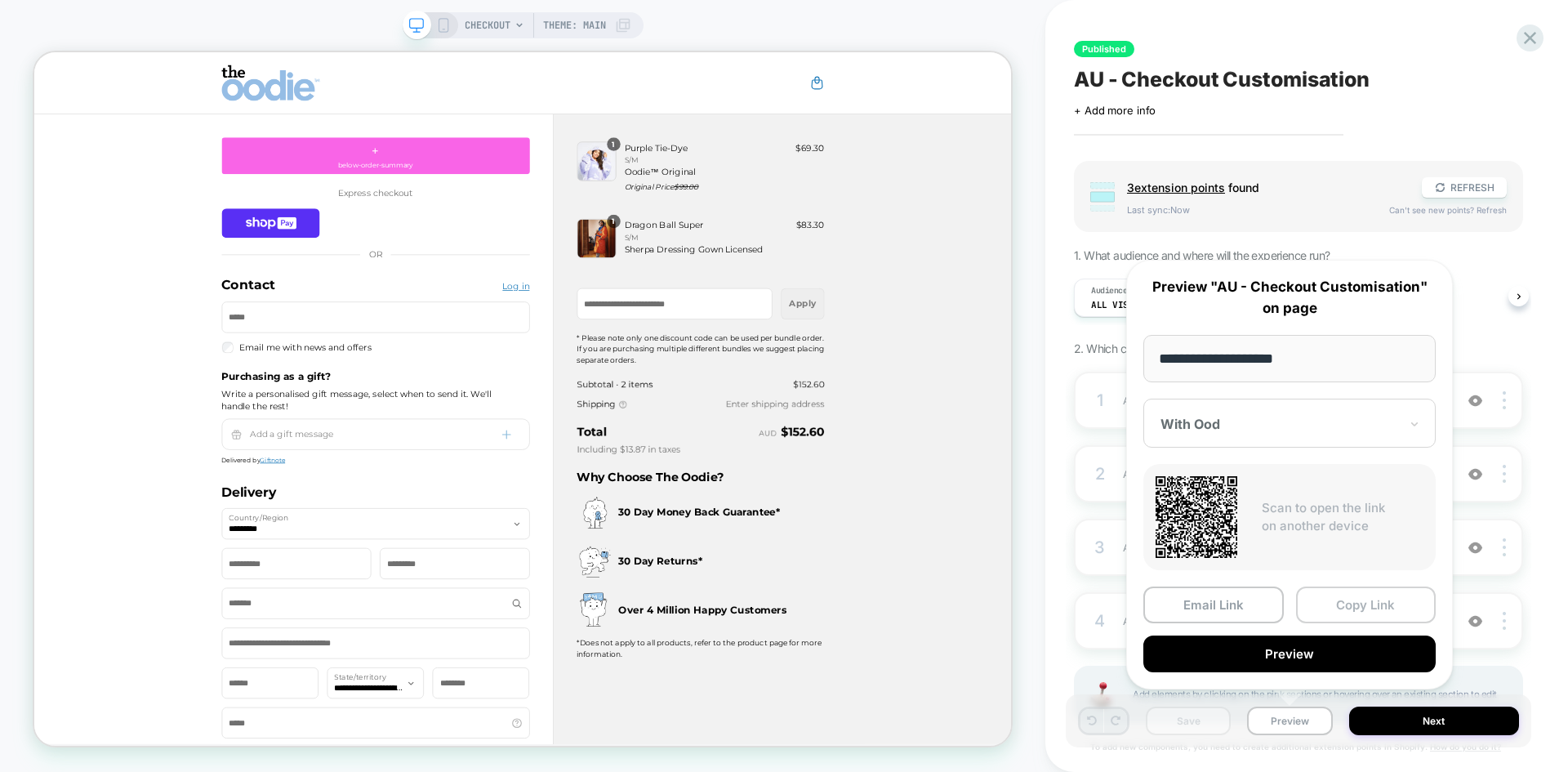
click at [1370, 616] on button "Copy Link" at bounding box center [1366, 604] width 141 height 37
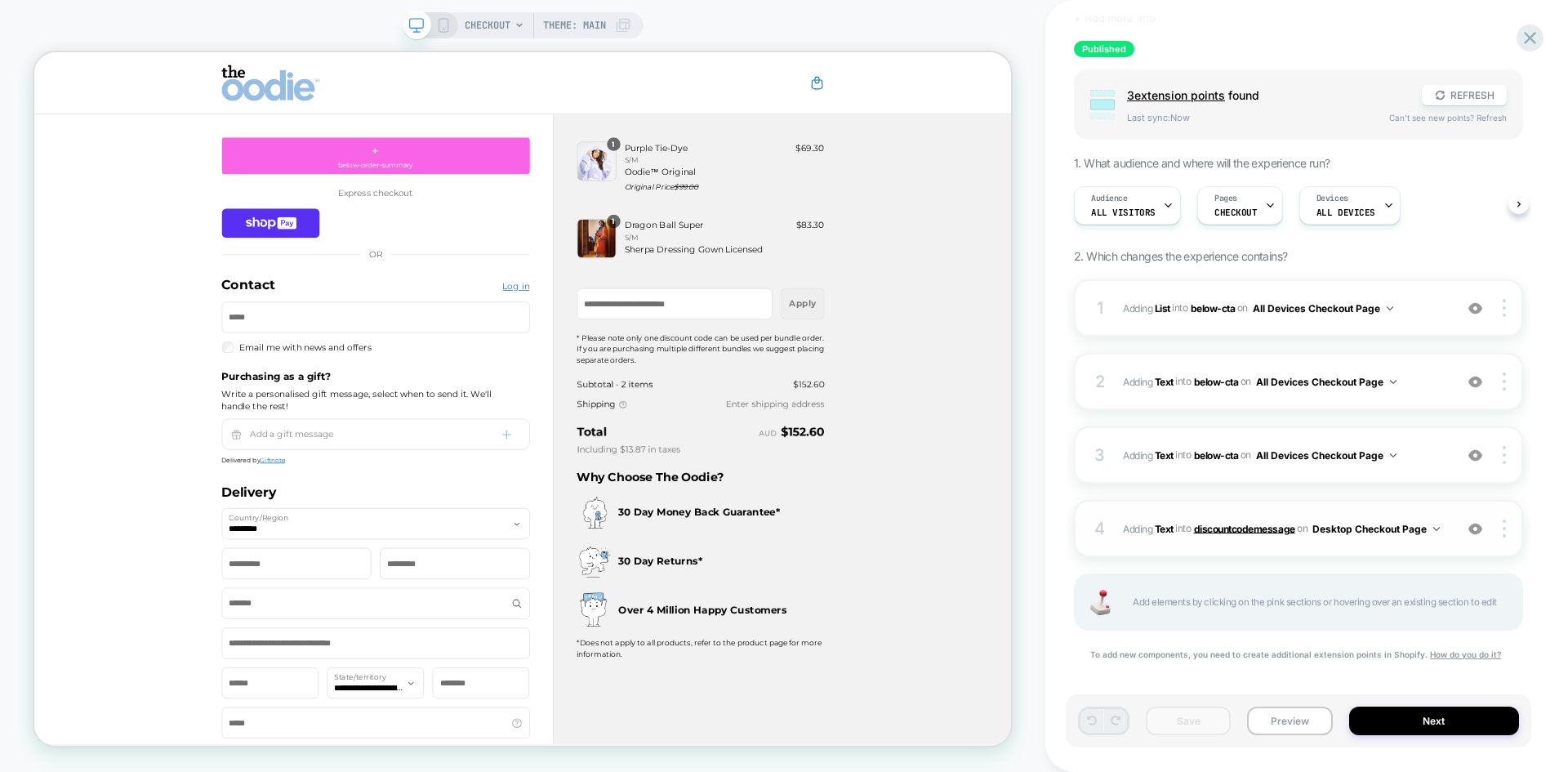
scroll to position [104, 0]
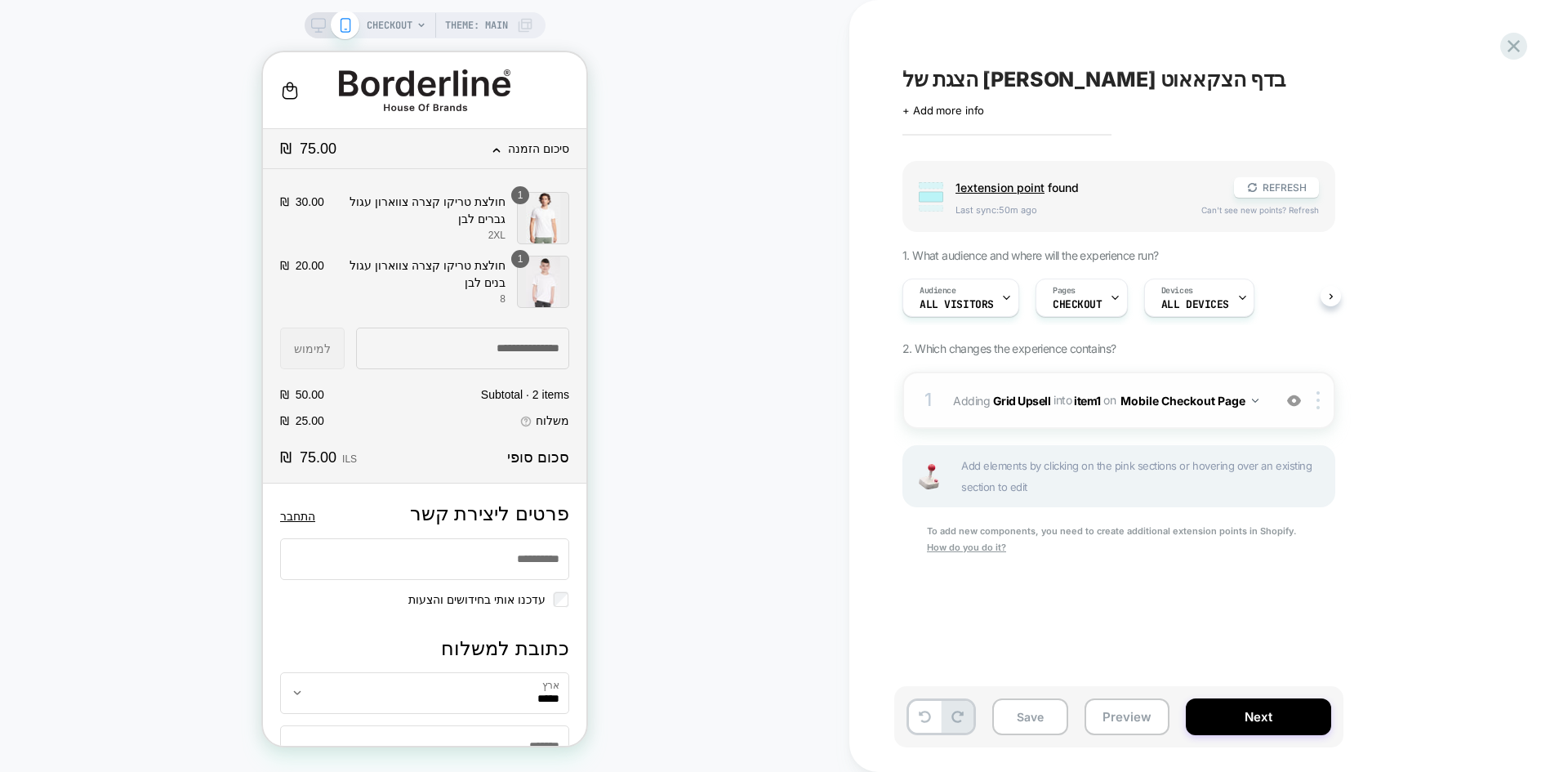
click at [1297, 399] on img at bounding box center [1294, 400] width 14 height 14
click at [1297, 398] on img at bounding box center [1294, 400] width 14 height 14
click at [1514, 44] on icon at bounding box center [1513, 45] width 22 height 22
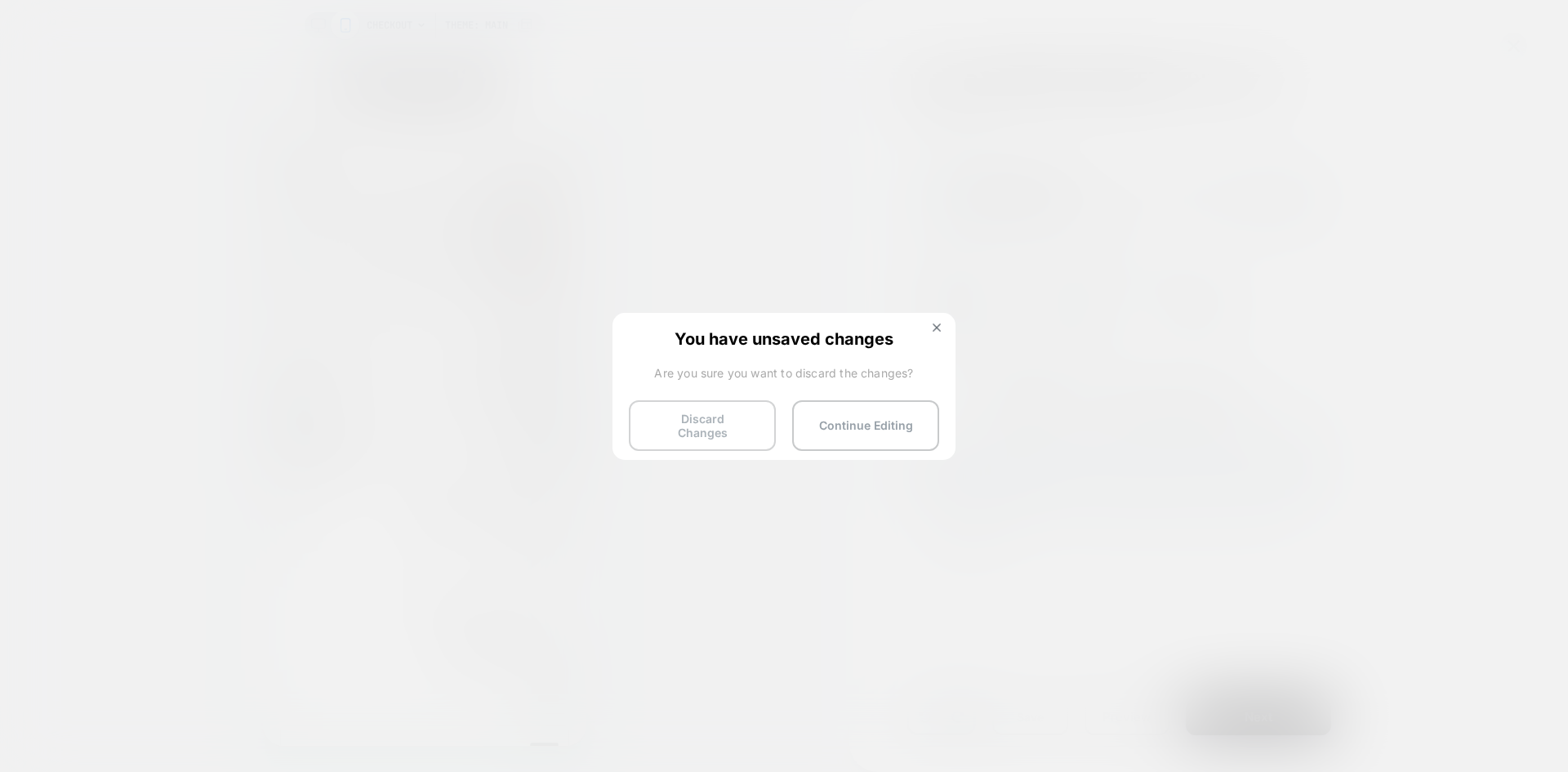
click at [691, 422] on button "Discard Changes" at bounding box center [702, 425] width 147 height 51
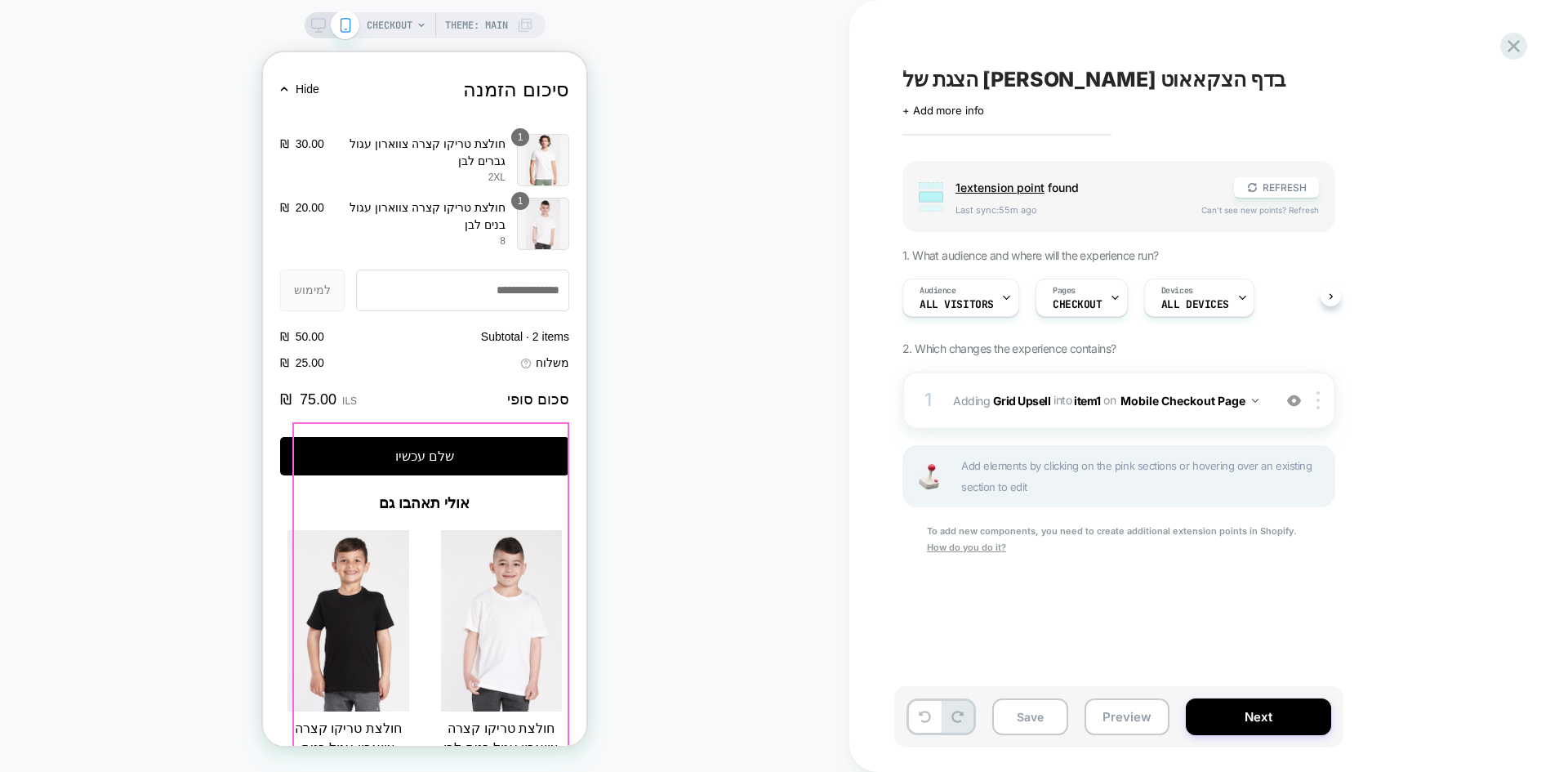
scroll to position [1840, 0]
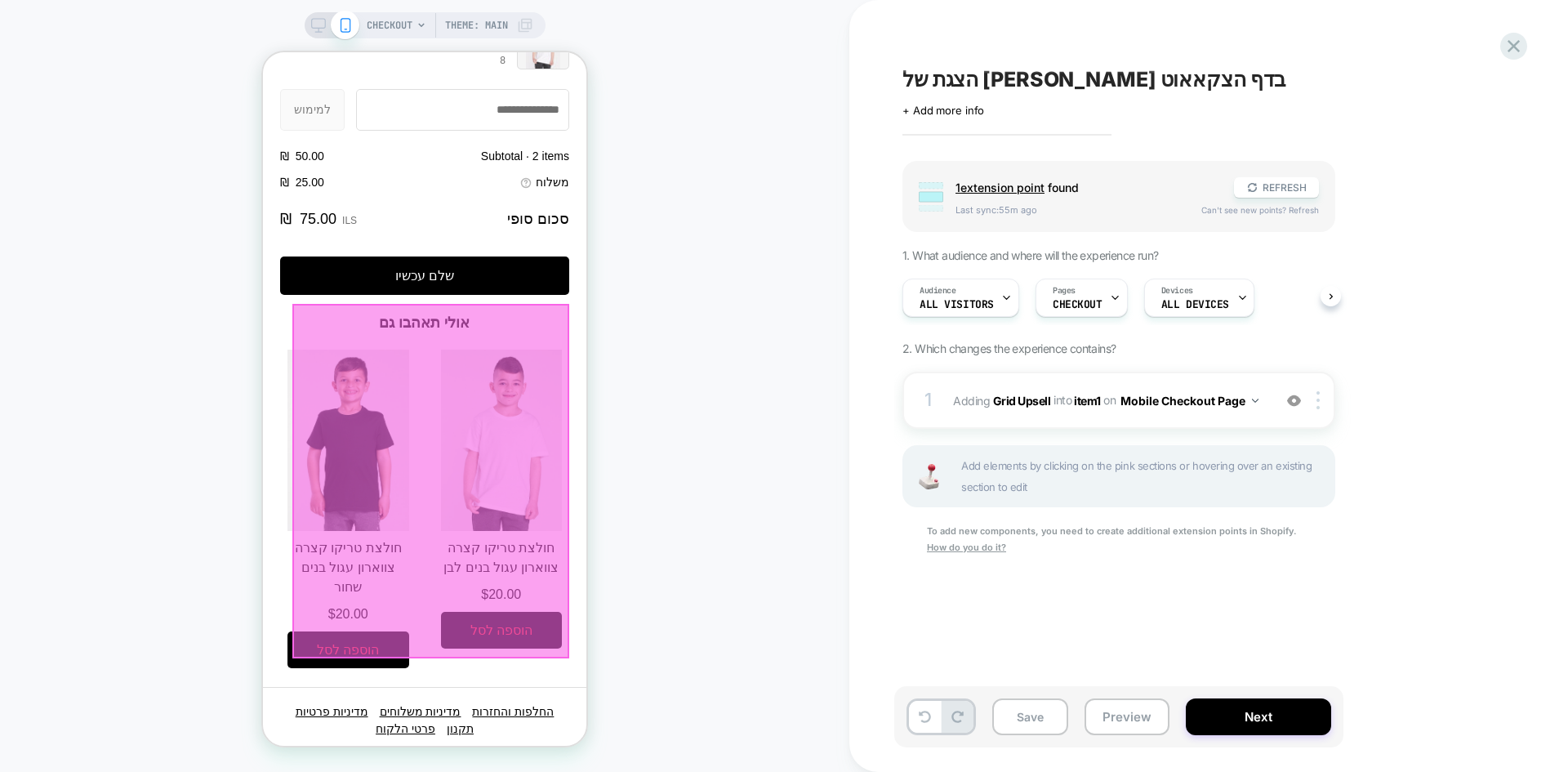
click at [423, 618] on div at bounding box center [430, 481] width 277 height 354
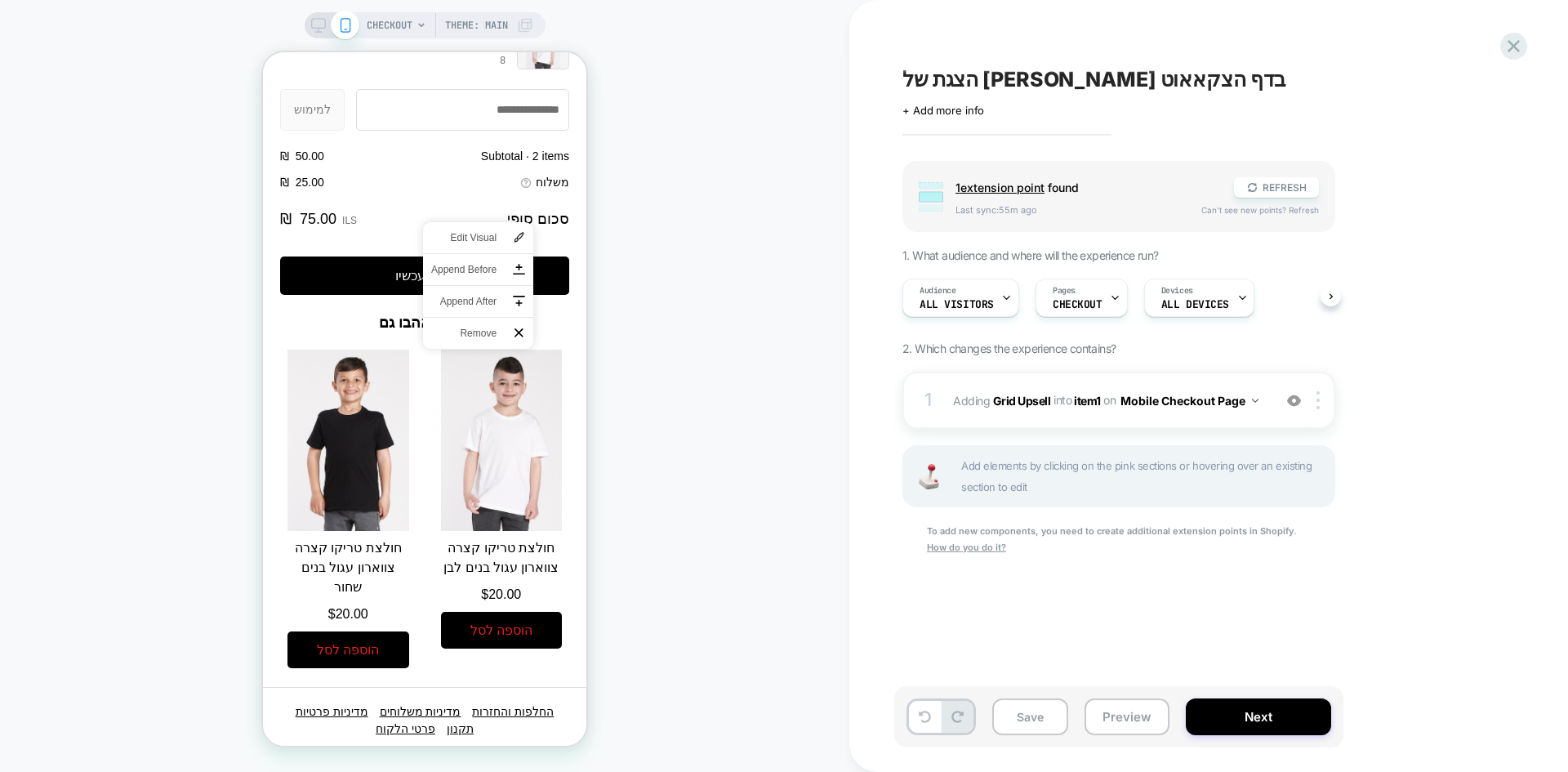
click at [769, 594] on div "CHECKOUT Theme: MAIN" at bounding box center [424, 385] width 849 height 739
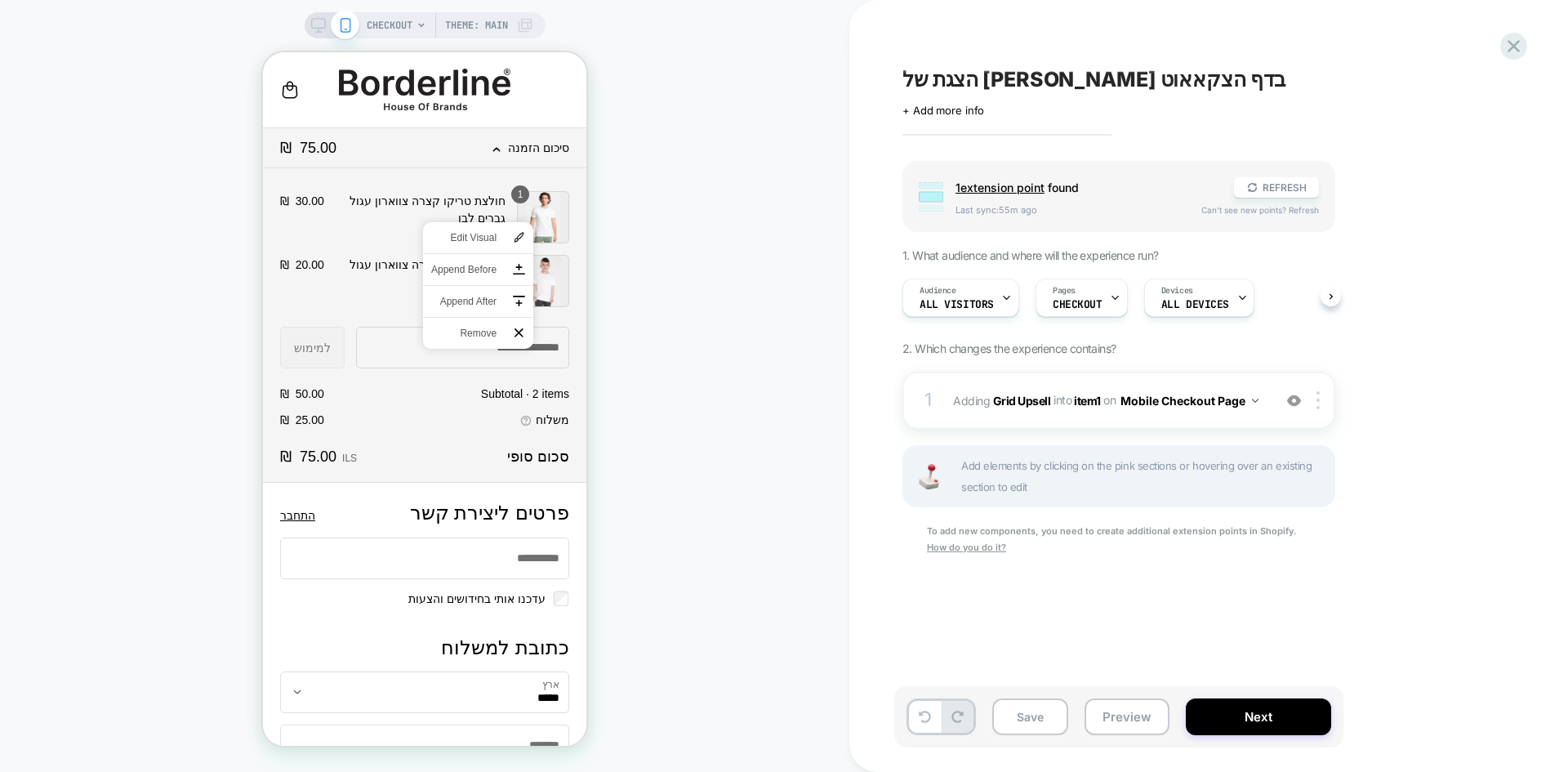
scroll to position [0, 0]
click at [730, 391] on div "CHECKOUT Theme: MAIN" at bounding box center [424, 385] width 849 height 739
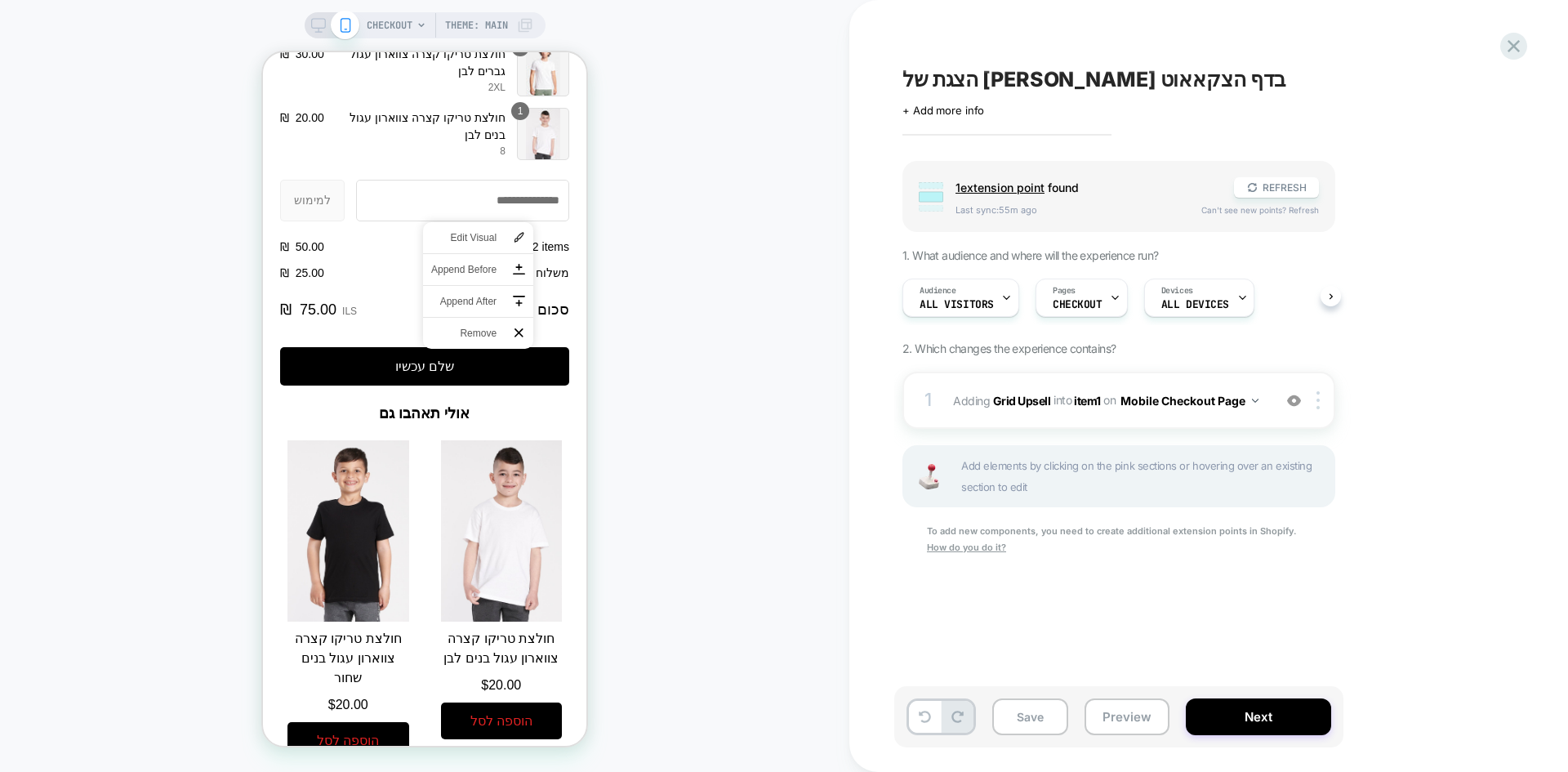
scroll to position [1840, 0]
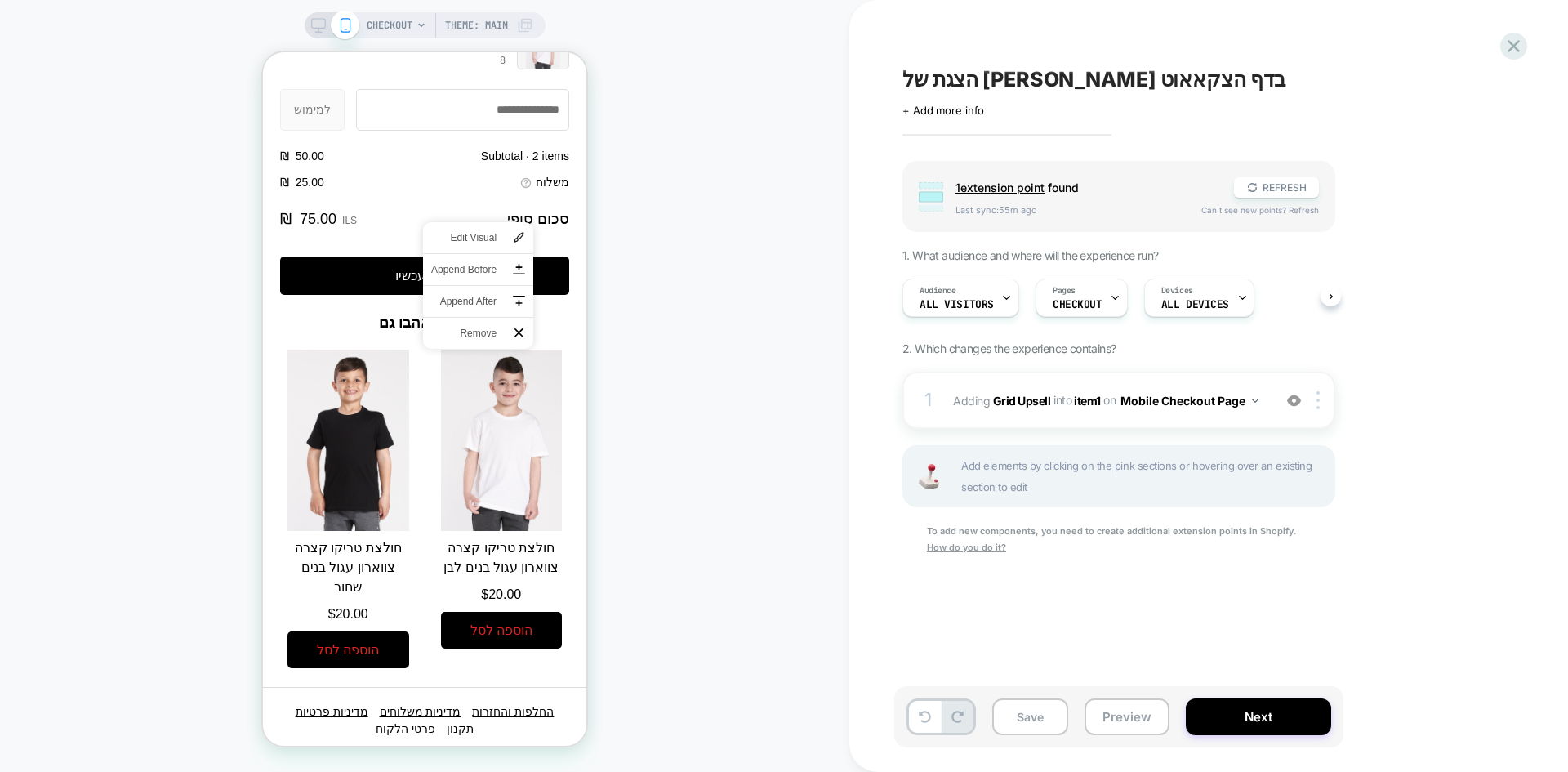
click at [680, 399] on div "CHECKOUT Theme: MAIN" at bounding box center [424, 385] width 849 height 739
click at [803, 449] on div "CHECKOUT Theme: MAIN" at bounding box center [424, 385] width 849 height 739
click at [712, 366] on div "CHECKOUT Theme: MAIN" at bounding box center [424, 385] width 849 height 739
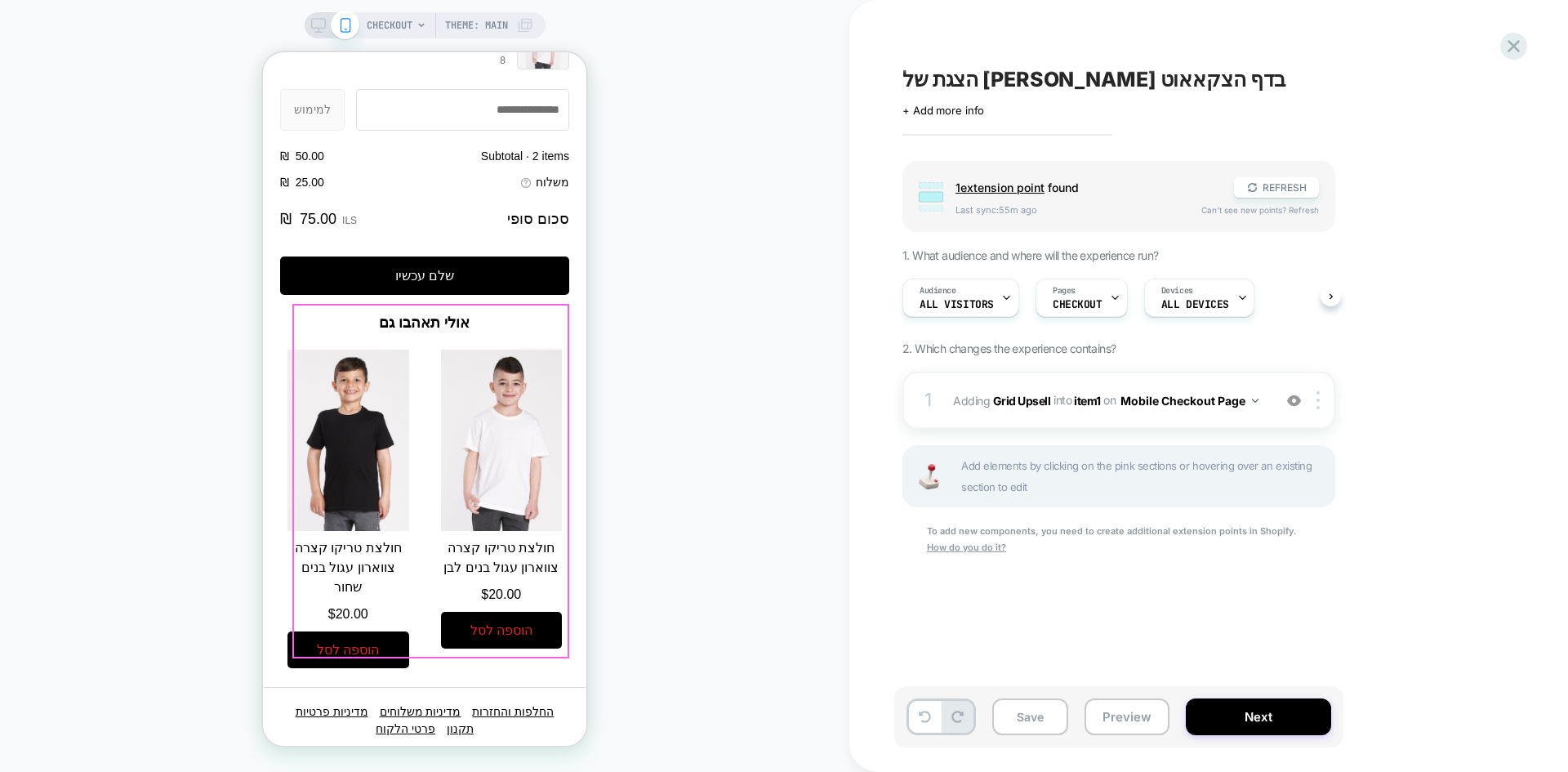
click at [291, 313] on section "סיכום הזמנה Hide Shopping cart Product image Description Quantity Price Quantit…" at bounding box center [424, 286] width 323 height 803
click at [1294, 403] on img at bounding box center [1294, 400] width 14 height 14
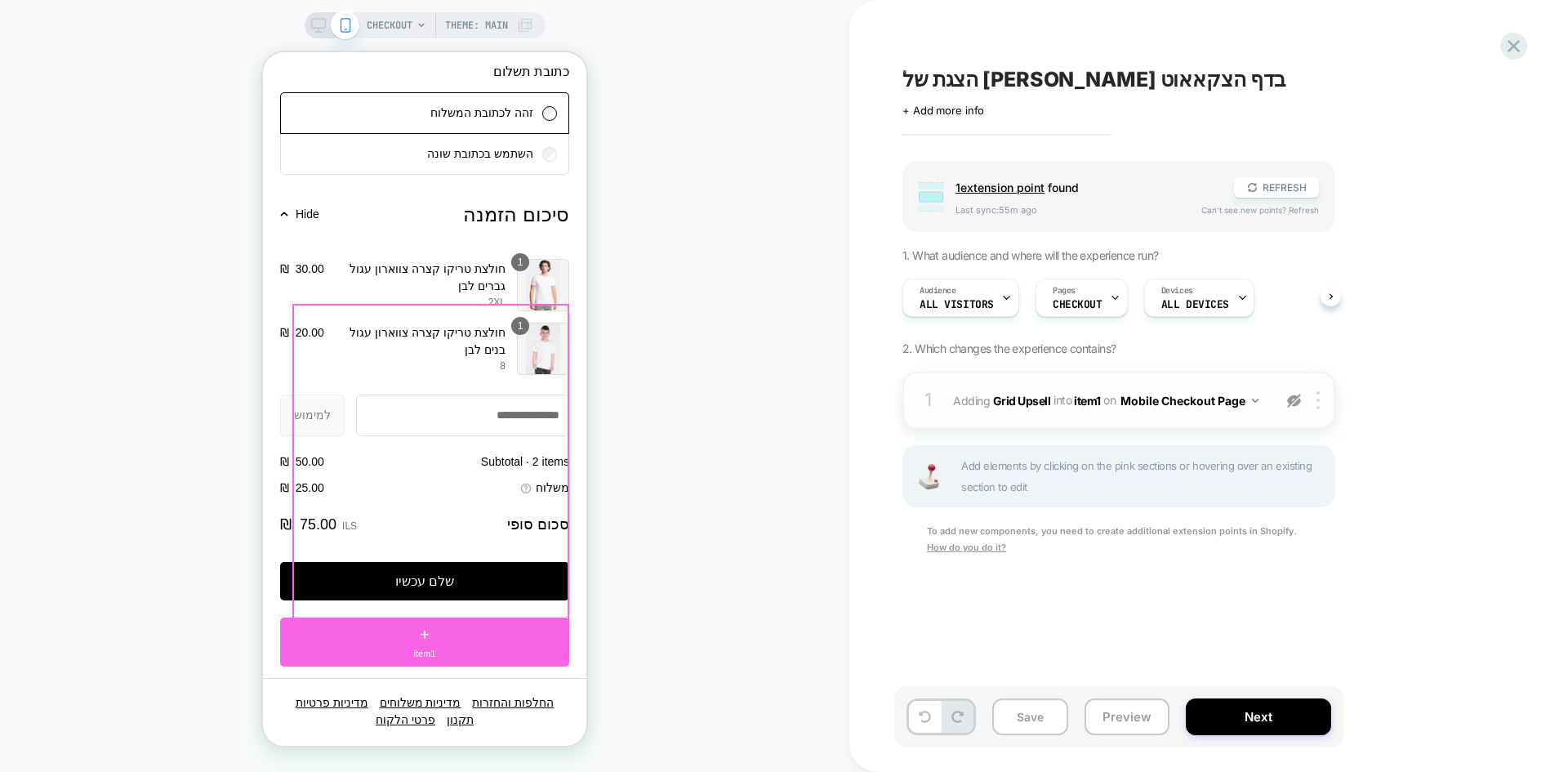
click at [1294, 403] on img at bounding box center [1294, 400] width 14 height 14
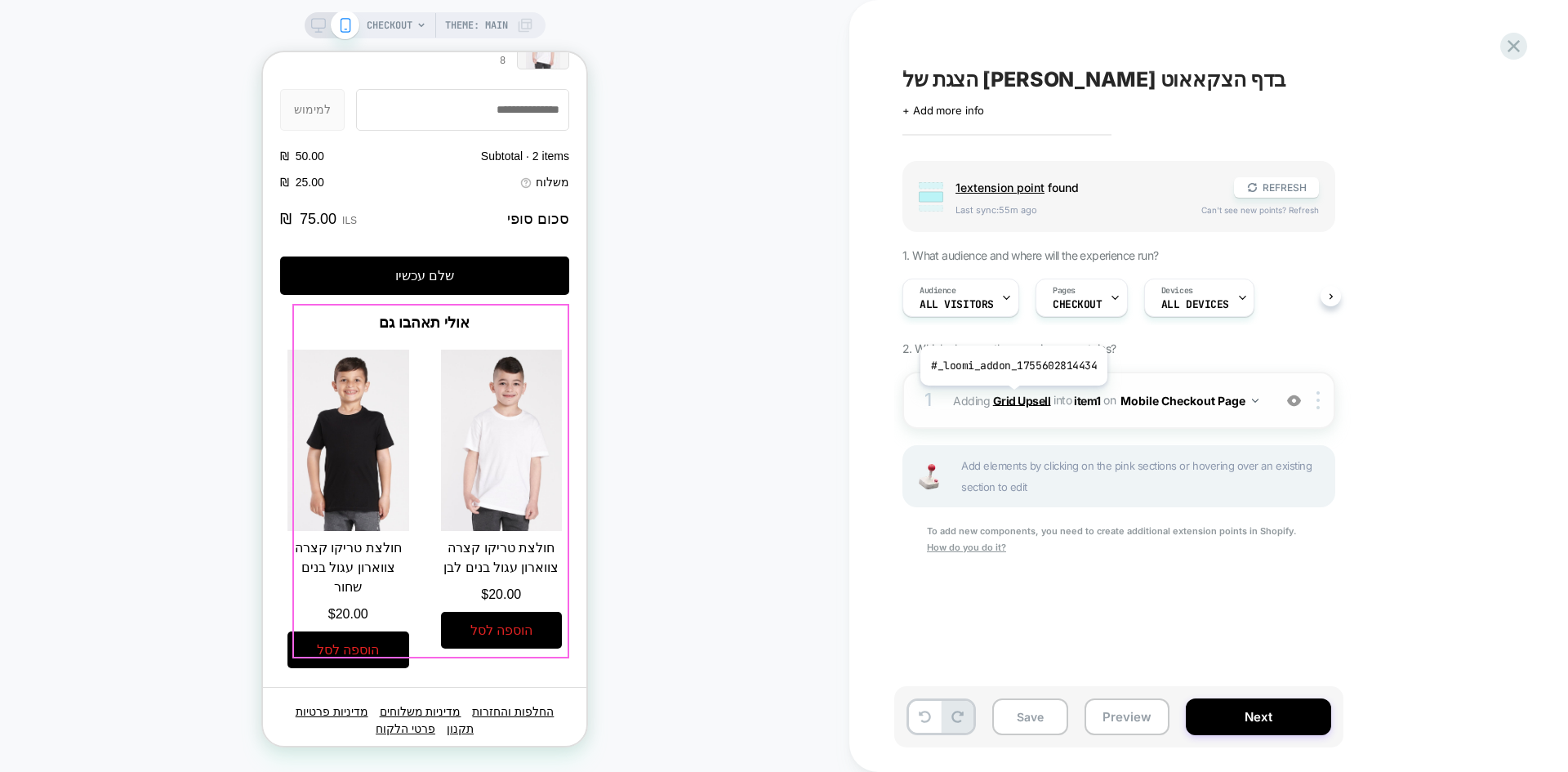
click at [1012, 398] on b "Grid Upsell" at bounding box center [1022, 399] width 58 height 14
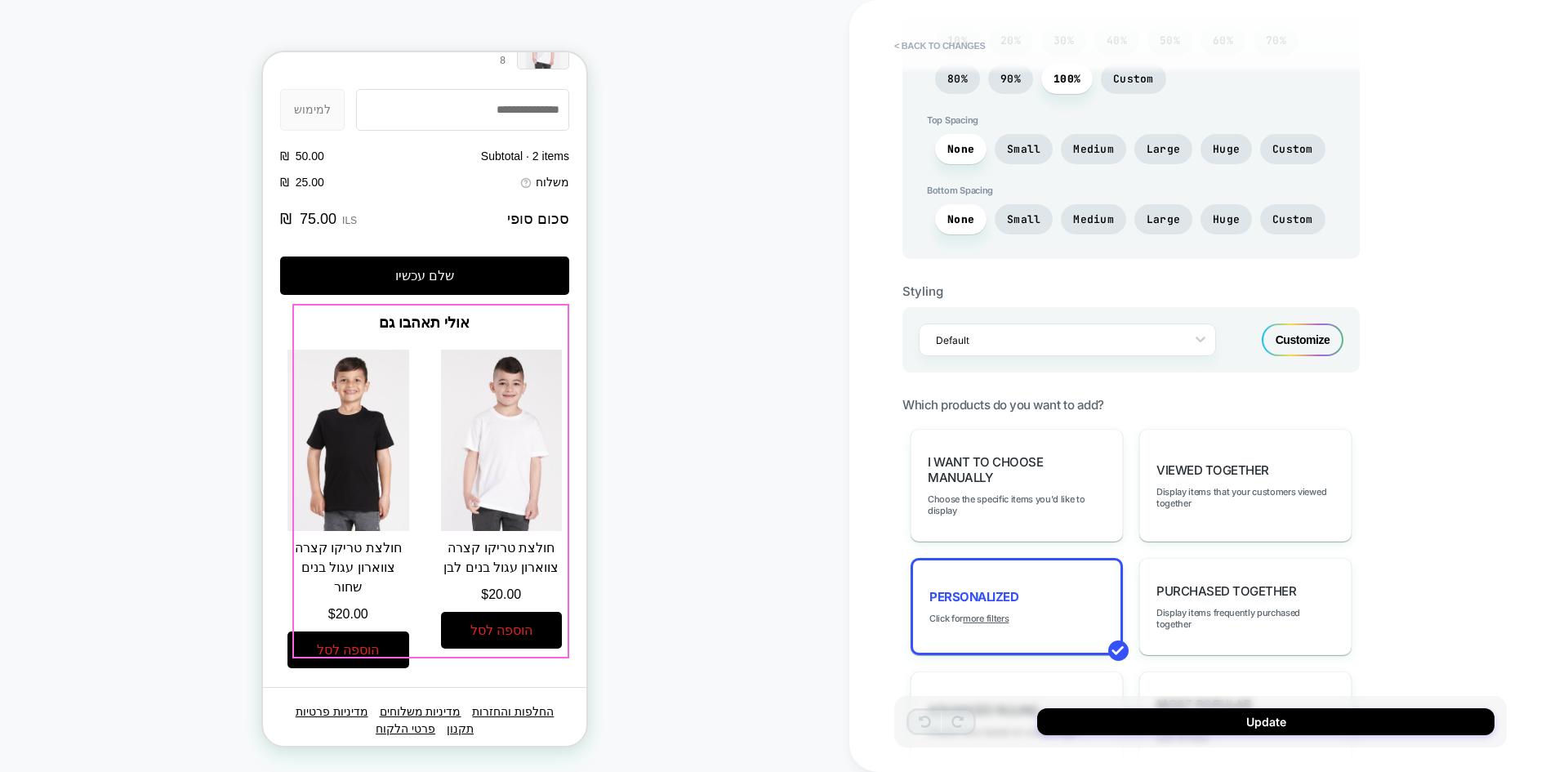
click at [1302, 335] on div "Customize" at bounding box center [1302, 339] width 82 height 33
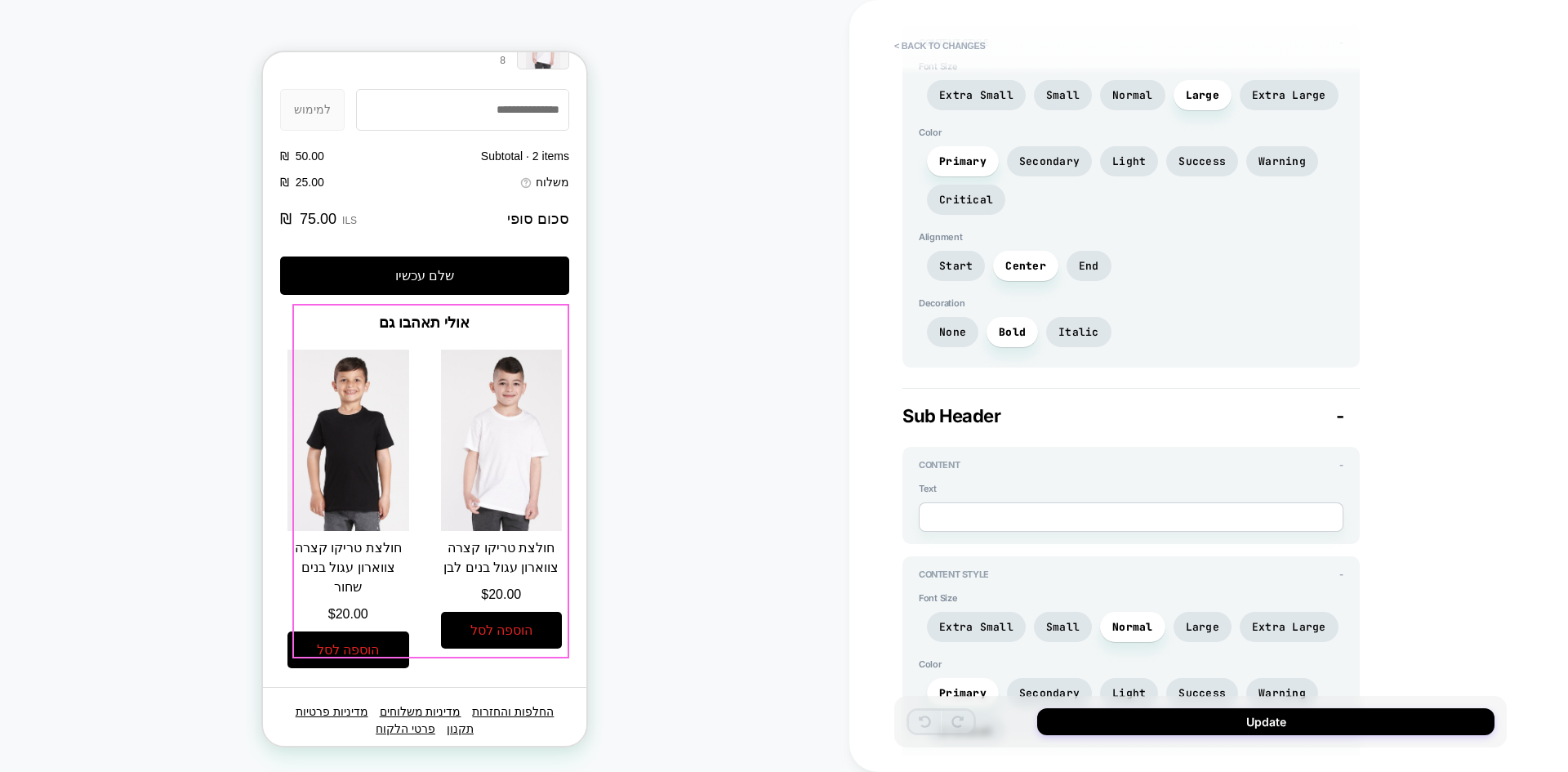
scroll to position [0, 0]
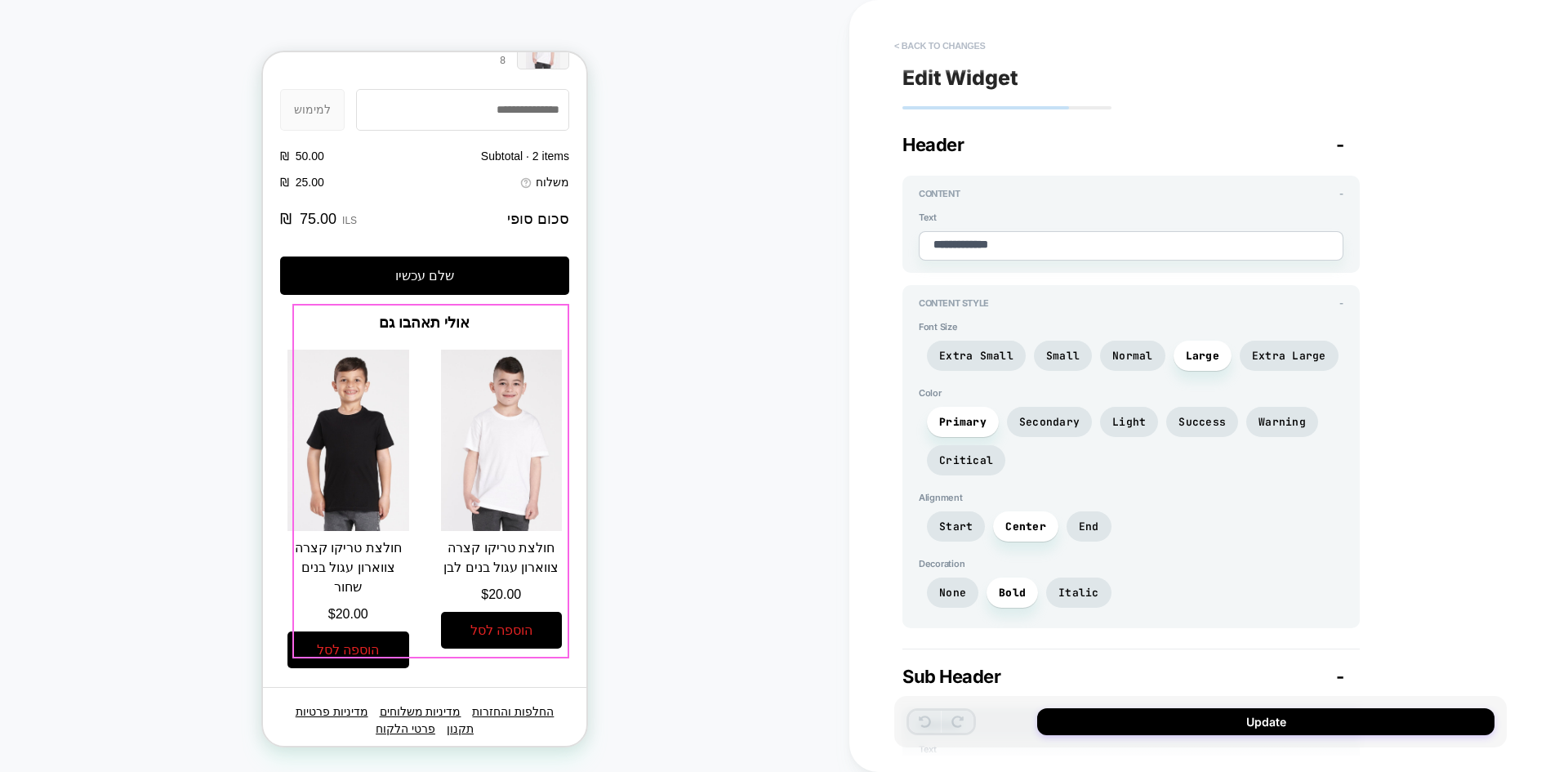
click at [935, 47] on button "< Back to changes" at bounding box center [940, 46] width 108 height 26
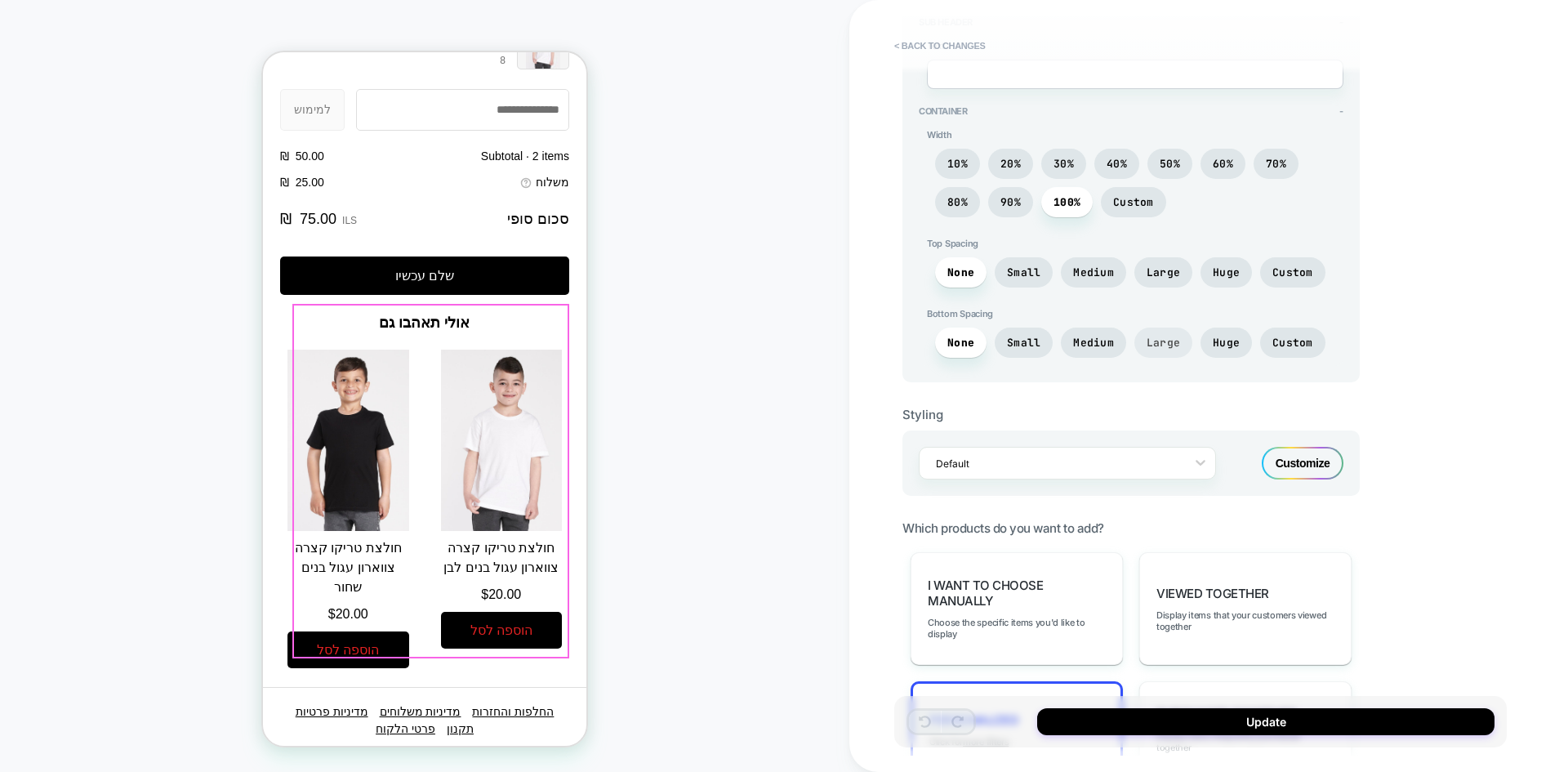
scroll to position [940, 0]
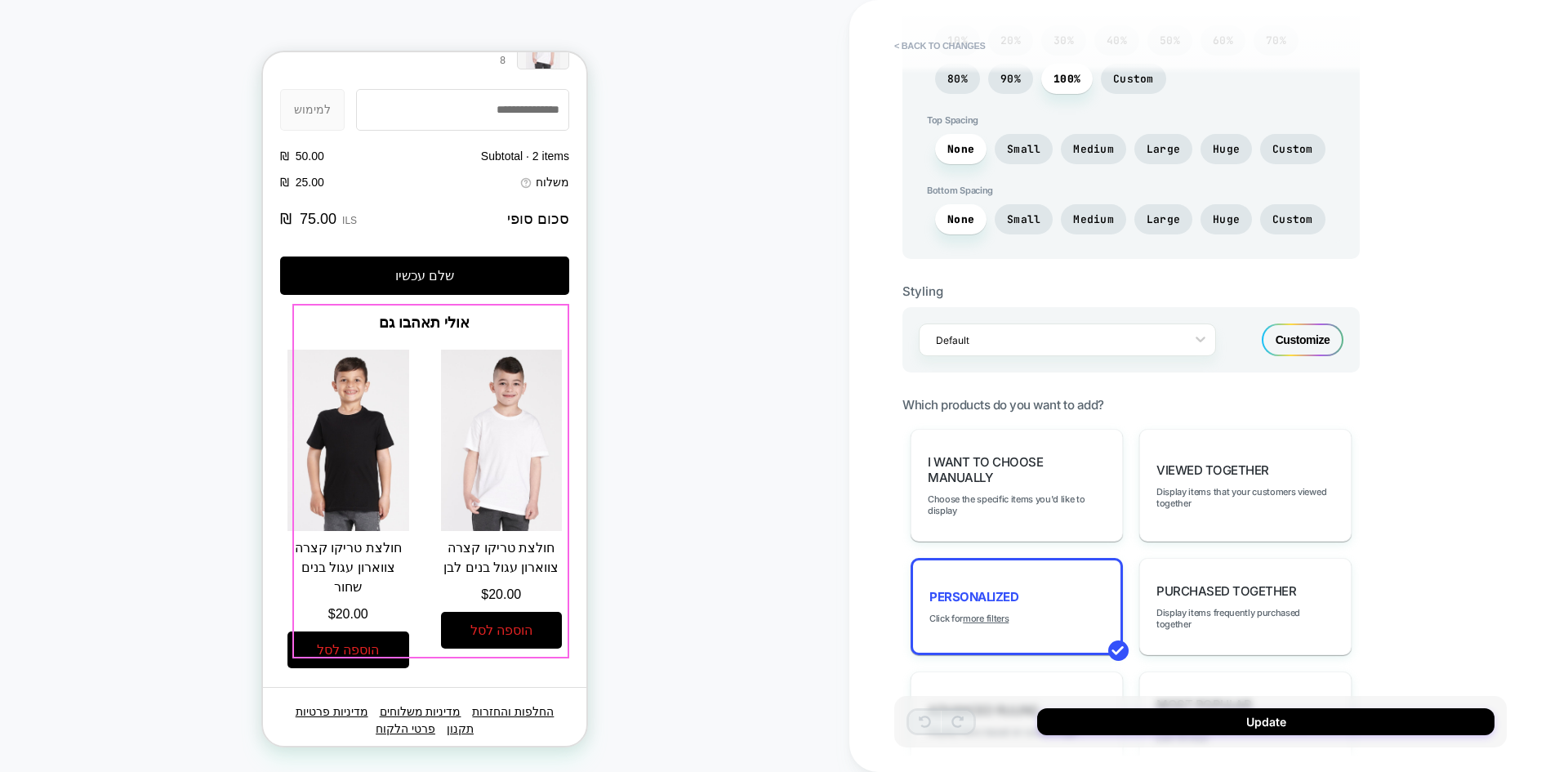
click at [1312, 343] on div "Customize" at bounding box center [1302, 339] width 82 height 33
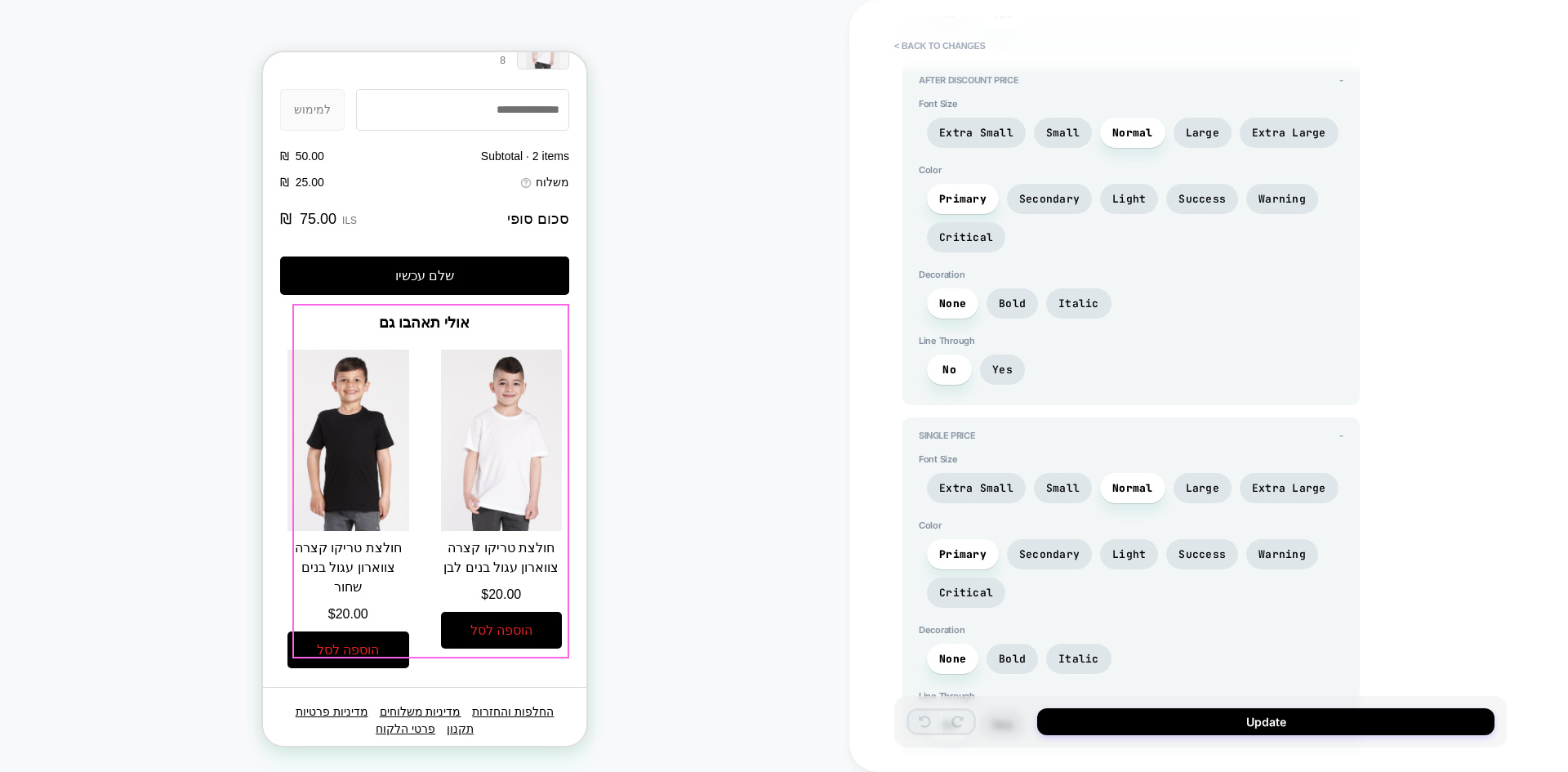
scroll to position [2385, 0]
click at [956, 50] on button "< Back to changes" at bounding box center [940, 46] width 108 height 26
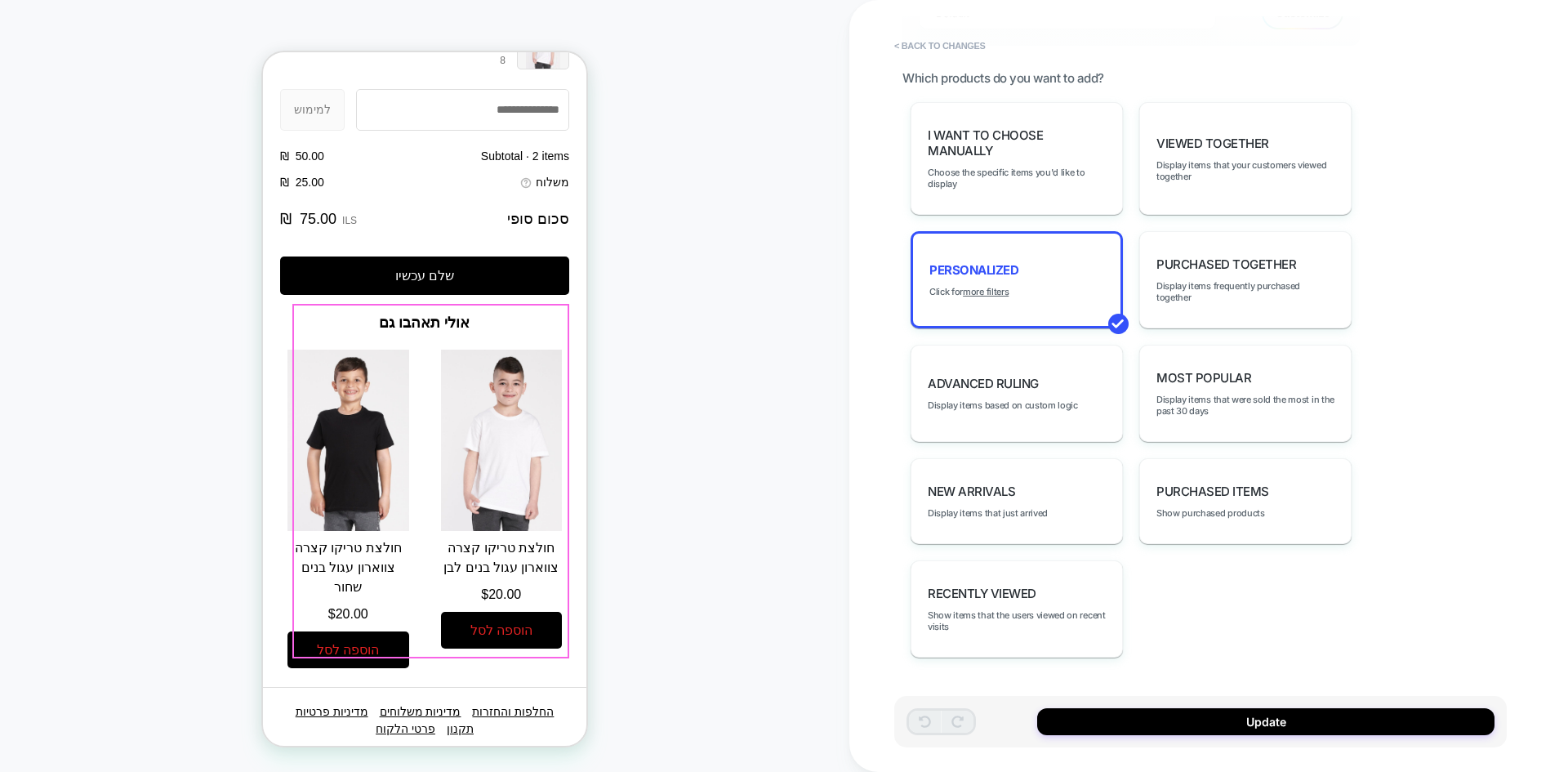
scroll to position [940, 0]
click at [954, 51] on button "< Back to changes" at bounding box center [940, 46] width 108 height 26
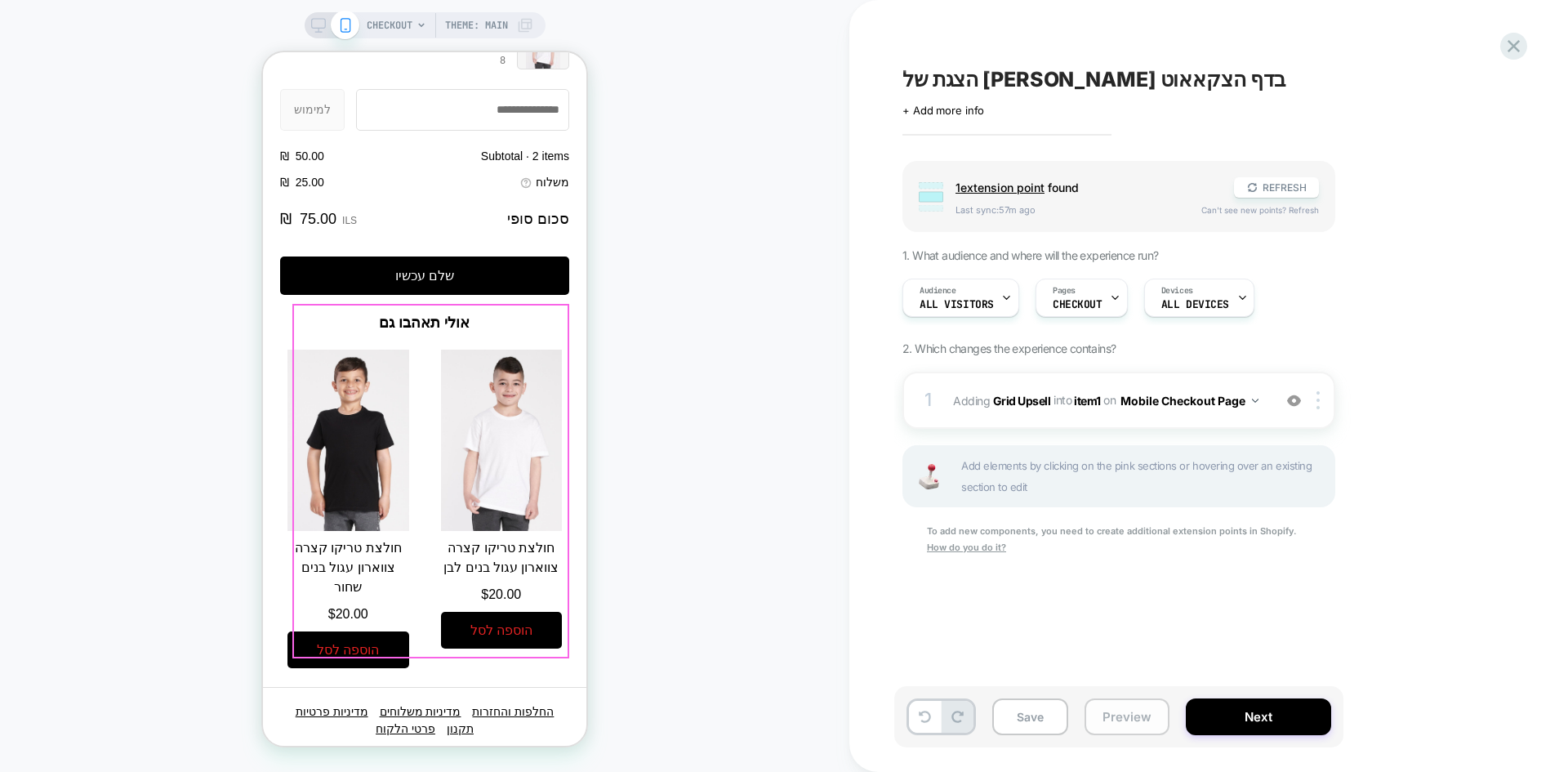
click at [1113, 733] on button "Preview" at bounding box center [1127, 717] width 85 height 37
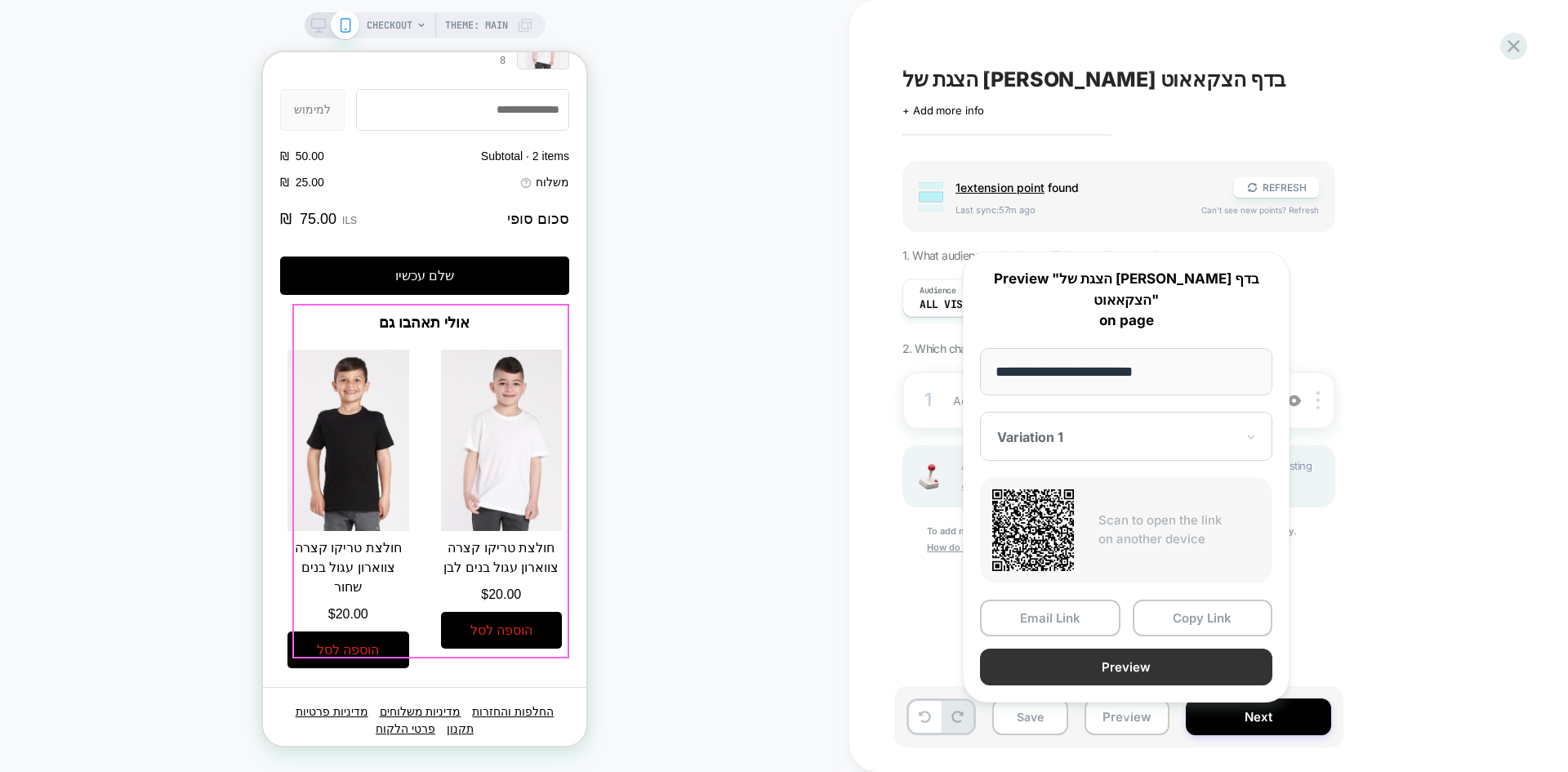
click at [1166, 649] on button "Preview" at bounding box center [1126, 667] width 292 height 37
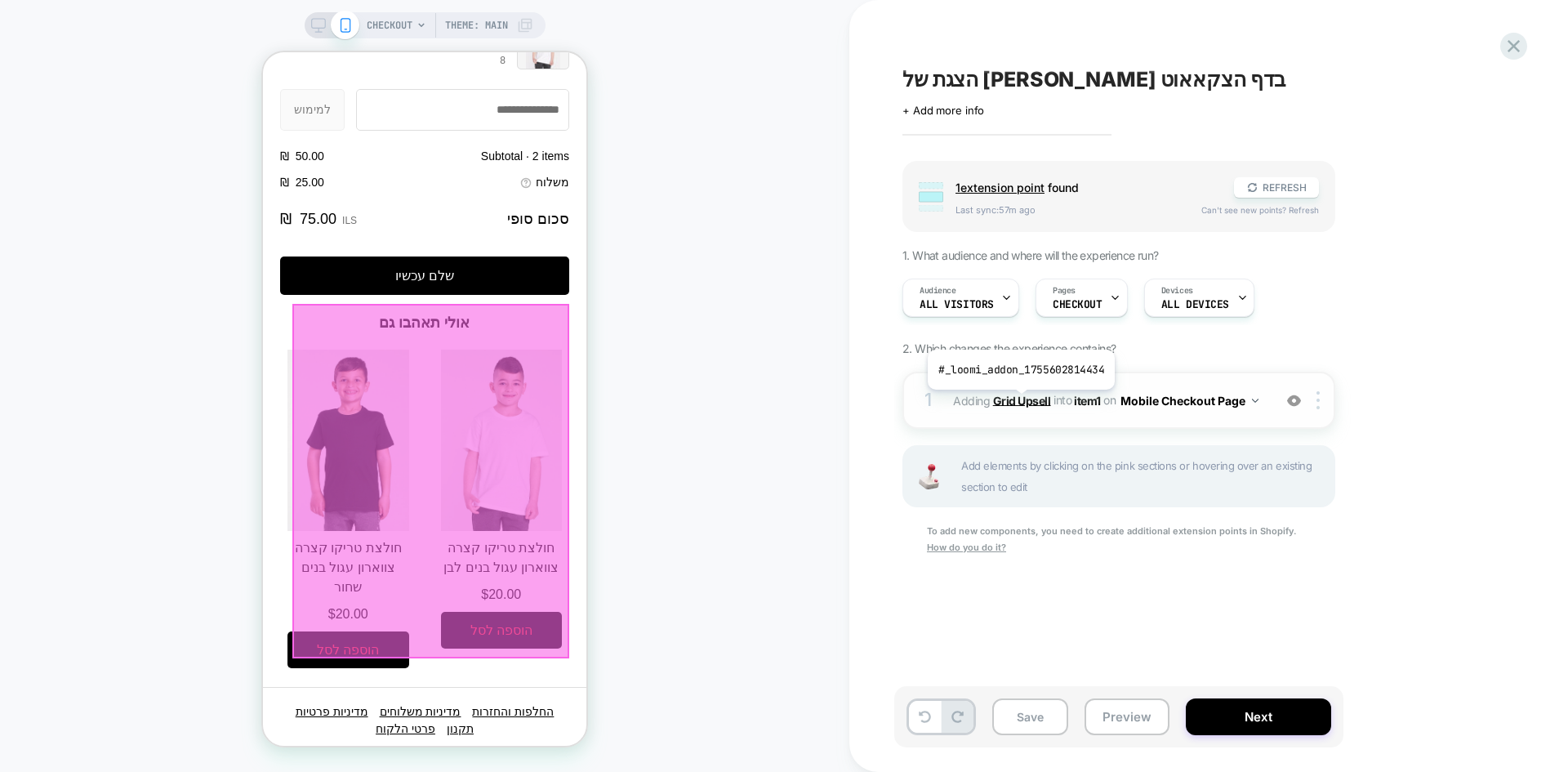
click at [1019, 402] on b "Grid Upsell" at bounding box center [1022, 399] width 58 height 14
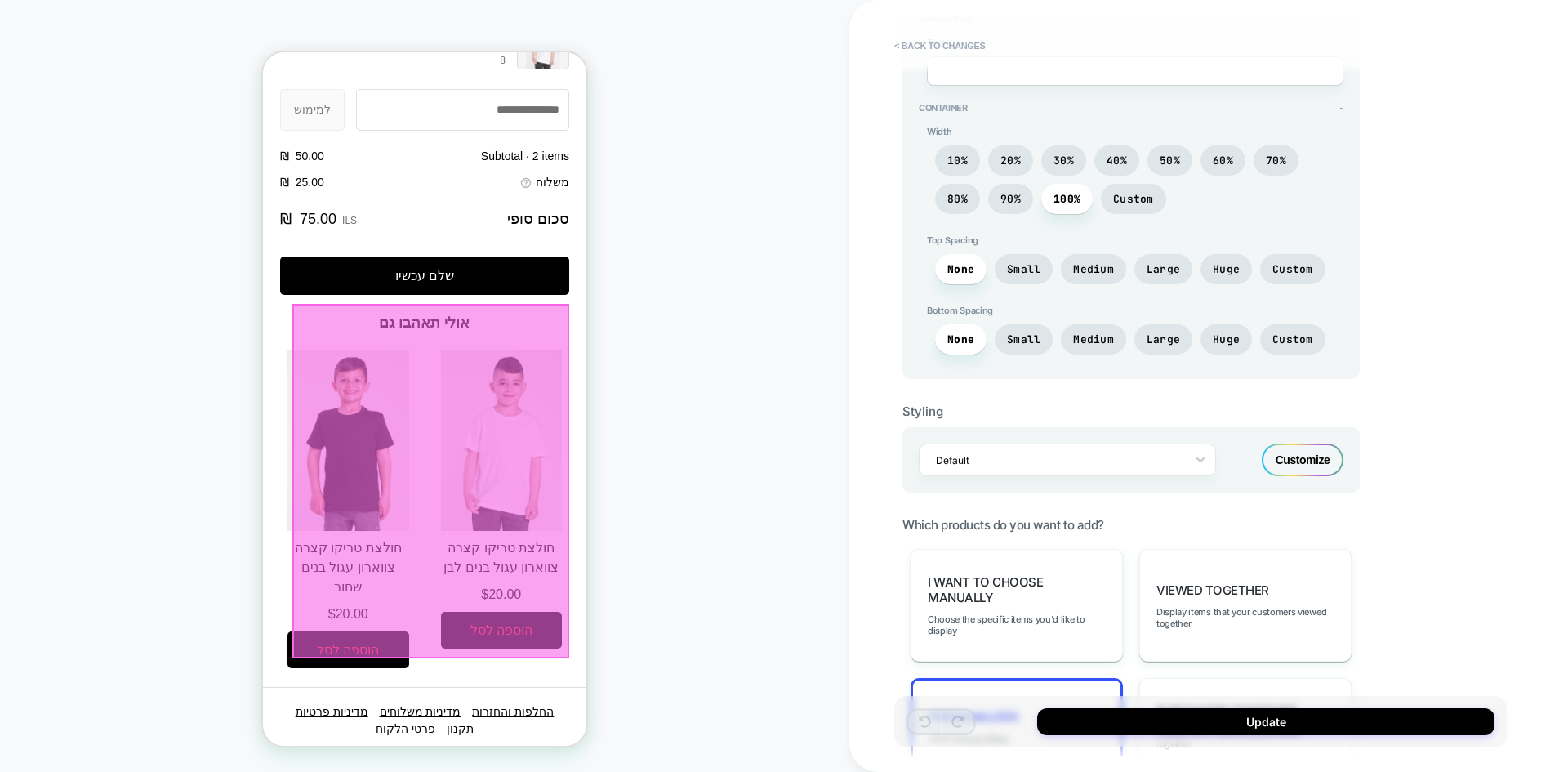
scroll to position [490, 0]
click at [1300, 453] on div "Customize" at bounding box center [1302, 463] width 82 height 33
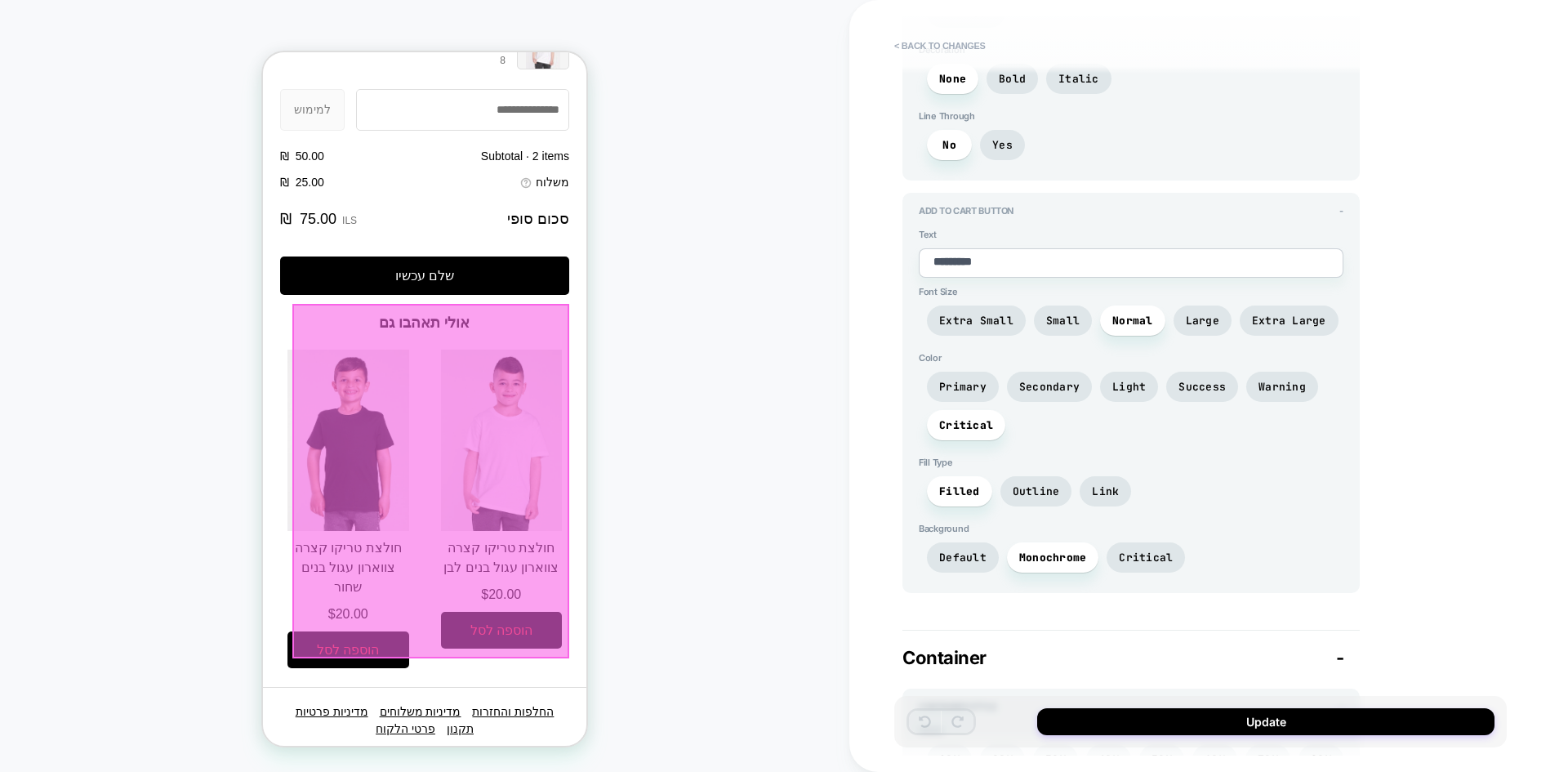
scroll to position [2926, 0]
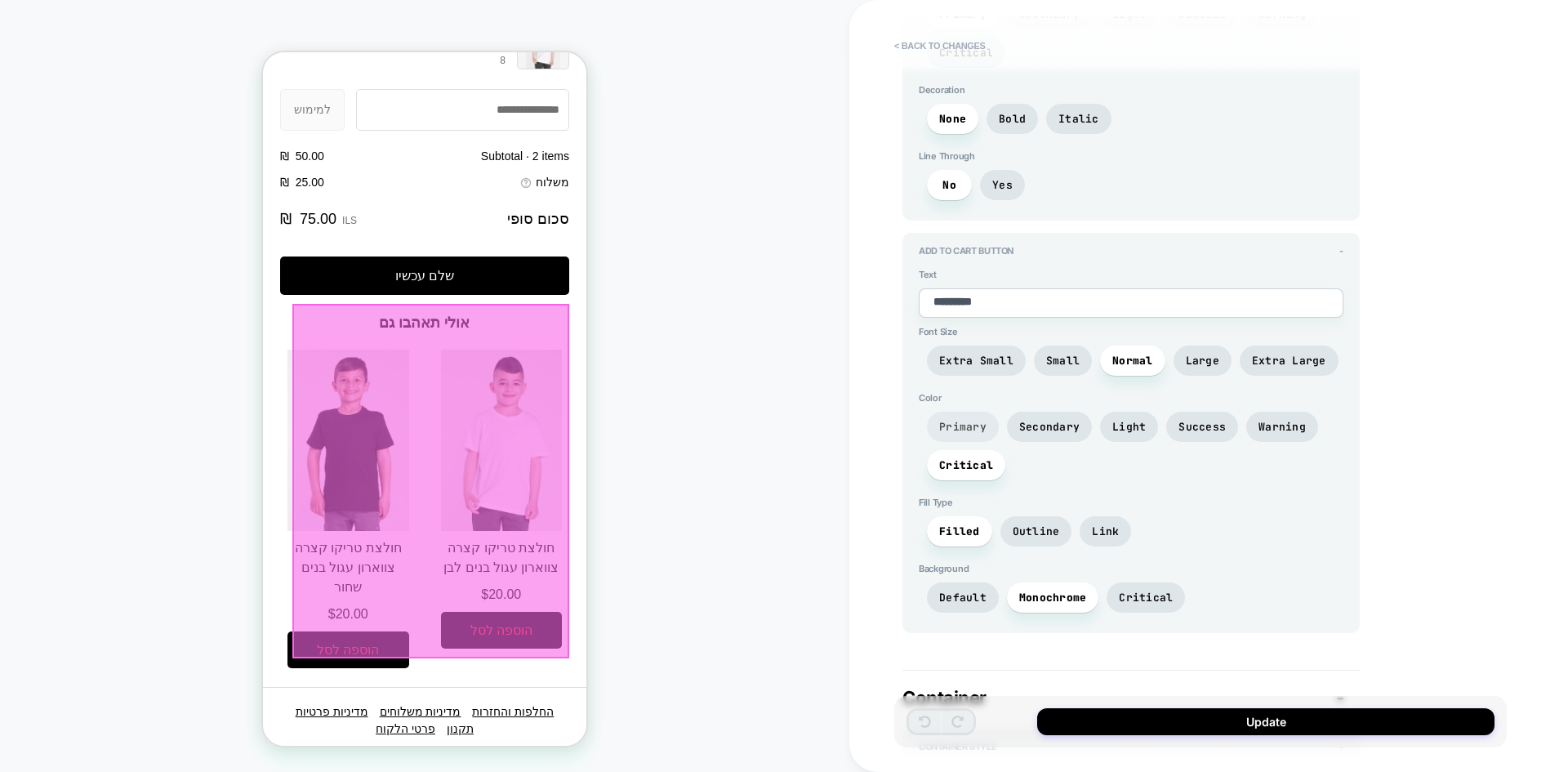
click at [961, 426] on span "Primary" at bounding box center [962, 426] width 47 height 14
click at [1059, 429] on span "Secondary" at bounding box center [1049, 426] width 60 height 14
click at [1120, 423] on span "Light" at bounding box center [1129, 426] width 34 height 14
click at [78, 659] on div "CHECKOUT Theme: MAIN" at bounding box center [424, 385] width 849 height 739
drag, startPoint x: 223, startPoint y: 634, endPoint x: 16, endPoint y: 639, distance: 207.1
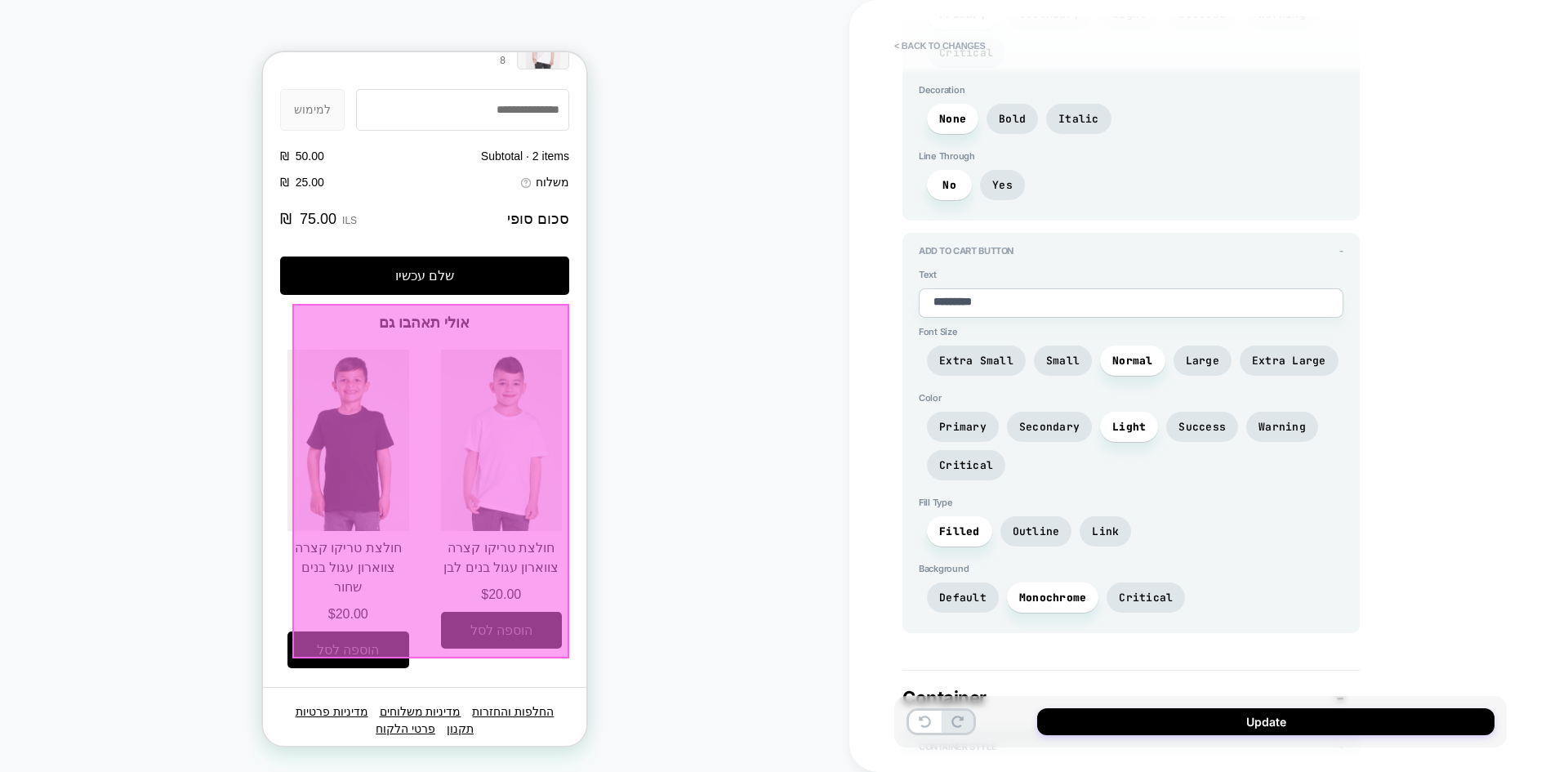
click at [223, 634] on div "CHECKOUT Theme: MAIN" at bounding box center [424, 385] width 849 height 739
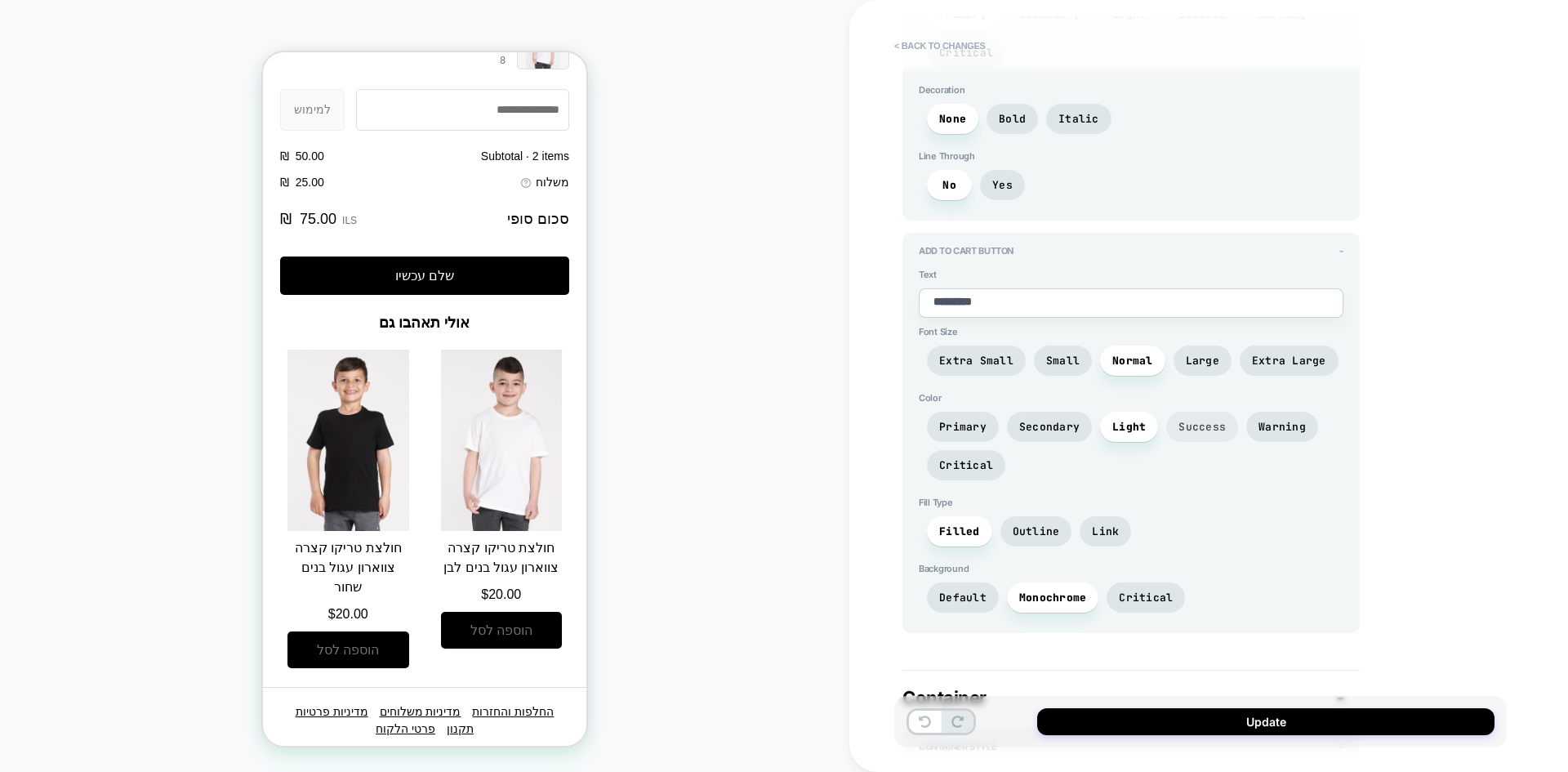
click at [1196, 425] on span "Success" at bounding box center [1202, 426] width 47 height 14
click at [1265, 419] on span "Warning" at bounding box center [1282, 426] width 72 height 30
click at [953, 471] on span "Critical" at bounding box center [965, 465] width 54 height 14
click at [958, 428] on span "Primary" at bounding box center [962, 426] width 47 height 14
click at [1034, 423] on span "Secondary" at bounding box center [1049, 426] width 60 height 14
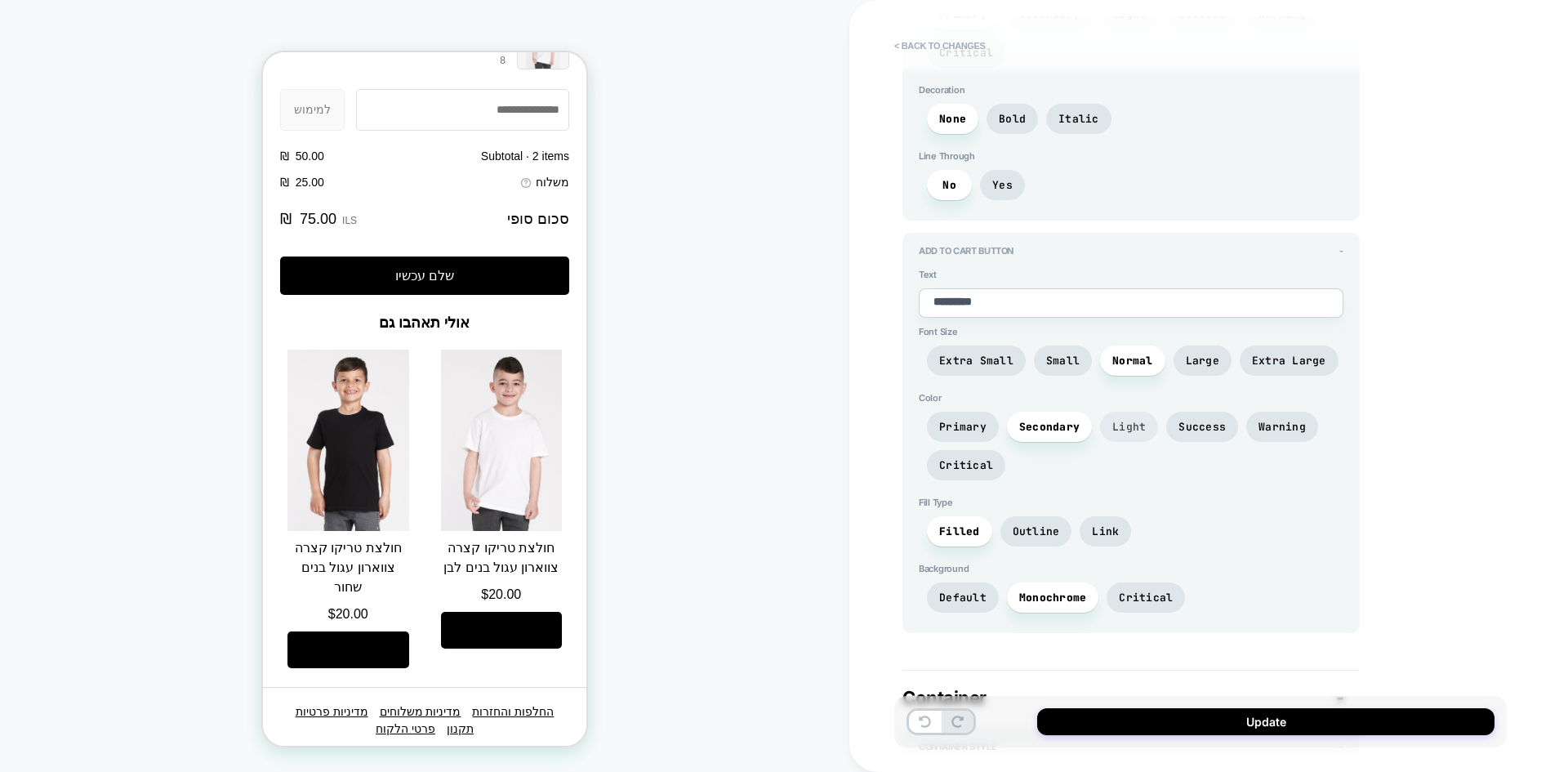
click at [1129, 426] on span "Light" at bounding box center [1129, 426] width 34 height 14
click at [1212, 428] on span "Success" at bounding box center [1202, 426] width 47 height 14
click at [1112, 425] on span "Light" at bounding box center [1129, 426] width 34 height 14
click at [1058, 426] on span "Secondary" at bounding box center [1049, 426] width 60 height 14
click at [1258, 427] on span "Warning" at bounding box center [1282, 426] width 47 height 14
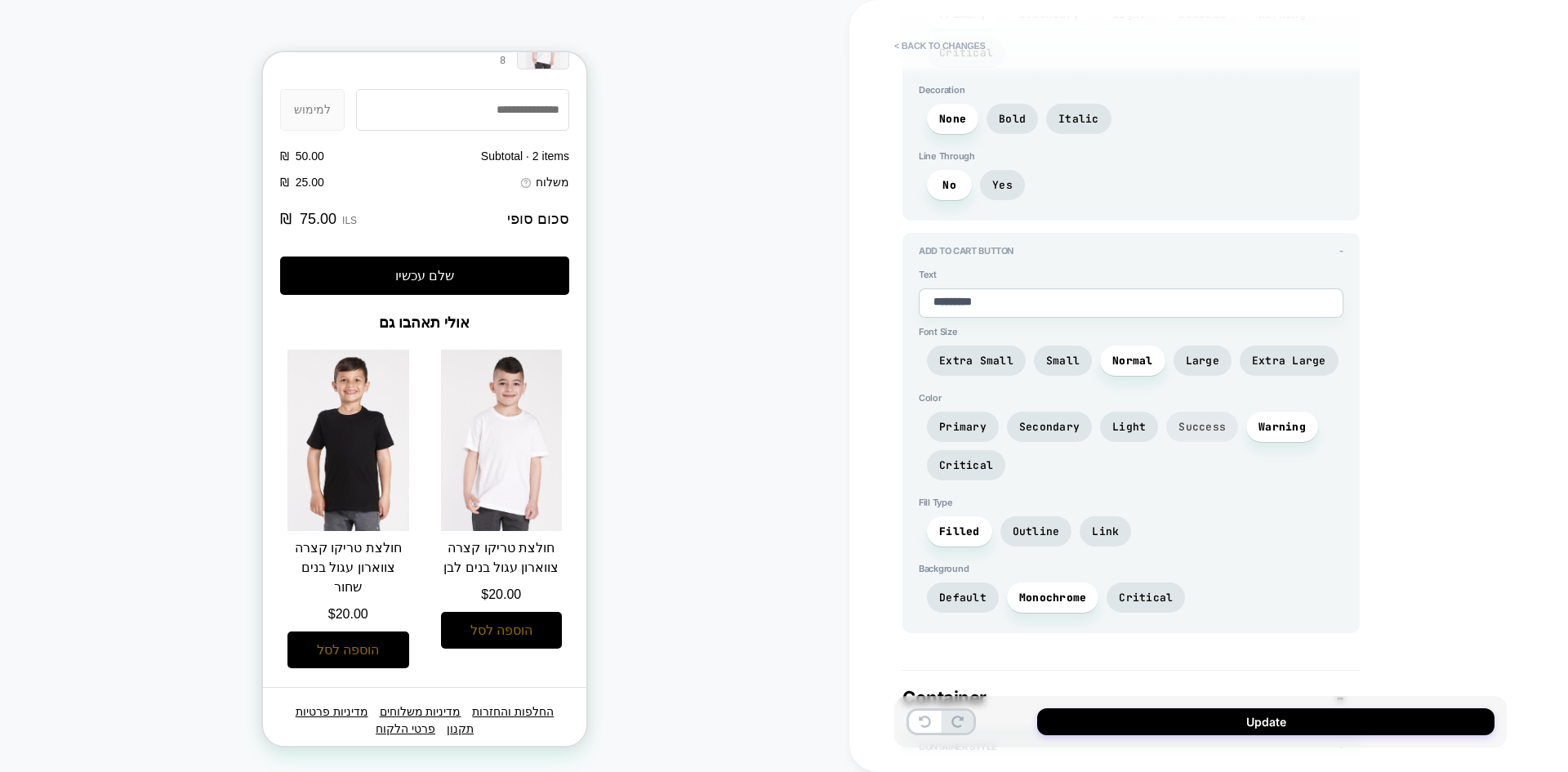
click at [1190, 428] on span "Success" at bounding box center [1202, 426] width 47 height 14
click at [1153, 429] on span "Light" at bounding box center [1129, 426] width 58 height 30
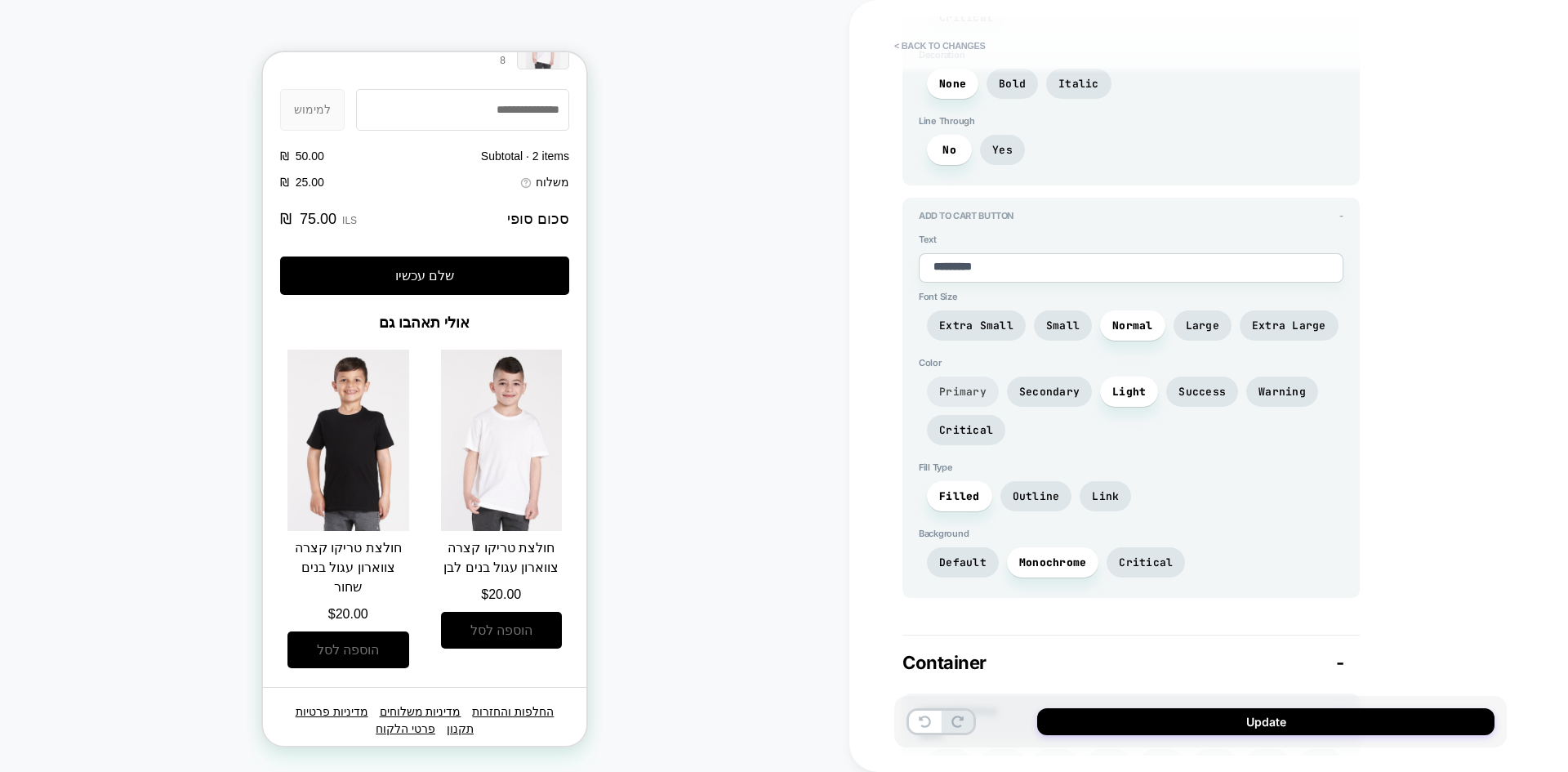
scroll to position [3007, 0]
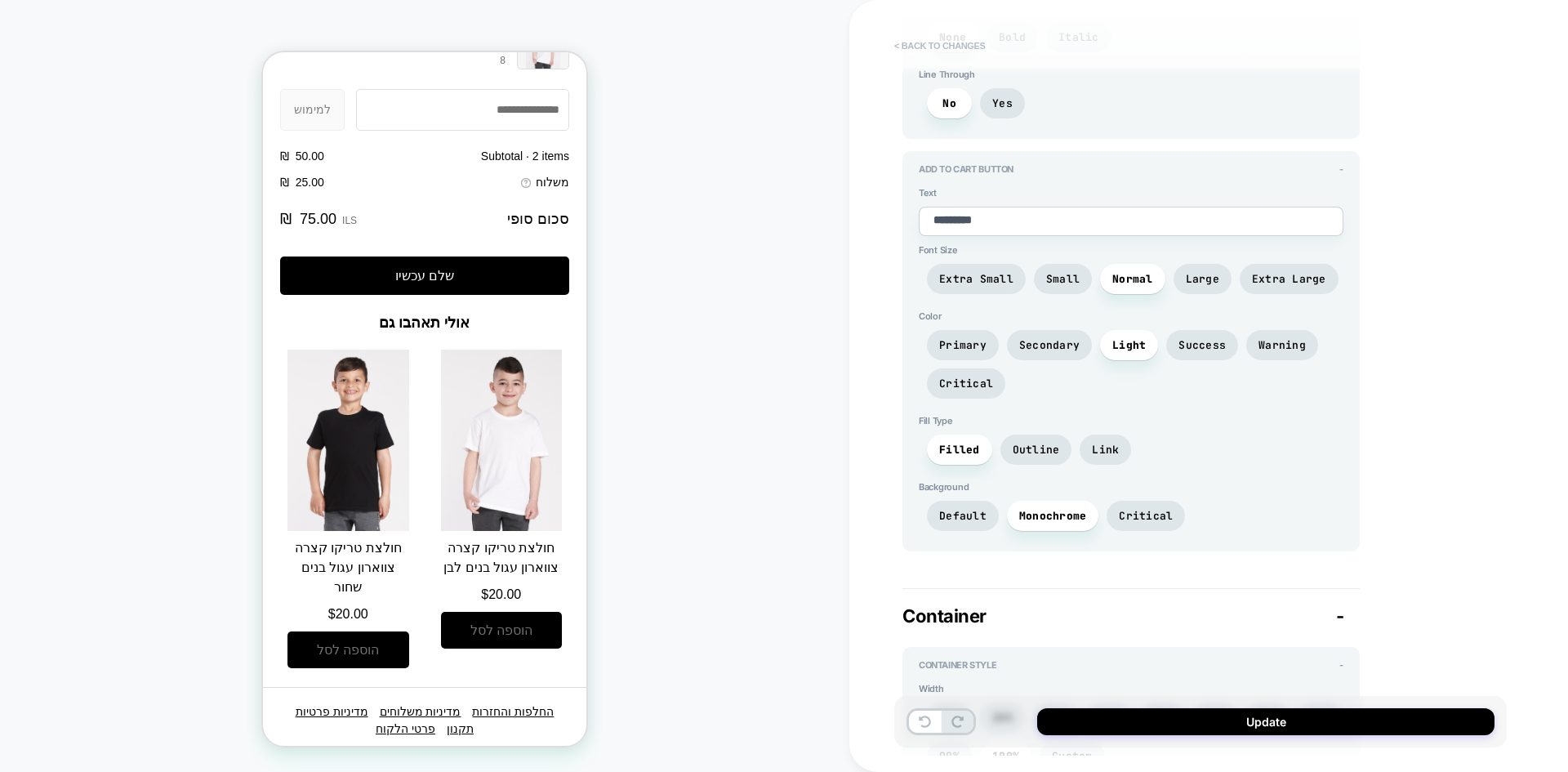
click at [915, 44] on button "< Back to changes" at bounding box center [940, 46] width 108 height 26
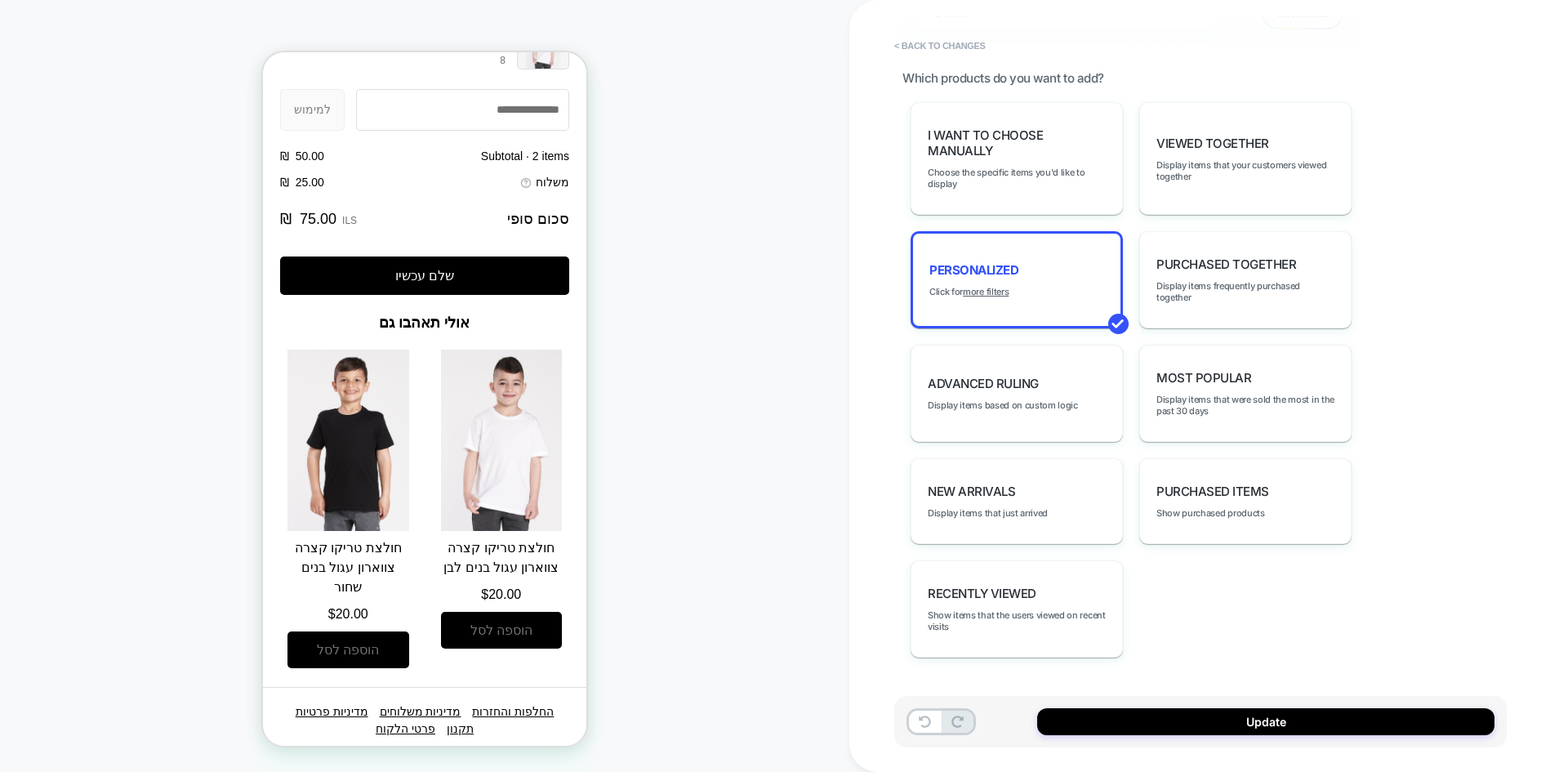
scroll to position [695, 0]
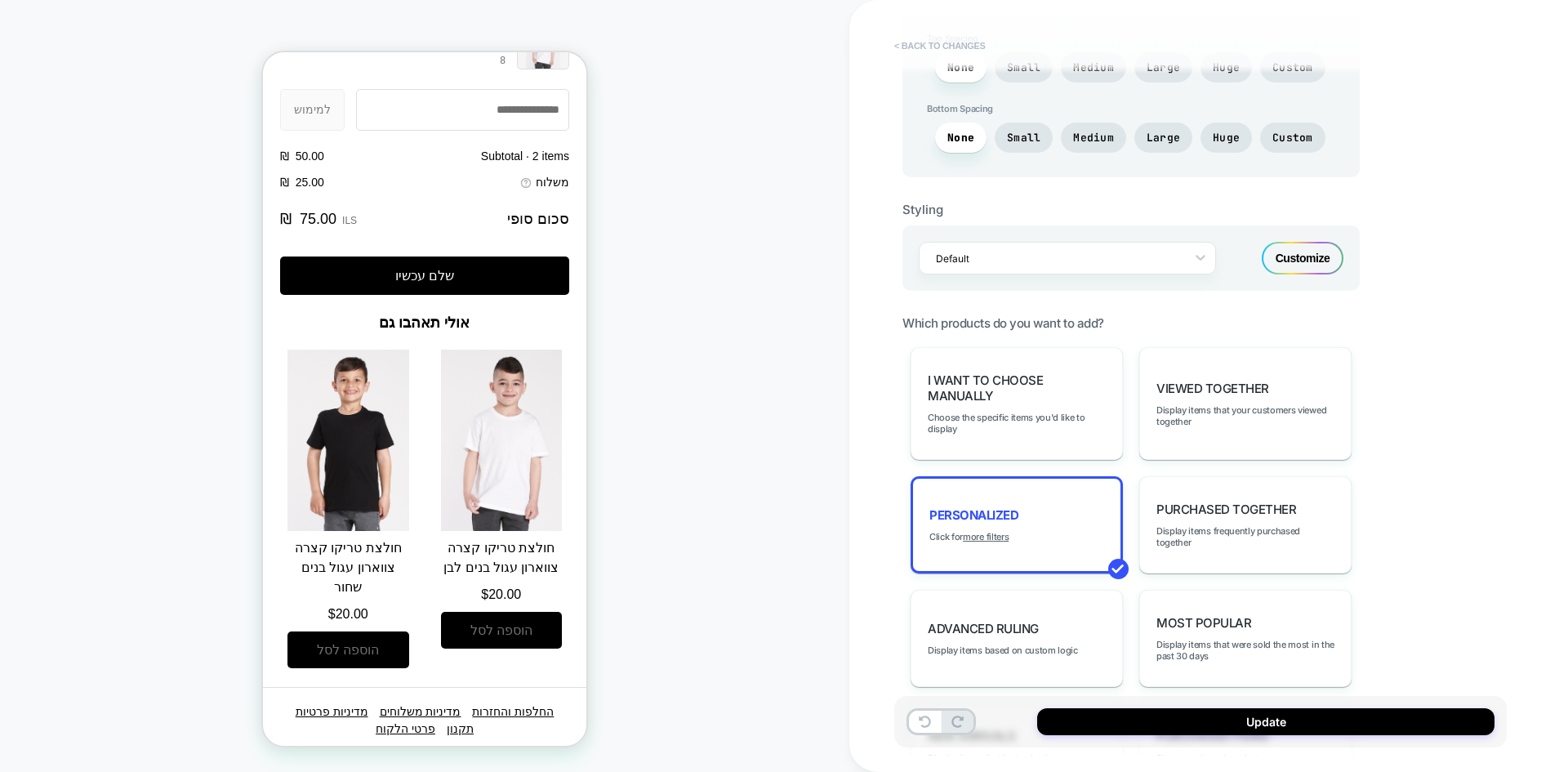
click at [930, 43] on button "< Back to changes" at bounding box center [940, 46] width 108 height 26
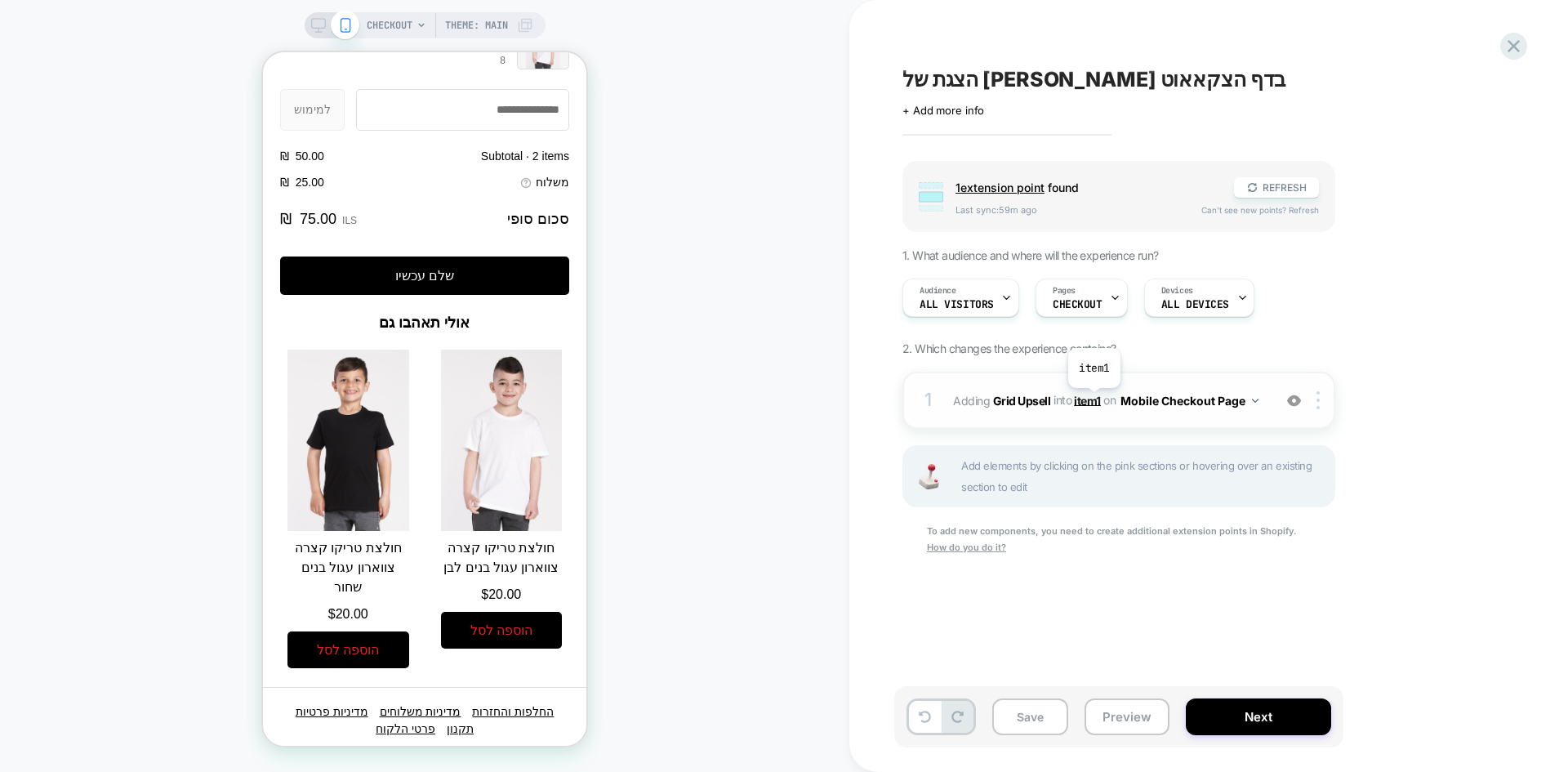
click at [1093, 400] on span "item1" at bounding box center [1087, 399] width 27 height 14
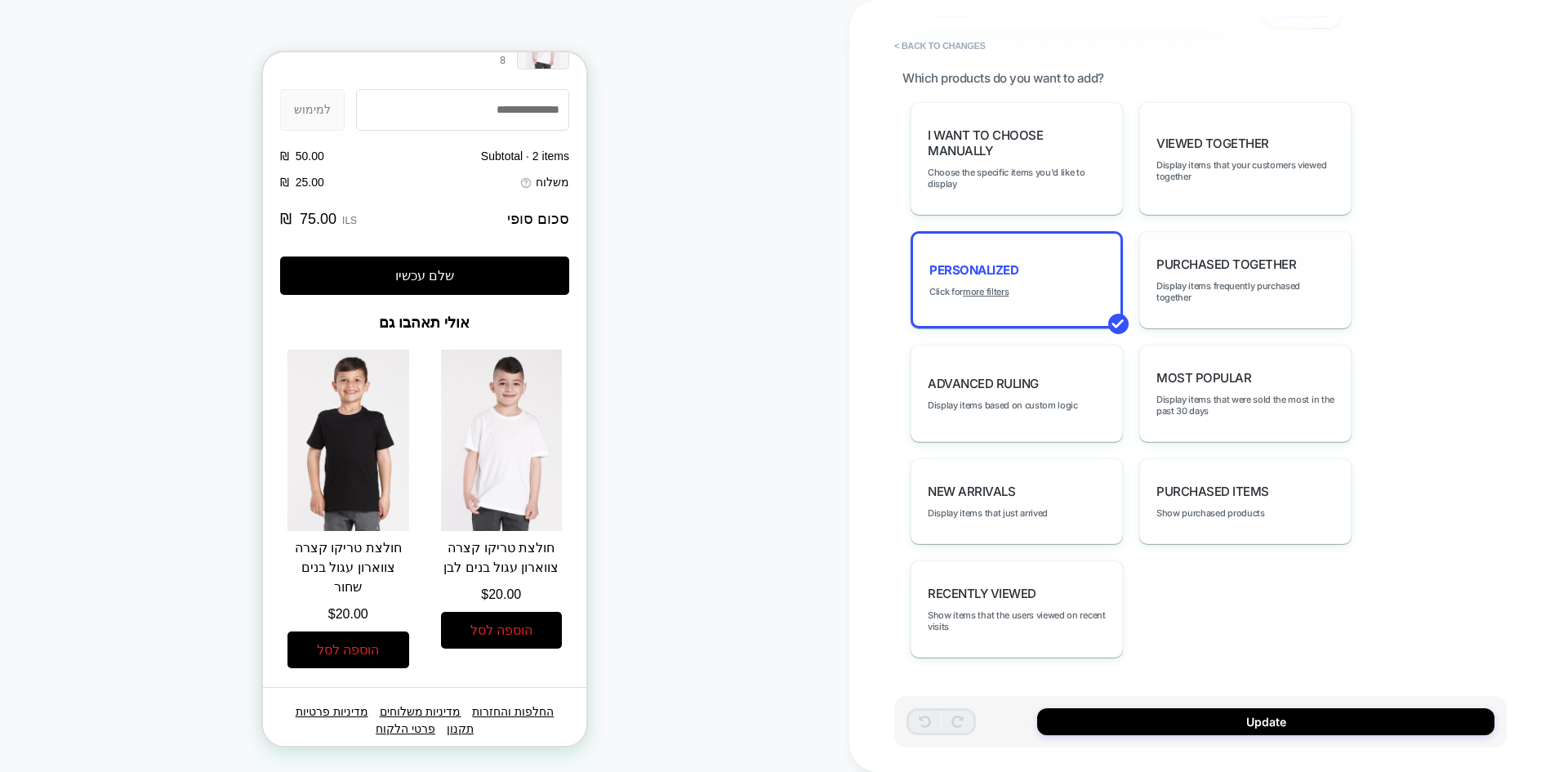
scroll to position [450, 0]
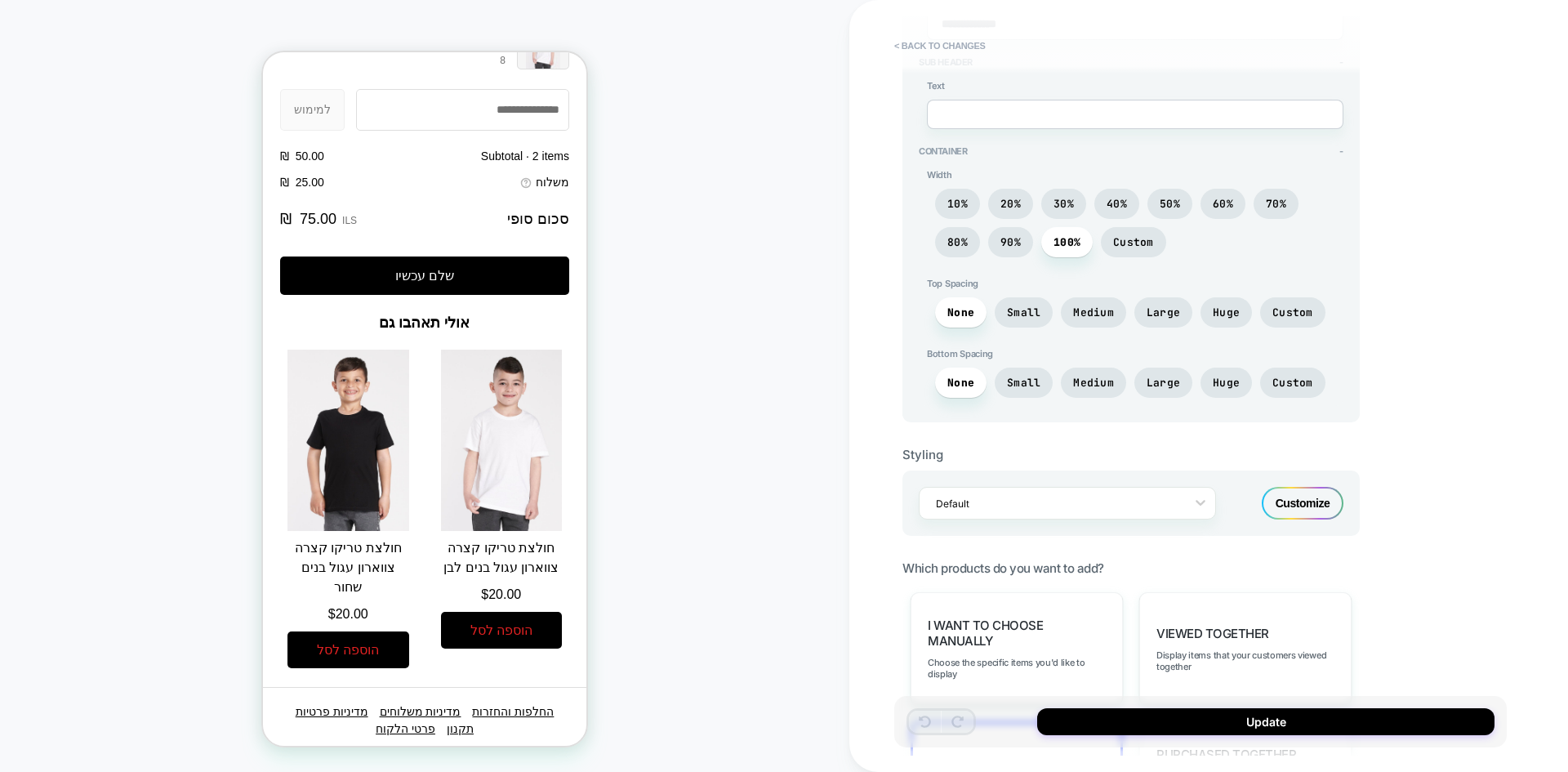
click at [1314, 500] on div "Customize" at bounding box center [1302, 502] width 82 height 33
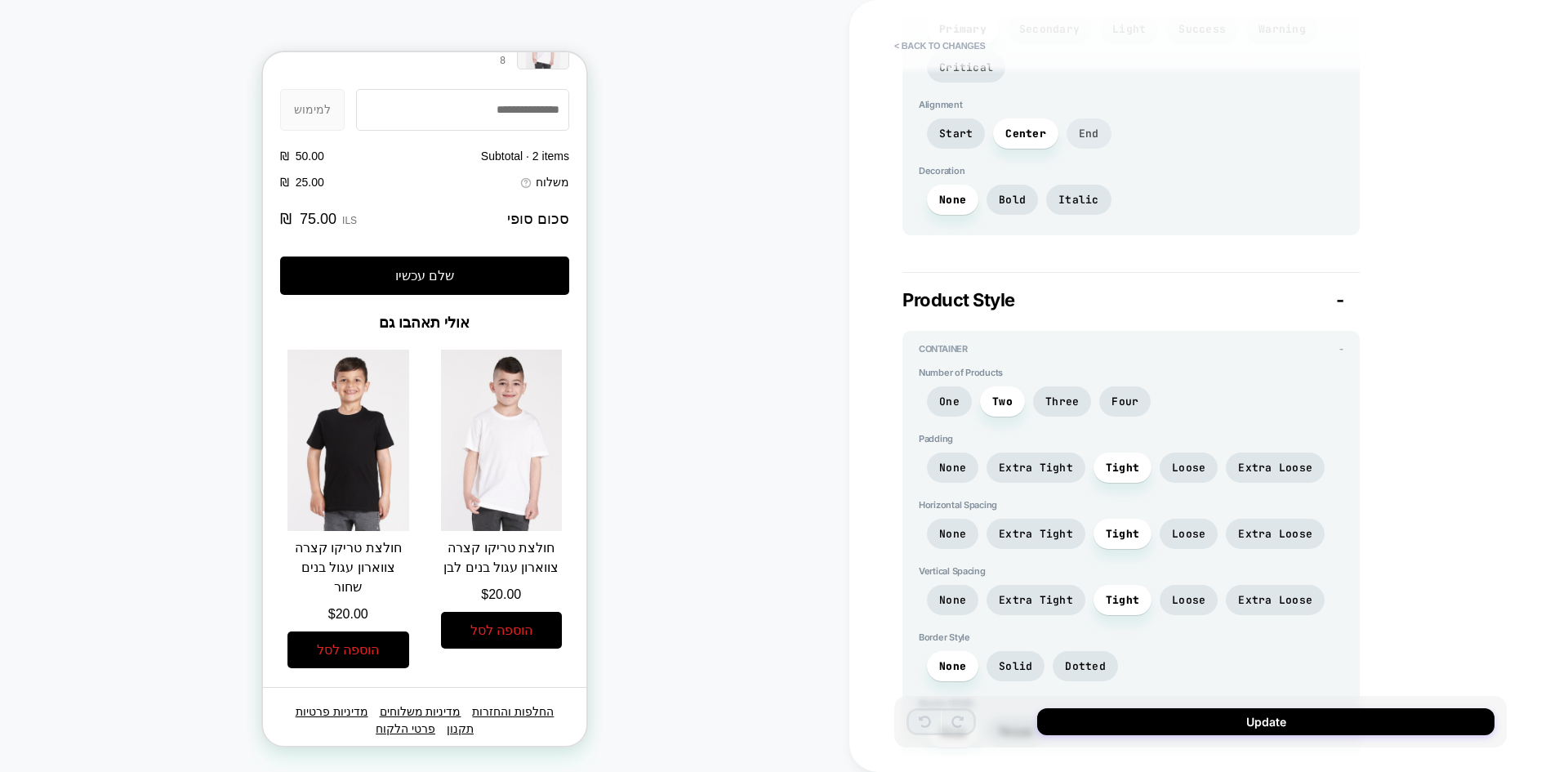
scroll to position [1007, 0]
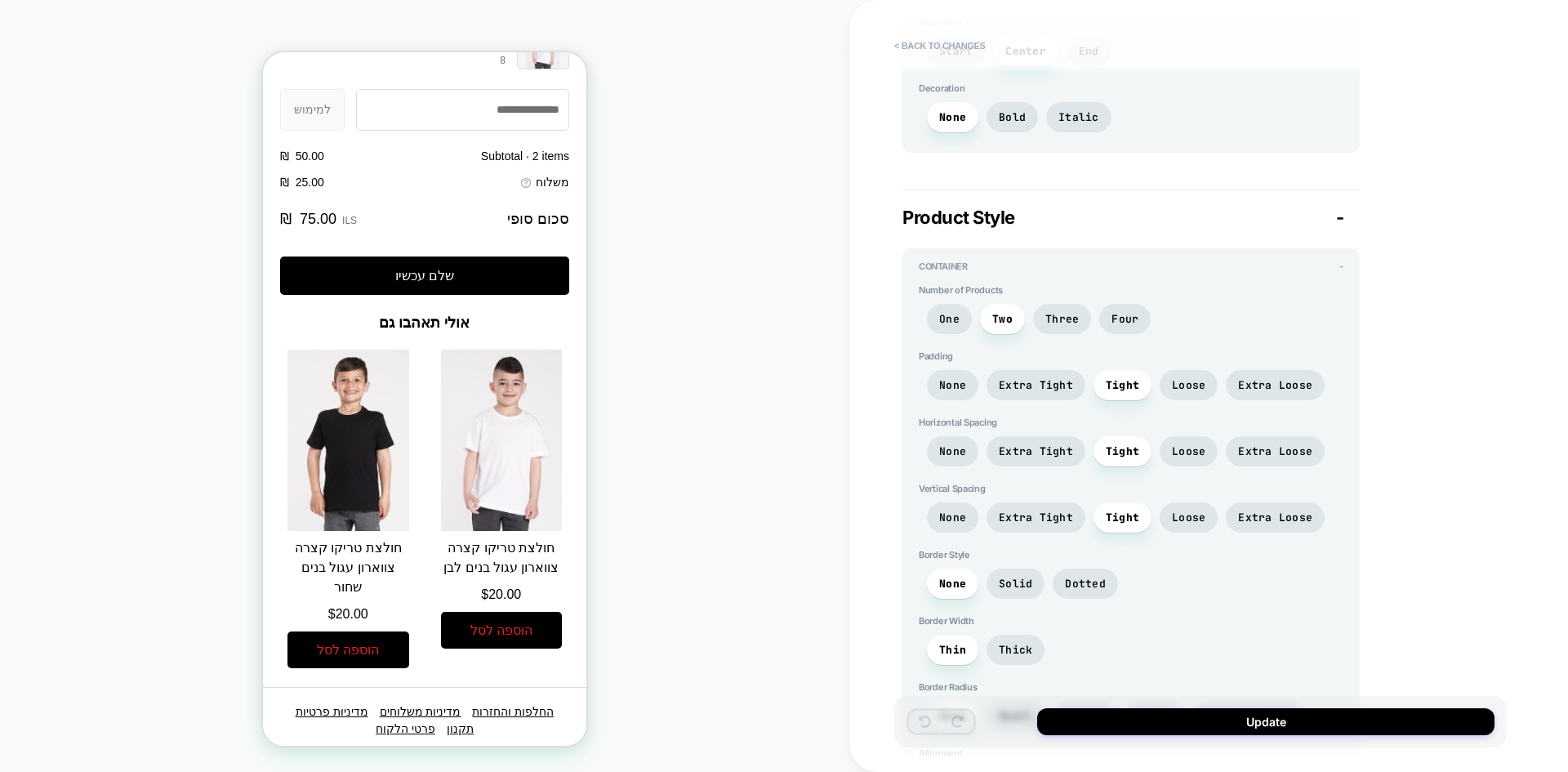
click at [1342, 220] on span "-" at bounding box center [1340, 217] width 8 height 22
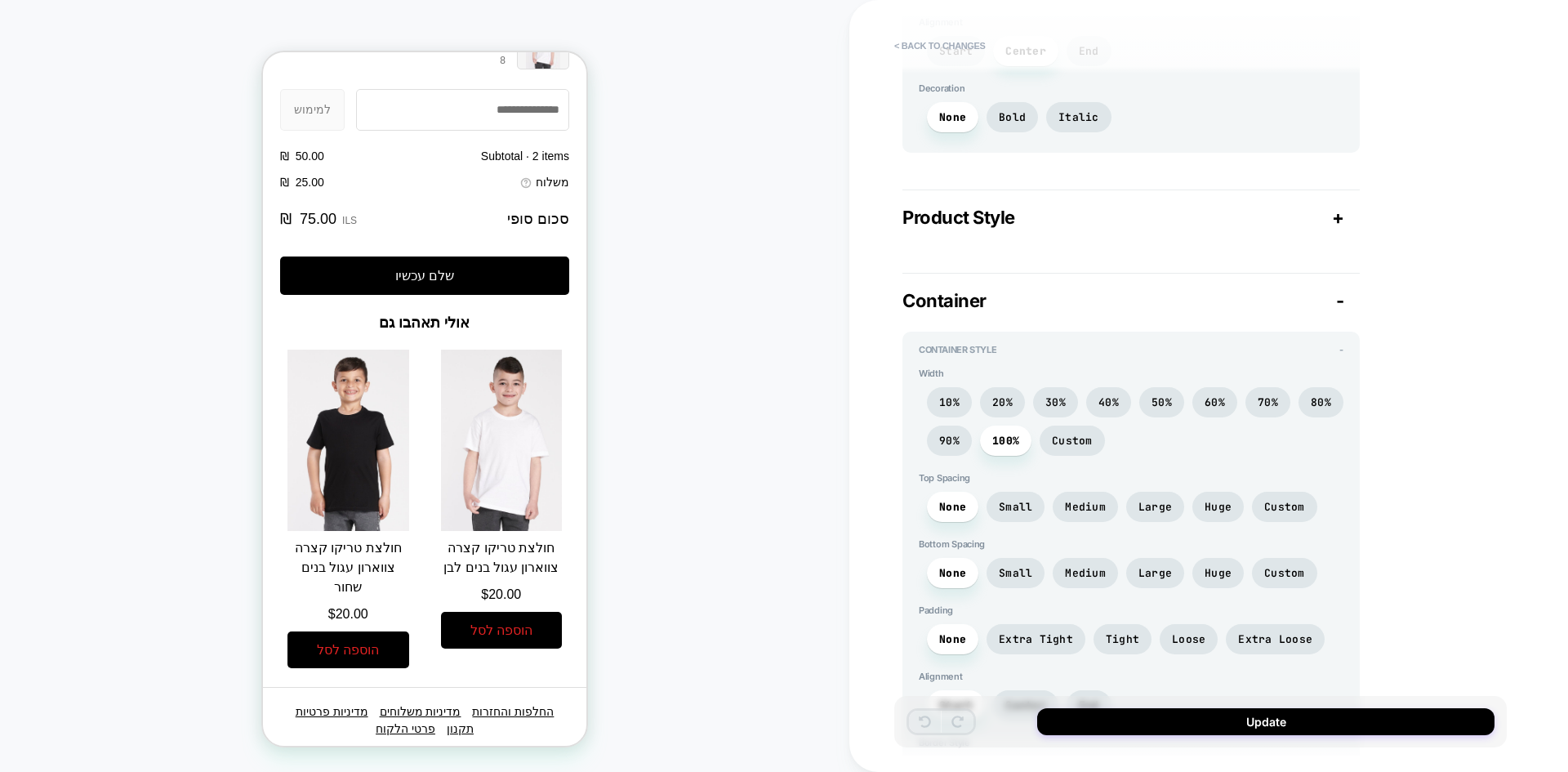
click at [1341, 297] on span "-" at bounding box center [1340, 301] width 8 height 22
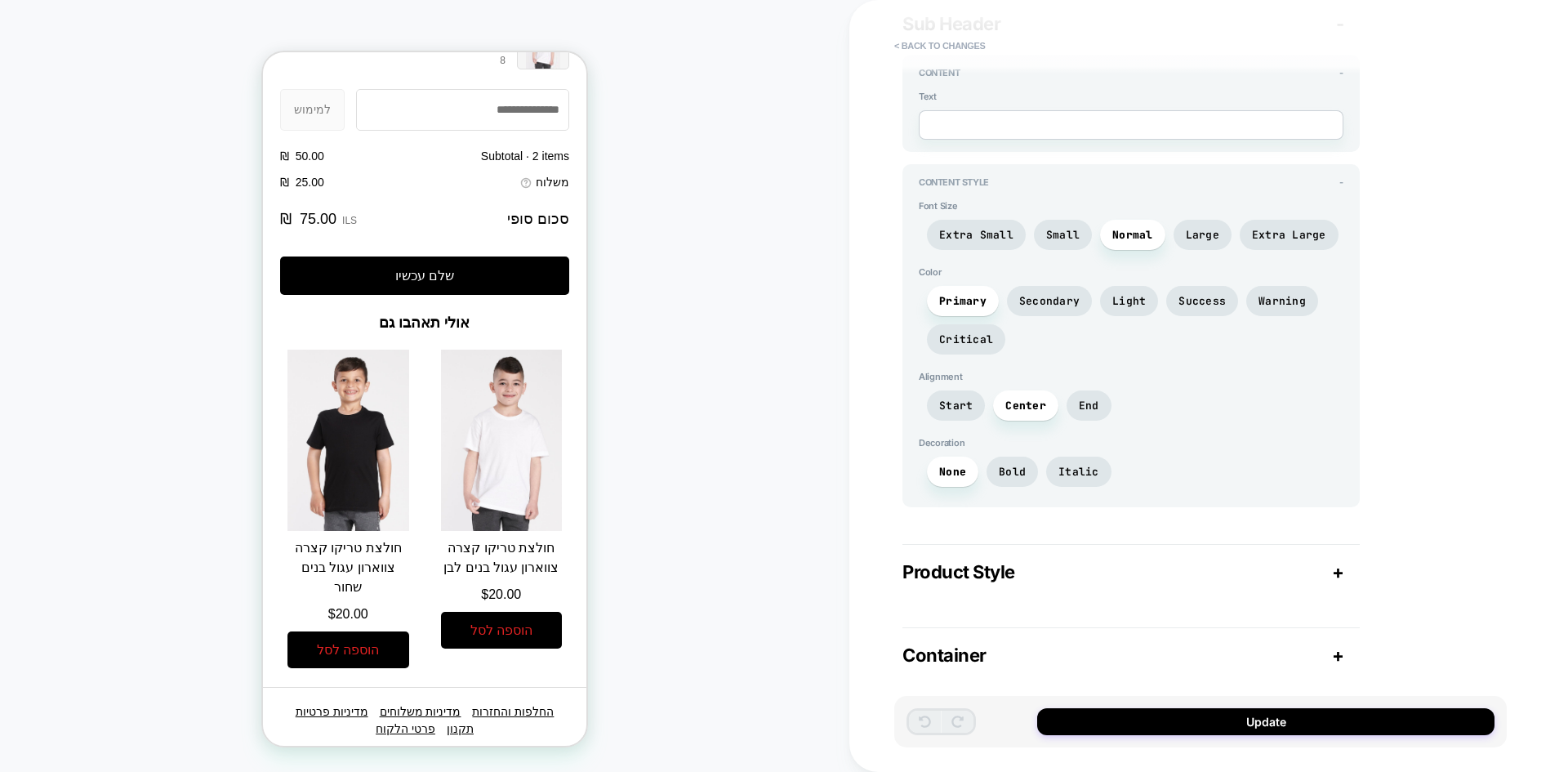
click at [1334, 579] on span "+" at bounding box center [1337, 571] width 12 height 22
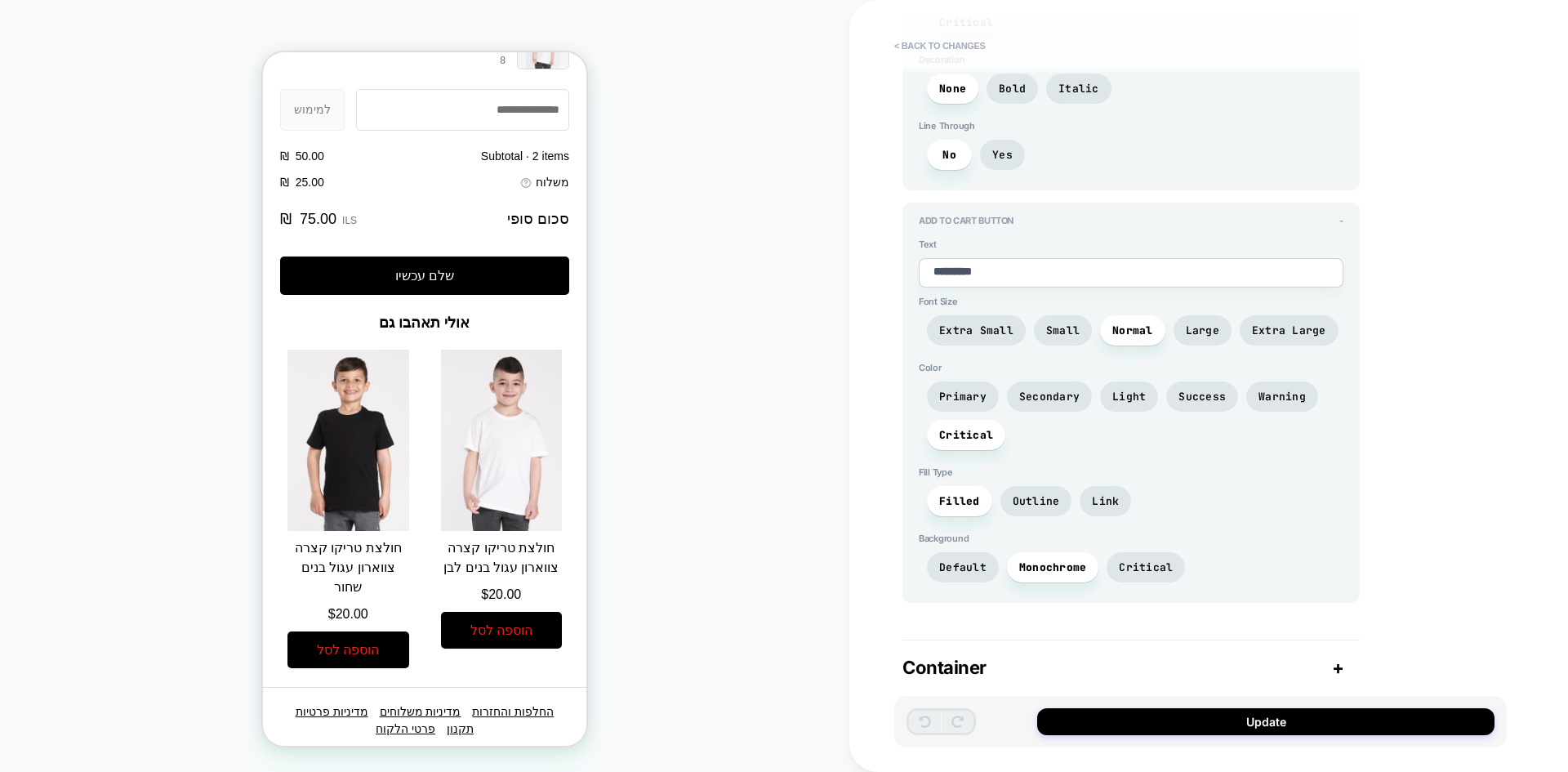
scroll to position [2968, 0]
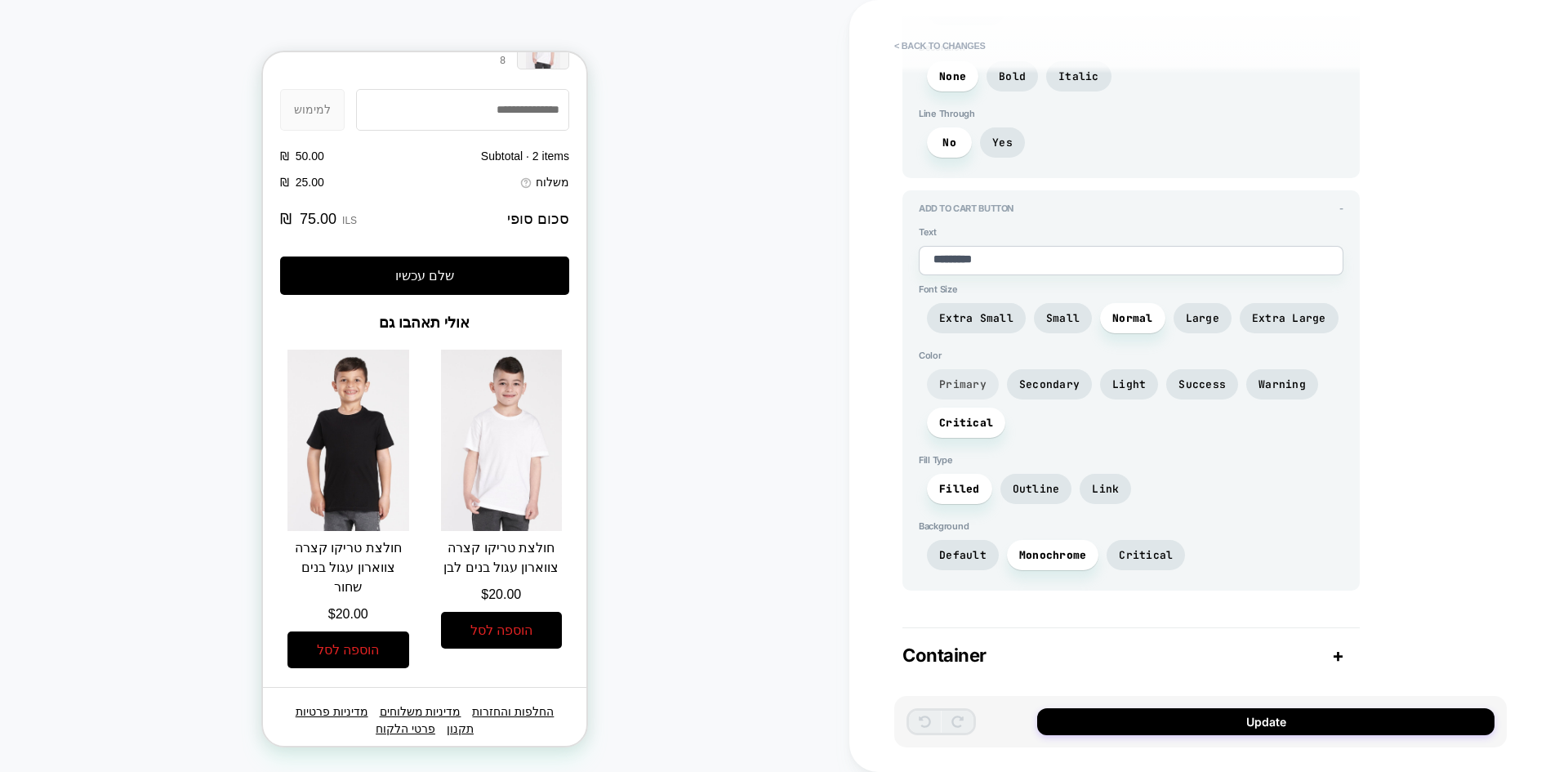
click at [956, 394] on span "Primary" at bounding box center [962, 384] width 72 height 30
click at [1044, 377] on span "Secondary" at bounding box center [1049, 384] width 85 height 30
click at [1133, 380] on span "Light" at bounding box center [1129, 384] width 34 height 14
click at [1200, 382] on span "Success" at bounding box center [1202, 384] width 47 height 14
click at [1258, 381] on span "Warning" at bounding box center [1282, 384] width 47 height 14
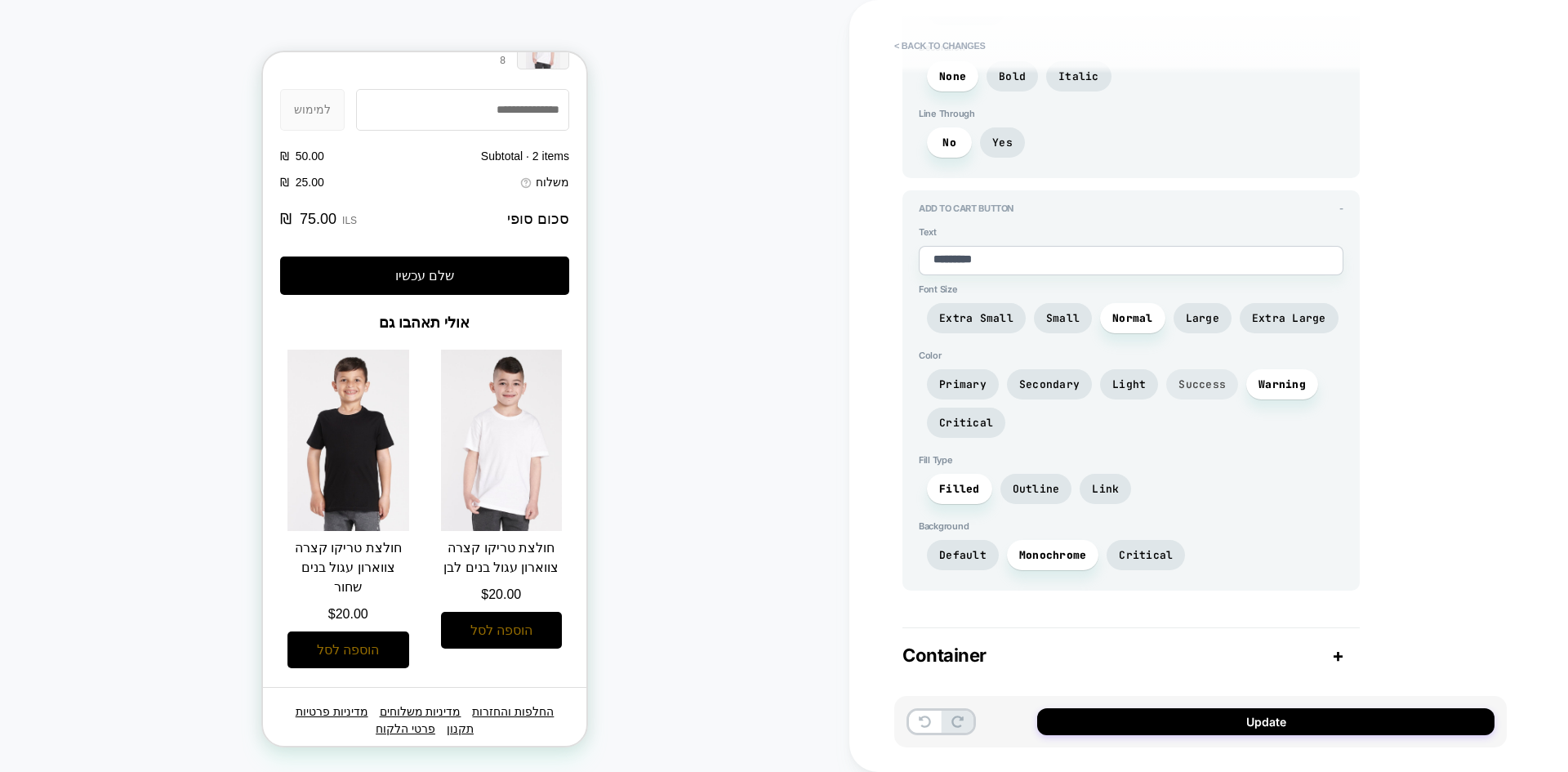
click at [1193, 382] on span "Success" at bounding box center [1202, 384] width 47 height 14
click at [1129, 382] on span "Light" at bounding box center [1129, 384] width 34 height 14
click at [1056, 389] on span "Secondary" at bounding box center [1049, 384] width 60 height 14
click at [1149, 386] on span "Light" at bounding box center [1129, 384] width 58 height 30
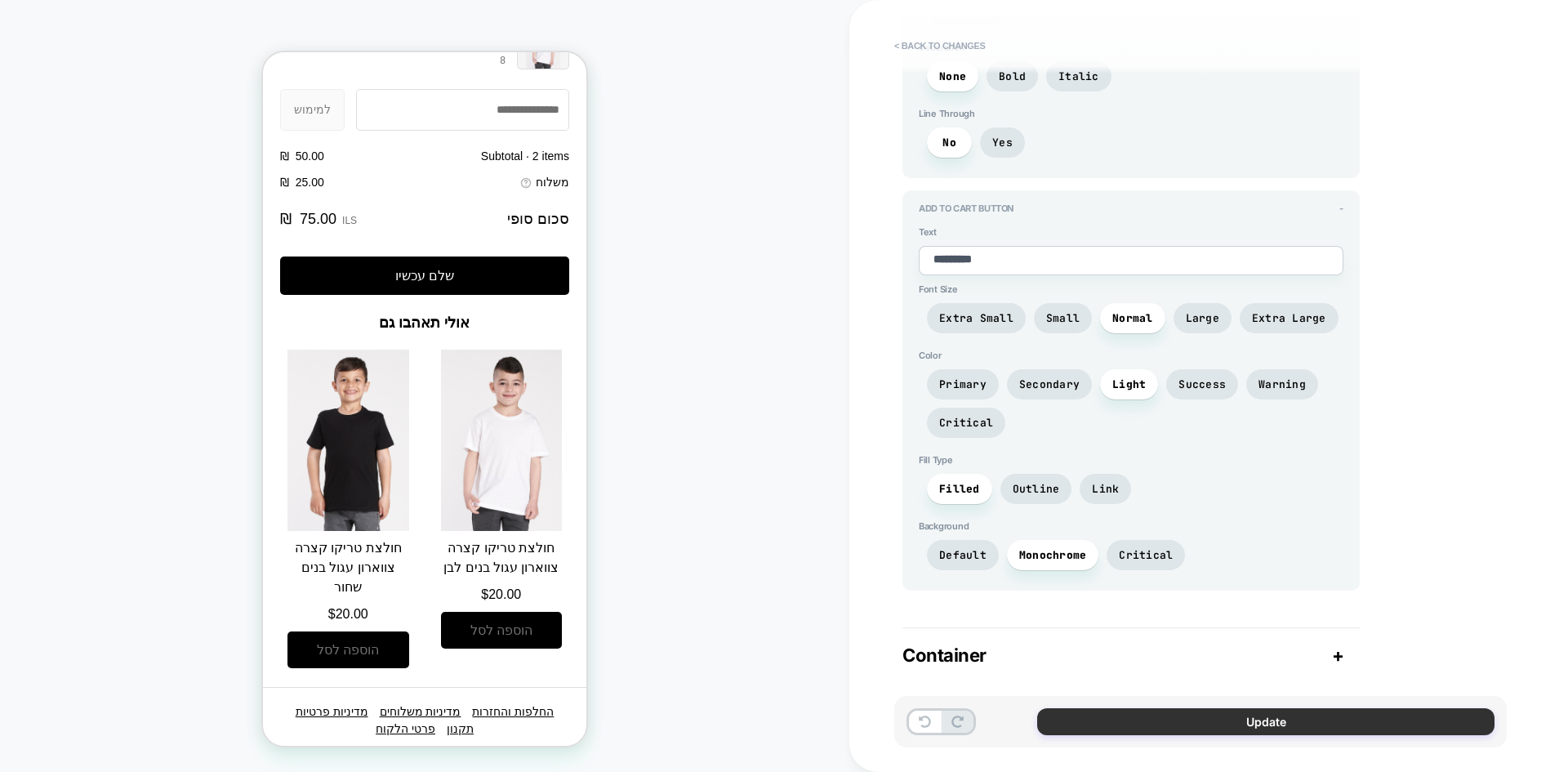
click at [1156, 720] on button "Update" at bounding box center [1265, 721] width 457 height 27
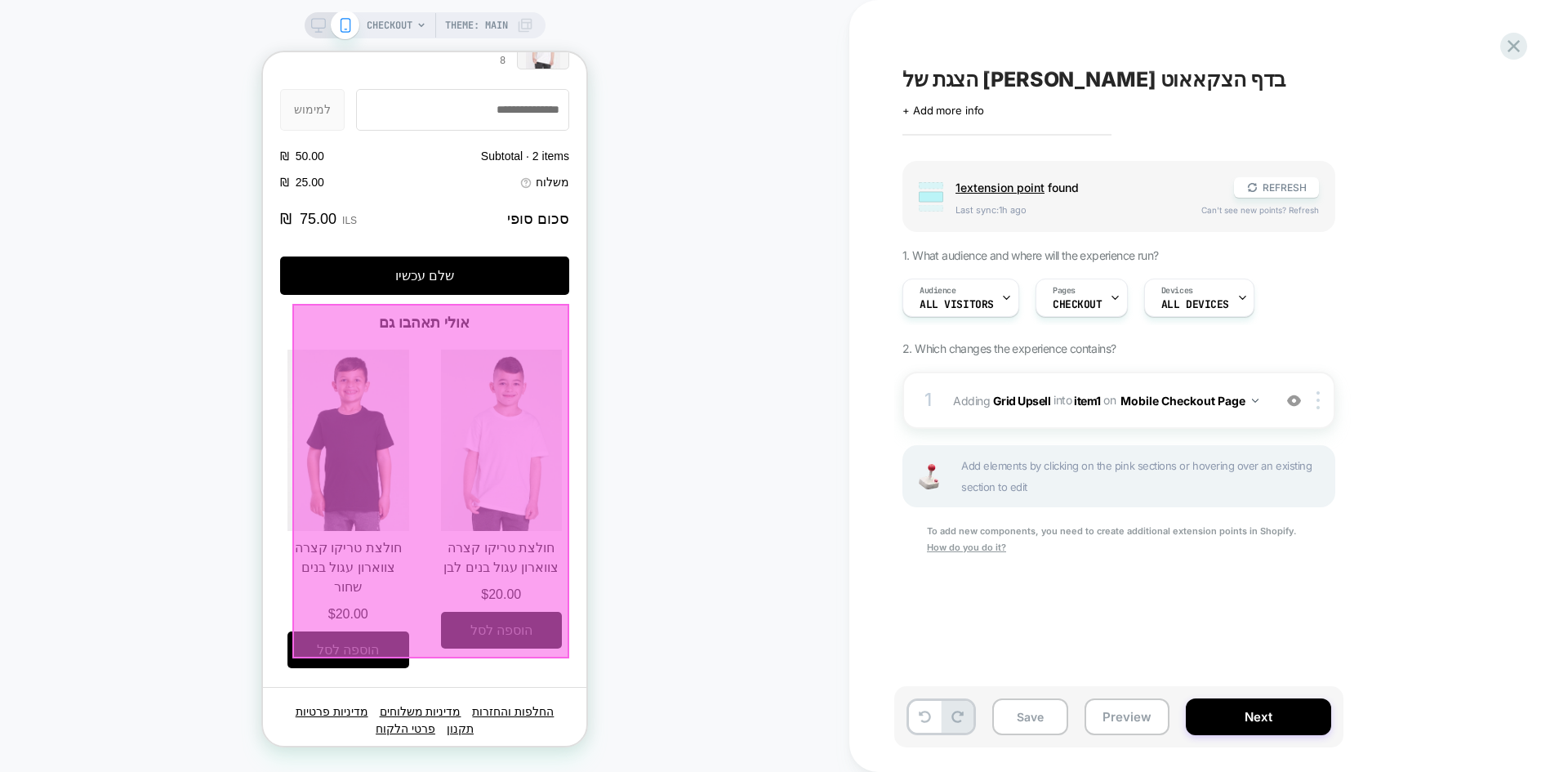
click at [511, 634] on div at bounding box center [430, 481] width 277 height 354
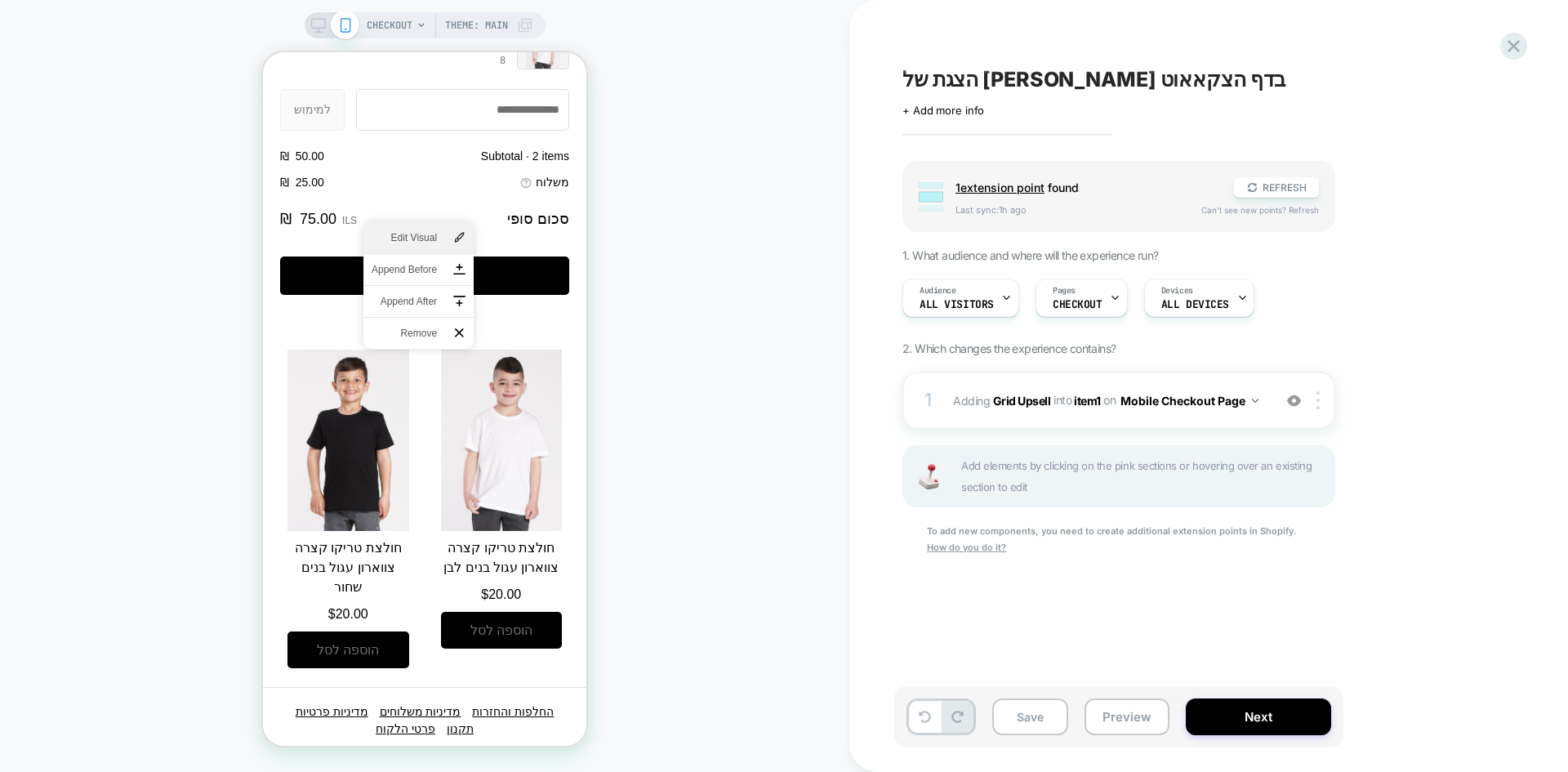
click at [423, 230] on span "Edit Visual" at bounding box center [405, 238] width 66 height 15
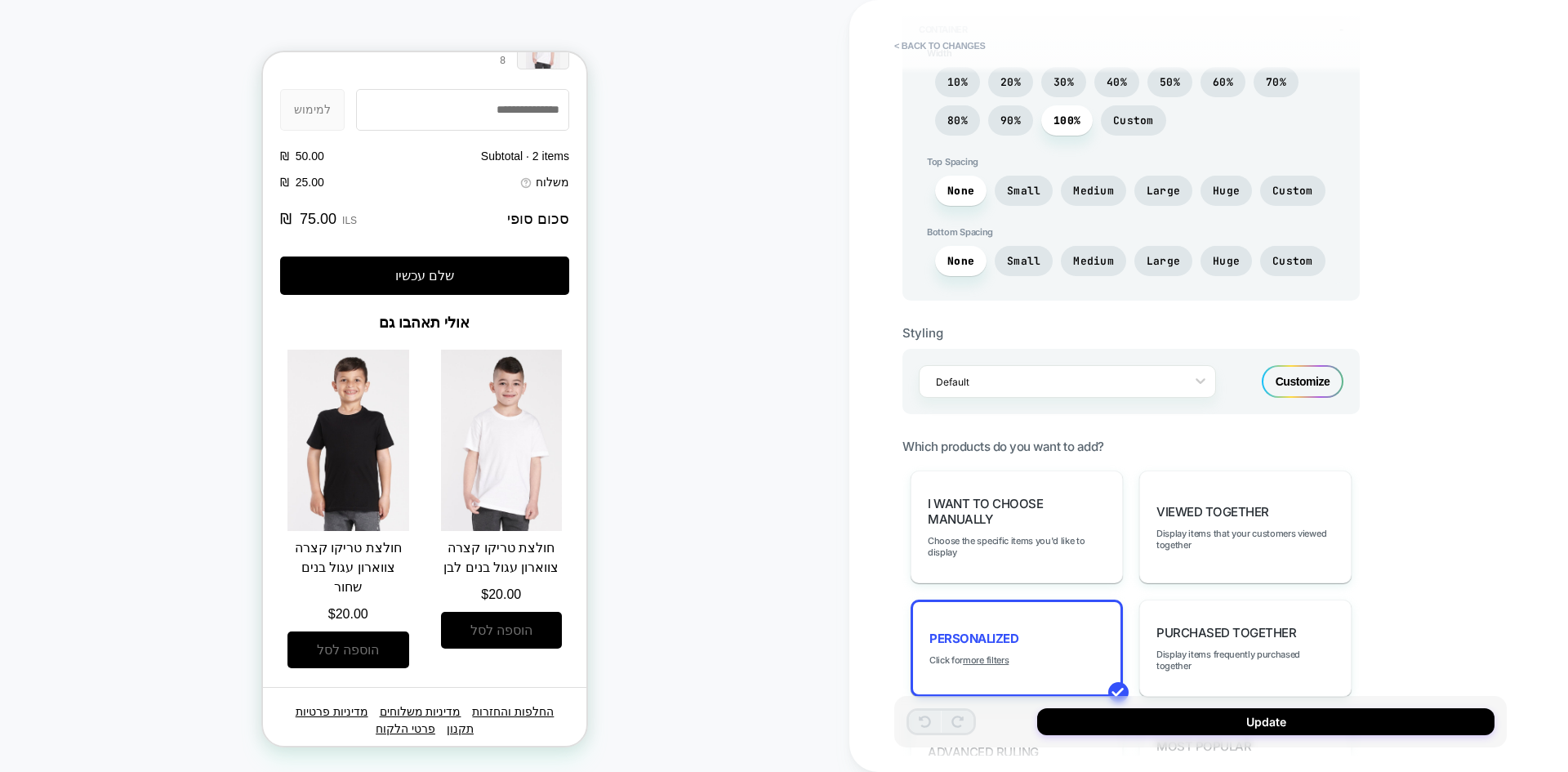
click at [1310, 392] on div "Customize" at bounding box center [1302, 381] width 82 height 33
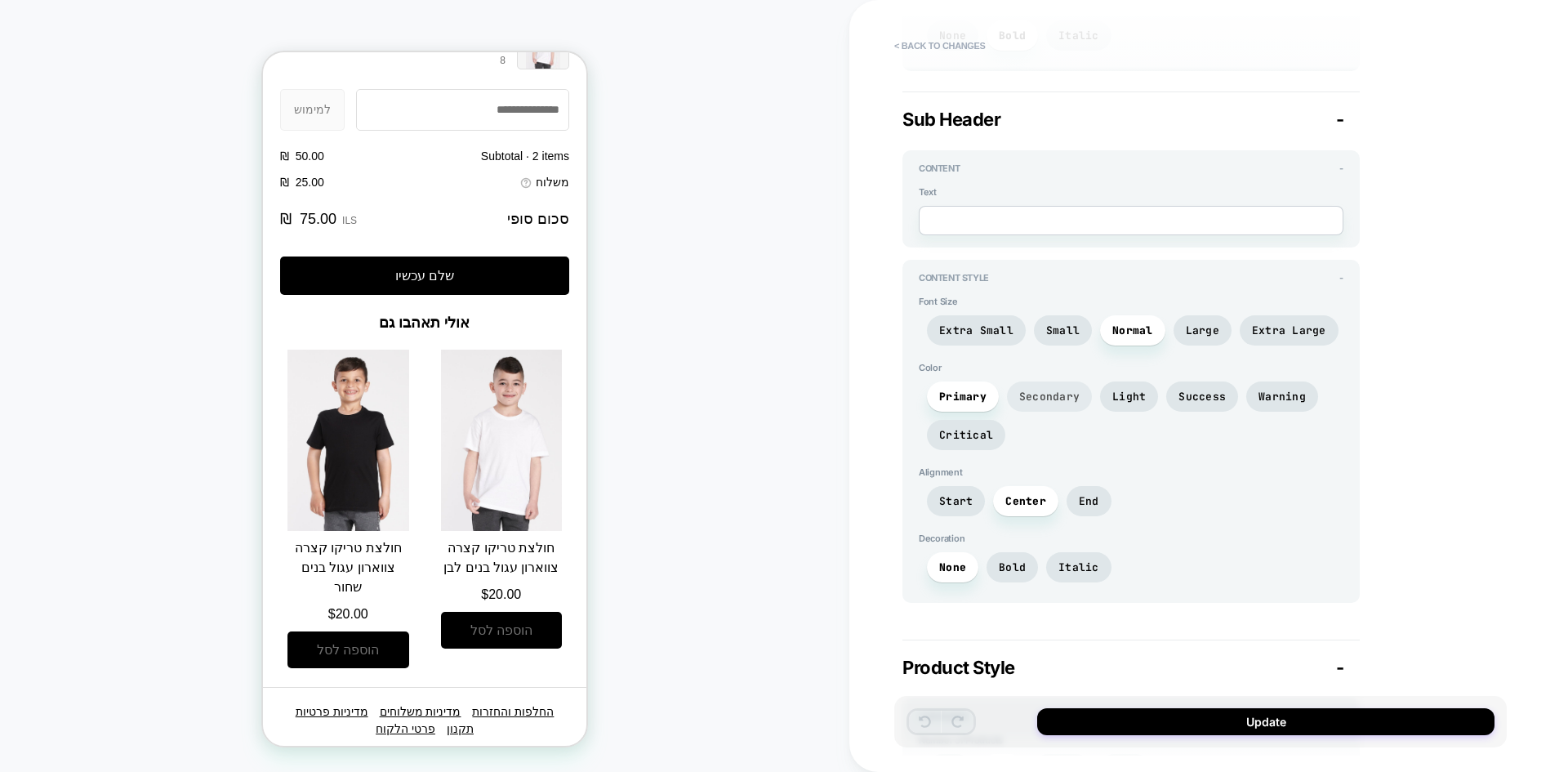
click at [1037, 397] on span "Secondary" at bounding box center [1049, 396] width 60 height 14
click at [953, 396] on span "Primary" at bounding box center [962, 396] width 47 height 14
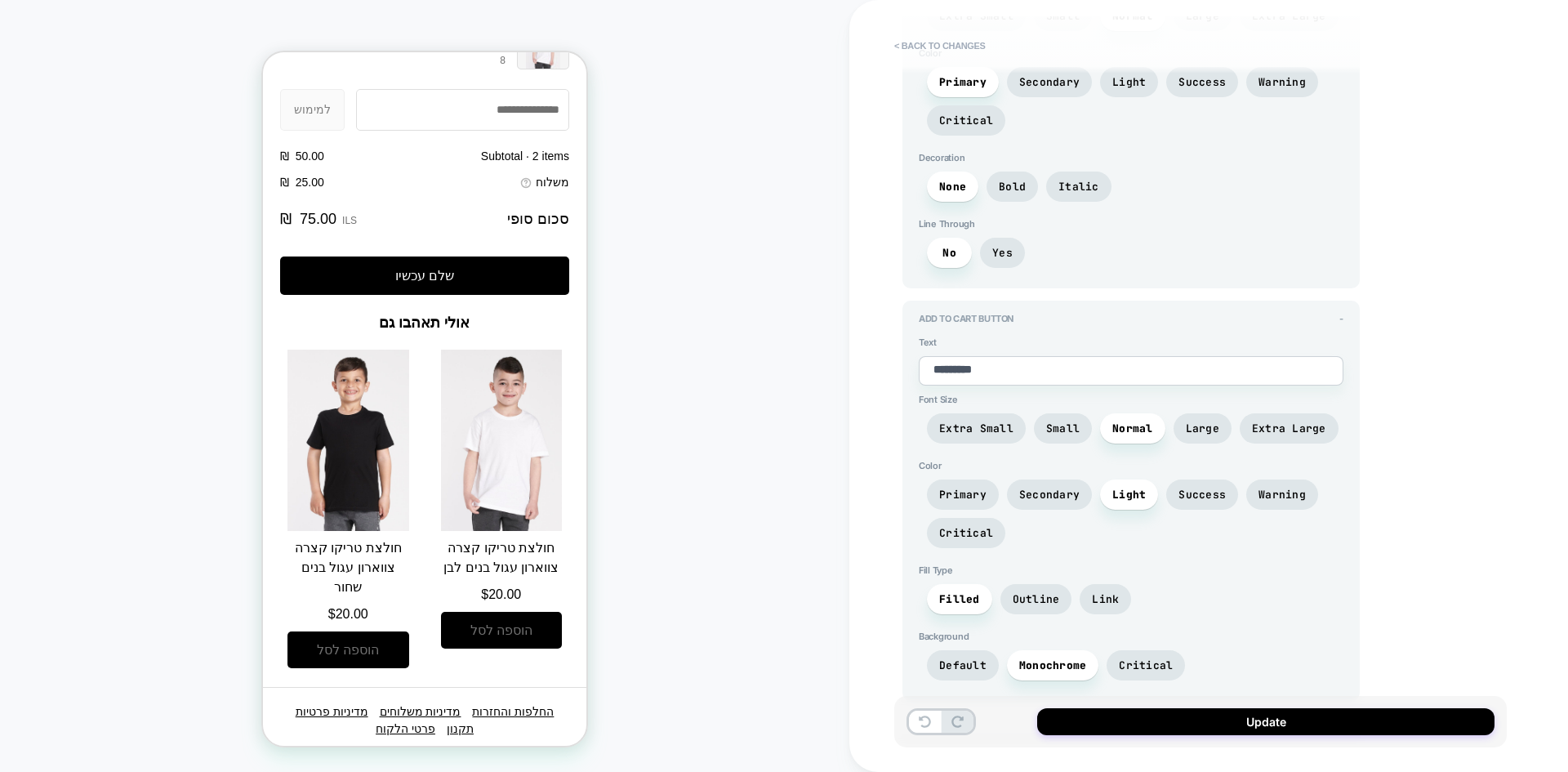
scroll to position [2926, 0]
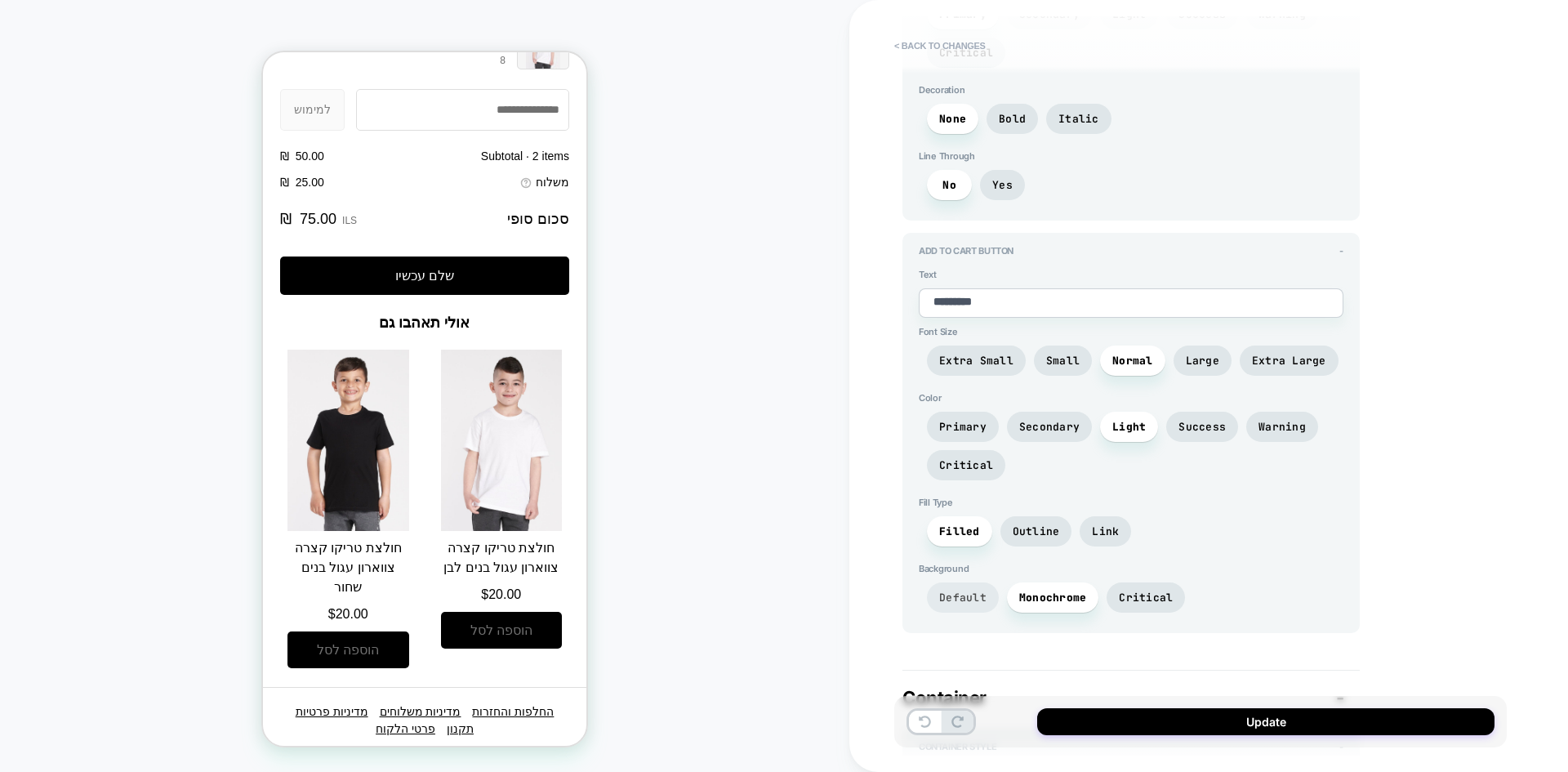
click at [959, 603] on span "Default" at bounding box center [962, 597] width 47 height 14
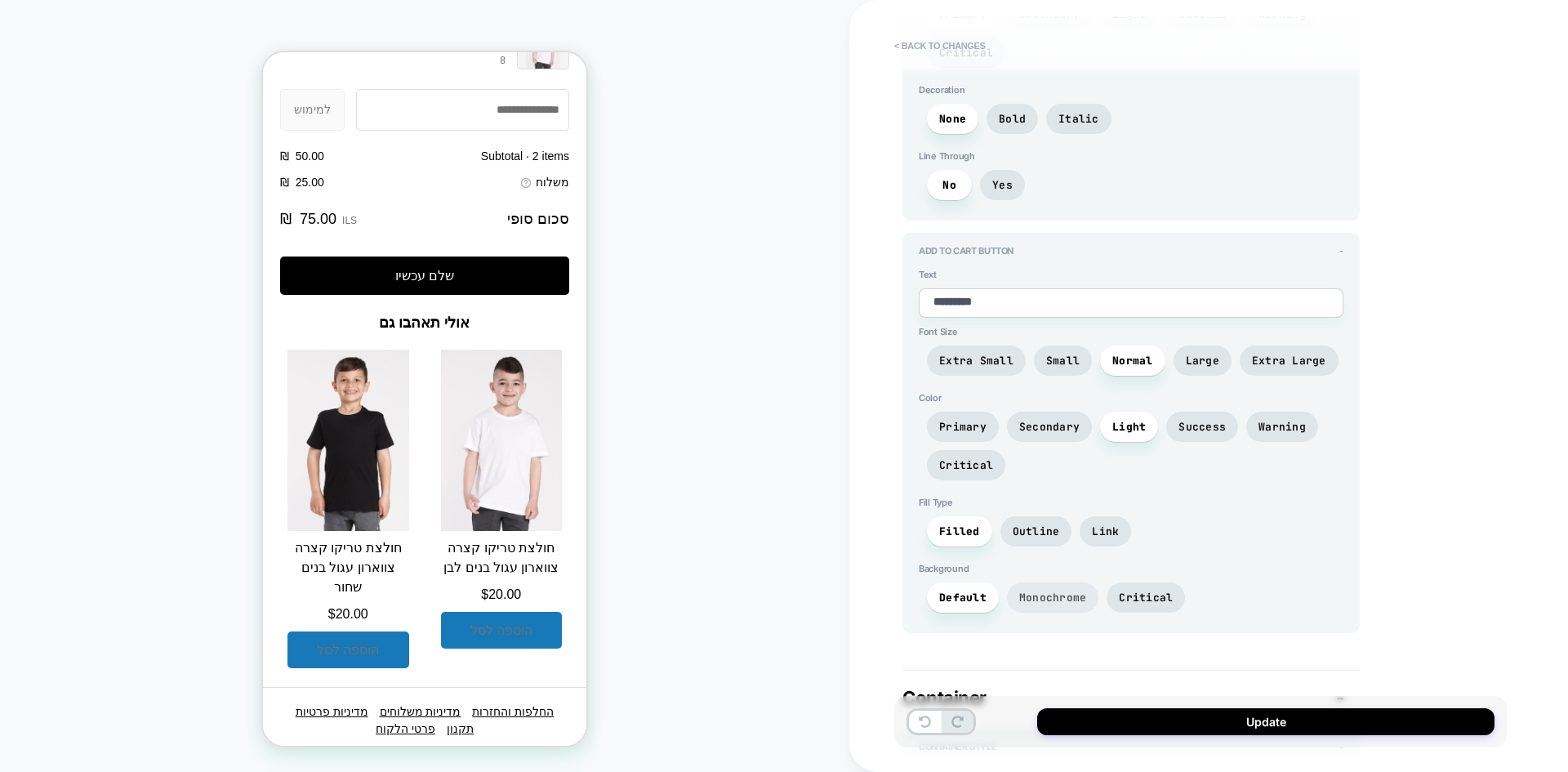
click at [1033, 593] on span "Monochrome" at bounding box center [1053, 597] width 68 height 14
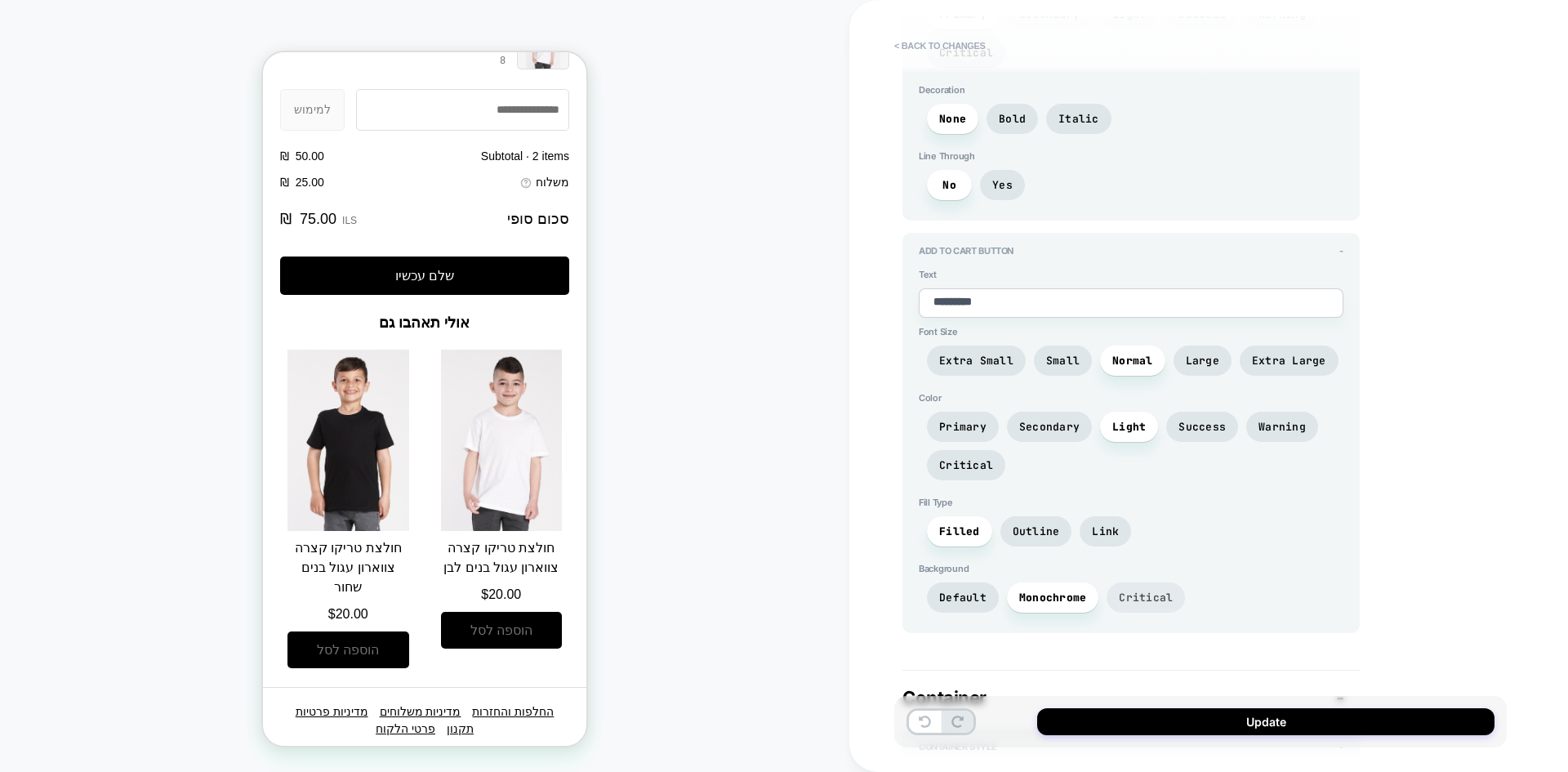
click at [1135, 592] on span "Critical" at bounding box center [1145, 597] width 54 height 14
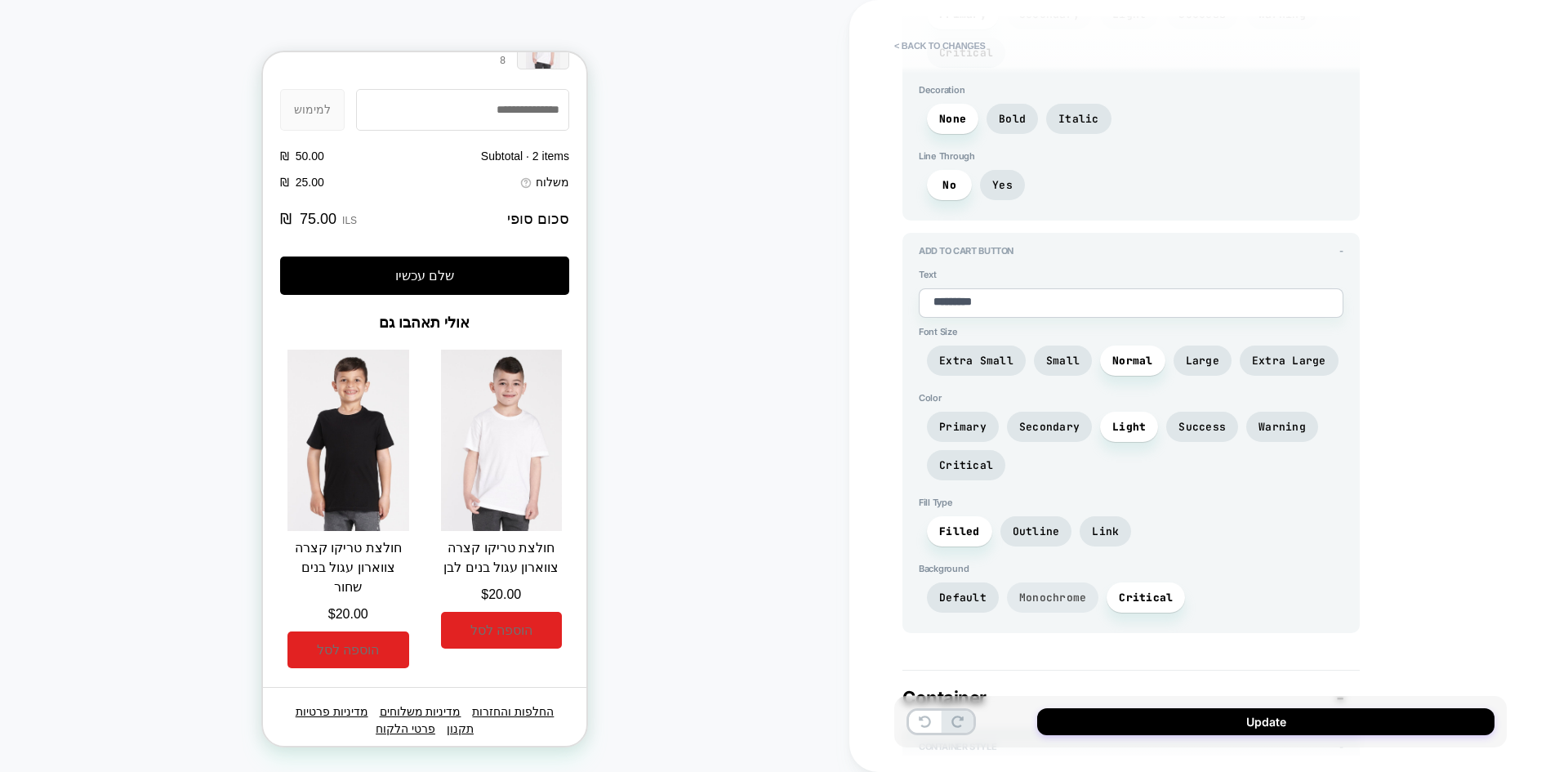
click at [1068, 592] on span "Monochrome" at bounding box center [1053, 597] width 68 height 14
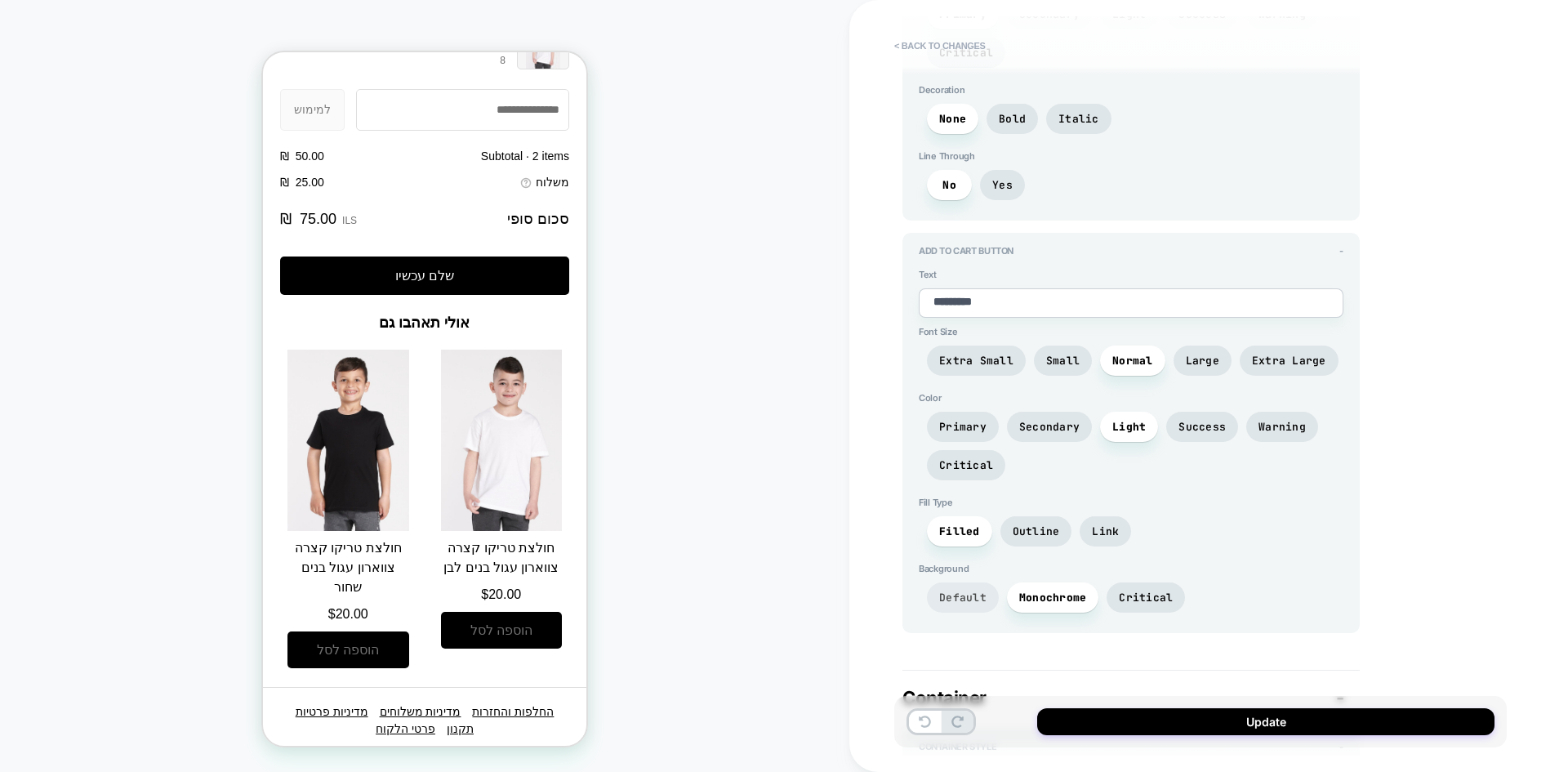
click at [962, 595] on span "Default" at bounding box center [962, 597] width 47 height 14
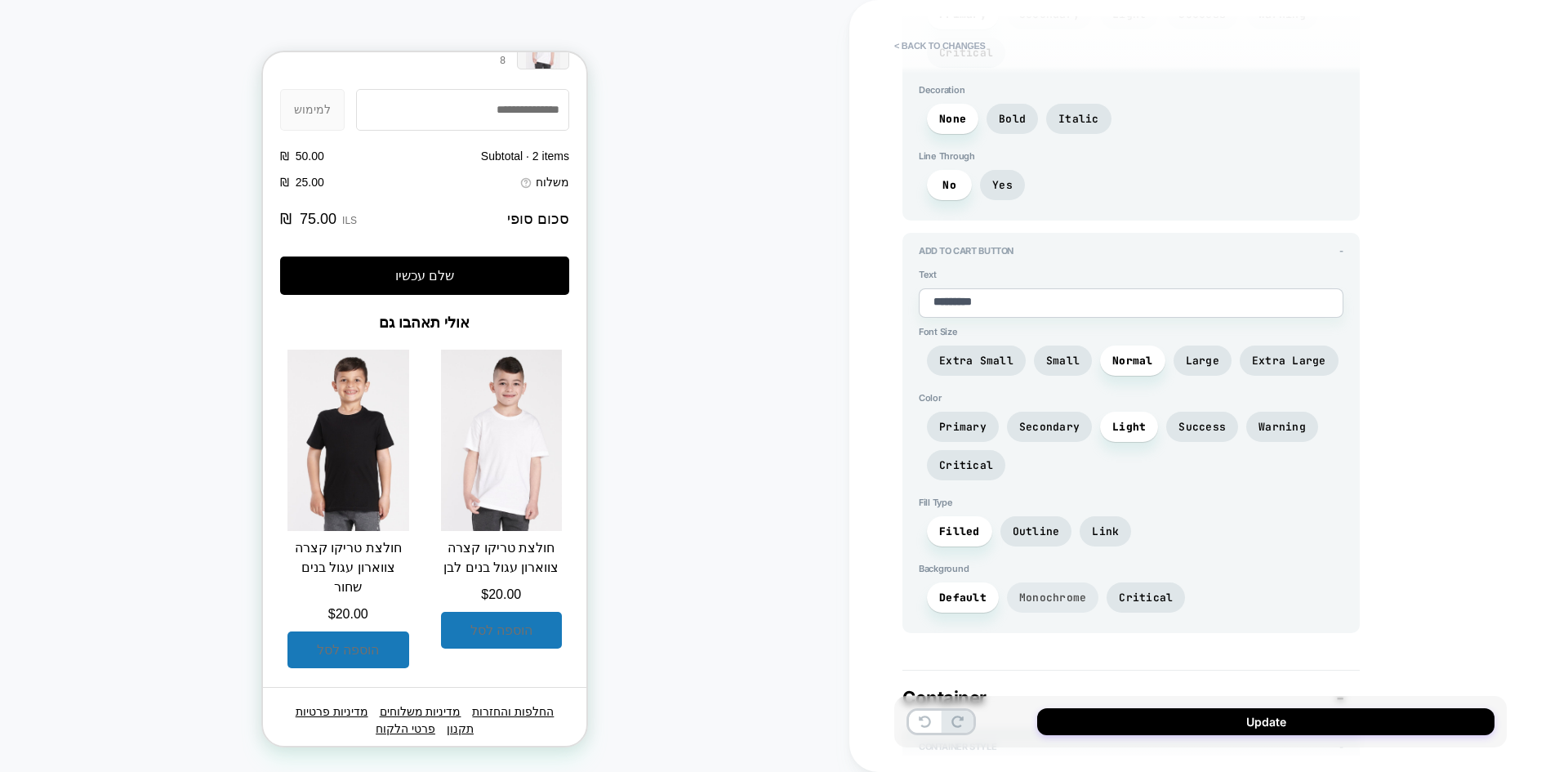
click at [1035, 603] on span "Monochrome" at bounding box center [1053, 597] width 68 height 14
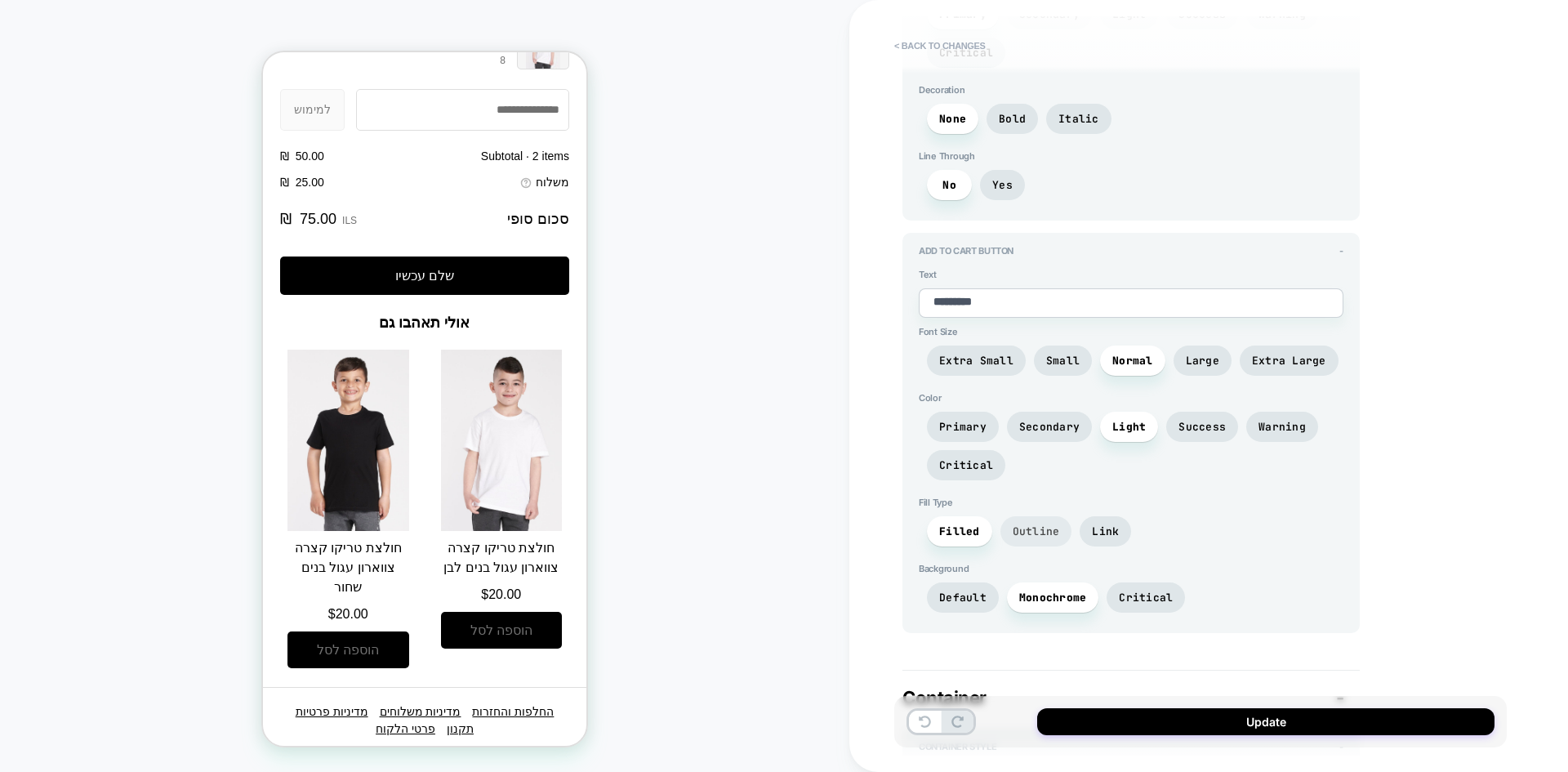
click at [1035, 527] on span "Outline" at bounding box center [1036, 531] width 47 height 14
click at [960, 533] on span "Filled" at bounding box center [959, 531] width 40 height 14
click at [1092, 532] on span "Link" at bounding box center [1105, 531] width 27 height 14
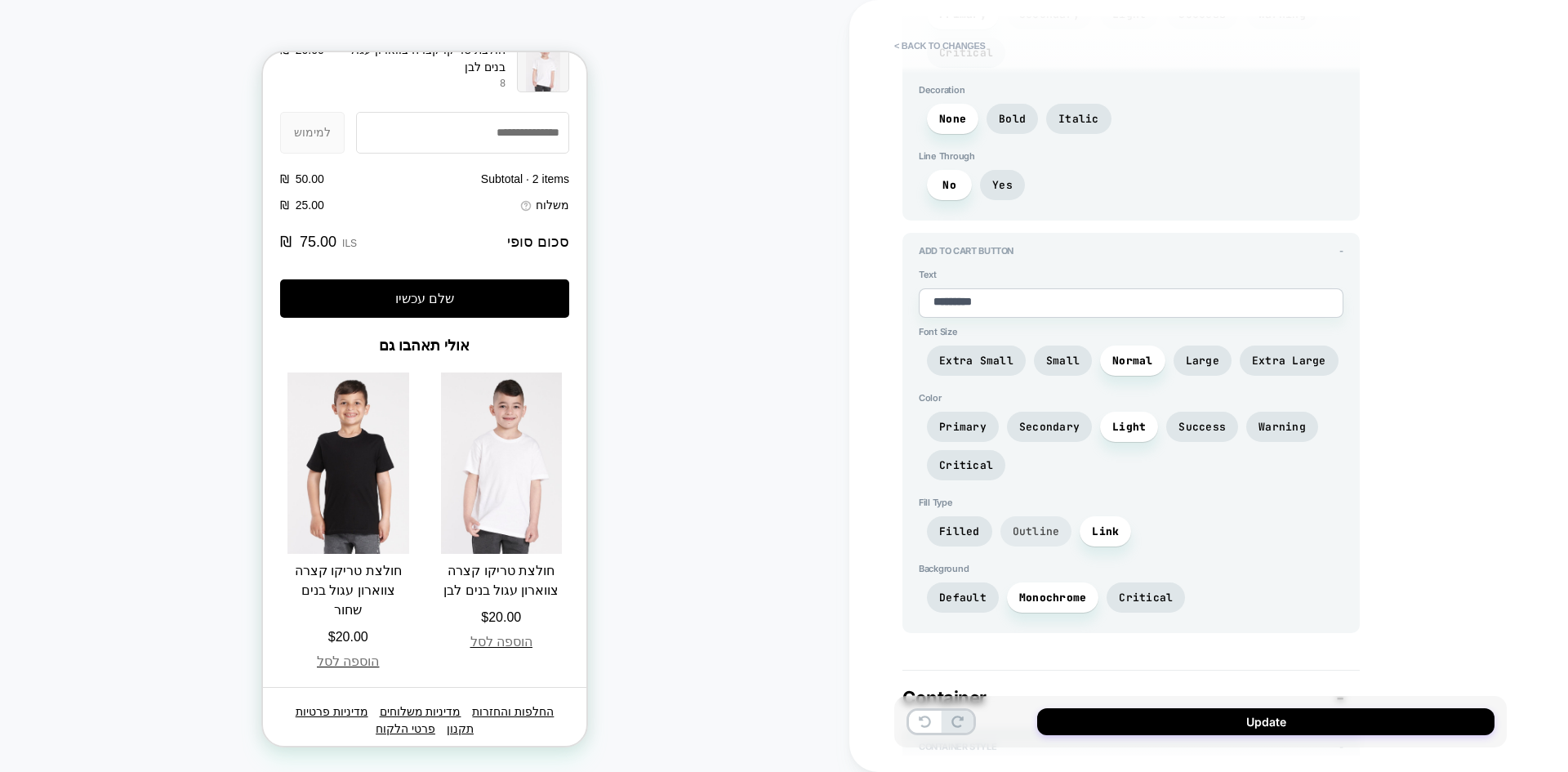
click at [1047, 534] on span "Outline" at bounding box center [1036, 531] width 47 height 14
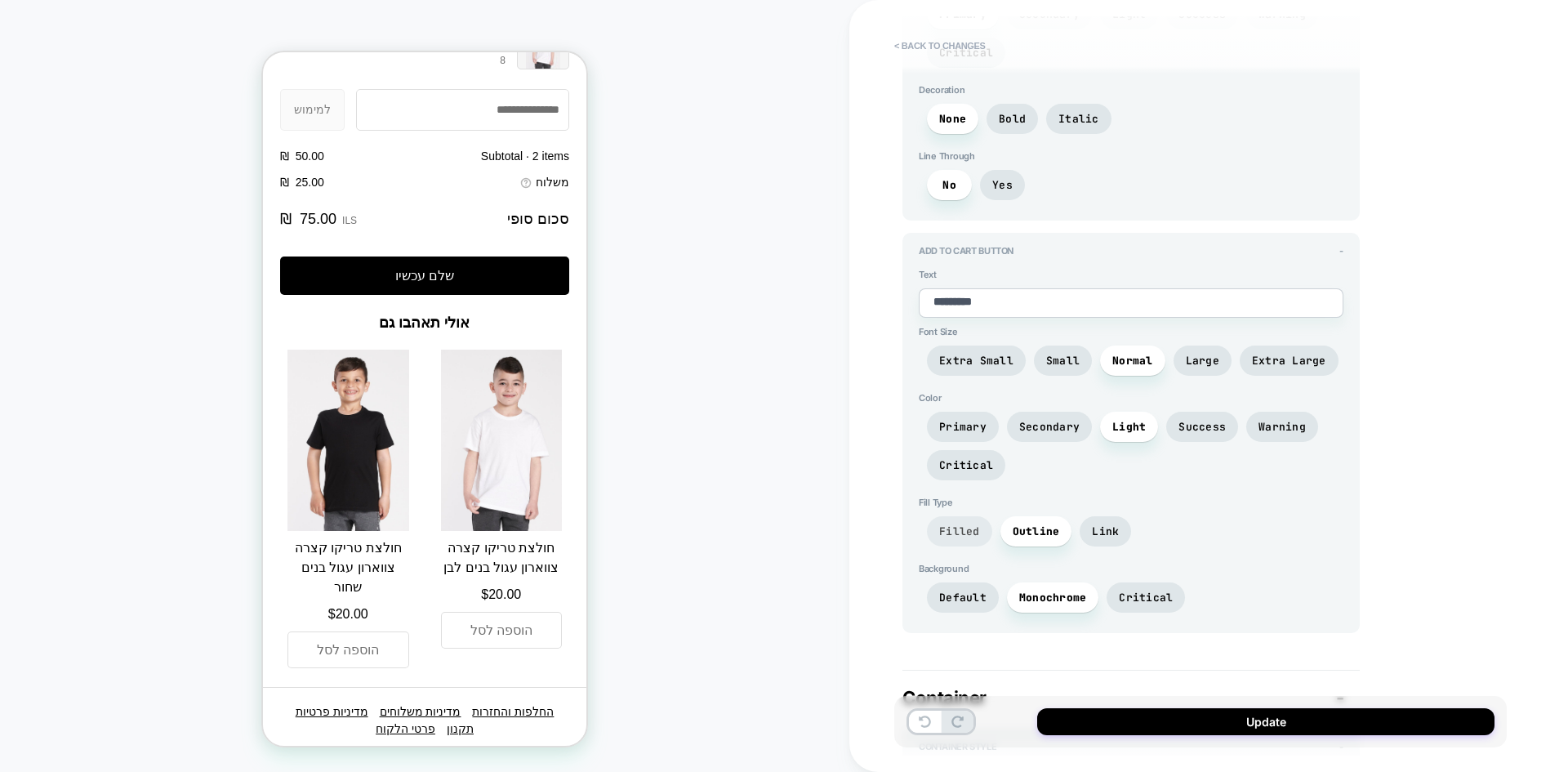
click at [948, 531] on span "Filled" at bounding box center [959, 531] width 40 height 14
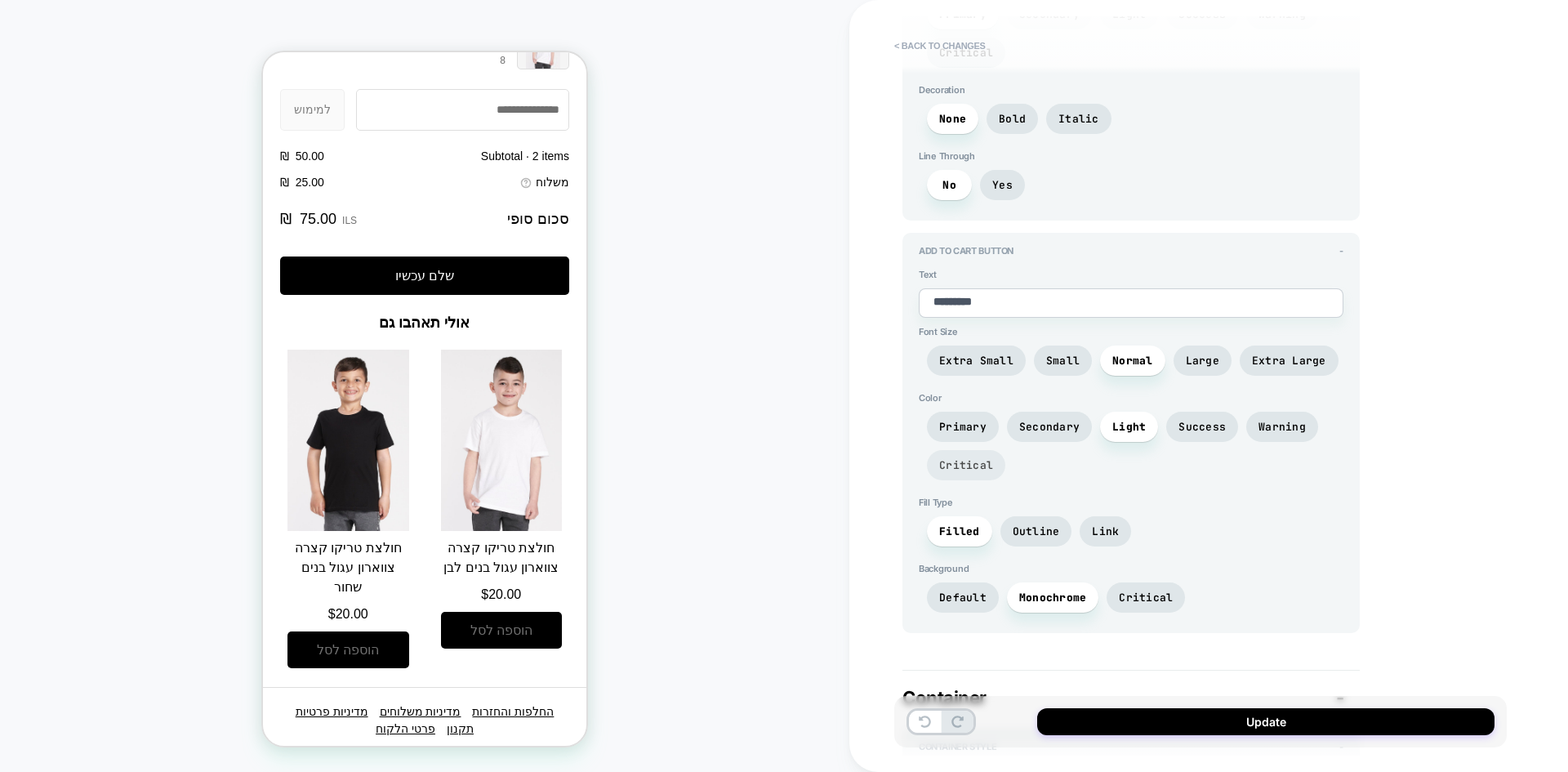
click at [961, 465] on span "Critical" at bounding box center [965, 465] width 54 height 14
click at [960, 431] on span "Primary" at bounding box center [962, 426] width 47 height 14
click at [1032, 428] on span "Secondary" at bounding box center [1049, 426] width 60 height 14
click at [1100, 428] on span "Light" at bounding box center [1129, 426] width 58 height 30
click at [1196, 363] on span "Large" at bounding box center [1203, 361] width 34 height 14
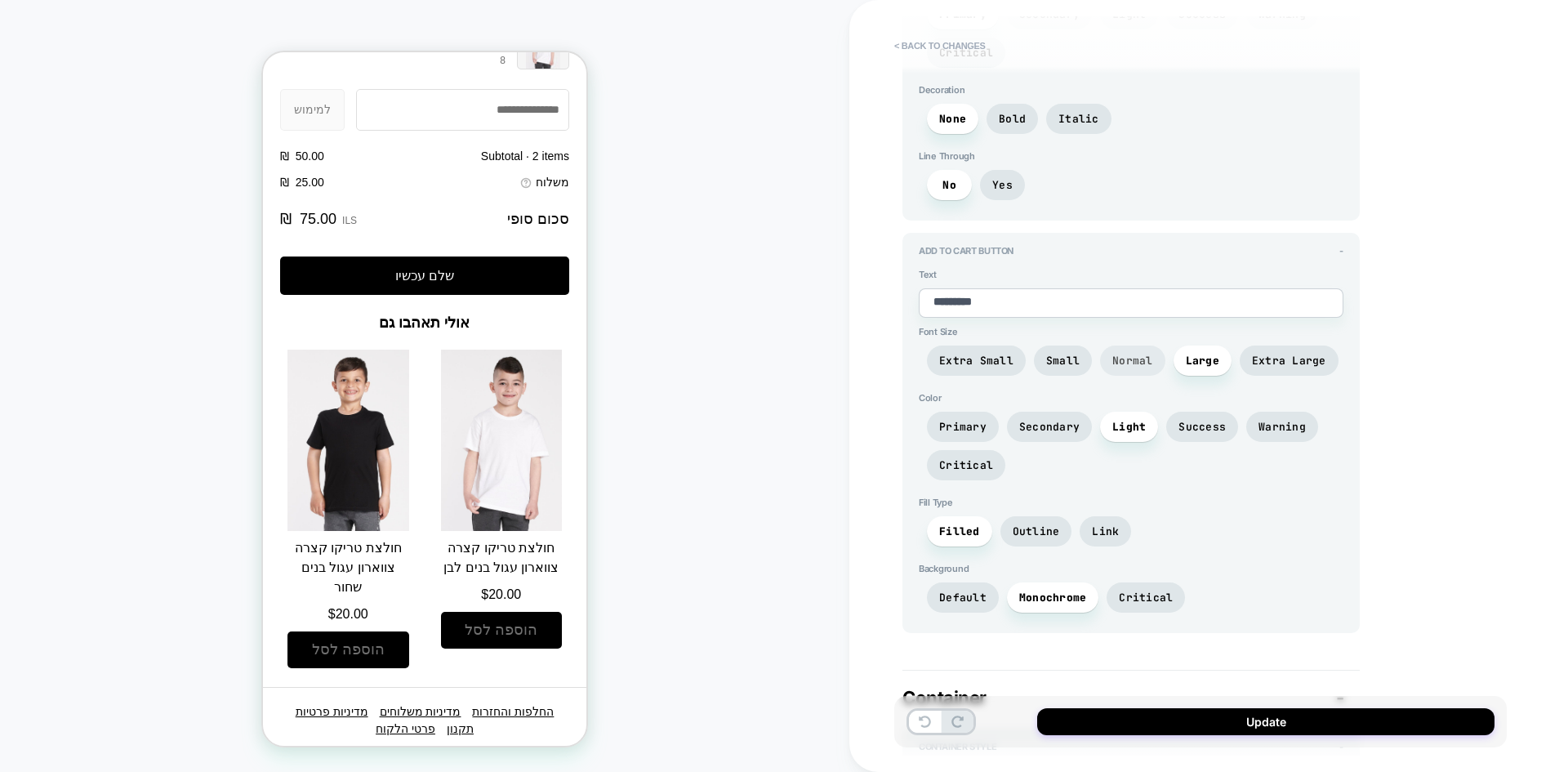
click at [1142, 363] on span "Normal" at bounding box center [1131, 361] width 40 height 14
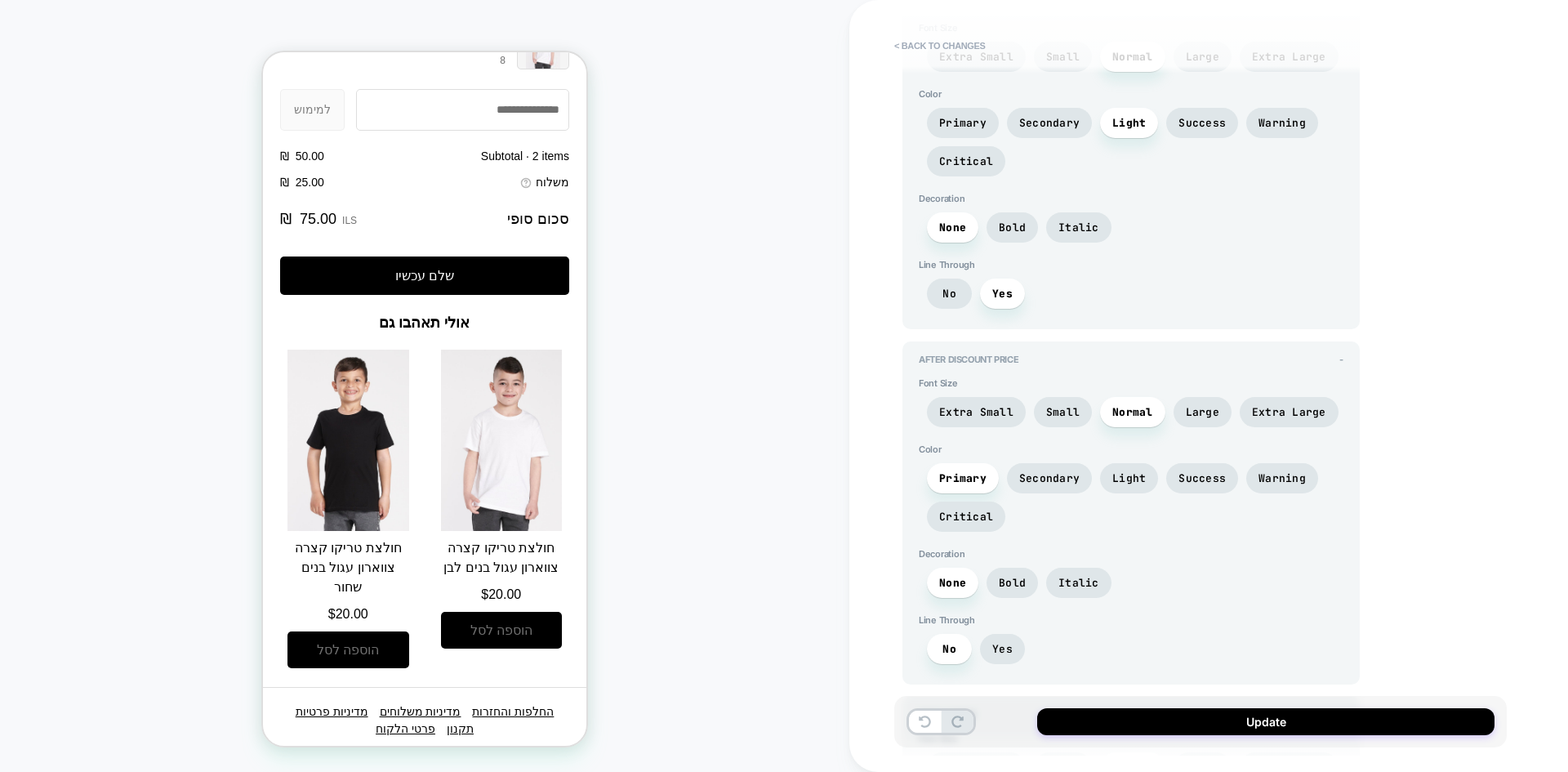
scroll to position [1813, 0]
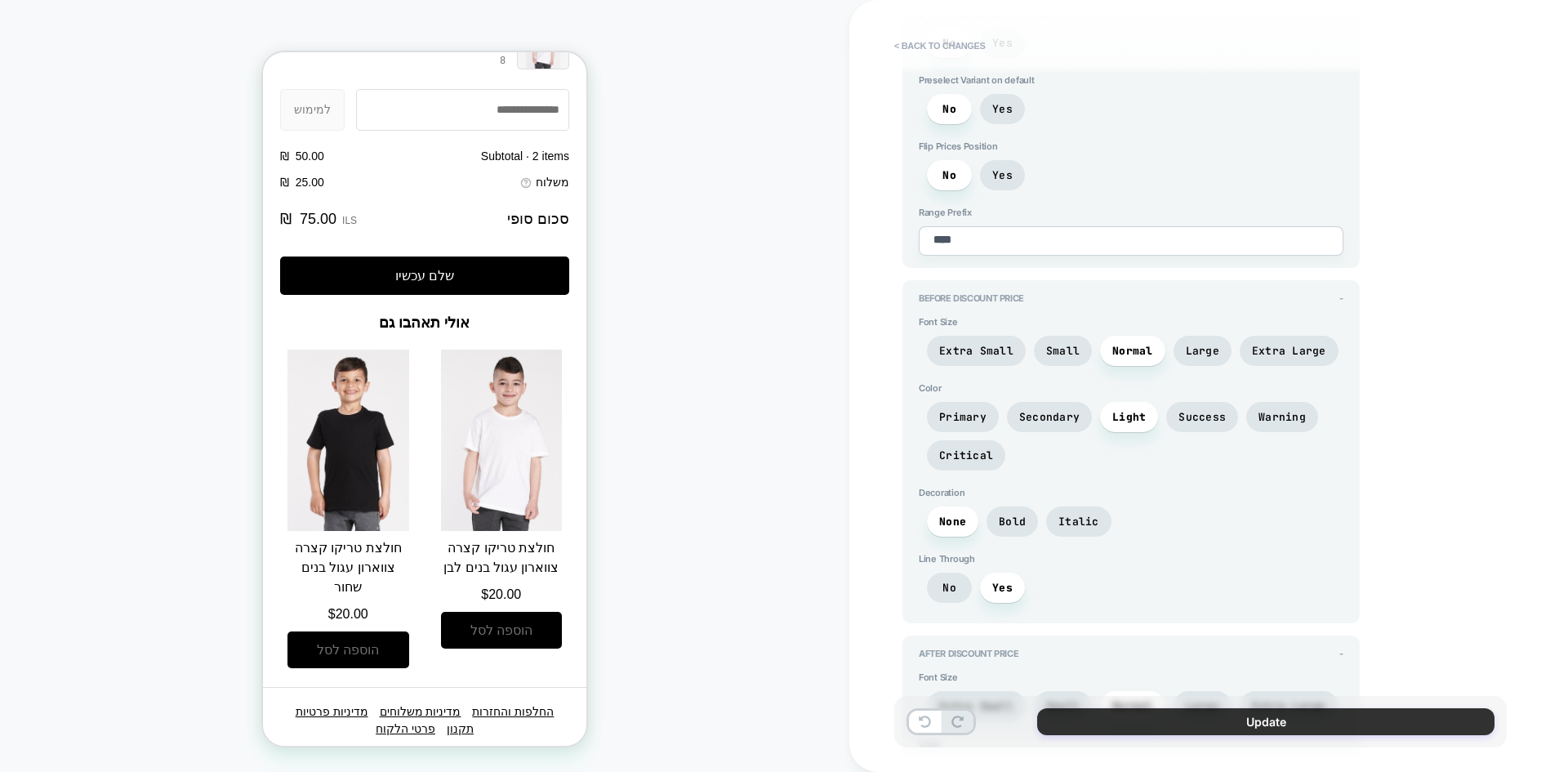
click at [1212, 721] on button "Update" at bounding box center [1265, 721] width 457 height 27
type textarea "*"
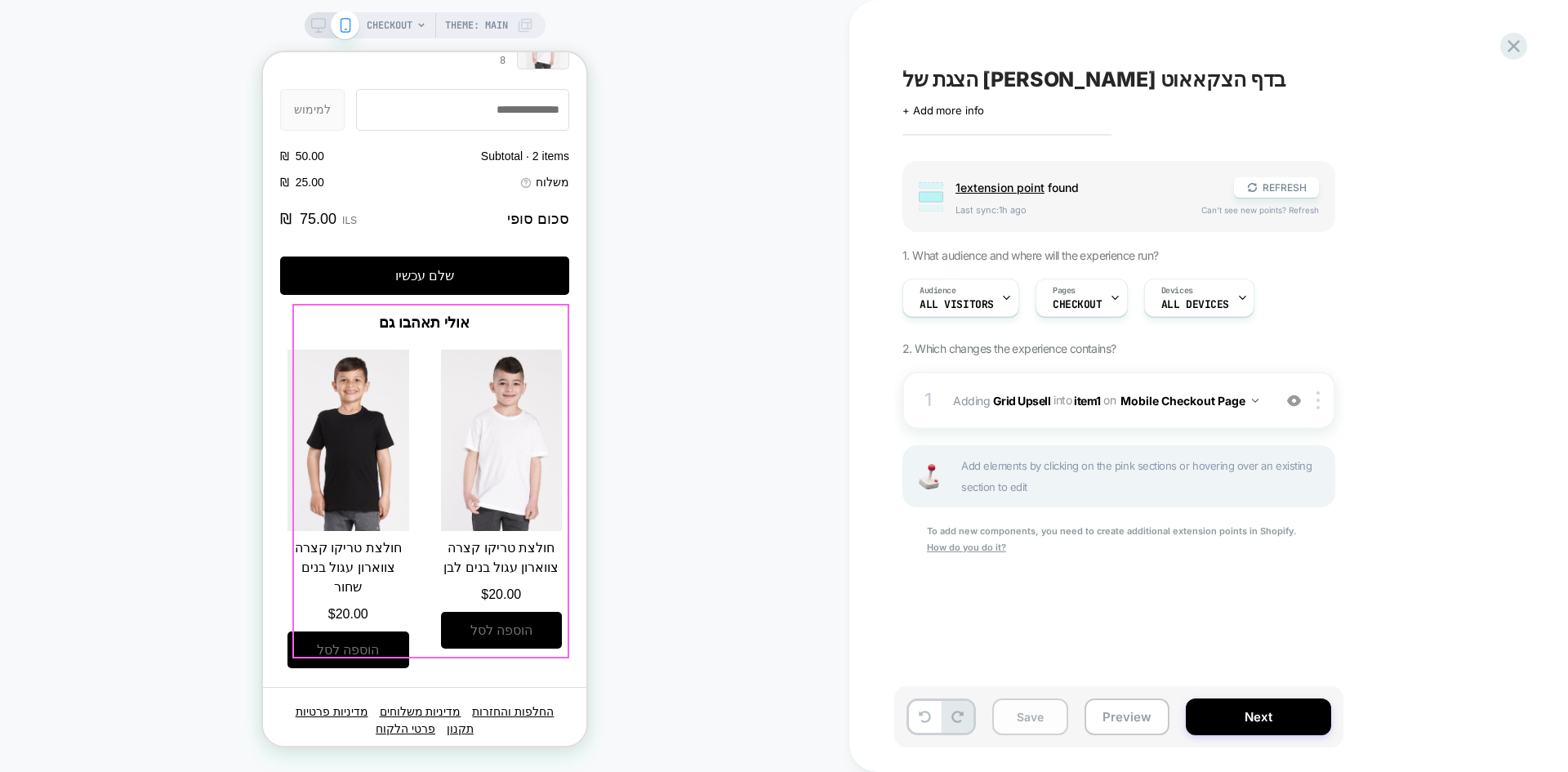
click at [1022, 730] on button "Save" at bounding box center [1030, 717] width 76 height 37
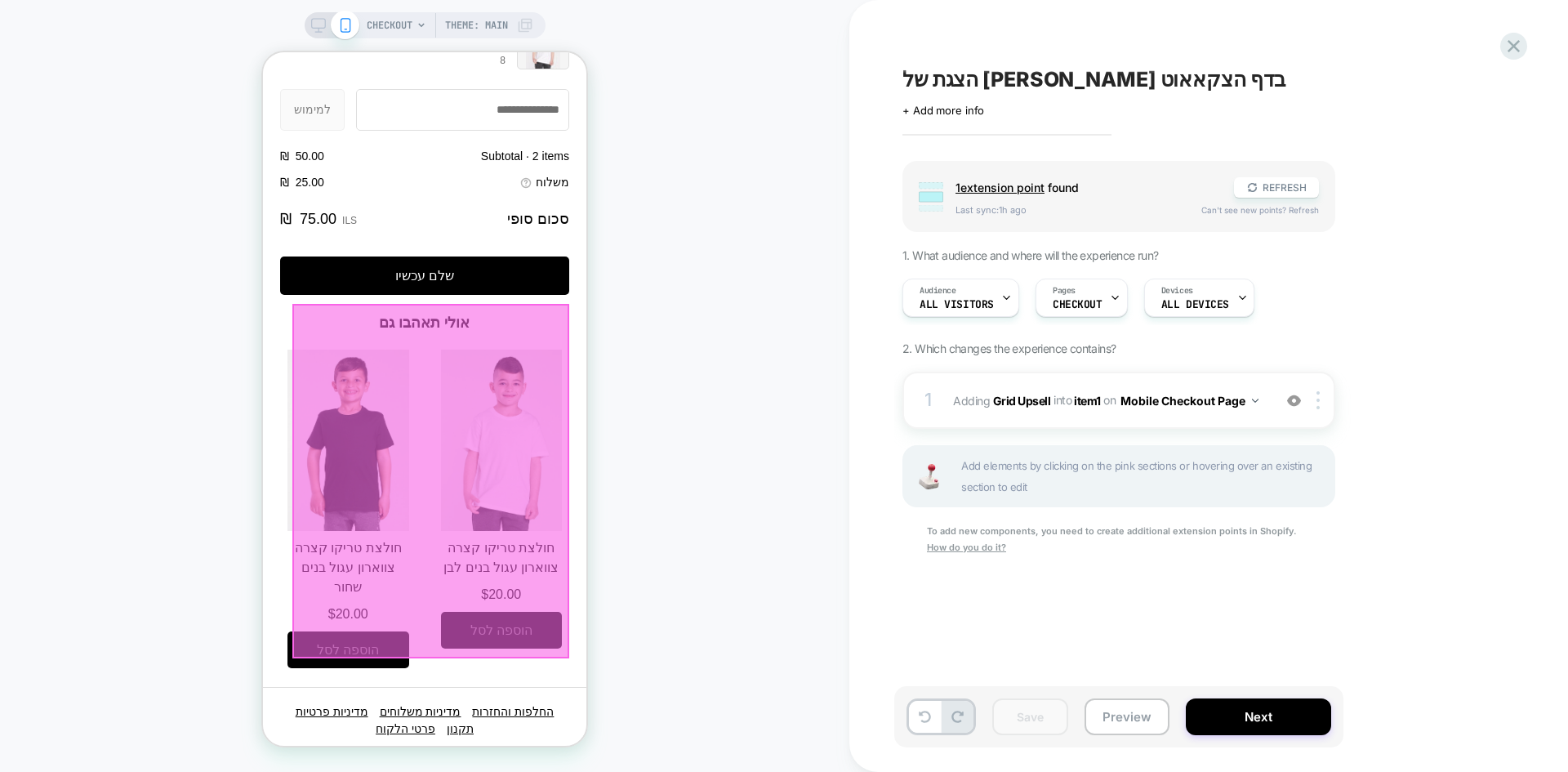
click at [368, 636] on div at bounding box center [430, 481] width 277 height 354
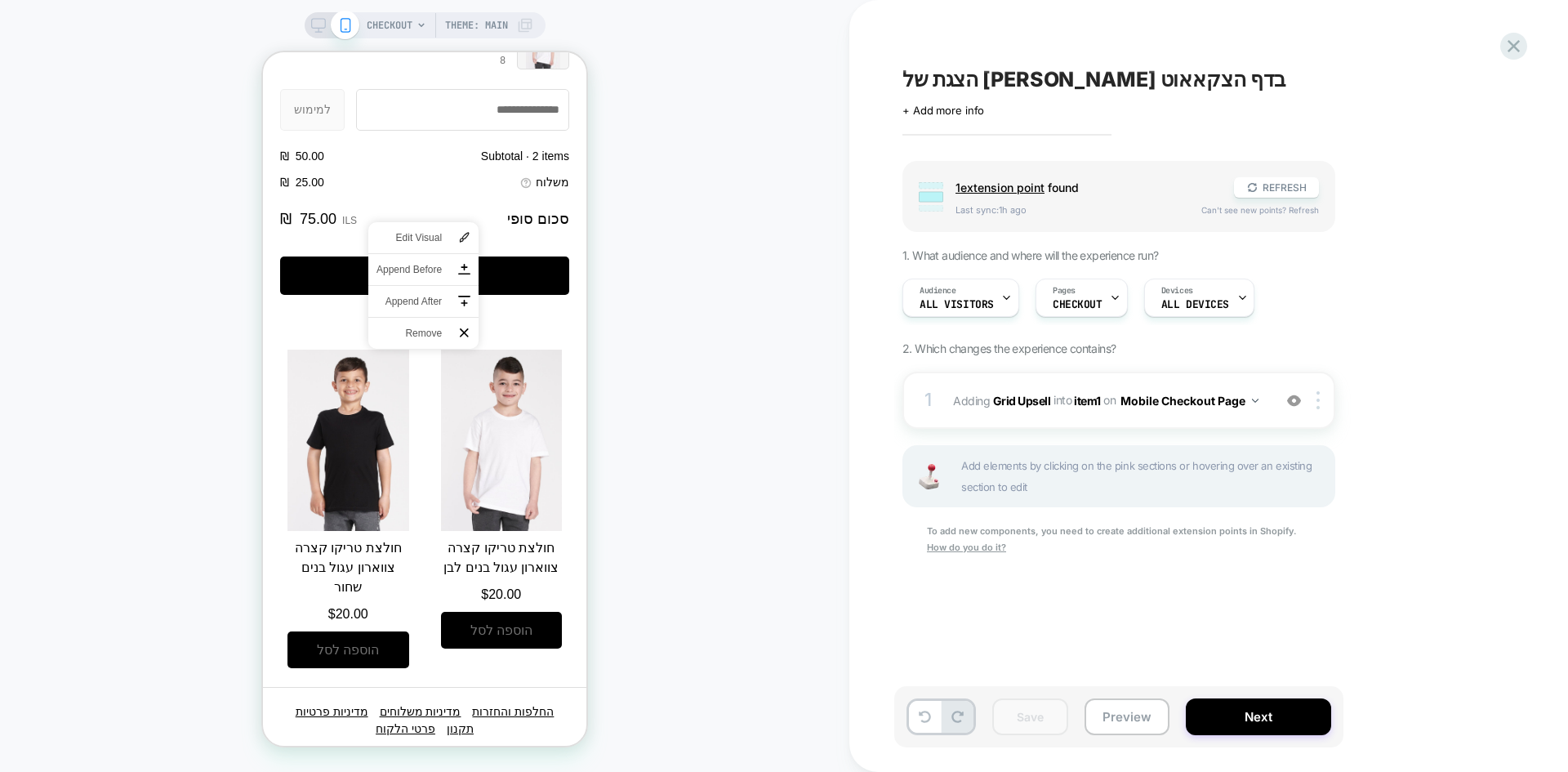
drag, startPoint x: 792, startPoint y: 562, endPoint x: 783, endPoint y: 567, distance: 10.3
click at [792, 563] on div "CHECKOUT Theme: MAIN" at bounding box center [424, 385] width 849 height 739
click at [684, 413] on div "CHECKOUT Theme: MAIN" at bounding box center [424, 385] width 849 height 739
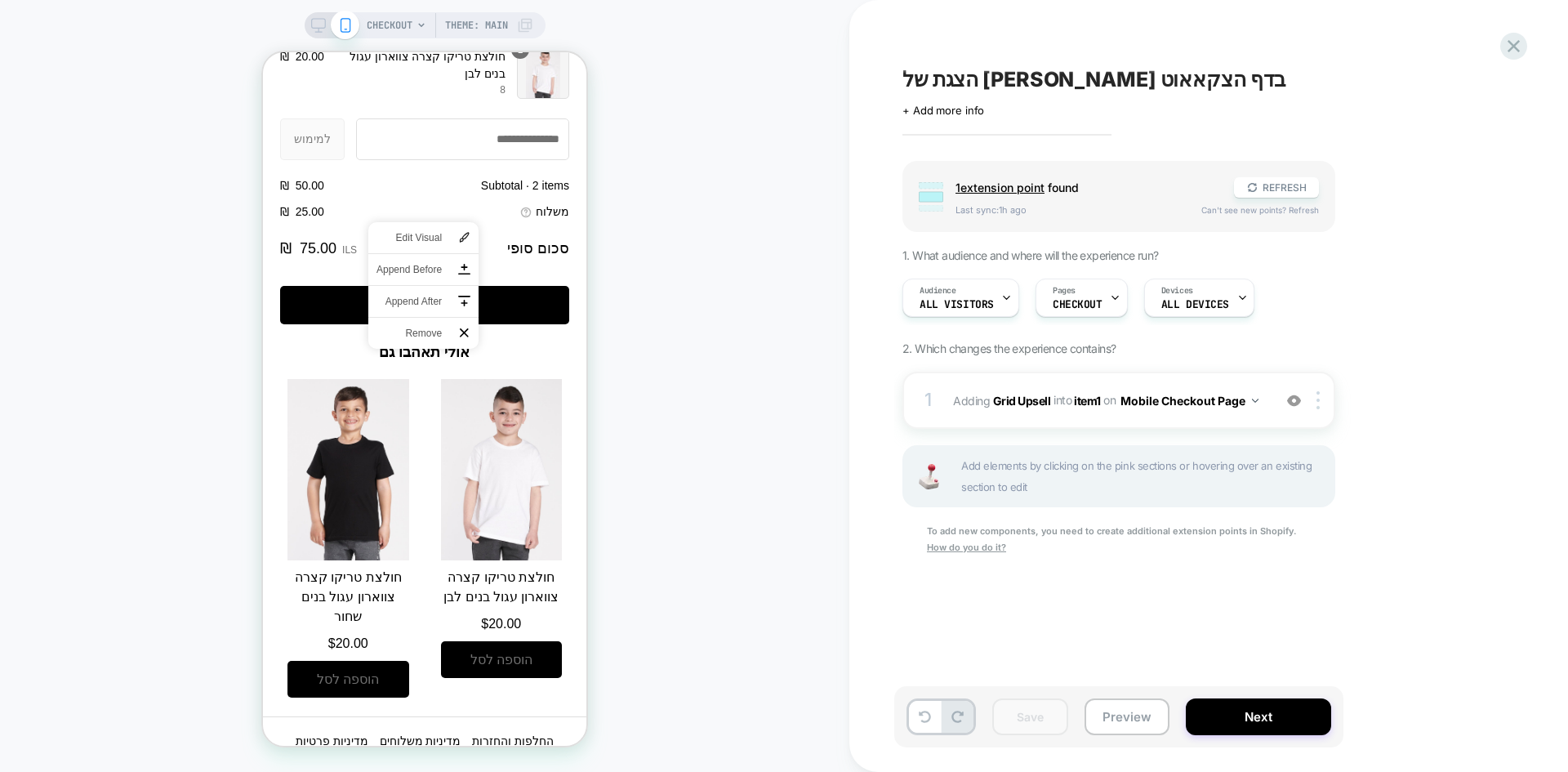
scroll to position [1840, 0]
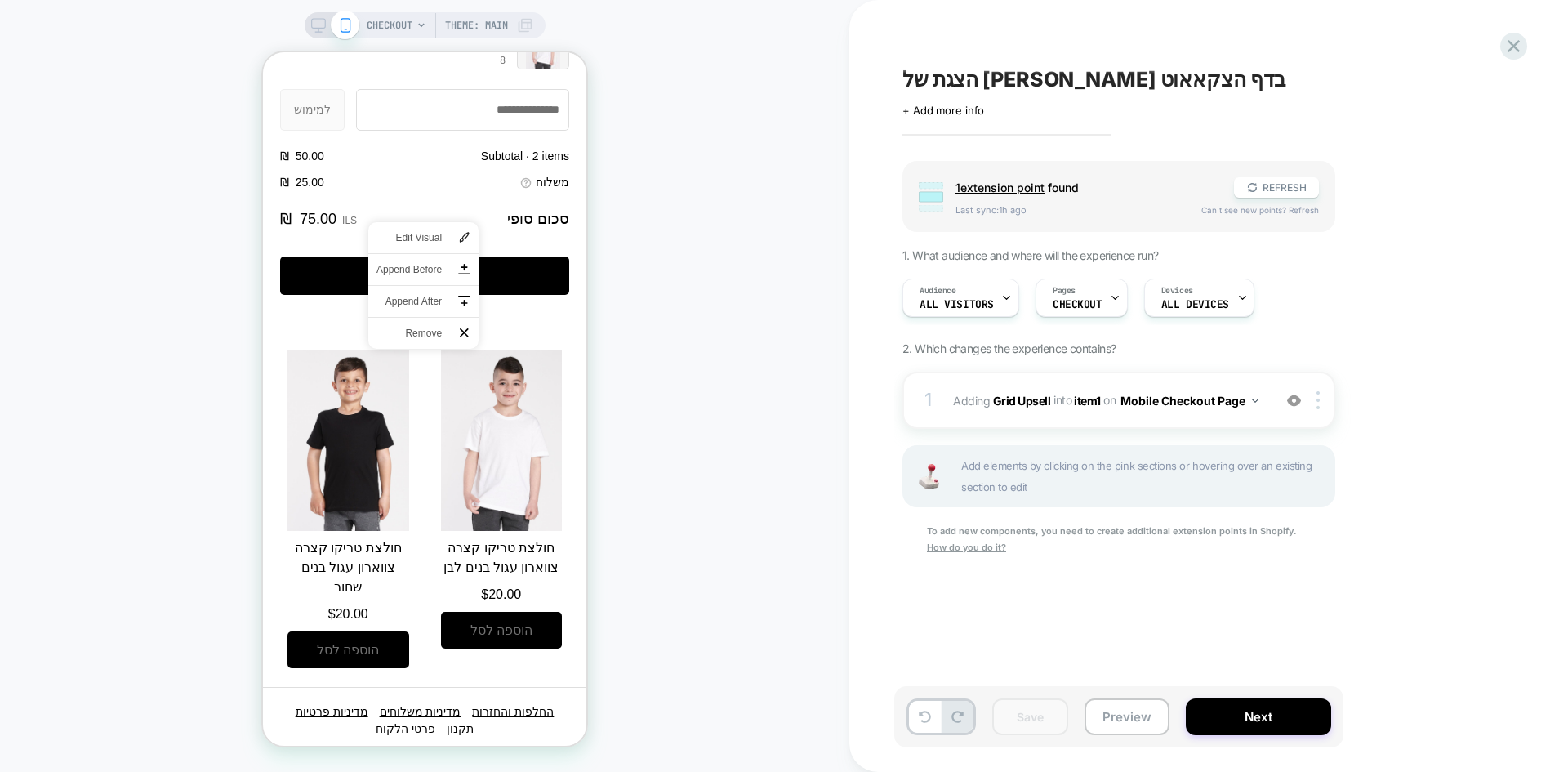
click at [691, 508] on div "CHECKOUT Theme: MAIN" at bounding box center [424, 385] width 849 height 739
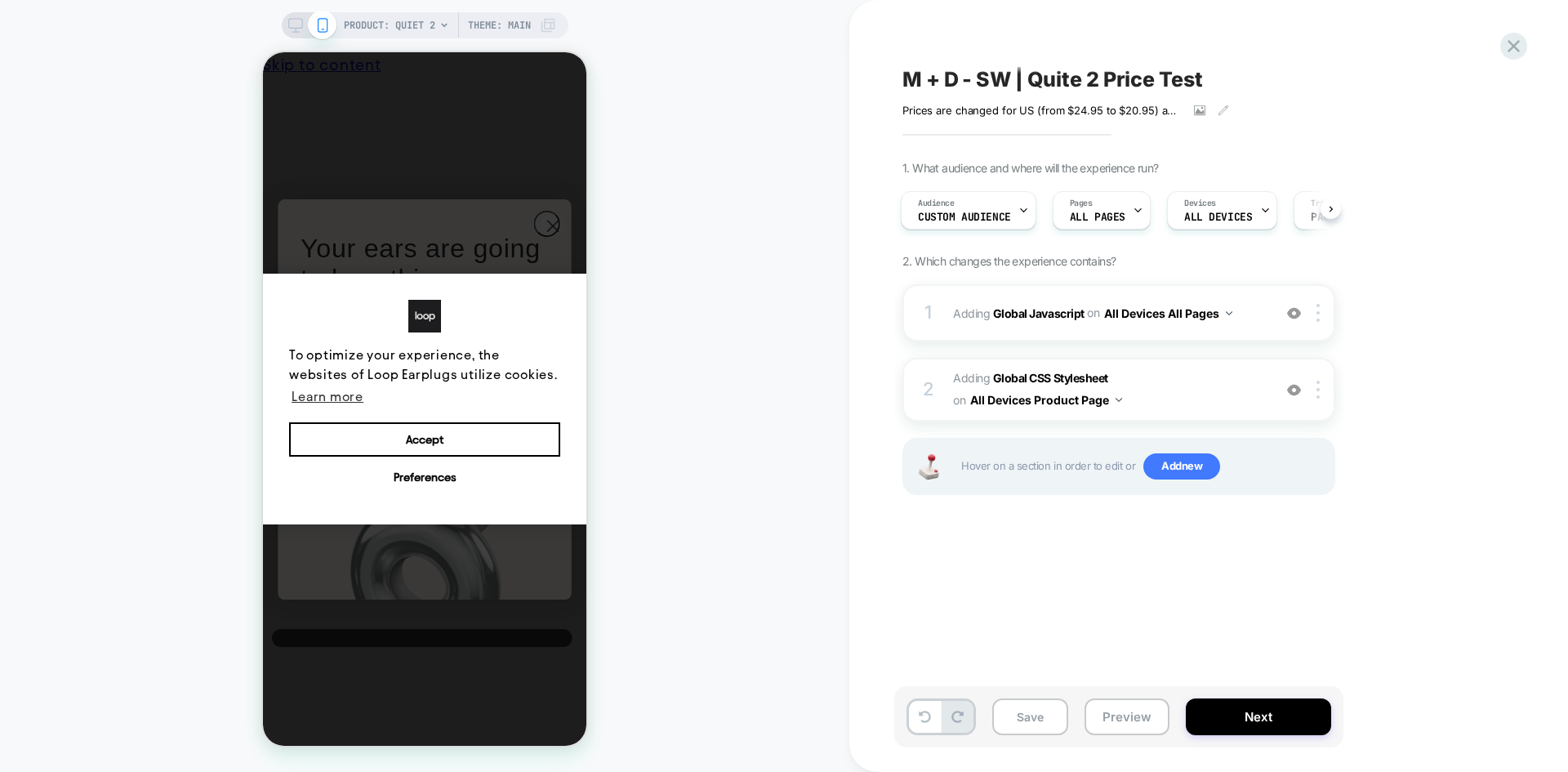
scroll to position [0, 12]
click at [1125, 727] on button "Preview" at bounding box center [1127, 717] width 85 height 37
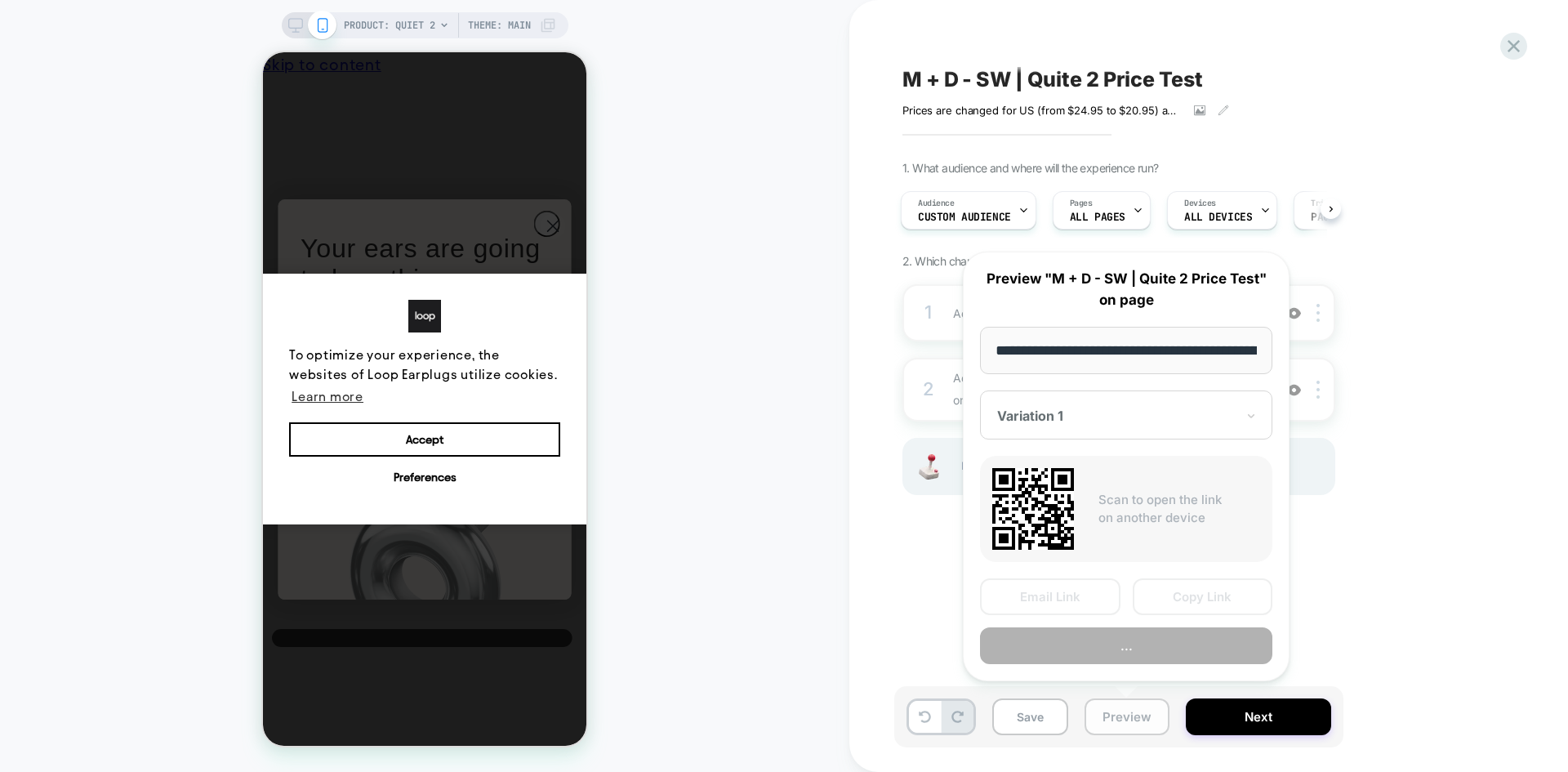
scroll to position [0, 151]
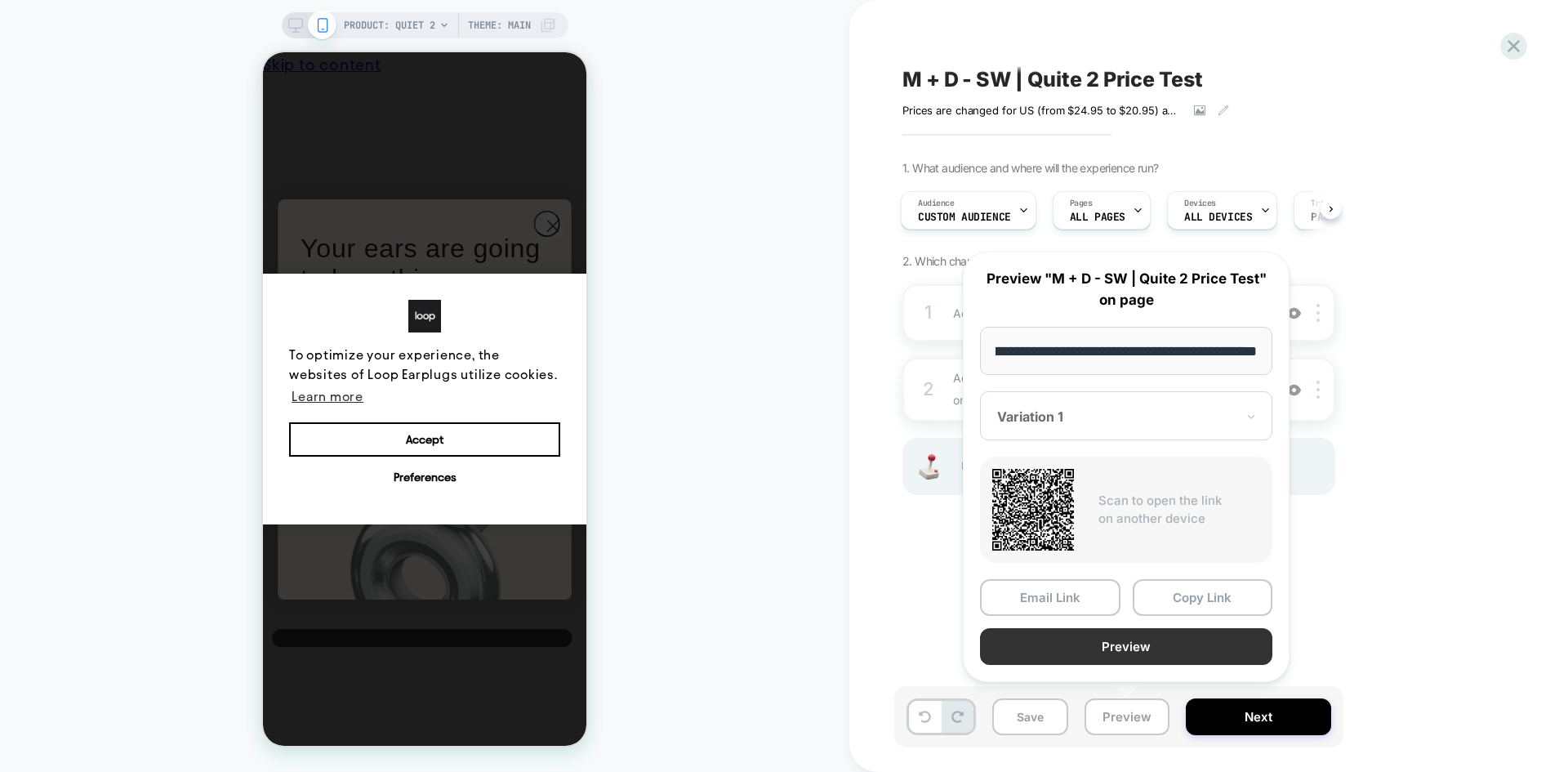
click at [1161, 642] on button "Preview" at bounding box center [1126, 646] width 292 height 37
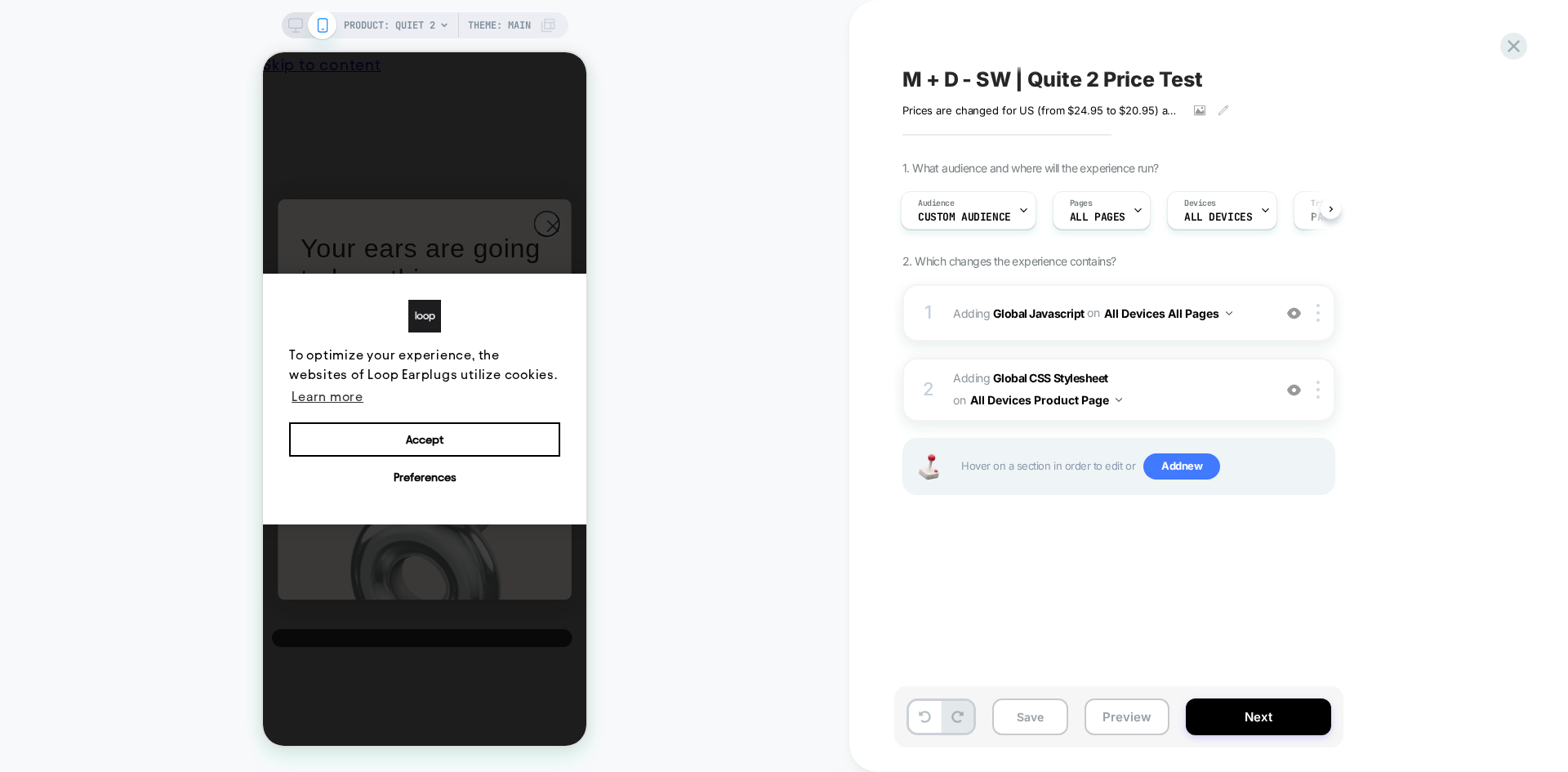
scroll to position [0, 0]
click at [1135, 723] on button "Preview" at bounding box center [1127, 717] width 85 height 37
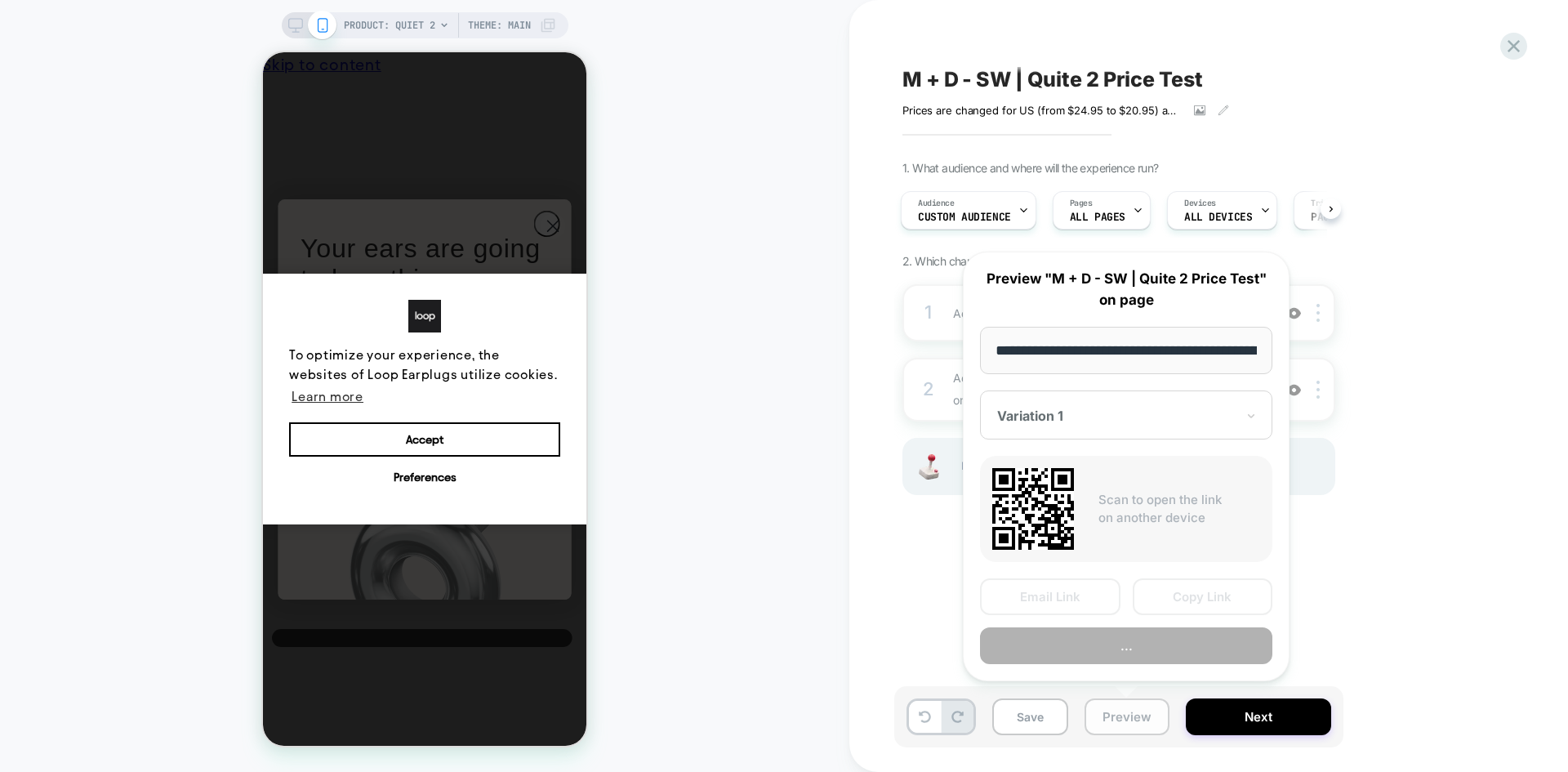
scroll to position [0, 151]
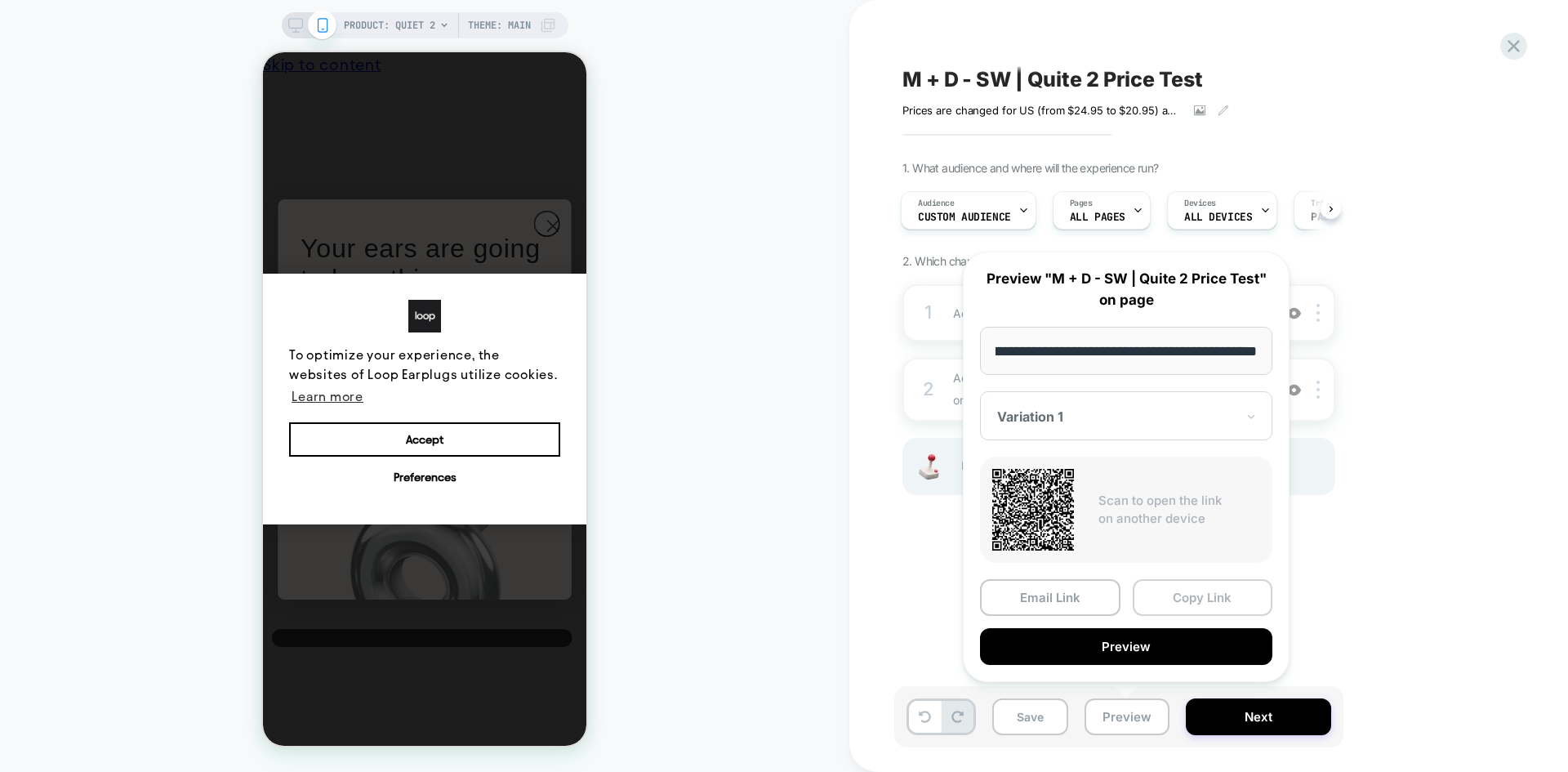
click at [1206, 604] on button "Copy Link" at bounding box center [1203, 597] width 141 height 37
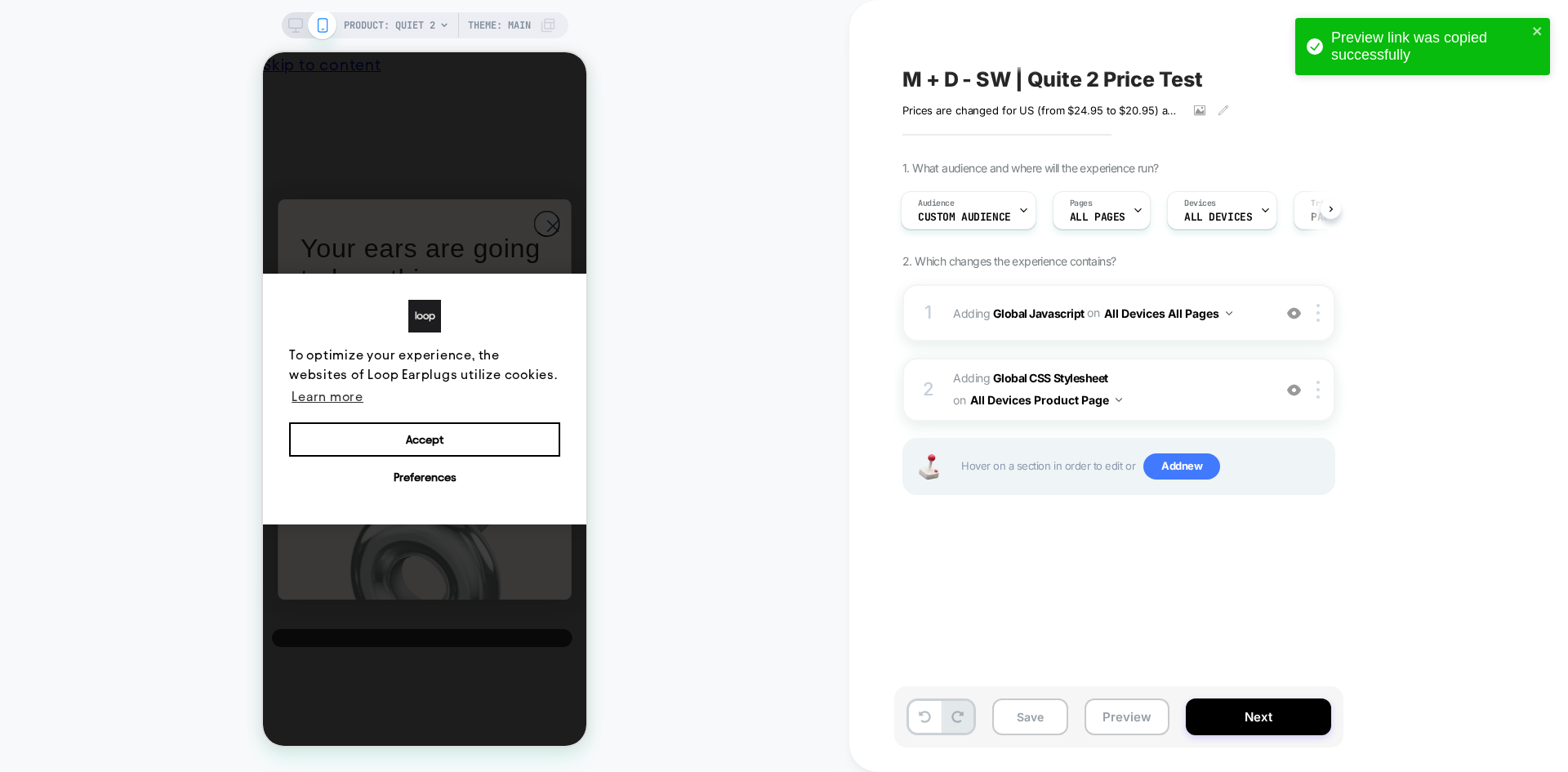
drag, startPoint x: 1507, startPoint y: 71, endPoint x: 1505, endPoint y: 80, distance: 9.2
click at [1507, 72] on div "Preview link was copied successfully" at bounding box center [1422, 46] width 254 height 57
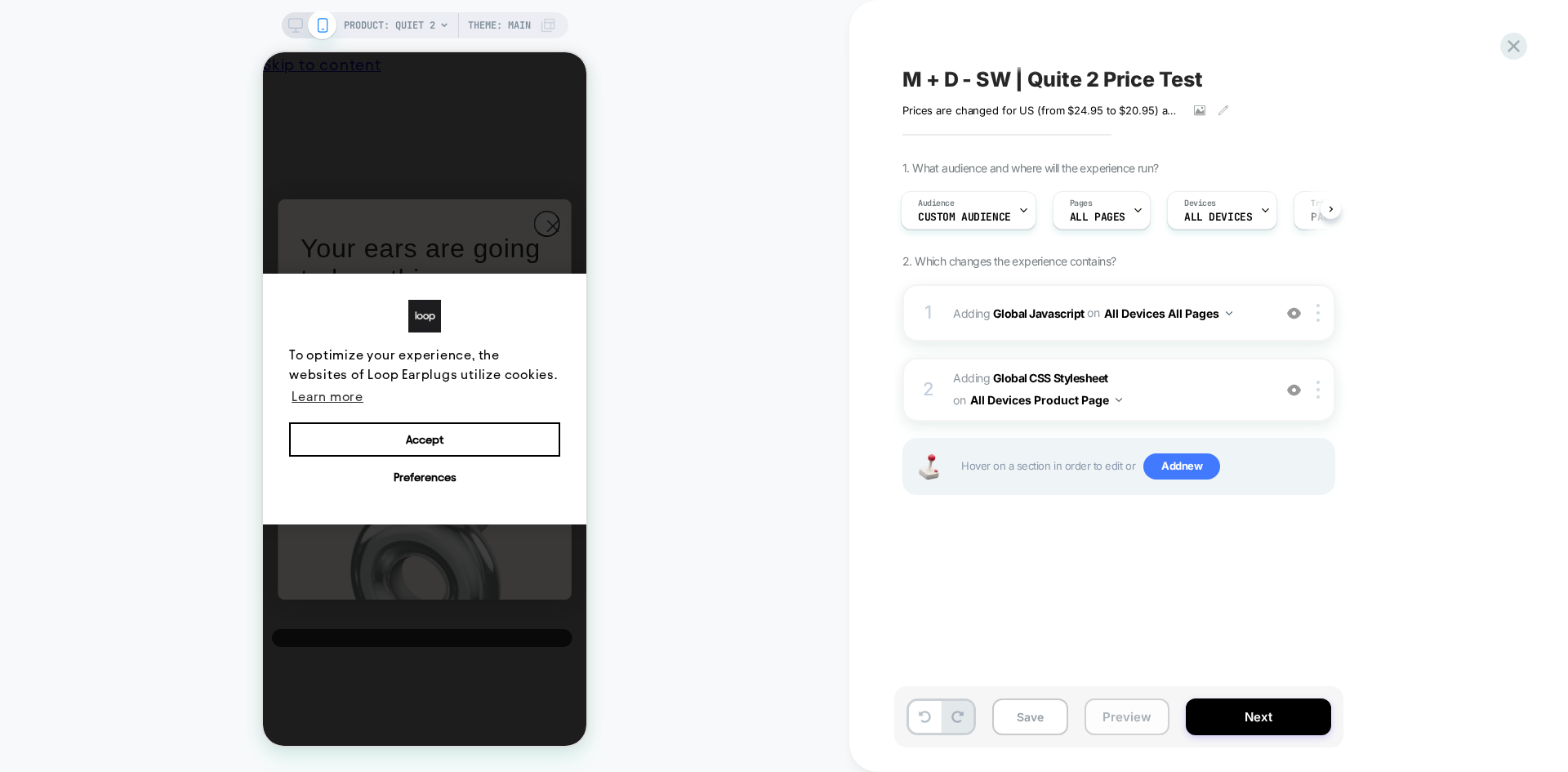
click at [1114, 724] on button "Preview" at bounding box center [1127, 717] width 85 height 37
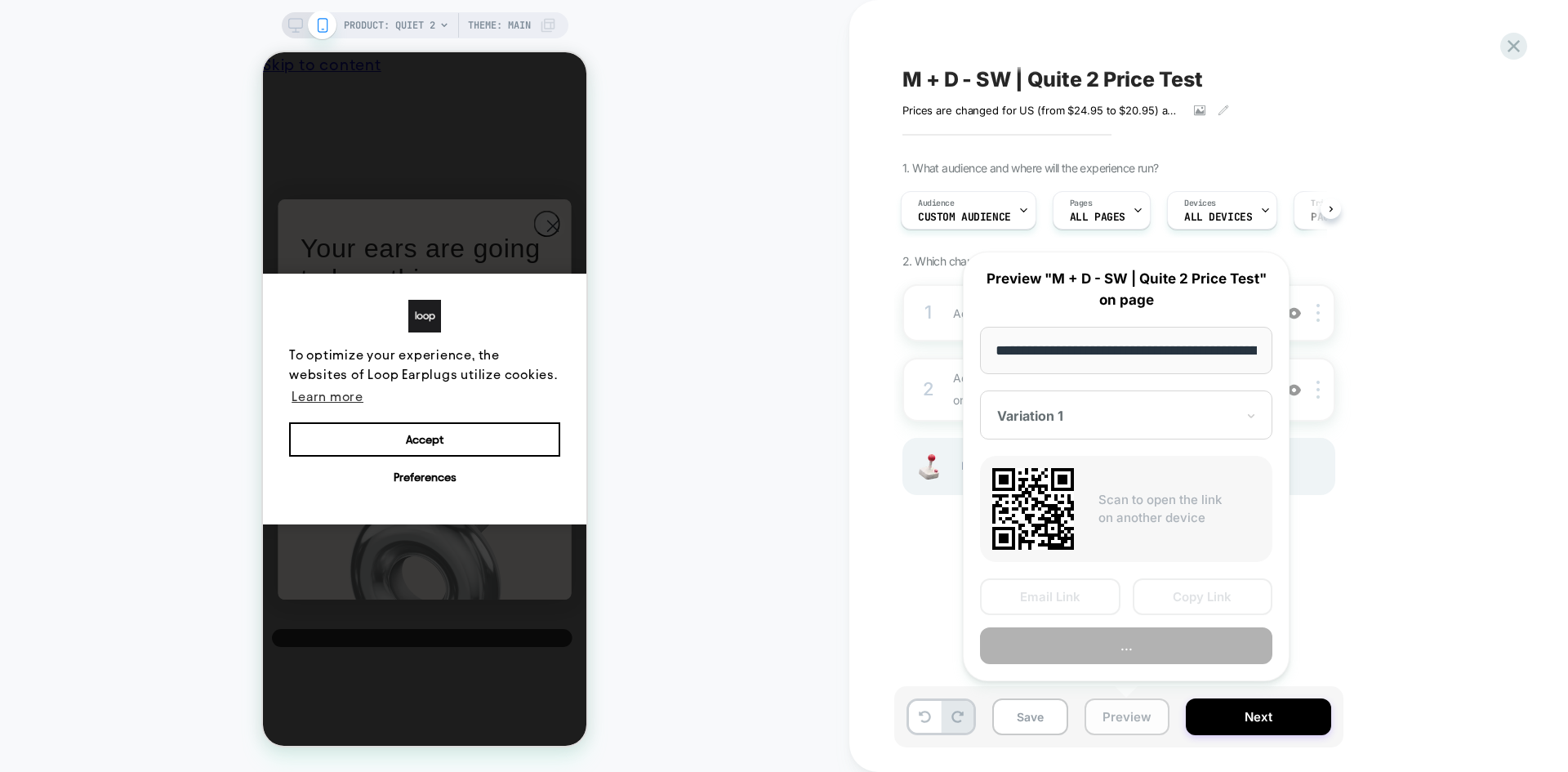
scroll to position [0, 151]
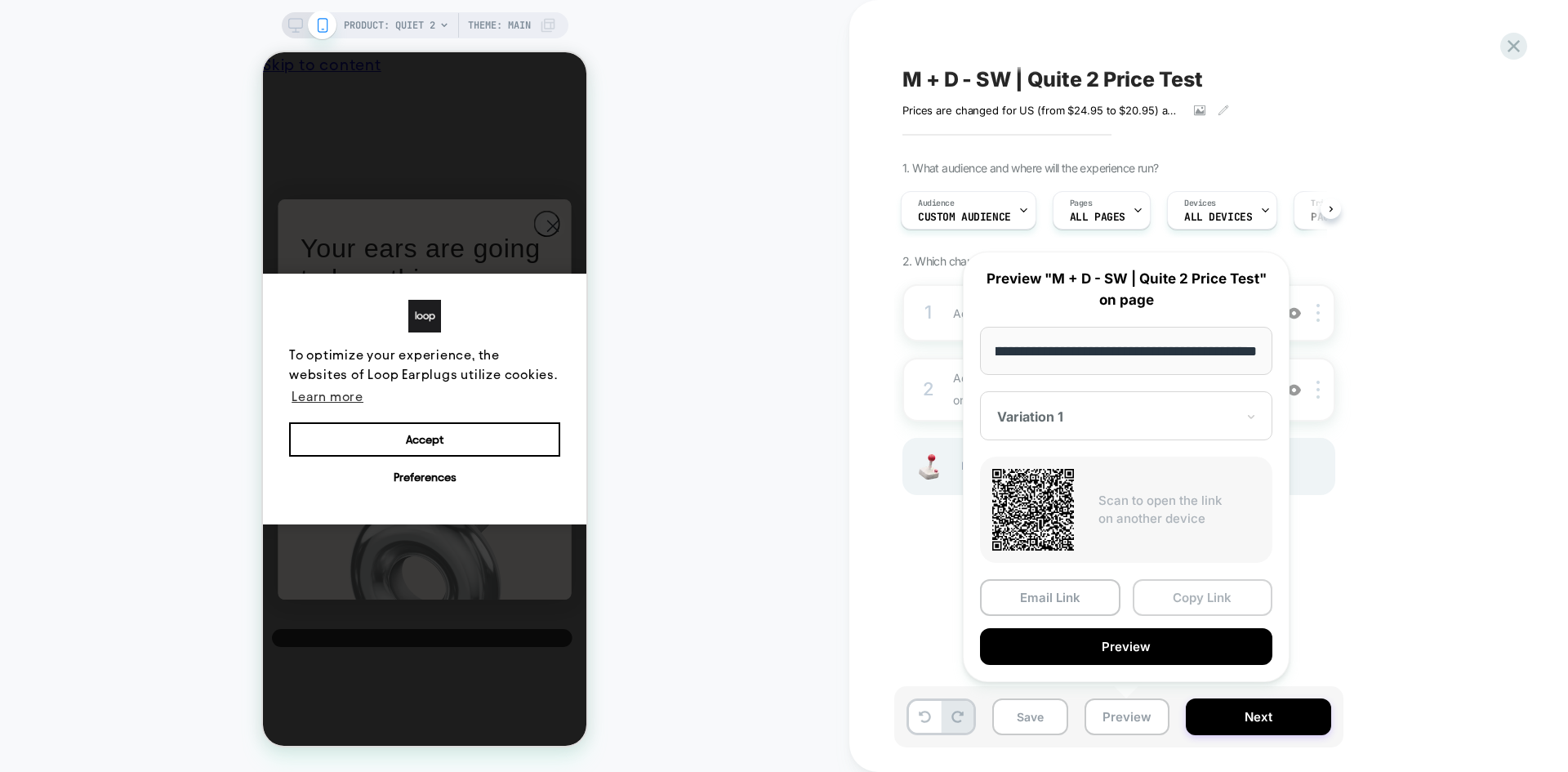
click at [1180, 600] on button "Copy Link" at bounding box center [1203, 597] width 141 height 37
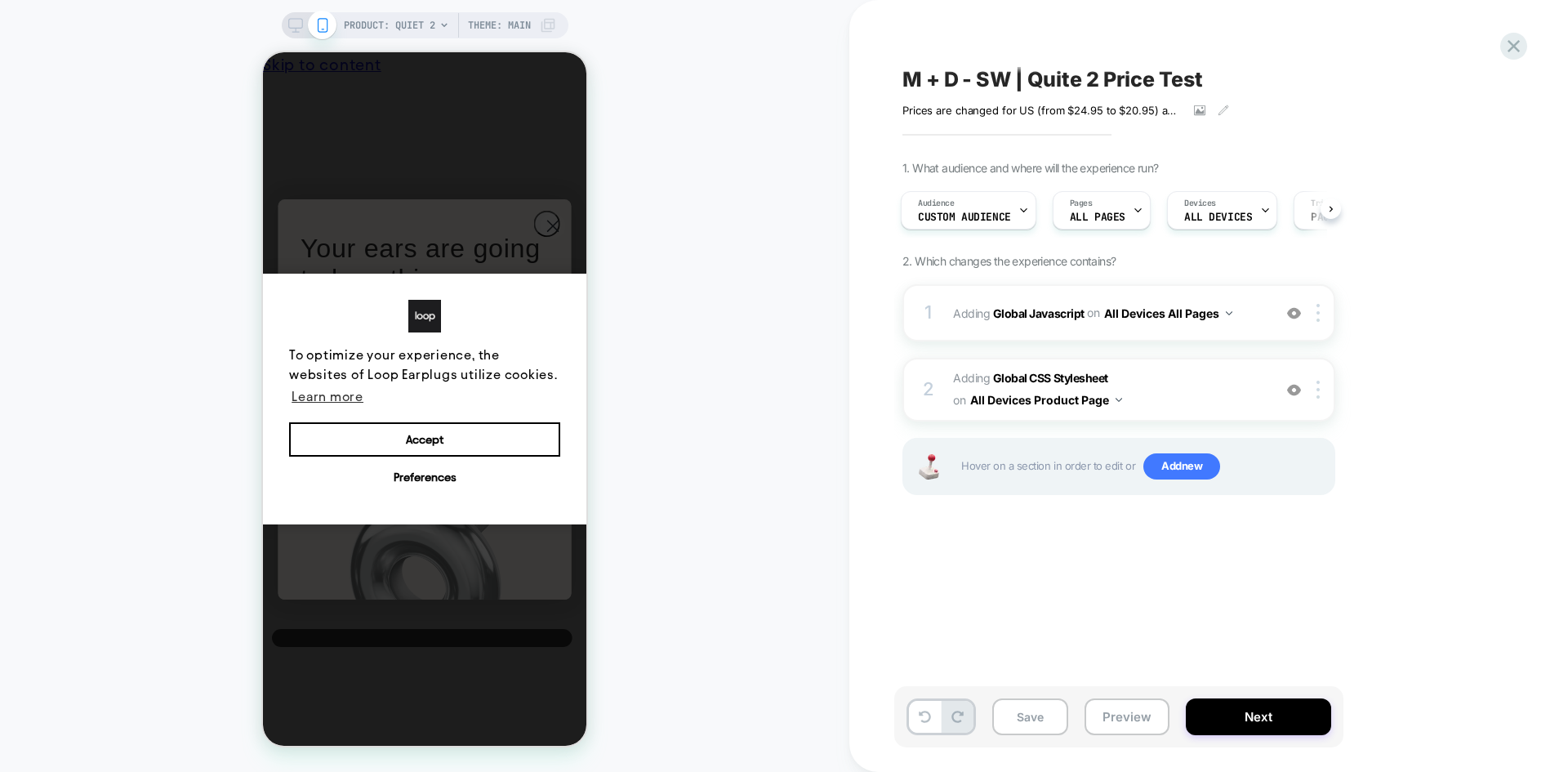
click at [1106, 81] on span "M + D - SW | Quite 2 Price Test" at bounding box center [1053, 79] width 300 height 24
click at [1518, 47] on icon at bounding box center [1513, 45] width 22 height 22
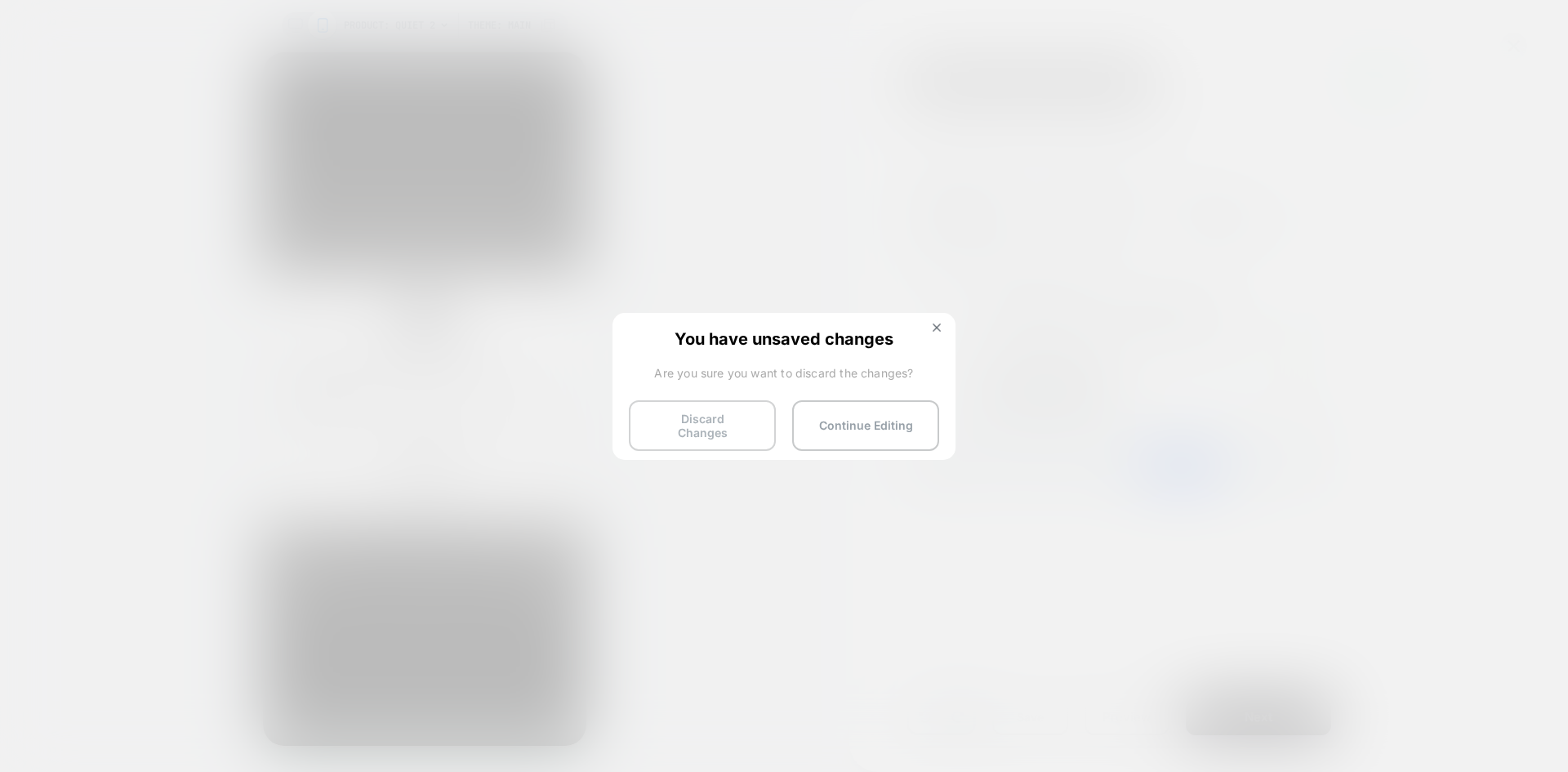
click at [706, 428] on button "Discard Changes" at bounding box center [702, 425] width 147 height 51
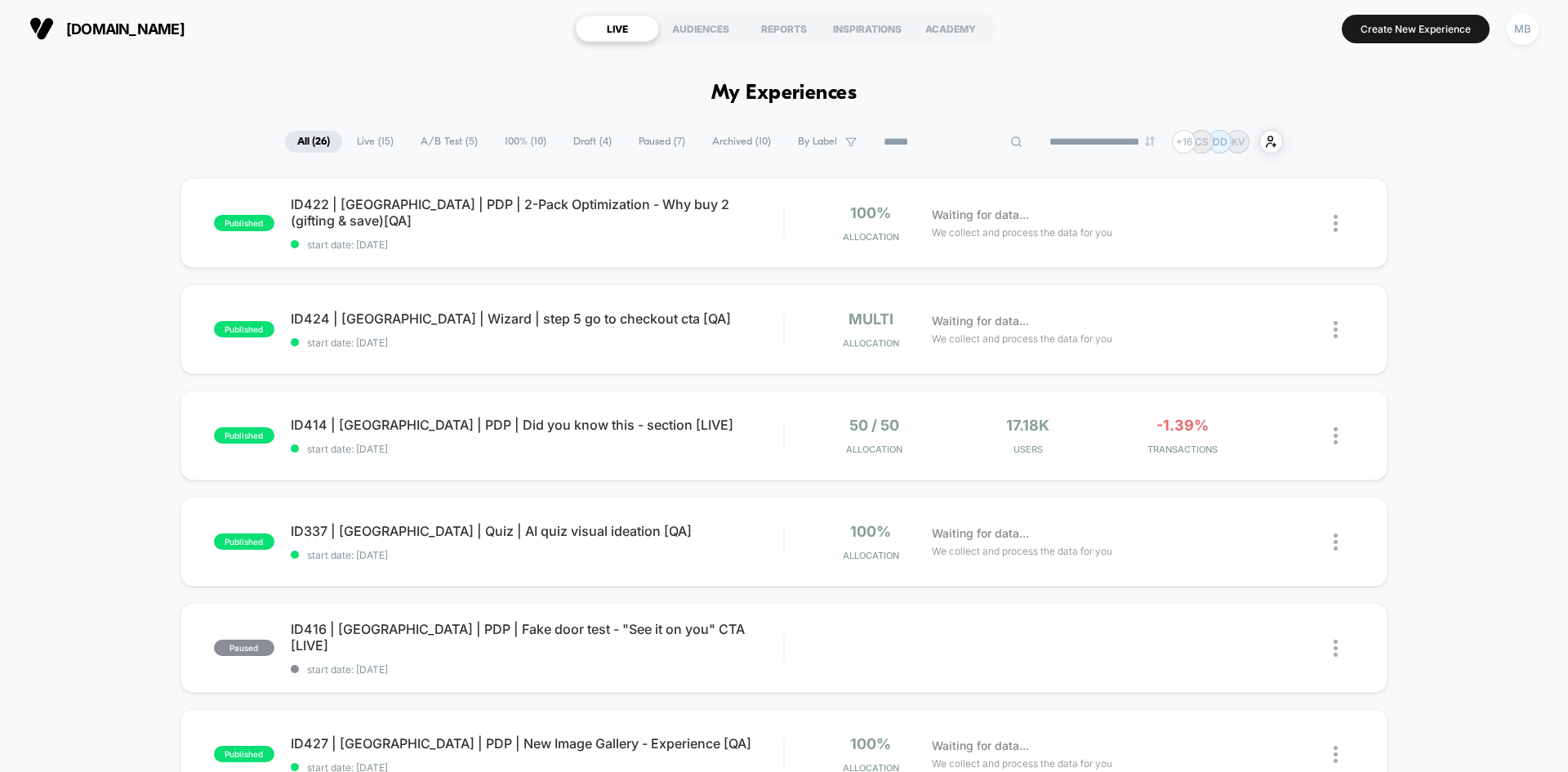
click at [939, 142] on input at bounding box center [953, 142] width 163 height 20
paste input "**********"
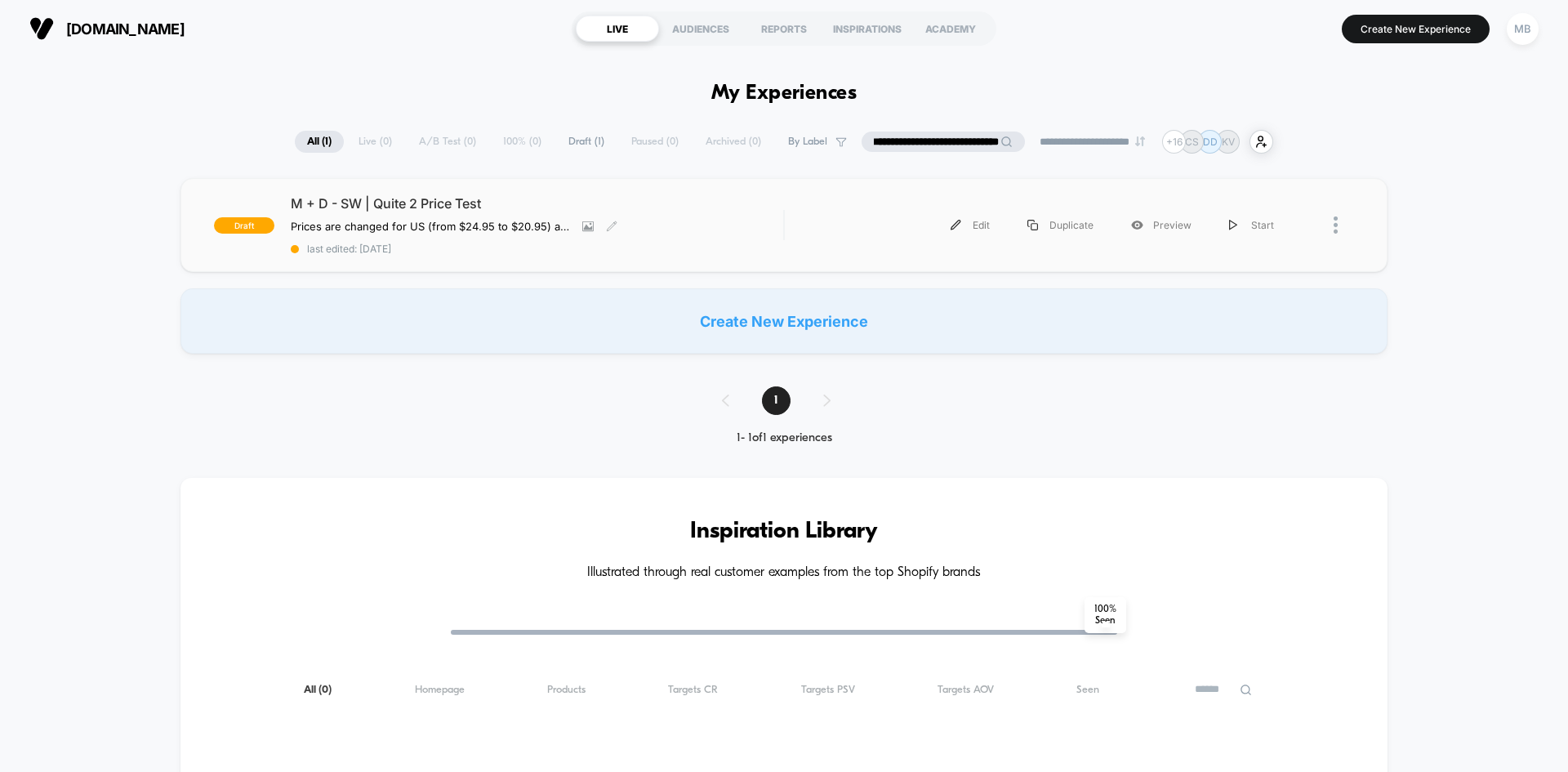
type input "**********"
click at [526, 251] on span "last edited: [DATE]" at bounding box center [537, 248] width 492 height 12
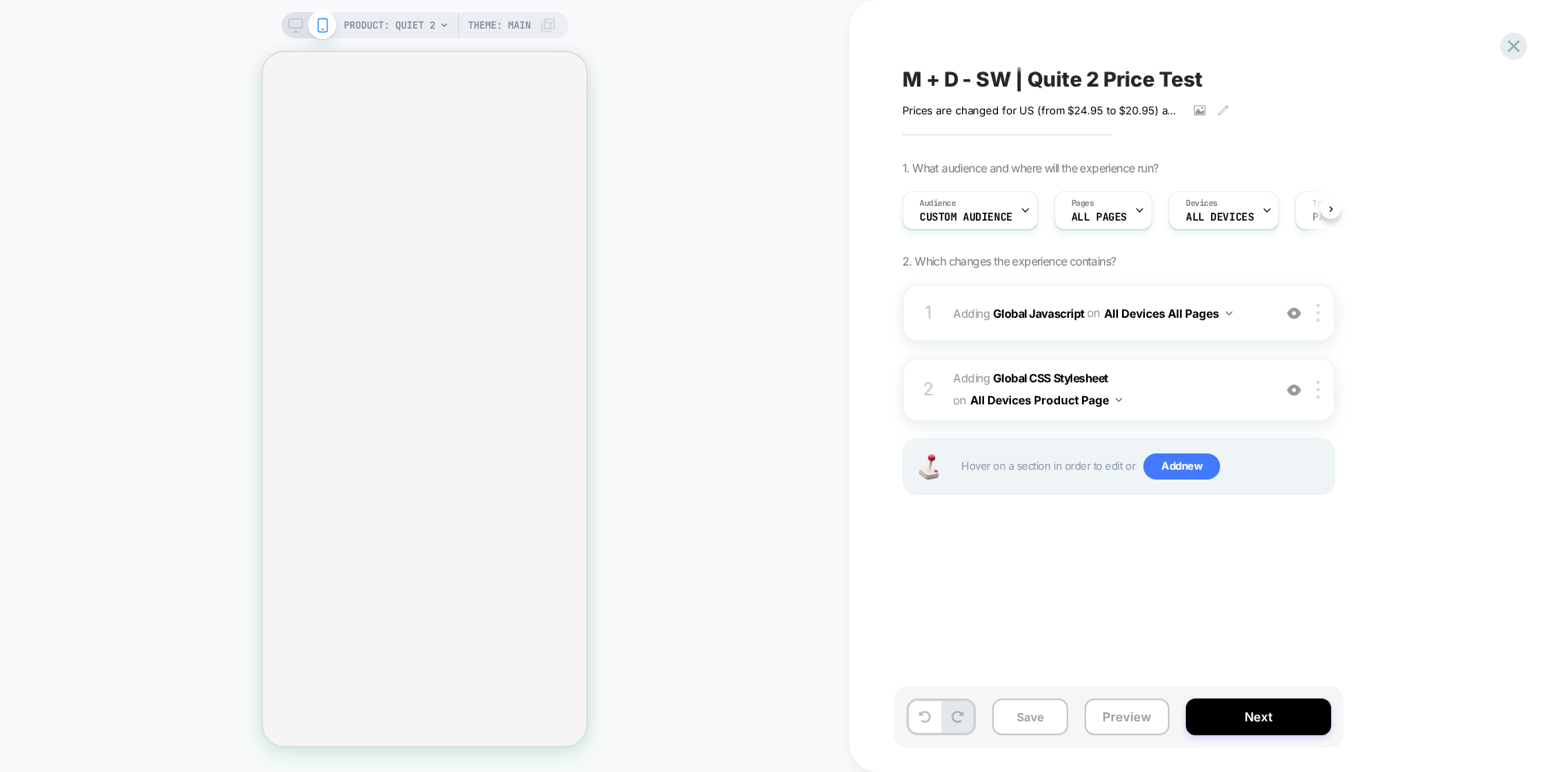
scroll to position [0, 2]
click at [1122, 721] on button "Preview" at bounding box center [1127, 717] width 85 height 37
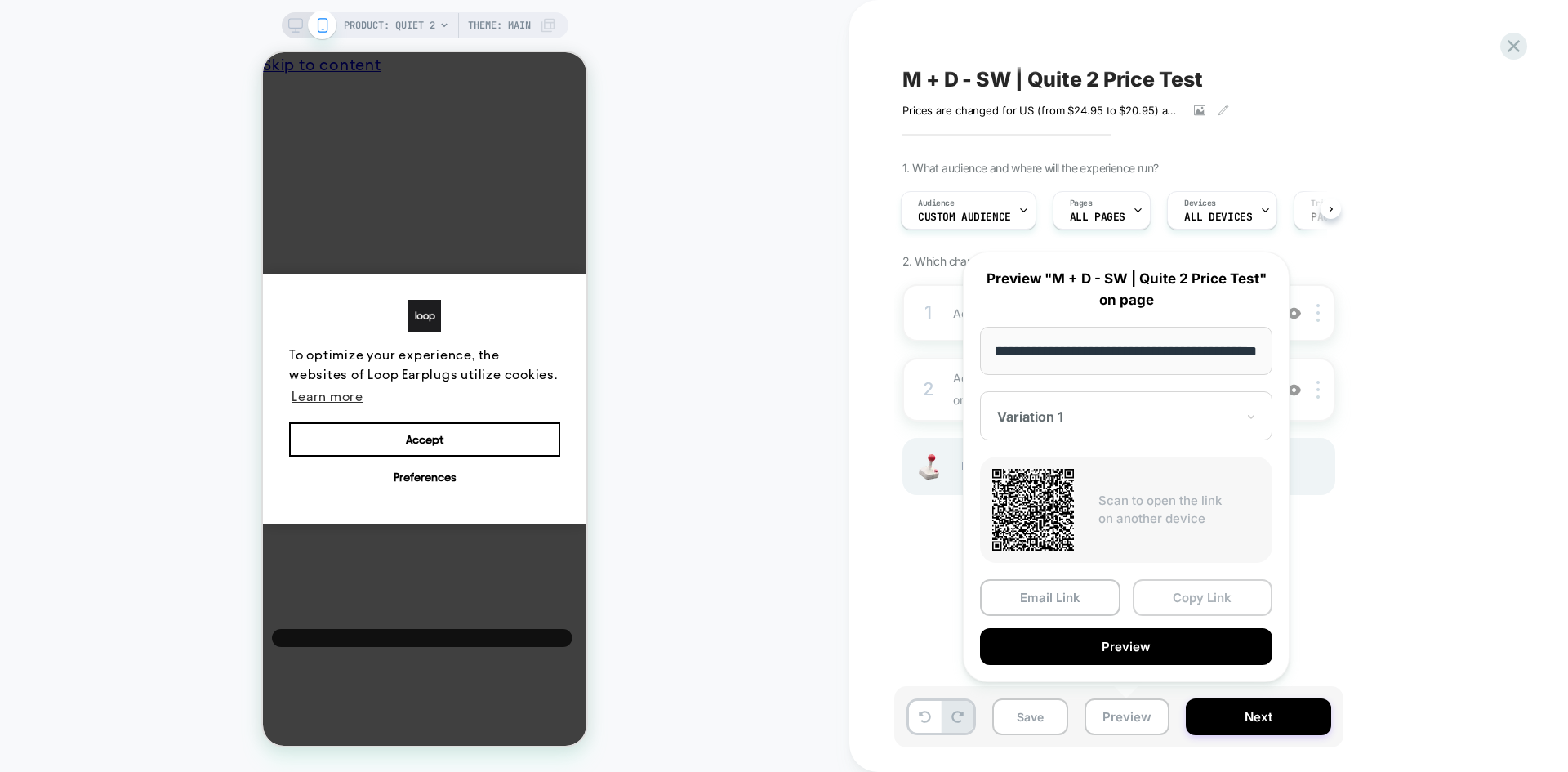
scroll to position [0, 0]
click at [1190, 602] on button "Copy Link" at bounding box center [1203, 597] width 141 height 37
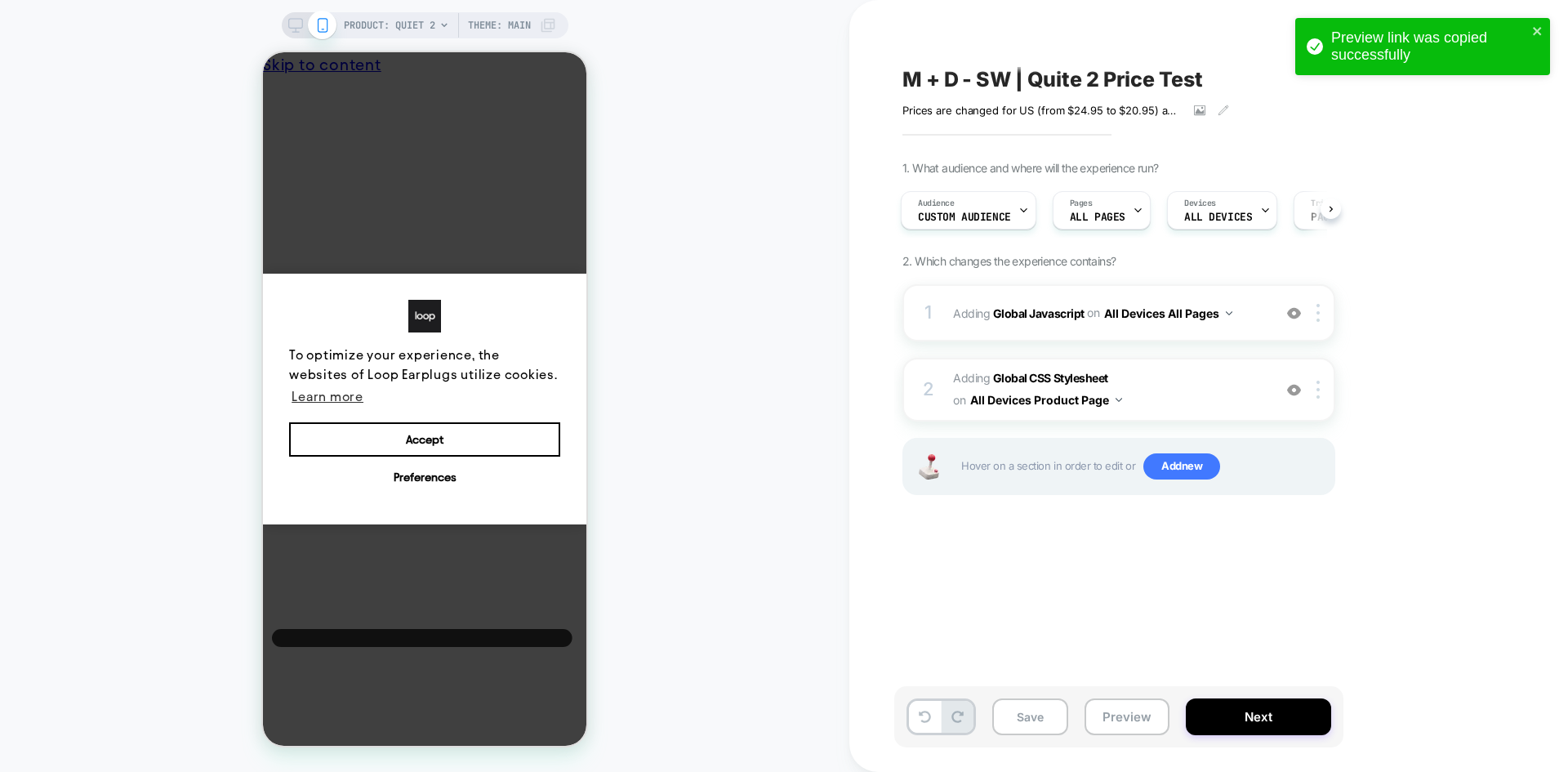
scroll to position [0, 3]
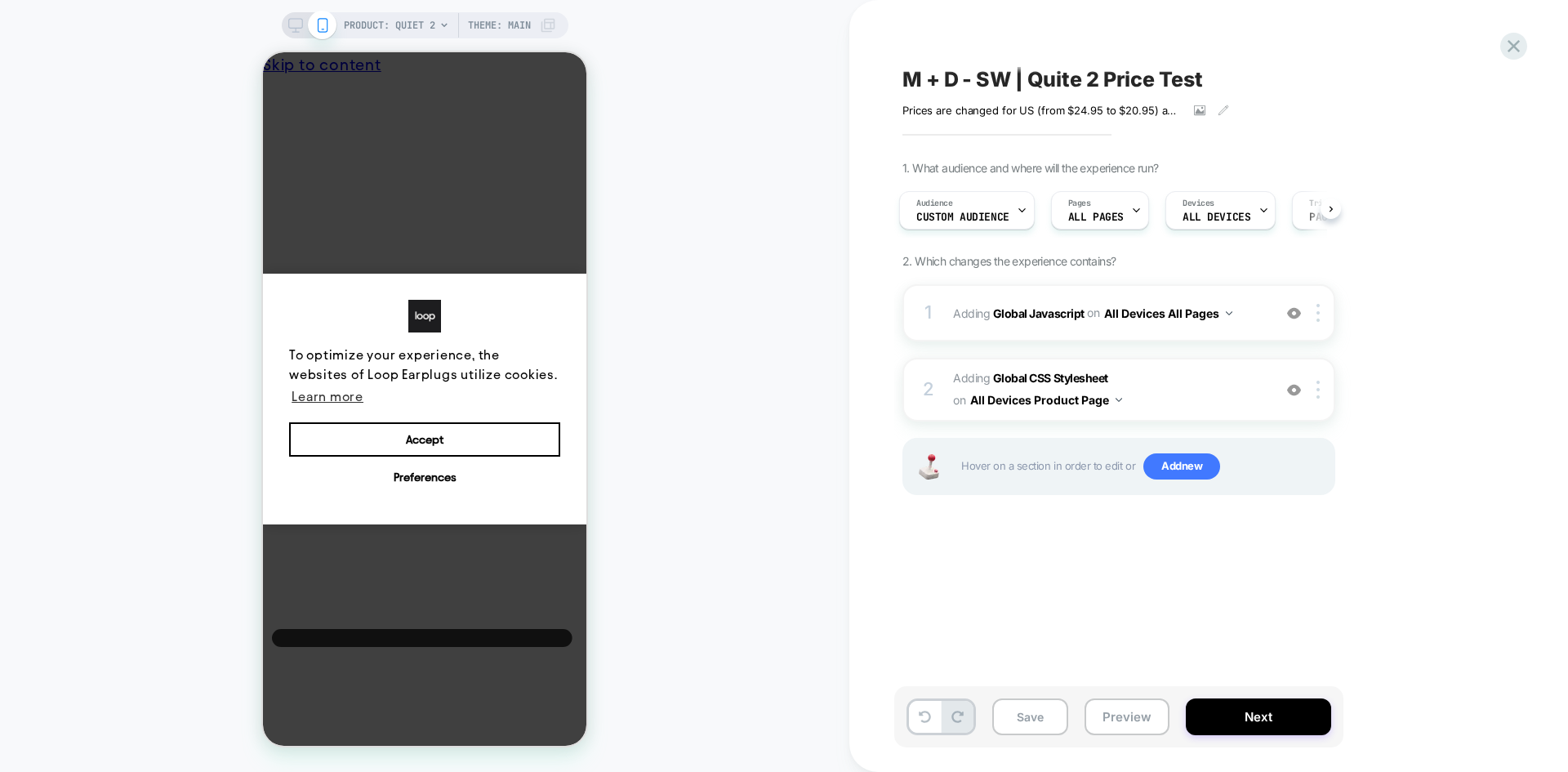
click at [976, 72] on span "M + D - SW | Quite 2 Price Test" at bounding box center [1053, 79] width 300 height 24
click at [1119, 706] on button "Preview" at bounding box center [1127, 717] width 85 height 37
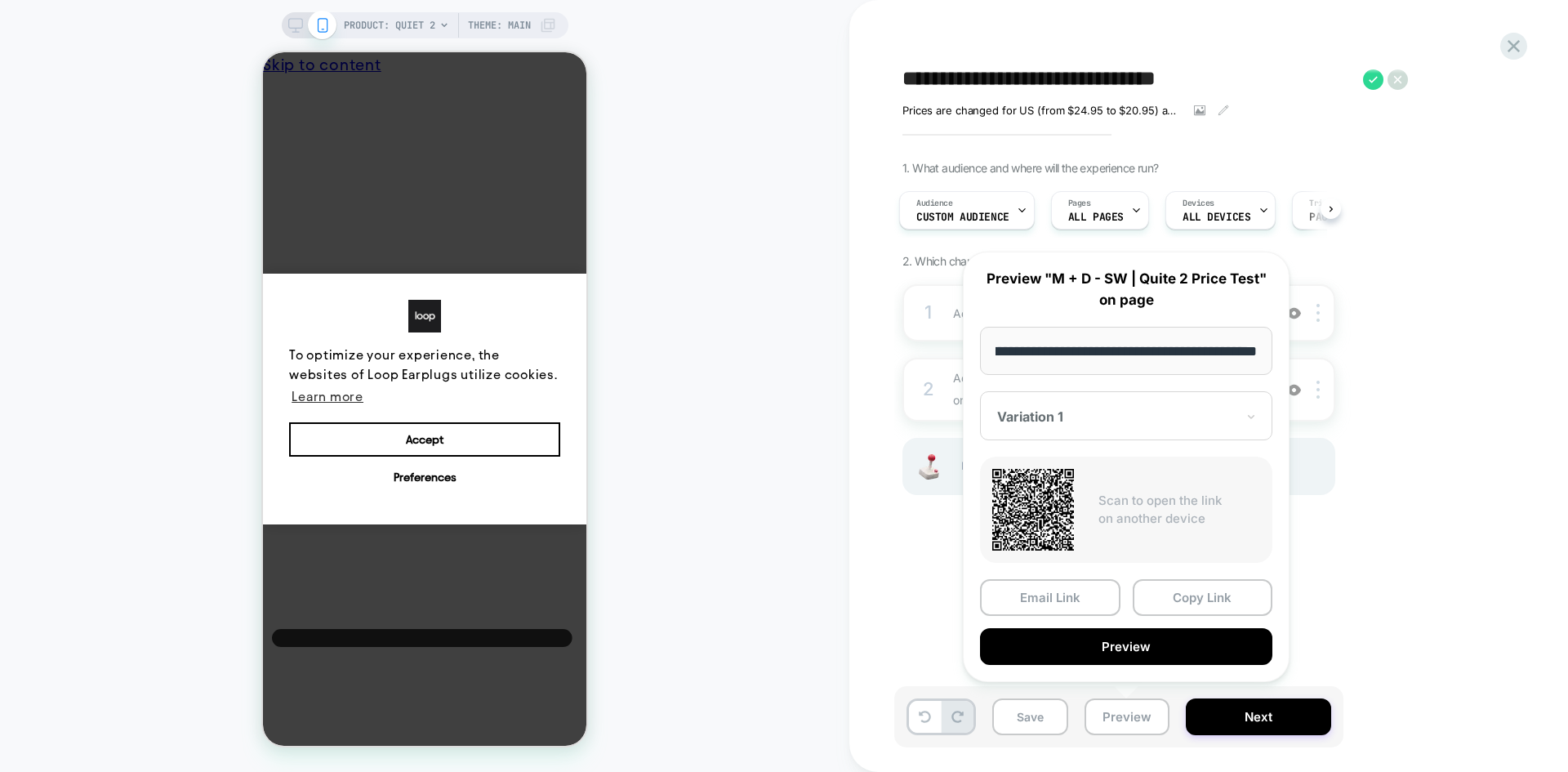
scroll to position [0, 0]
click at [943, 74] on textarea "**********" at bounding box center [1129, 79] width 453 height 24
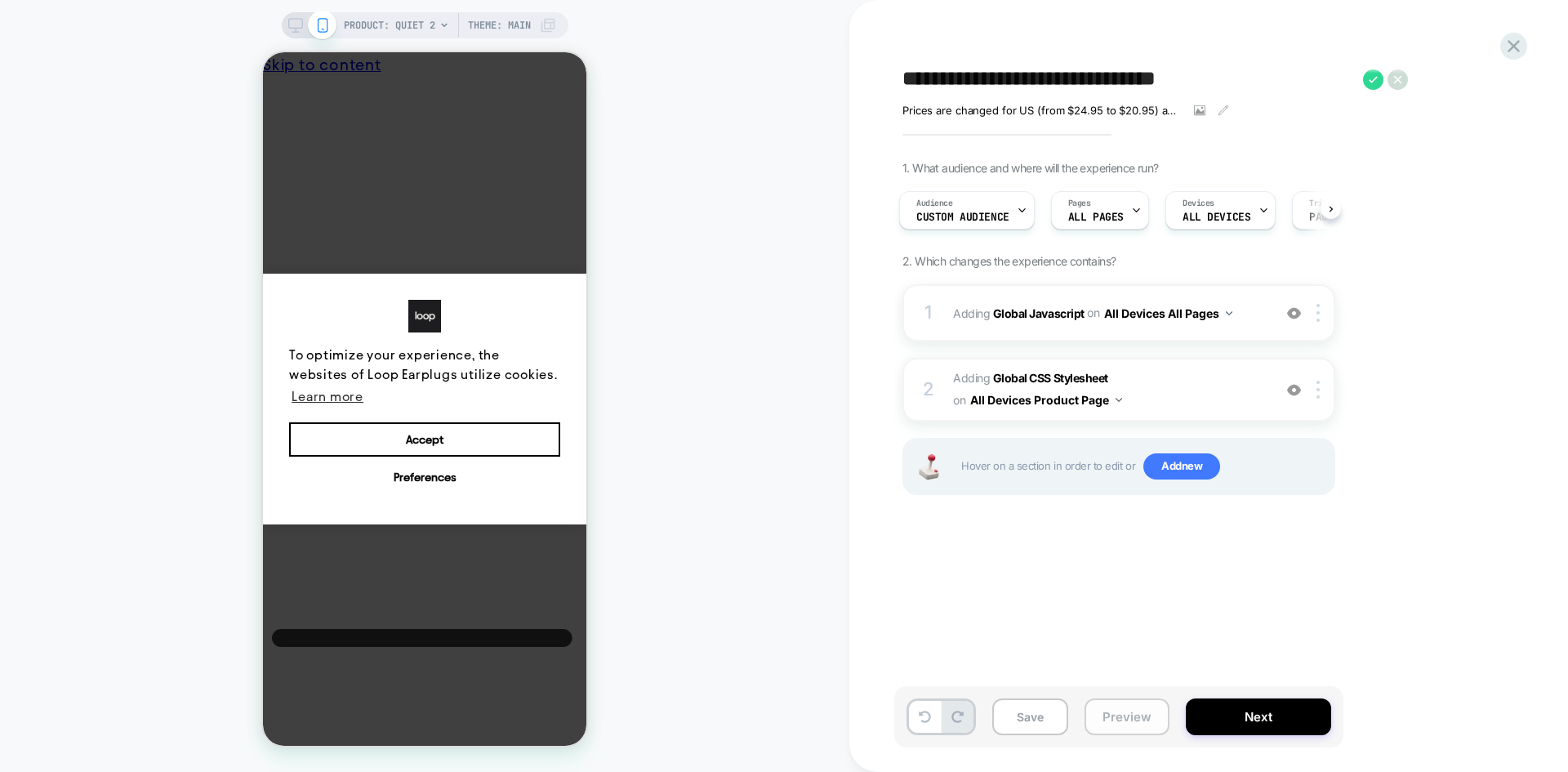
click at [1106, 720] on button "Preview" at bounding box center [1127, 717] width 85 height 37
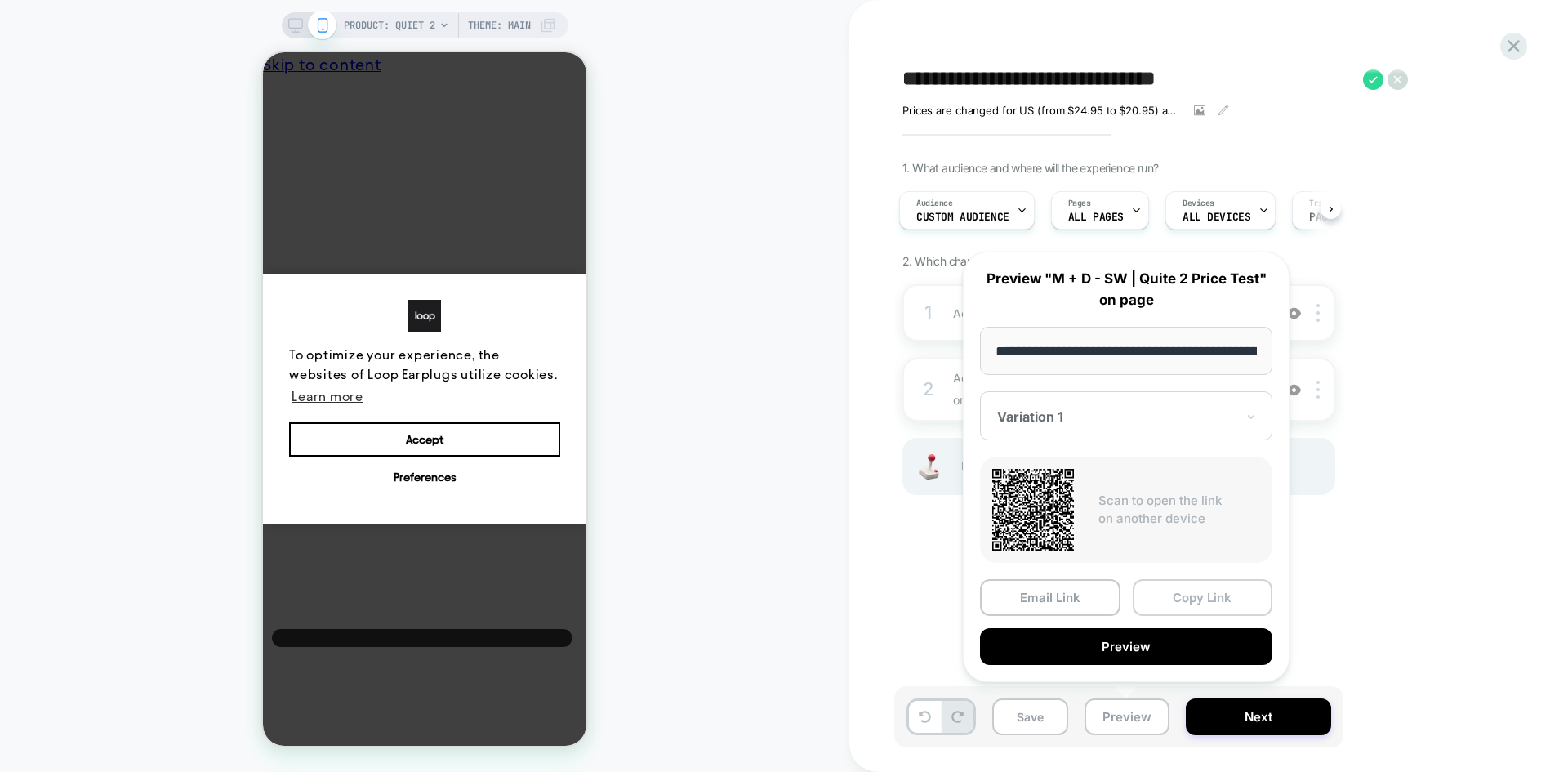
click at [1173, 598] on button "Copy Link" at bounding box center [1203, 597] width 141 height 37
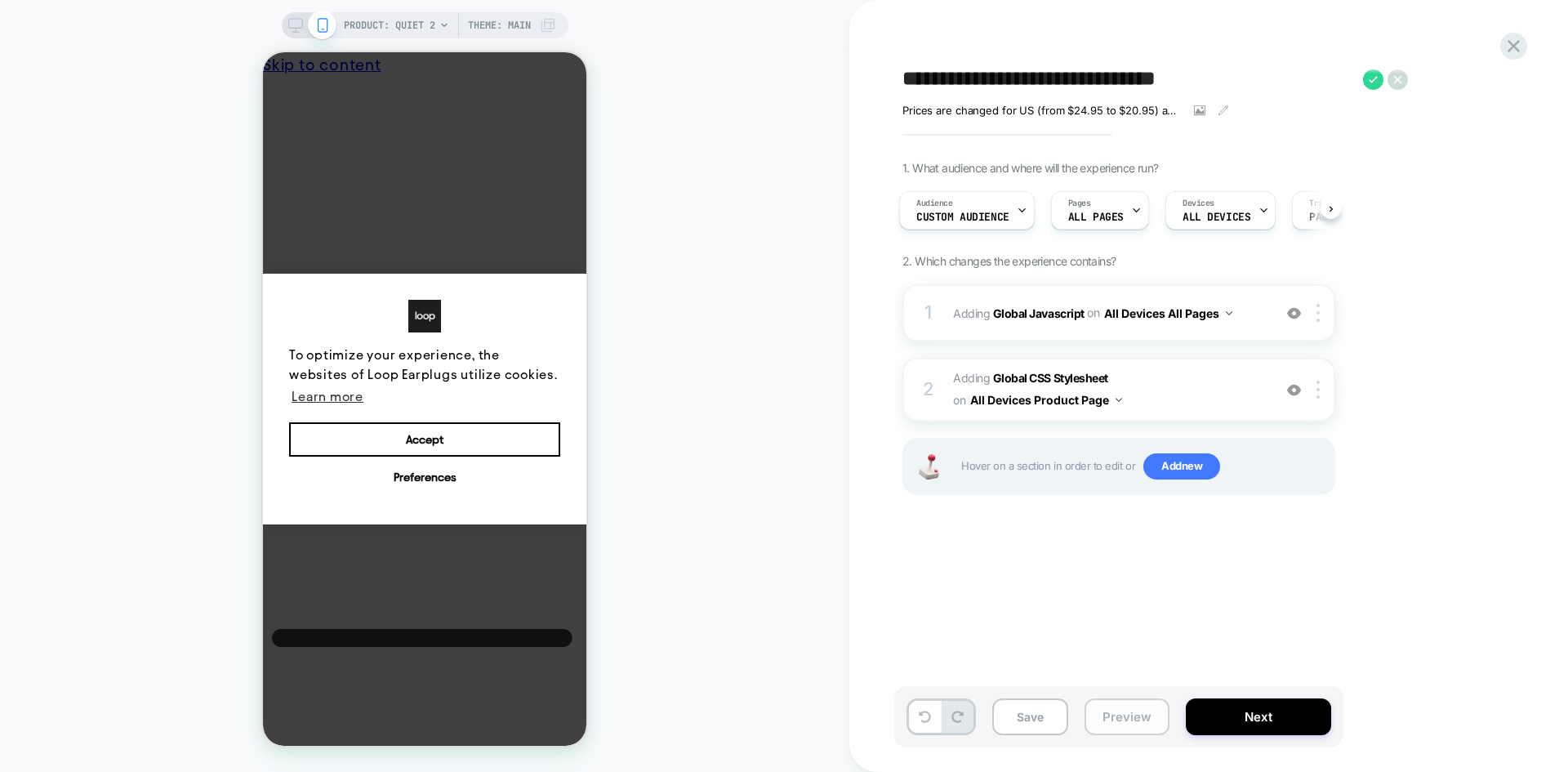
click at [1131, 719] on button "Preview" at bounding box center [1127, 717] width 85 height 37
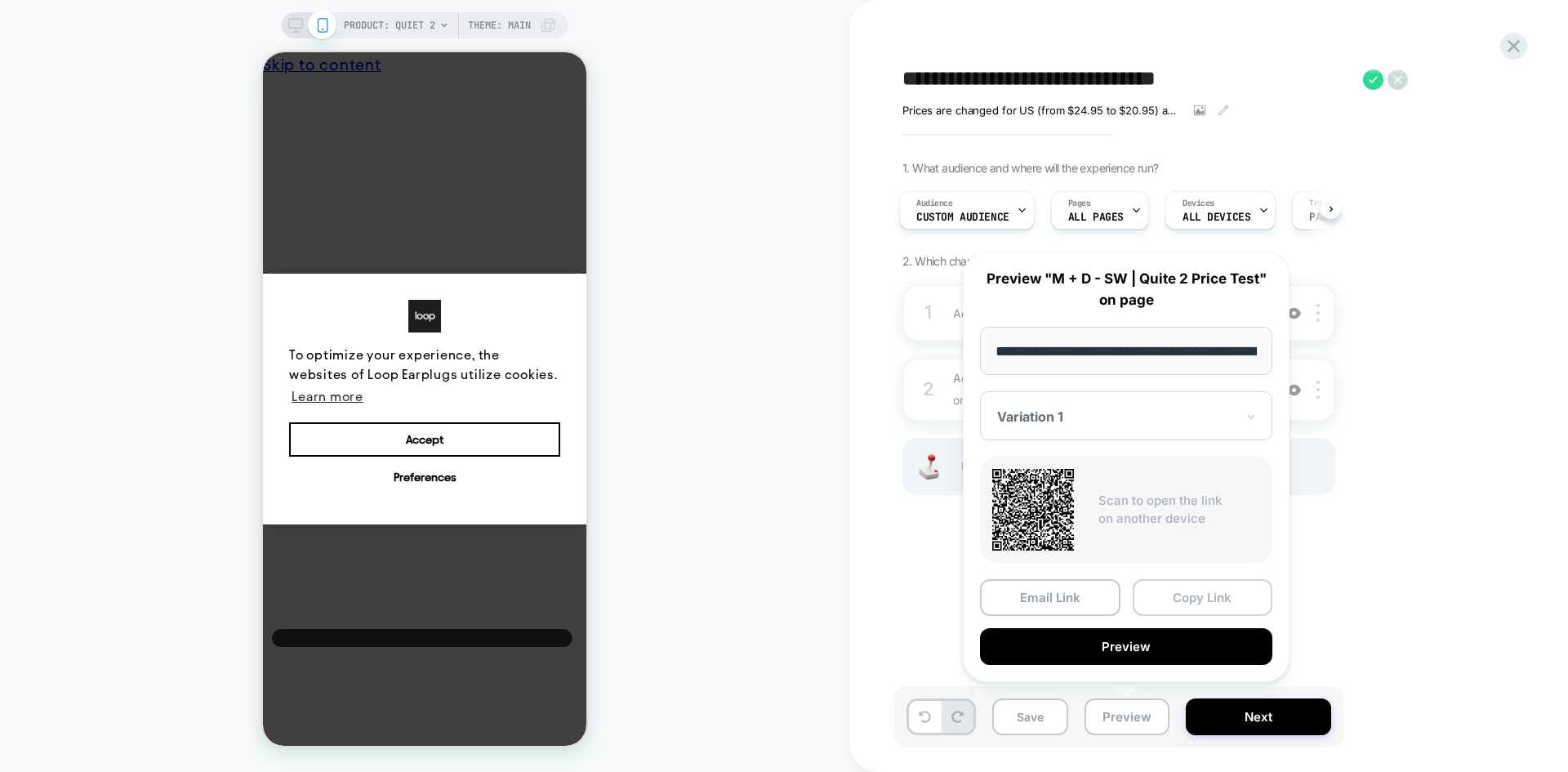
click at [1217, 593] on button "Copy Link" at bounding box center [1203, 597] width 141 height 37
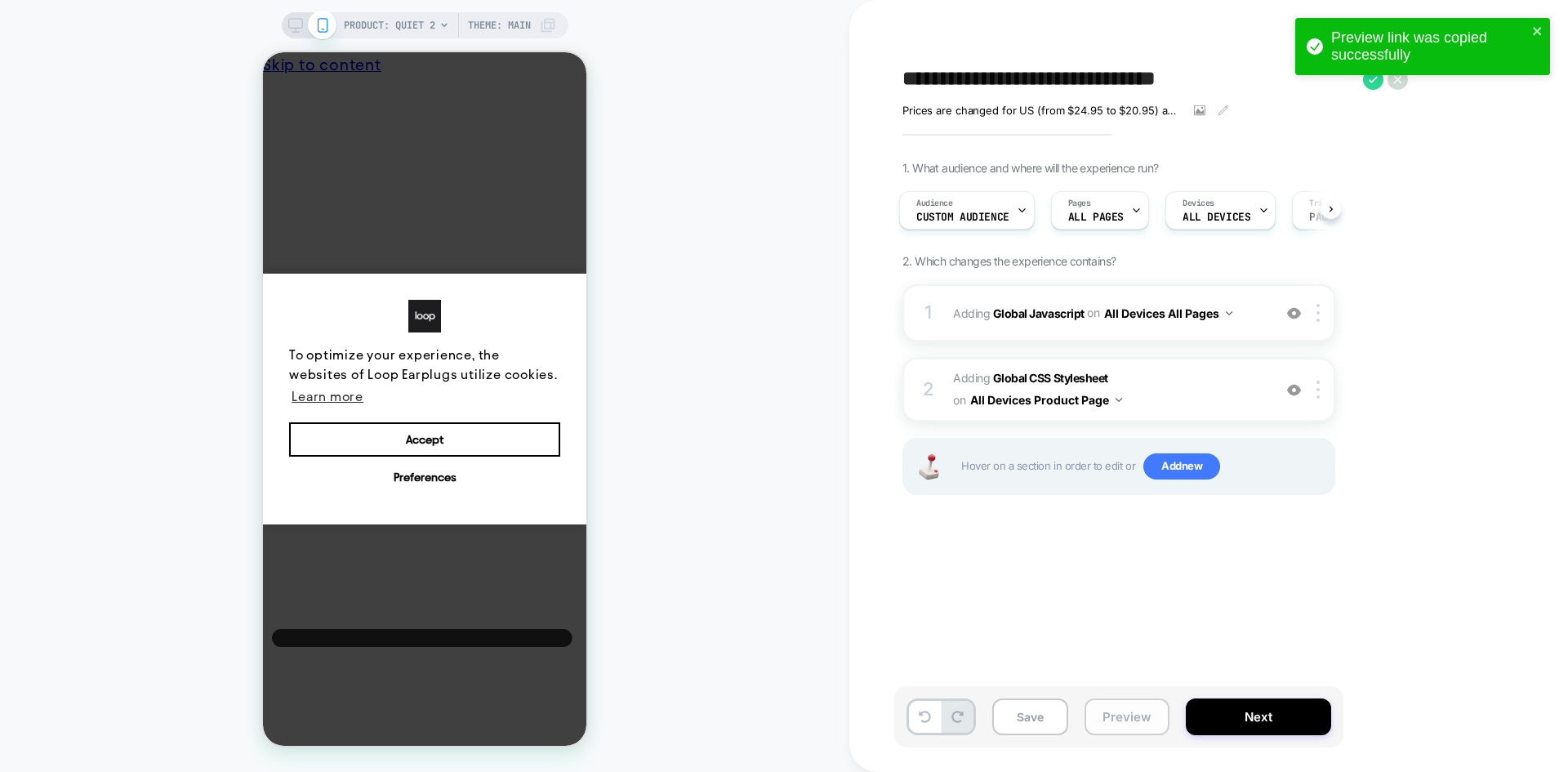
click at [1120, 722] on button "Preview" at bounding box center [1127, 717] width 85 height 37
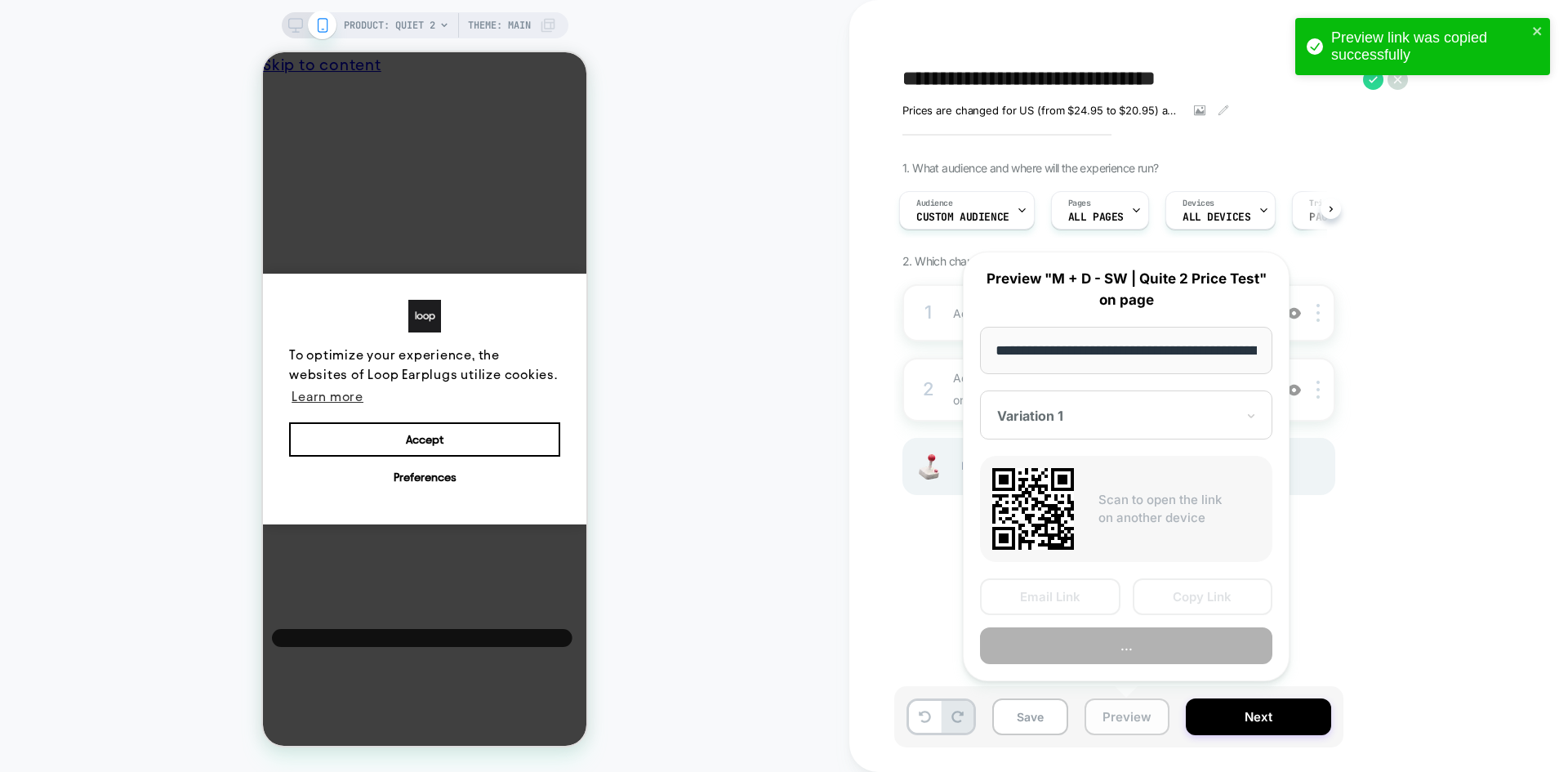
scroll to position [0, 151]
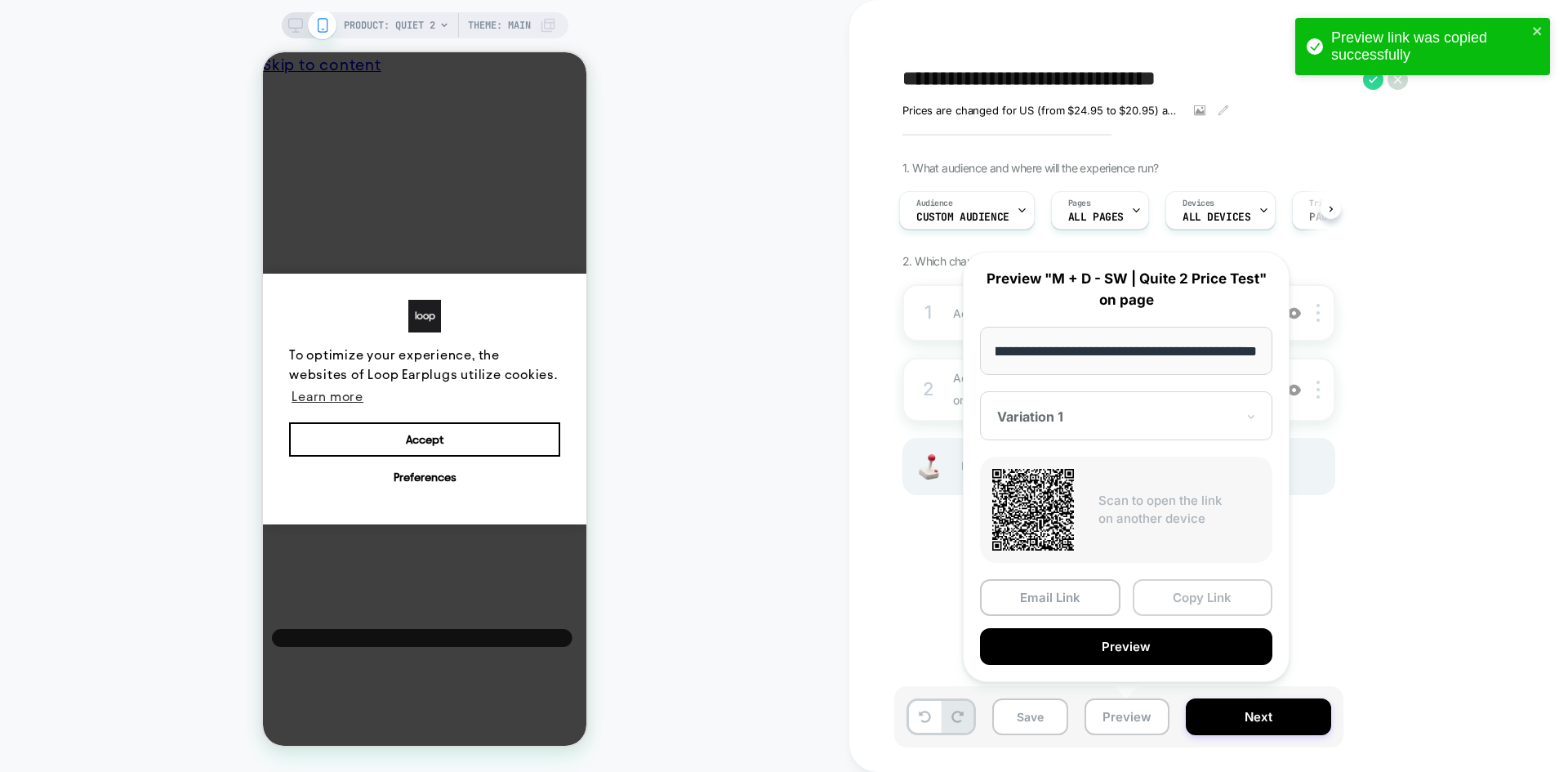
click at [1198, 598] on button "Copy Link" at bounding box center [1203, 597] width 141 height 37
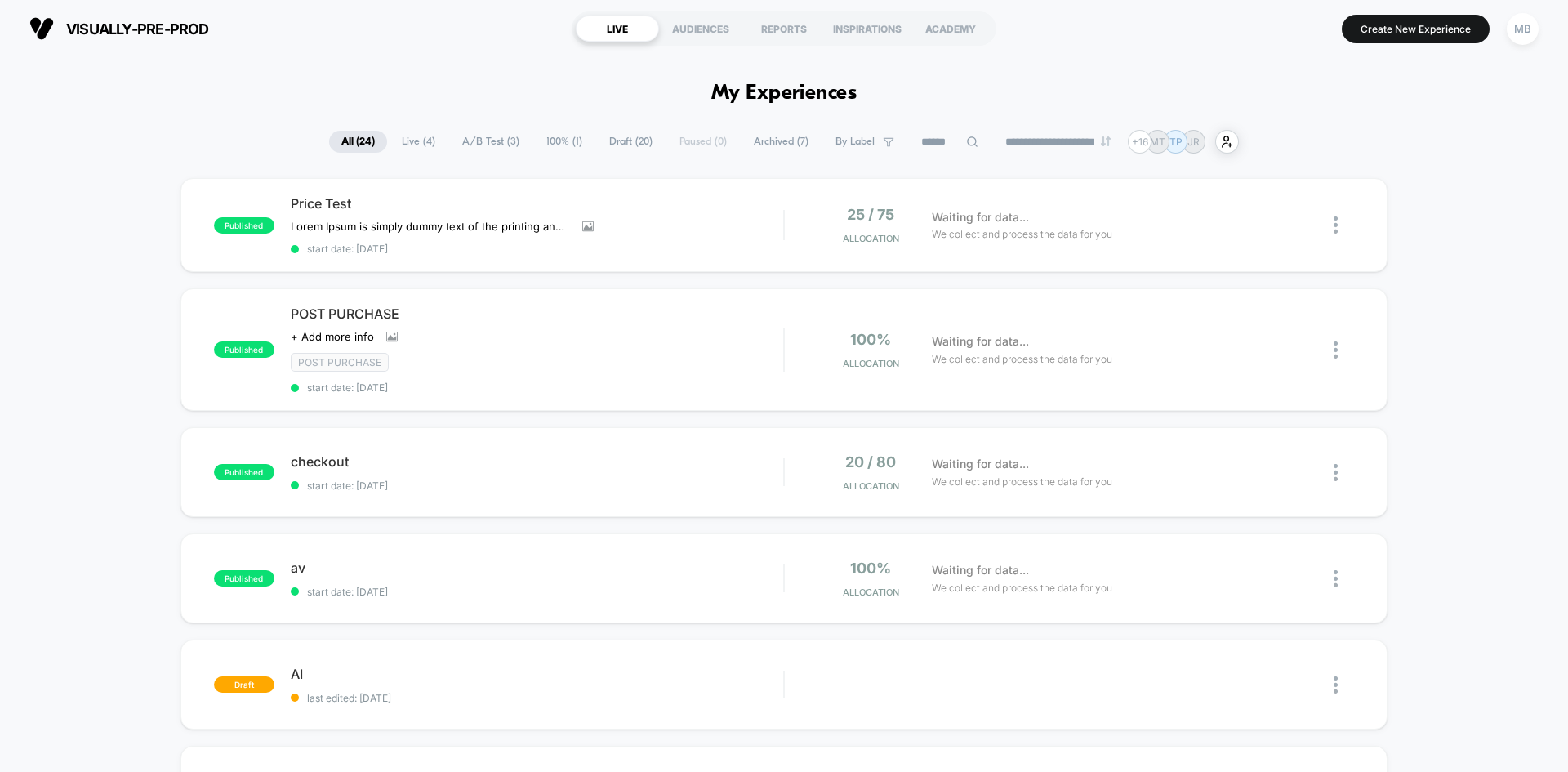
click at [930, 147] on input at bounding box center [949, 142] width 82 height 20
